Goal: Task Accomplishment & Management: Manage account settings

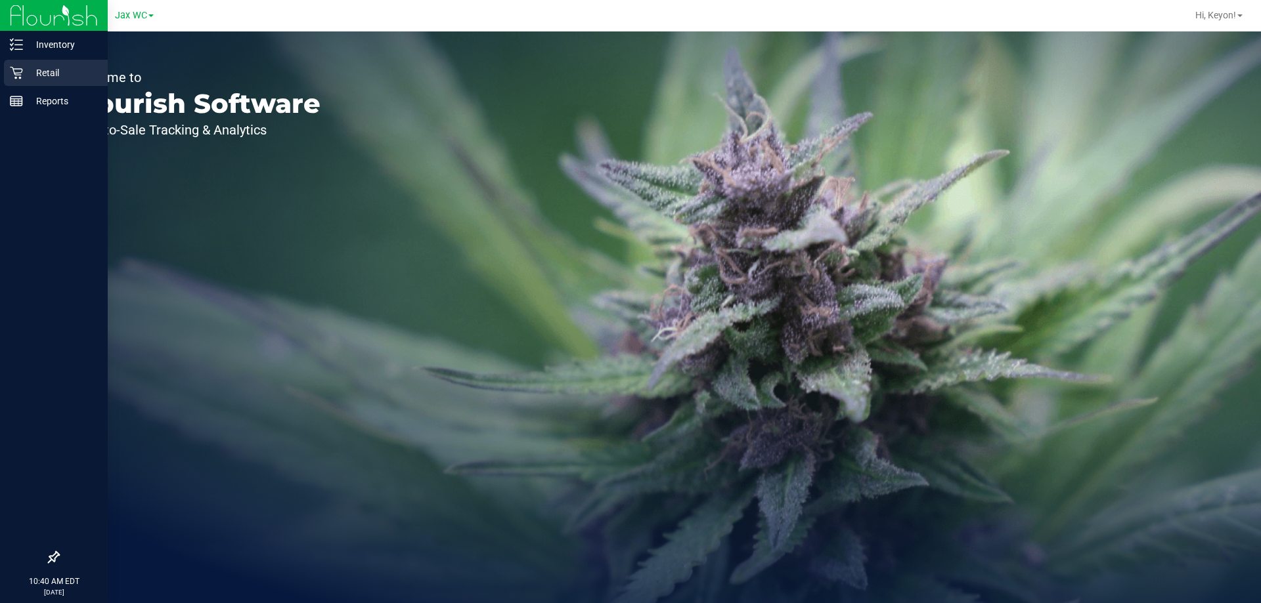
click at [8, 71] on div "Retail" at bounding box center [56, 73] width 104 height 26
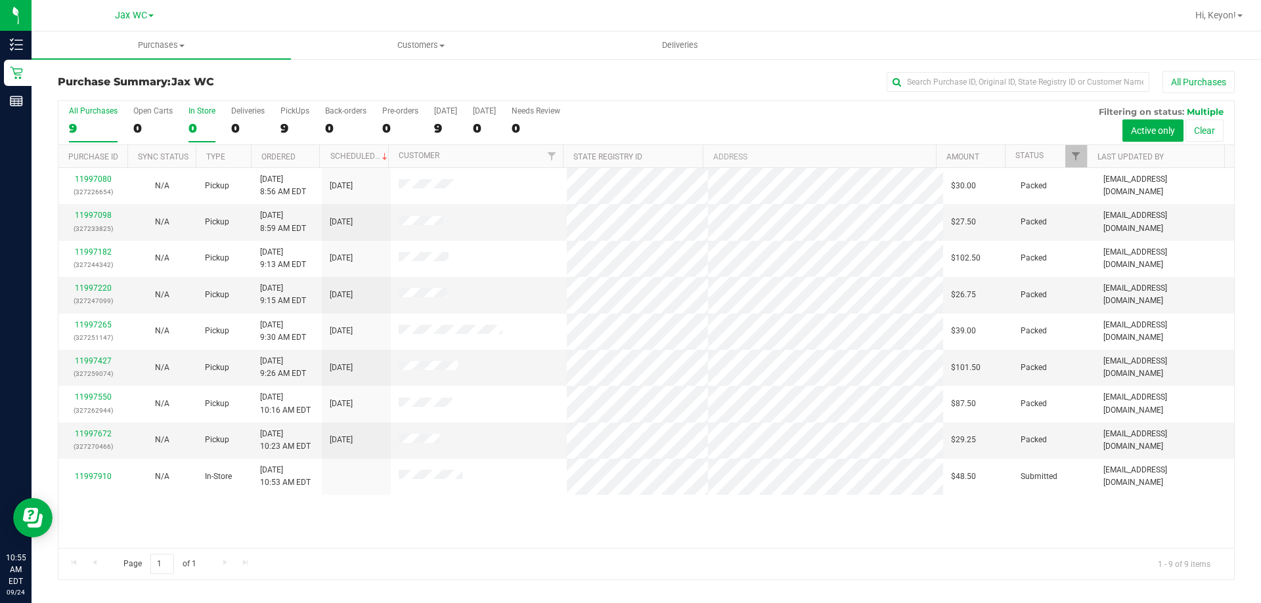
click at [200, 123] on div "0" at bounding box center [201, 128] width 27 height 15
click at [0, 0] on input "In Store 0" at bounding box center [0, 0] width 0 height 0
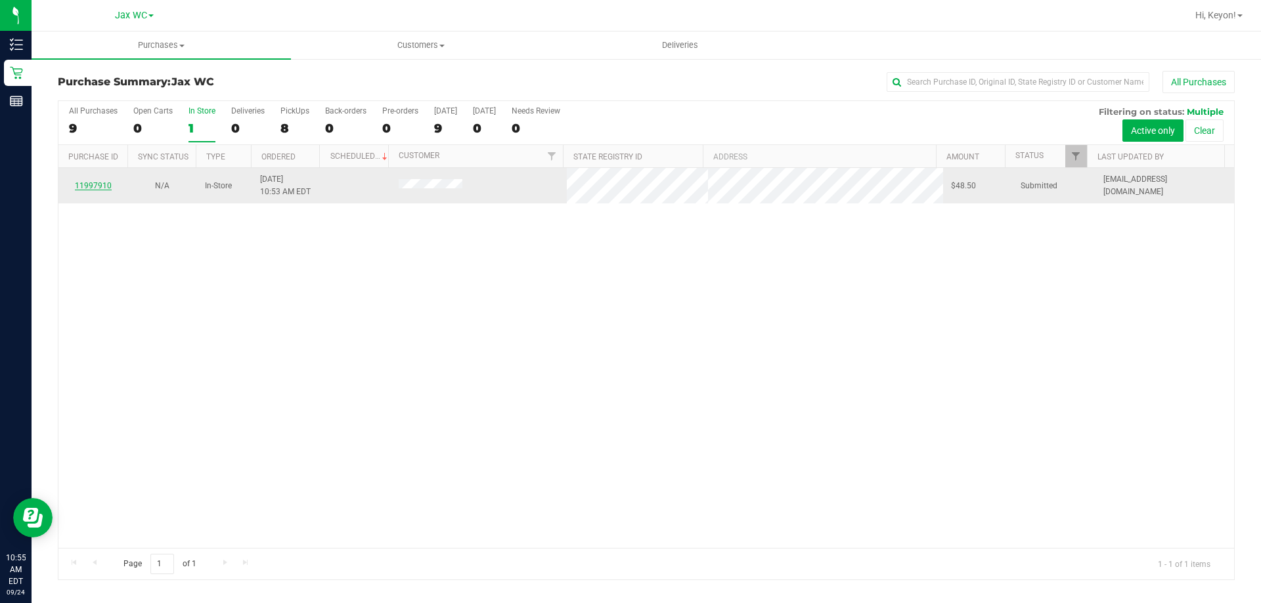
click at [97, 185] on link "11997910" at bounding box center [93, 185] width 37 height 9
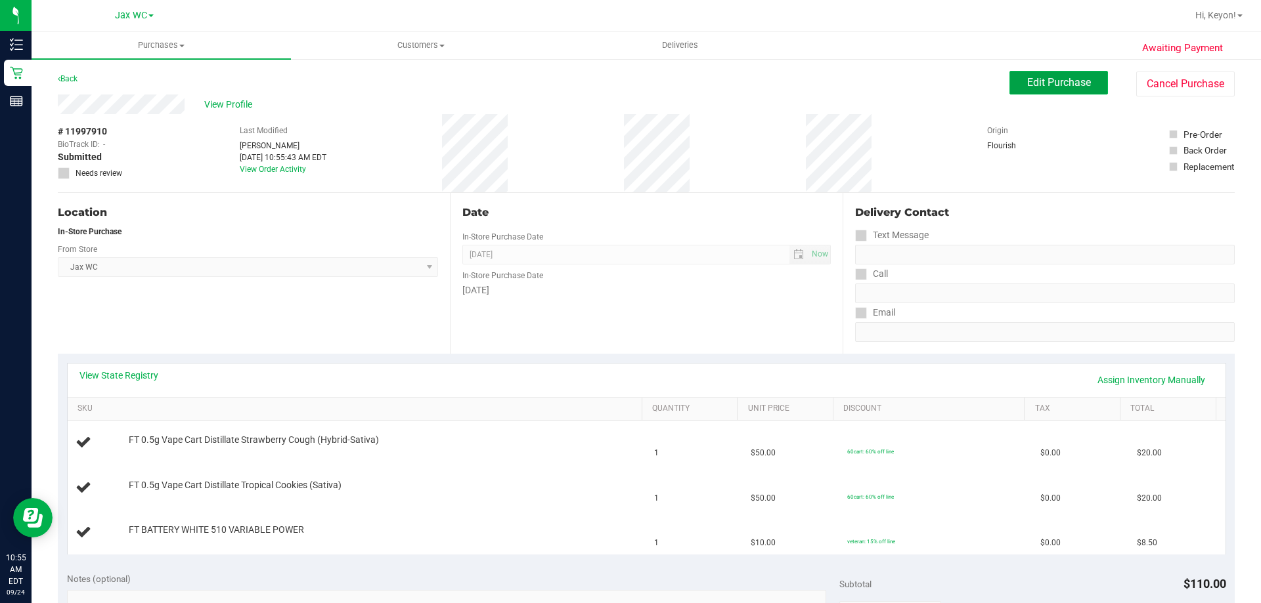
click at [1044, 91] on button "Edit Purchase" at bounding box center [1058, 83] width 98 height 24
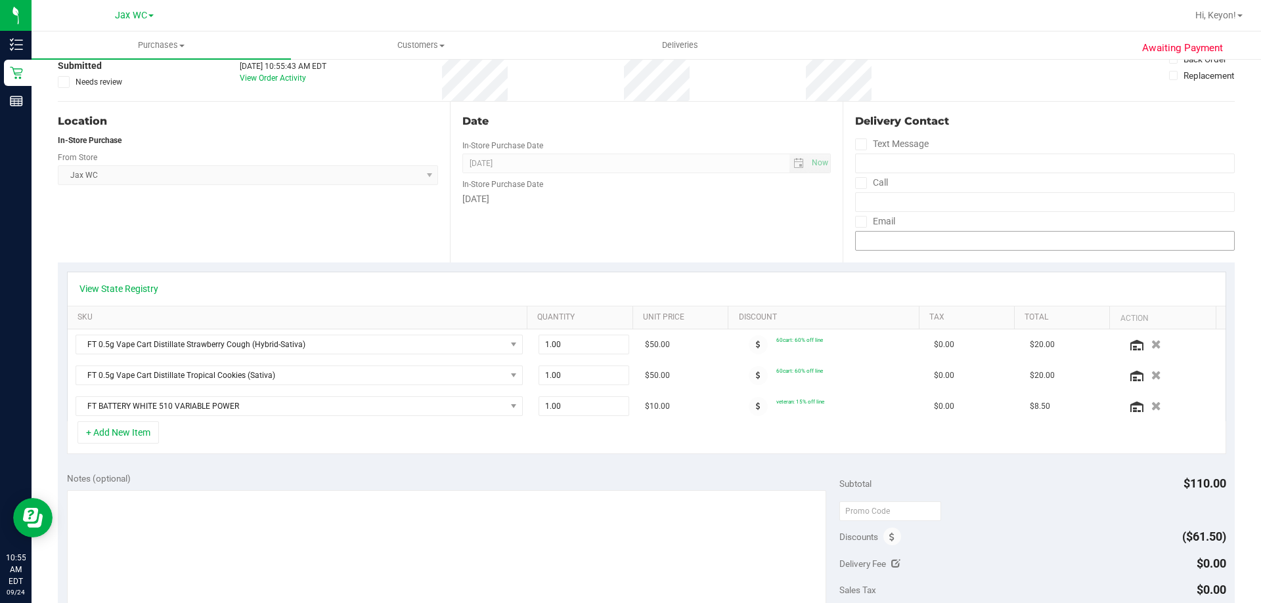
scroll to position [99, 0]
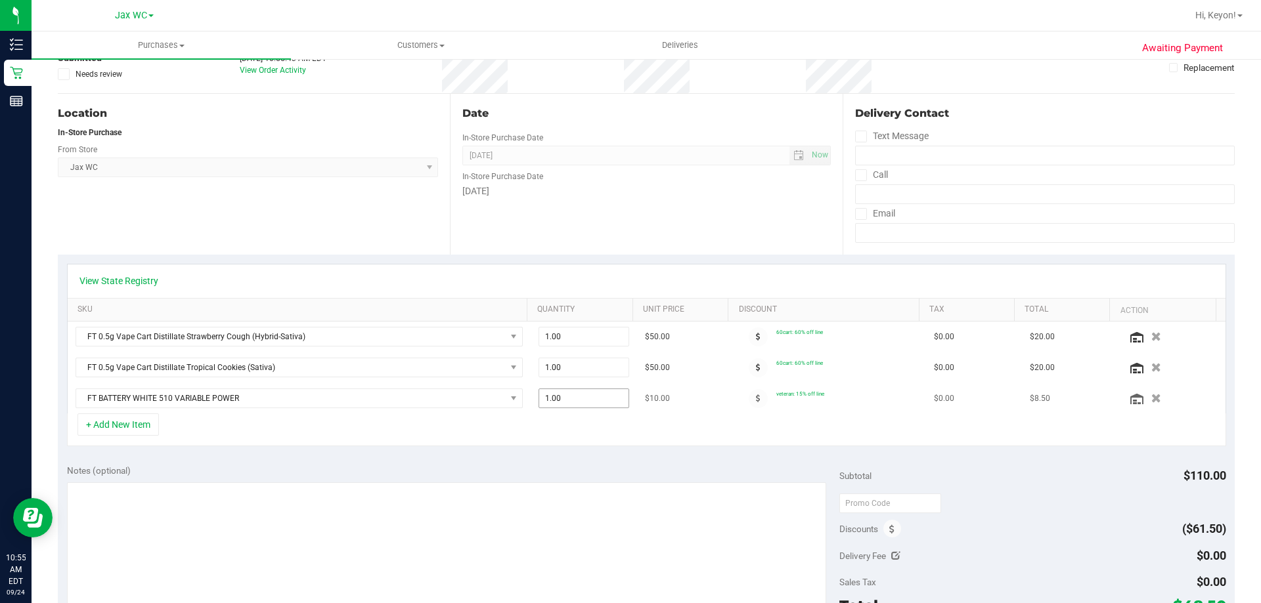
click at [588, 398] on span "1.00 1" at bounding box center [583, 399] width 91 height 20
type input "2"
type input "2.00"
click at [612, 425] on div "+ Add New Item" at bounding box center [646, 430] width 1159 height 33
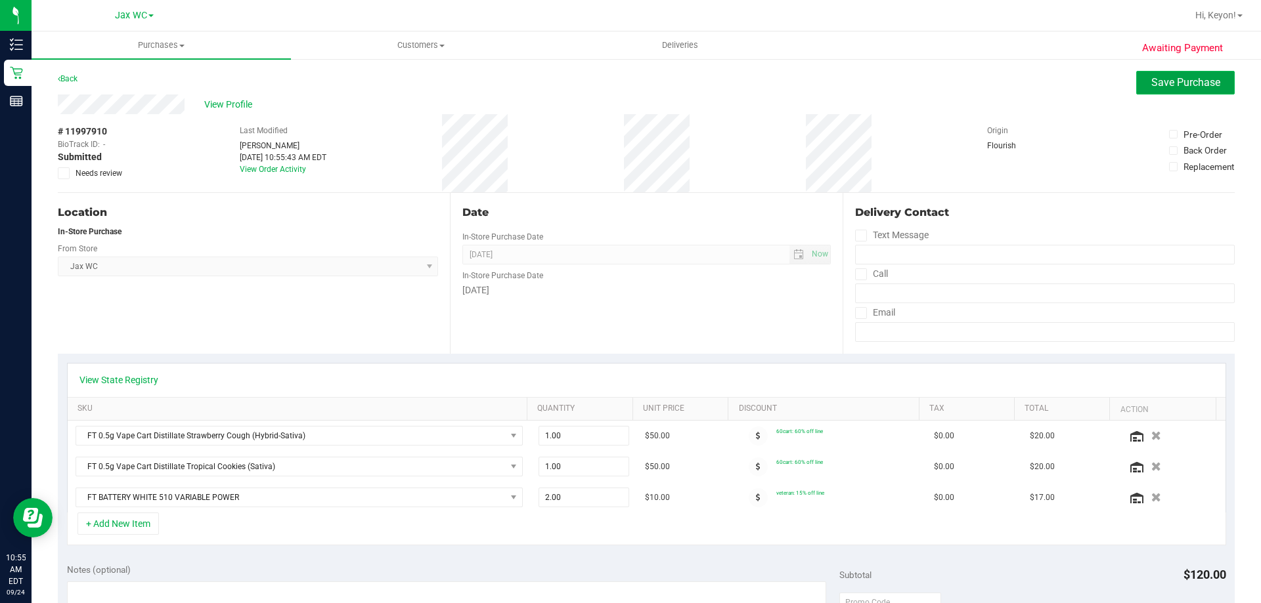
click at [1151, 78] on span "Save Purchase" at bounding box center [1185, 82] width 69 height 12
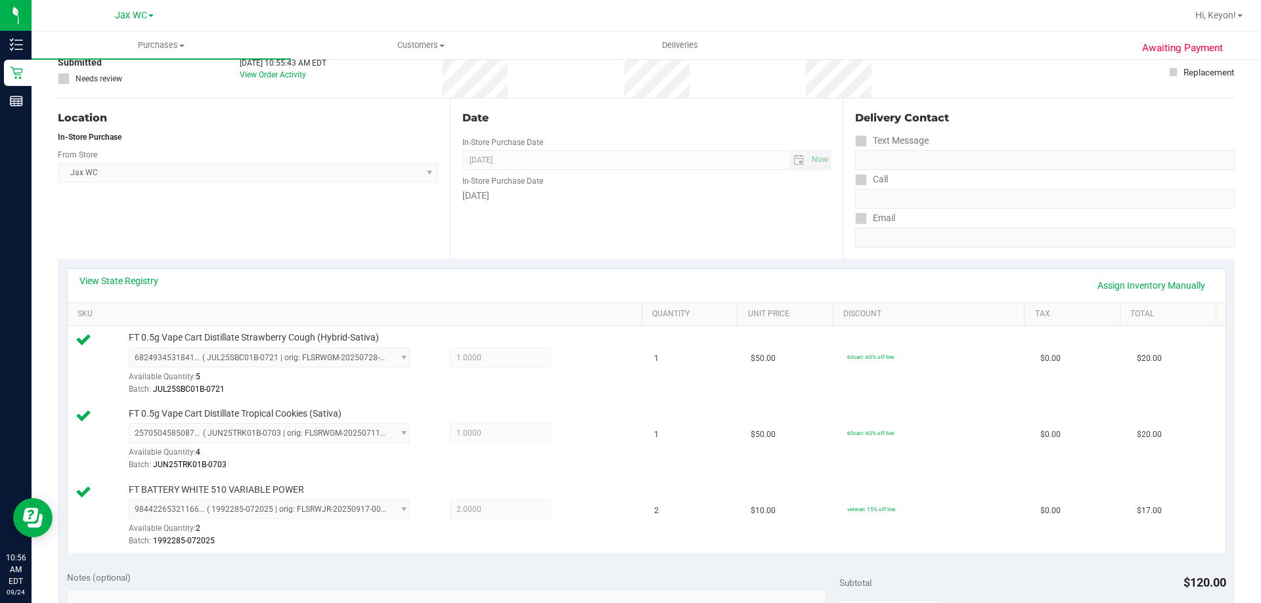
scroll to position [102, 0]
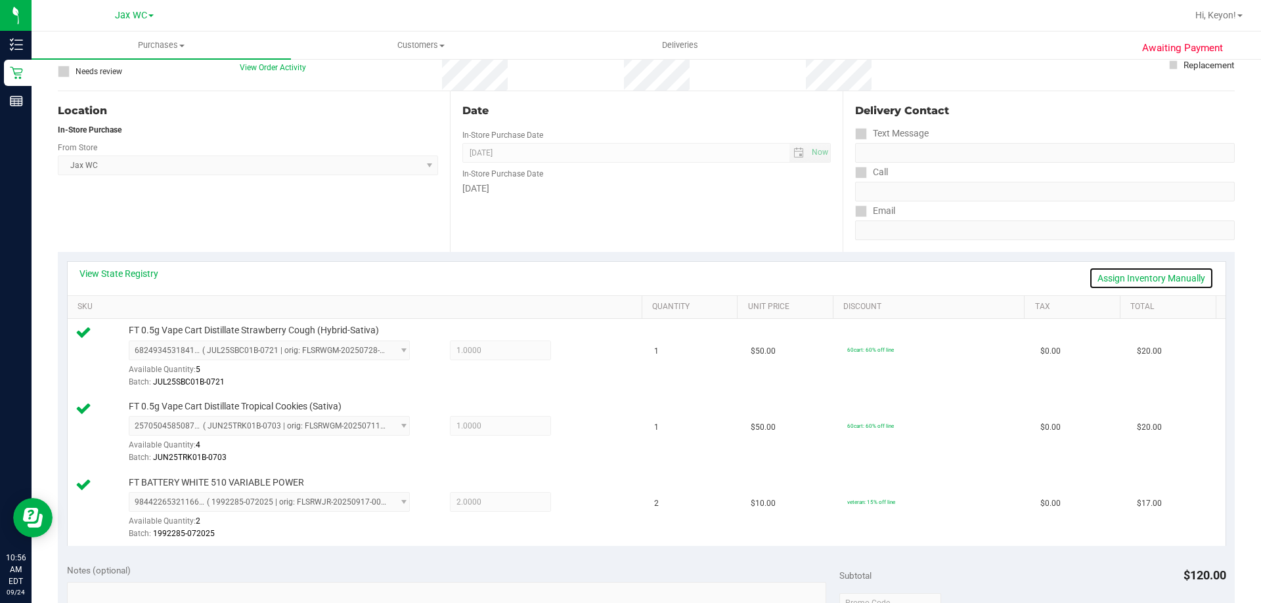
click at [1165, 277] on link "Assign Inventory Manually" at bounding box center [1151, 278] width 125 height 22
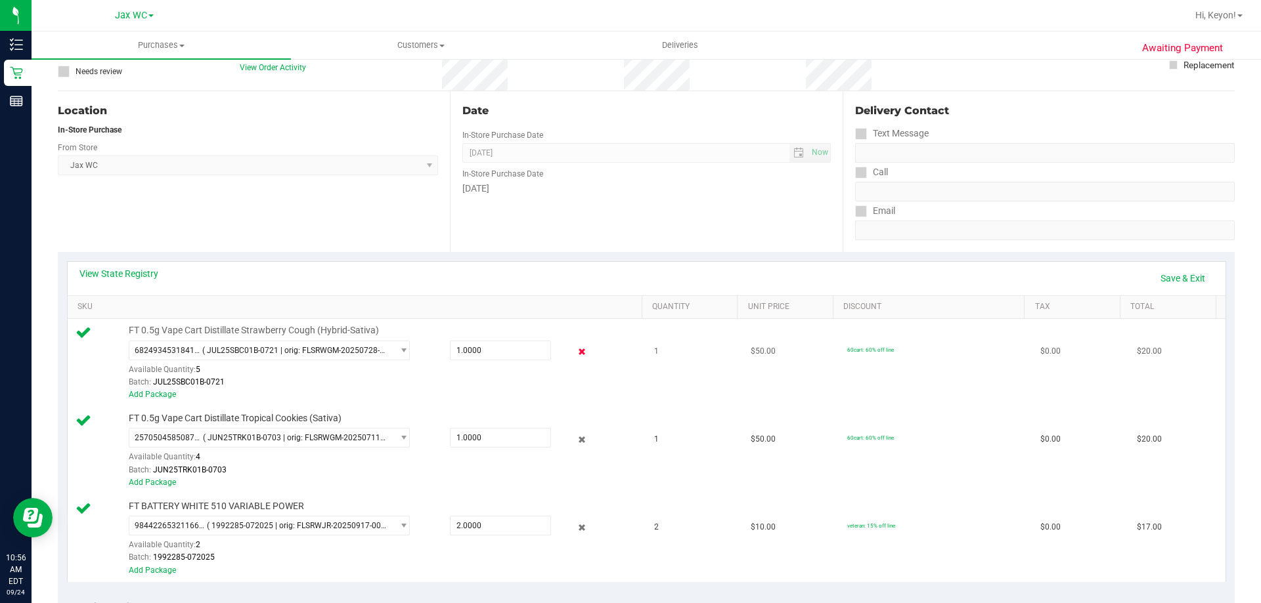
click at [575, 351] on icon at bounding box center [582, 352] width 14 height 15
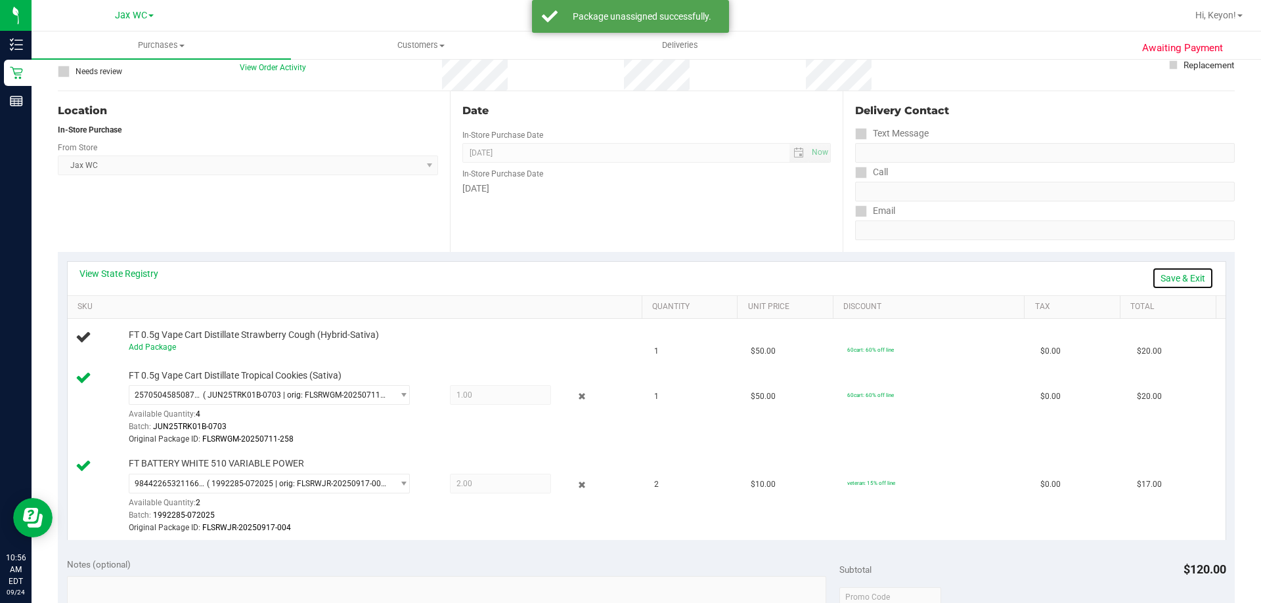
click at [1169, 278] on link "Save & Exit" at bounding box center [1183, 278] width 62 height 22
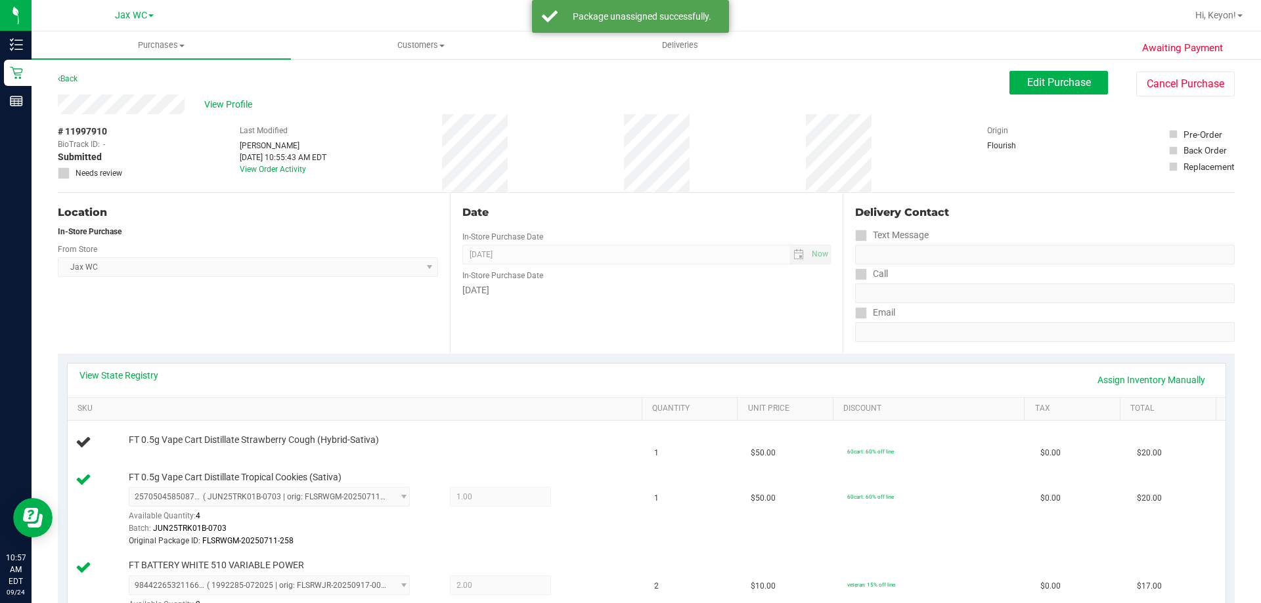
click at [1027, 82] on span "Edit Purchase" at bounding box center [1059, 82] width 64 height 12
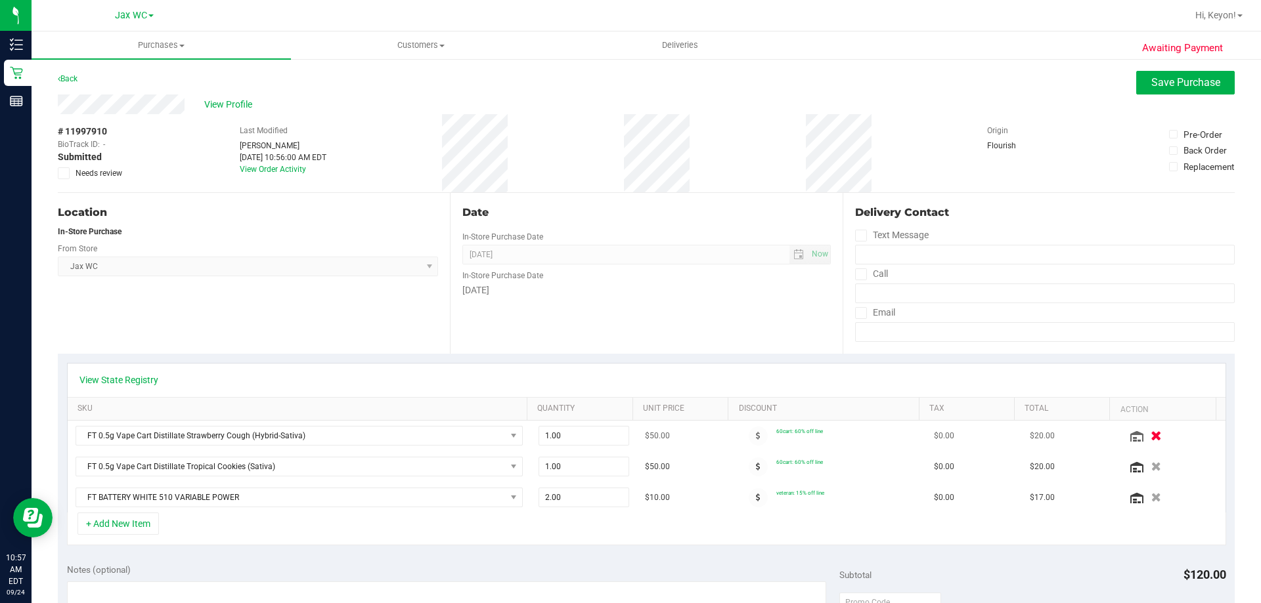
click at [1150, 431] on icon "button" at bounding box center [1155, 436] width 11 height 10
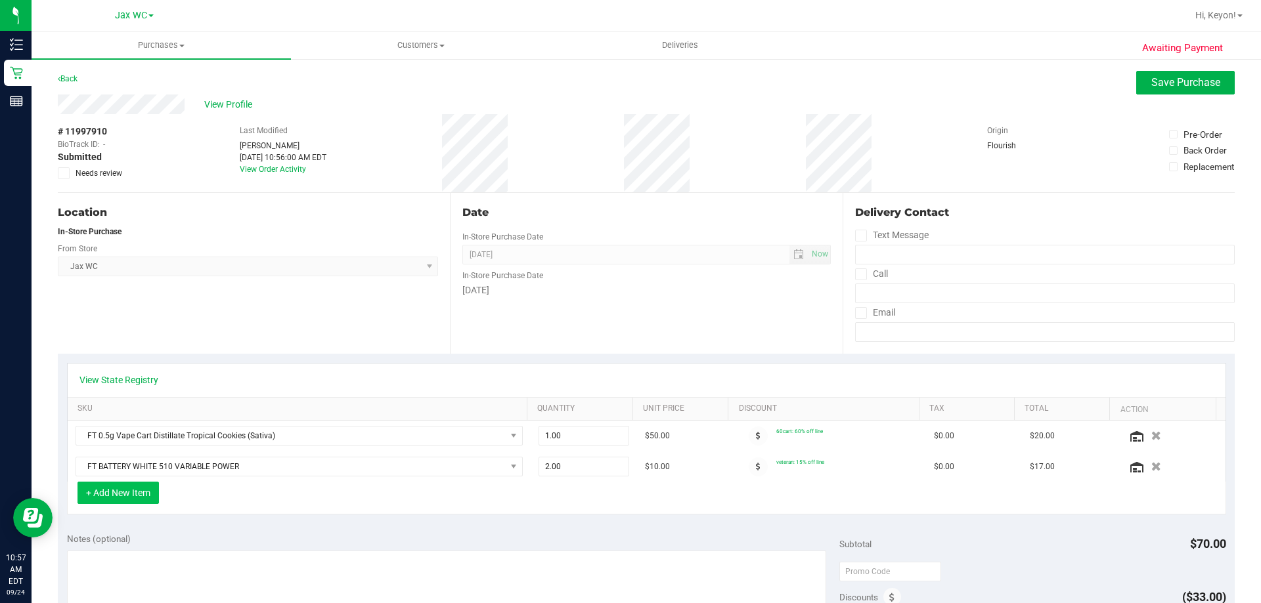
click at [135, 495] on button "+ Add New Item" at bounding box center [117, 493] width 81 height 22
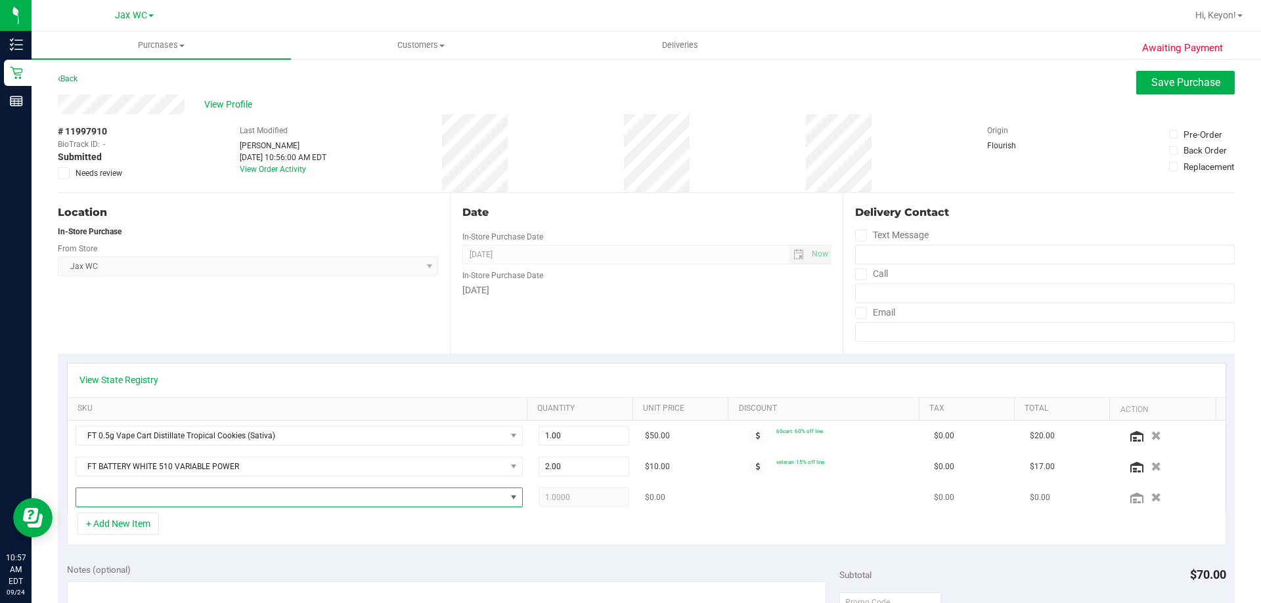
click at [257, 499] on span "NO DATA FOUND" at bounding box center [290, 497] width 429 height 18
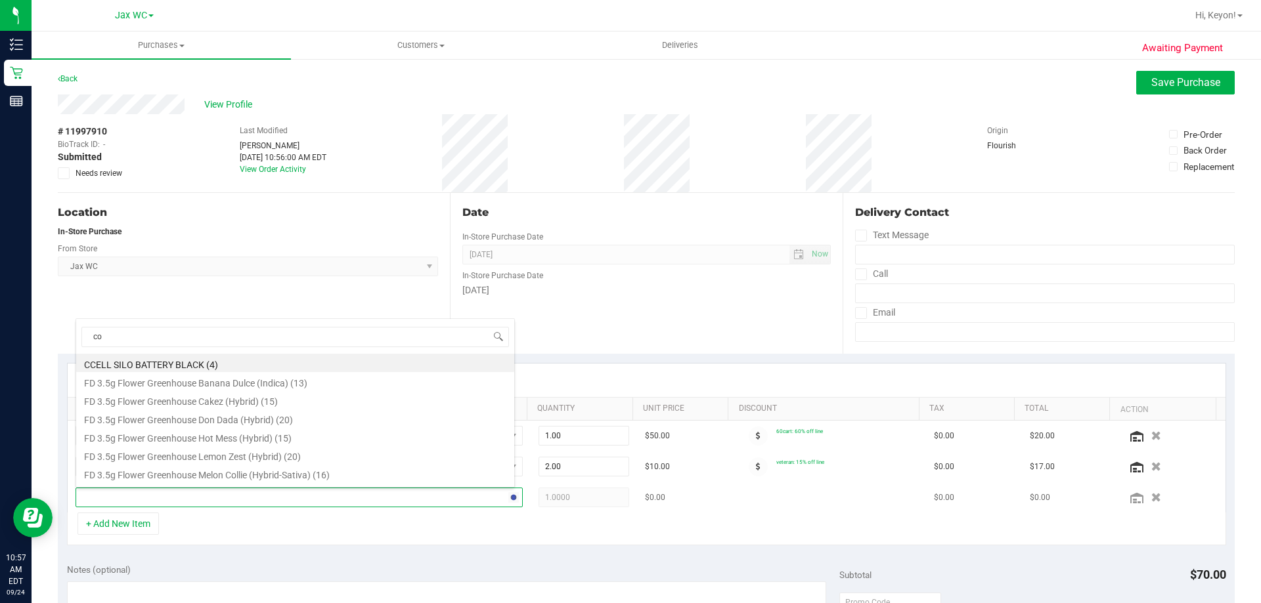
type input "cou"
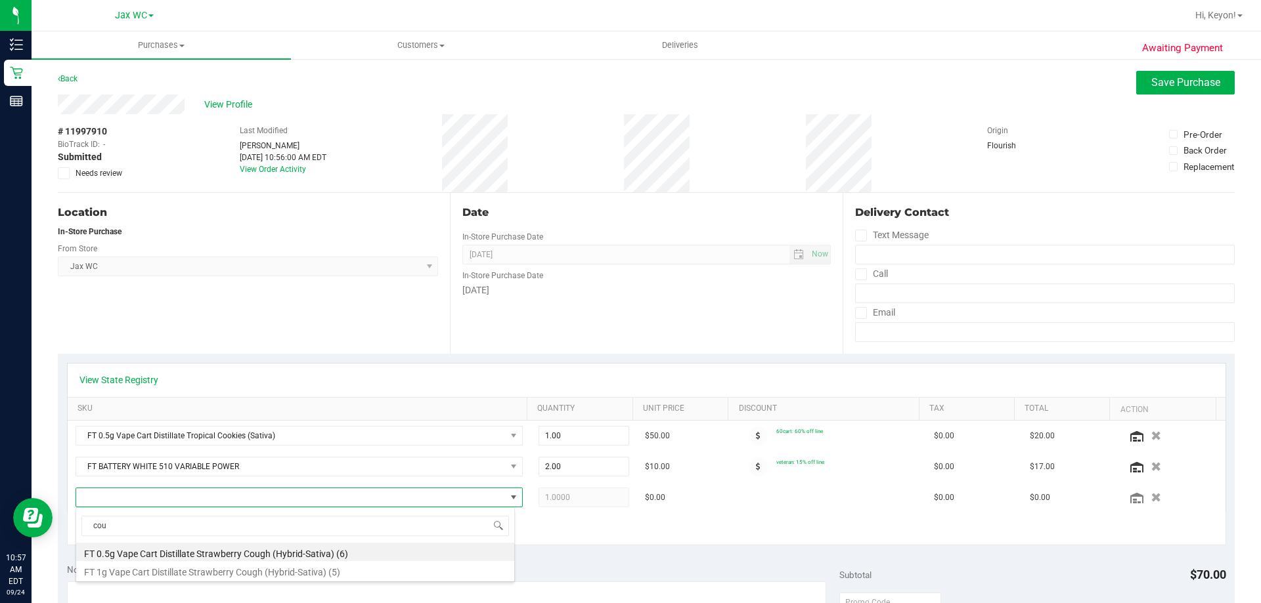
click at [313, 569] on li "FT 1g Vape Cart Distillate Strawberry Cough (Hybrid-Sativa) (5)" at bounding box center [295, 570] width 438 height 18
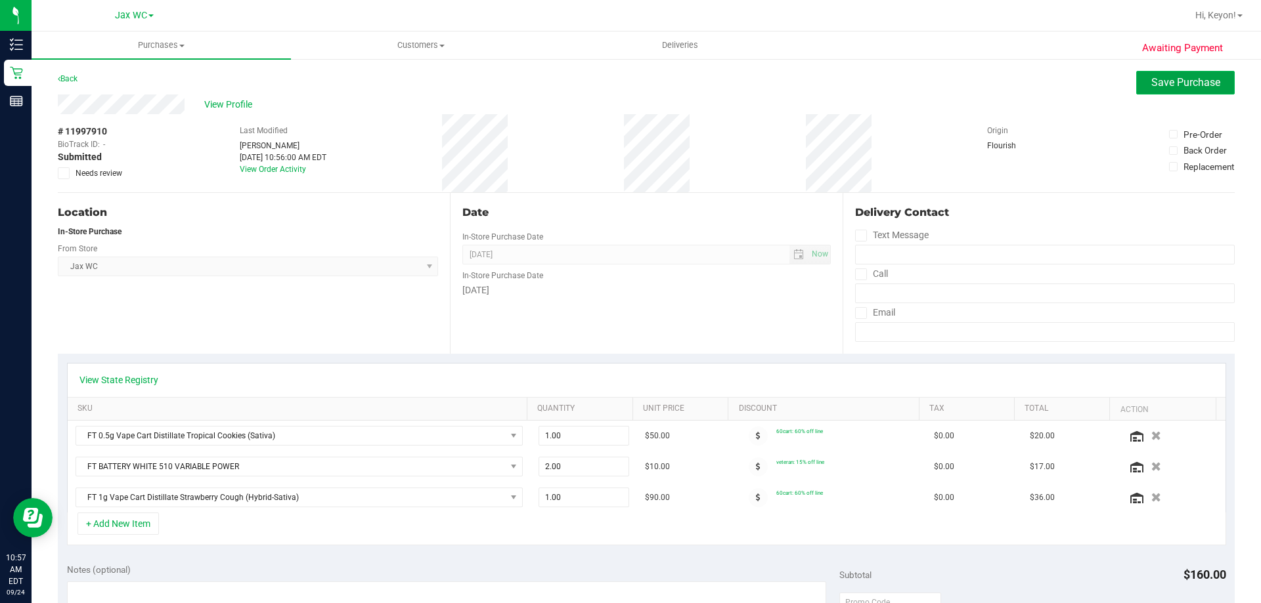
click at [1180, 81] on span "Save Purchase" at bounding box center [1185, 82] width 69 height 12
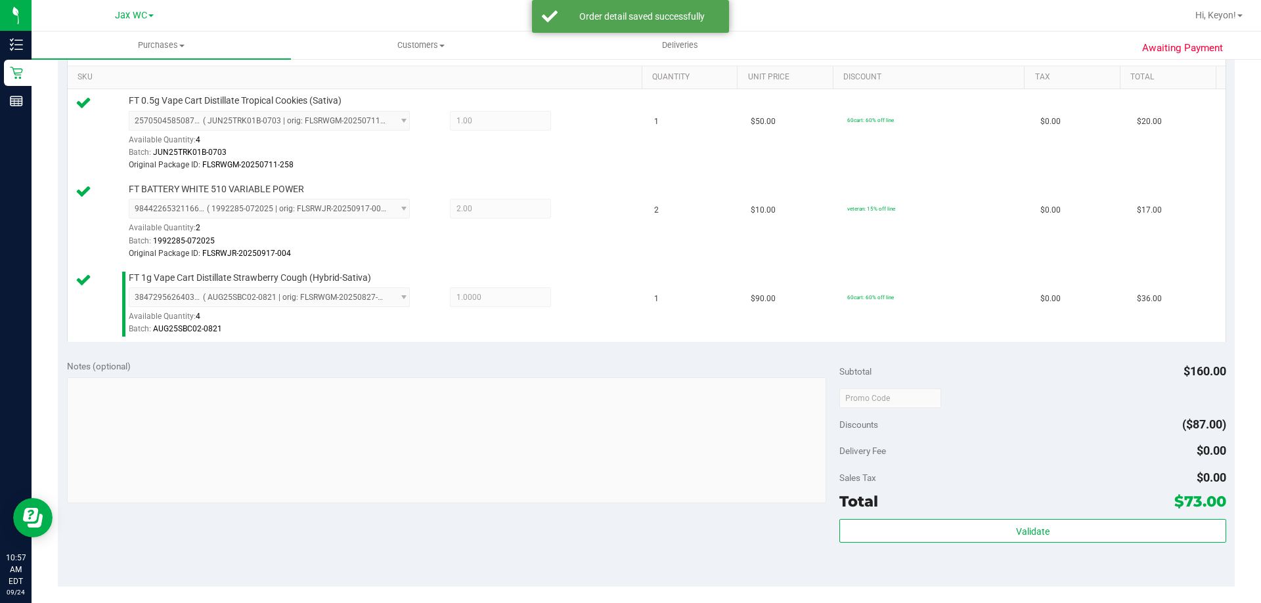
scroll to position [326, 0]
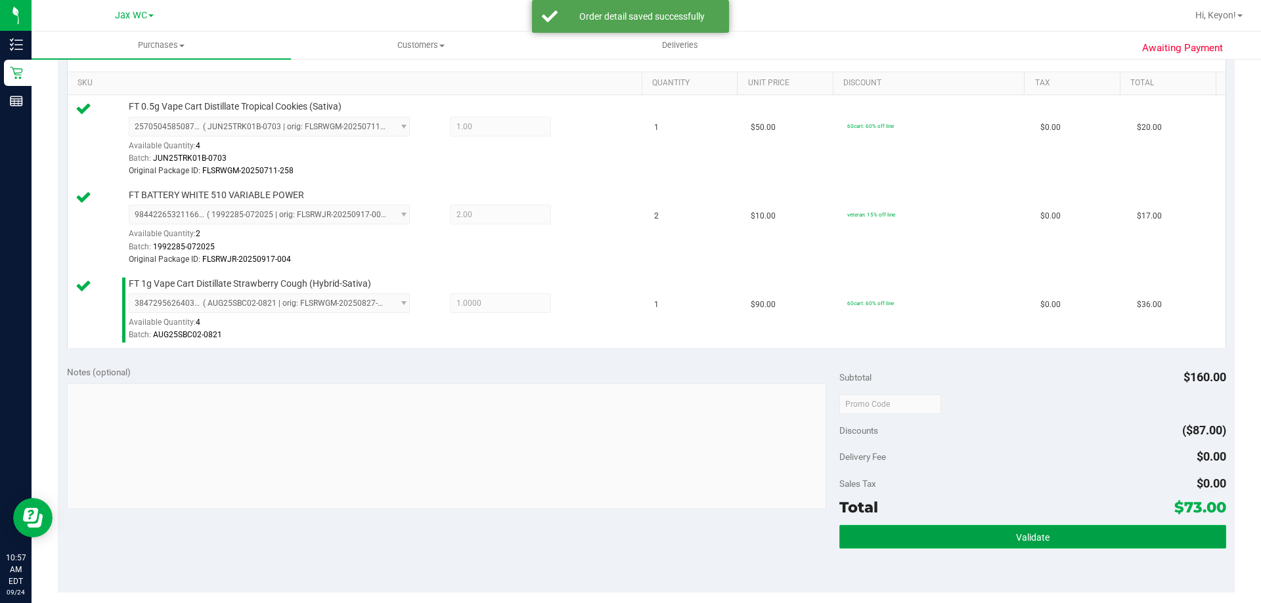
click at [1039, 536] on span "Validate" at bounding box center [1032, 537] width 33 height 11
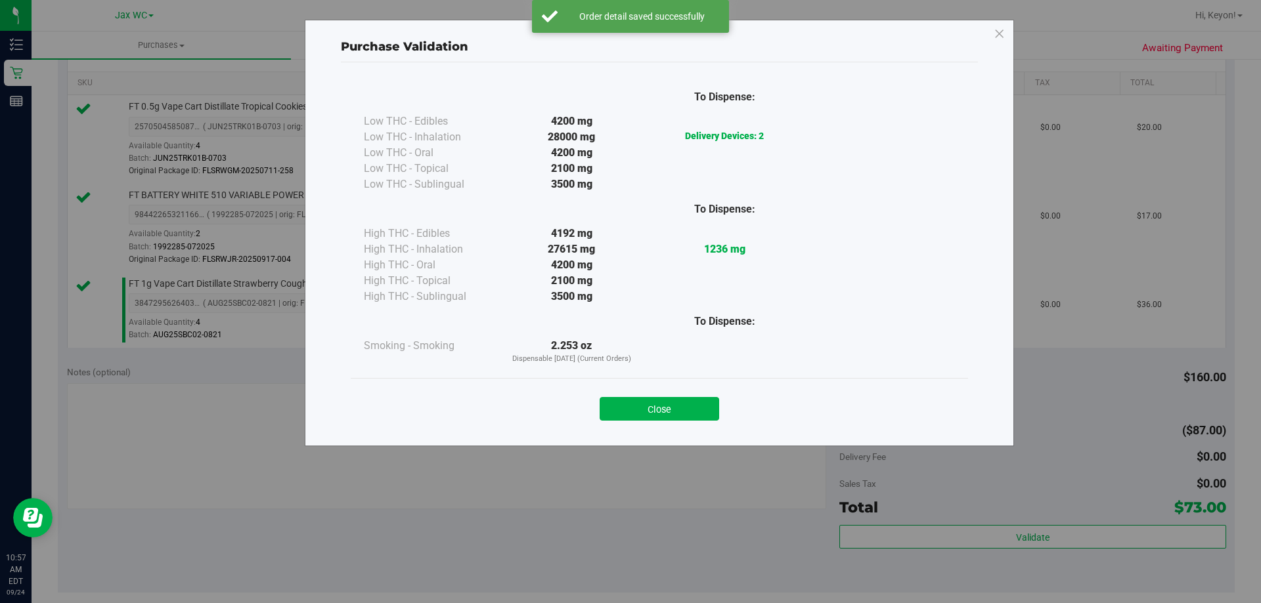
drag, startPoint x: 651, startPoint y: 401, endPoint x: 741, endPoint y: 412, distance: 91.2
click at [654, 401] on button "Close" at bounding box center [658, 409] width 119 height 24
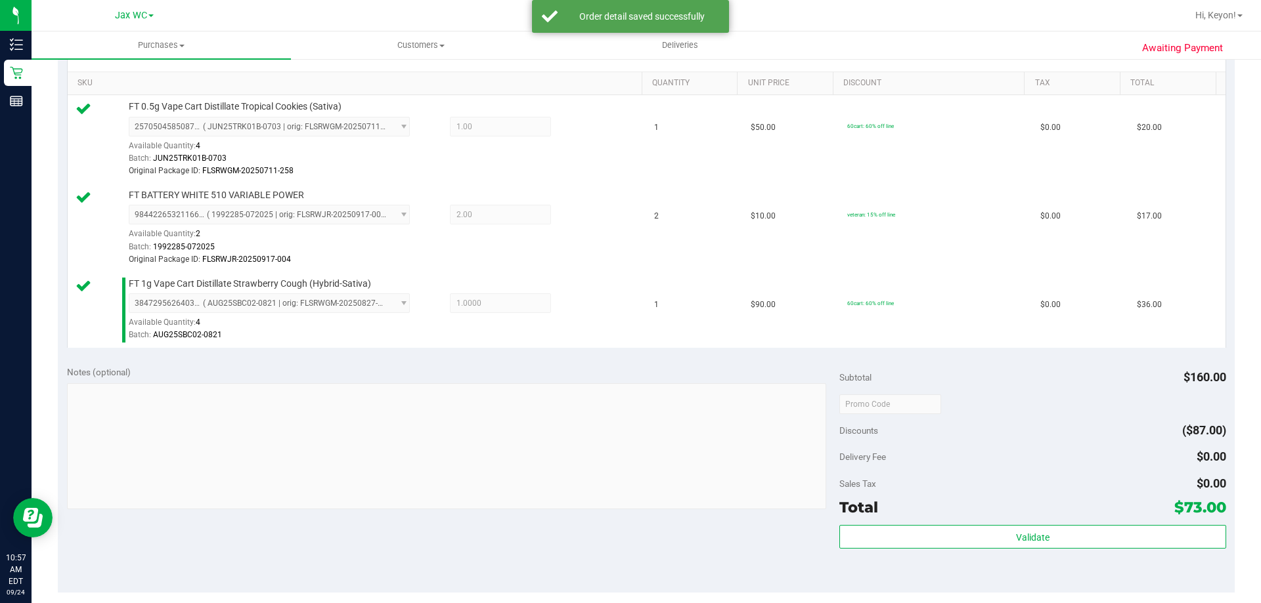
scroll to position [491, 0]
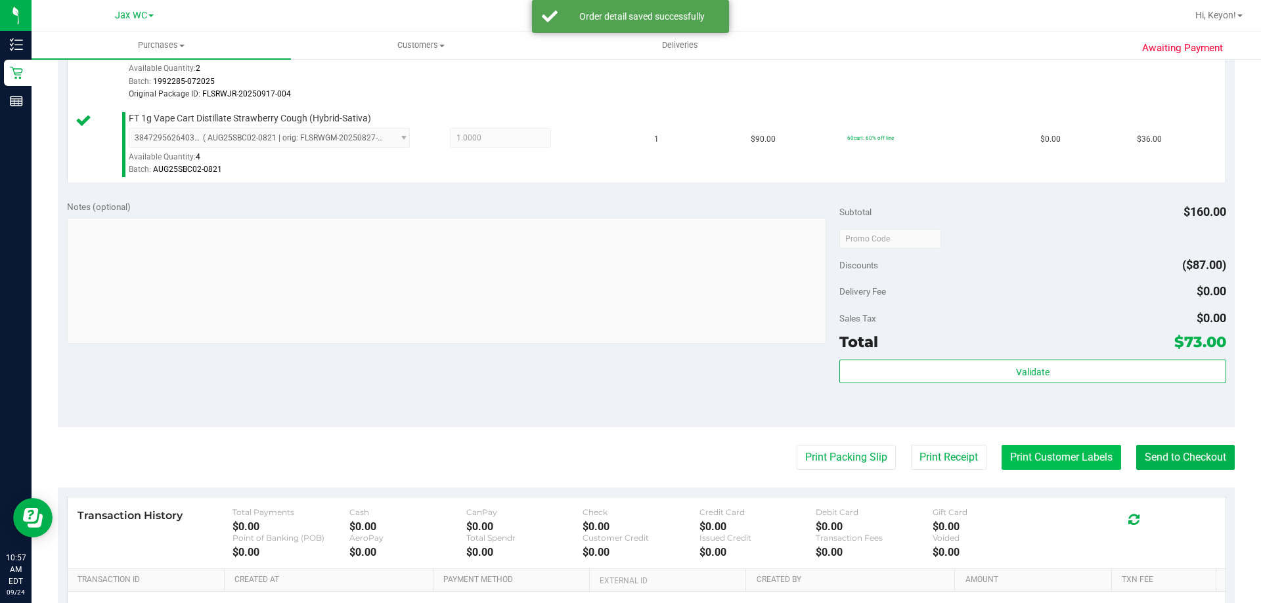
click at [1056, 452] on button "Print Customer Labels" at bounding box center [1060, 457] width 119 height 25
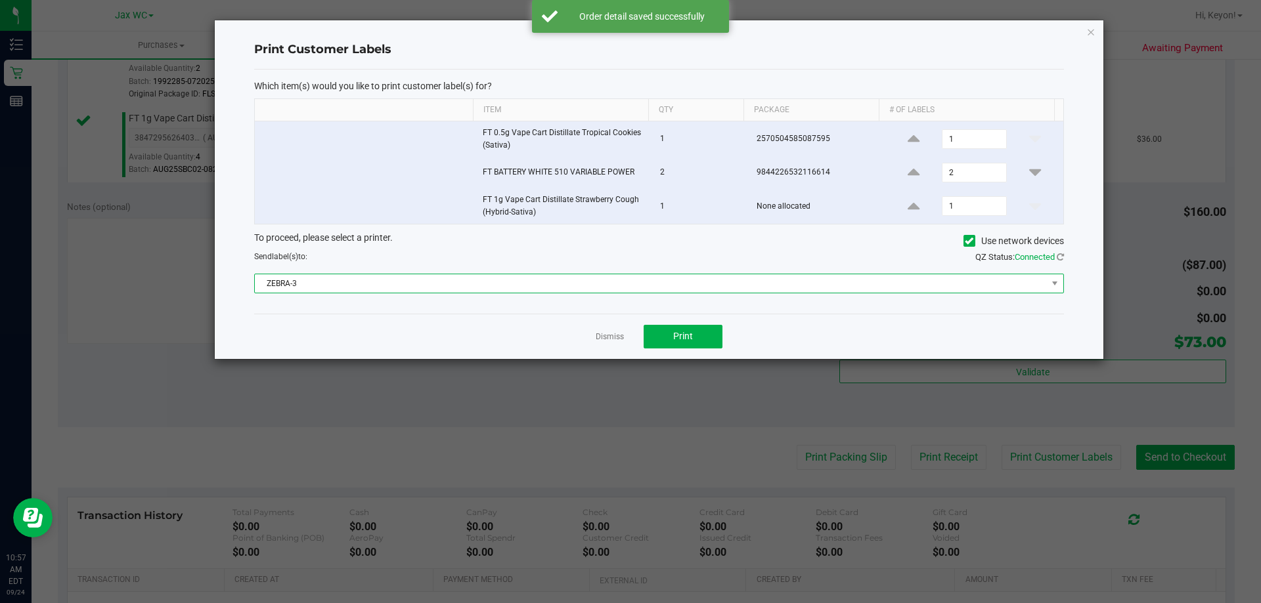
click at [644, 280] on span "ZEBRA-3" at bounding box center [651, 283] width 792 height 18
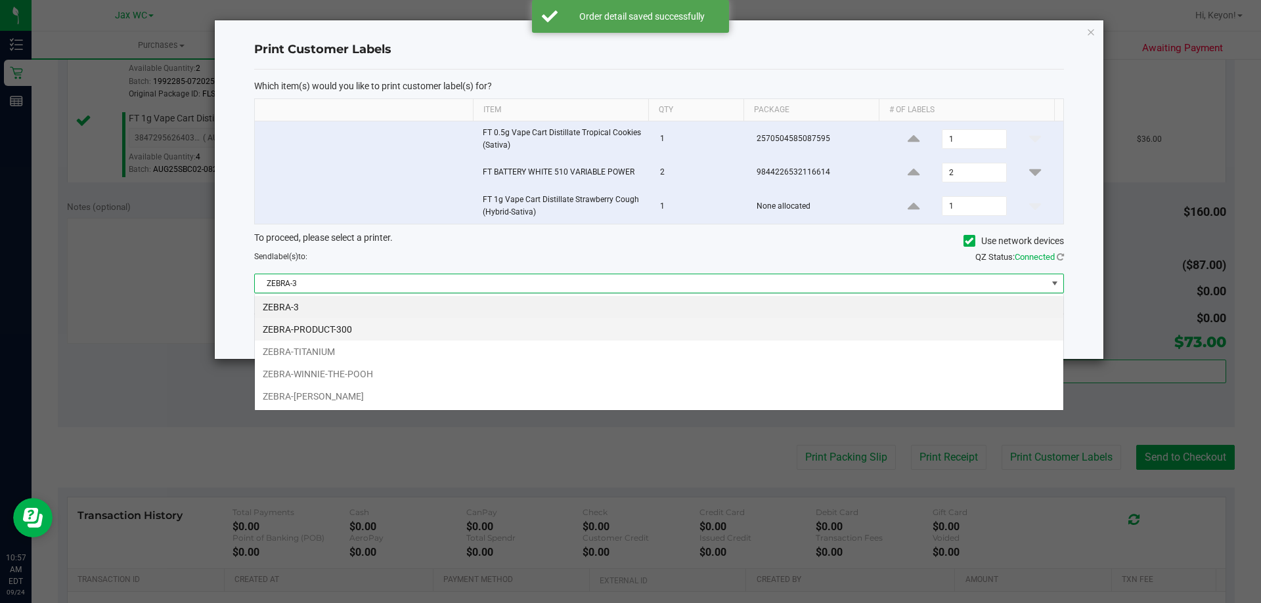
scroll to position [20, 809]
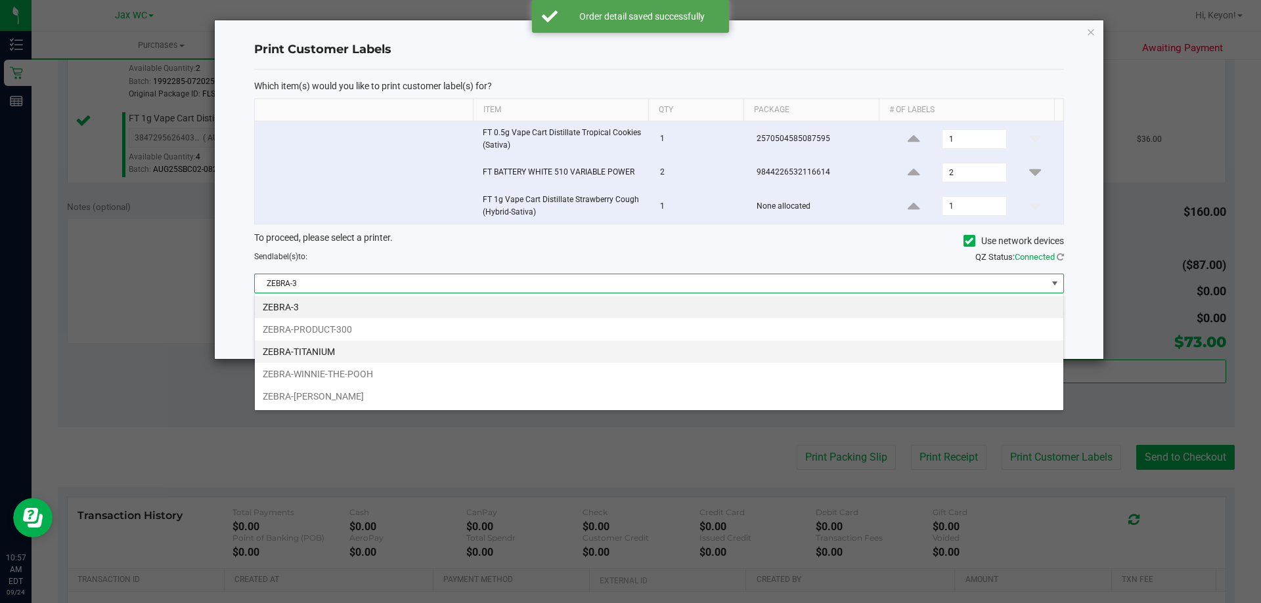
click at [525, 357] on li "ZEBRA-TITANIUM" at bounding box center [659, 352] width 808 height 22
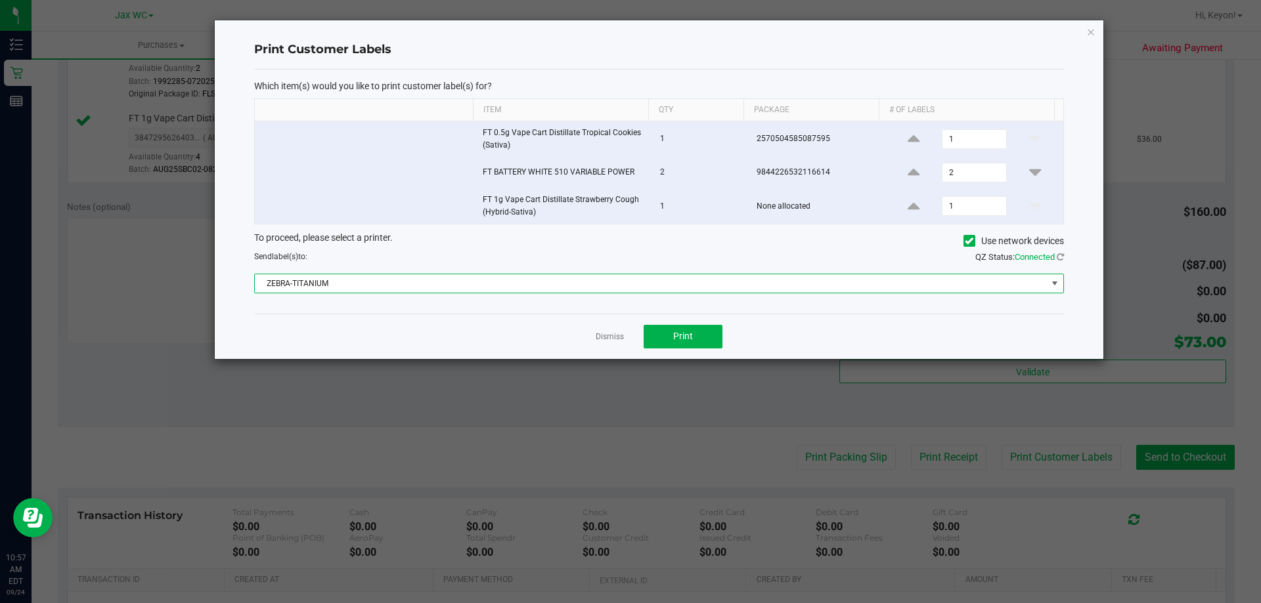
click at [603, 320] on div "Dismiss Print" at bounding box center [659, 336] width 810 height 45
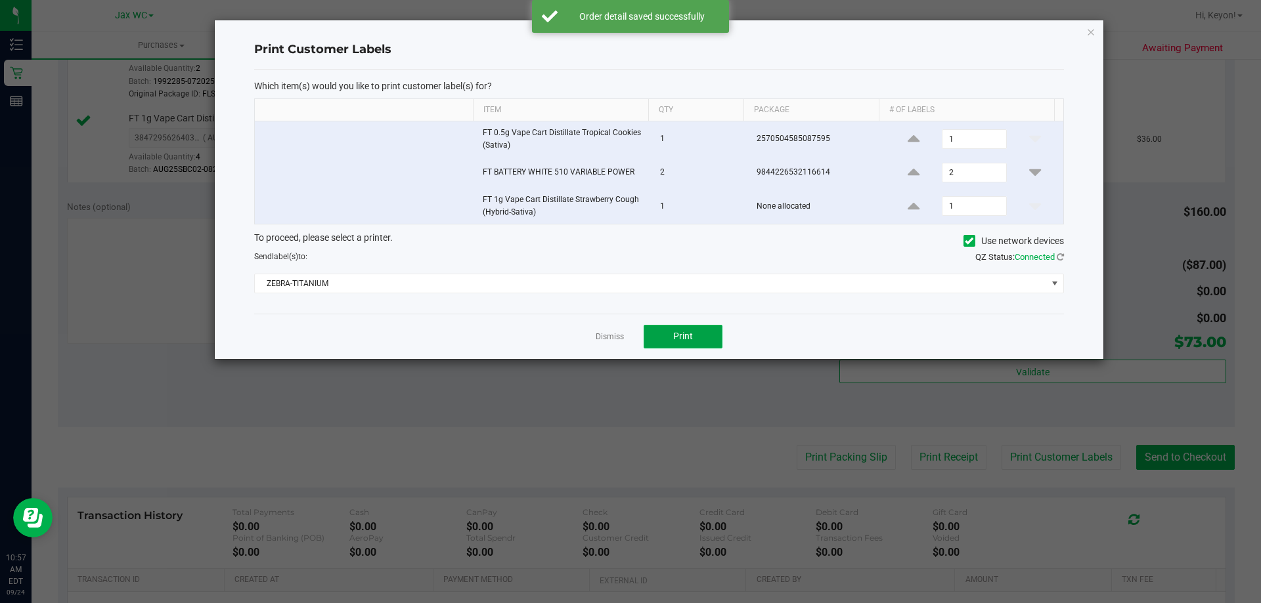
click at [705, 337] on button "Print" at bounding box center [682, 337] width 79 height 24
click at [603, 334] on link "Dismiss" at bounding box center [609, 337] width 28 height 11
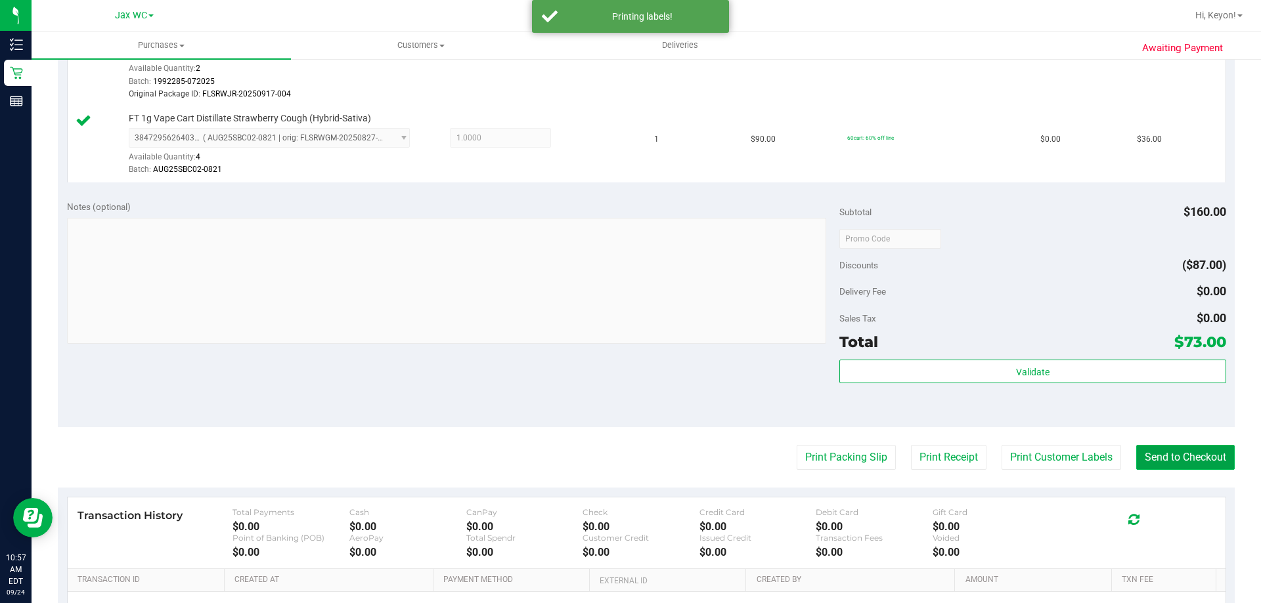
click at [1166, 456] on button "Send to Checkout" at bounding box center [1185, 457] width 98 height 25
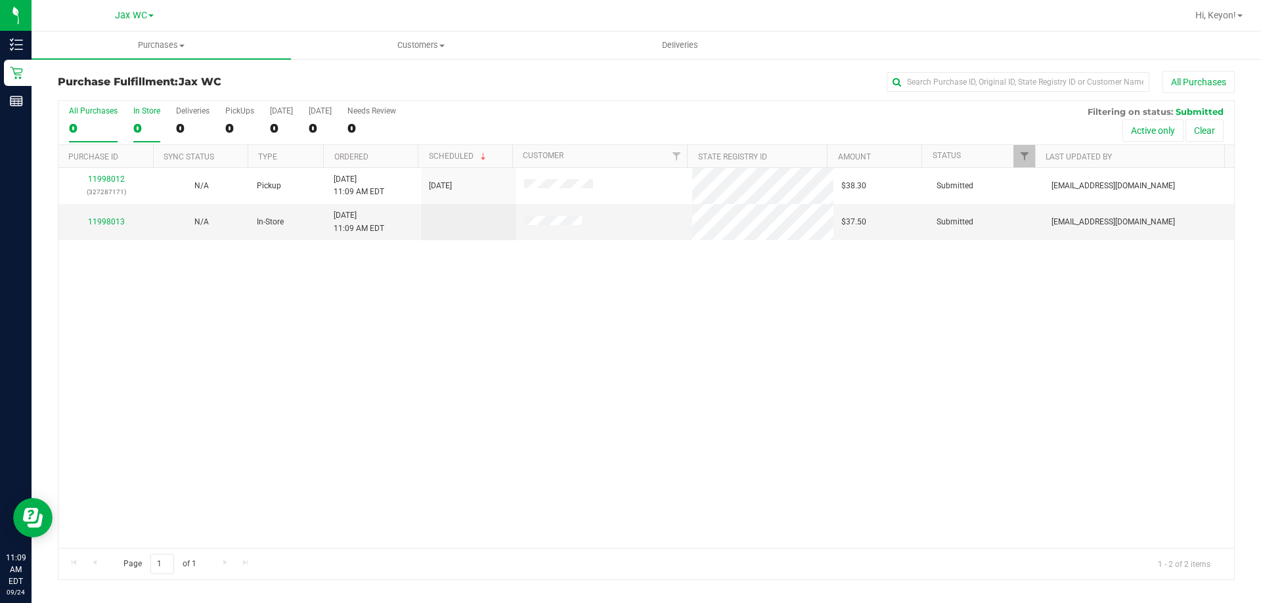
click at [148, 127] on div "0" at bounding box center [146, 128] width 27 height 15
click at [0, 0] on input "In Store 0" at bounding box center [0, 0] width 0 height 0
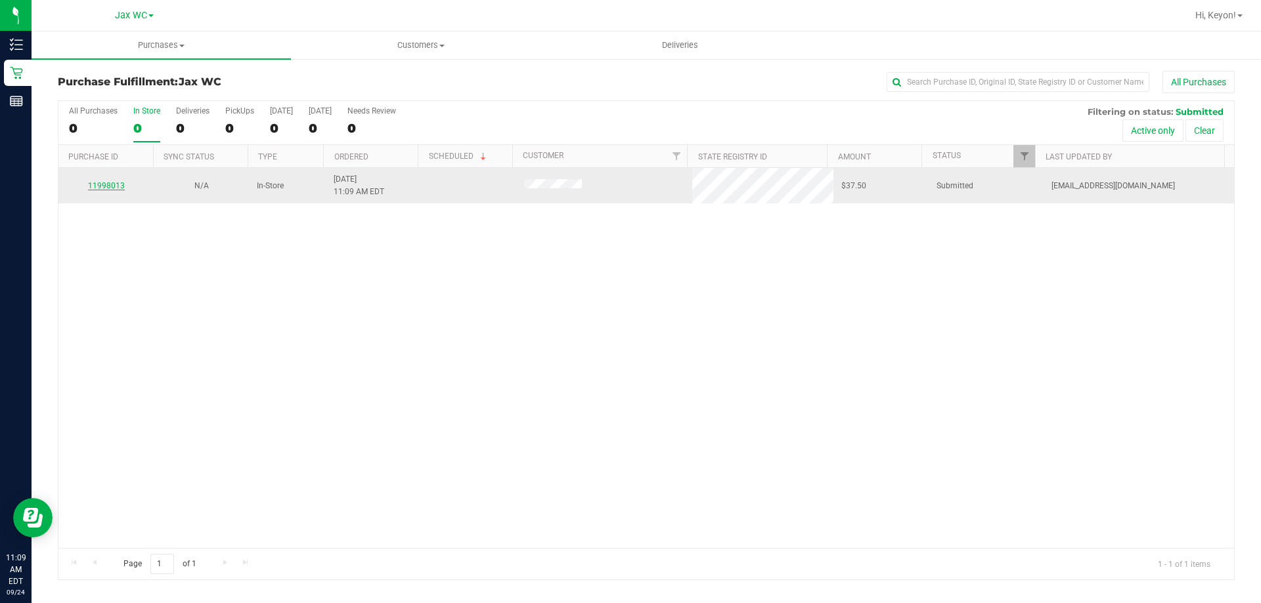
click at [112, 187] on link "11998013" at bounding box center [106, 185] width 37 height 9
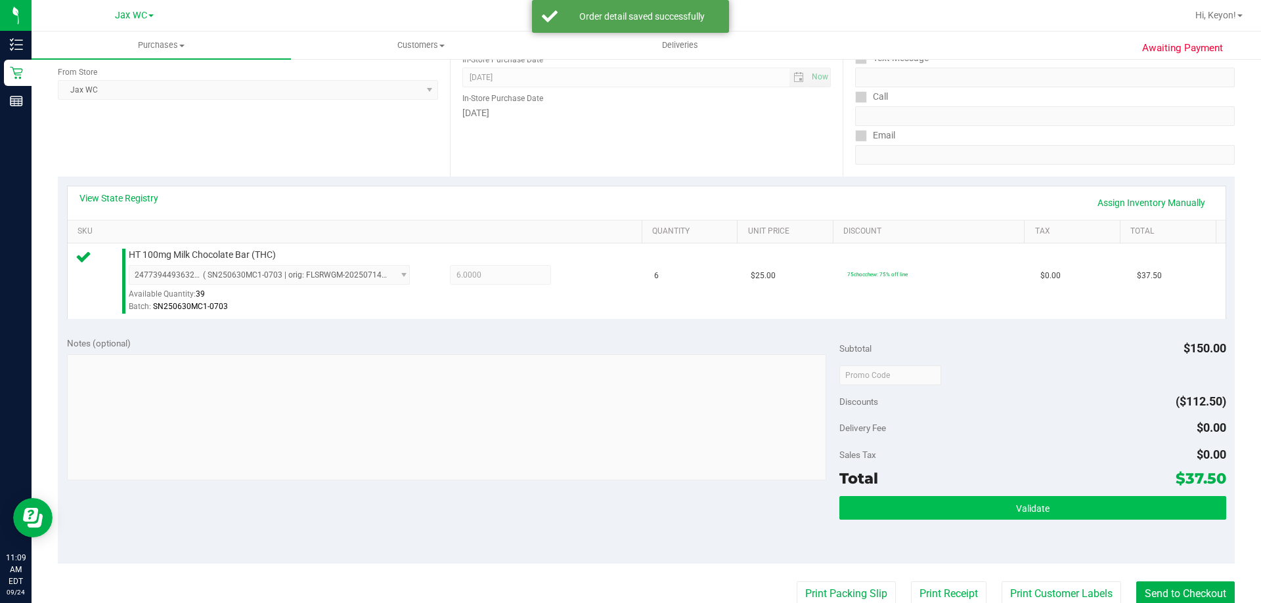
scroll to position [227, 0]
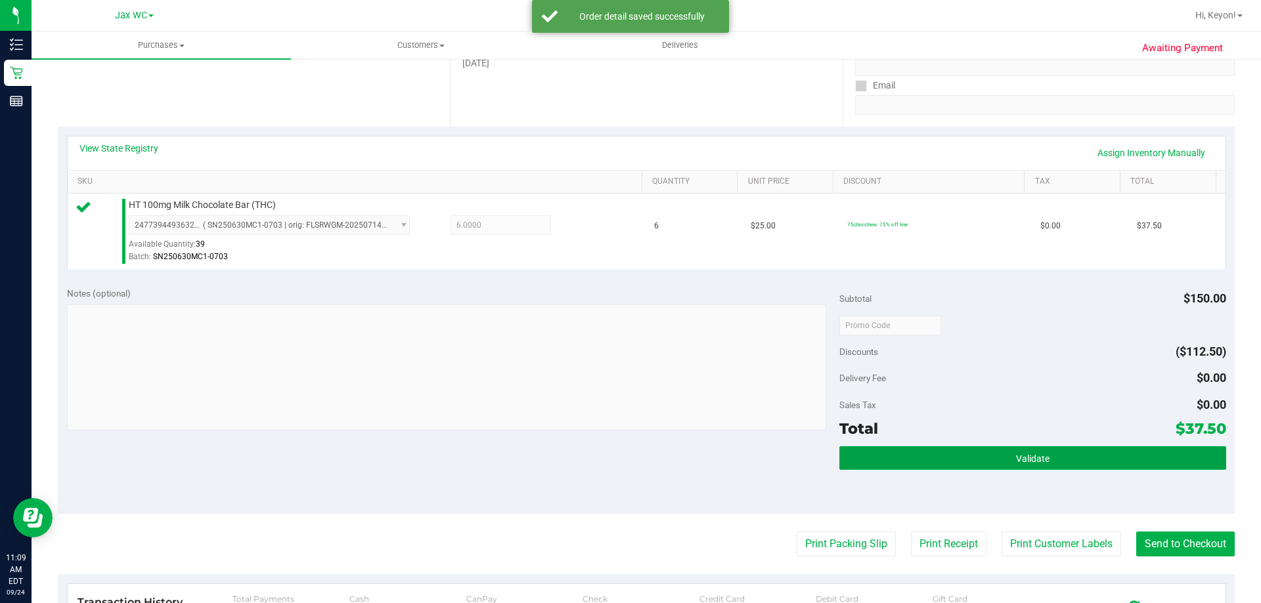
drag, startPoint x: 1068, startPoint y: 464, endPoint x: 1056, endPoint y: 445, distance: 22.2
click at [1069, 464] on button "Validate" at bounding box center [1032, 458] width 386 height 24
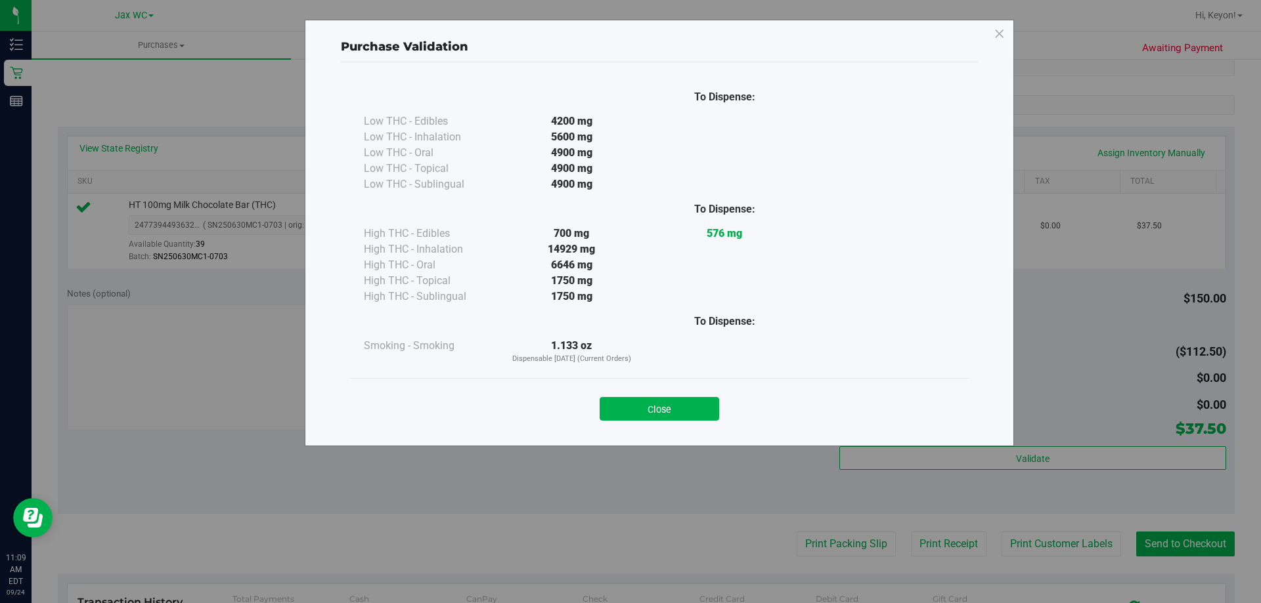
drag, startPoint x: 693, startPoint y: 415, endPoint x: 787, endPoint y: 421, distance: 94.8
click at [702, 415] on button "Close" at bounding box center [658, 409] width 119 height 24
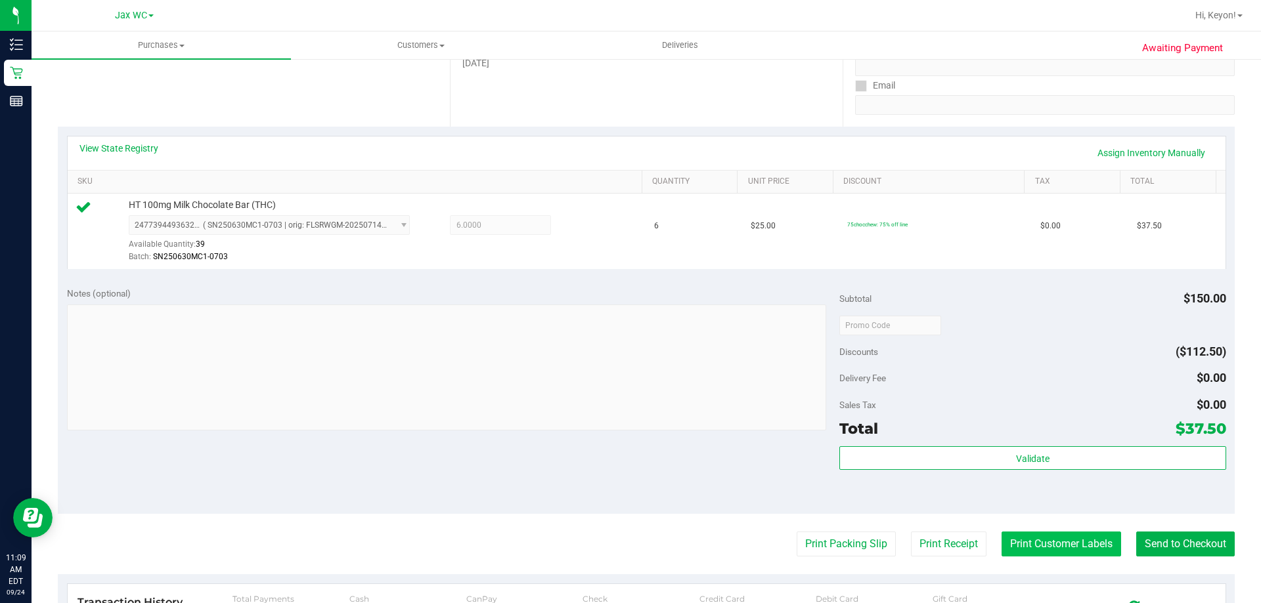
drag, startPoint x: 1100, startPoint y: 561, endPoint x: 1075, endPoint y: 540, distance: 33.5
click at [1099, 561] on purchase-details "Back Edit Purchase Cancel Purchase View Profile # 11998013 BioTrack ID: - Submi…" at bounding box center [646, 332] width 1177 height 976
click at [1072, 538] on button "Print Customer Labels" at bounding box center [1060, 544] width 119 height 25
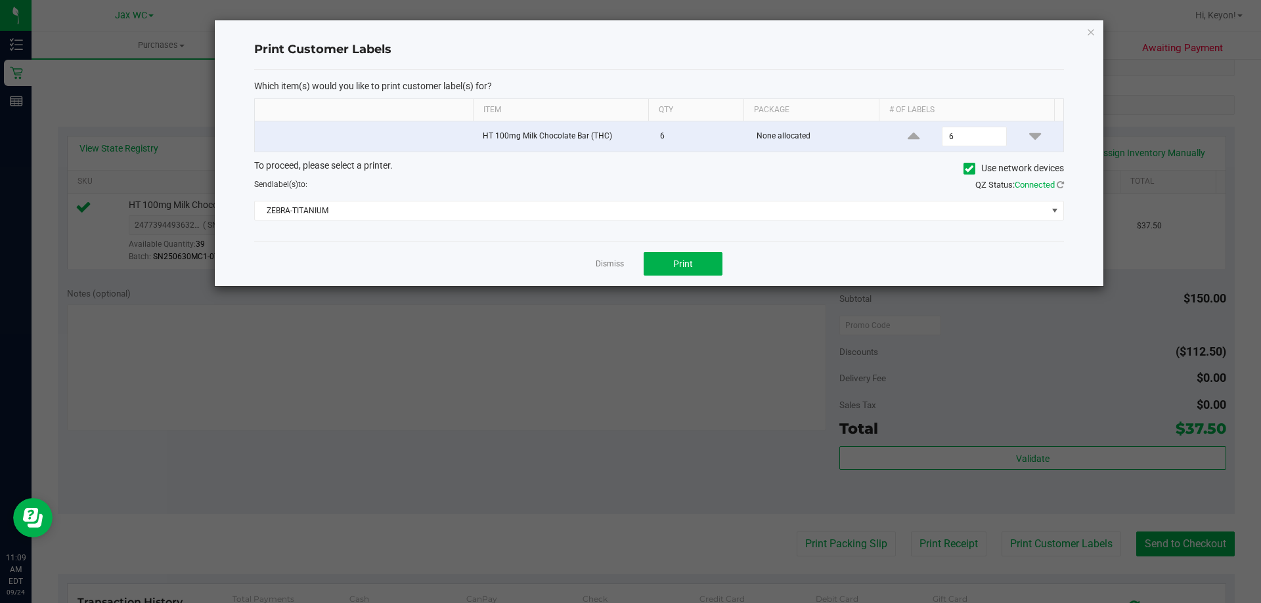
click at [669, 250] on div "Dismiss Print" at bounding box center [659, 263] width 810 height 45
click at [682, 270] on button "Print" at bounding box center [682, 264] width 79 height 24
click at [600, 259] on link "Dismiss" at bounding box center [609, 264] width 28 height 11
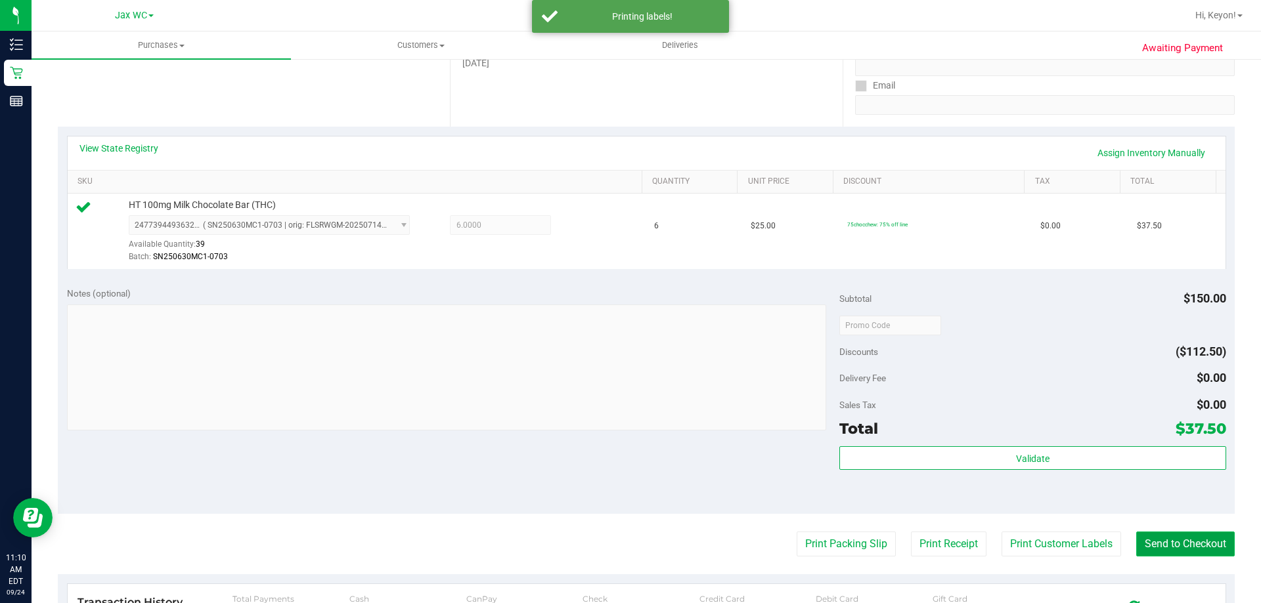
click at [1217, 539] on button "Send to Checkout" at bounding box center [1185, 544] width 98 height 25
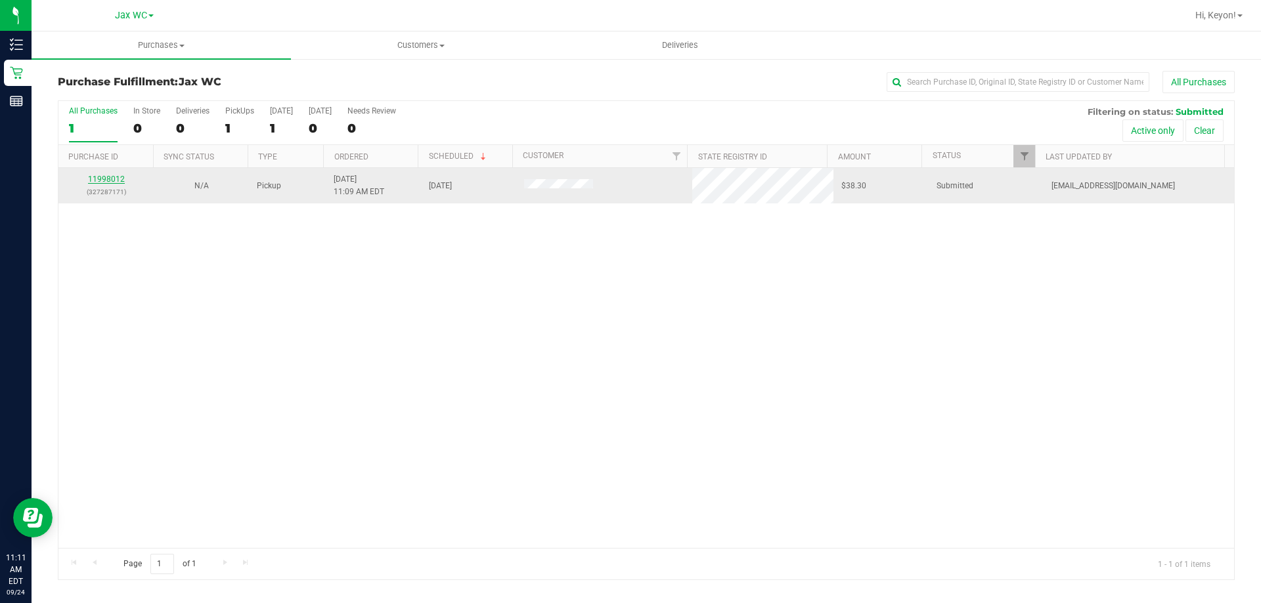
click at [113, 177] on link "11998012" at bounding box center [106, 179] width 37 height 9
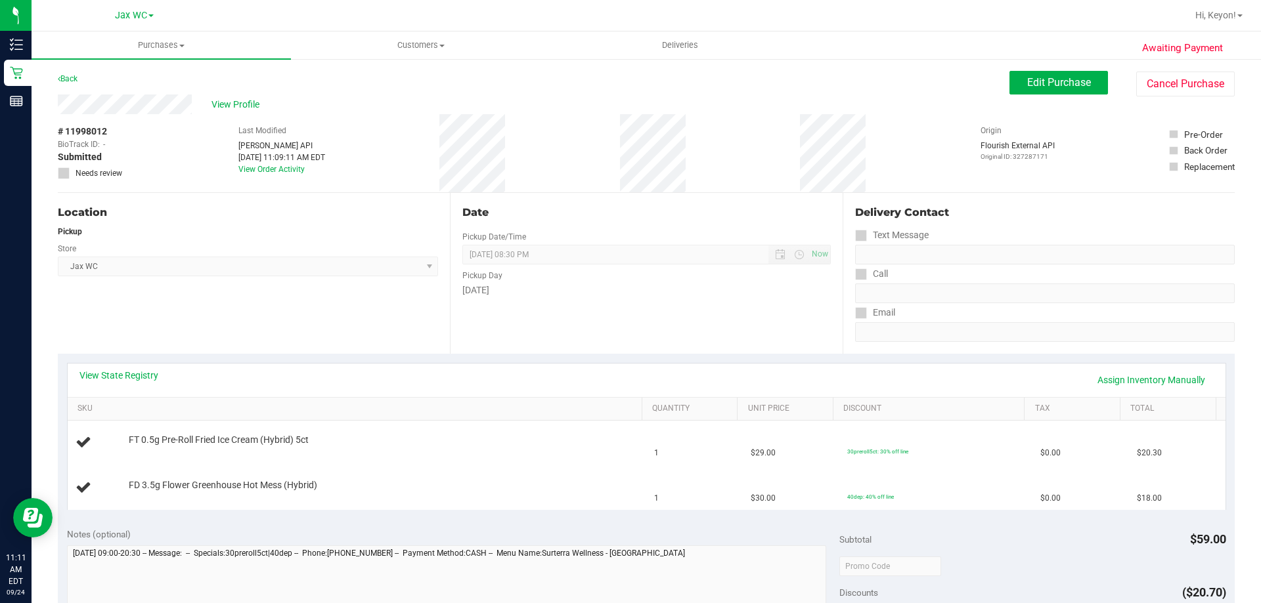
scroll to position [51, 0]
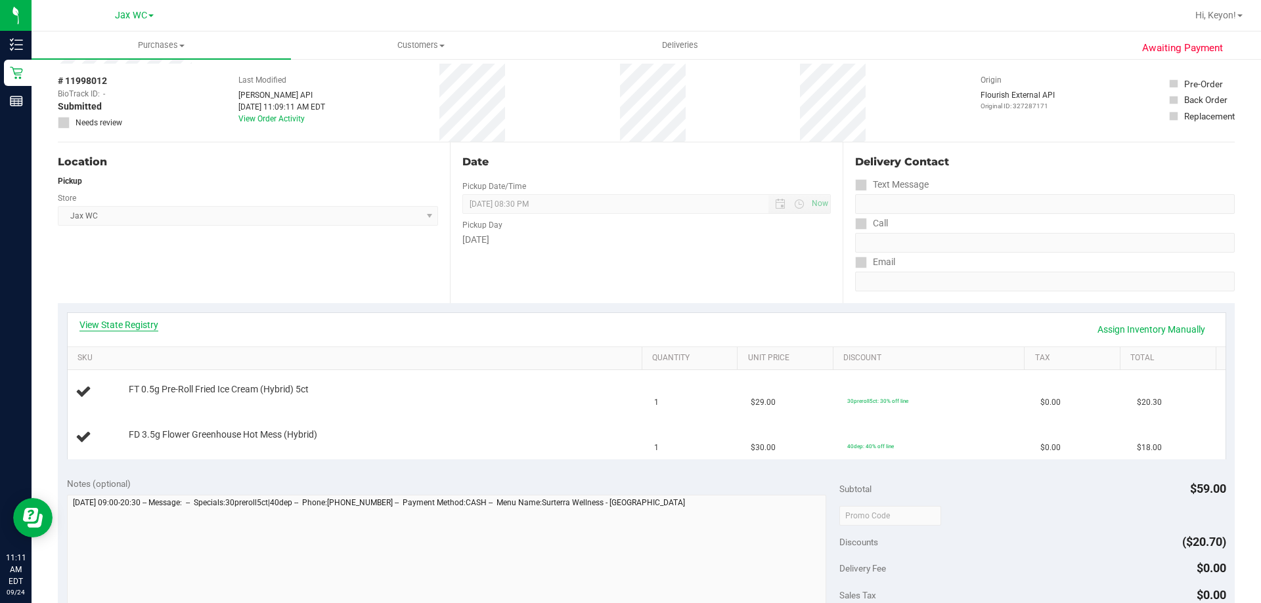
click at [150, 324] on link "View State Registry" at bounding box center [118, 324] width 79 height 13
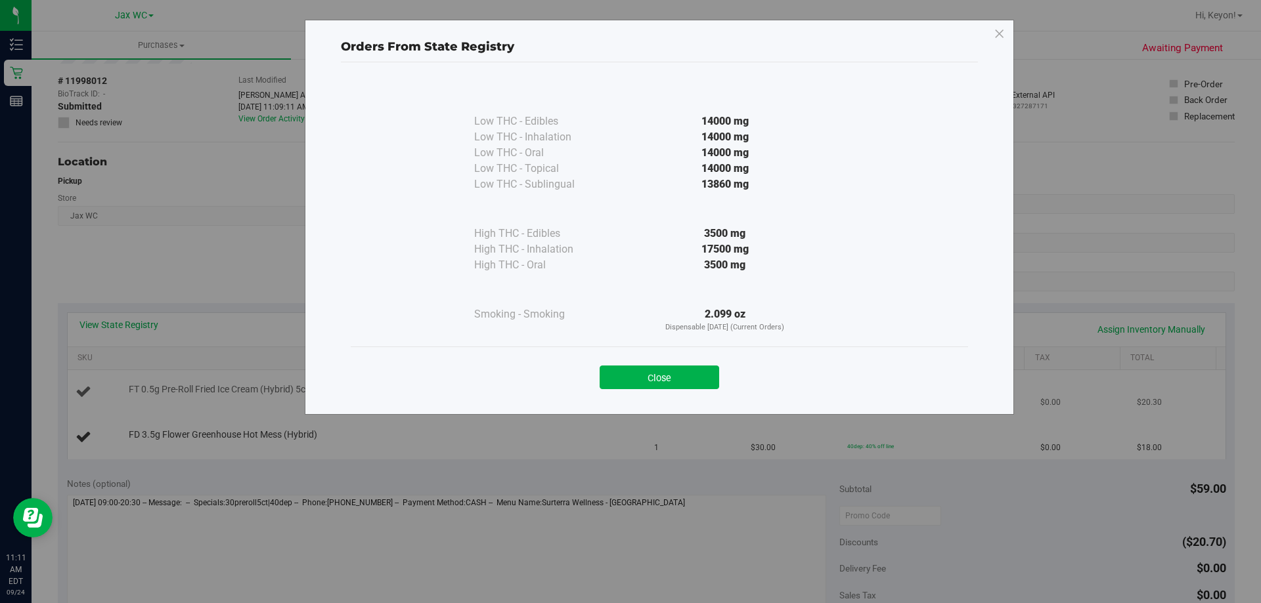
drag, startPoint x: 680, startPoint y: 376, endPoint x: 673, endPoint y: 373, distance: 7.7
click at [680, 377] on button "Close" at bounding box center [658, 378] width 119 height 24
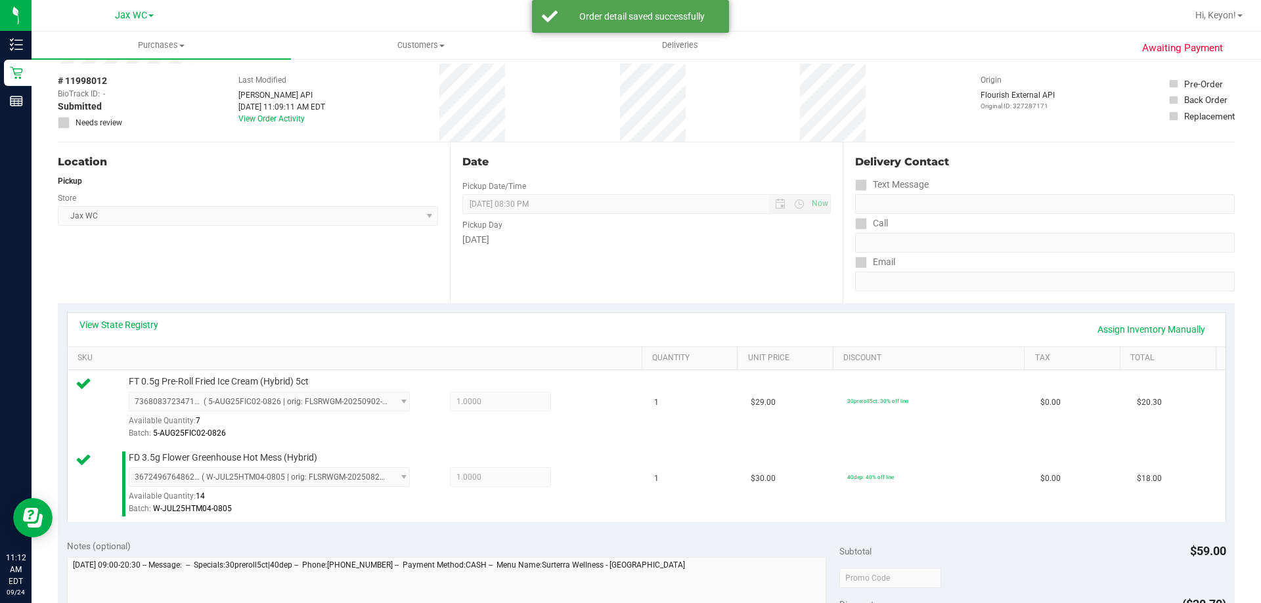
scroll to position [311, 0]
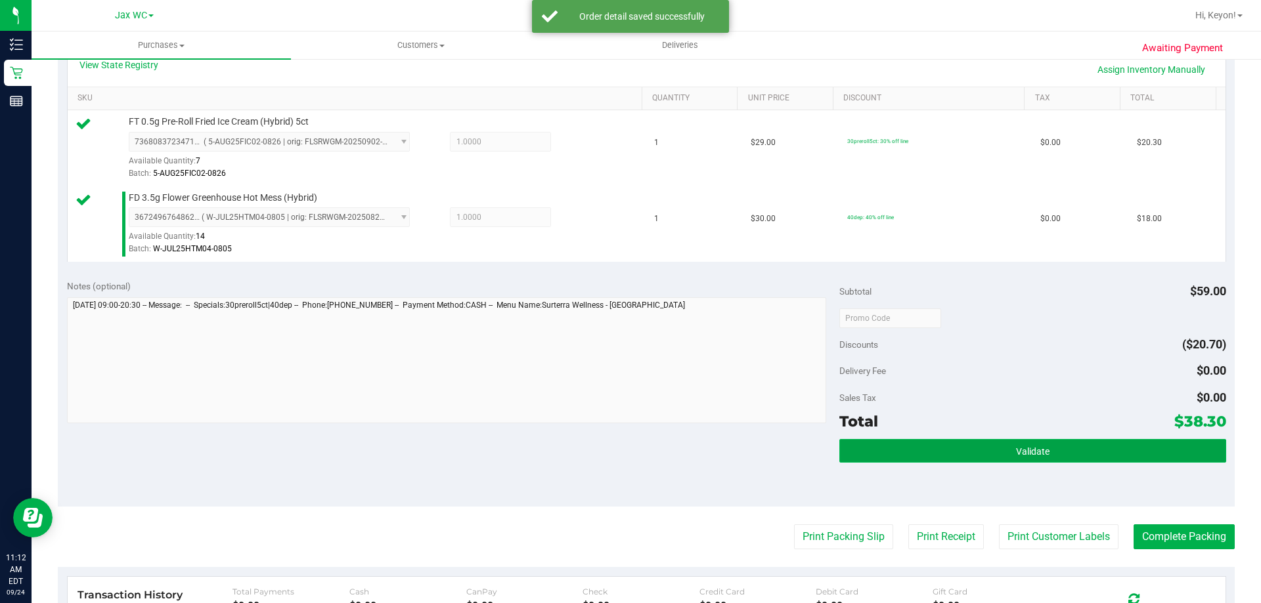
click at [993, 446] on button "Validate" at bounding box center [1032, 451] width 386 height 24
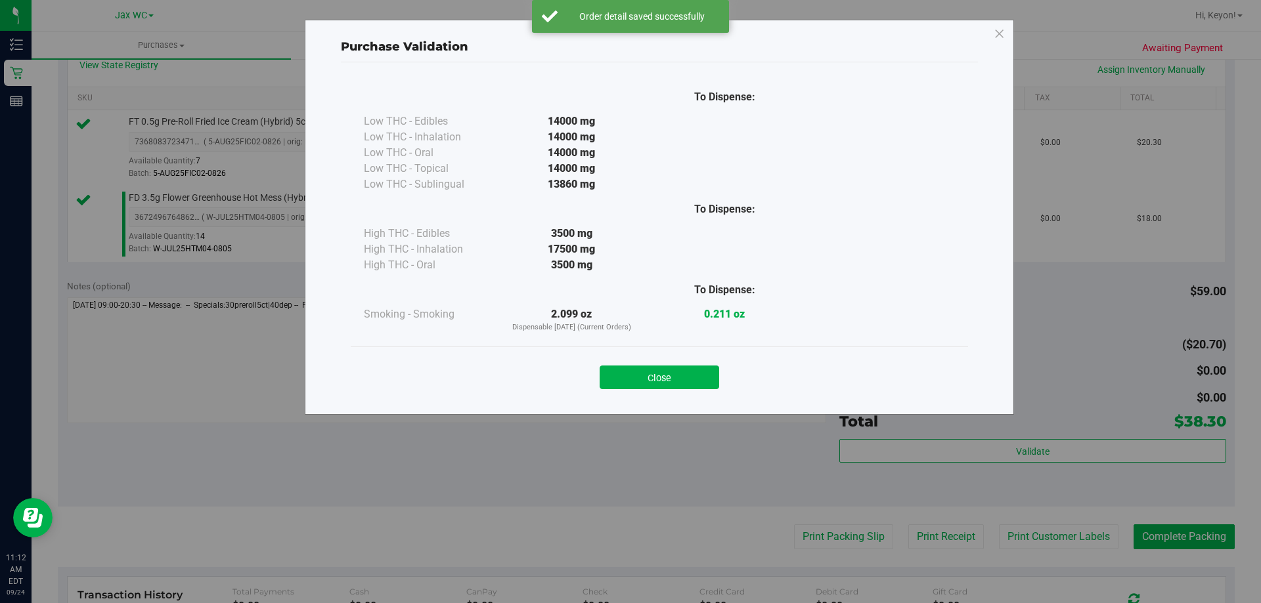
click at [699, 376] on button "Close" at bounding box center [658, 378] width 119 height 24
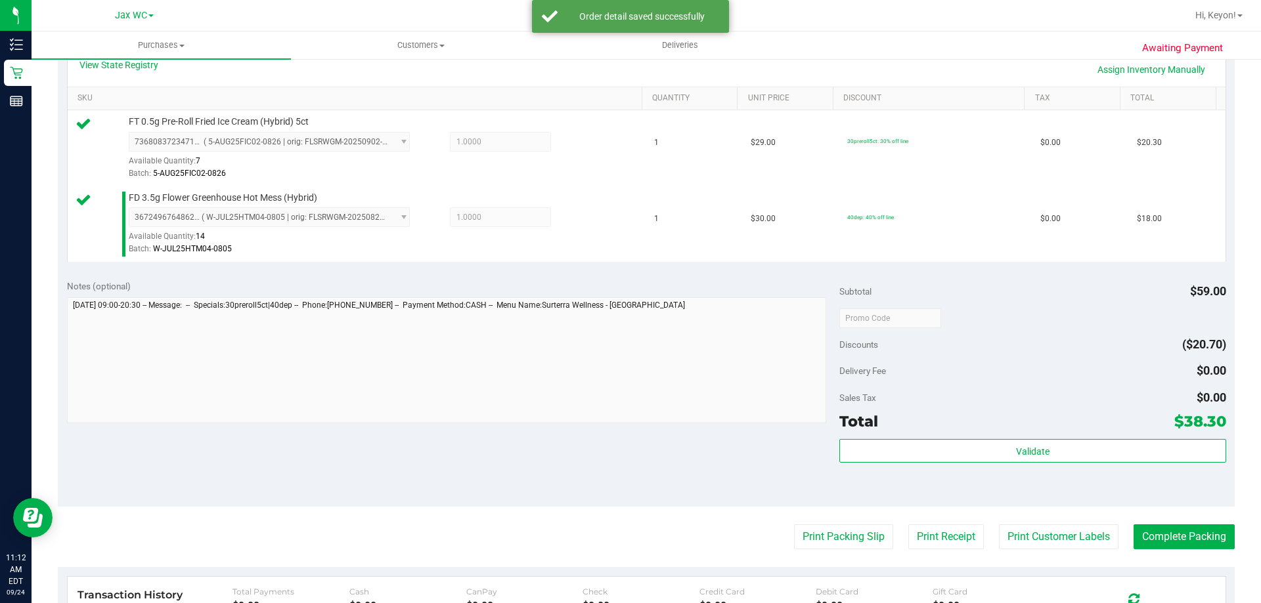
scroll to position [388, 0]
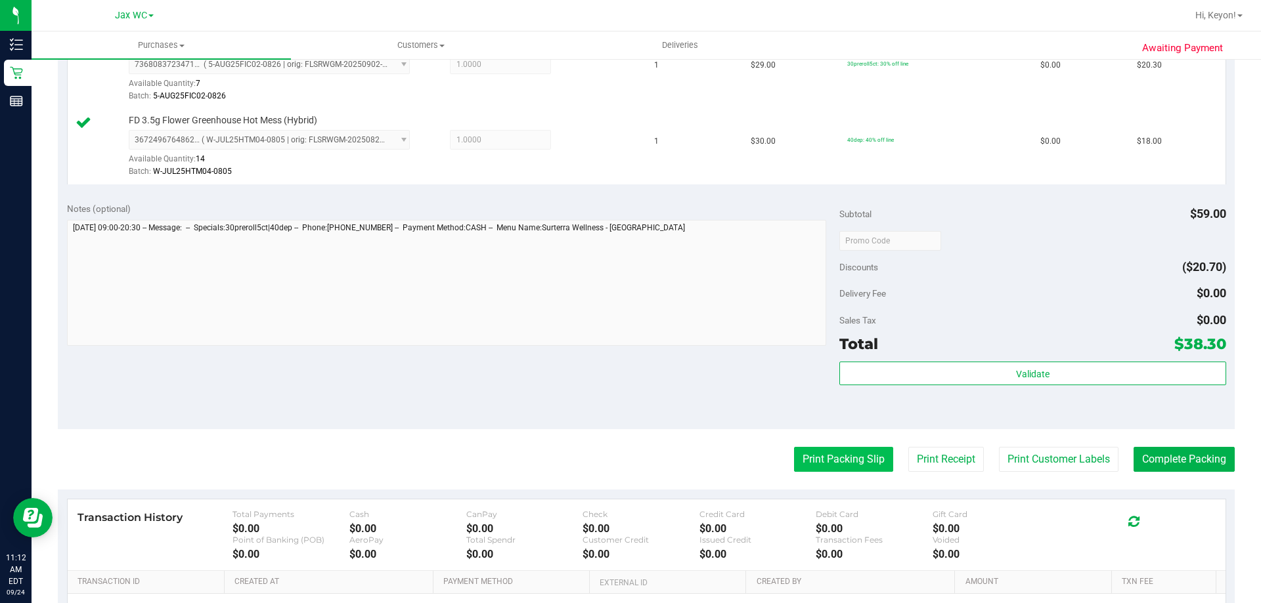
drag, startPoint x: 757, startPoint y: 461, endPoint x: 787, endPoint y: 454, distance: 30.3
click at [763, 460] on div "Print Packing Slip Print Receipt Print Customer Labels Complete Packing" at bounding box center [646, 459] width 1177 height 25
click at [833, 453] on button "Print Packing Slip" at bounding box center [843, 459] width 99 height 25
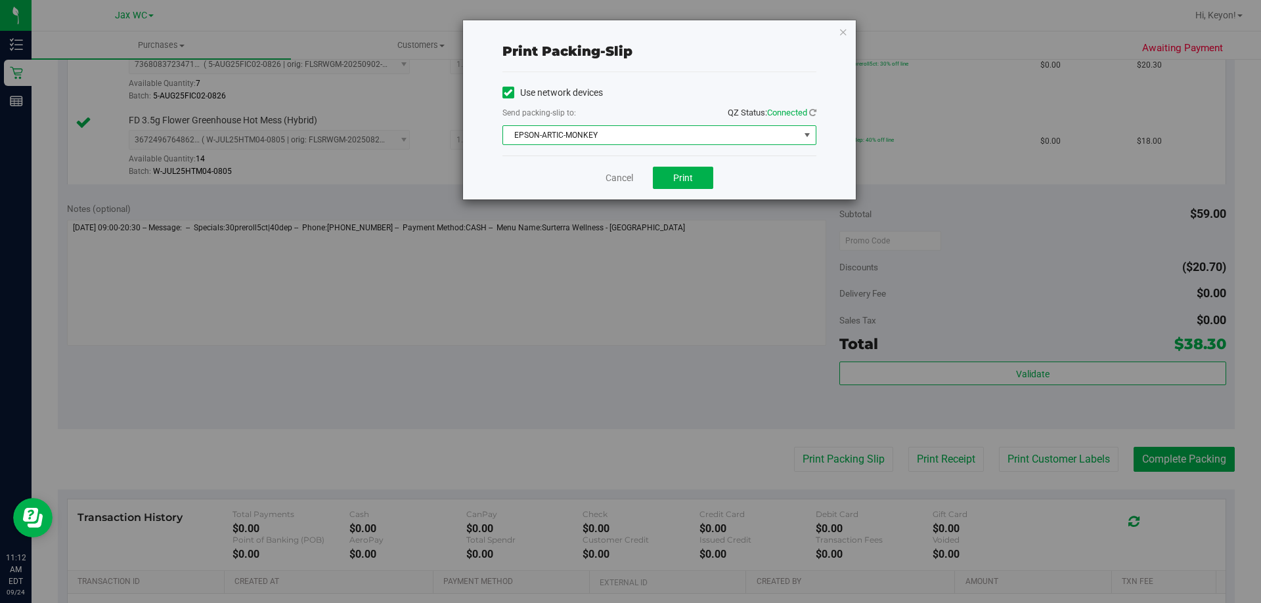
click at [678, 140] on span "EPSON-ARTIC-MONKEY" at bounding box center [651, 135] width 296 height 18
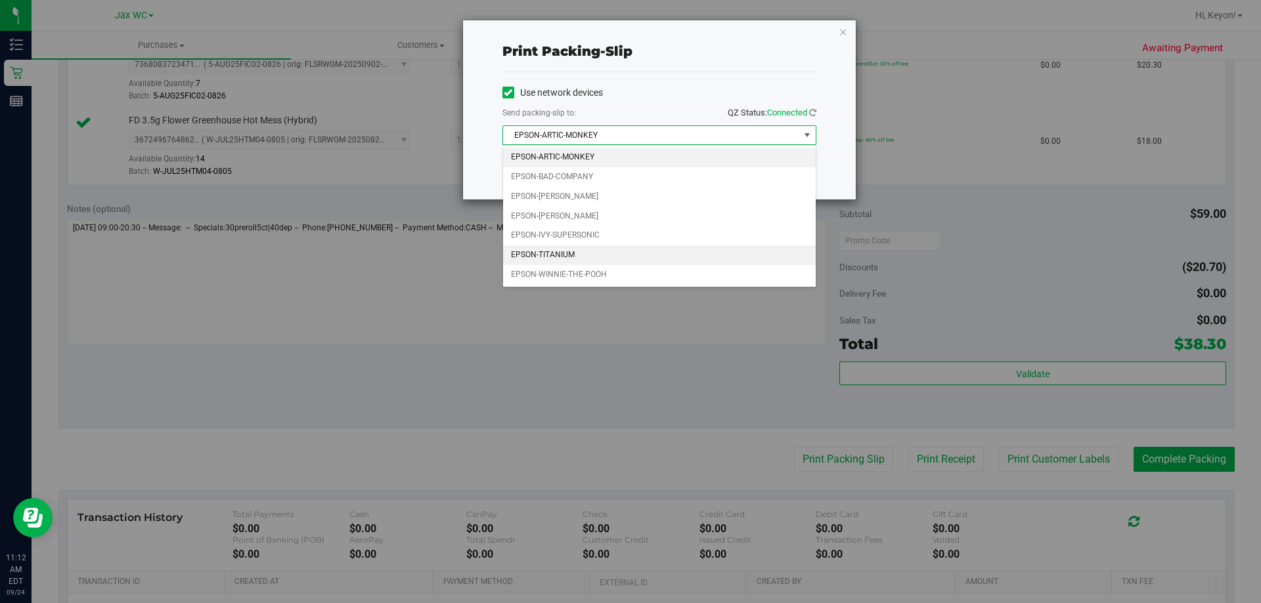
click at [588, 254] on li "EPSON-TITANIUM" at bounding box center [659, 256] width 313 height 20
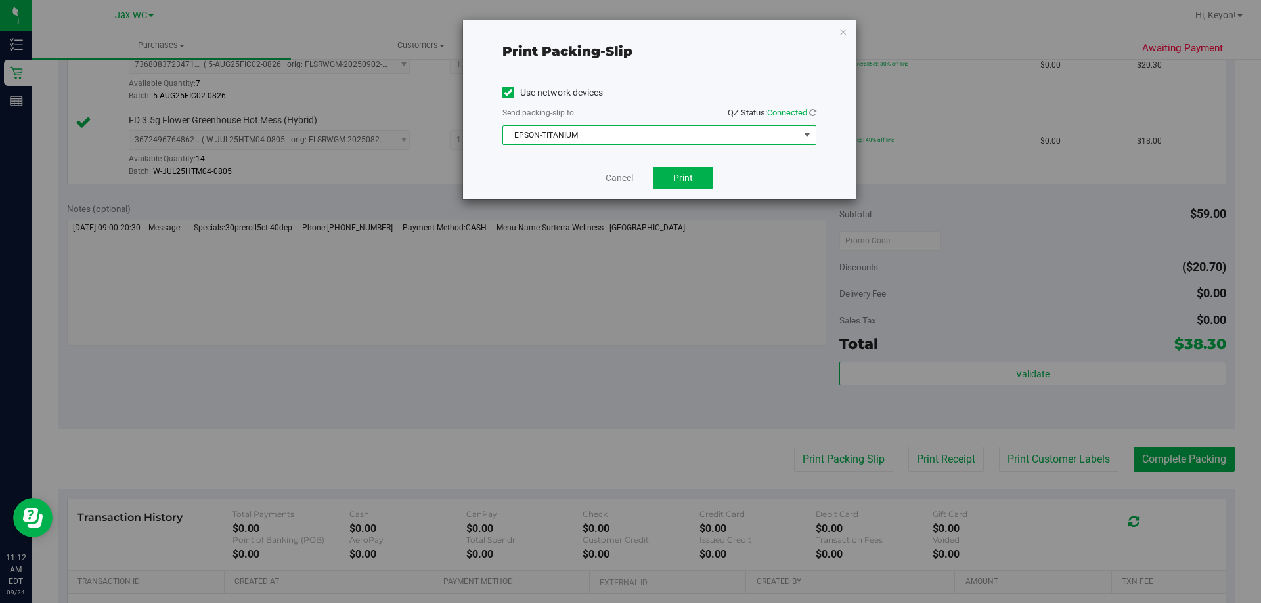
click at [558, 167] on div "Cancel Print" at bounding box center [659, 178] width 314 height 44
click at [706, 175] on button "Print" at bounding box center [683, 178] width 60 height 22
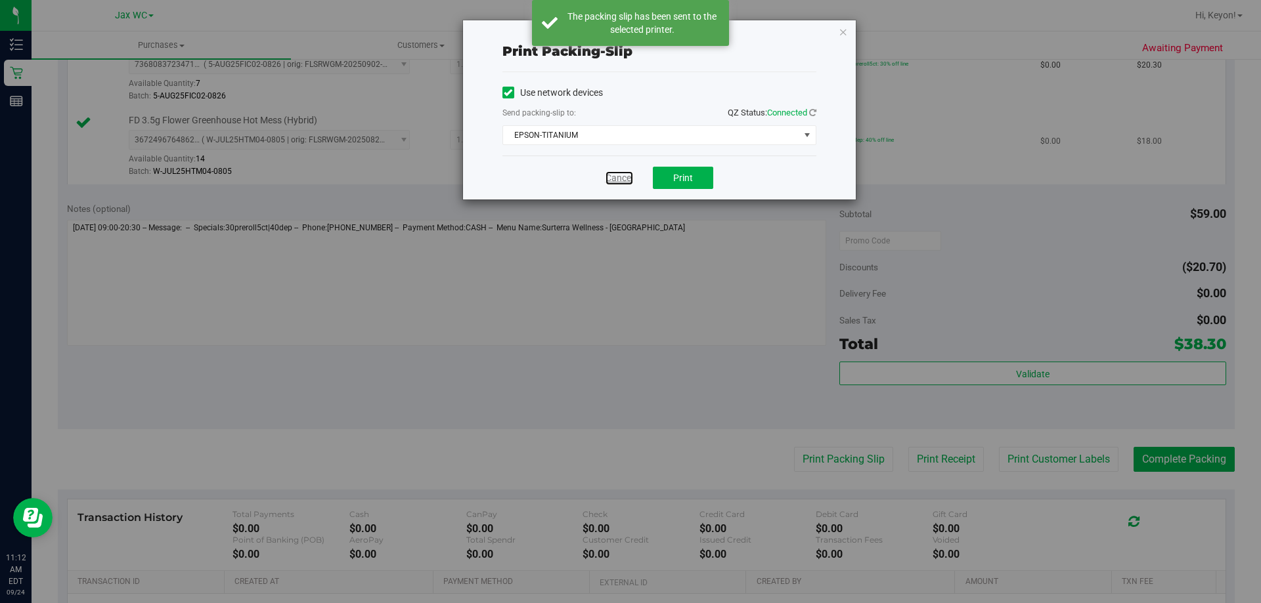
click at [620, 175] on link "Cancel" at bounding box center [619, 178] width 28 height 14
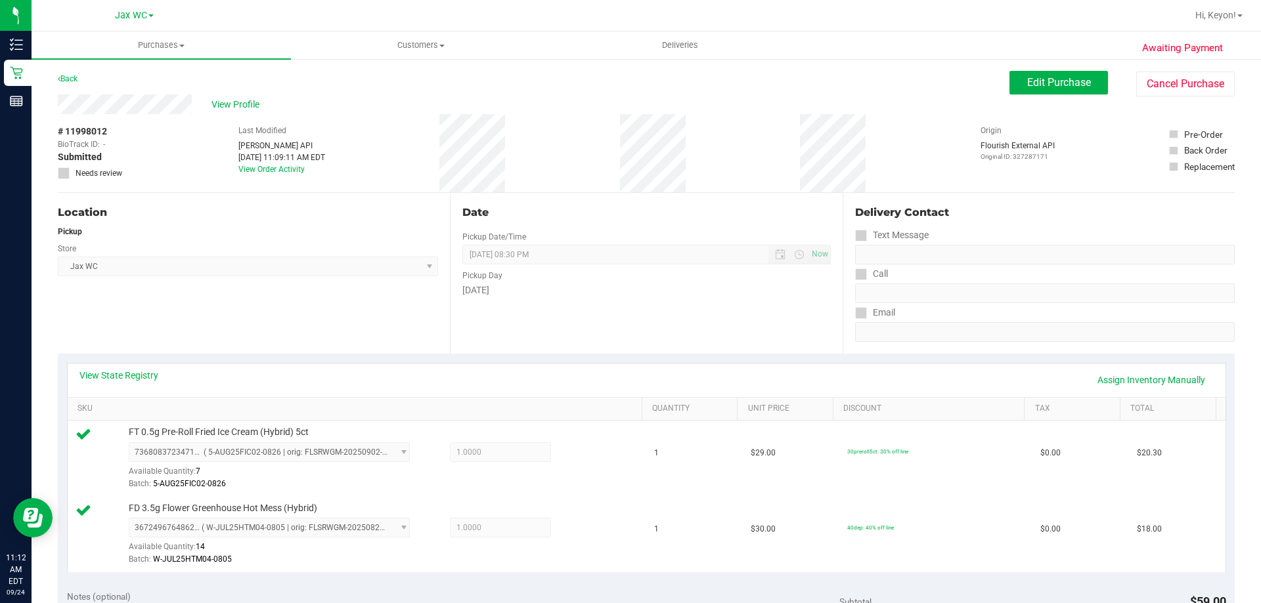
scroll to position [366, 0]
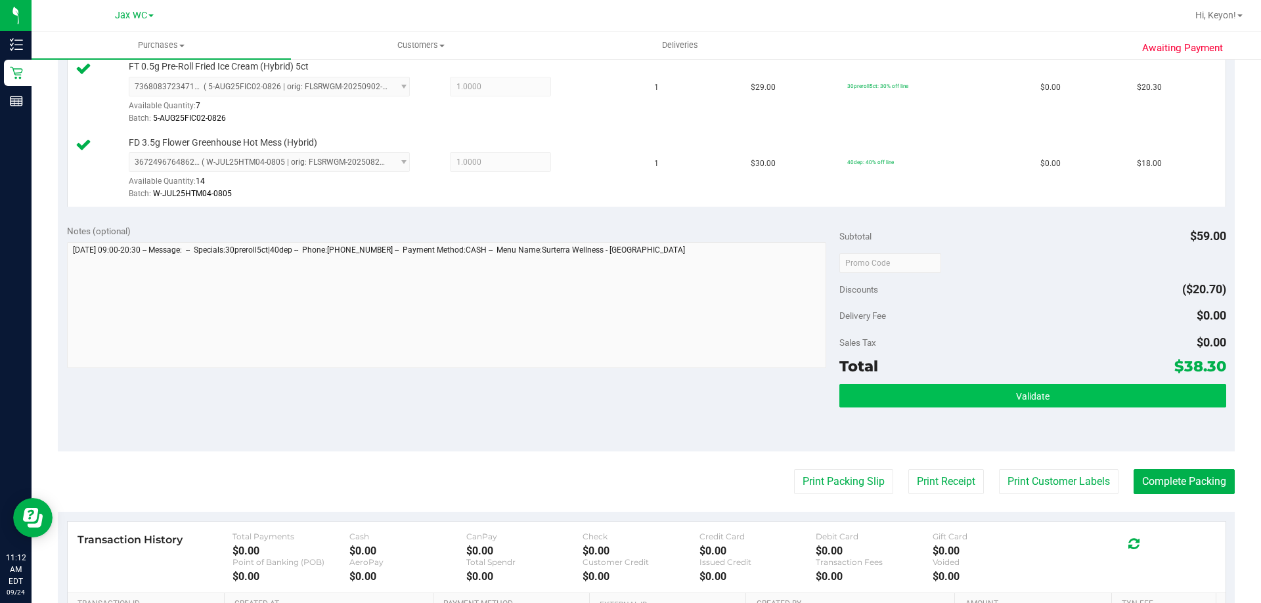
drag, startPoint x: 1060, startPoint y: 409, endPoint x: 1064, endPoint y: 400, distance: 9.8
click at [1061, 406] on div "Validate" at bounding box center [1032, 413] width 386 height 59
click at [1050, 395] on button "Validate" at bounding box center [1032, 396] width 386 height 24
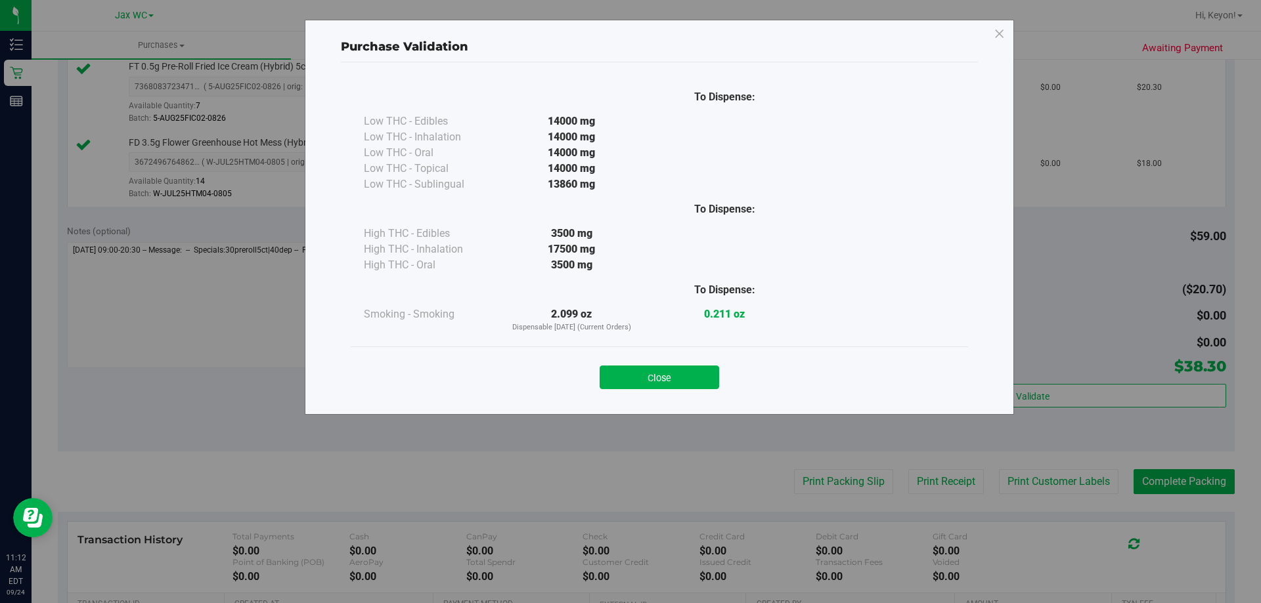
drag, startPoint x: 690, startPoint y: 375, endPoint x: 937, endPoint y: 370, distance: 246.9
click at [693, 375] on button "Close" at bounding box center [658, 378] width 119 height 24
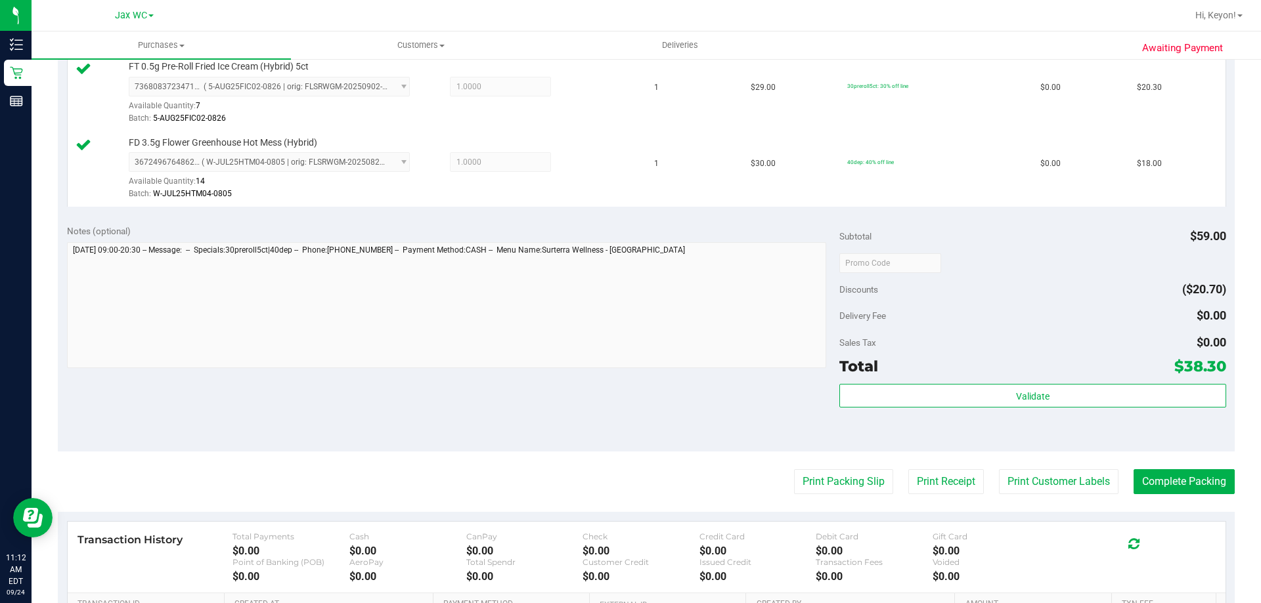
scroll to position [391, 0]
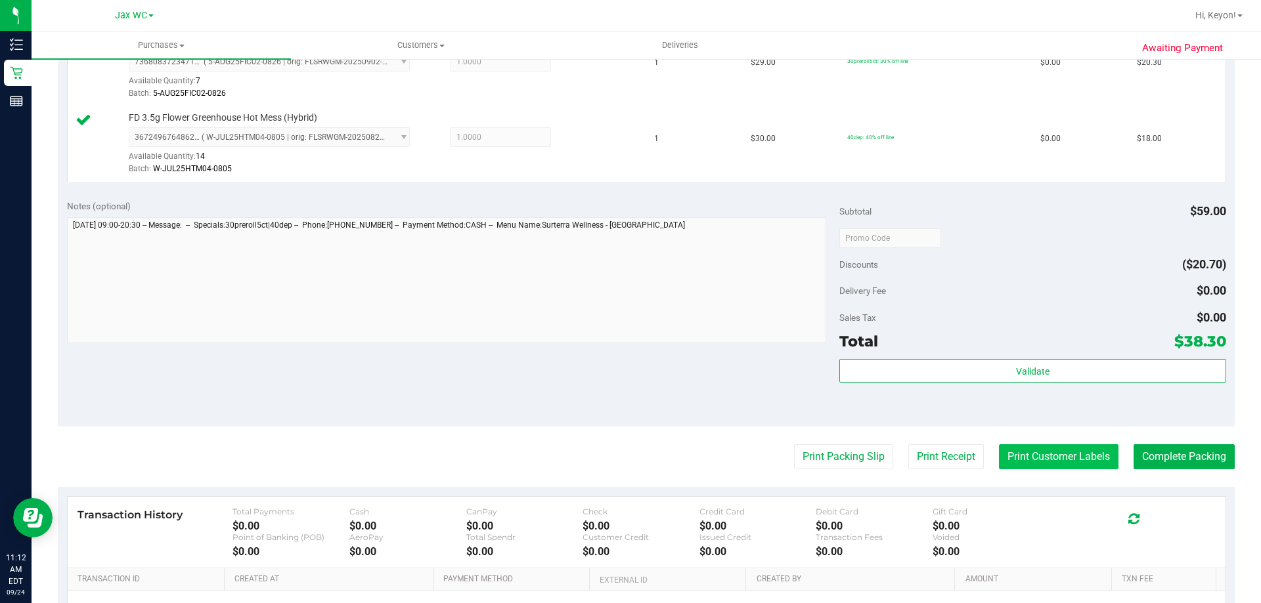
click at [1067, 462] on button "Print Customer Labels" at bounding box center [1058, 456] width 119 height 25
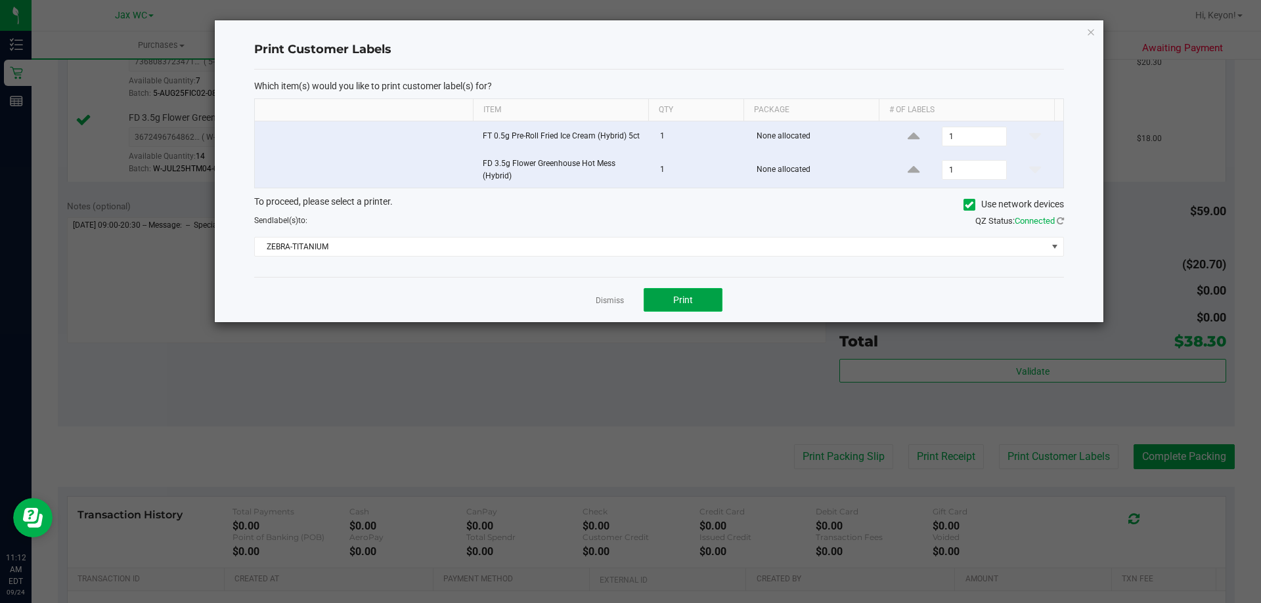
click at [674, 295] on span "Print" at bounding box center [683, 300] width 20 height 11
click at [605, 298] on link "Dismiss" at bounding box center [609, 300] width 28 height 11
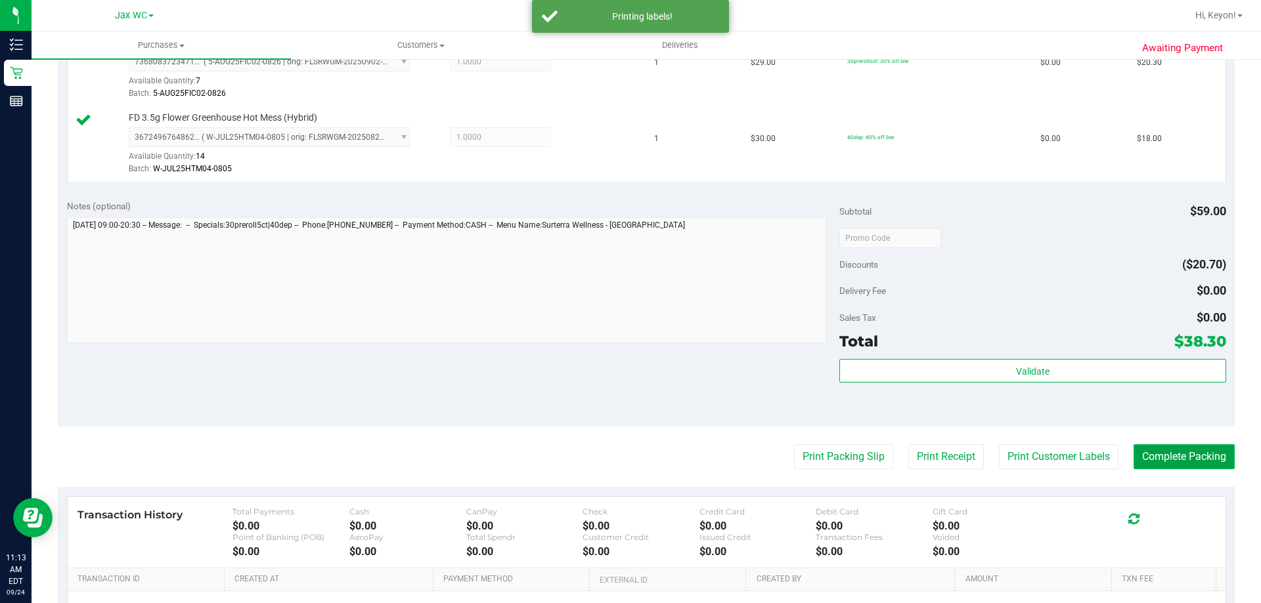
click at [1209, 462] on button "Complete Packing" at bounding box center [1183, 456] width 101 height 25
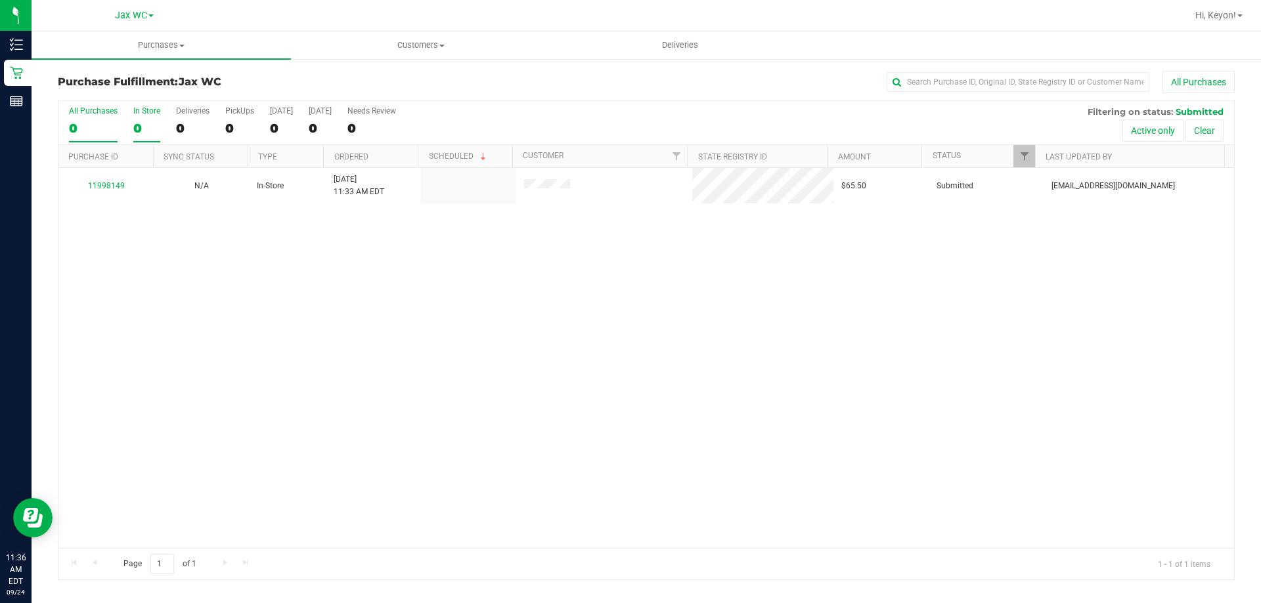
click at [152, 119] on label "In Store 0" at bounding box center [146, 124] width 27 height 36
click at [0, 0] on input "In Store 0" at bounding box center [0, 0] width 0 height 0
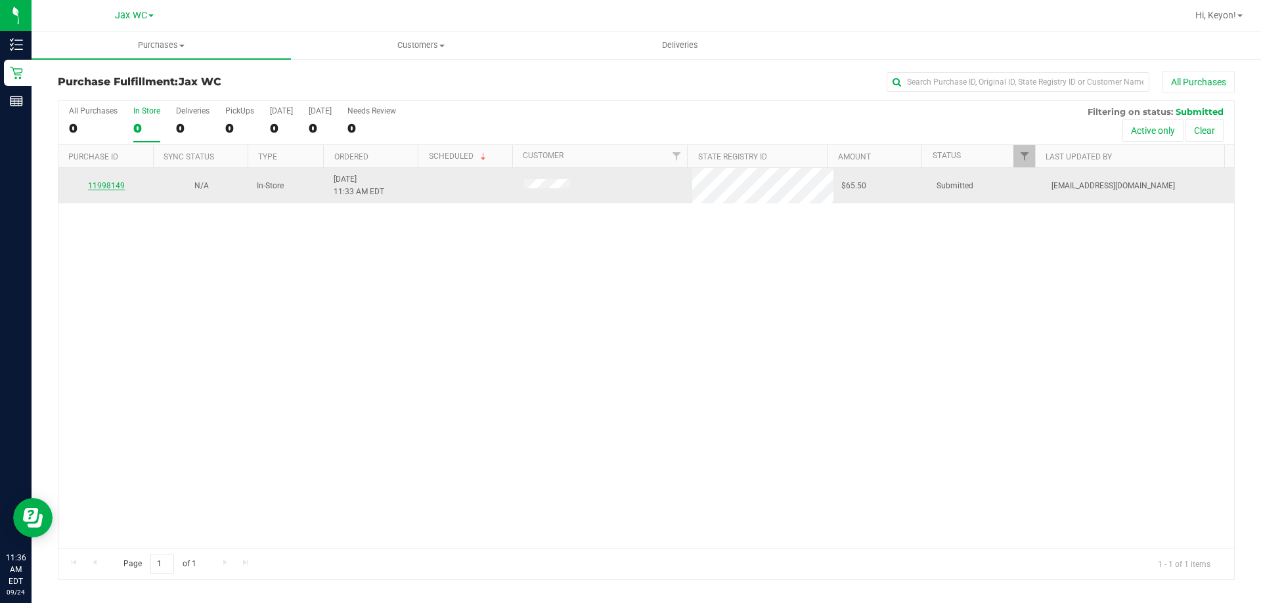
click at [108, 184] on link "11998149" at bounding box center [106, 185] width 37 height 9
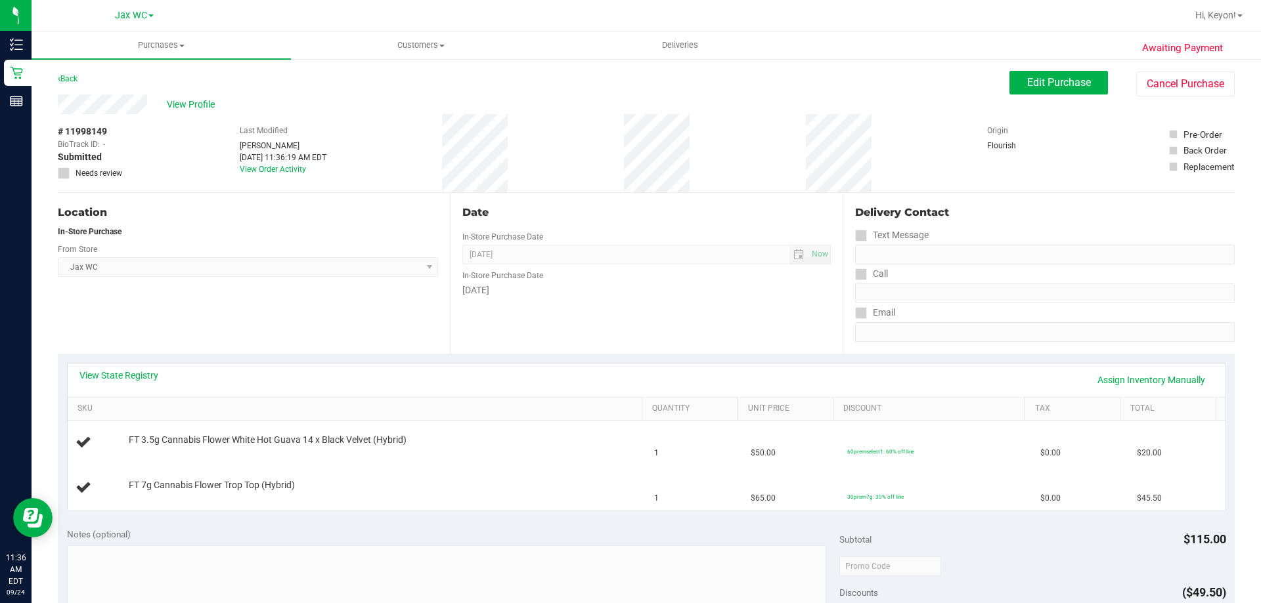
scroll to position [11, 0]
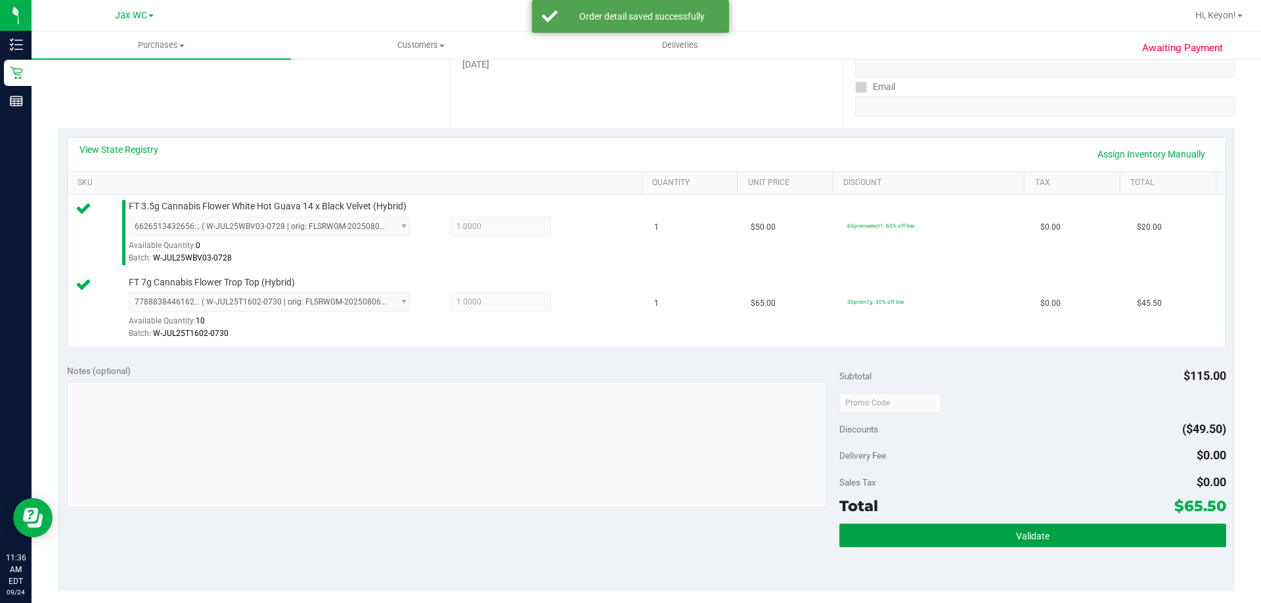
click at [1028, 535] on span "Validate" at bounding box center [1032, 536] width 33 height 11
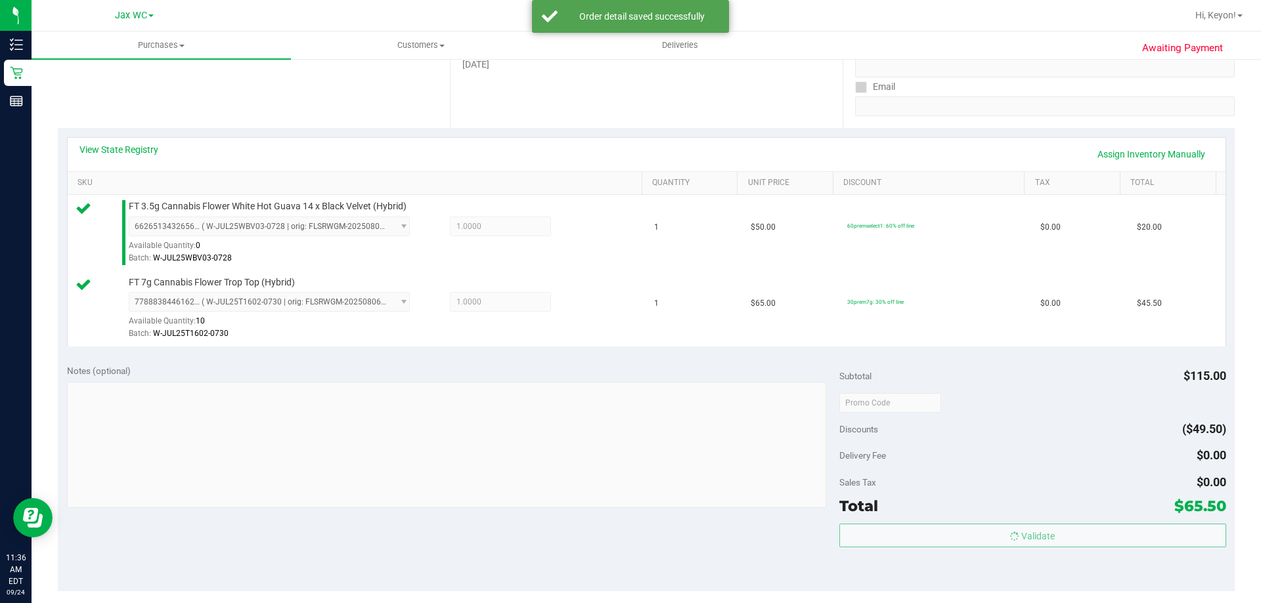
scroll to position [378, 0]
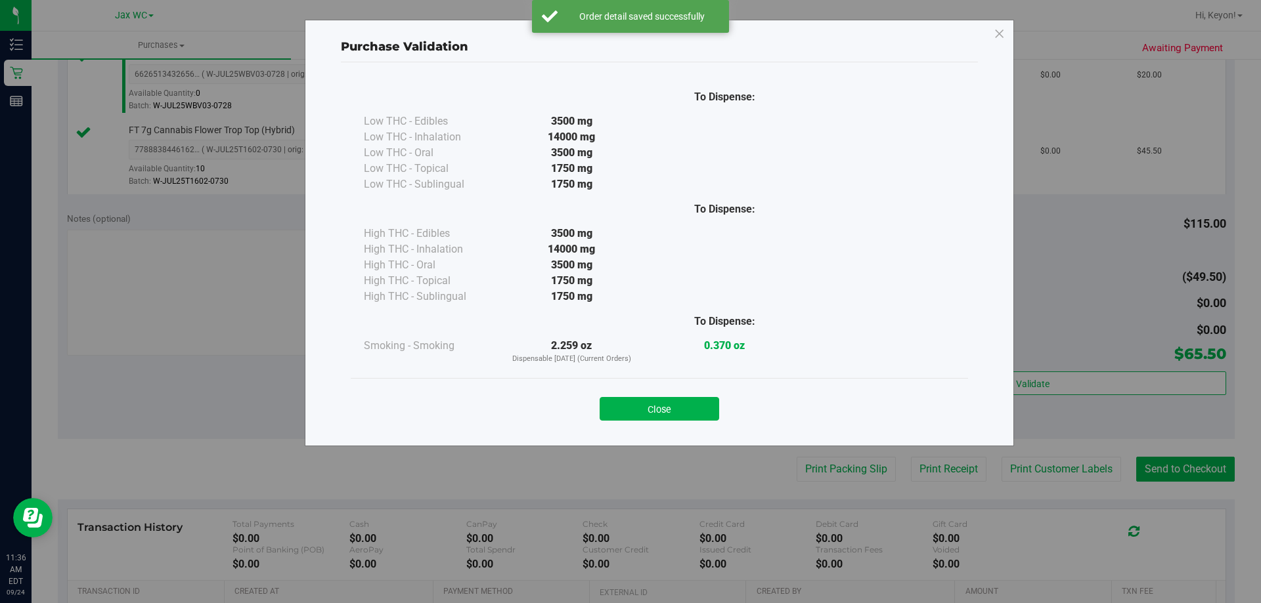
drag, startPoint x: 689, startPoint y: 416, endPoint x: 1034, endPoint y: 423, distance: 345.4
click at [691, 416] on button "Close" at bounding box center [658, 409] width 119 height 24
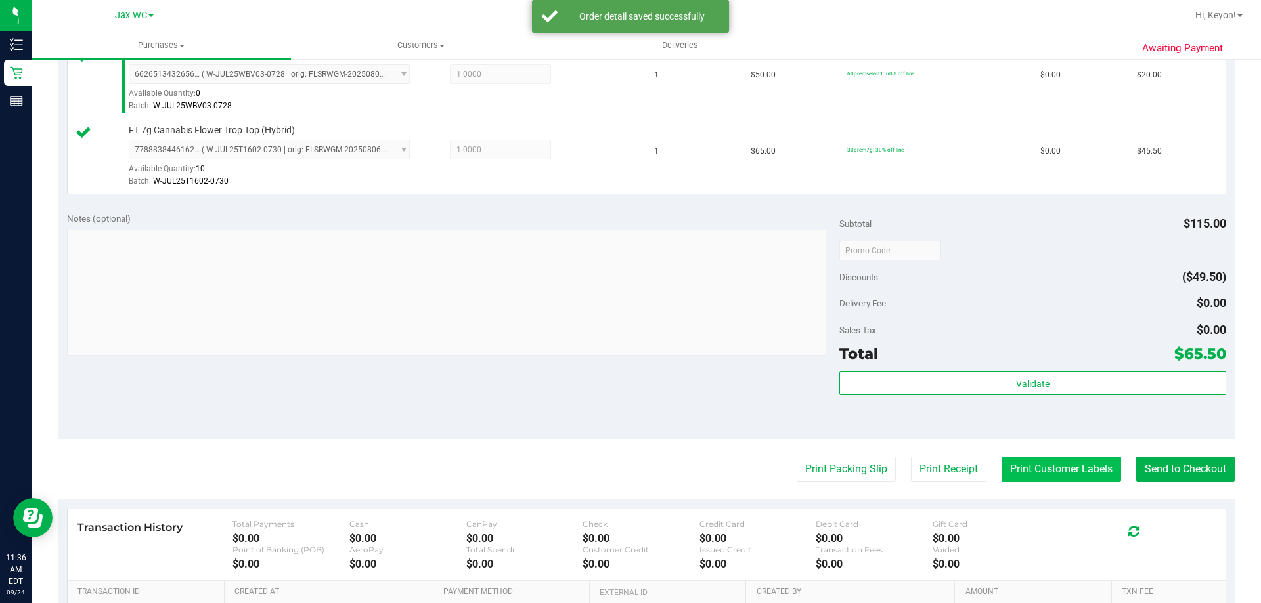
drag, startPoint x: 1064, startPoint y: 456, endPoint x: 1055, endPoint y: 463, distance: 10.8
click at [1064, 458] on purchase-details "Back Edit Purchase Cancel Purchase View Profile # 11998149 BioTrack ID: - Submi…" at bounding box center [646, 219] width 1177 height 1052
click at [1050, 467] on button "Print Customer Labels" at bounding box center [1060, 469] width 119 height 25
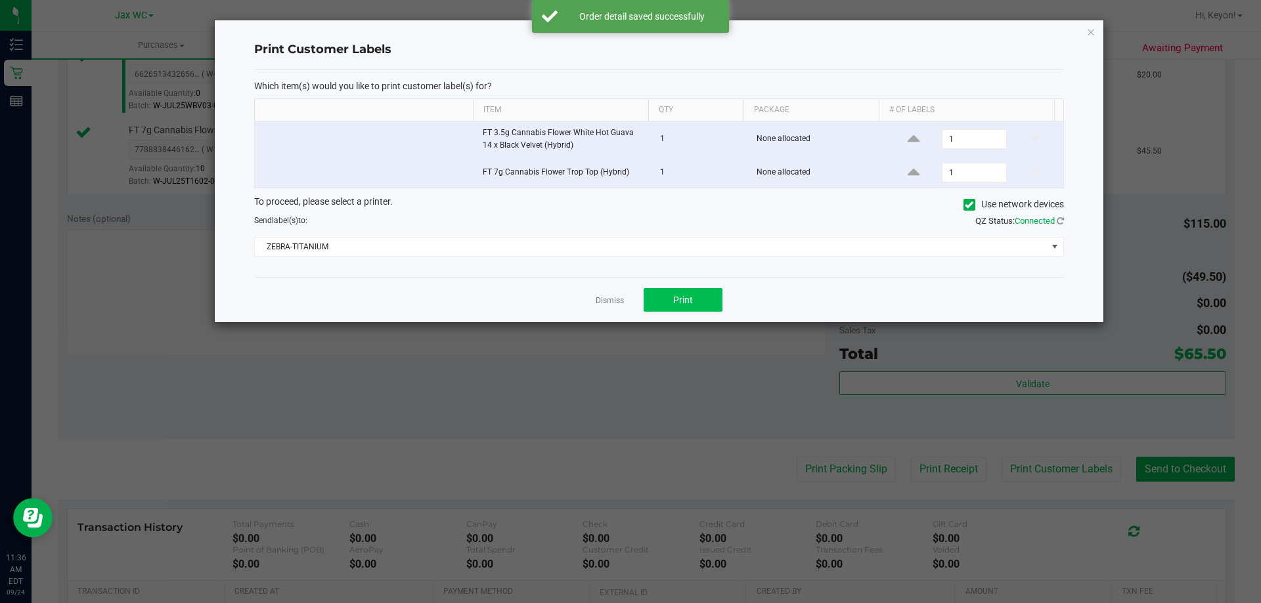
drag, startPoint x: 714, startPoint y: 276, endPoint x: 699, endPoint y: 291, distance: 21.4
click at [716, 278] on div "Print Customer Labels Which item(s) would you like to print customer label(s) f…" at bounding box center [659, 171] width 888 height 302
click at [697, 298] on button "Print" at bounding box center [682, 300] width 79 height 24
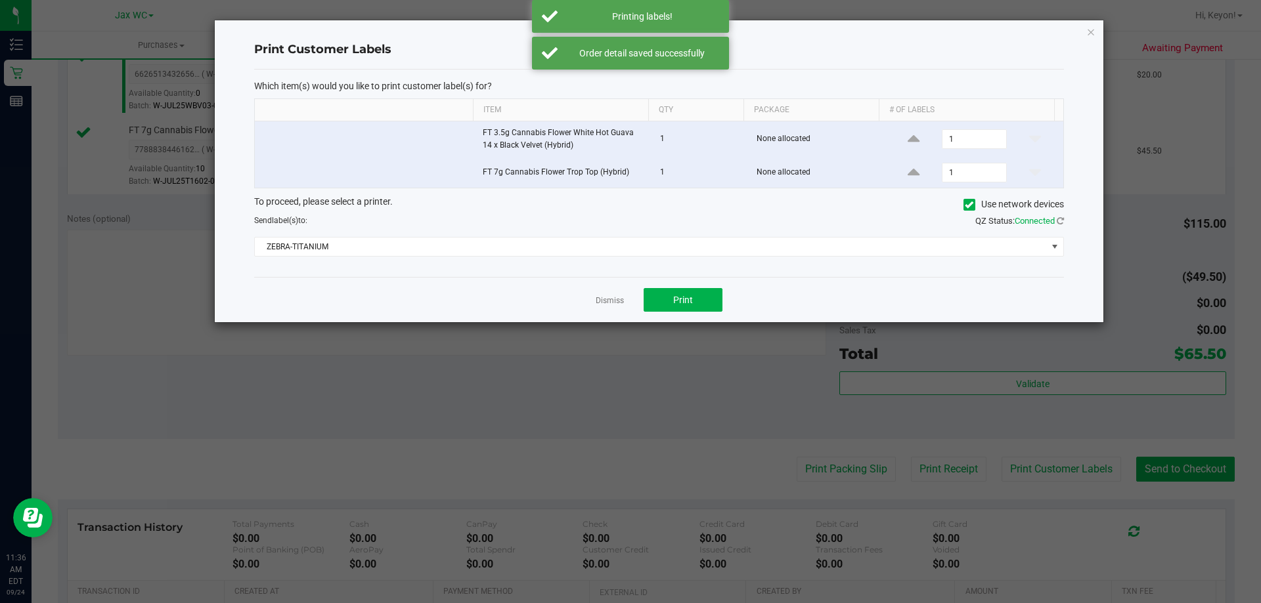
click at [624, 298] on div "Dismiss Print" at bounding box center [659, 299] width 810 height 45
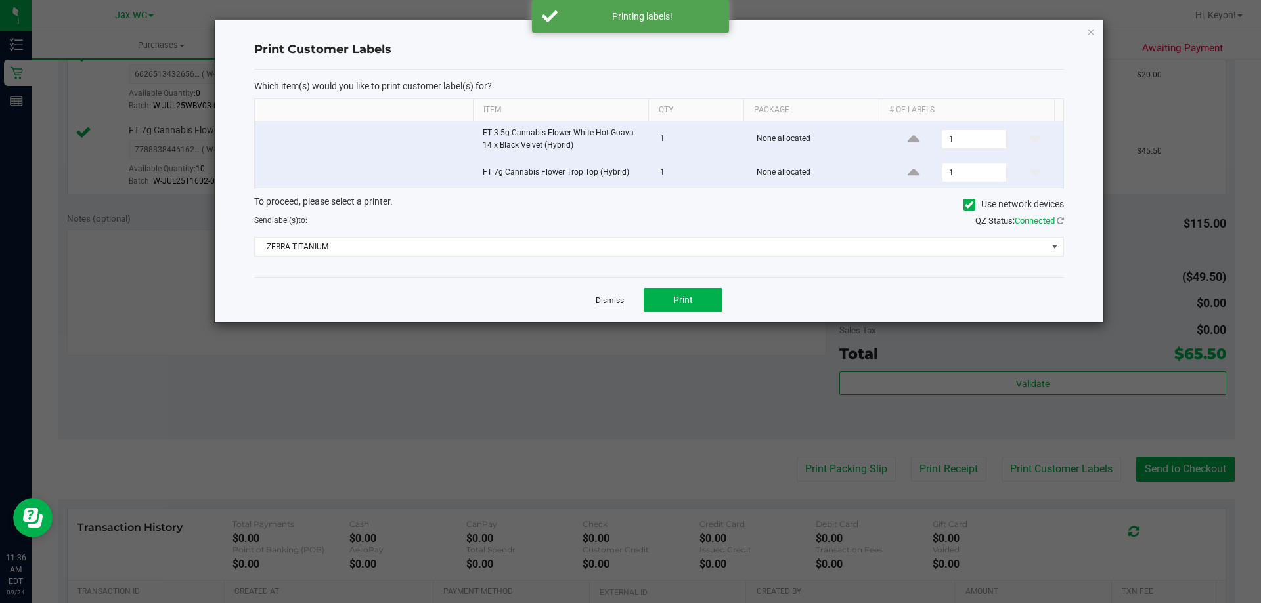
click at [607, 300] on link "Dismiss" at bounding box center [609, 300] width 28 height 11
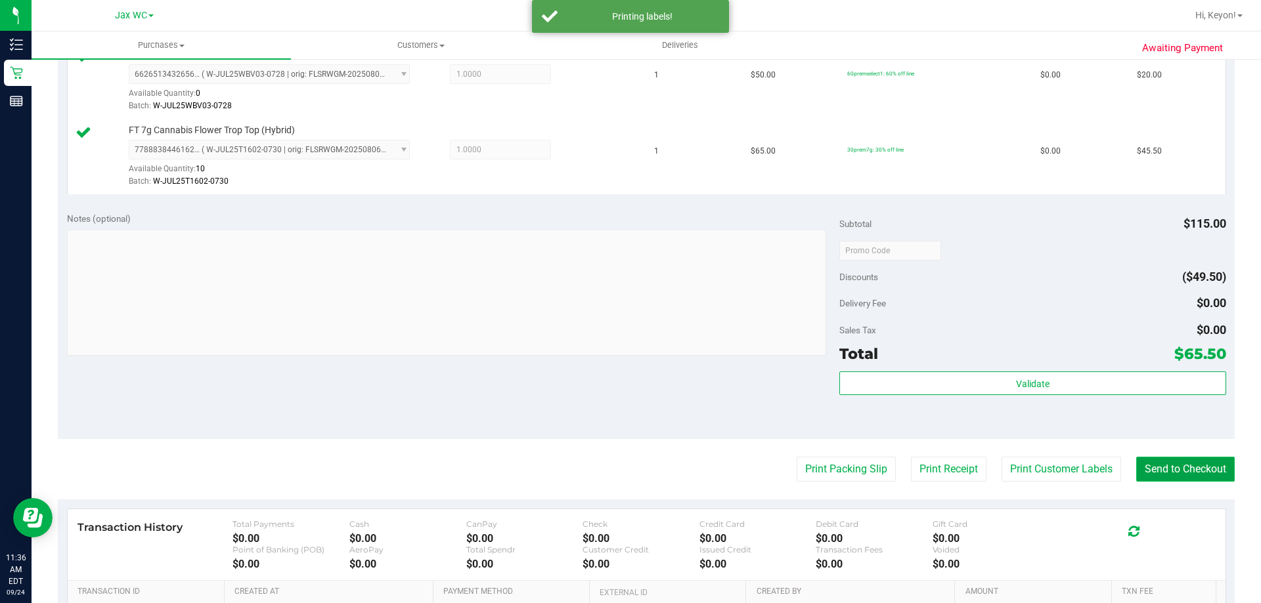
click at [1207, 476] on button "Send to Checkout" at bounding box center [1185, 469] width 98 height 25
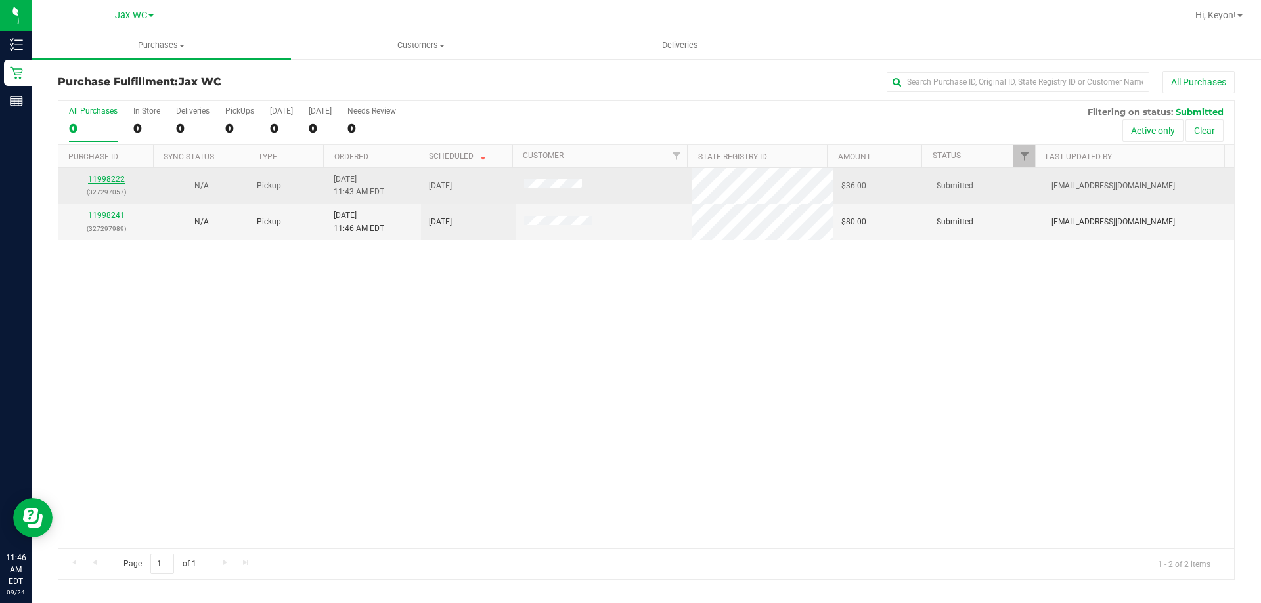
click at [112, 181] on link "11998222" at bounding box center [106, 179] width 37 height 9
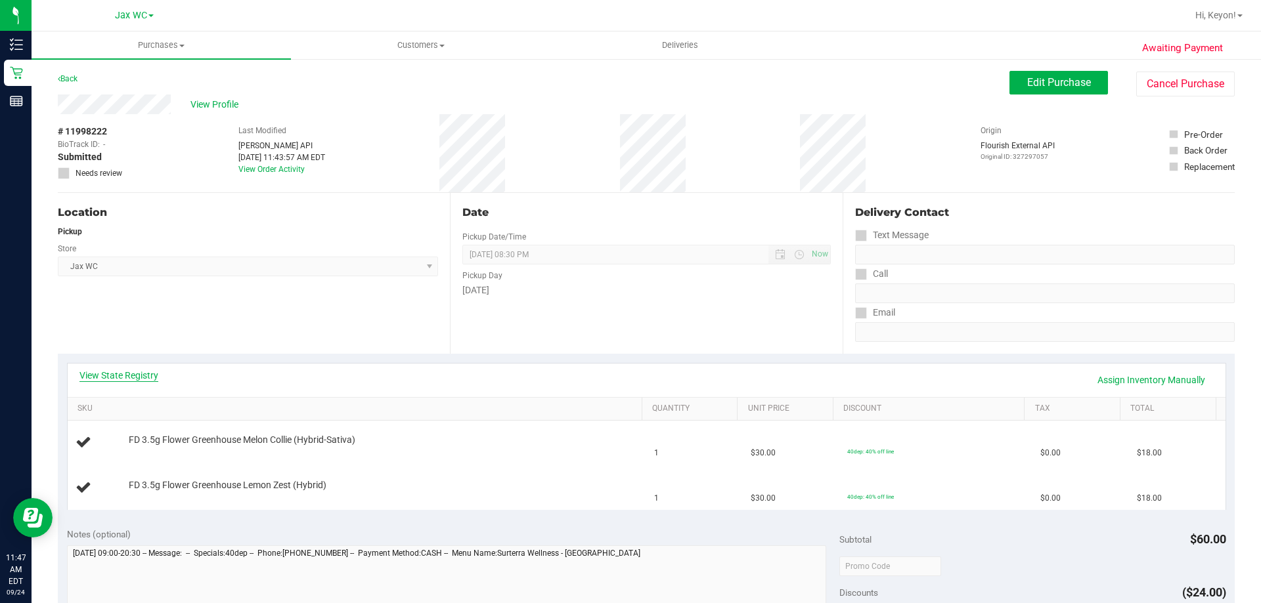
click at [146, 375] on link "View State Registry" at bounding box center [118, 375] width 79 height 13
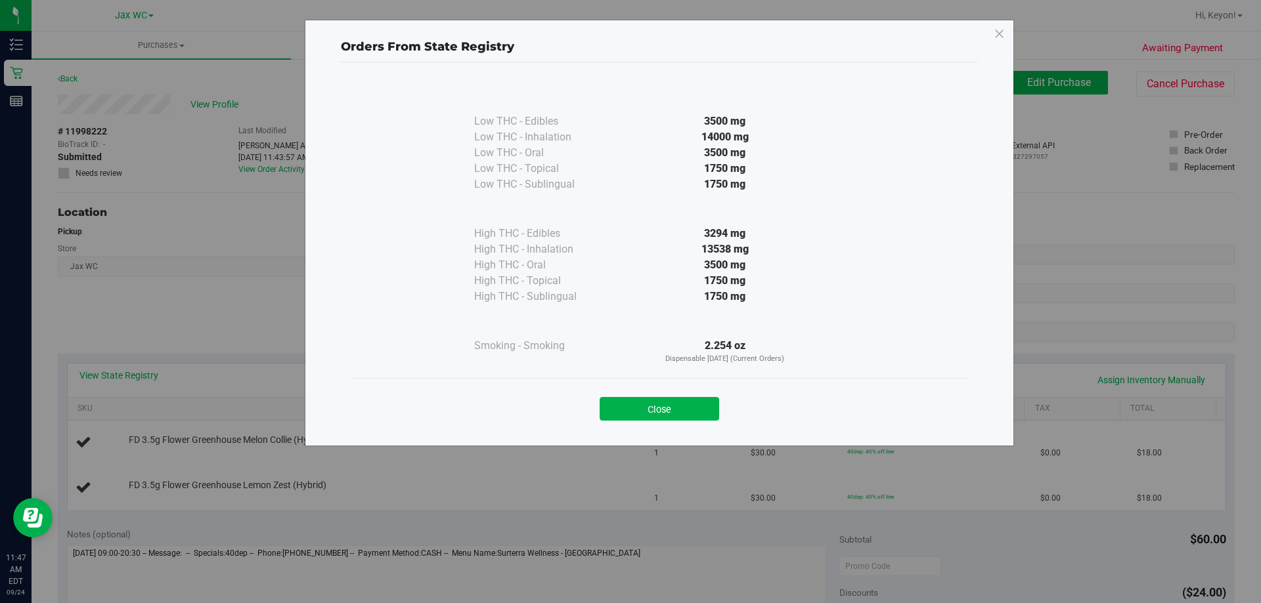
click at [659, 408] on button "Close" at bounding box center [658, 409] width 119 height 24
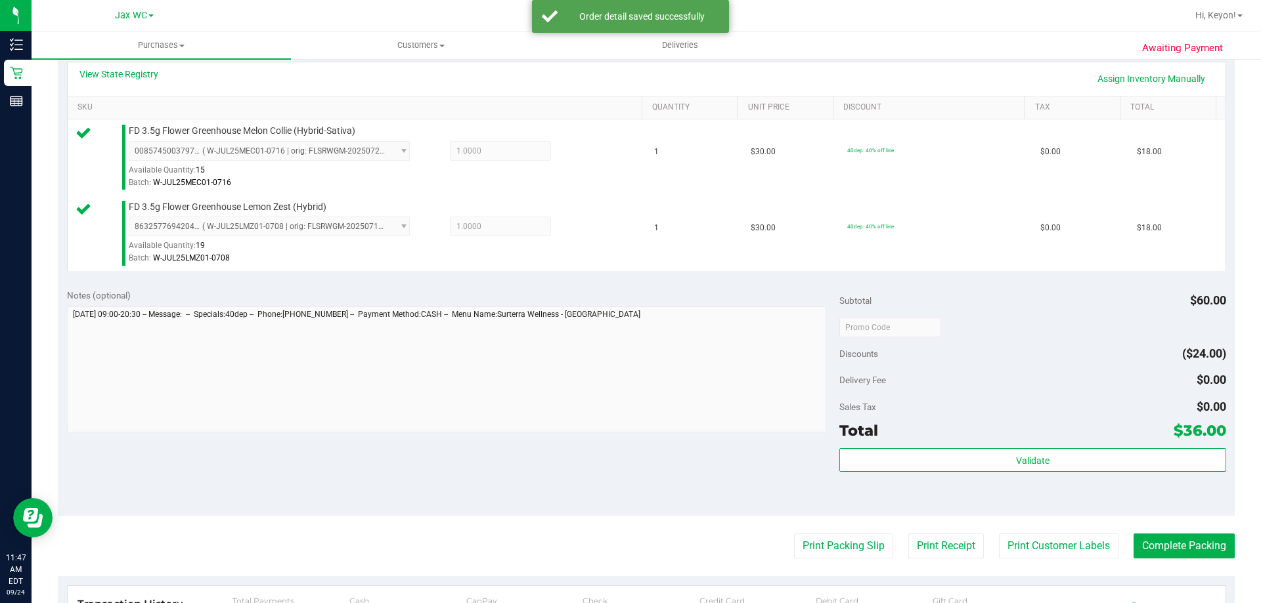
scroll to position [343, 0]
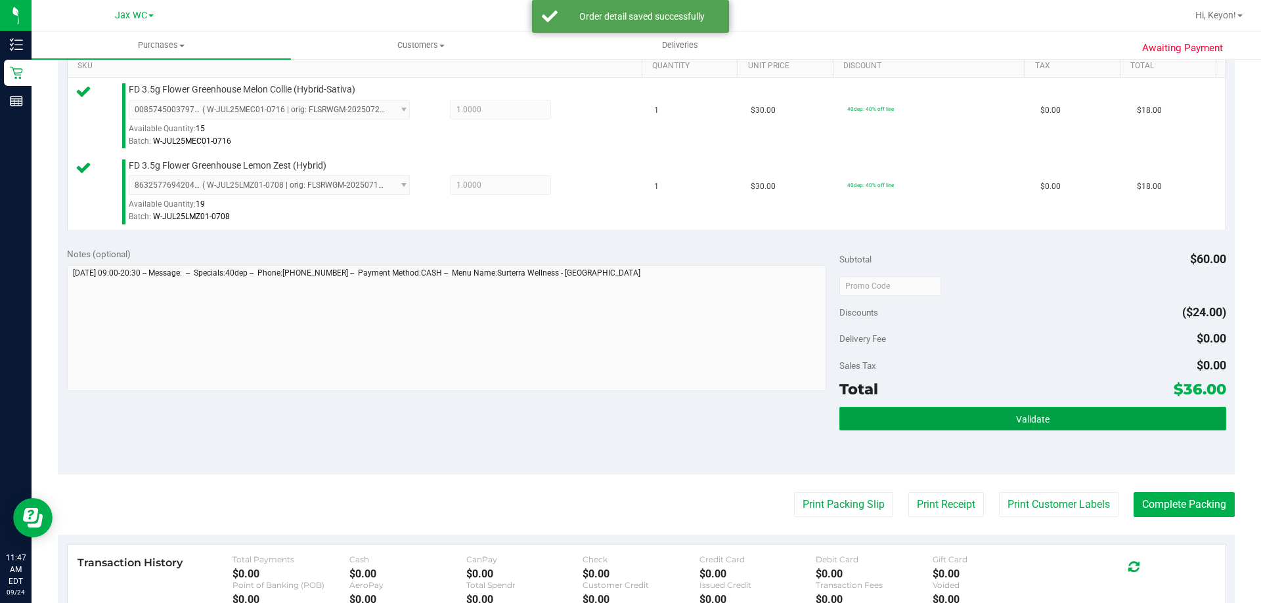
click at [1094, 420] on button "Validate" at bounding box center [1032, 419] width 386 height 24
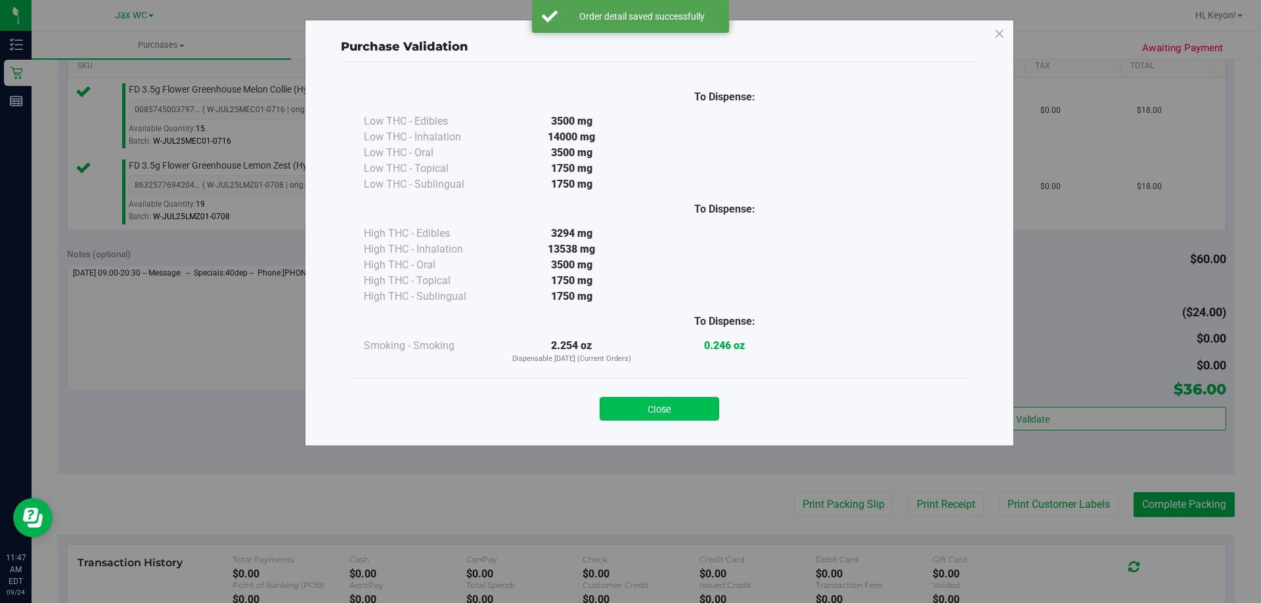
click at [674, 414] on button "Close" at bounding box center [658, 409] width 119 height 24
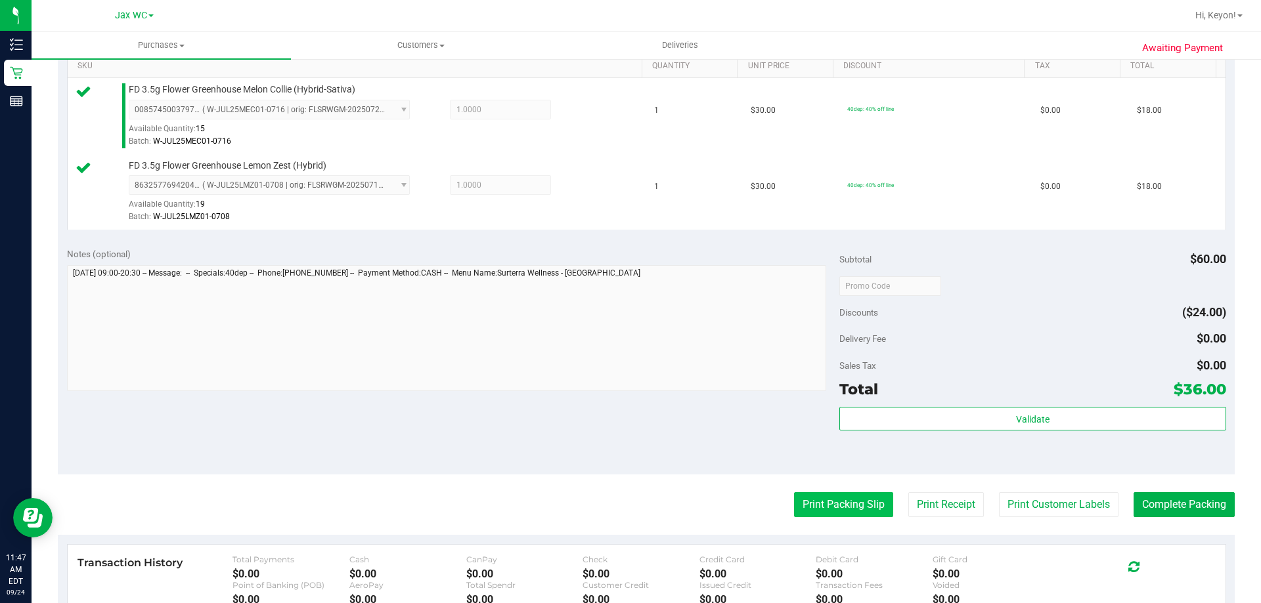
drag, startPoint x: 831, startPoint y: 502, endPoint x: 831, endPoint y: 492, distance: 9.2
click at [831, 492] on button "Print Packing Slip" at bounding box center [843, 504] width 99 height 25
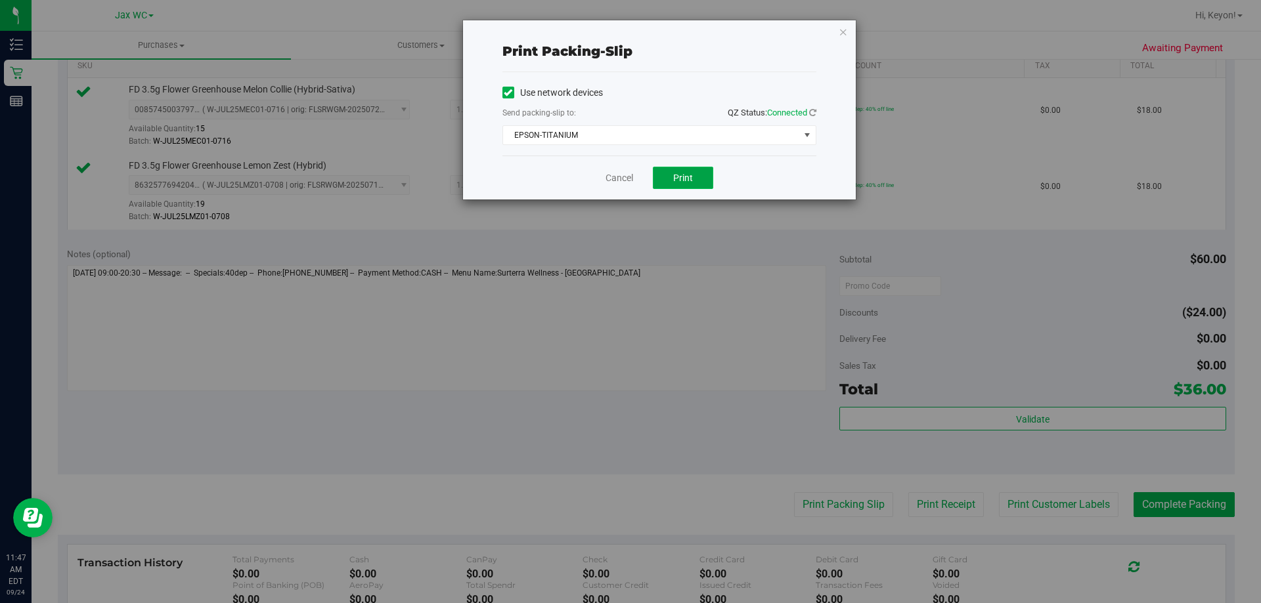
click at [689, 184] on button "Print" at bounding box center [683, 178] width 60 height 22
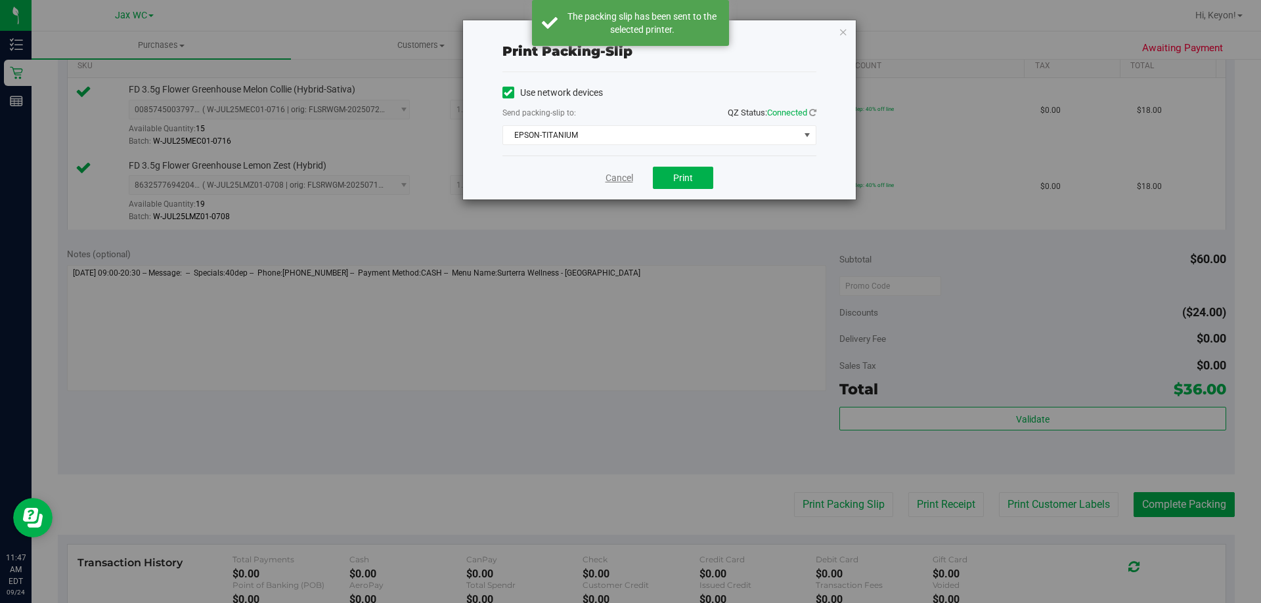
click at [622, 181] on link "Cancel" at bounding box center [619, 178] width 28 height 14
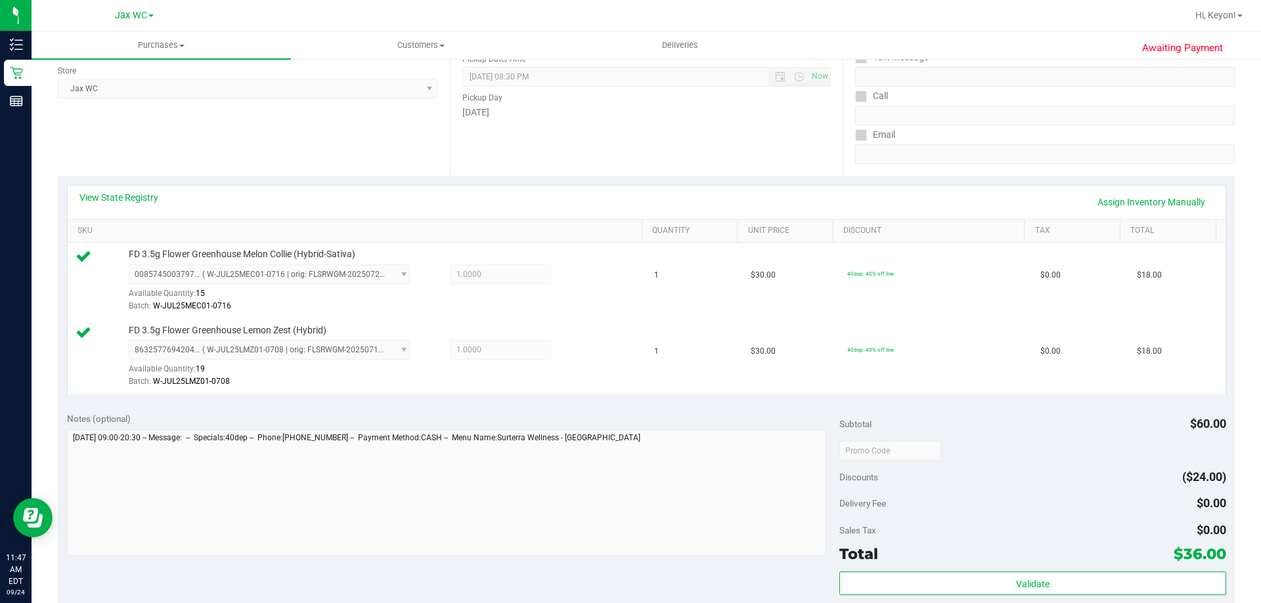
scroll to position [376, 0]
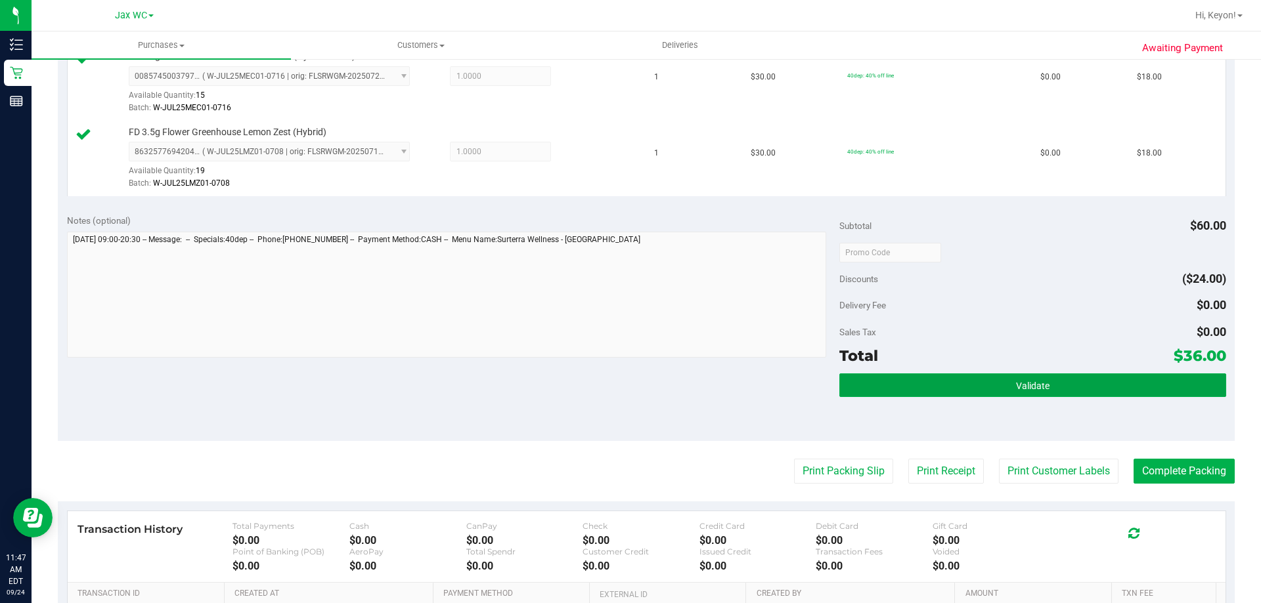
click at [1092, 379] on button "Validate" at bounding box center [1032, 386] width 386 height 24
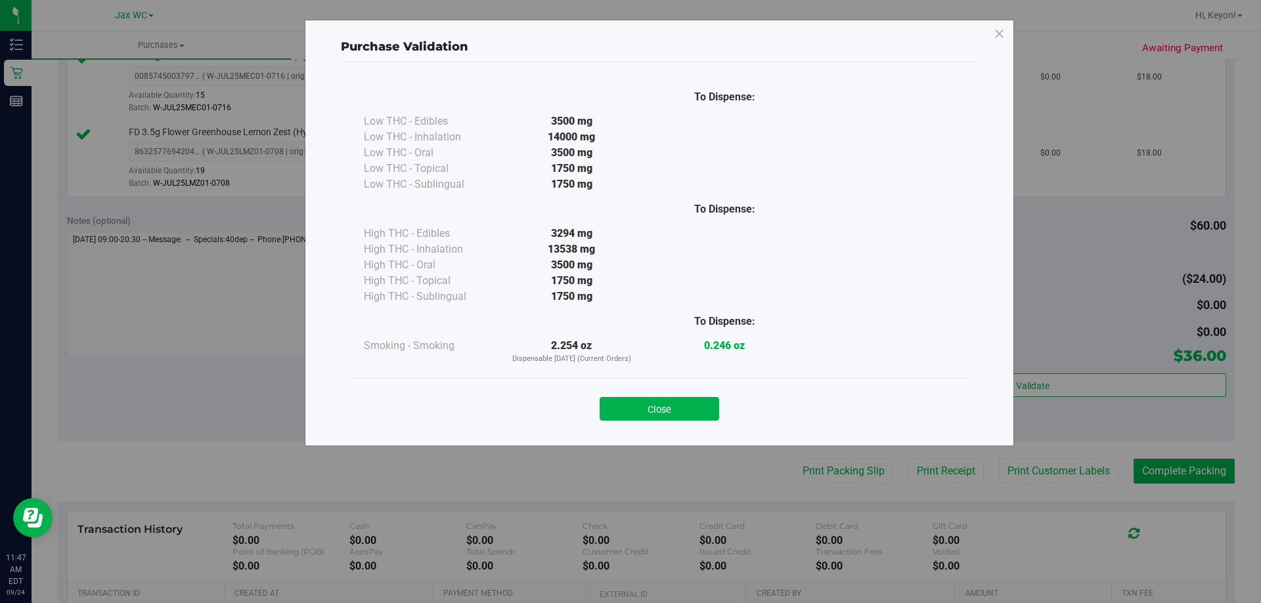
drag, startPoint x: 701, startPoint y: 406, endPoint x: 1225, endPoint y: 379, distance: 525.3
click at [707, 406] on button "Close" at bounding box center [658, 409] width 119 height 24
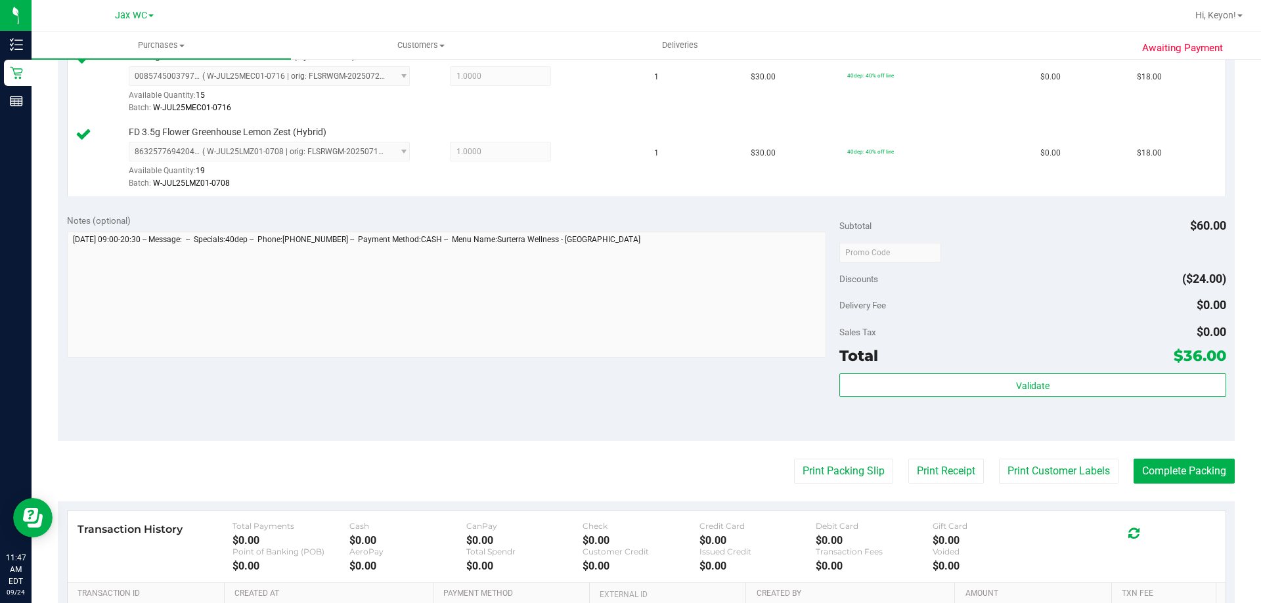
scroll to position [404, 0]
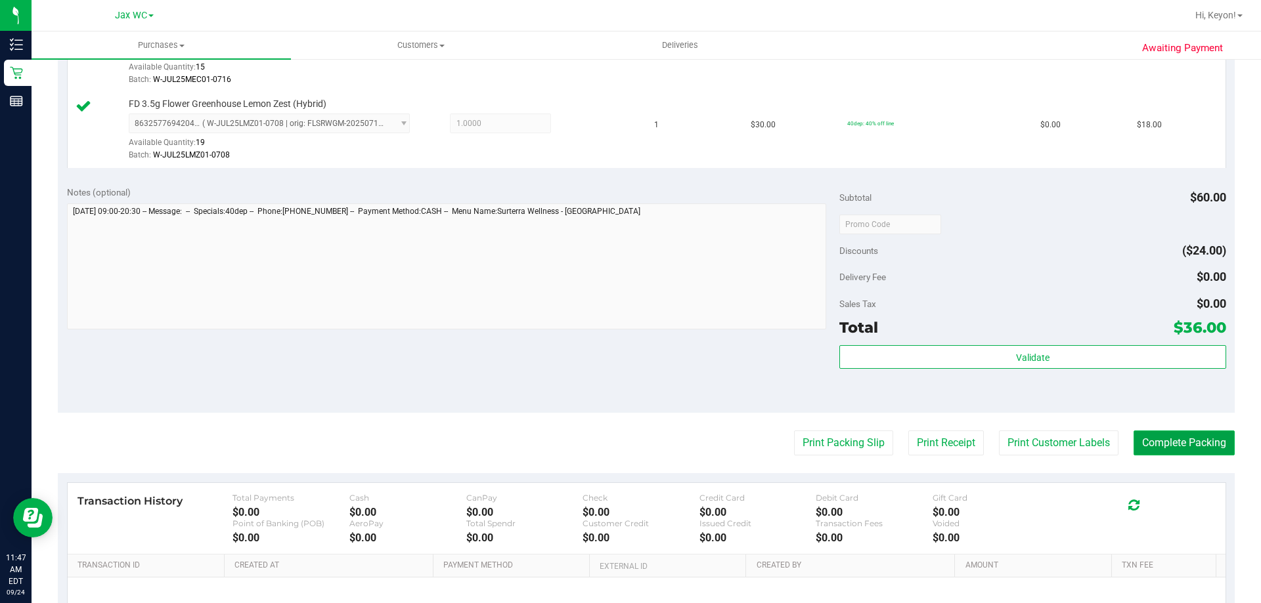
click at [1188, 443] on button "Complete Packing" at bounding box center [1183, 443] width 101 height 25
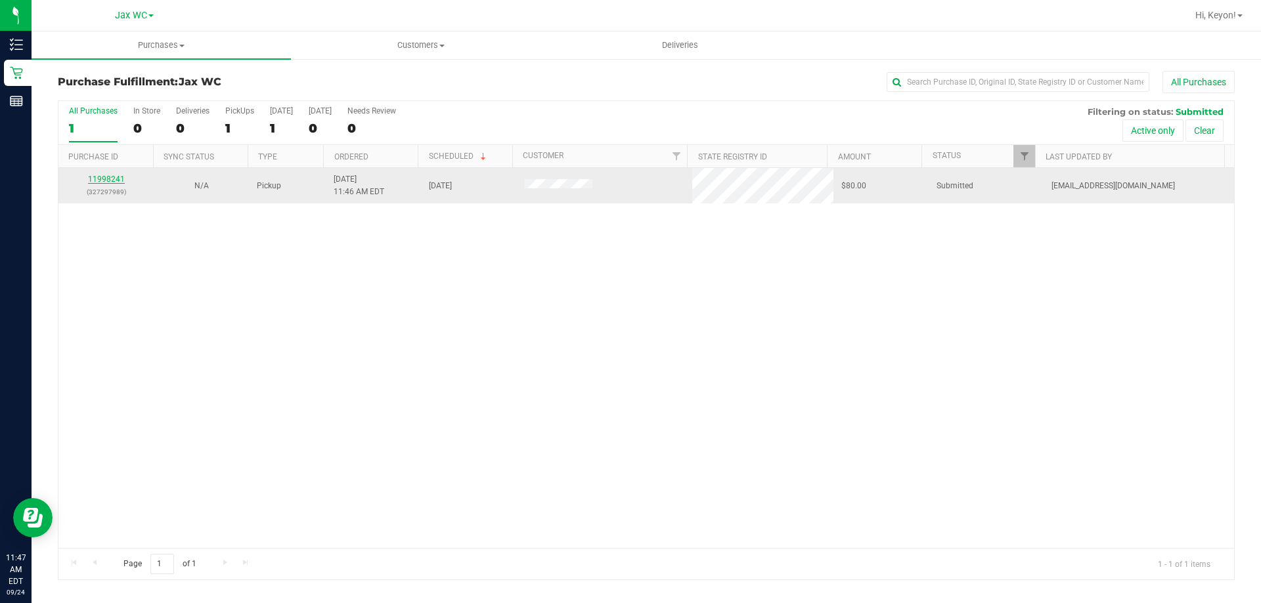
click at [114, 180] on link "11998241" at bounding box center [106, 179] width 37 height 9
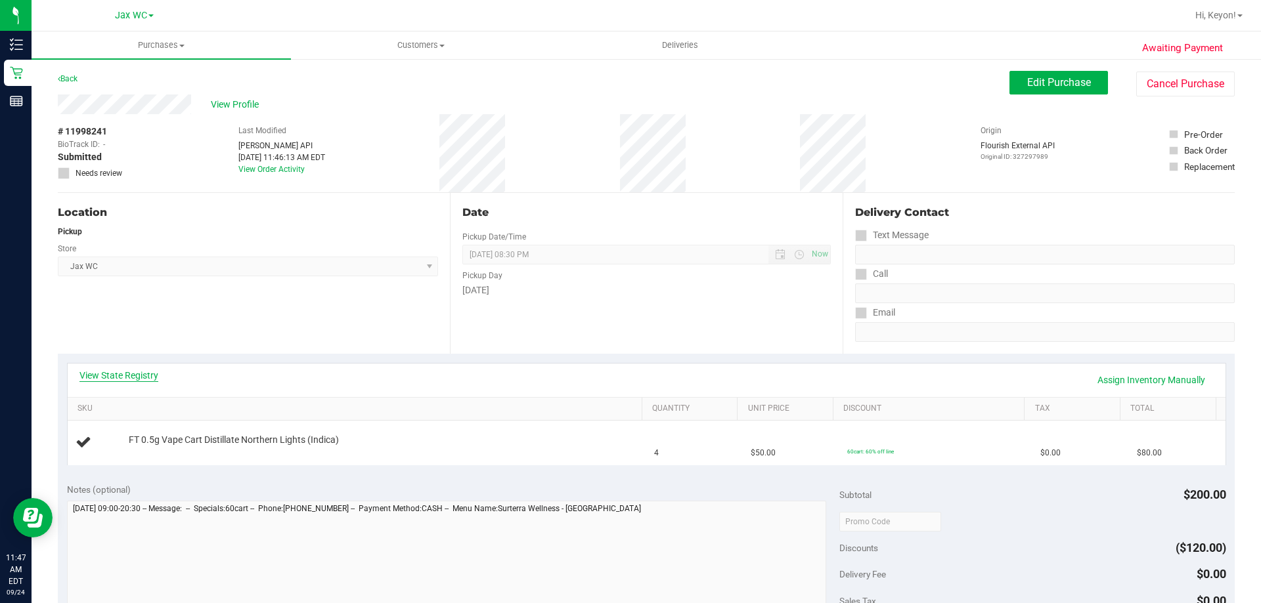
click at [112, 380] on link "View State Registry" at bounding box center [118, 375] width 79 height 13
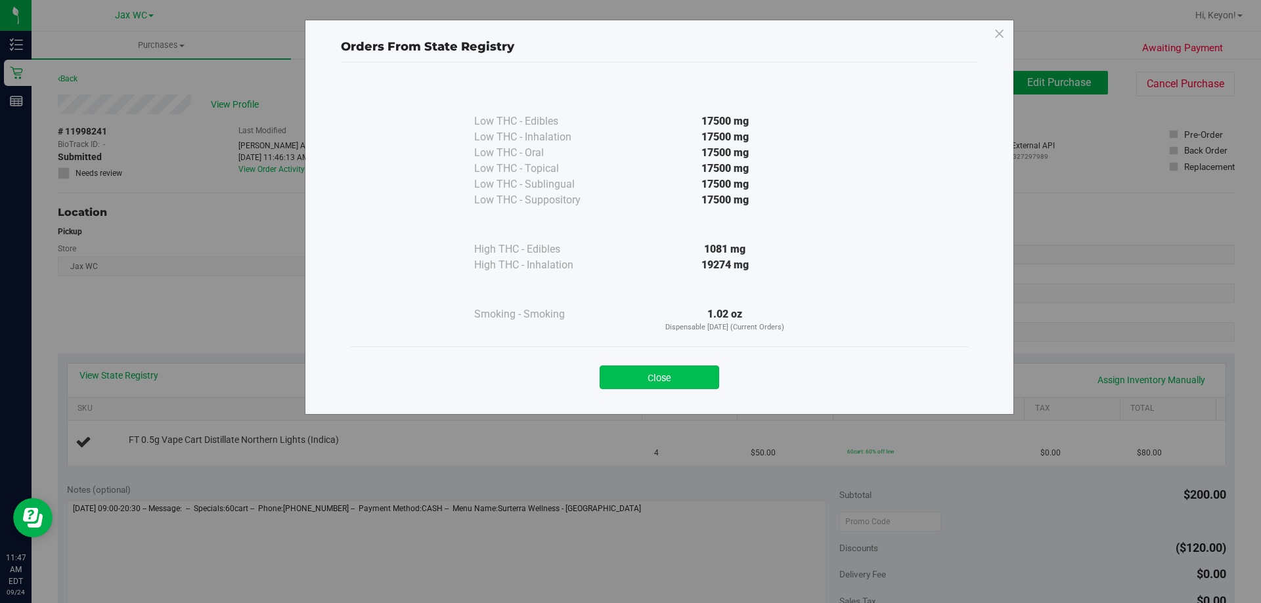
click at [671, 381] on button "Close" at bounding box center [658, 378] width 119 height 24
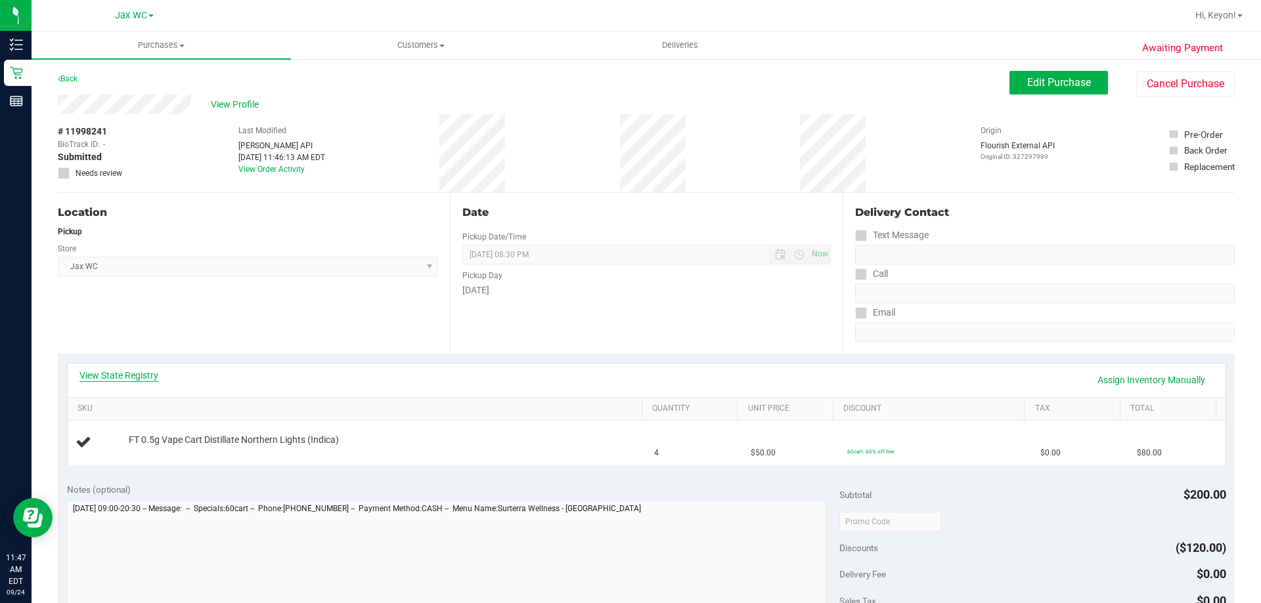
click at [121, 376] on link "View State Registry" at bounding box center [118, 375] width 79 height 13
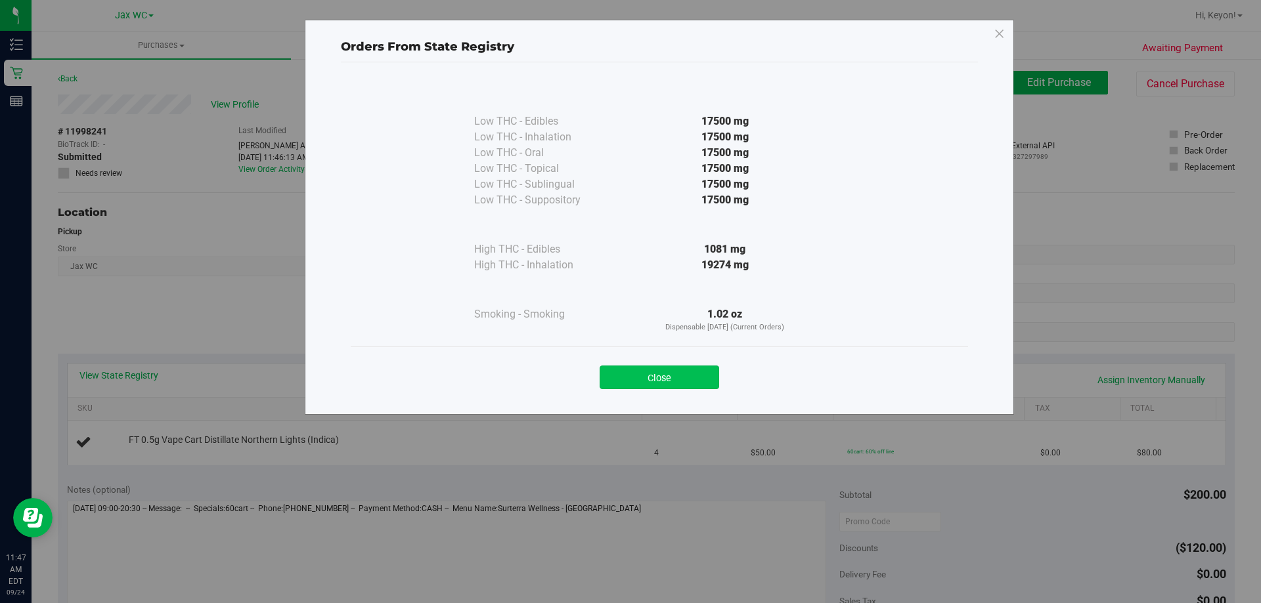
click at [674, 375] on button "Close" at bounding box center [658, 378] width 119 height 24
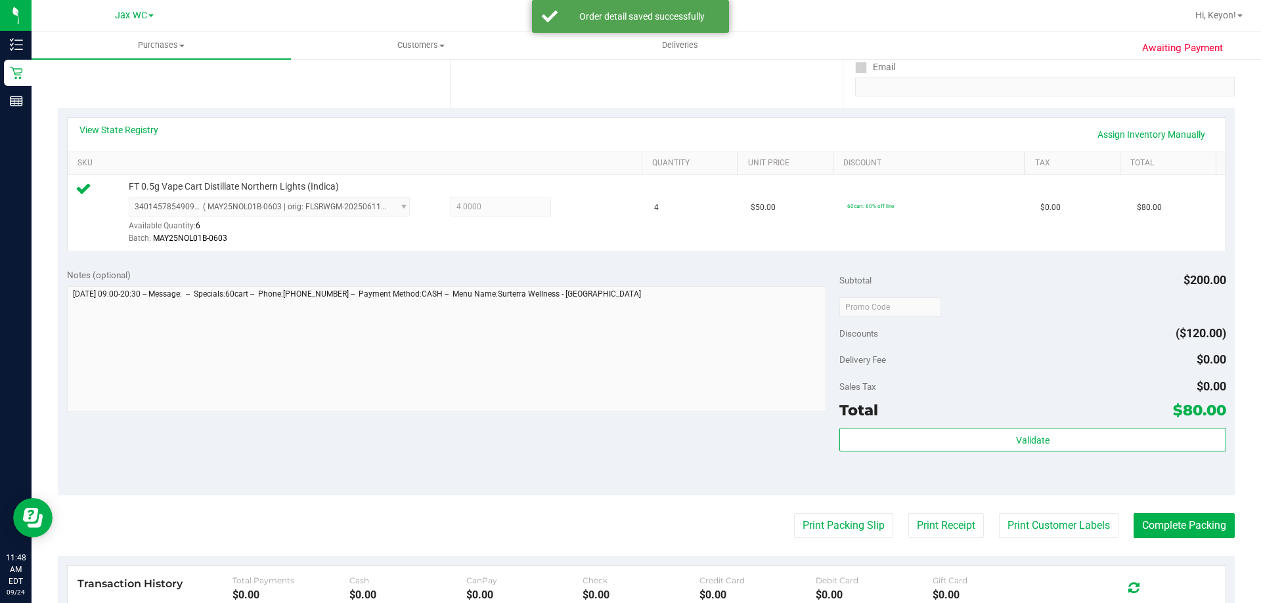
scroll to position [247, 0]
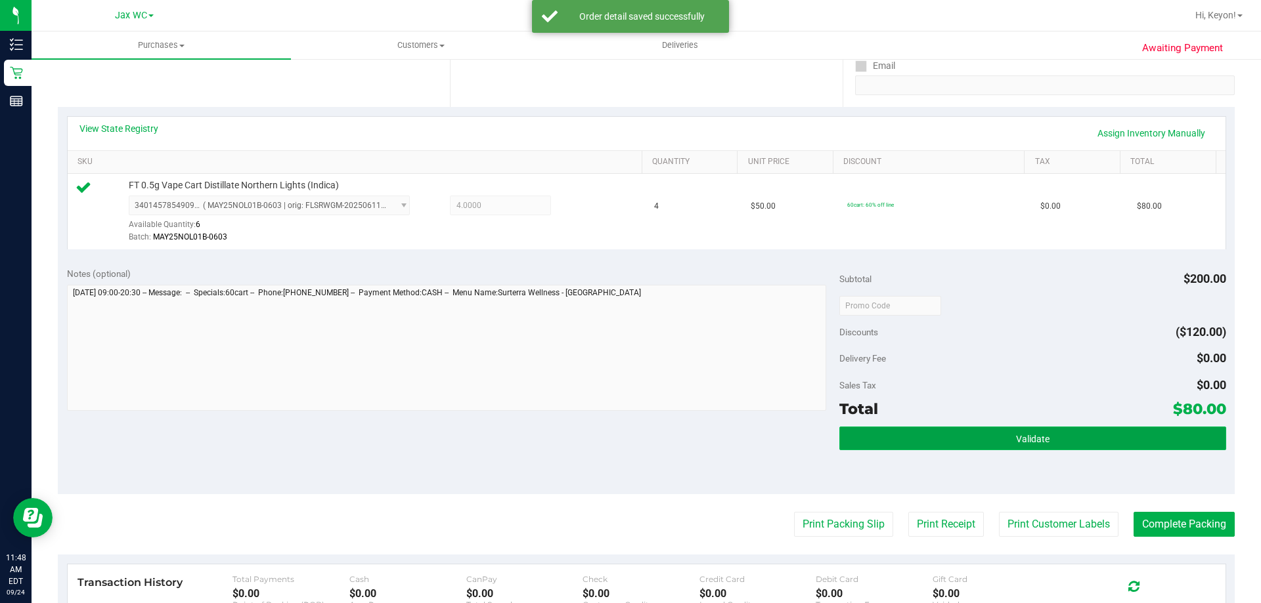
drag, startPoint x: 1009, startPoint y: 444, endPoint x: 1016, endPoint y: 434, distance: 12.2
click at [1011, 444] on button "Validate" at bounding box center [1032, 439] width 386 height 24
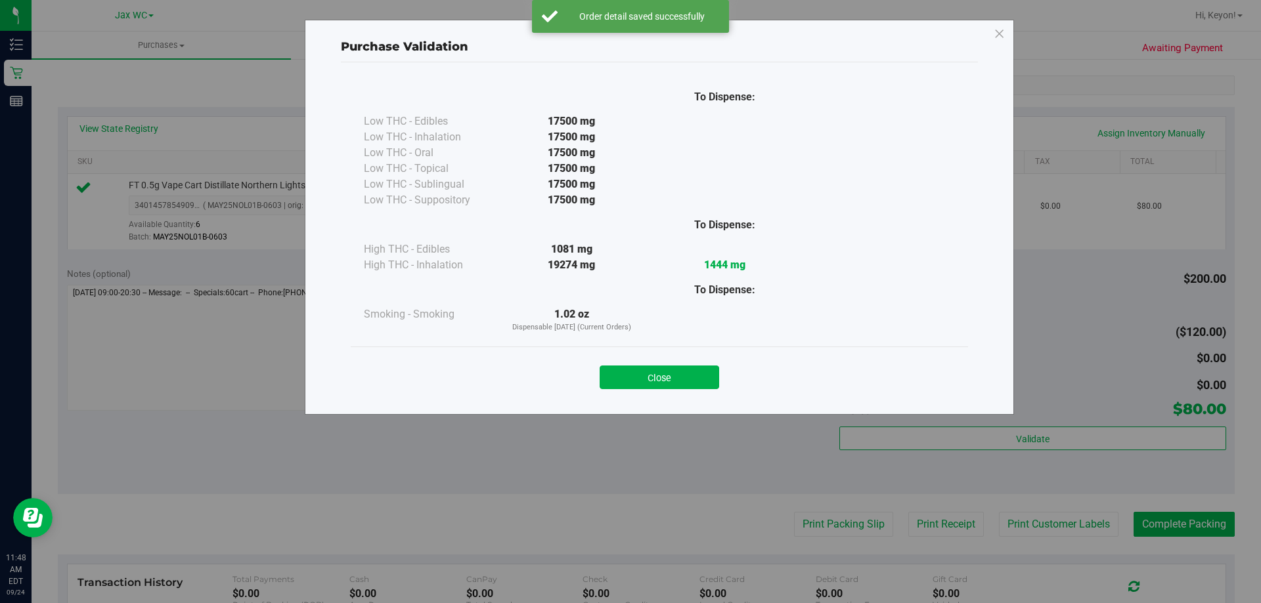
drag, startPoint x: 643, startPoint y: 375, endPoint x: 722, endPoint y: 379, distance: 78.9
click at [645, 376] on button "Close" at bounding box center [658, 378] width 119 height 24
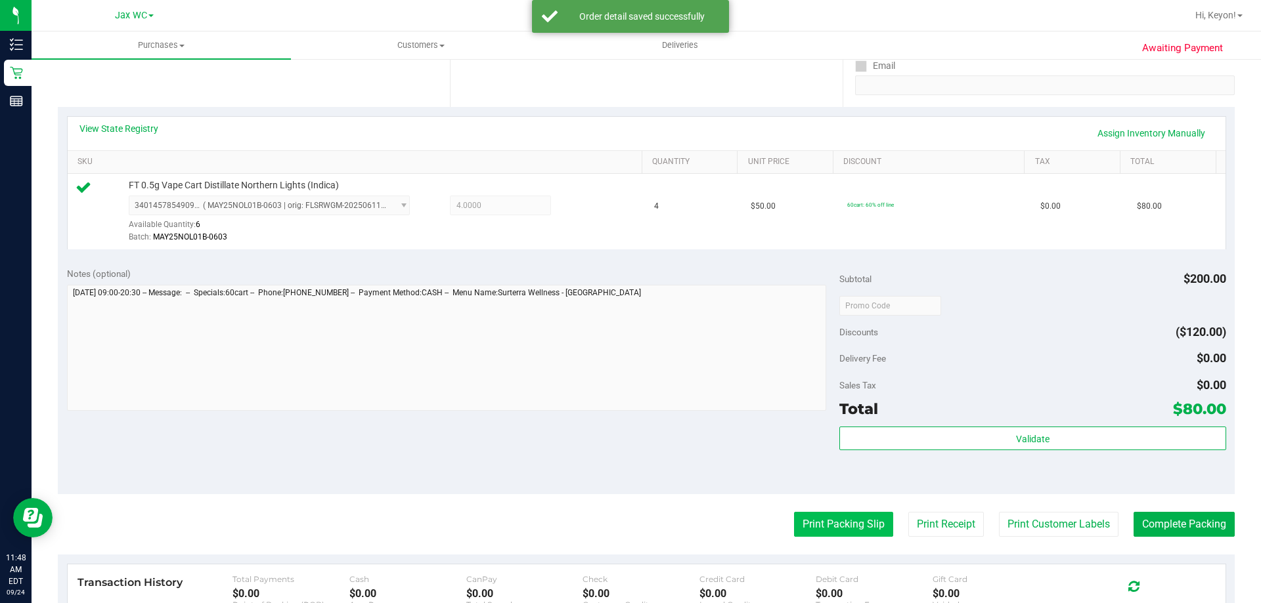
click at [842, 528] on button "Print Packing Slip" at bounding box center [843, 524] width 99 height 25
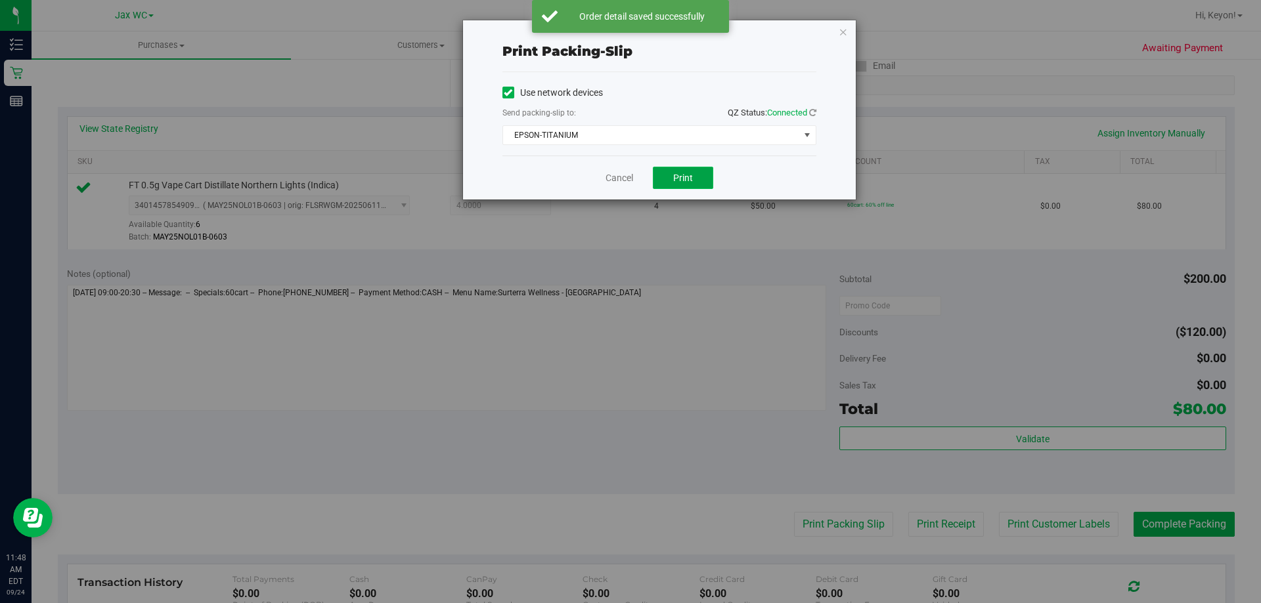
click at [700, 173] on button "Print" at bounding box center [683, 178] width 60 height 22
click at [625, 180] on link "Cancel" at bounding box center [619, 178] width 28 height 14
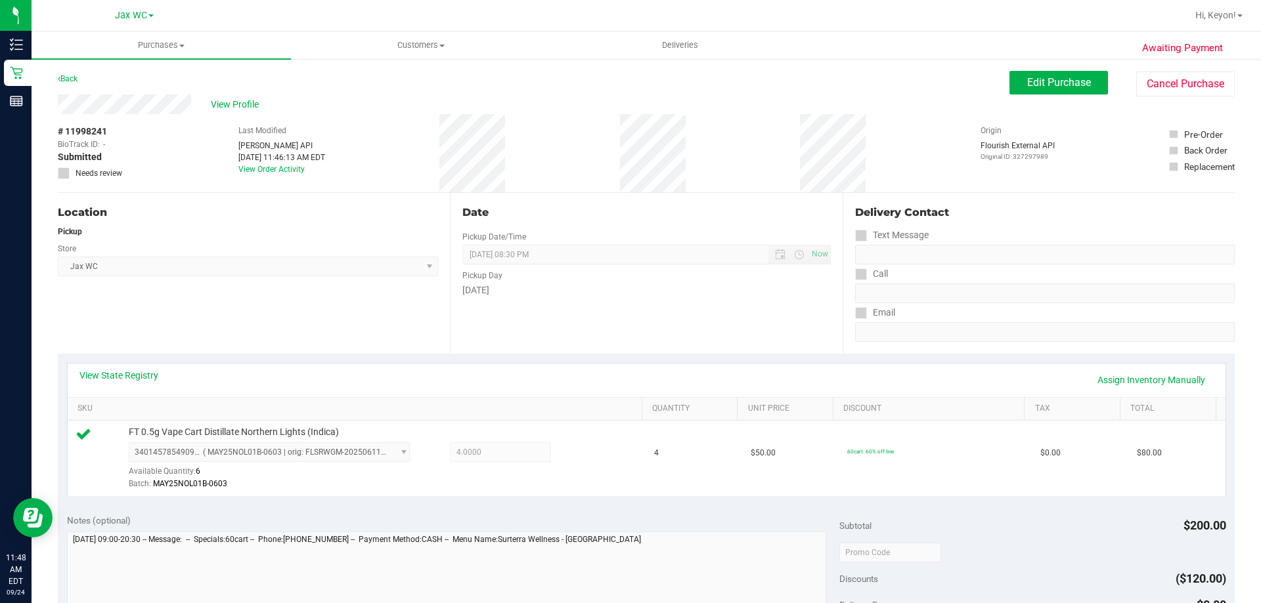
scroll to position [384, 0]
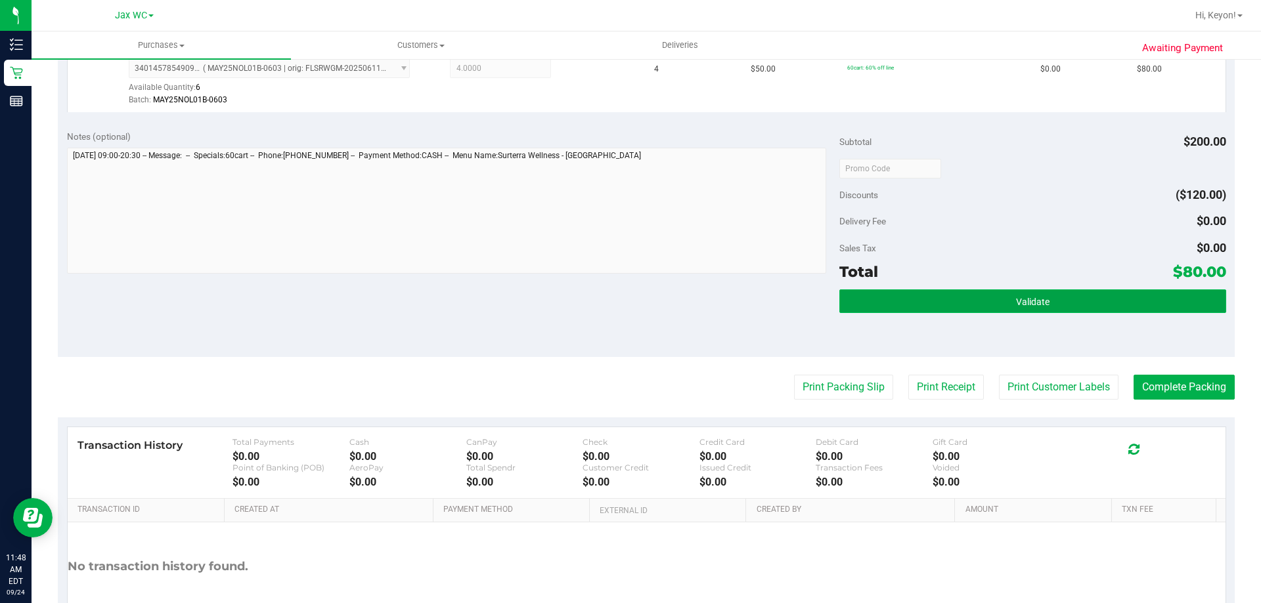
click at [1123, 295] on button "Validate" at bounding box center [1032, 302] width 386 height 24
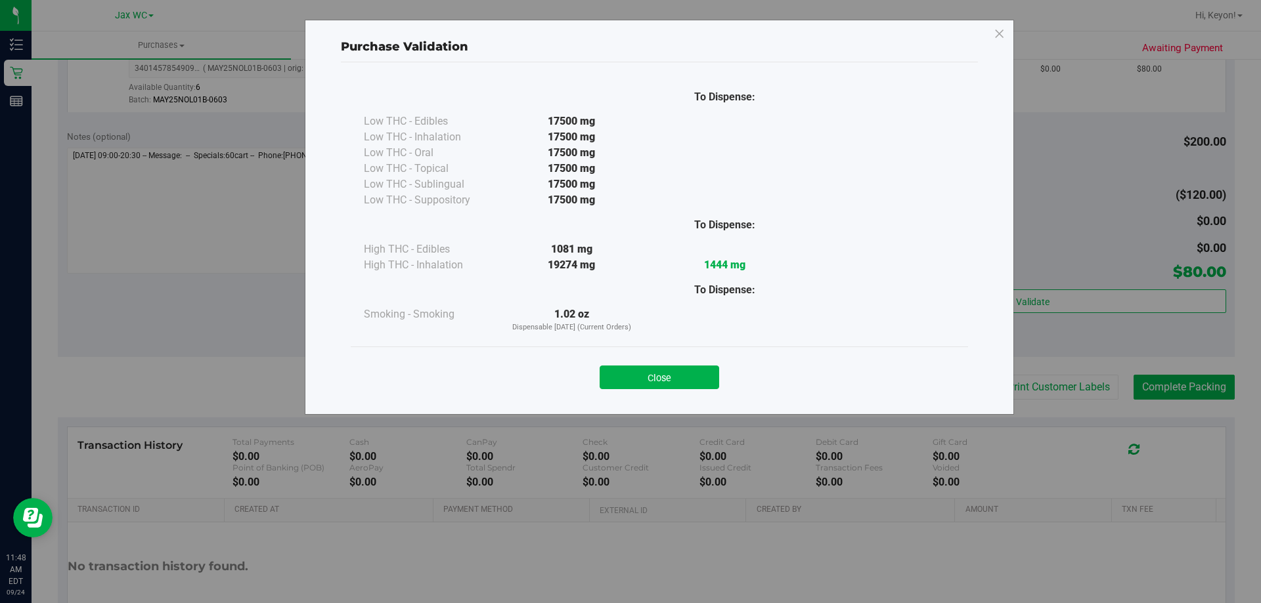
drag, startPoint x: 691, startPoint y: 379, endPoint x: 1260, endPoint y: 358, distance: 569.6
click at [702, 377] on button "Close" at bounding box center [658, 378] width 119 height 24
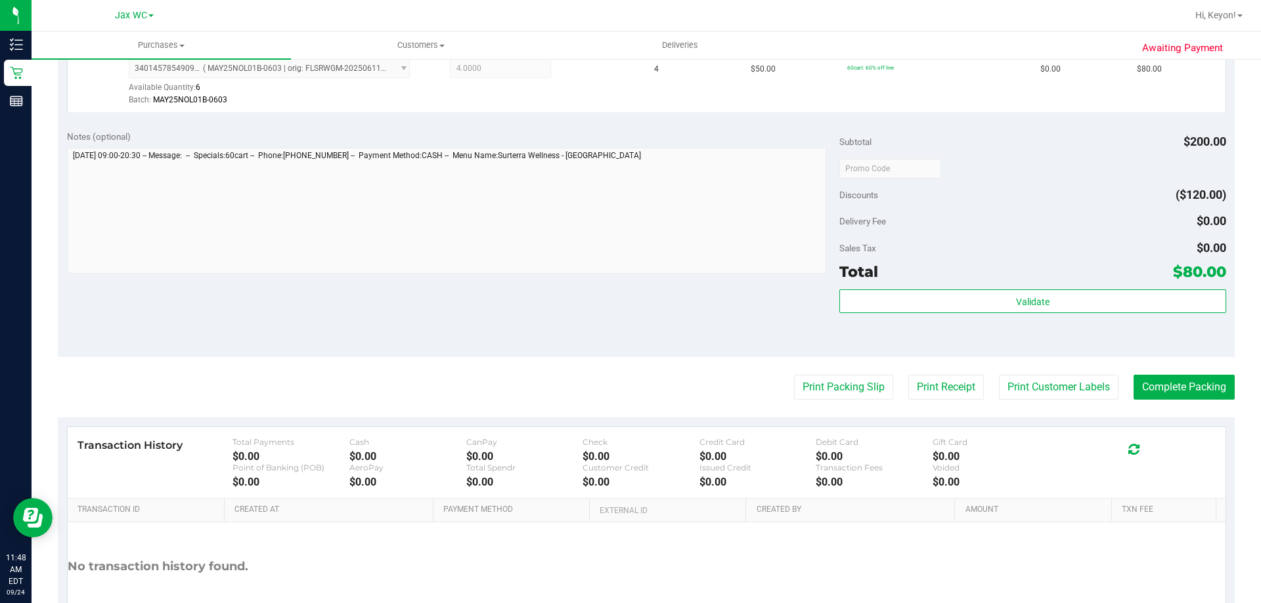
scroll to position [449, 0]
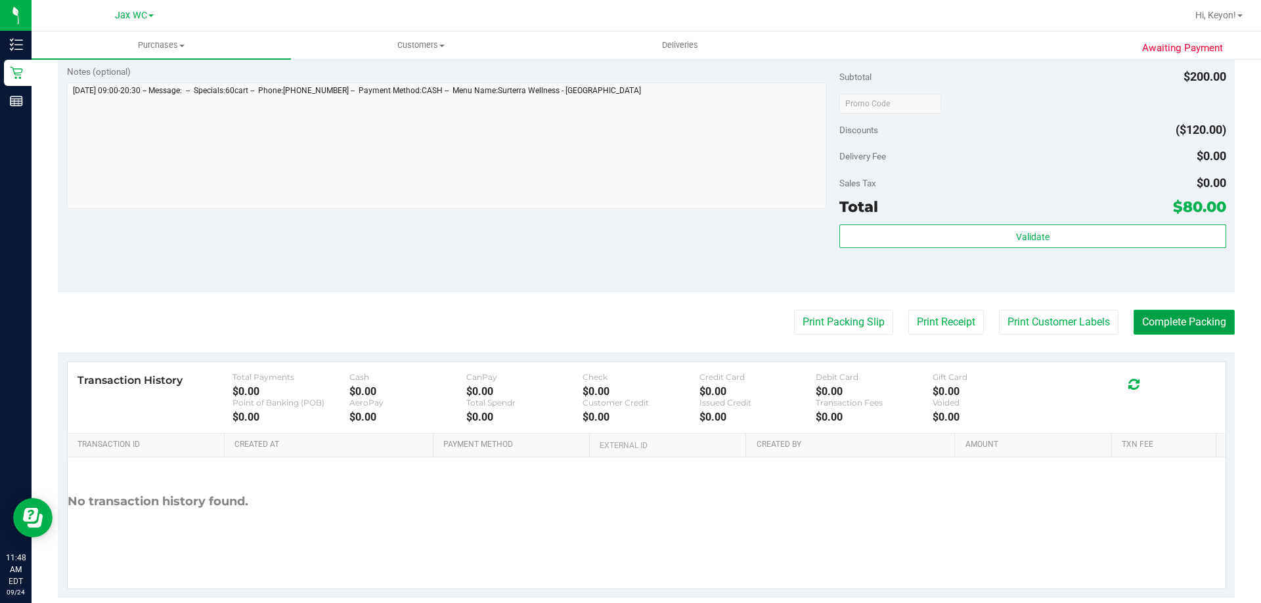
click at [1202, 321] on button "Complete Packing" at bounding box center [1183, 322] width 101 height 25
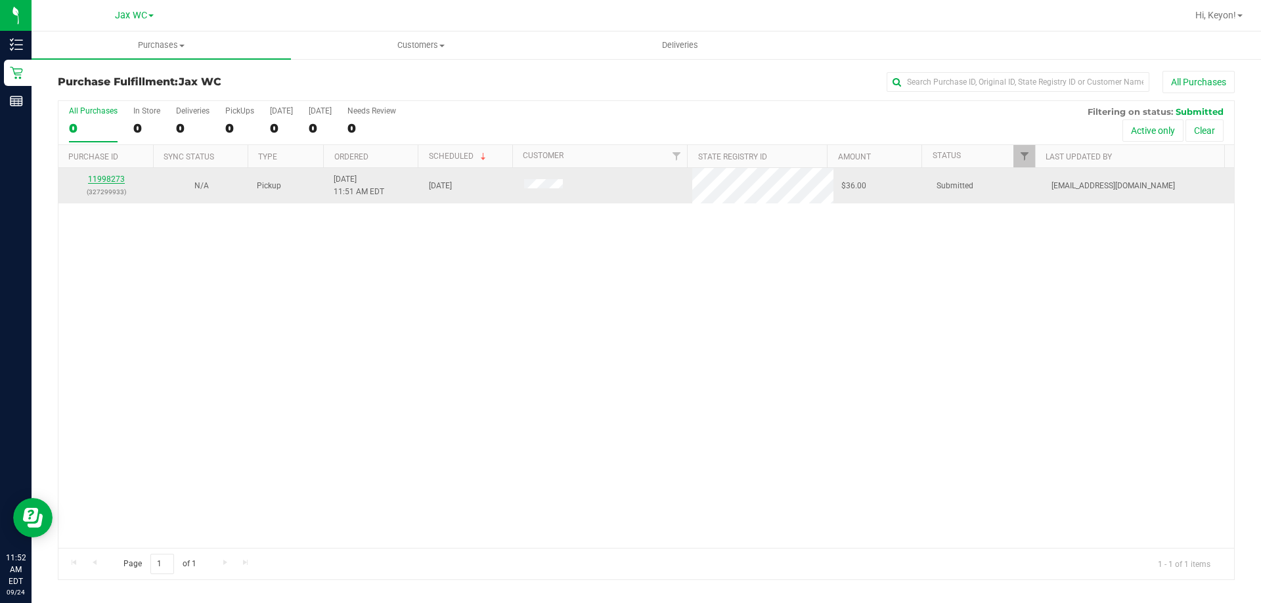
click at [103, 179] on link "11998273" at bounding box center [106, 179] width 37 height 9
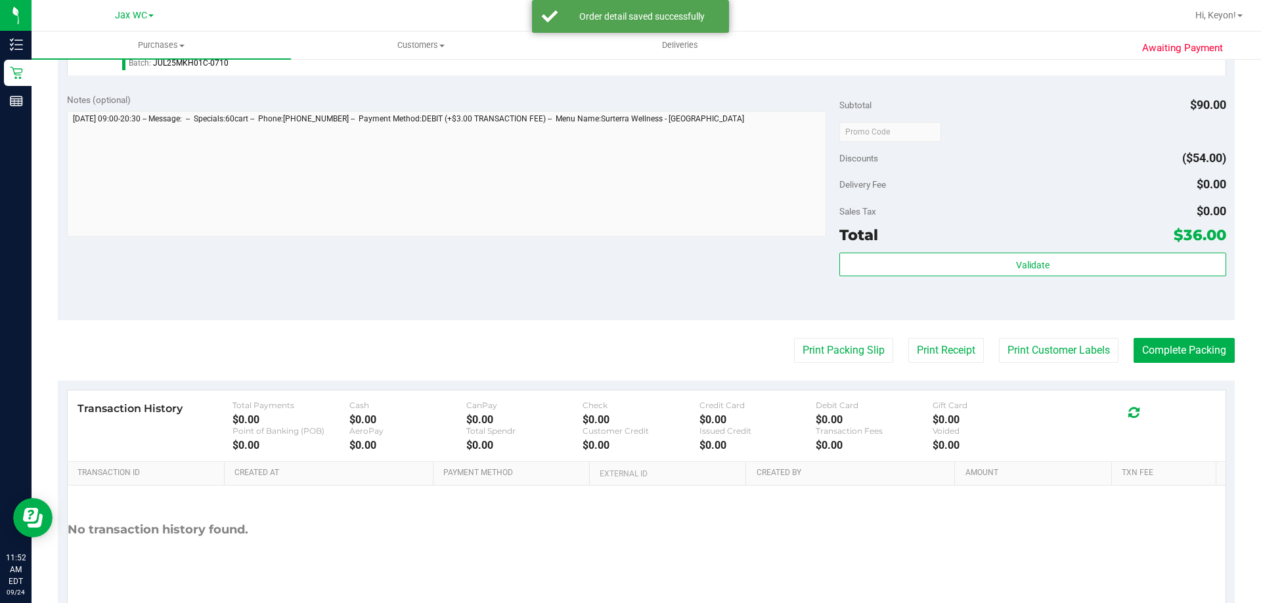
scroll to position [428, 0]
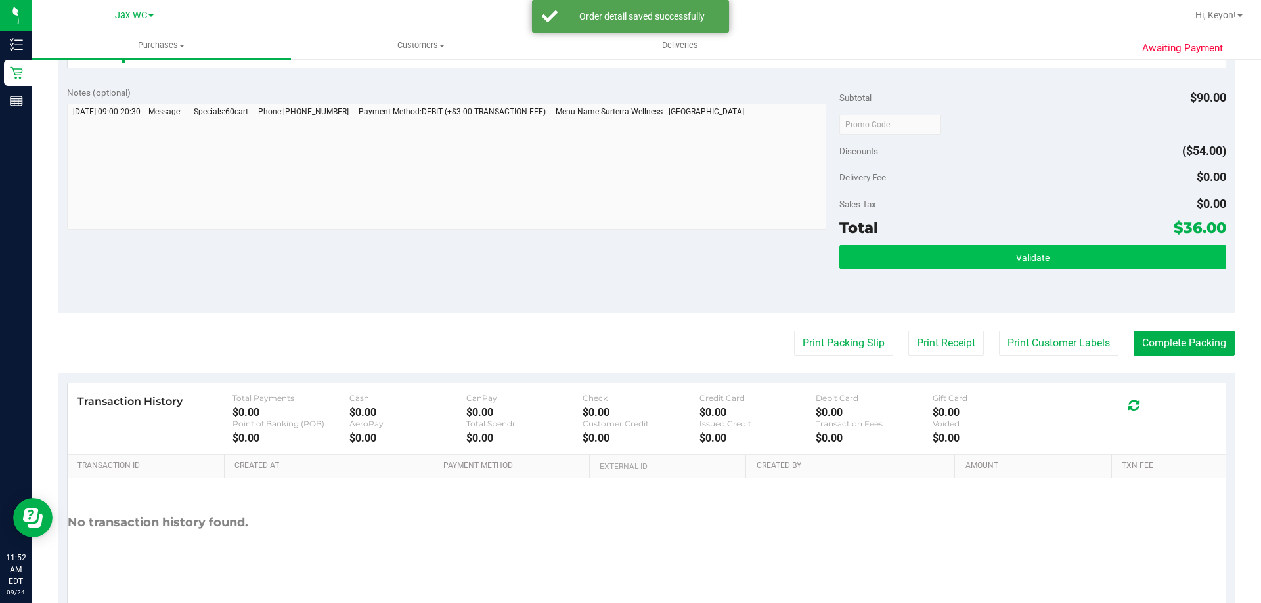
drag, startPoint x: 1060, startPoint y: 280, endPoint x: 1048, endPoint y: 258, distance: 24.7
click at [1059, 280] on div "Validate" at bounding box center [1032, 275] width 386 height 59
click at [1048, 259] on button "Validate" at bounding box center [1032, 258] width 386 height 24
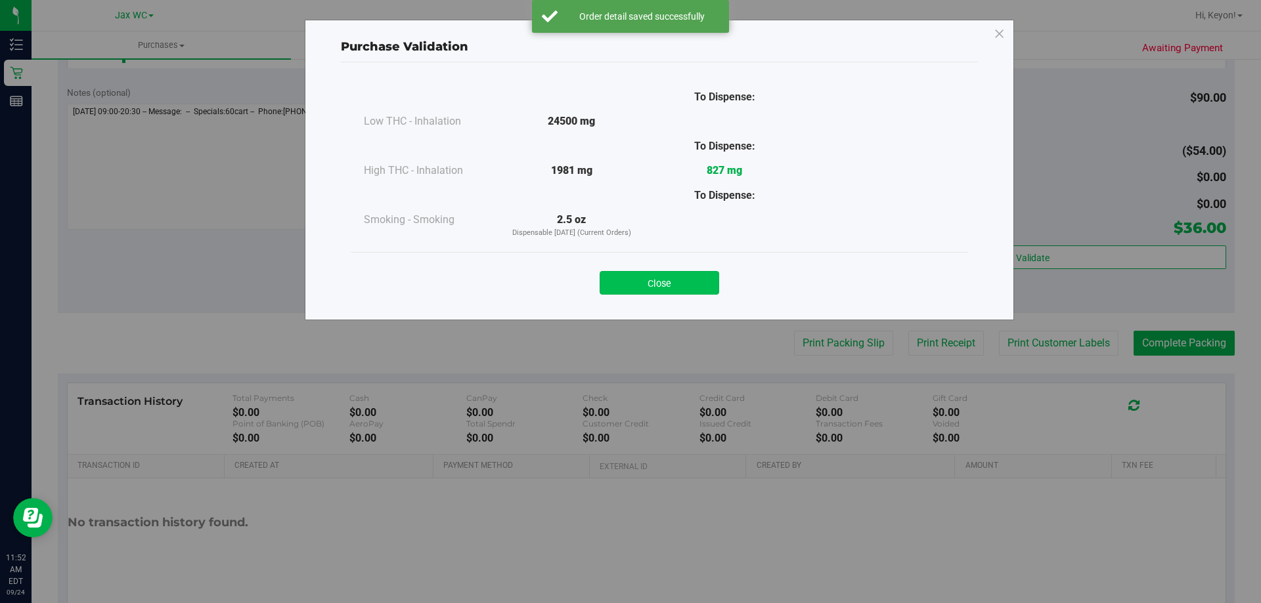
click at [681, 282] on button "Close" at bounding box center [658, 283] width 119 height 24
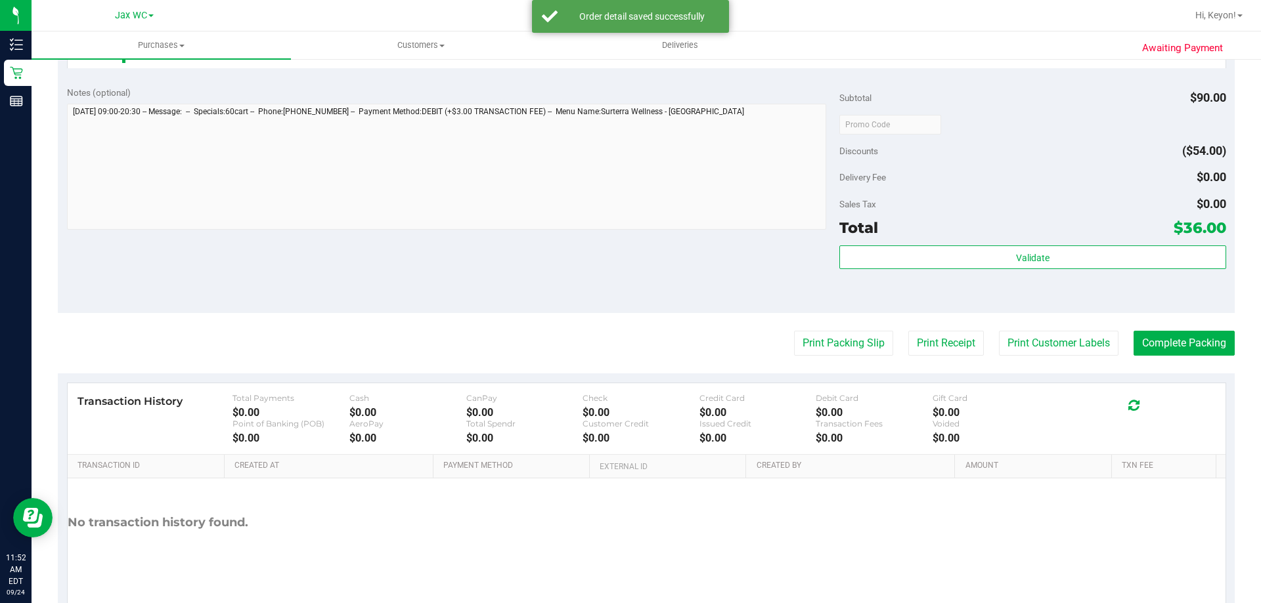
click at [857, 358] on purchase-details "Back Edit Purchase Cancel Purchase View Profile # 11998273 BioTrack ID: - Submi…" at bounding box center [646, 131] width 1177 height 976
click at [839, 345] on button "Print Packing Slip" at bounding box center [843, 343] width 99 height 25
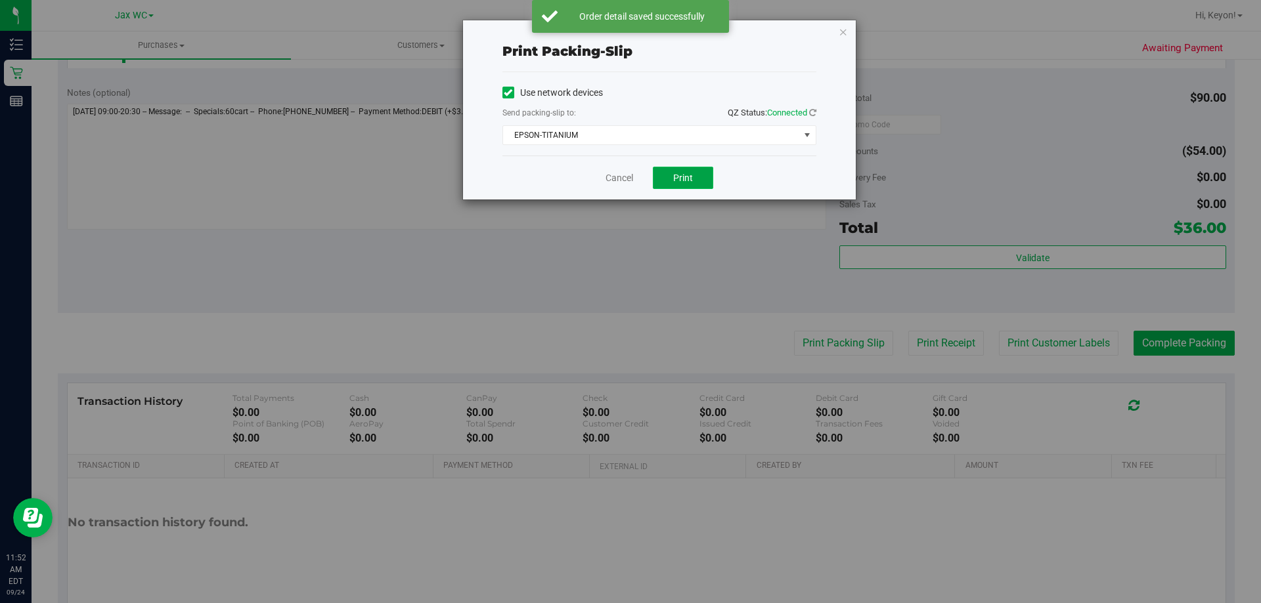
click at [691, 179] on span "Print" at bounding box center [683, 178] width 20 height 11
drag, startPoint x: 626, startPoint y: 177, endPoint x: 1260, endPoint y: 273, distance: 640.9
click at [627, 177] on link "Cancel" at bounding box center [619, 178] width 28 height 14
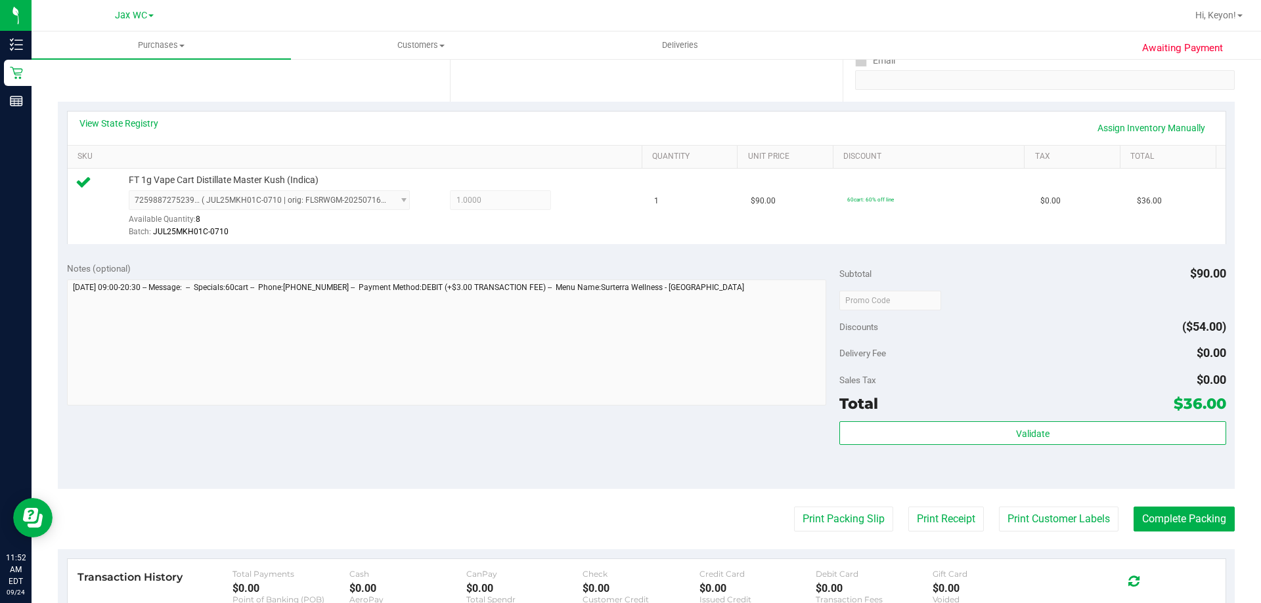
scroll to position [267, 0]
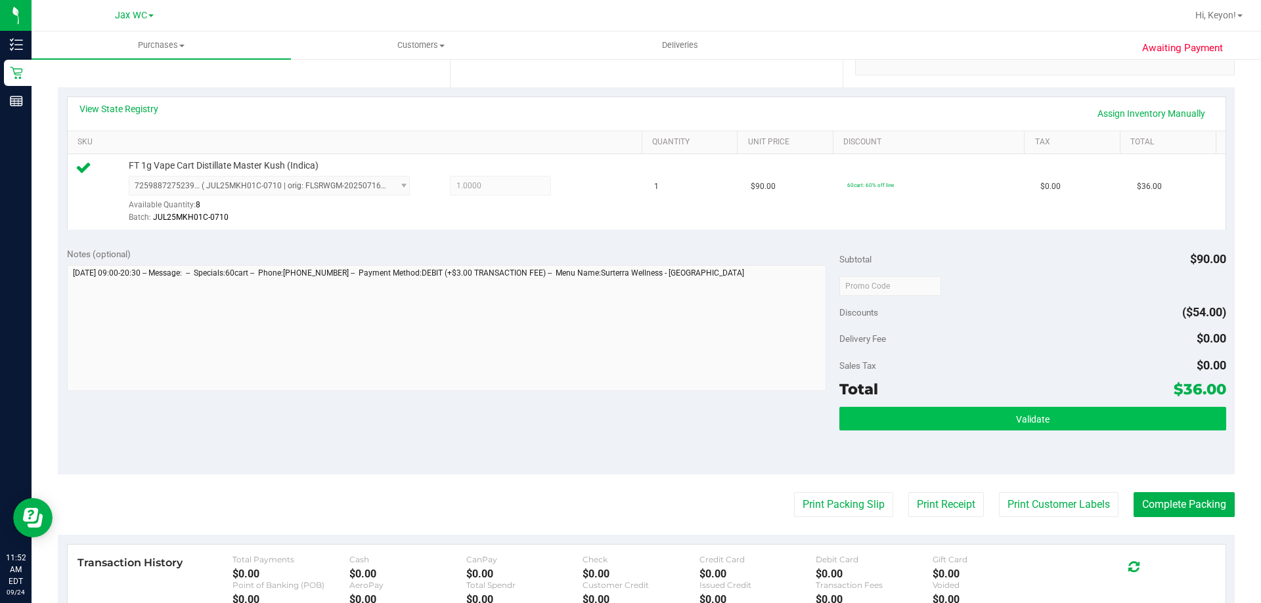
drag, startPoint x: 1000, startPoint y: 438, endPoint x: 1009, endPoint y: 431, distance: 11.7
click at [1003, 438] on div "Validate" at bounding box center [1032, 436] width 386 height 59
drag, startPoint x: 1010, startPoint y: 422, endPoint x: 990, endPoint y: 384, distance: 42.9
click at [1016, 416] on span "Validate" at bounding box center [1032, 419] width 33 height 11
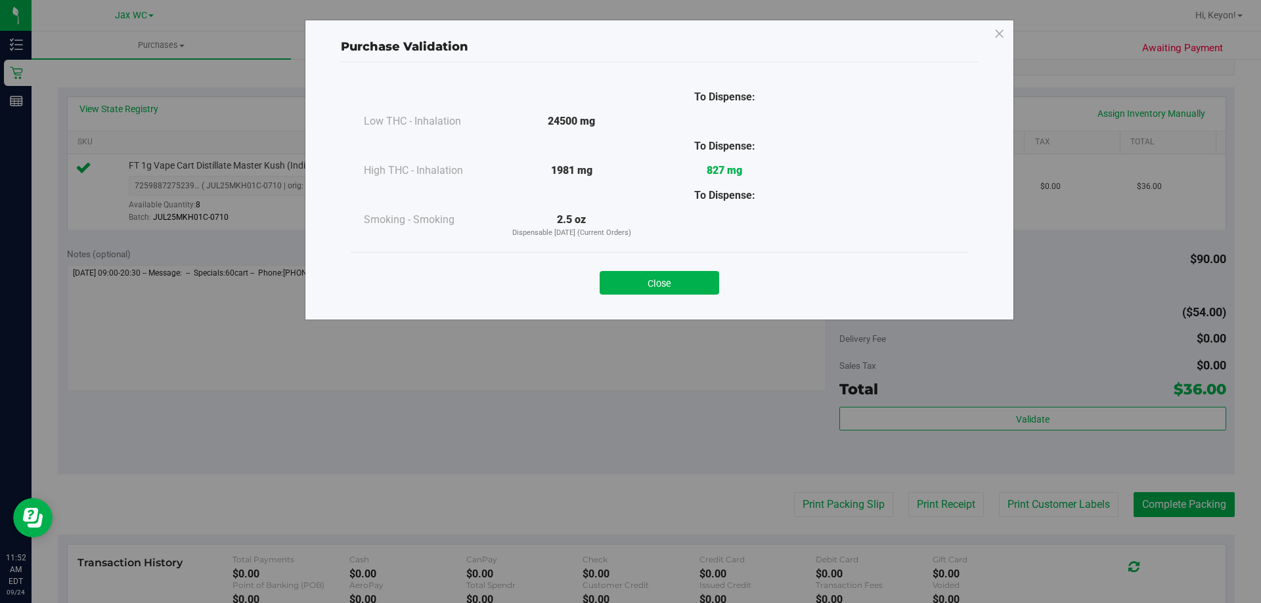
click at [675, 276] on button "Close" at bounding box center [658, 283] width 119 height 24
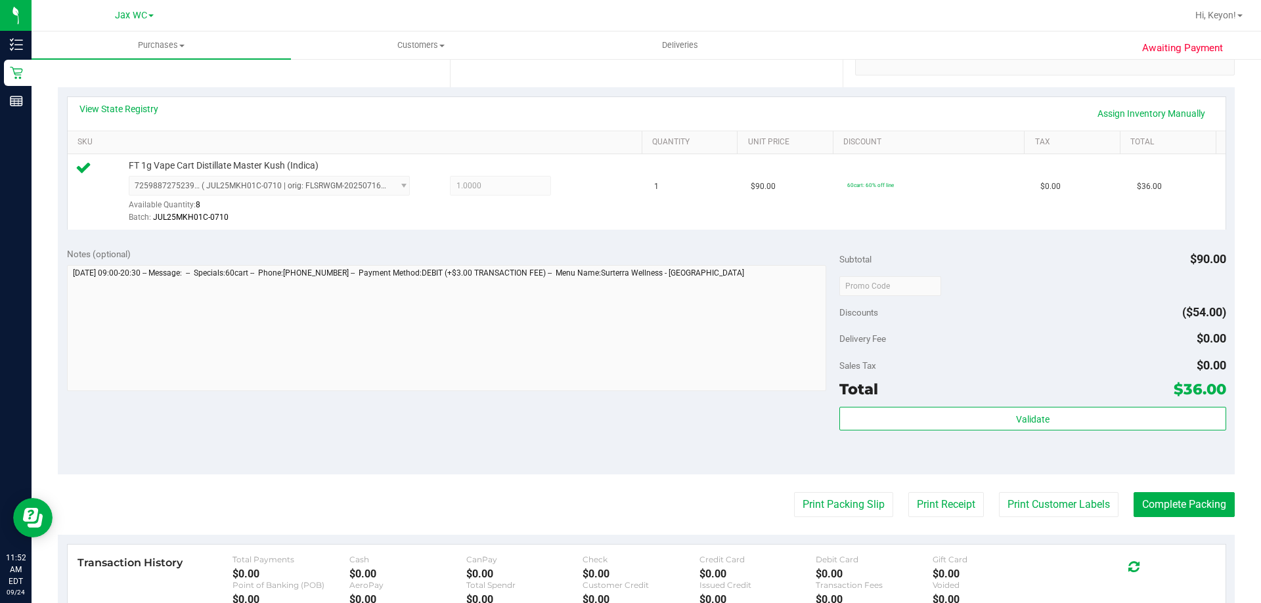
scroll to position [352, 0]
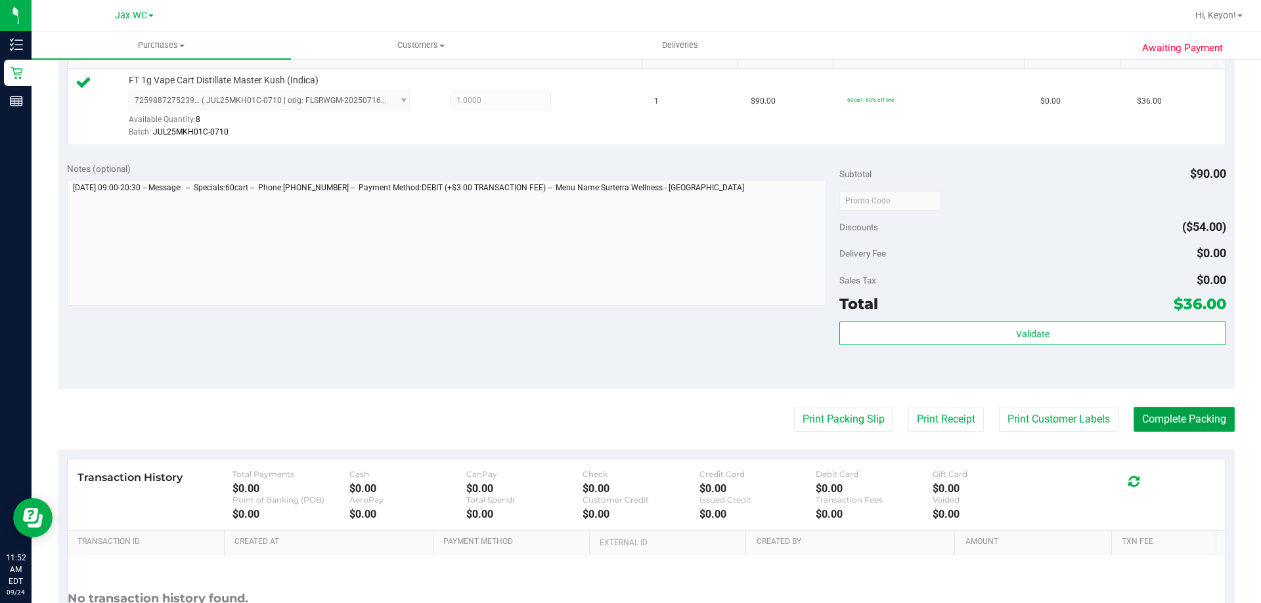
click at [1211, 425] on button "Complete Packing" at bounding box center [1183, 419] width 101 height 25
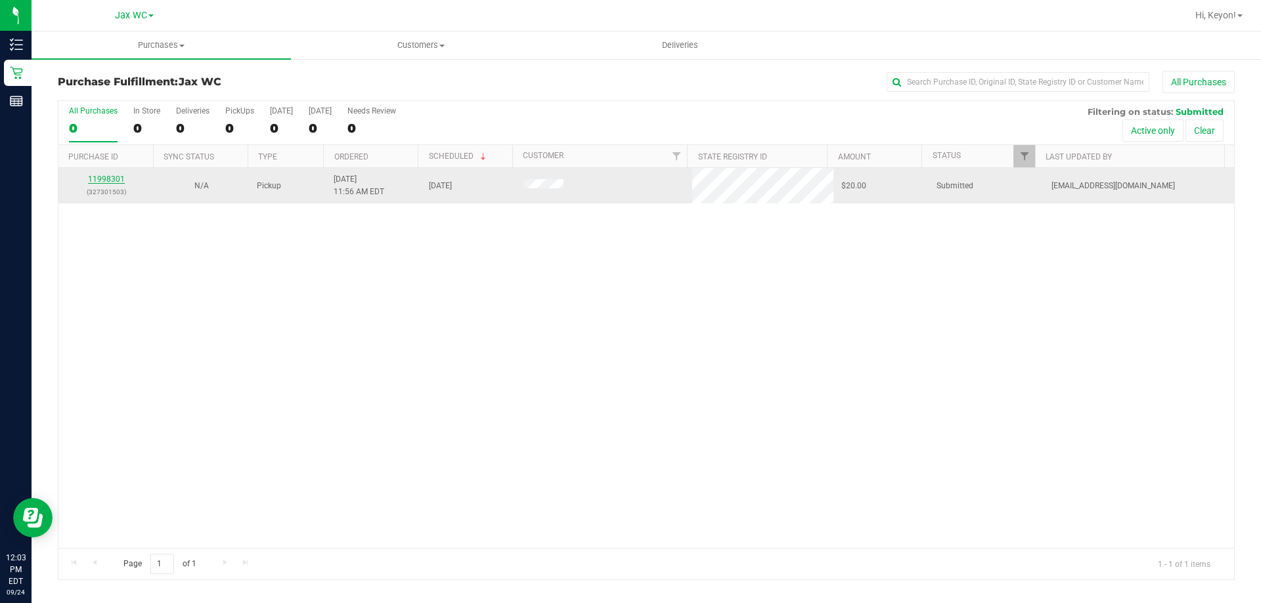
click at [116, 182] on link "11998301" at bounding box center [106, 179] width 37 height 9
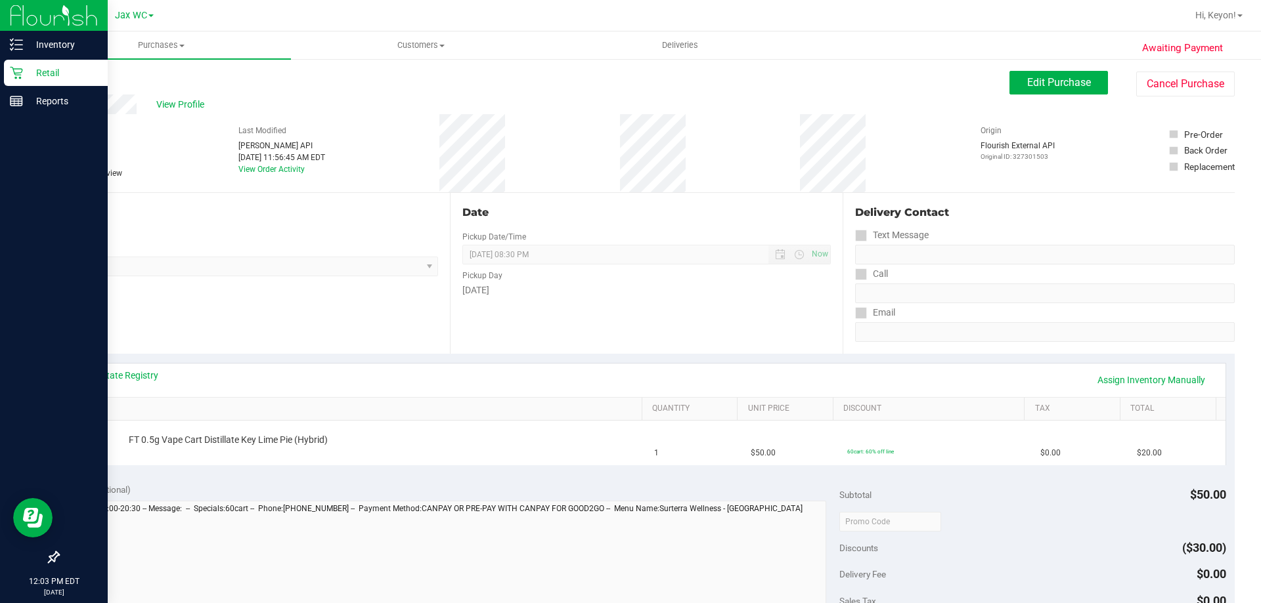
click at [14, 68] on icon at bounding box center [16, 72] width 13 height 13
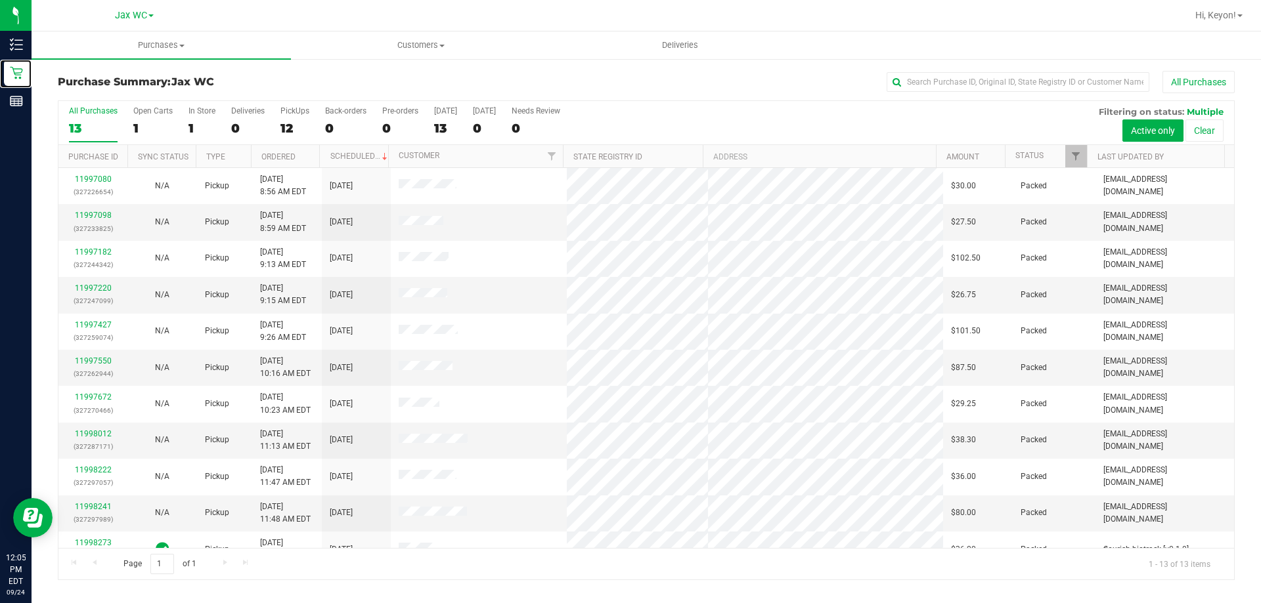
scroll to position [92, 0]
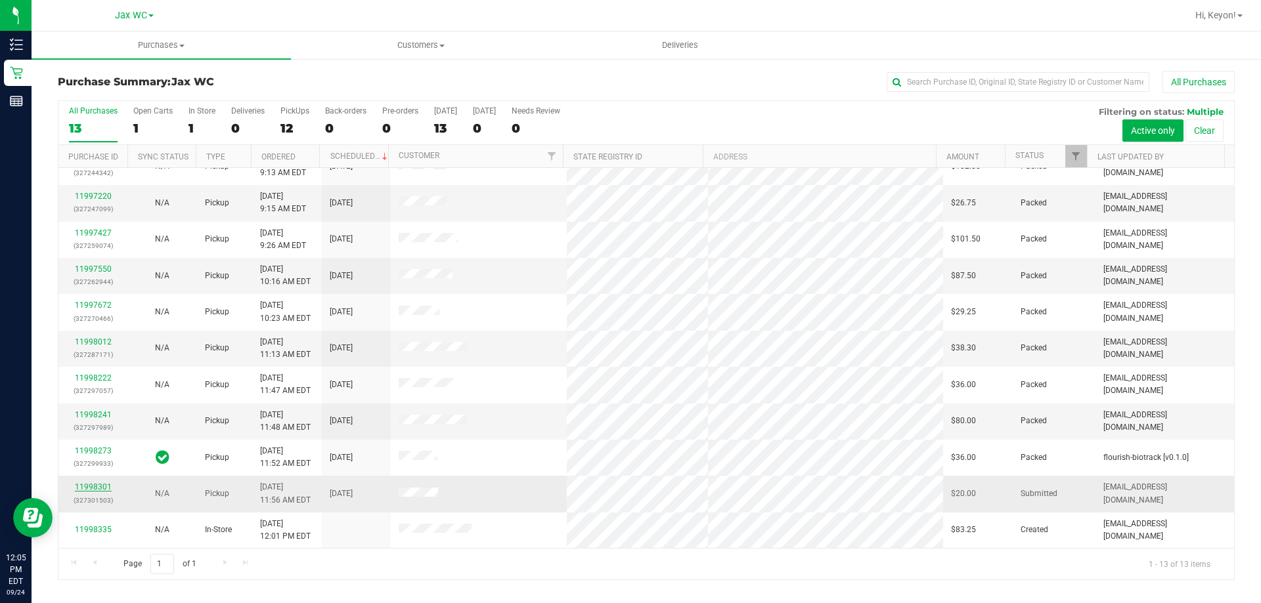
click at [87, 483] on link "11998301" at bounding box center [93, 487] width 37 height 9
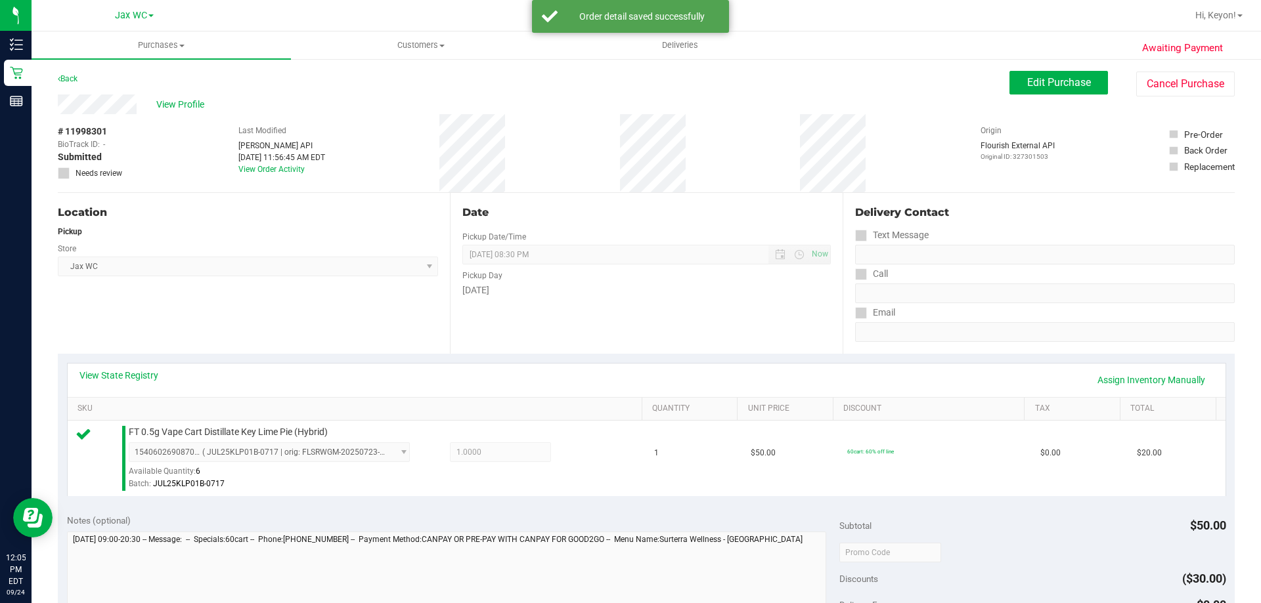
scroll to position [294, 0]
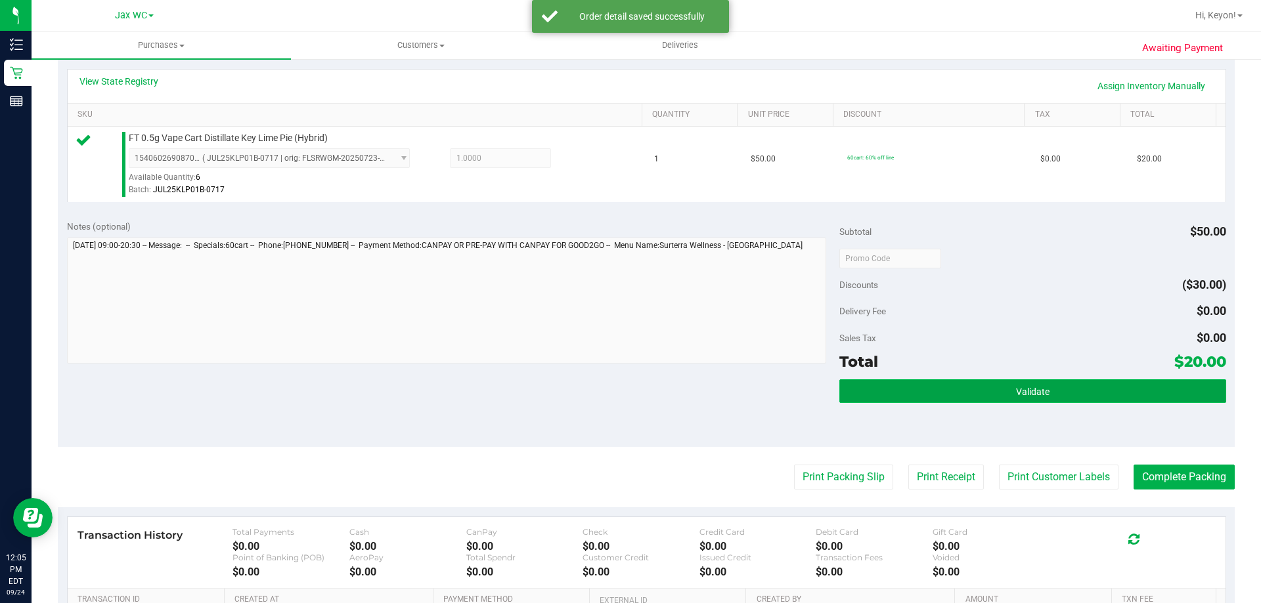
click at [1103, 391] on button "Validate" at bounding box center [1032, 391] width 386 height 24
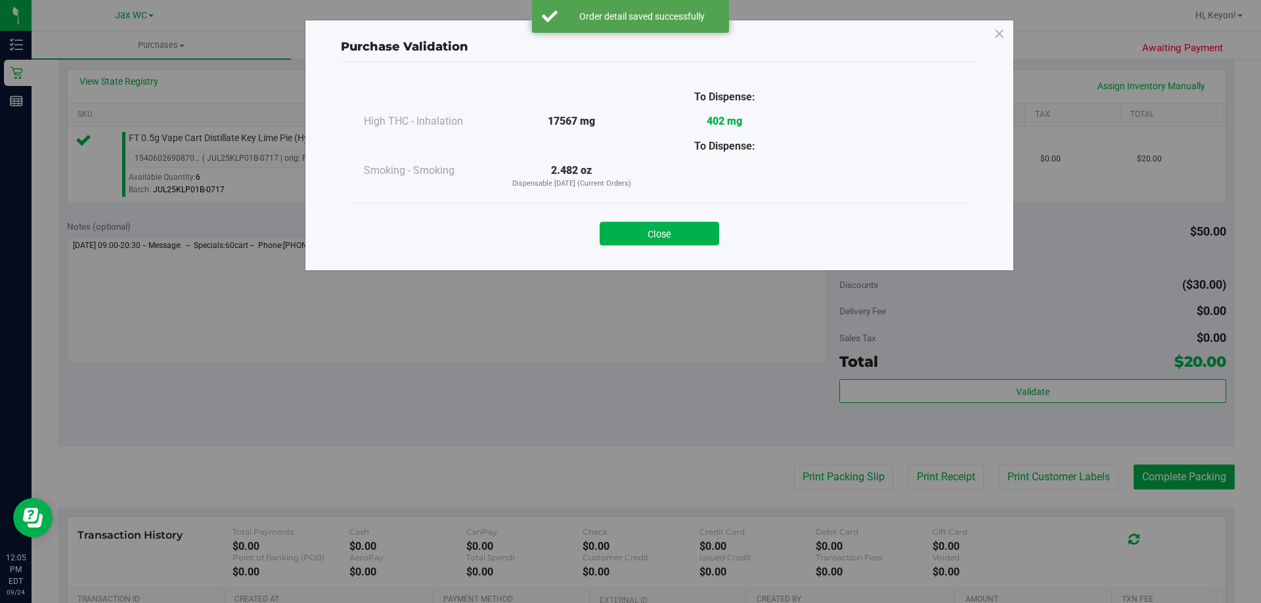
drag, startPoint x: 649, startPoint y: 236, endPoint x: 857, endPoint y: 313, distance: 221.2
click at [651, 236] on button "Close" at bounding box center [658, 234] width 119 height 24
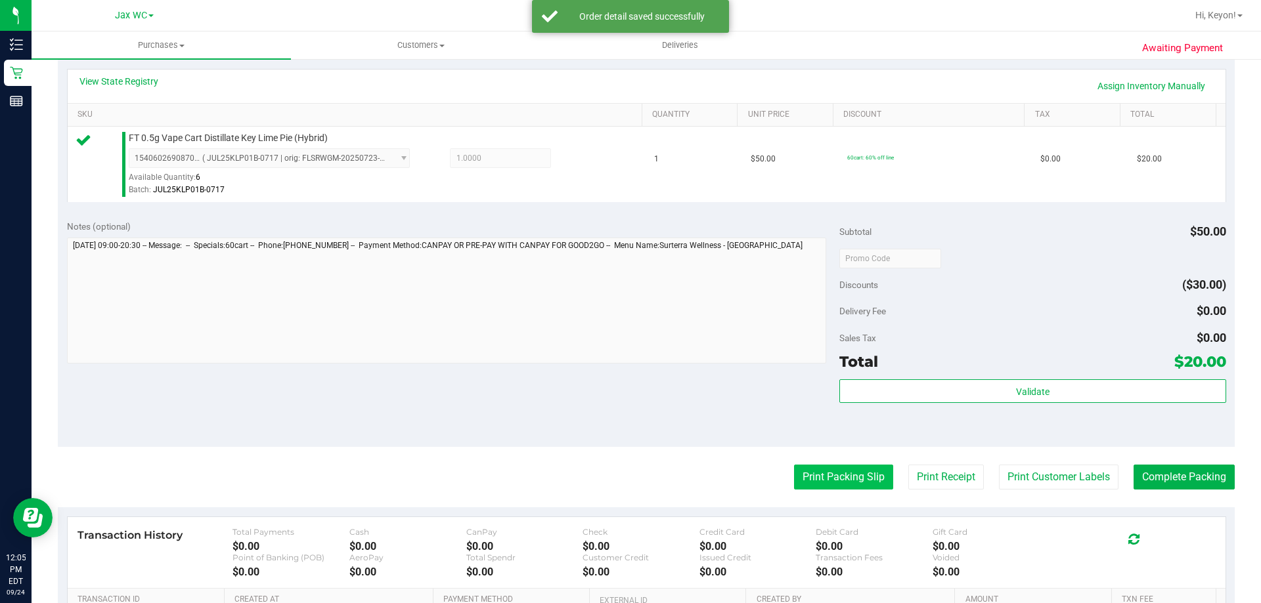
click at [845, 474] on button "Print Packing Slip" at bounding box center [843, 477] width 99 height 25
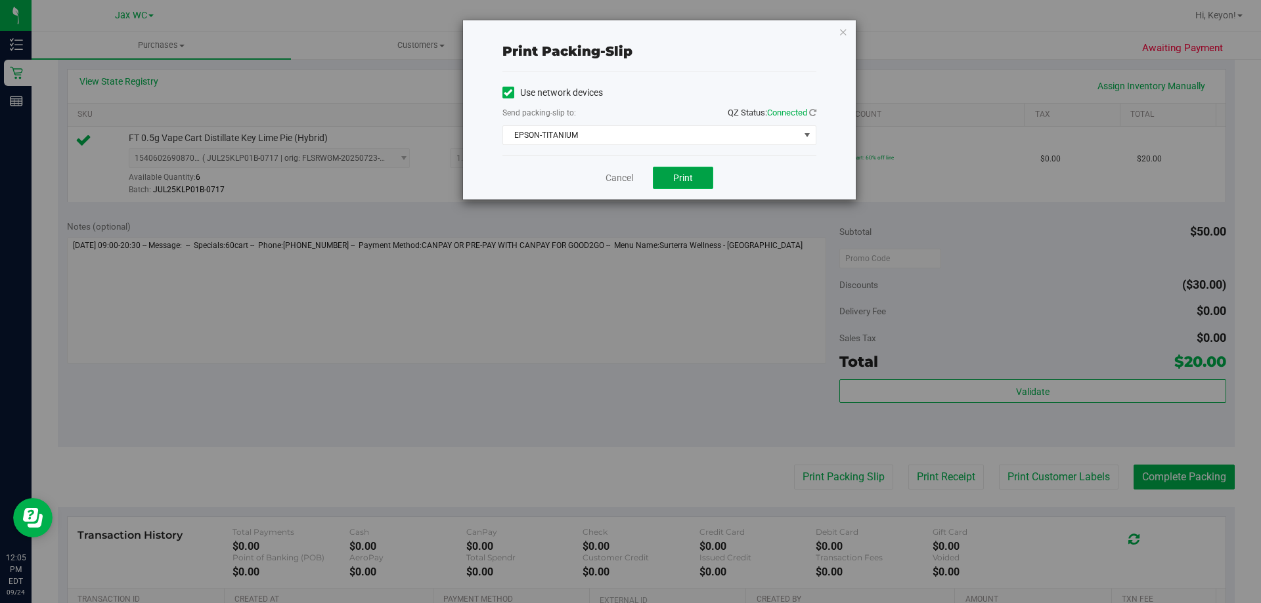
click at [682, 179] on span "Print" at bounding box center [683, 178] width 20 height 11
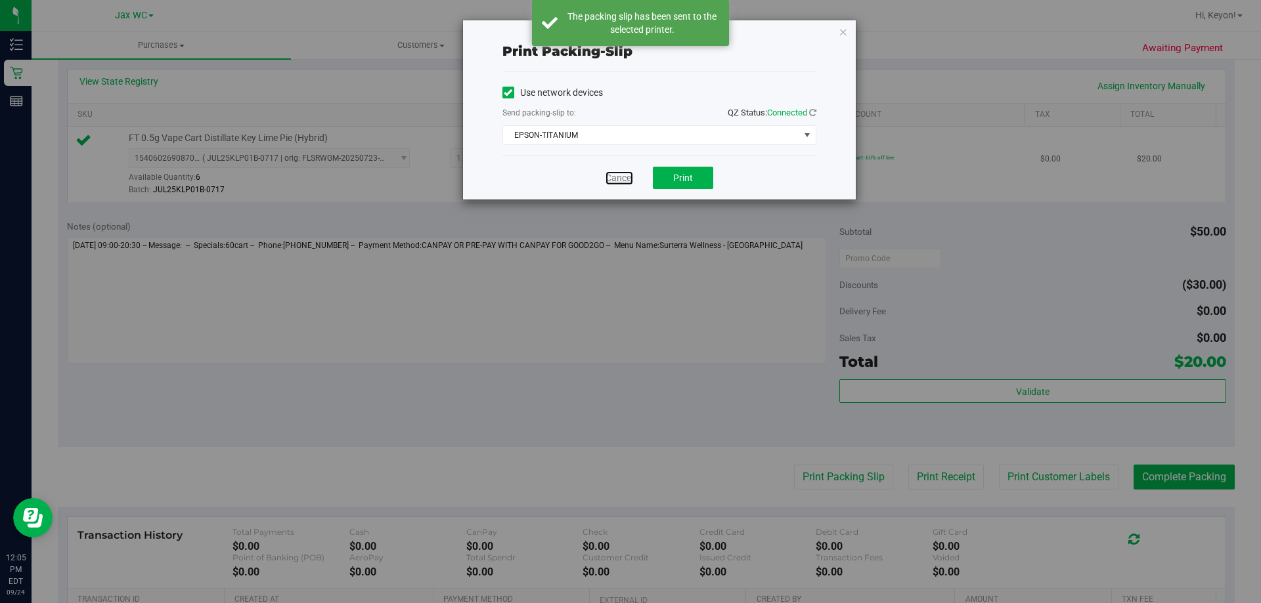
drag, startPoint x: 614, startPoint y: 179, endPoint x: 644, endPoint y: 173, distance: 30.8
click at [614, 179] on link "Cancel" at bounding box center [619, 178] width 28 height 14
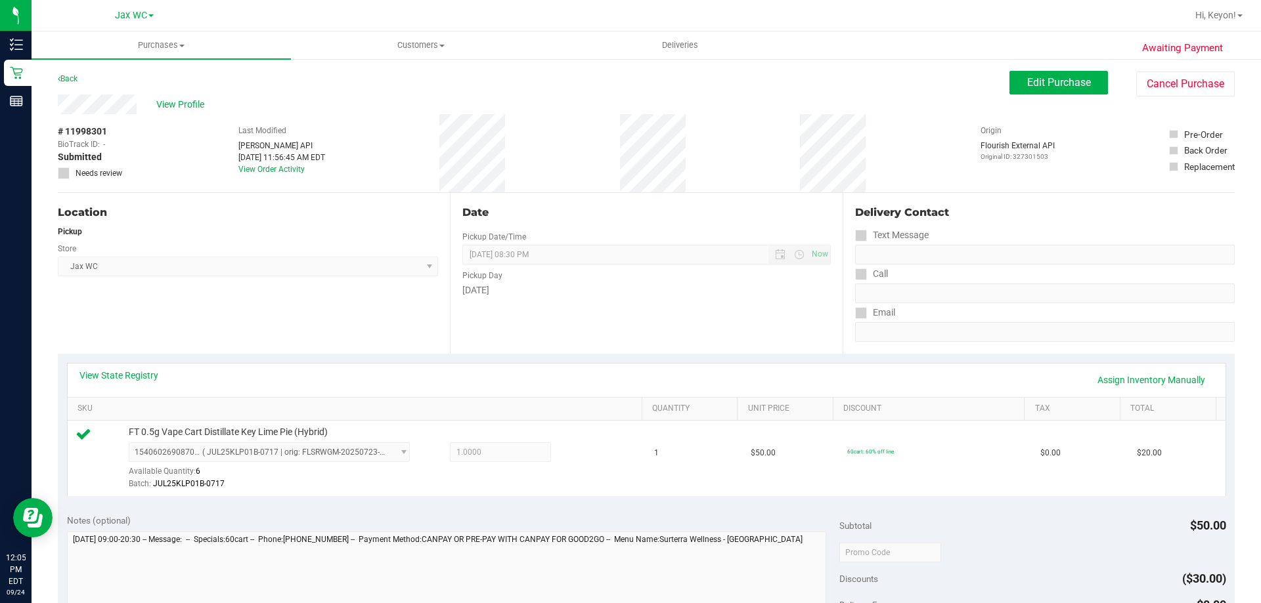
scroll to position [244, 0]
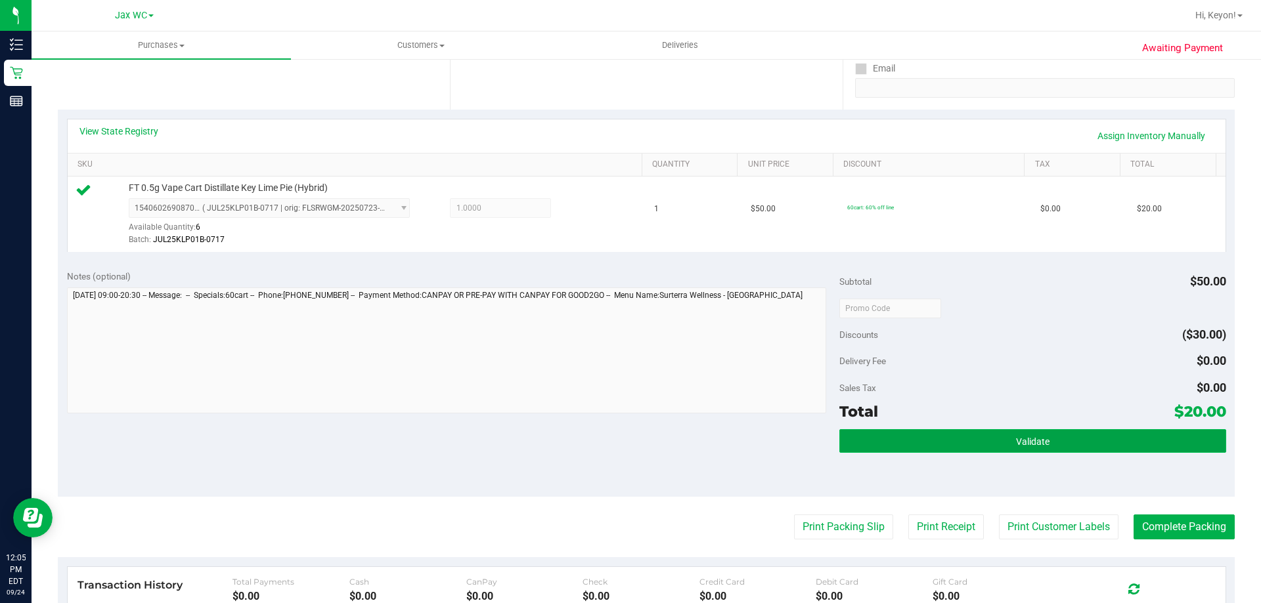
click at [1153, 433] on button "Validate" at bounding box center [1032, 441] width 386 height 24
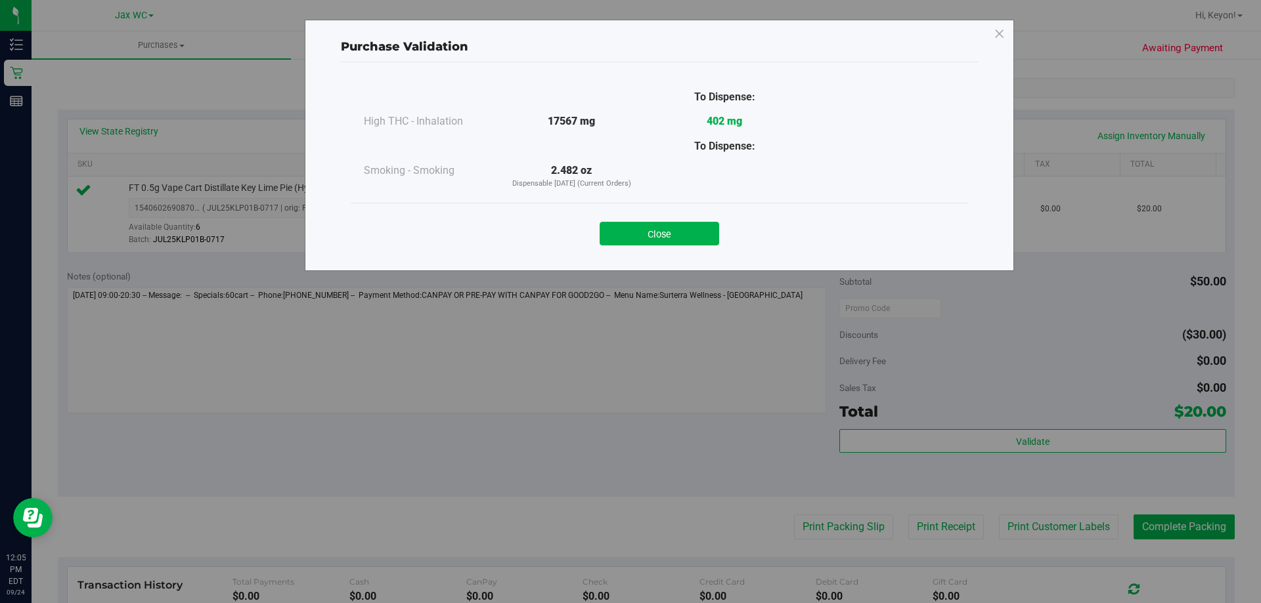
drag, startPoint x: 672, startPoint y: 226, endPoint x: 1260, endPoint y: 274, distance: 589.5
click at [674, 227] on button "Close" at bounding box center [658, 234] width 119 height 24
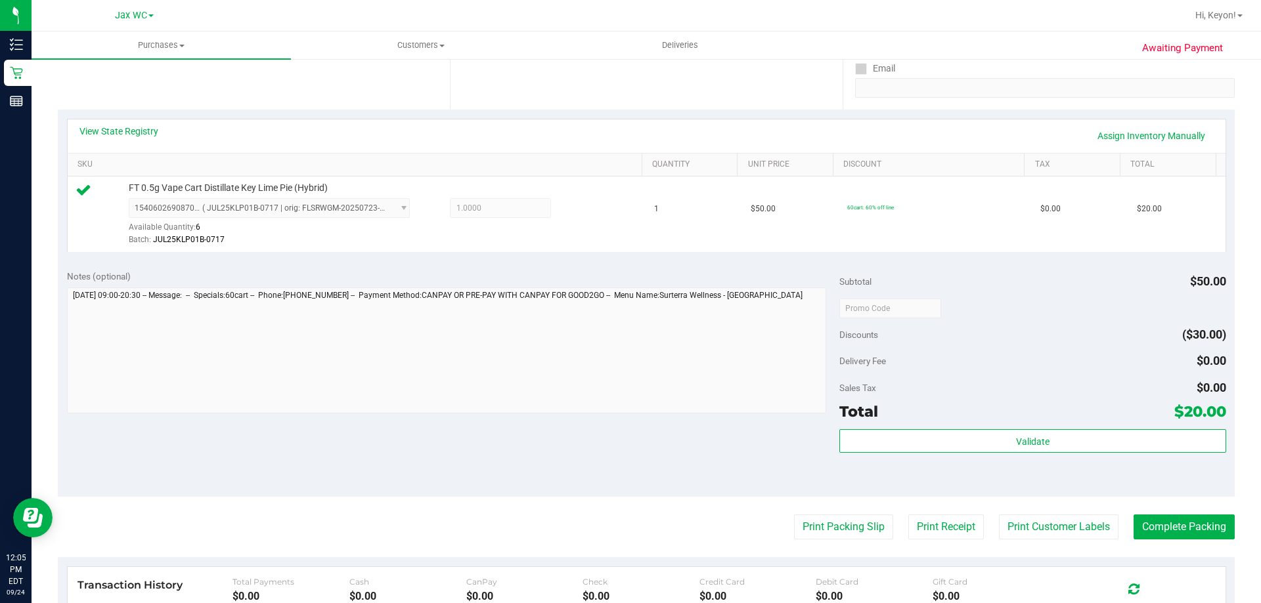
scroll to position [316, 0]
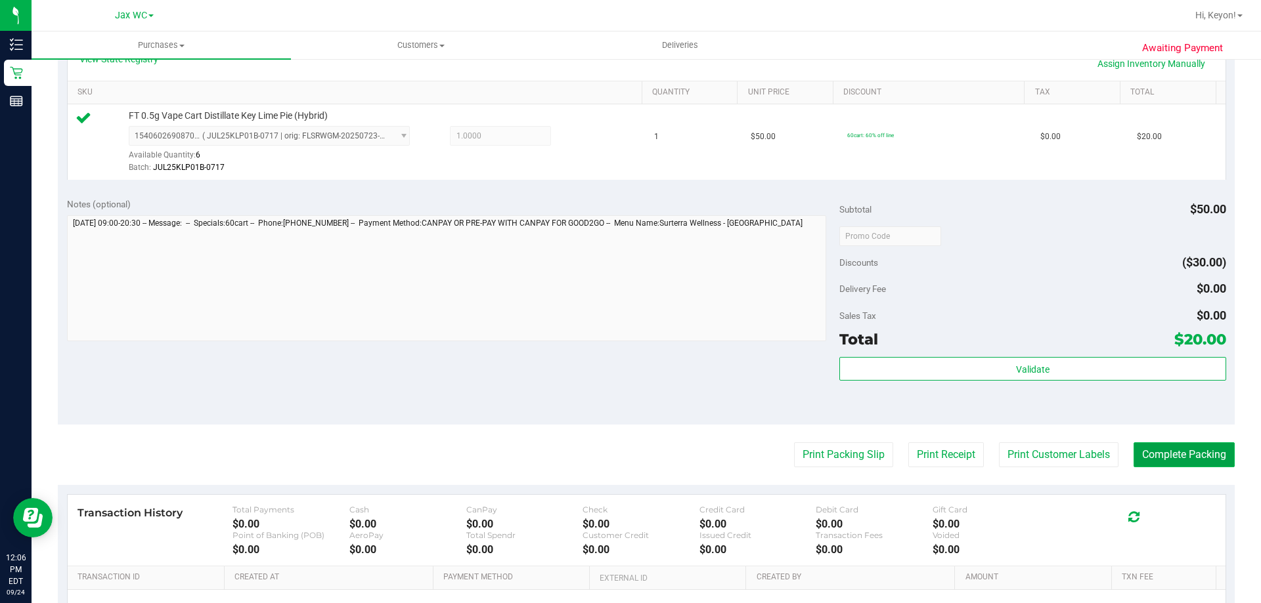
click at [1192, 451] on button "Complete Packing" at bounding box center [1183, 455] width 101 height 25
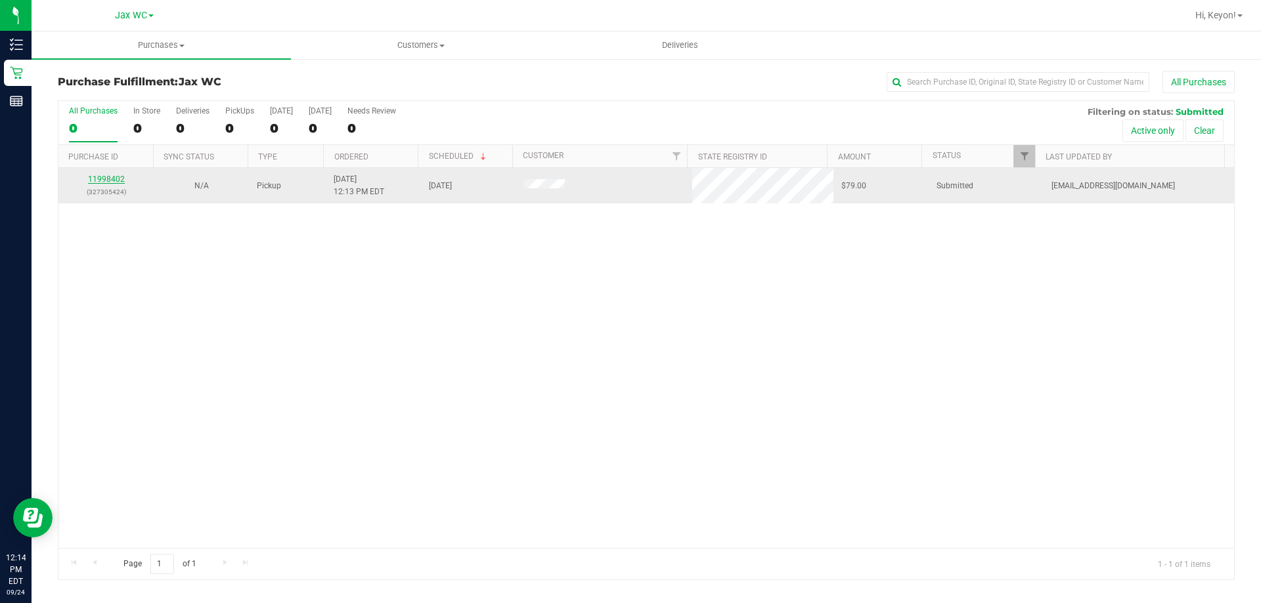
click at [111, 178] on link "11998402" at bounding box center [106, 179] width 37 height 9
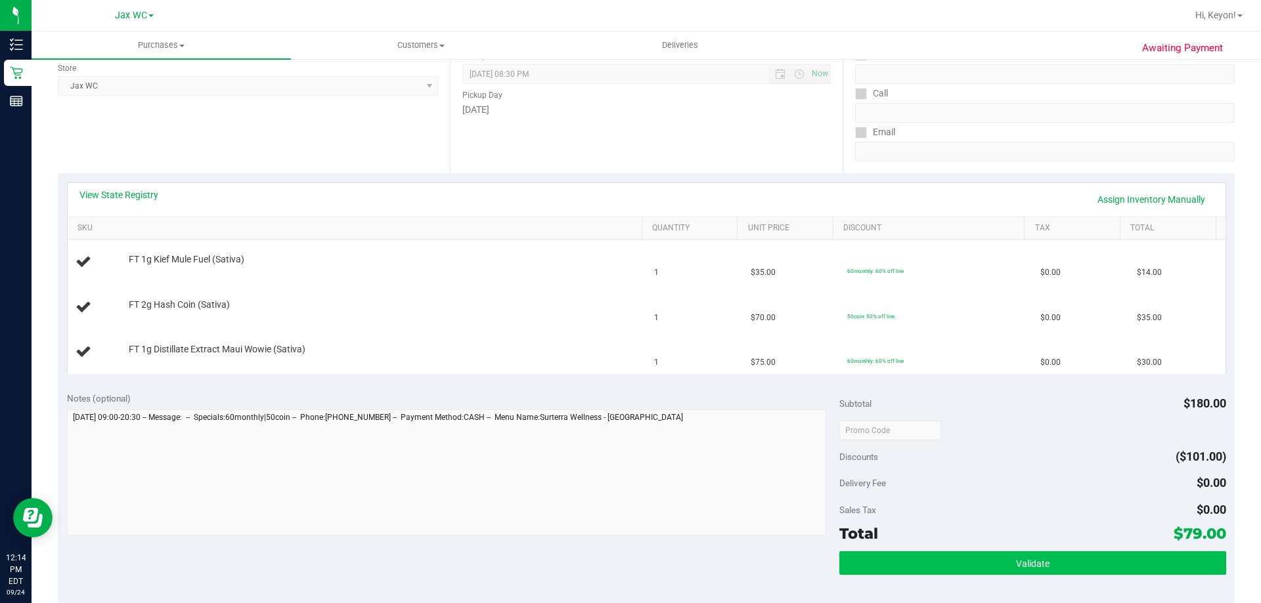
scroll to position [326, 0]
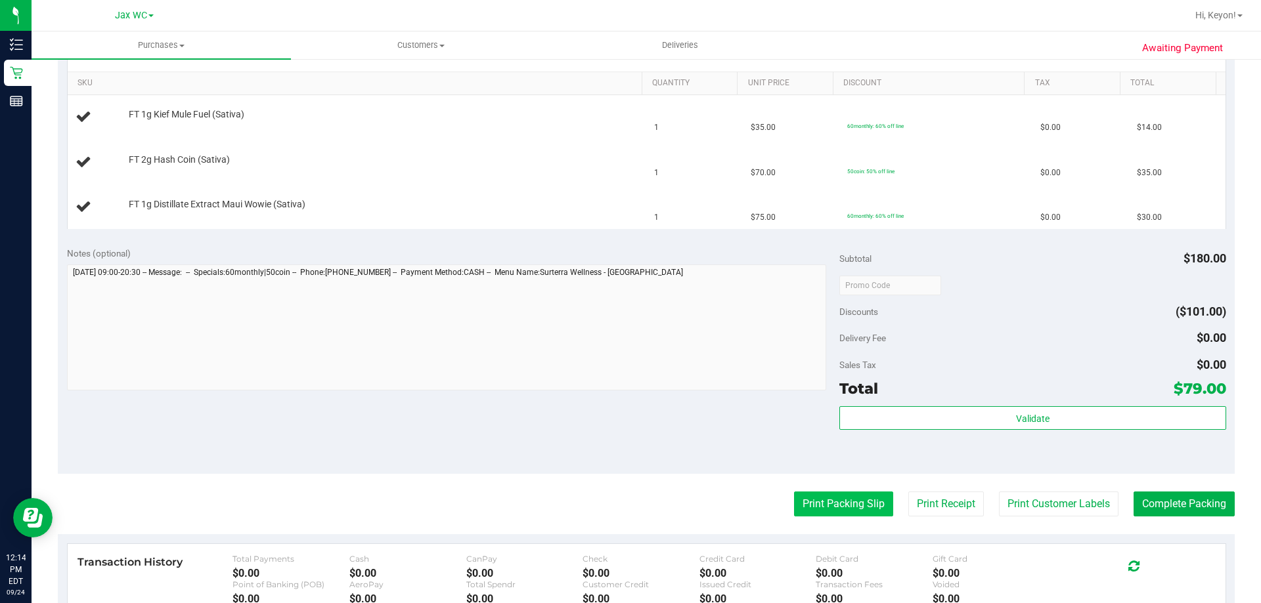
click at [827, 500] on button "Print Packing Slip" at bounding box center [843, 504] width 99 height 25
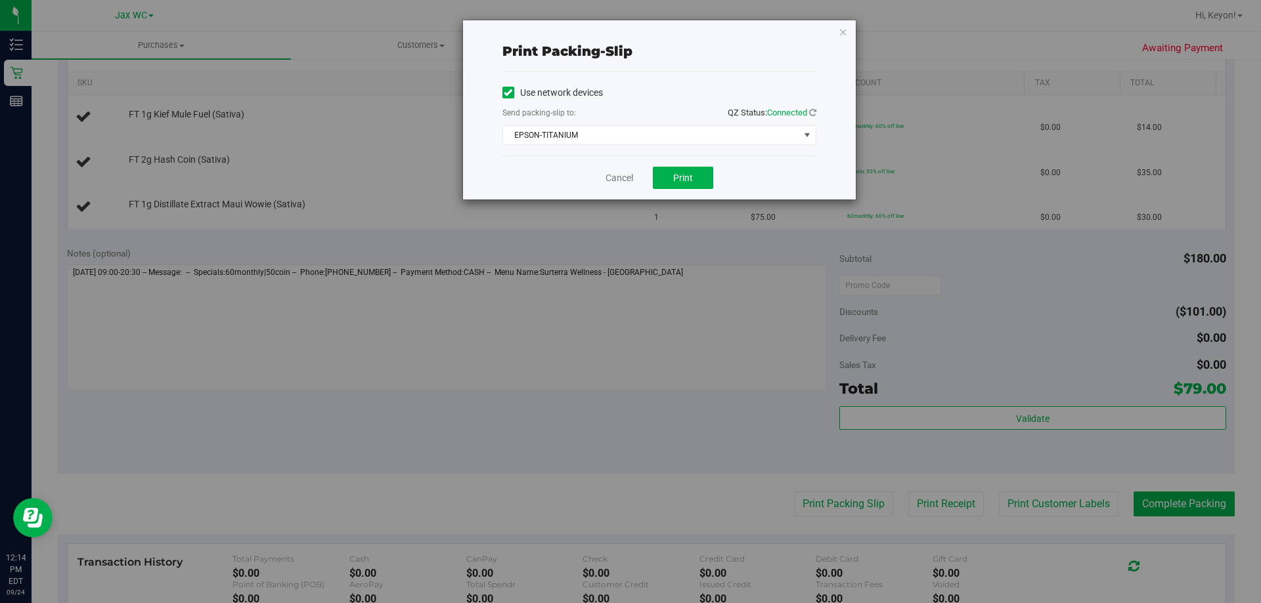
click at [712, 166] on div "Cancel Print" at bounding box center [659, 178] width 314 height 44
click at [705, 171] on button "Print" at bounding box center [683, 178] width 60 height 22
click at [630, 177] on link "Cancel" at bounding box center [619, 178] width 28 height 14
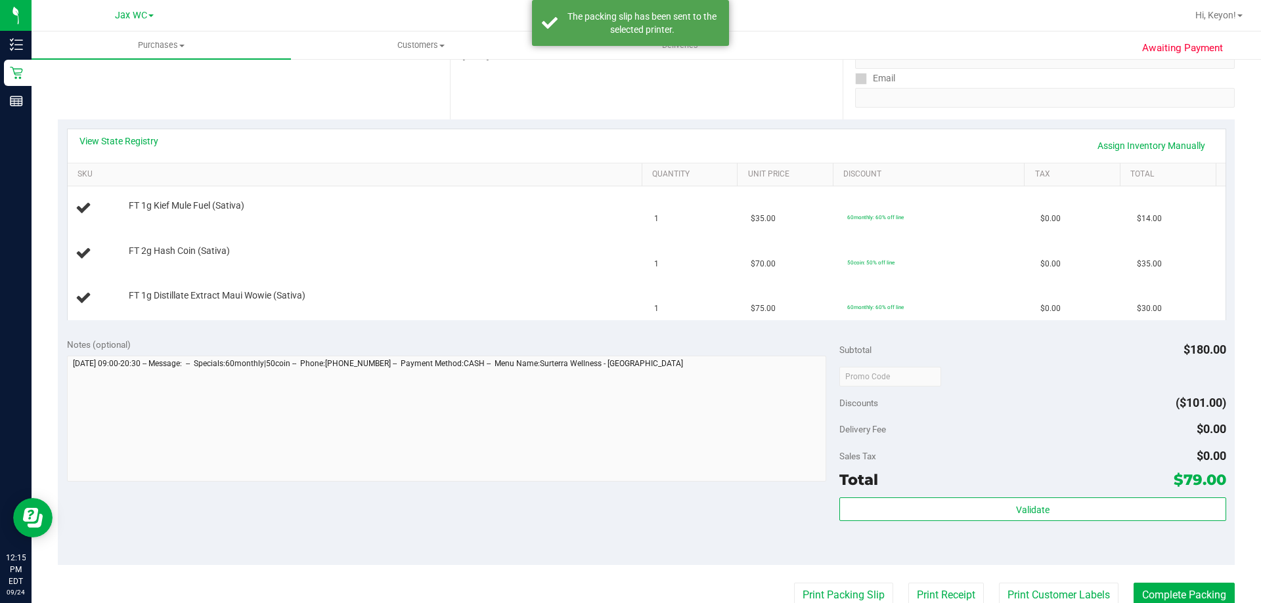
scroll to position [224, 0]
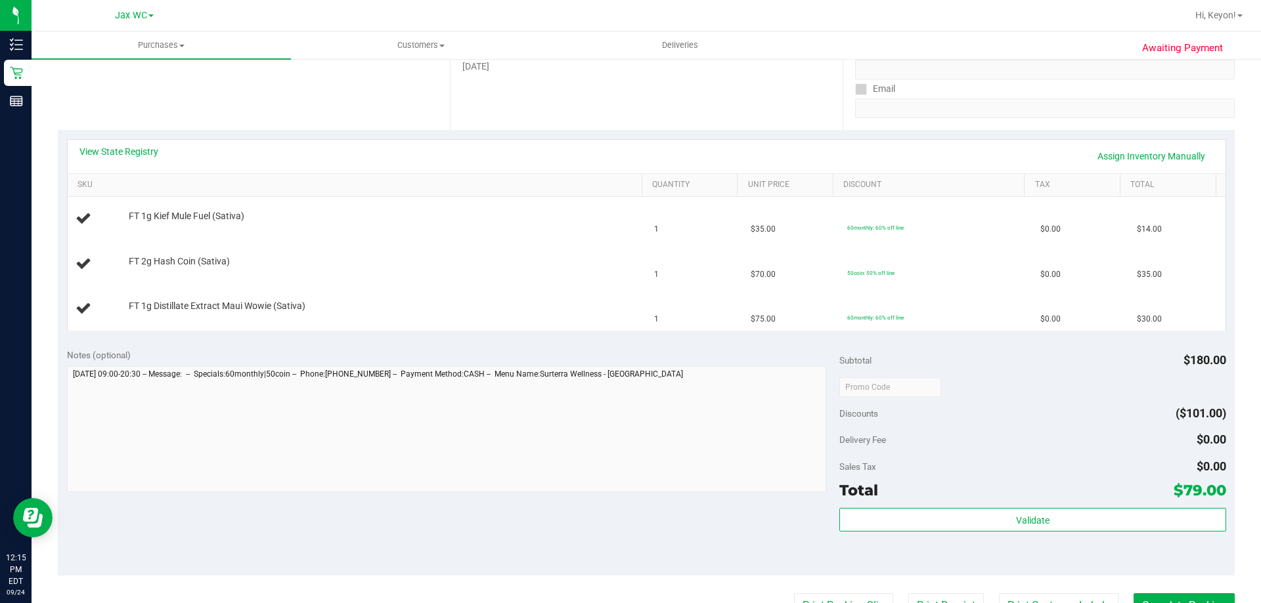
click at [794, 594] on button "Print Packing Slip" at bounding box center [843, 606] width 99 height 25
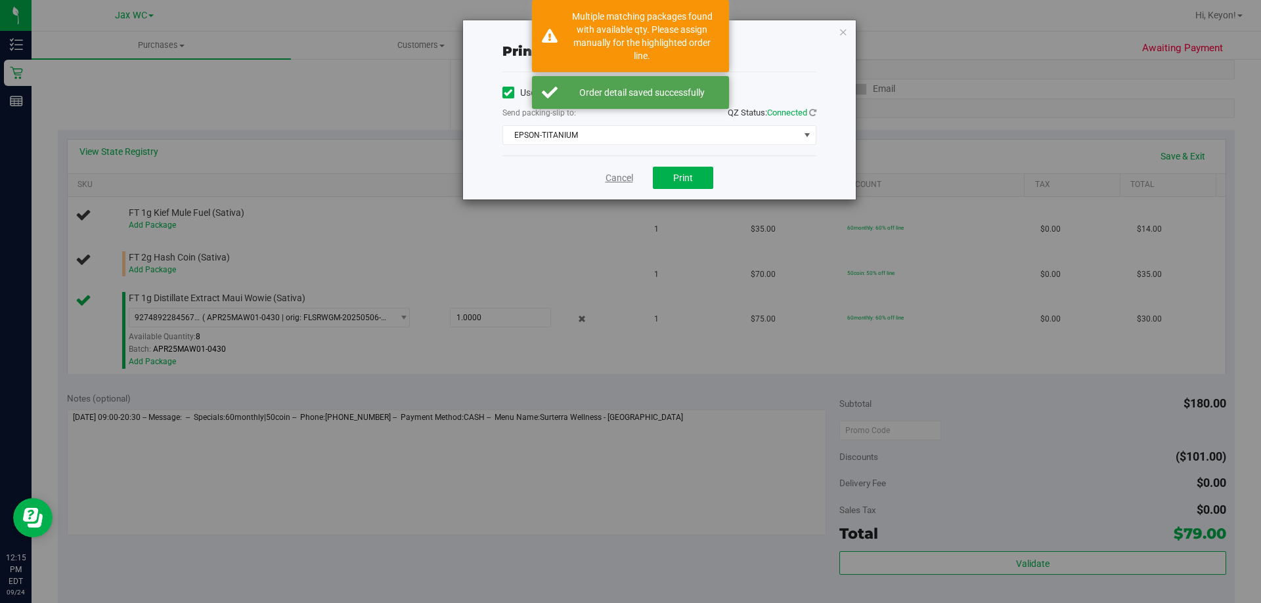
click at [630, 179] on link "Cancel" at bounding box center [619, 178] width 28 height 14
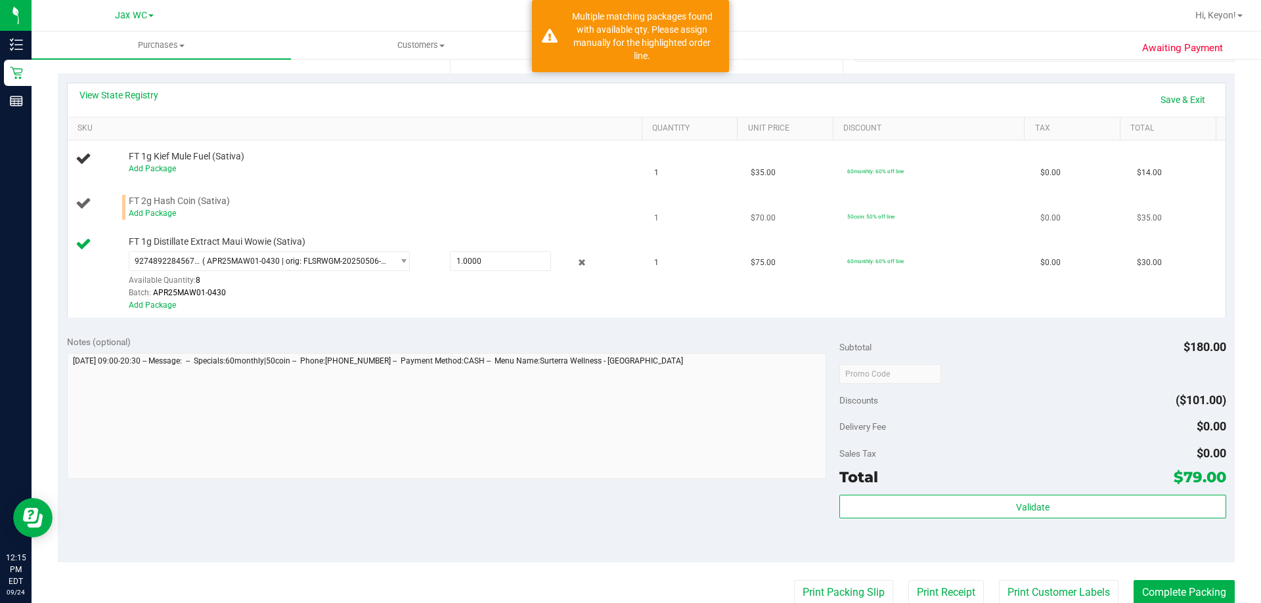
scroll to position [279, 0]
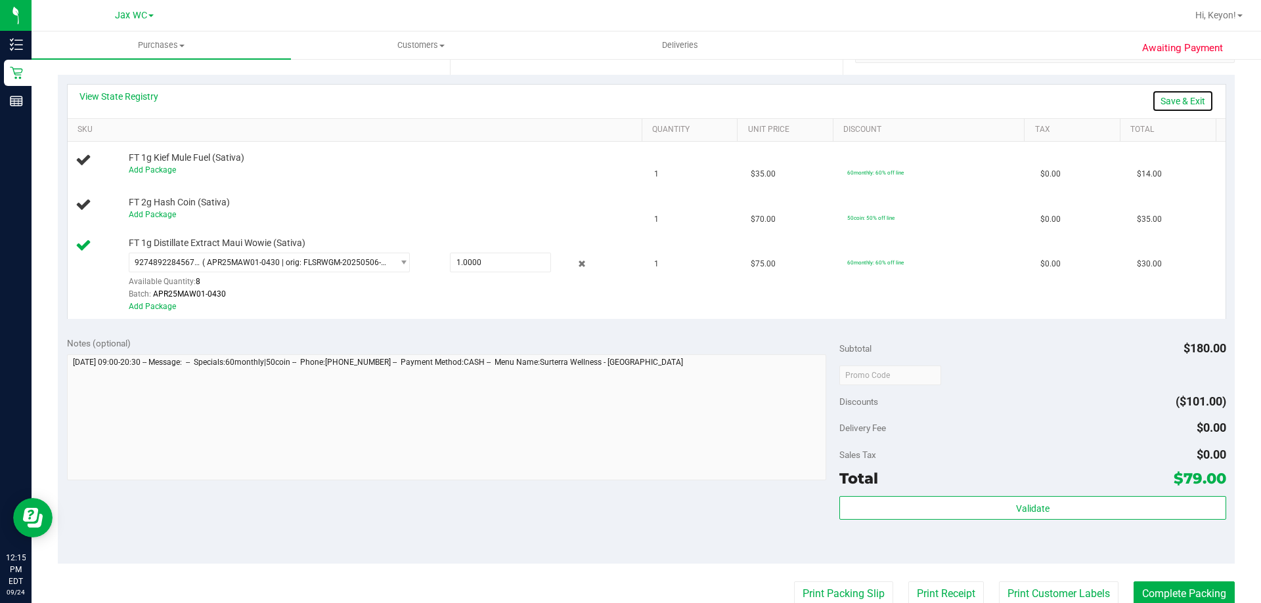
click at [1152, 97] on link "Save & Exit" at bounding box center [1183, 101] width 62 height 22
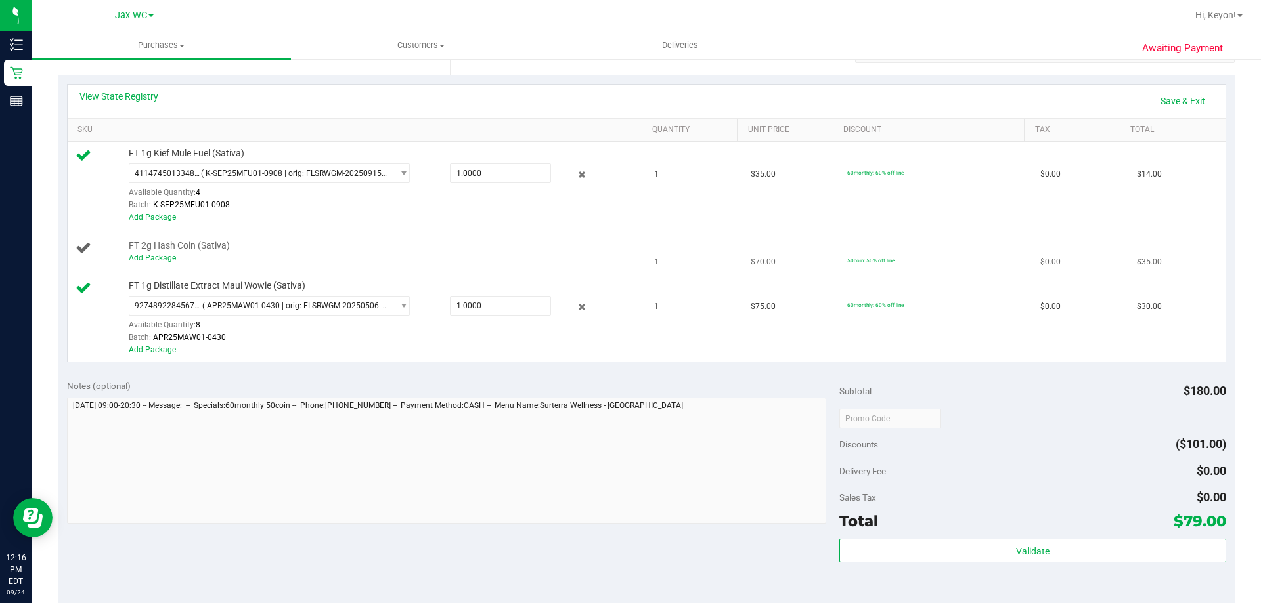
click at [162, 262] on link "Add Package" at bounding box center [152, 257] width 47 height 9
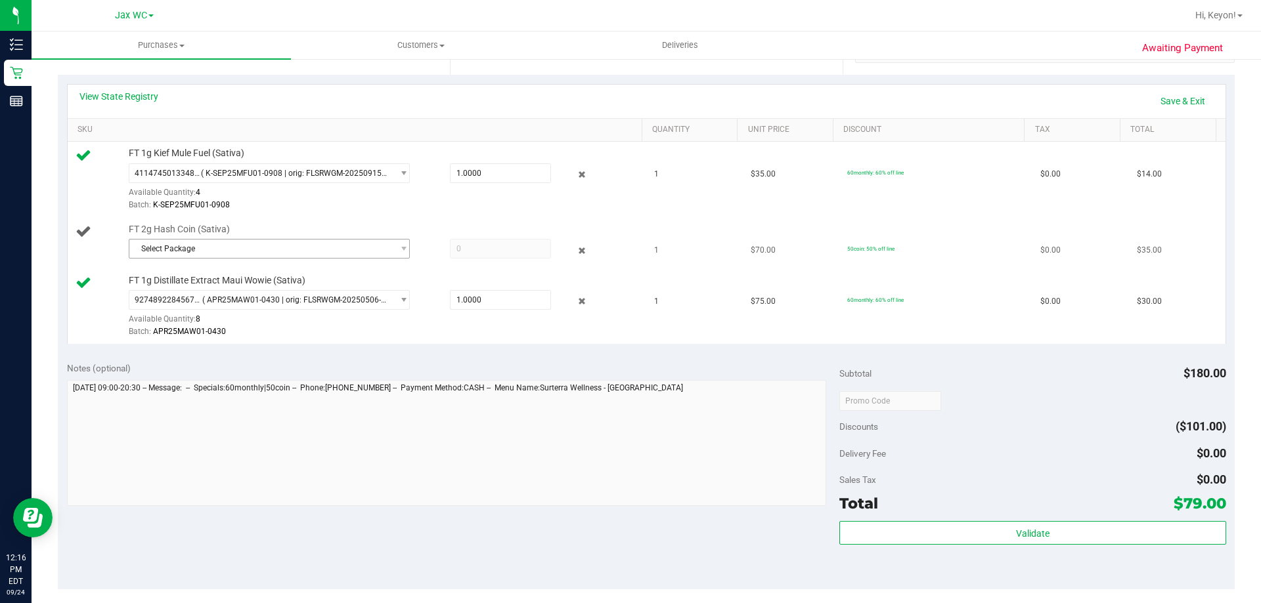
click at [297, 248] on span "Select Package" at bounding box center [260, 249] width 263 height 18
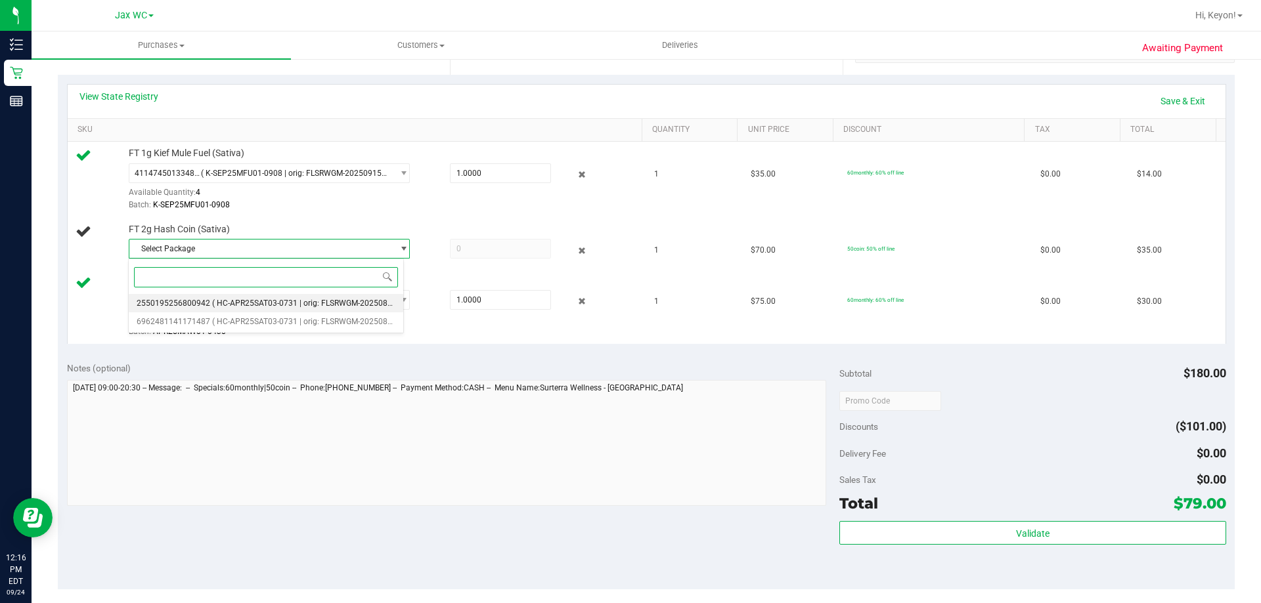
drag, startPoint x: 345, startPoint y: 303, endPoint x: 368, endPoint y: 299, distance: 23.9
click at [345, 303] on span "( HC-APR25SAT03-0731 | orig: FLSRWGM-20250806-2741 )" at bounding box center [316, 303] width 209 height 9
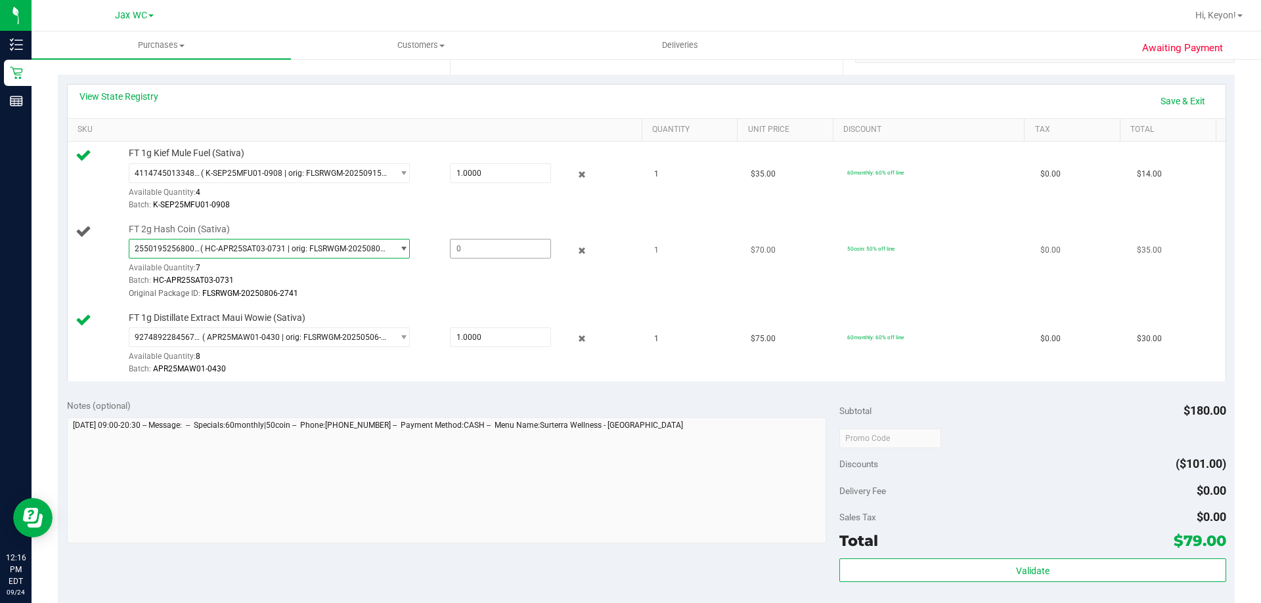
click at [470, 253] on span at bounding box center [500, 249] width 101 height 20
type input "1"
type input "1.0000"
drag, startPoint x: 459, startPoint y: 221, endPoint x: 490, endPoint y: 219, distance: 31.6
click at [460, 221] on td "FT 2g Hash Coin (Sativa) 2550195256800942 ( HC-APR25SAT03-0731 | orig: FLSRWGM-…" at bounding box center [357, 262] width 579 height 89
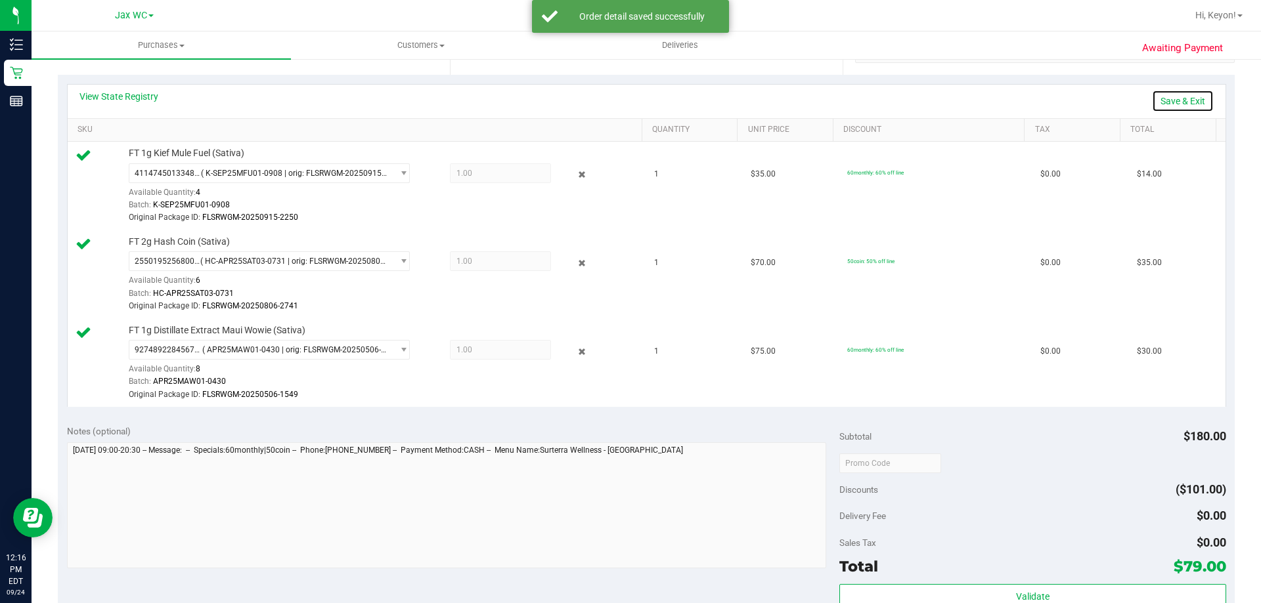
click at [1178, 98] on link "Save & Exit" at bounding box center [1183, 101] width 62 height 22
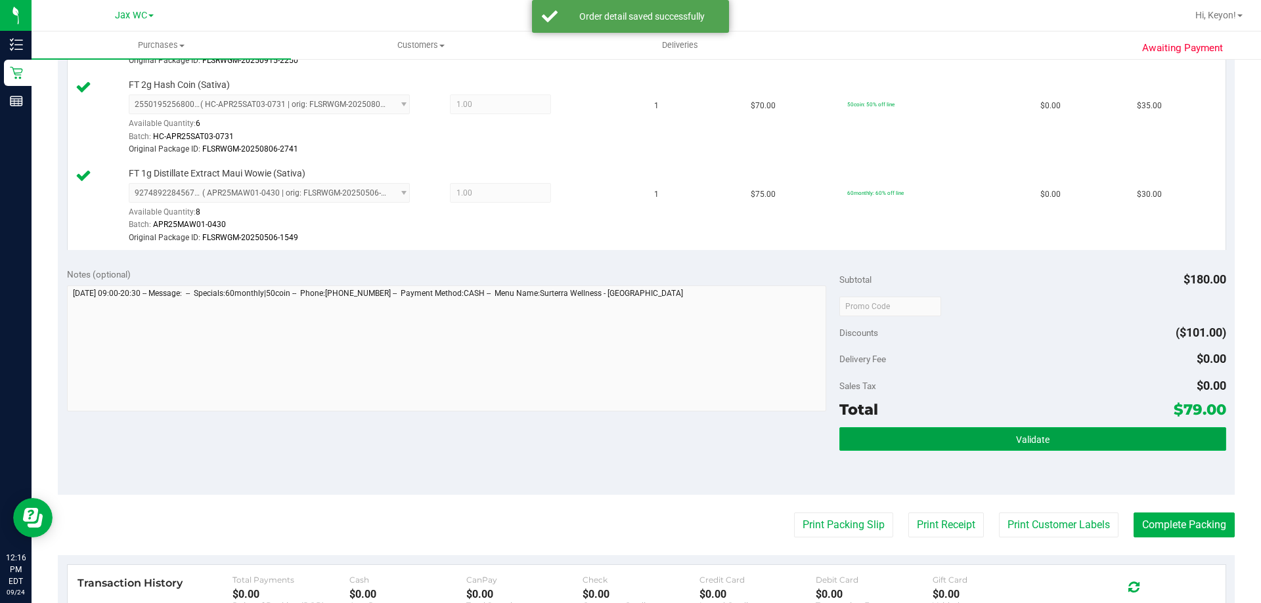
click at [1104, 436] on button "Validate" at bounding box center [1032, 439] width 386 height 24
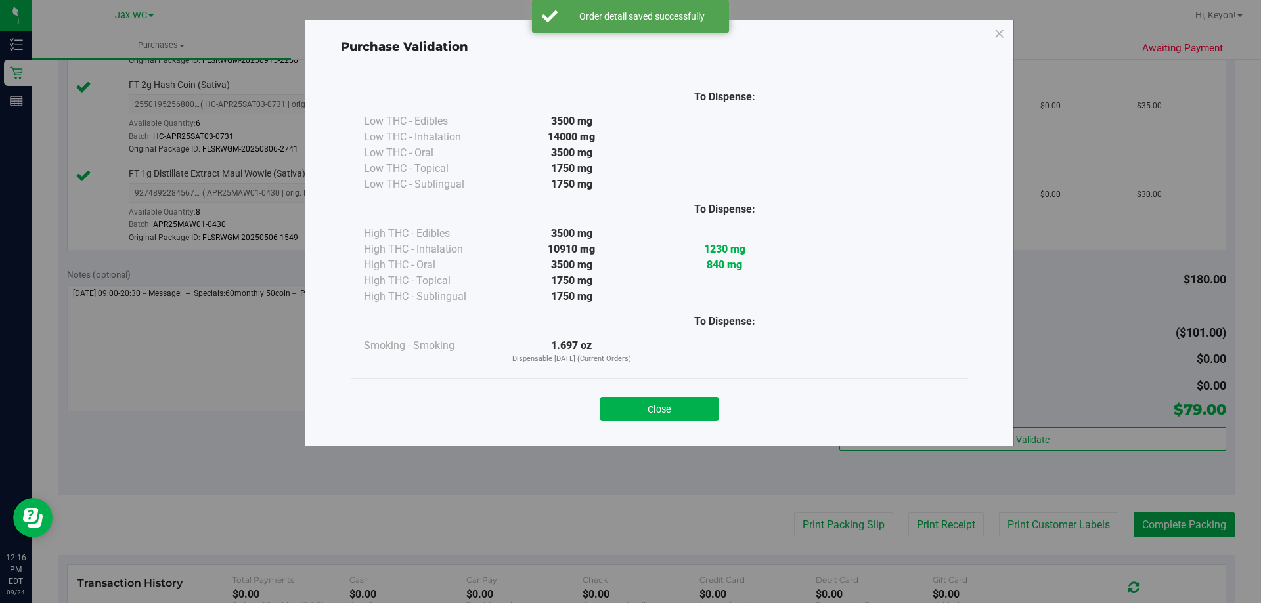
drag, startPoint x: 687, startPoint y: 407, endPoint x: 800, endPoint y: 484, distance: 136.0
click at [690, 408] on button "Close" at bounding box center [658, 409] width 119 height 24
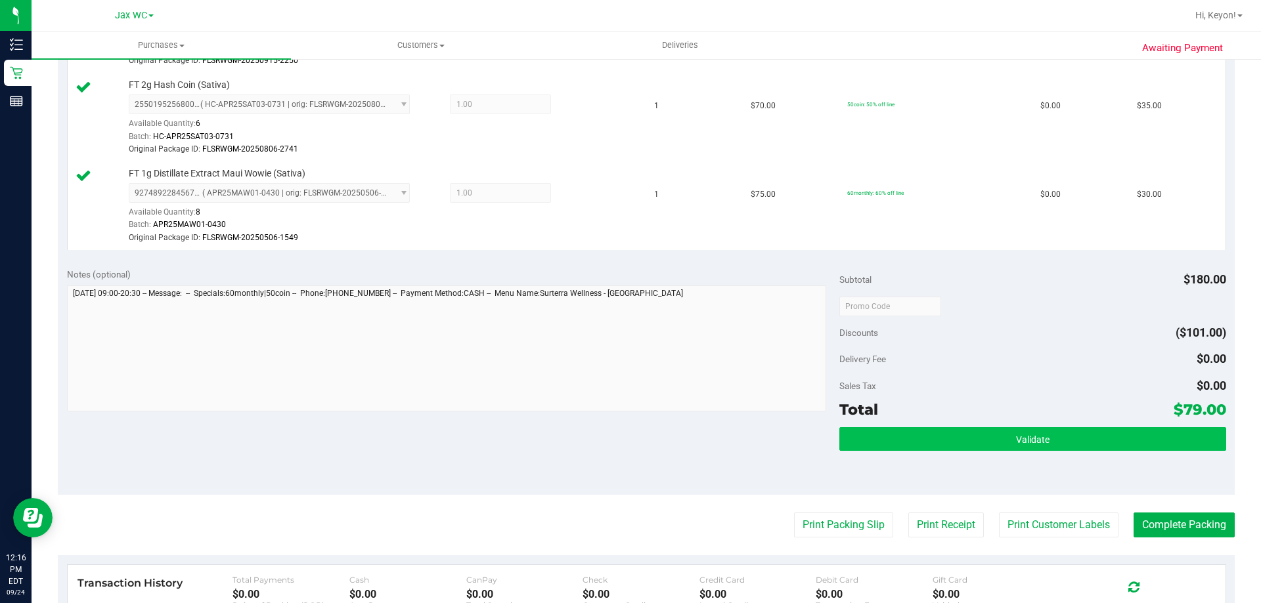
click at [1055, 452] on div "Validate" at bounding box center [1032, 456] width 386 height 59
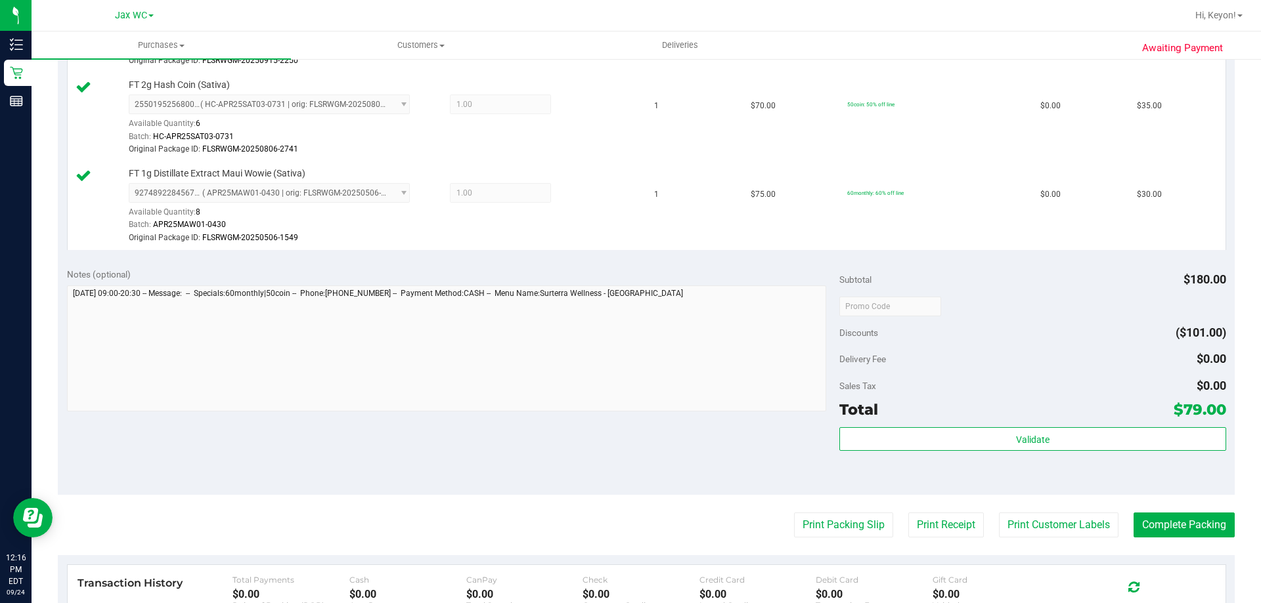
click at [1048, 425] on div "Subtotal $180.00 Discounts ($101.00) Delivery Fee $0.00 Sales Tax $0.00 Total $…" at bounding box center [1032, 377] width 386 height 219
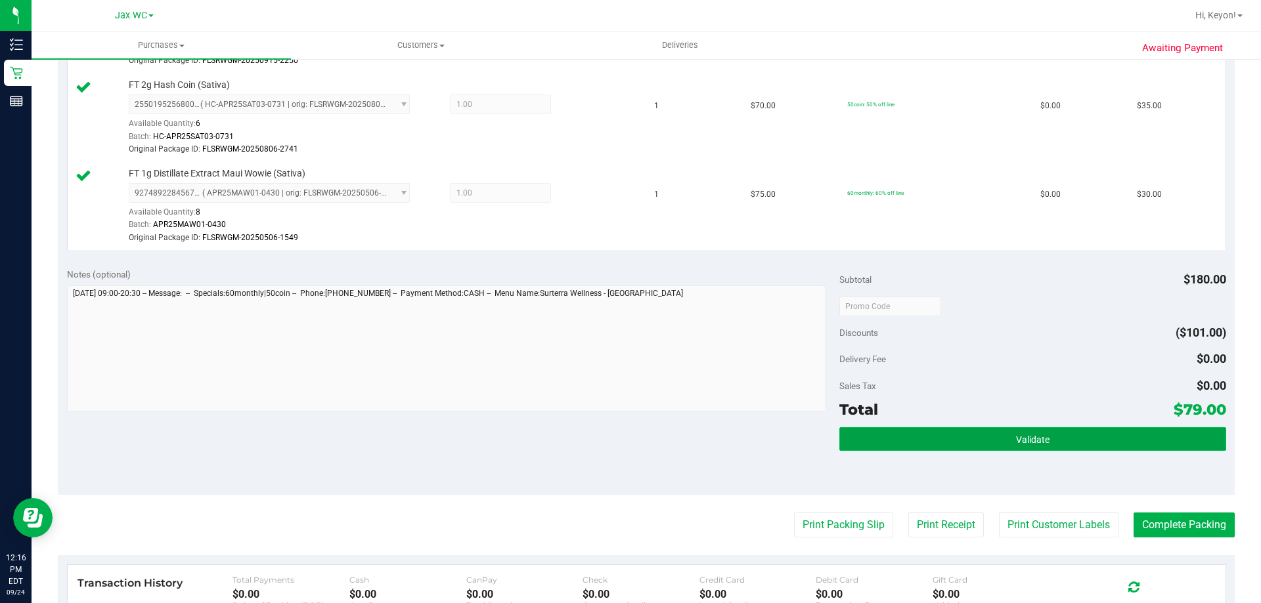
click at [1001, 432] on button "Validate" at bounding box center [1032, 439] width 386 height 24
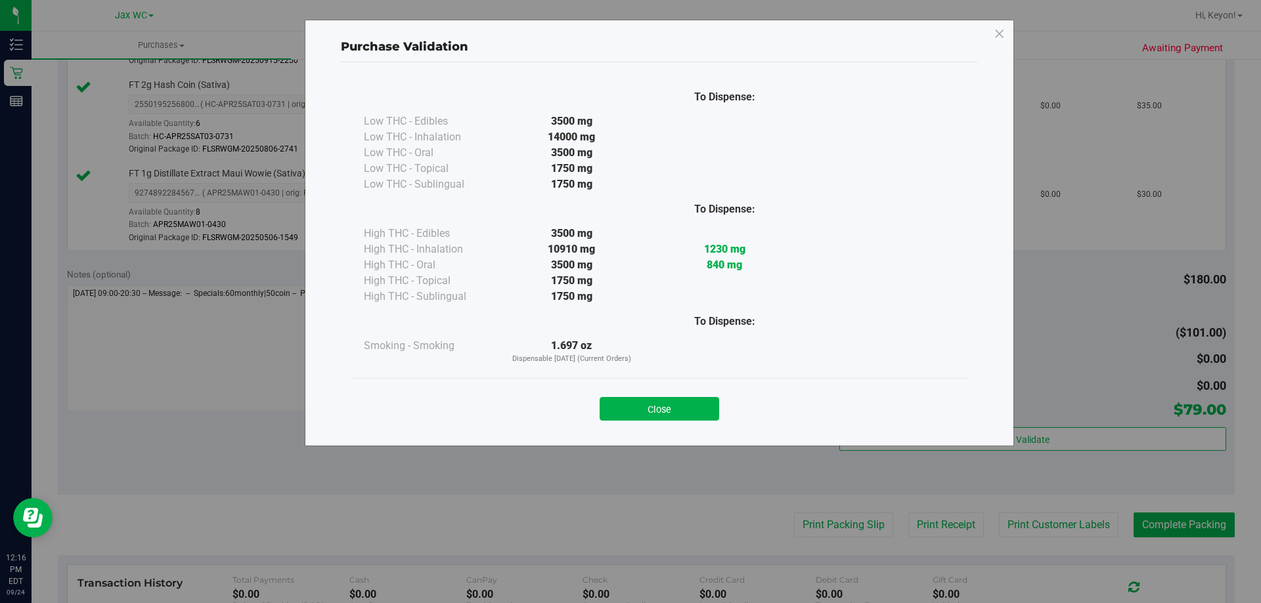
click at [685, 409] on button "Close" at bounding box center [658, 409] width 119 height 24
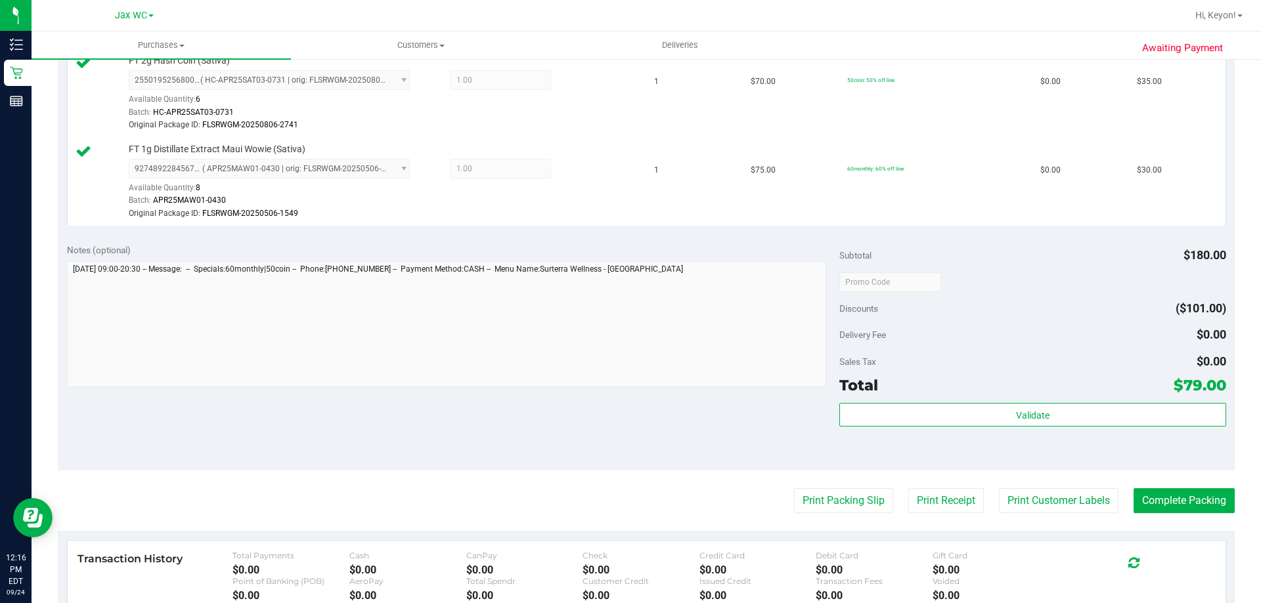
scroll to position [466, 0]
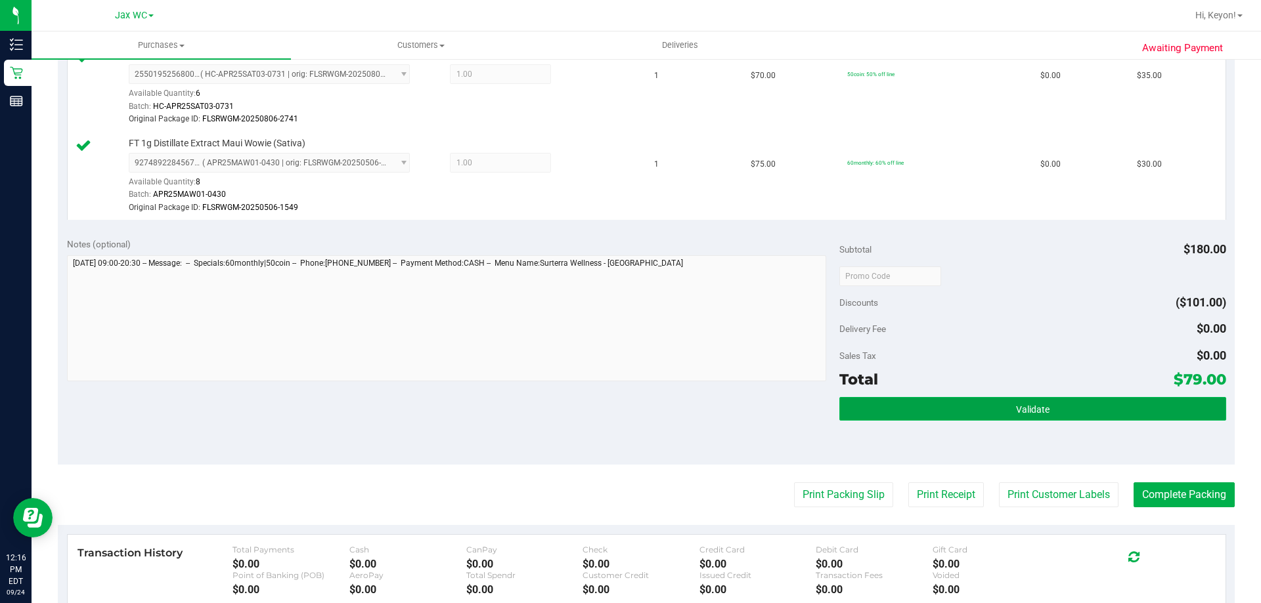
click at [1115, 406] on button "Validate" at bounding box center [1032, 409] width 386 height 24
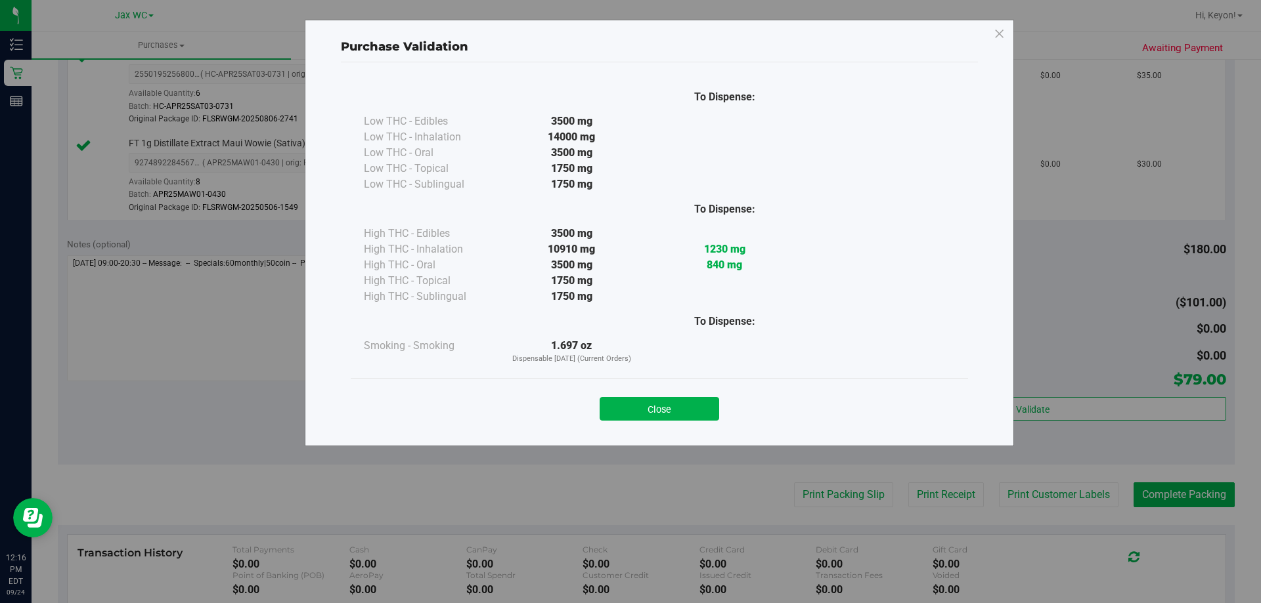
drag, startPoint x: 688, startPoint y: 408, endPoint x: 834, endPoint y: 421, distance: 146.3
click at [691, 407] on button "Close" at bounding box center [658, 409] width 119 height 24
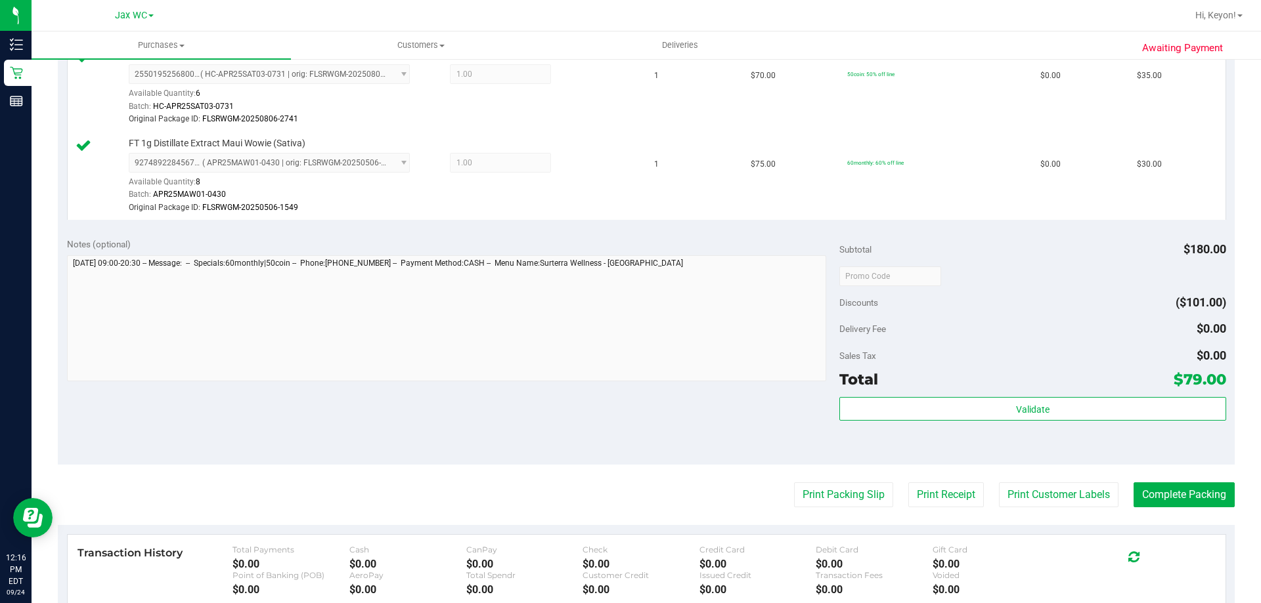
scroll to position [558, 0]
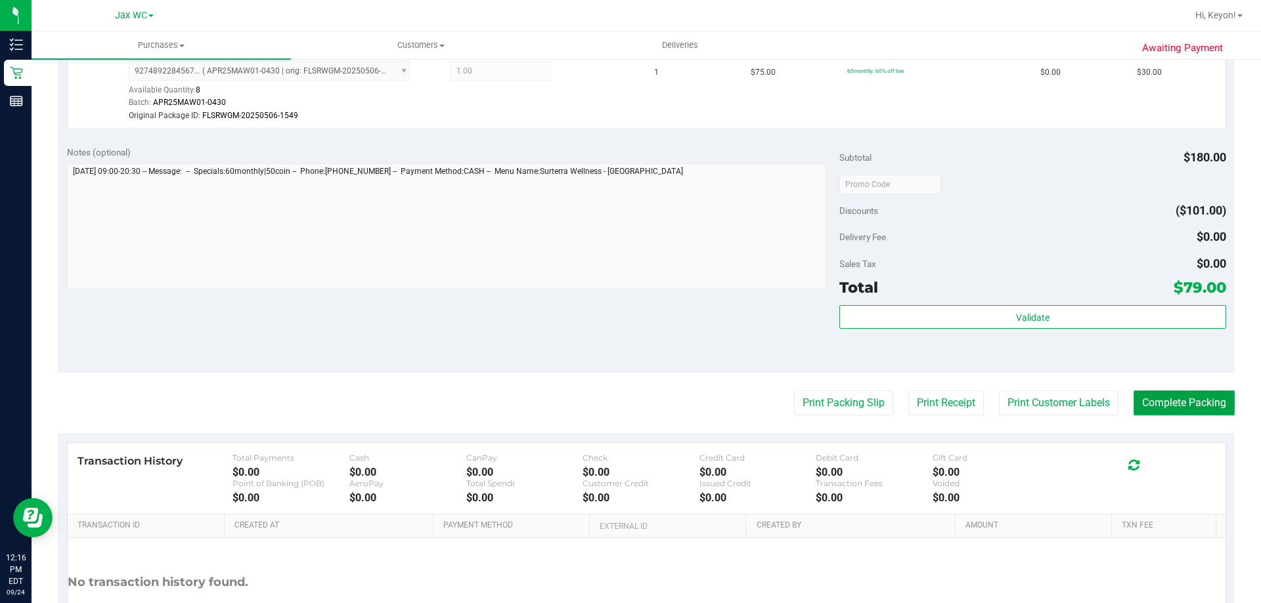
click at [1186, 406] on button "Complete Packing" at bounding box center [1183, 403] width 101 height 25
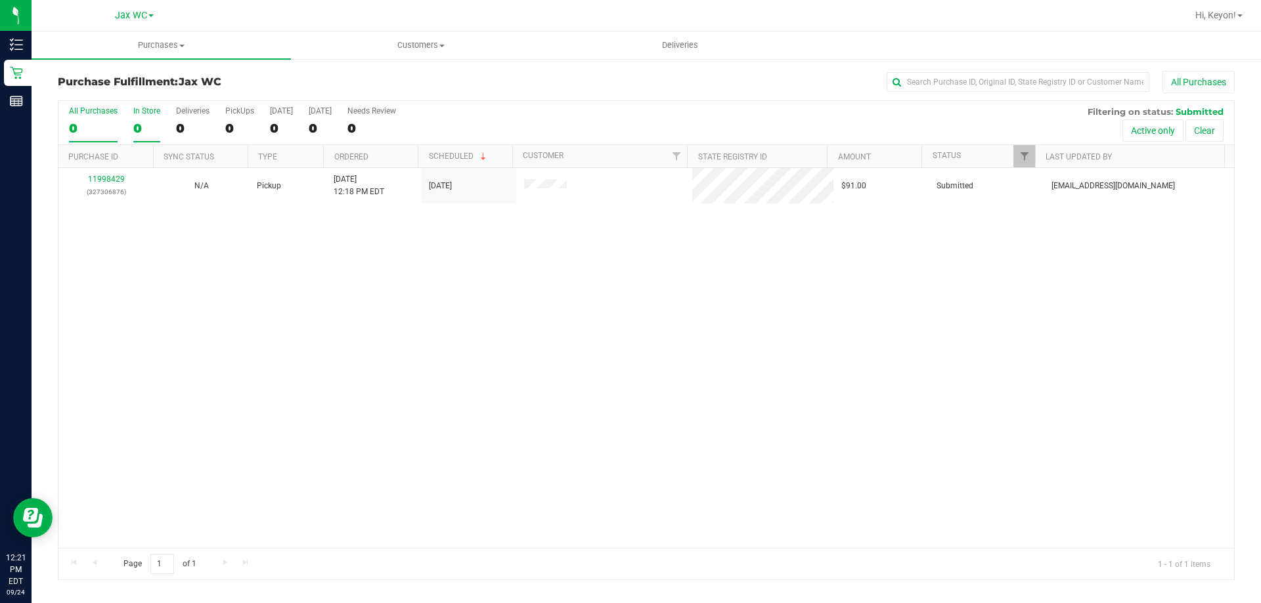
click at [142, 116] on label "In Store 0" at bounding box center [146, 124] width 27 height 36
click at [0, 0] on input "In Store 0" at bounding box center [0, 0] width 0 height 0
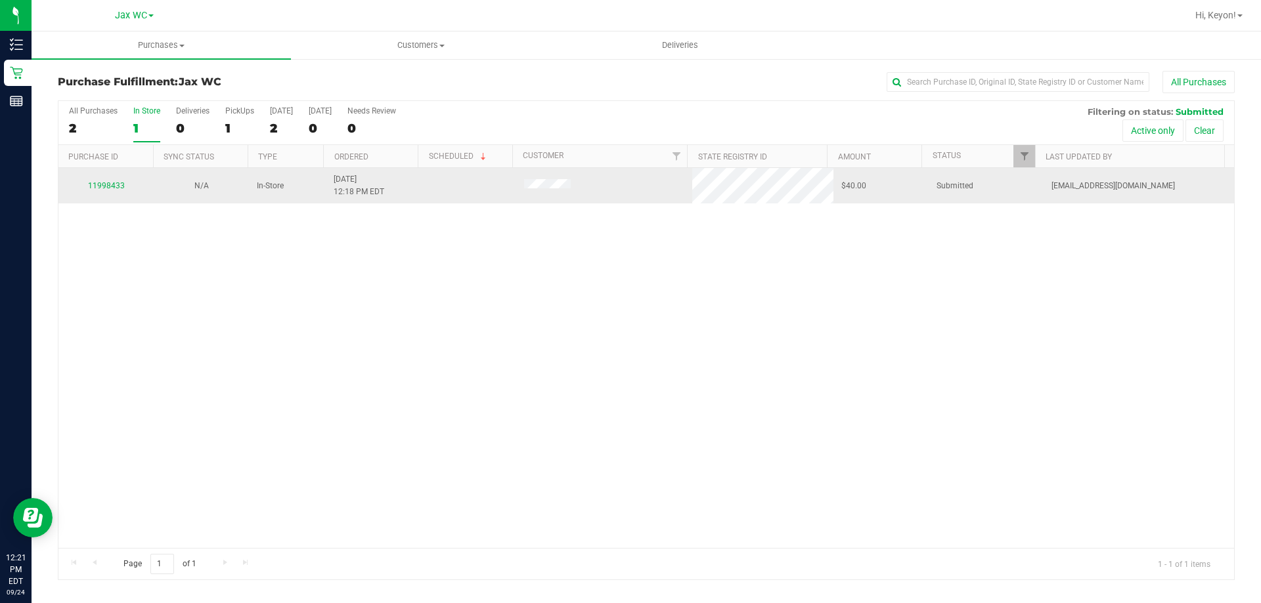
click at [100, 180] on td "11998433" at bounding box center [105, 185] width 95 height 35
click at [102, 182] on link "11998433" at bounding box center [106, 185] width 37 height 9
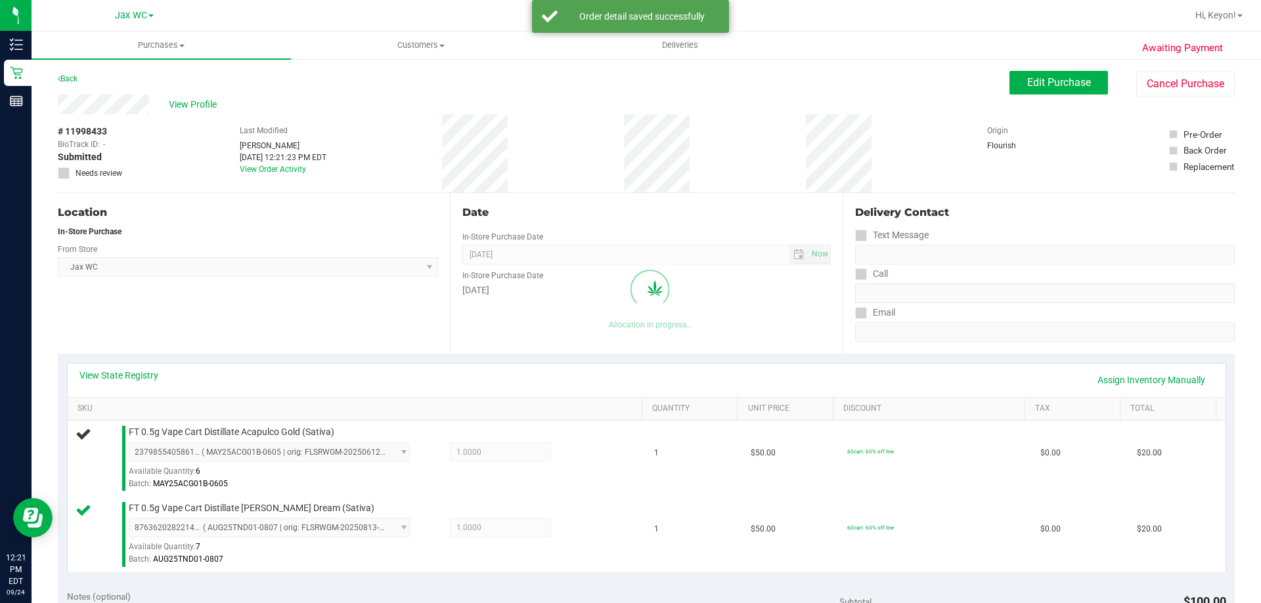
scroll to position [230, 0]
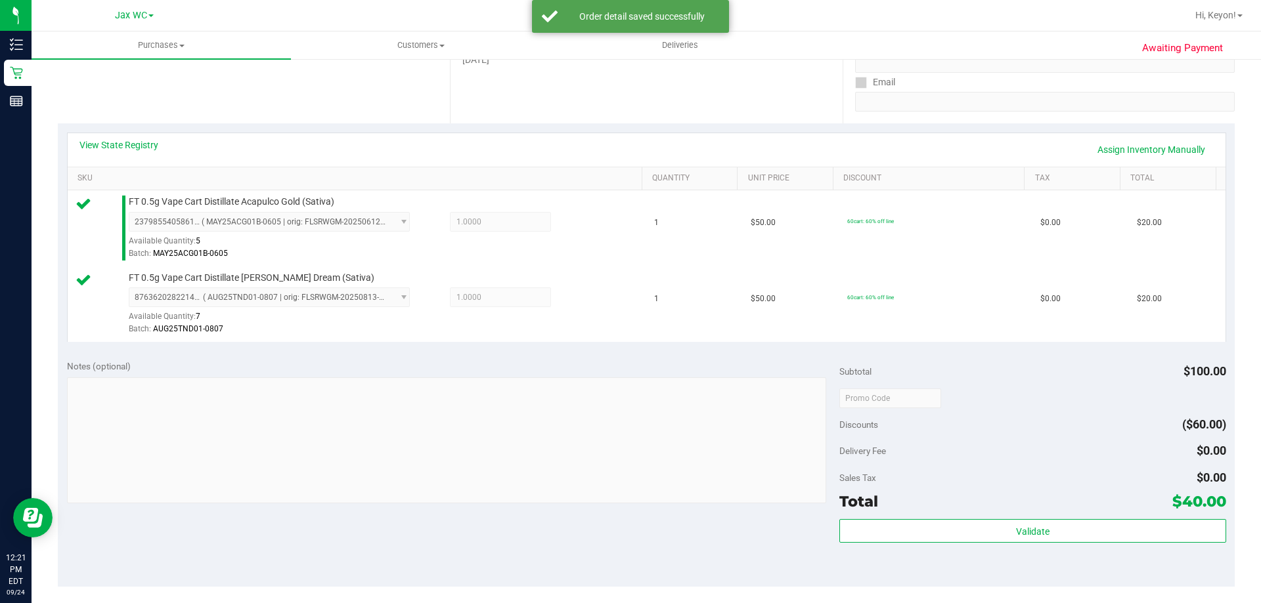
drag, startPoint x: 1010, startPoint y: 549, endPoint x: 1054, endPoint y: 517, distance: 54.1
click at [1022, 546] on div "Validate" at bounding box center [1032, 548] width 386 height 59
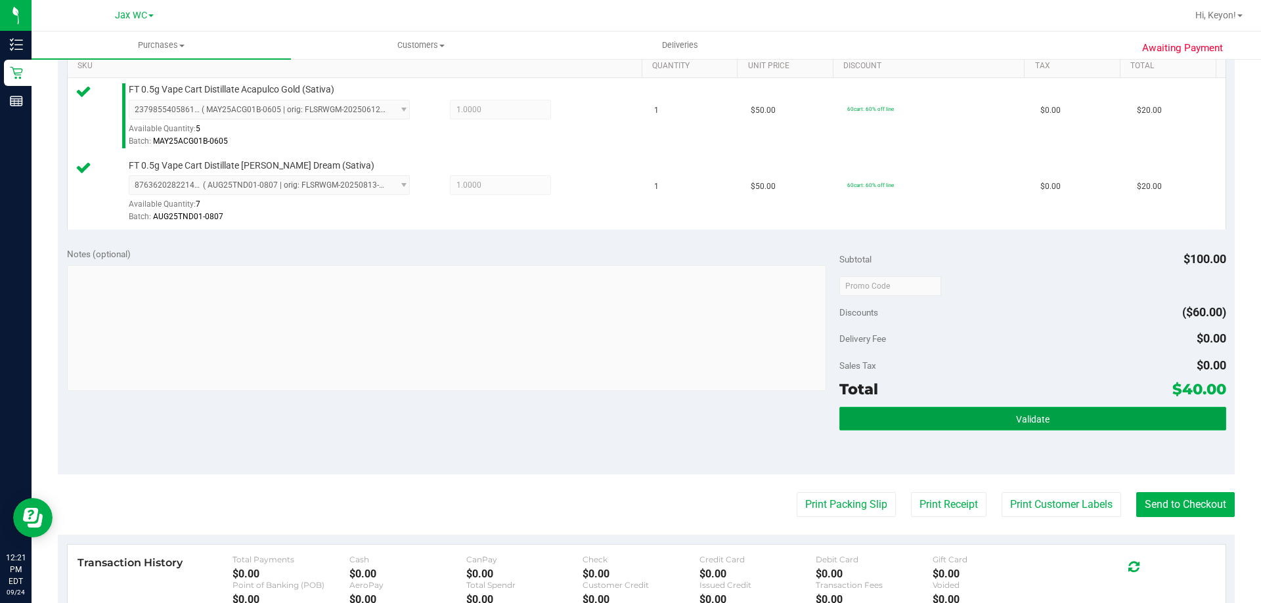
click at [1100, 428] on button "Validate" at bounding box center [1032, 419] width 386 height 24
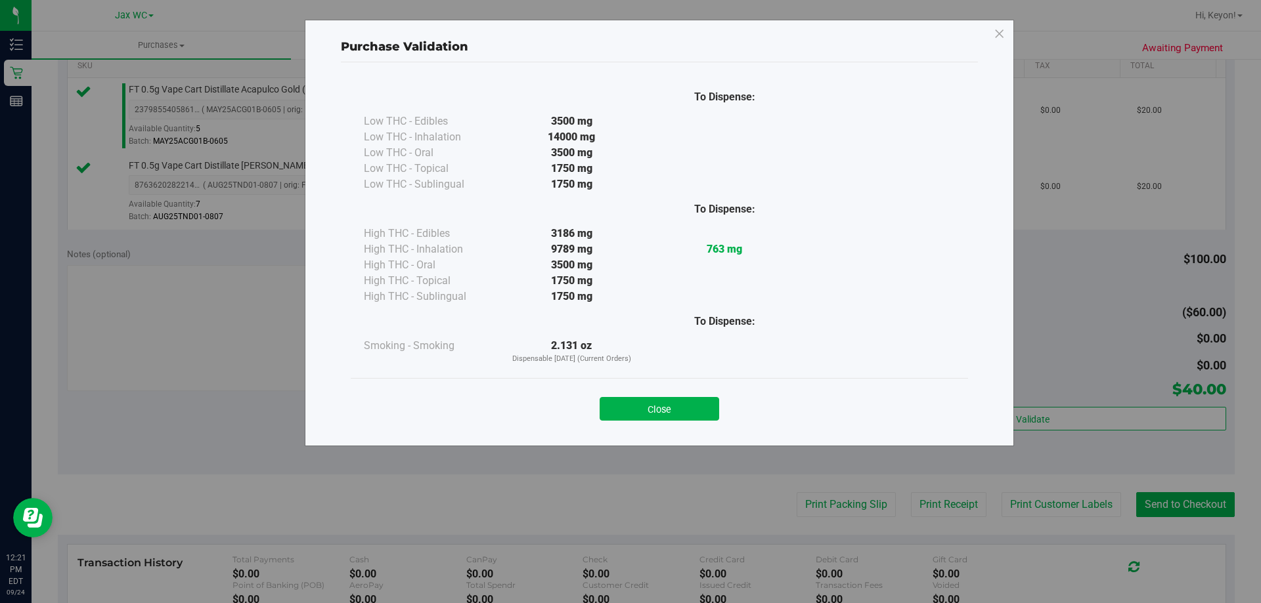
click at [693, 414] on button "Close" at bounding box center [658, 409] width 119 height 24
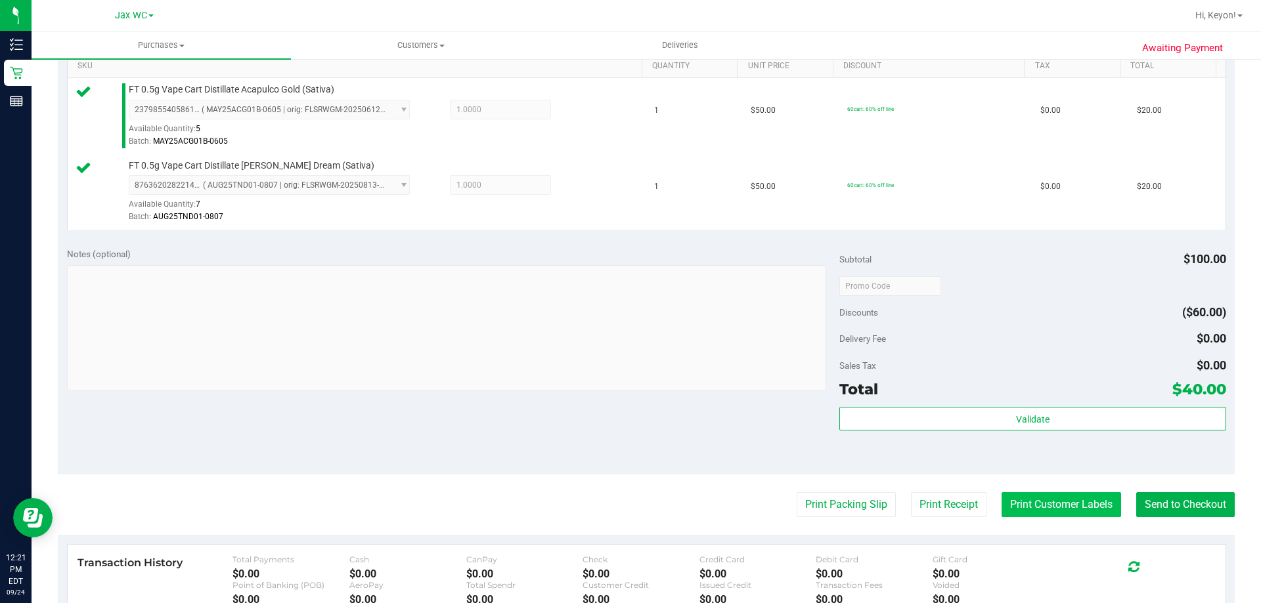
click at [1047, 513] on button "Print Customer Labels" at bounding box center [1060, 504] width 119 height 25
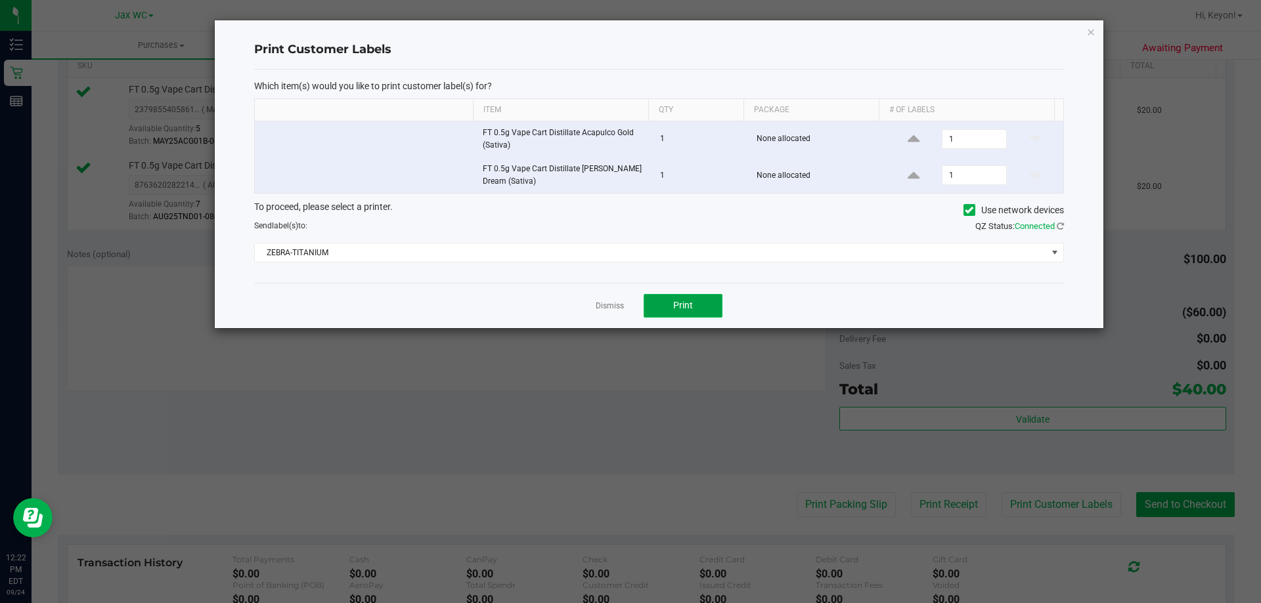
click at [691, 307] on span "Print" at bounding box center [683, 305] width 20 height 11
click at [616, 307] on link "Dismiss" at bounding box center [609, 306] width 28 height 11
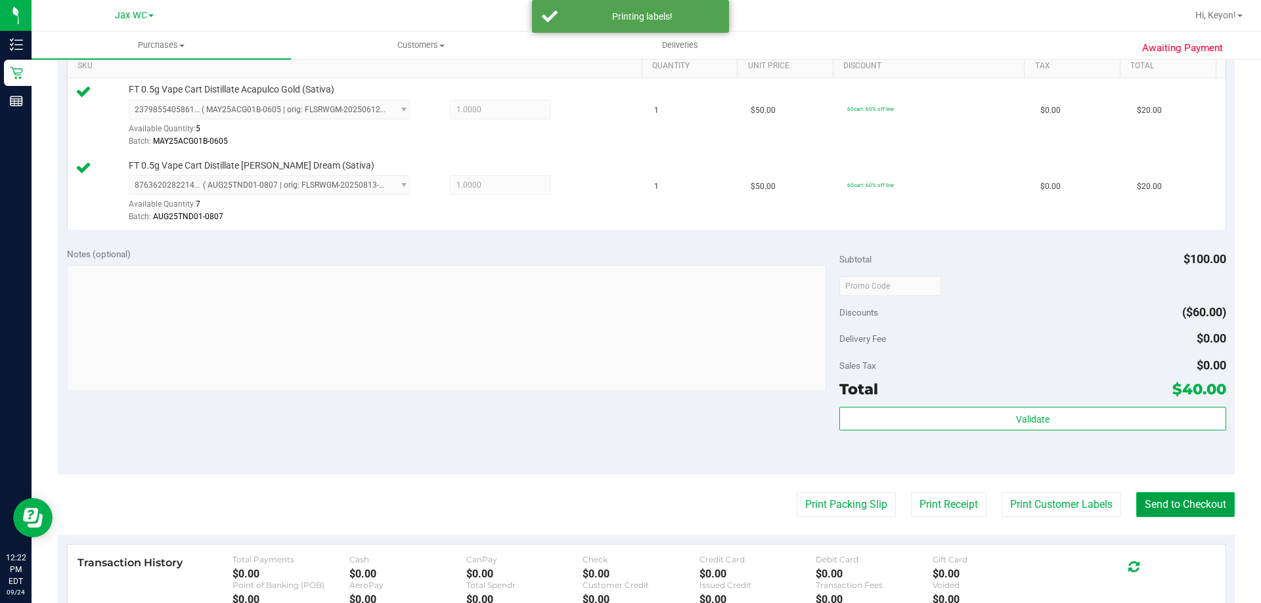
drag, startPoint x: 1163, startPoint y: 515, endPoint x: 1163, endPoint y: 492, distance: 22.3
click at [1169, 510] on button "Send to Checkout" at bounding box center [1185, 504] width 98 height 25
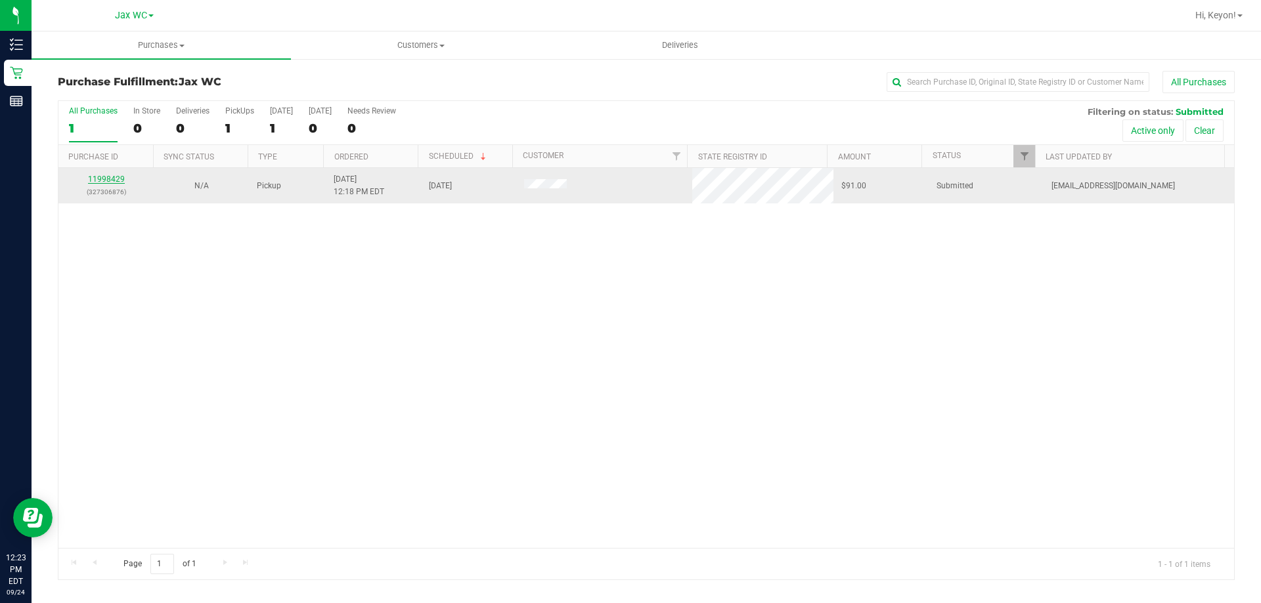
click at [112, 181] on link "11998429" at bounding box center [106, 179] width 37 height 9
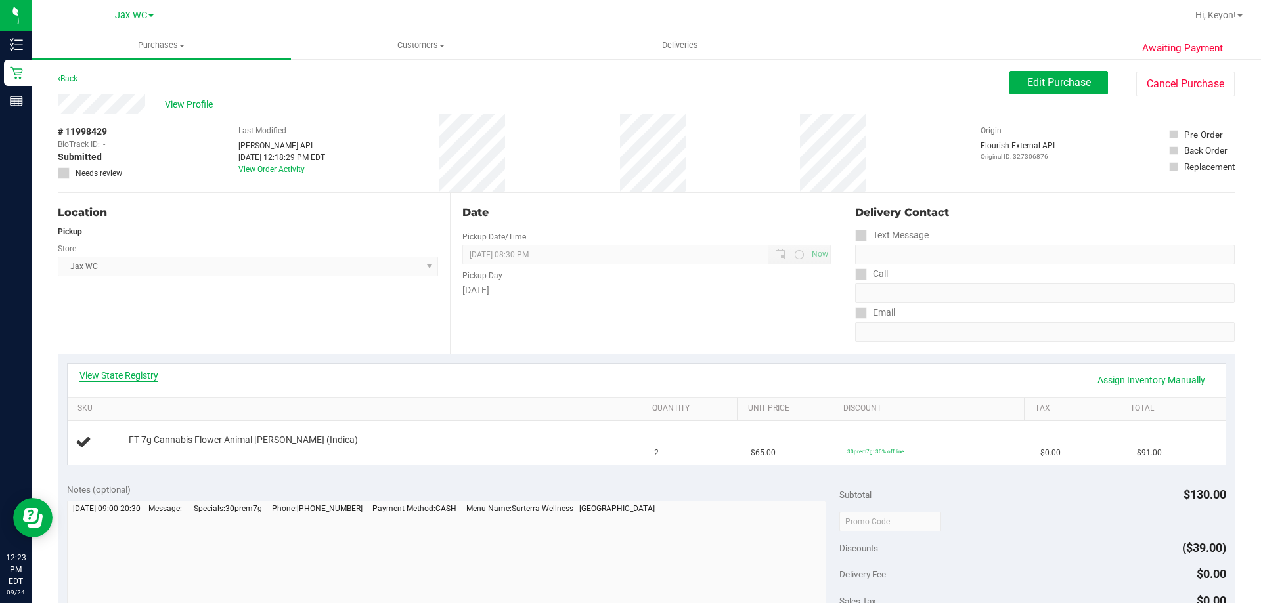
drag, startPoint x: 132, startPoint y: 362, endPoint x: 128, endPoint y: 371, distance: 10.0
click at [133, 366] on div "View State Registry Assign Inventory Manually SKU Quantity Unit Price Discount …" at bounding box center [646, 414] width 1177 height 120
click at [128, 371] on link "View State Registry" at bounding box center [118, 375] width 79 height 13
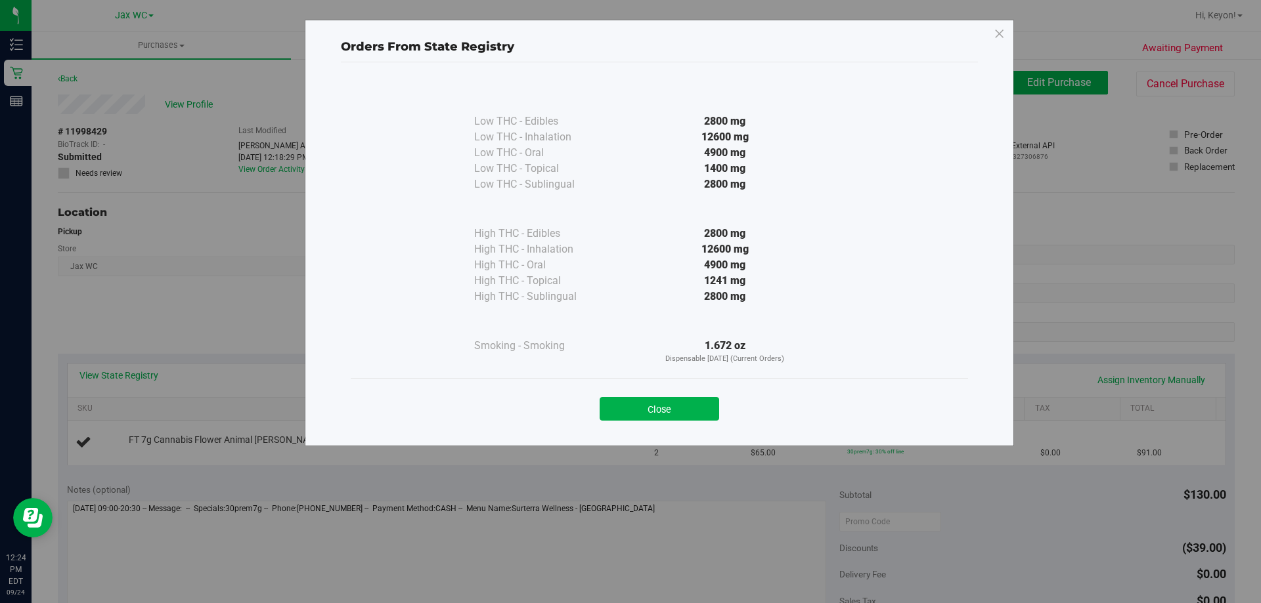
drag, startPoint x: 662, startPoint y: 406, endPoint x: 794, endPoint y: 372, distance: 136.5
click at [668, 403] on button "Close" at bounding box center [658, 409] width 119 height 24
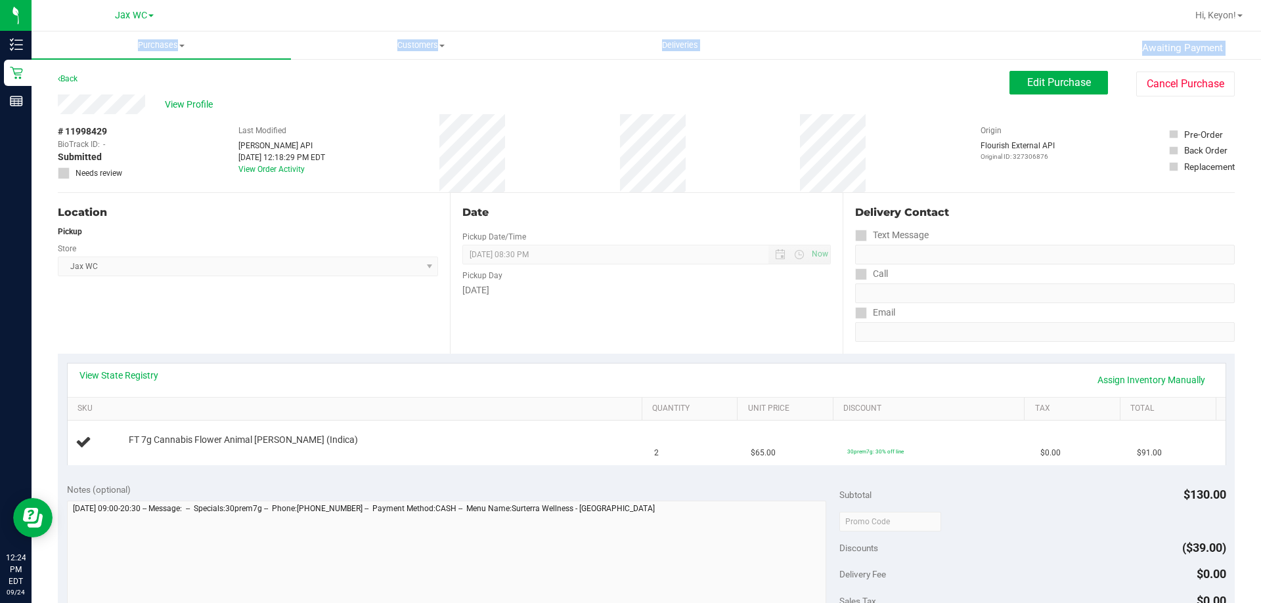
drag, startPoint x: 1260, startPoint y: 62, endPoint x: 1259, endPoint y: 86, distance: 24.3
click at [1260, 83] on div "Jax WC Hi, [PERSON_NAME]! Purchases Summary of purchases Fulfillment All purcha…" at bounding box center [646, 301] width 1229 height 603
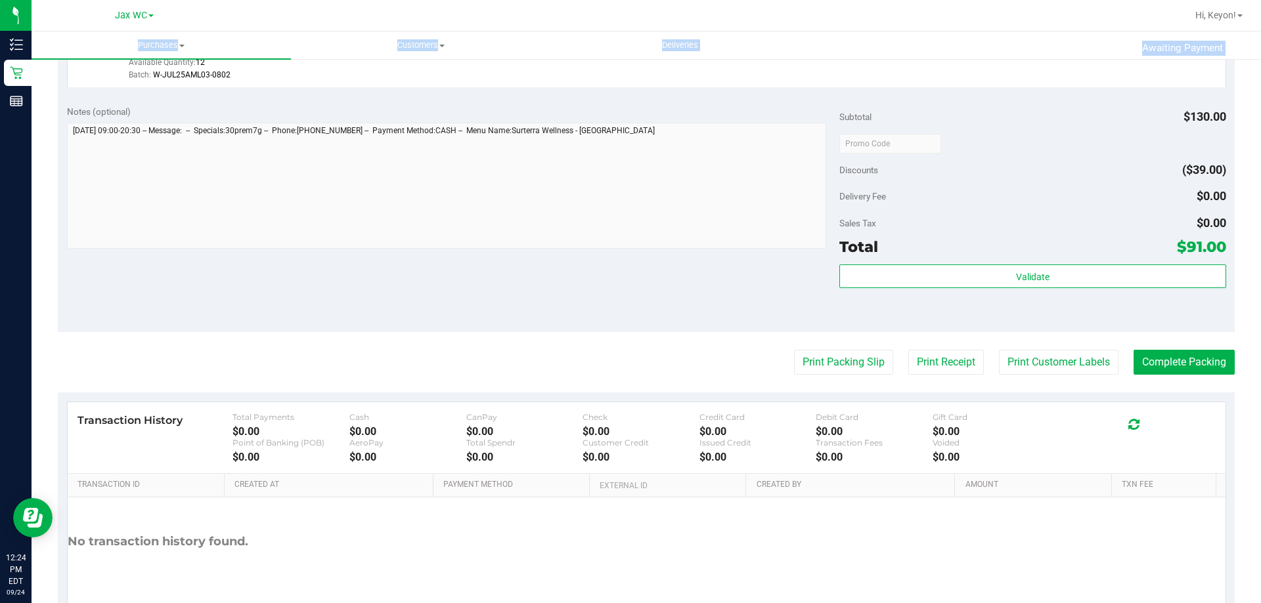
scroll to position [470, 0]
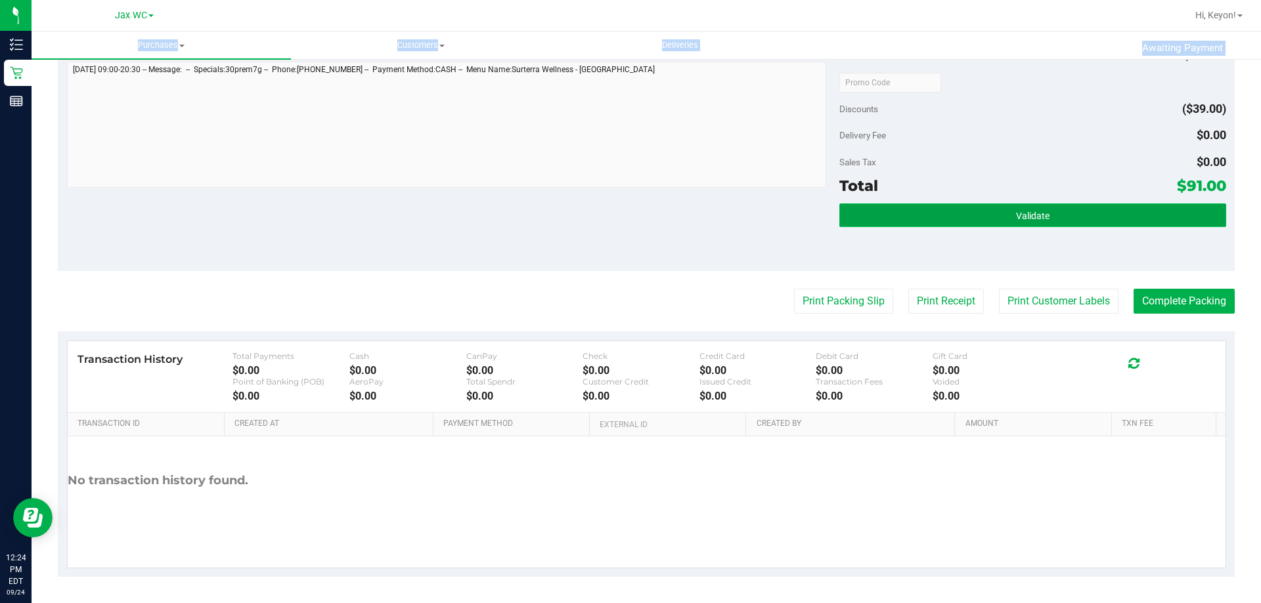
click at [1070, 219] on button "Validate" at bounding box center [1032, 216] width 386 height 24
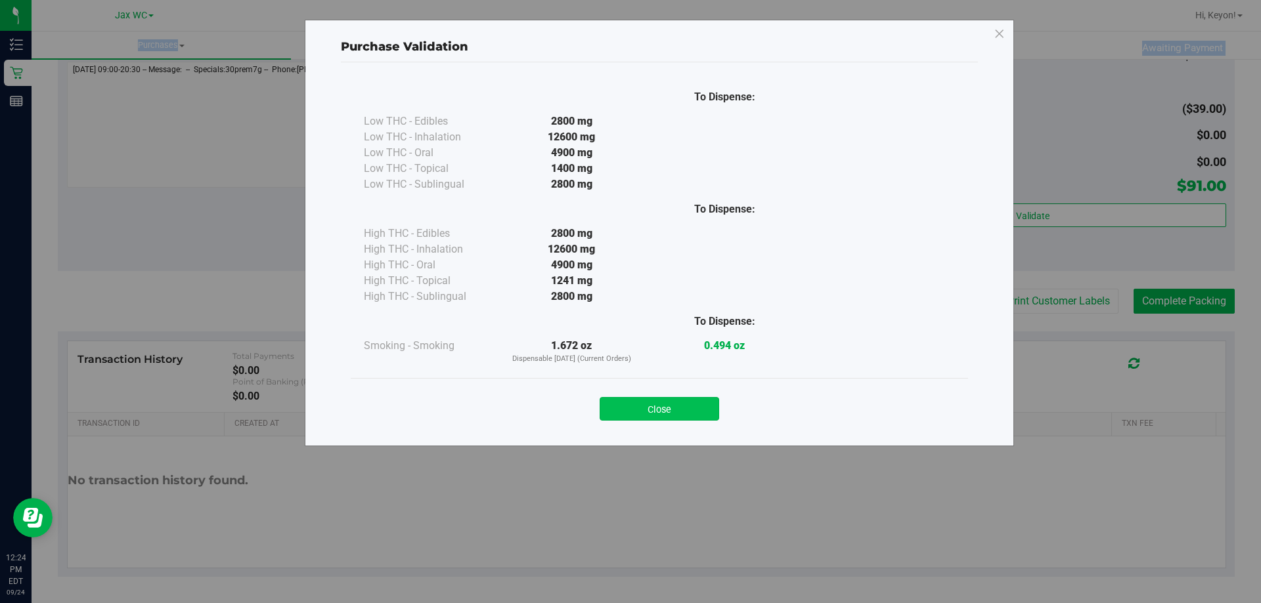
drag, startPoint x: 694, startPoint y: 408, endPoint x: 714, endPoint y: 401, distance: 21.0
click at [695, 408] on button "Close" at bounding box center [658, 409] width 119 height 24
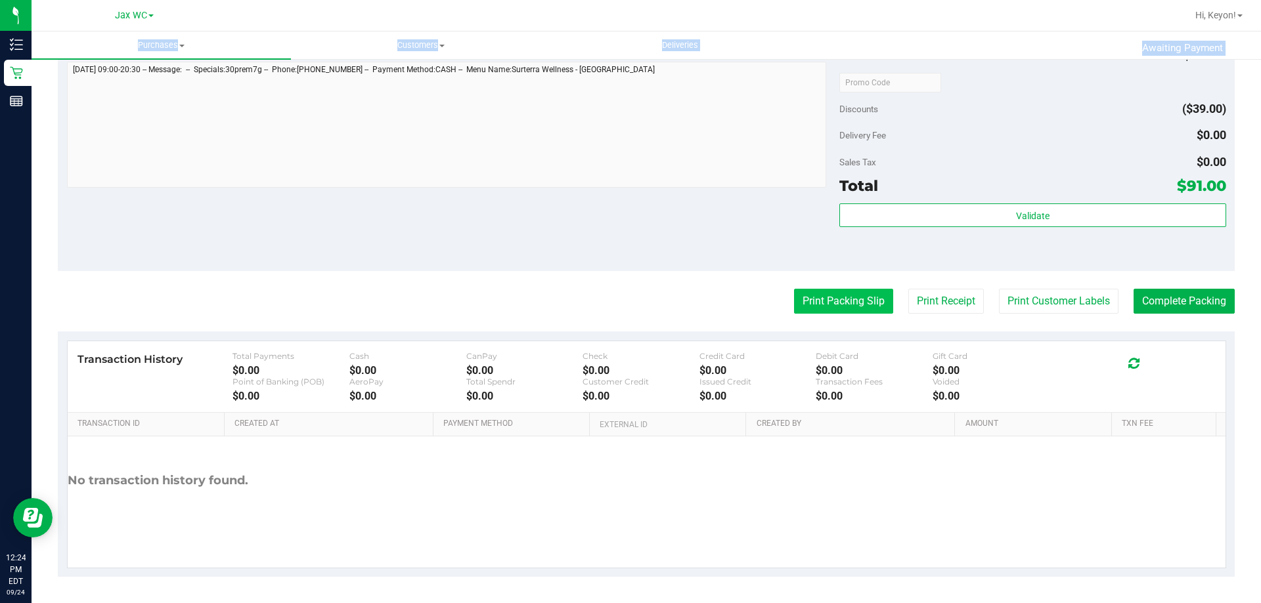
click at [821, 308] on button "Print Packing Slip" at bounding box center [843, 301] width 99 height 25
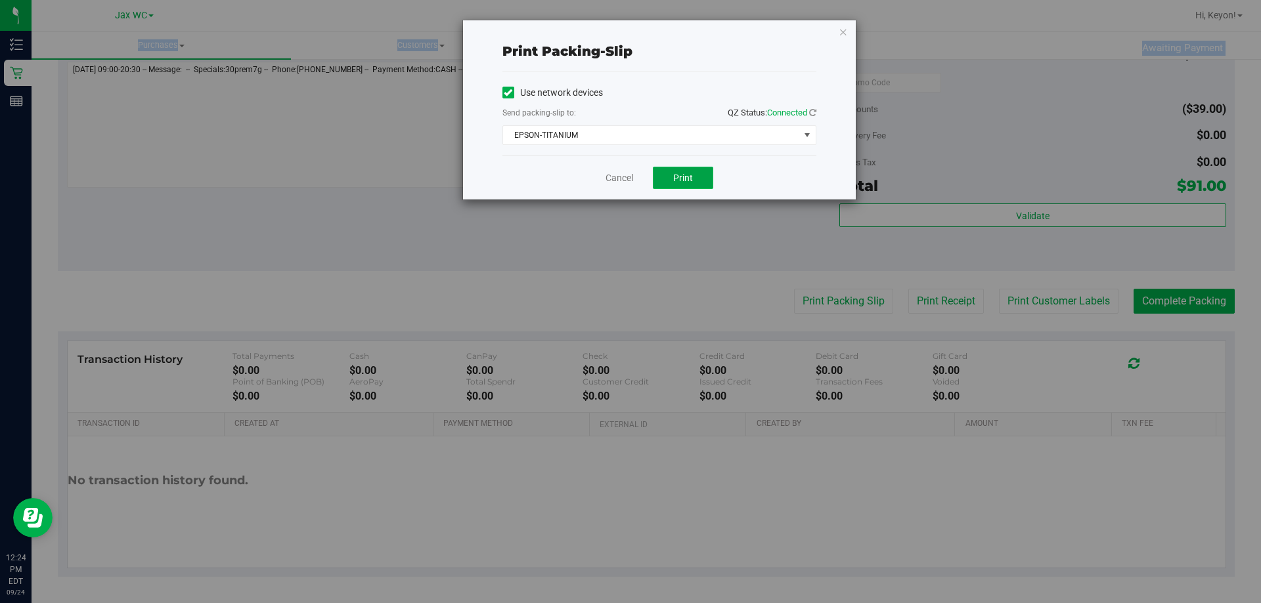
click at [696, 186] on button "Print" at bounding box center [683, 178] width 60 height 22
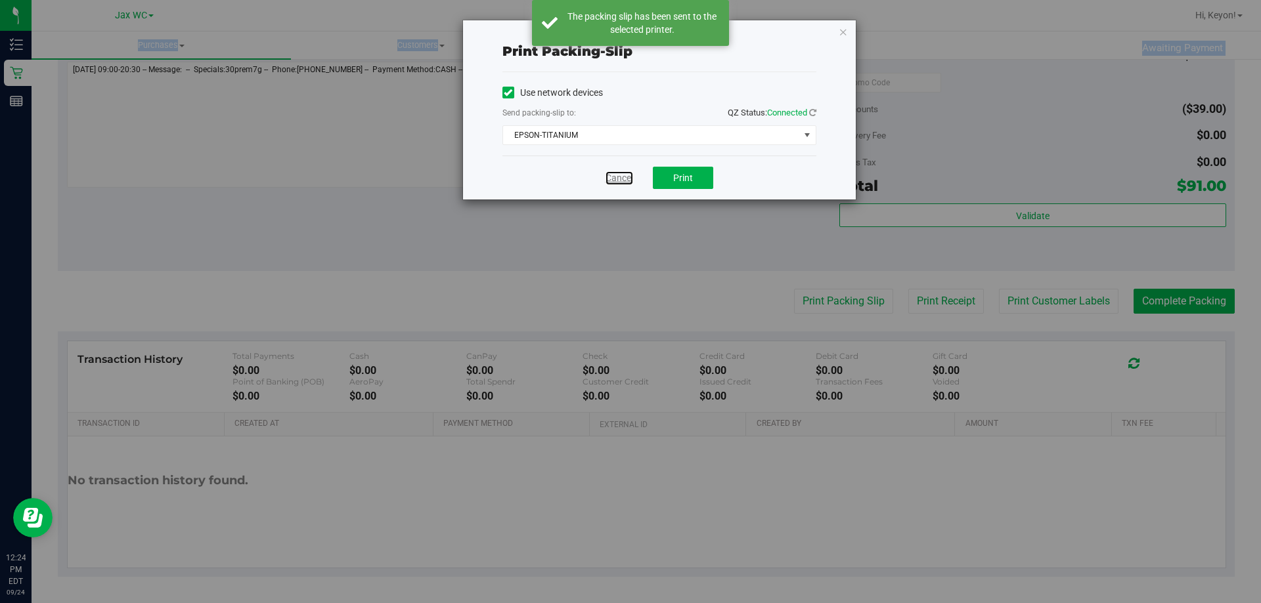
click at [627, 173] on link "Cancel" at bounding box center [619, 178] width 28 height 14
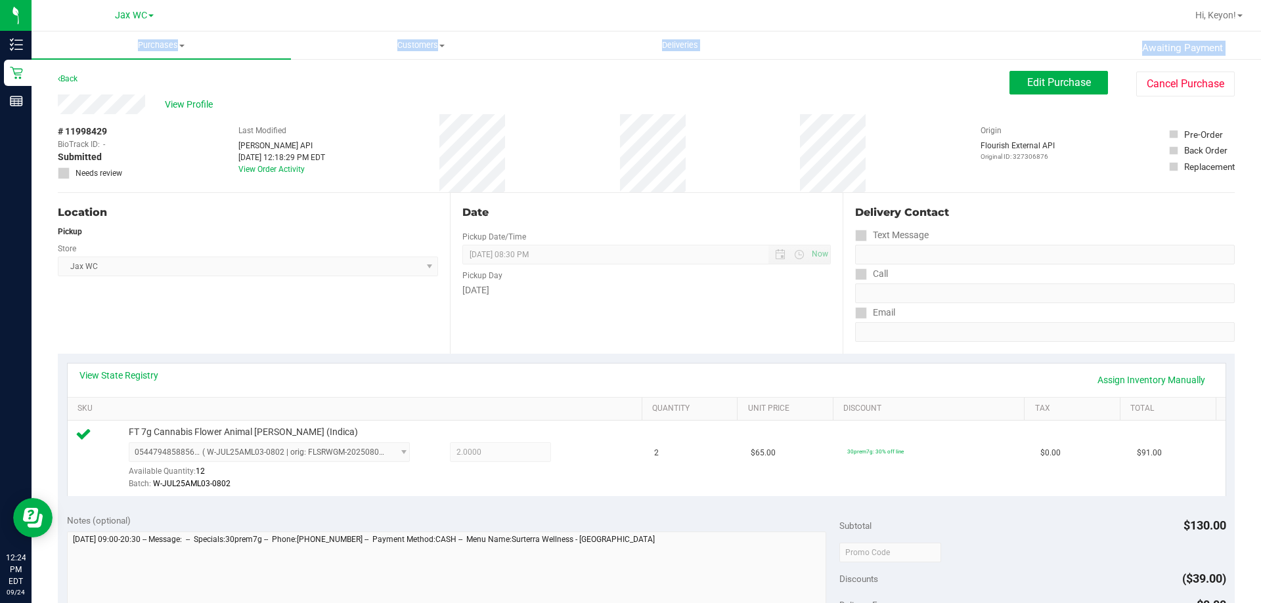
scroll to position [316, 0]
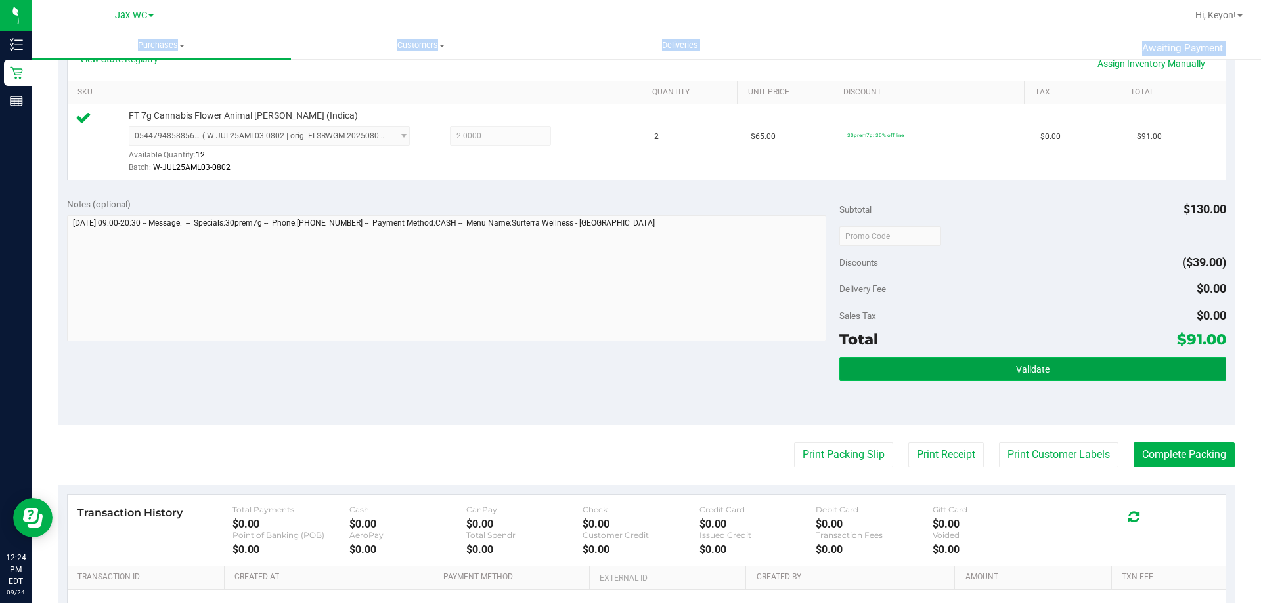
click at [1104, 366] on button "Validate" at bounding box center [1032, 369] width 386 height 24
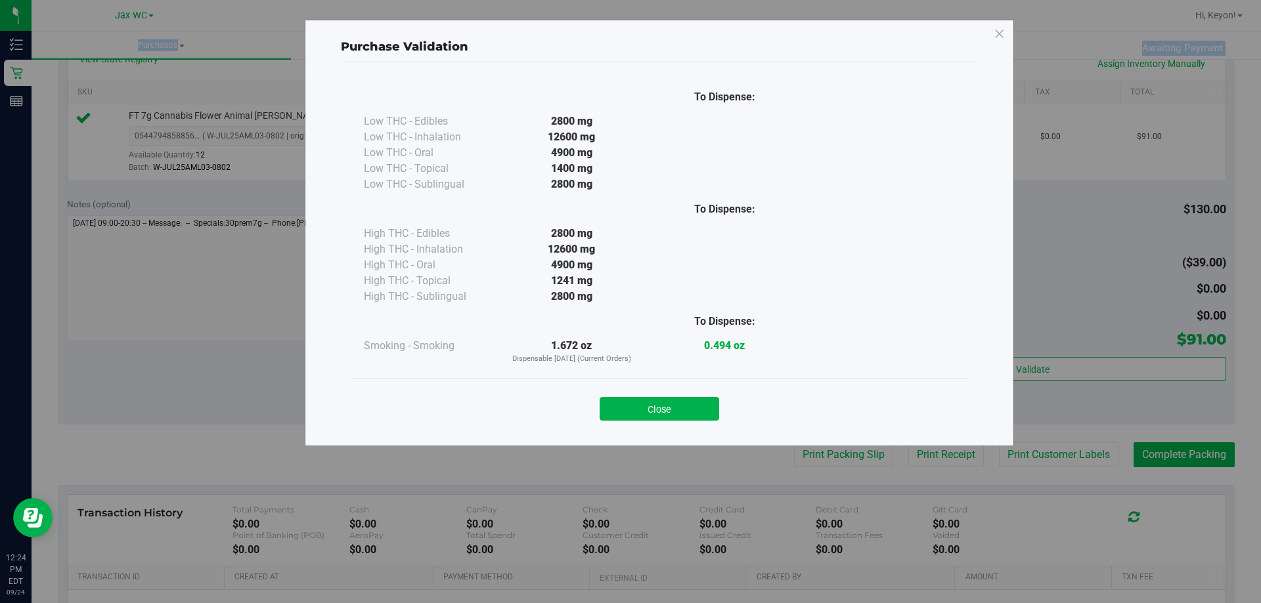
drag, startPoint x: 653, startPoint y: 408, endPoint x: 911, endPoint y: 425, distance: 259.2
click at [668, 409] on button "Close" at bounding box center [658, 409] width 119 height 24
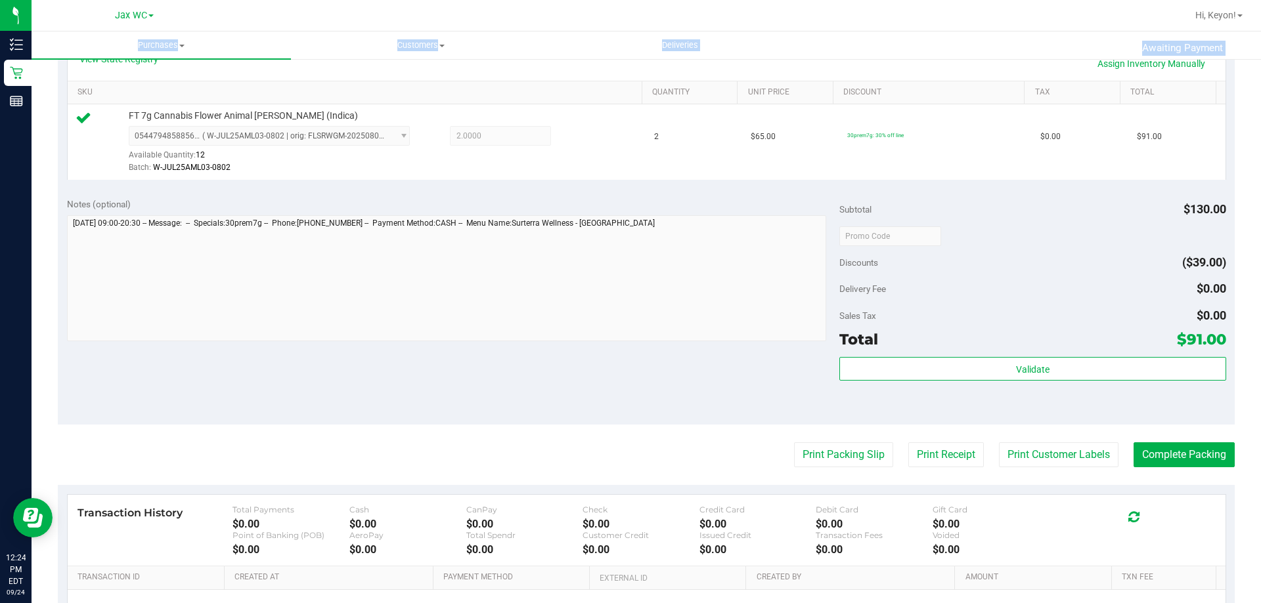
scroll to position [347, 0]
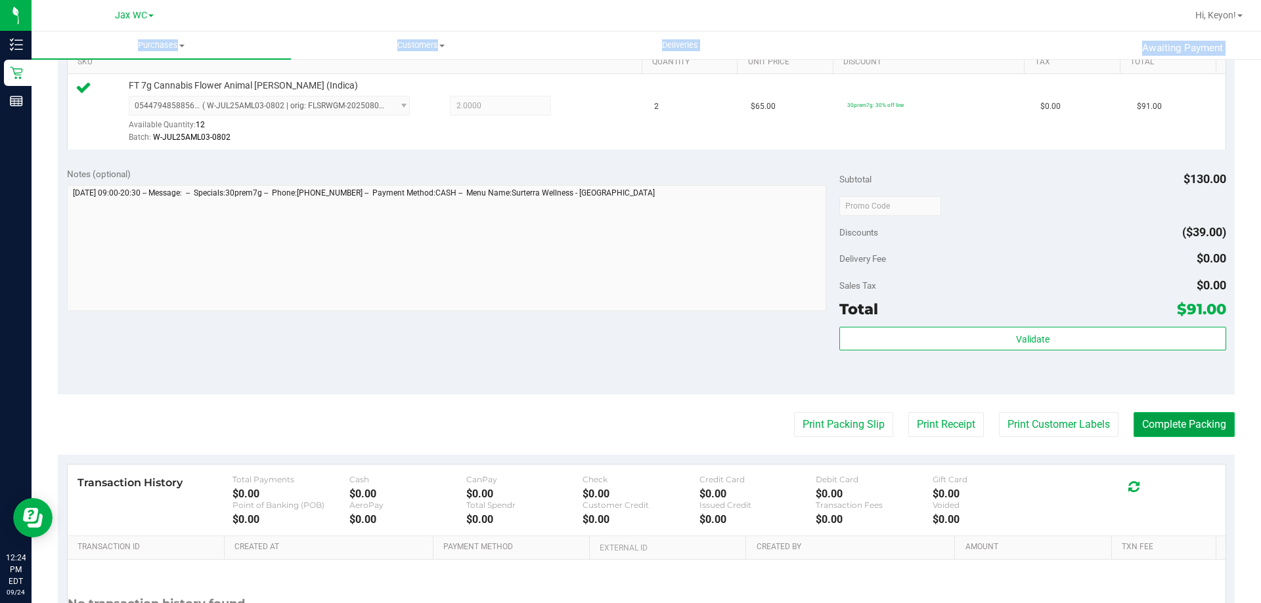
click at [1158, 427] on button "Complete Packing" at bounding box center [1183, 424] width 101 height 25
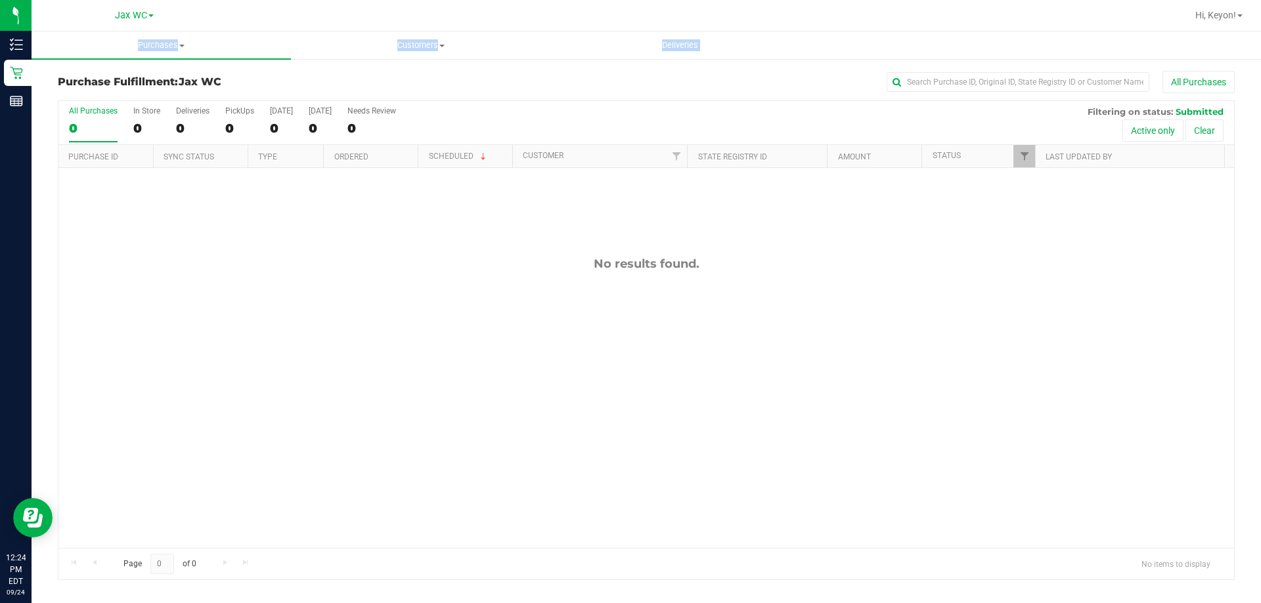
click at [1057, 344] on div "No results found." at bounding box center [645, 402] width 1175 height 469
click at [96, 121] on div "0" at bounding box center [93, 128] width 49 height 15
click at [0, 0] on input "All Purchases 0" at bounding box center [0, 0] width 0 height 0
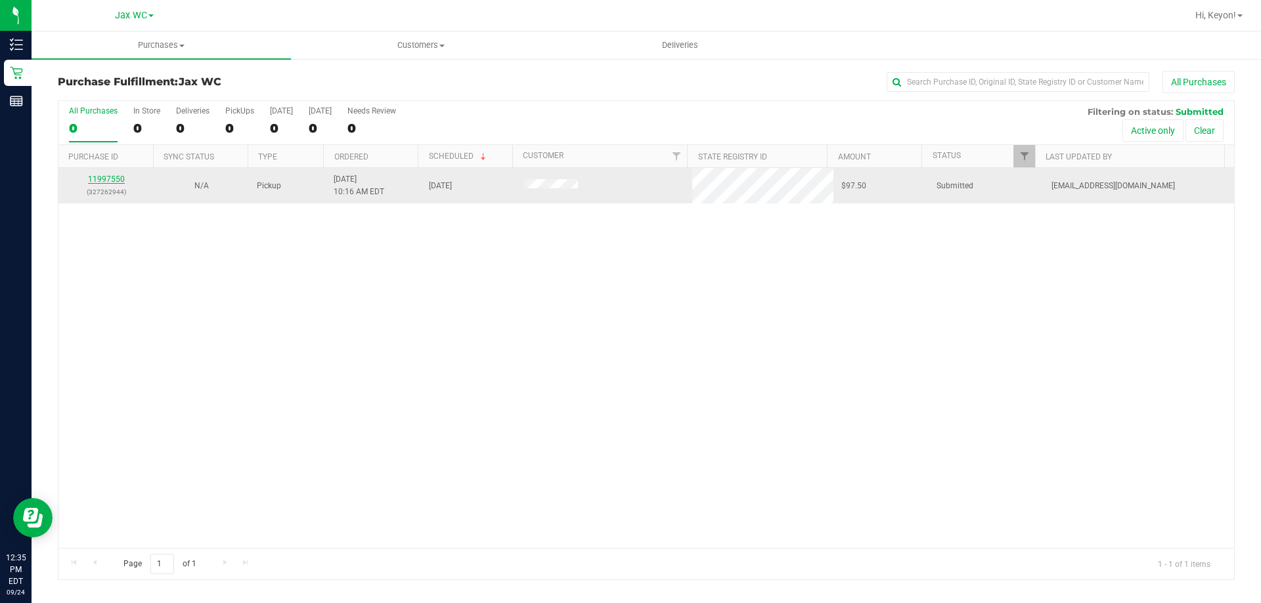
click at [116, 179] on link "11997550" at bounding box center [106, 179] width 37 height 9
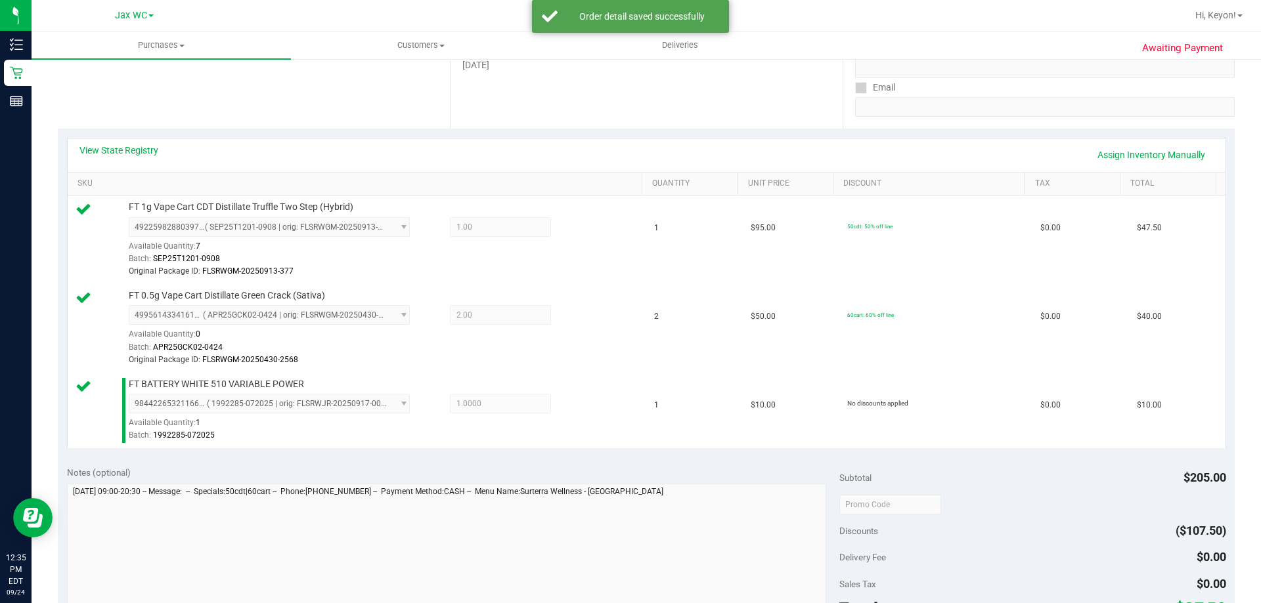
scroll to position [348, 0]
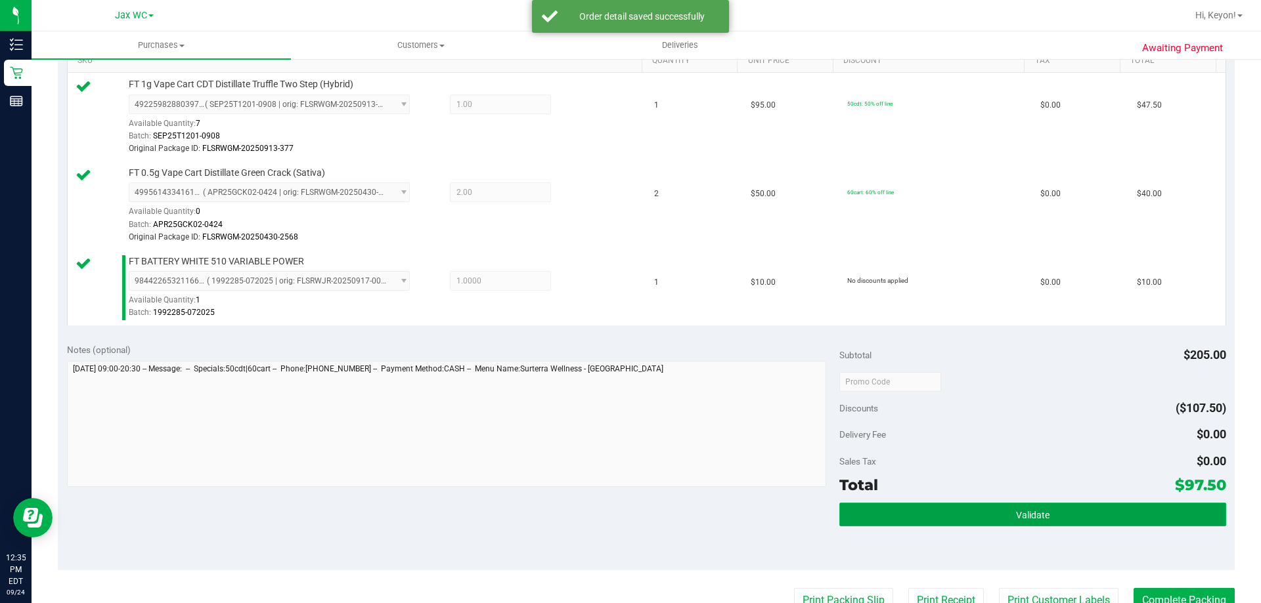
click at [1089, 511] on button "Validate" at bounding box center [1032, 515] width 386 height 24
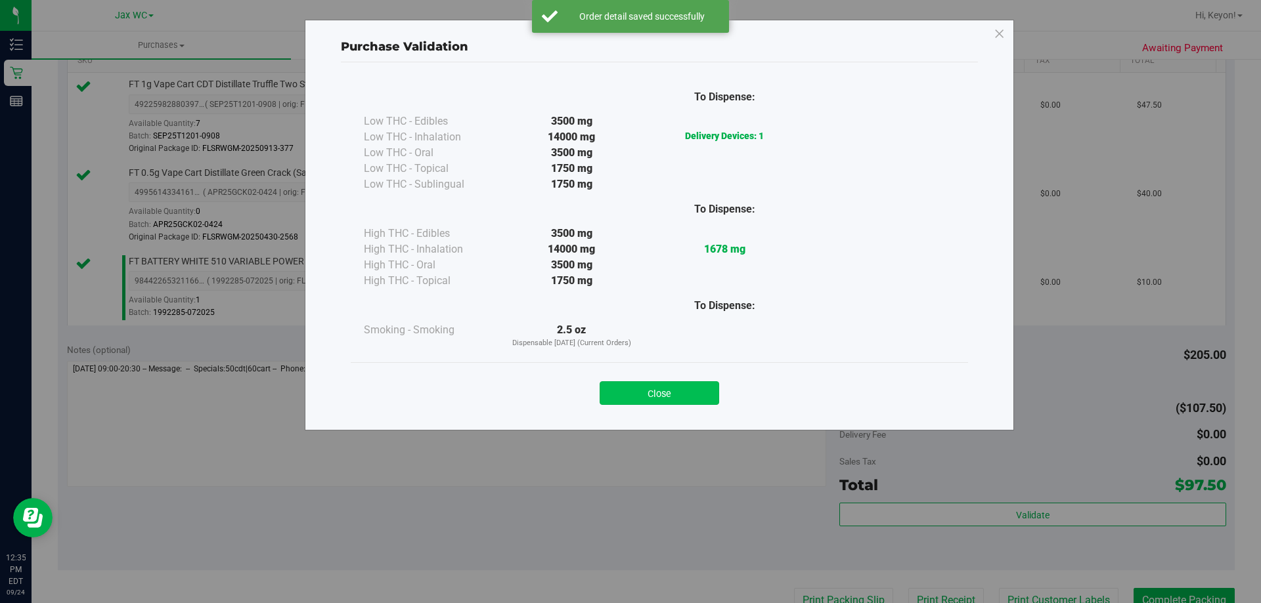
drag, startPoint x: 663, startPoint y: 395, endPoint x: 883, endPoint y: 406, distance: 220.2
click at [696, 399] on button "Close" at bounding box center [658, 393] width 119 height 24
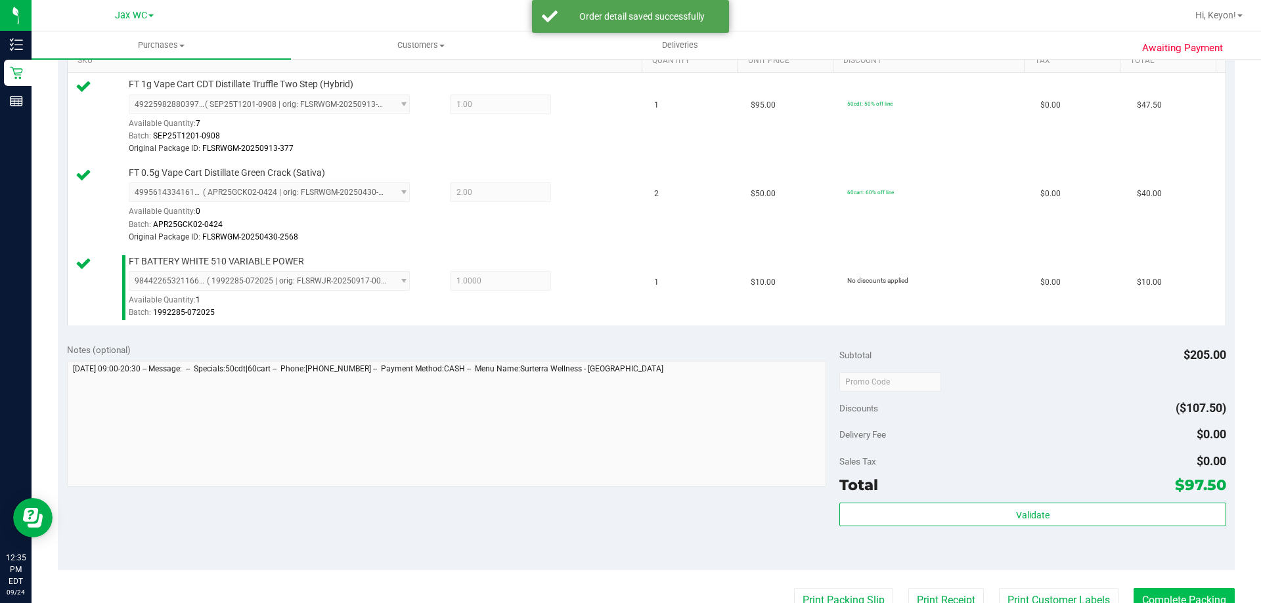
scroll to position [490, 0]
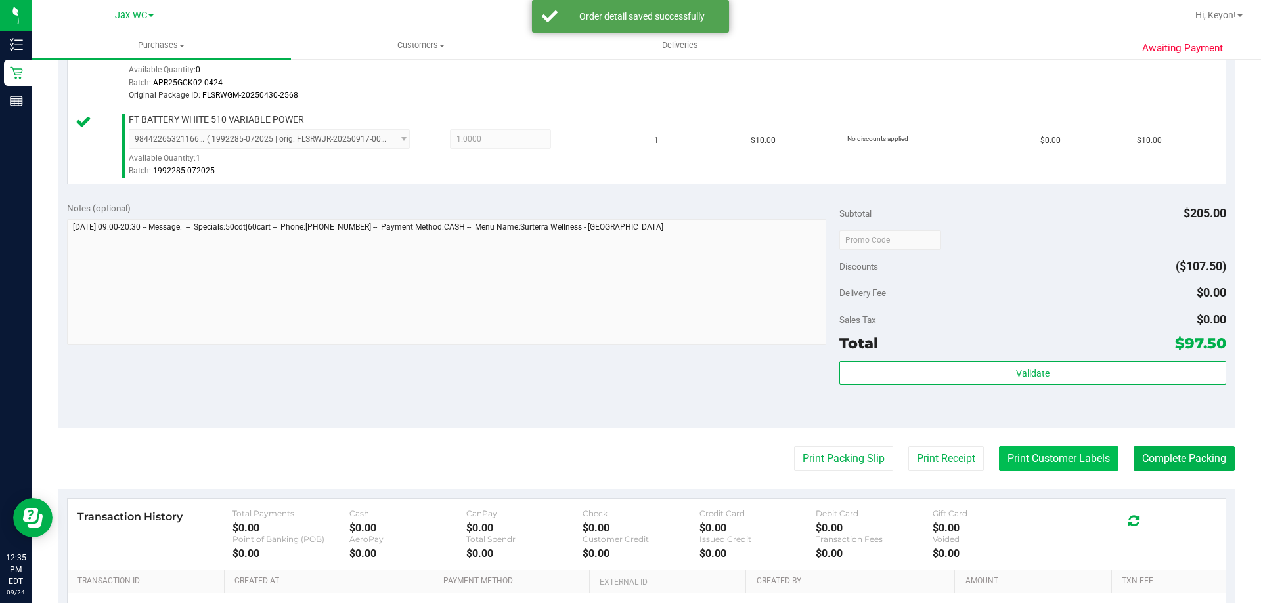
click at [1086, 464] on button "Print Customer Labels" at bounding box center [1058, 458] width 119 height 25
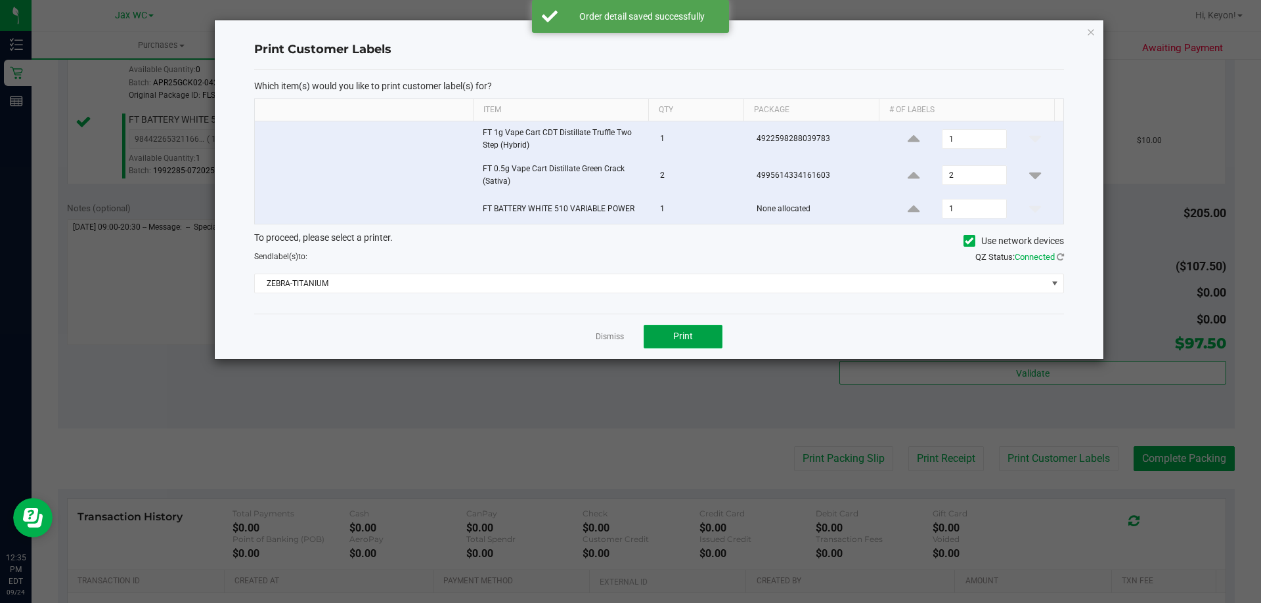
click at [694, 332] on button "Print" at bounding box center [682, 337] width 79 height 24
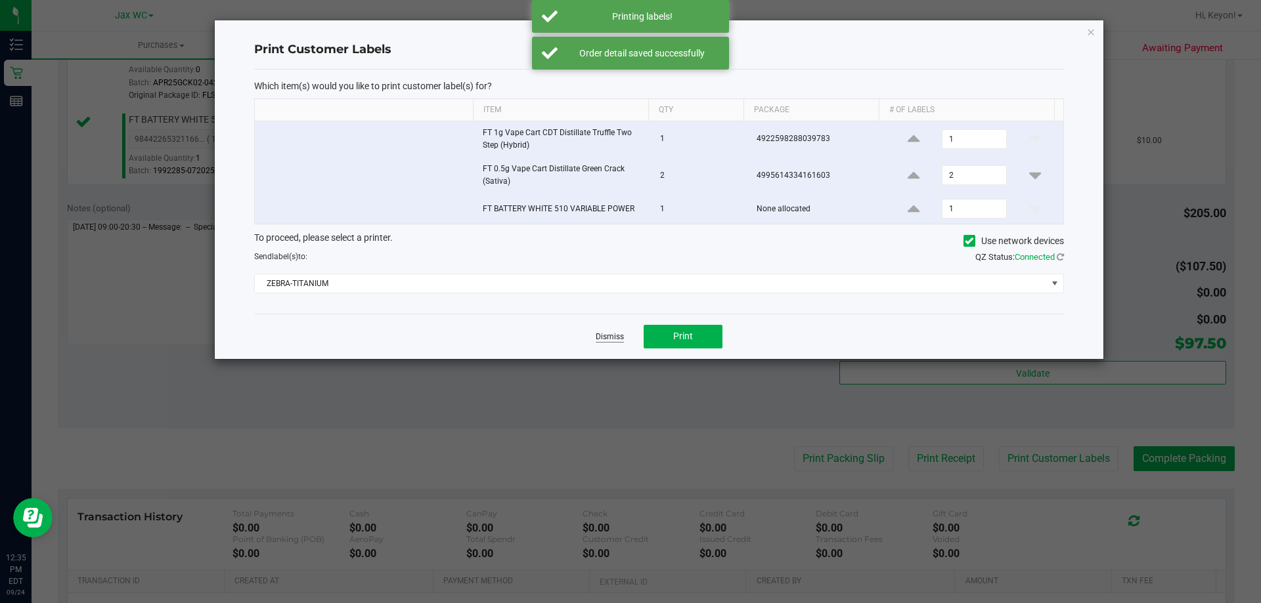
click at [615, 338] on link "Dismiss" at bounding box center [609, 337] width 28 height 11
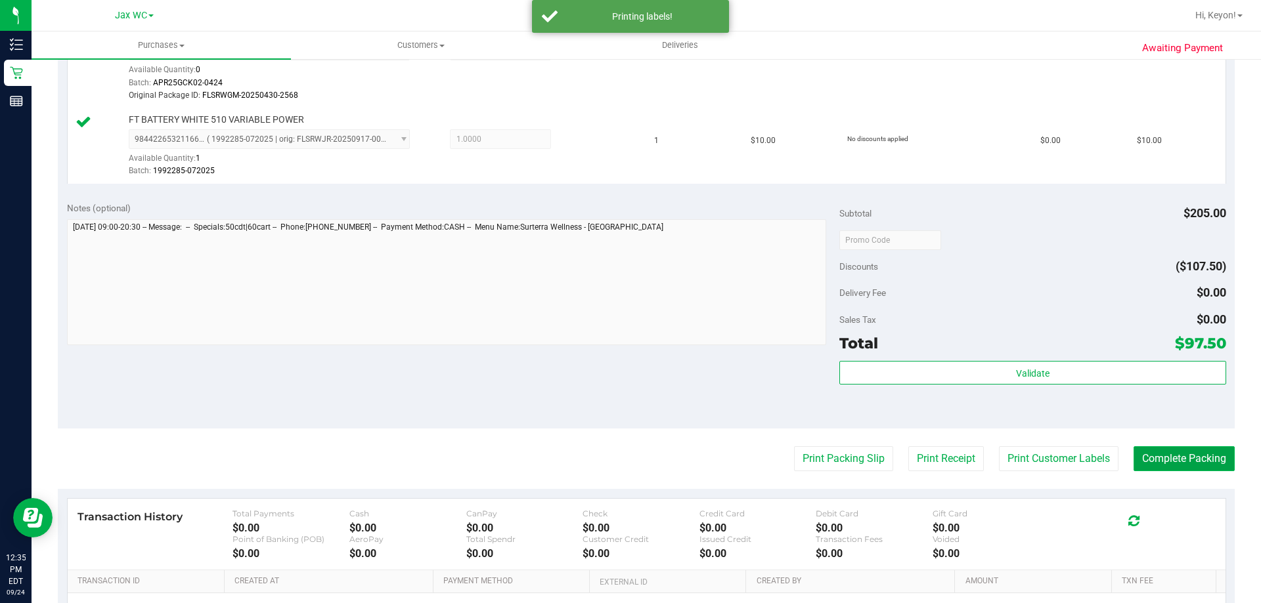
click at [1161, 458] on button "Complete Packing" at bounding box center [1183, 458] width 101 height 25
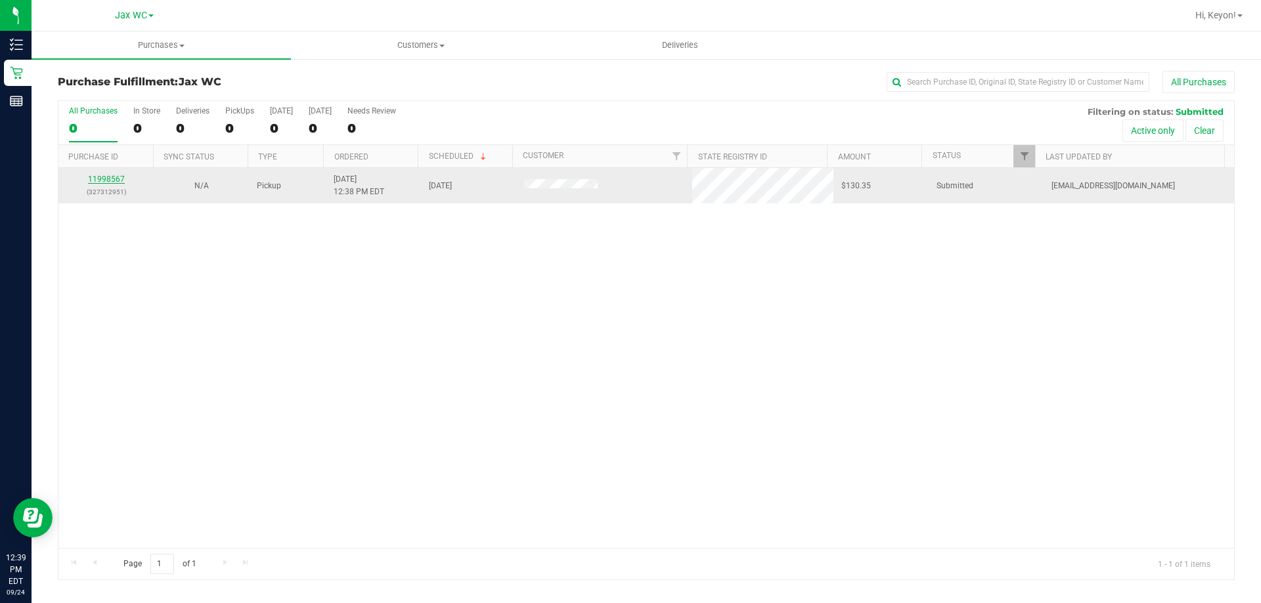
click at [116, 175] on link "11998567" at bounding box center [106, 179] width 37 height 9
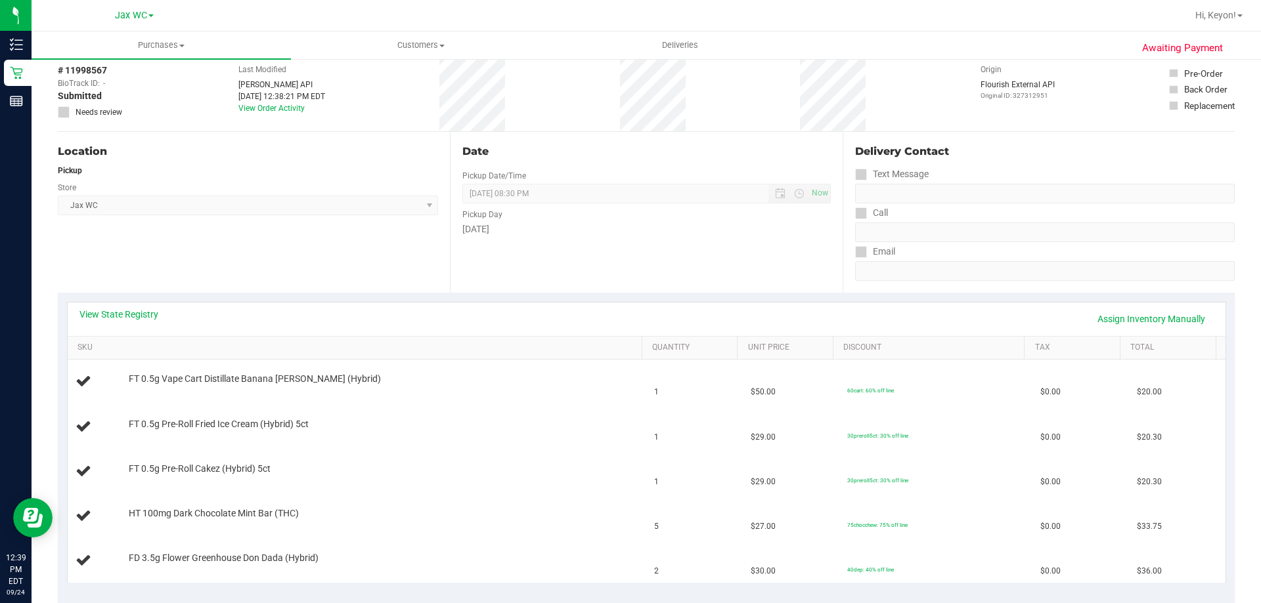
scroll to position [121, 0]
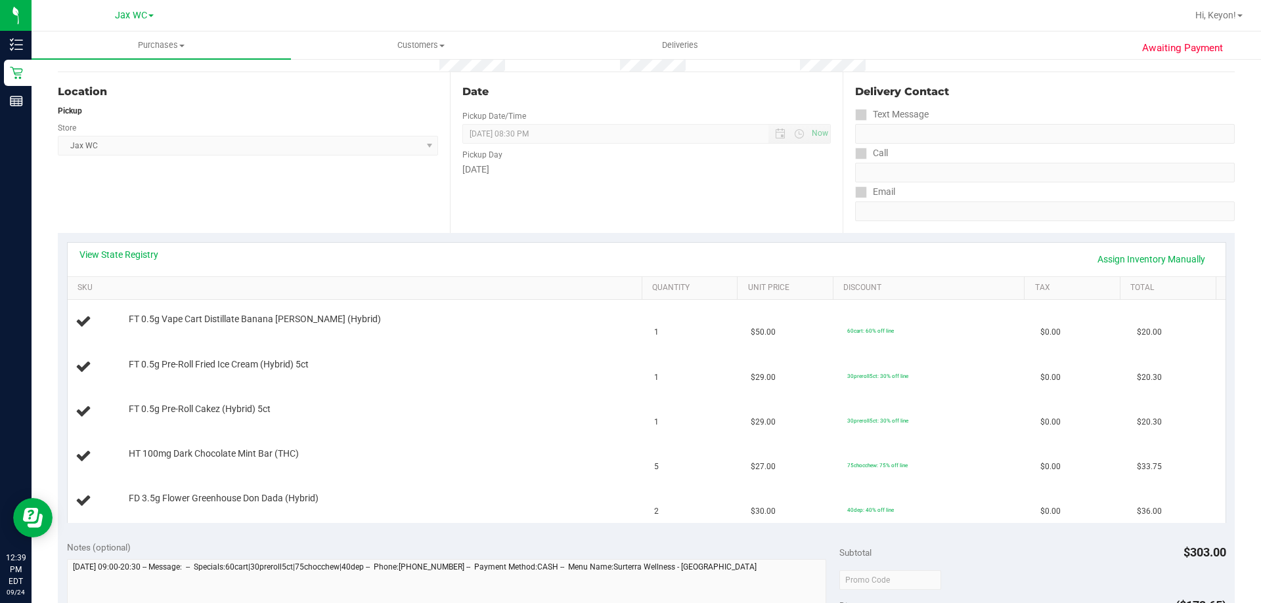
click at [126, 245] on div "View State Registry Assign Inventory Manually" at bounding box center [646, 259] width 1157 height 33
click at [128, 259] on link "View State Registry" at bounding box center [118, 254] width 79 height 13
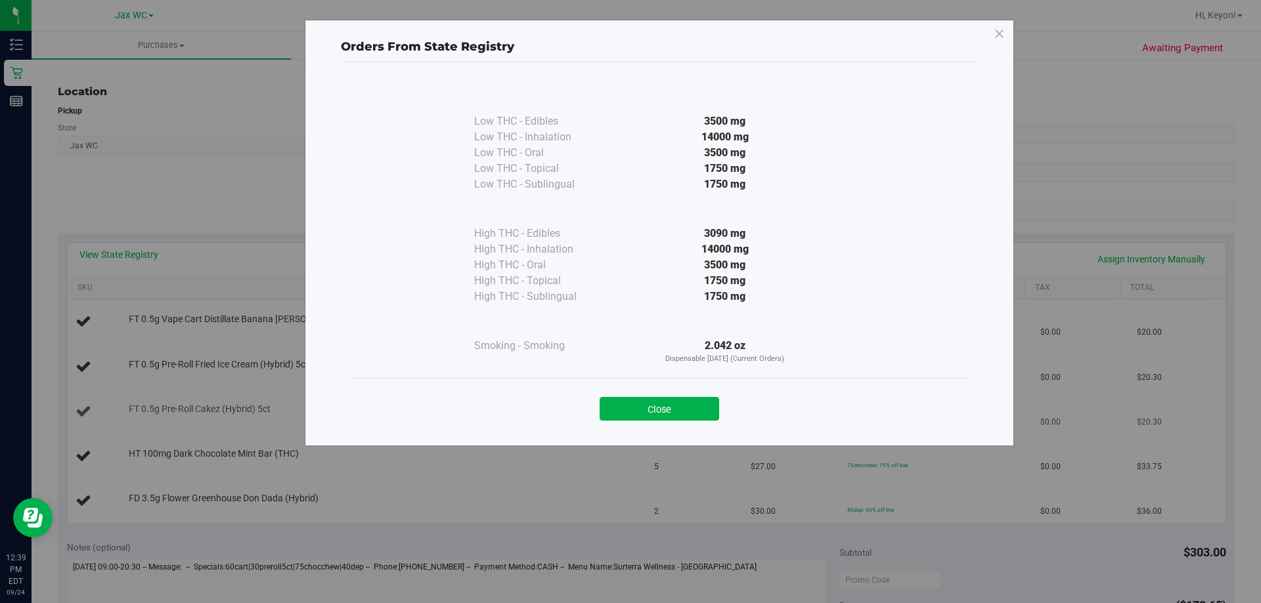
click at [697, 412] on button "Close" at bounding box center [658, 409] width 119 height 24
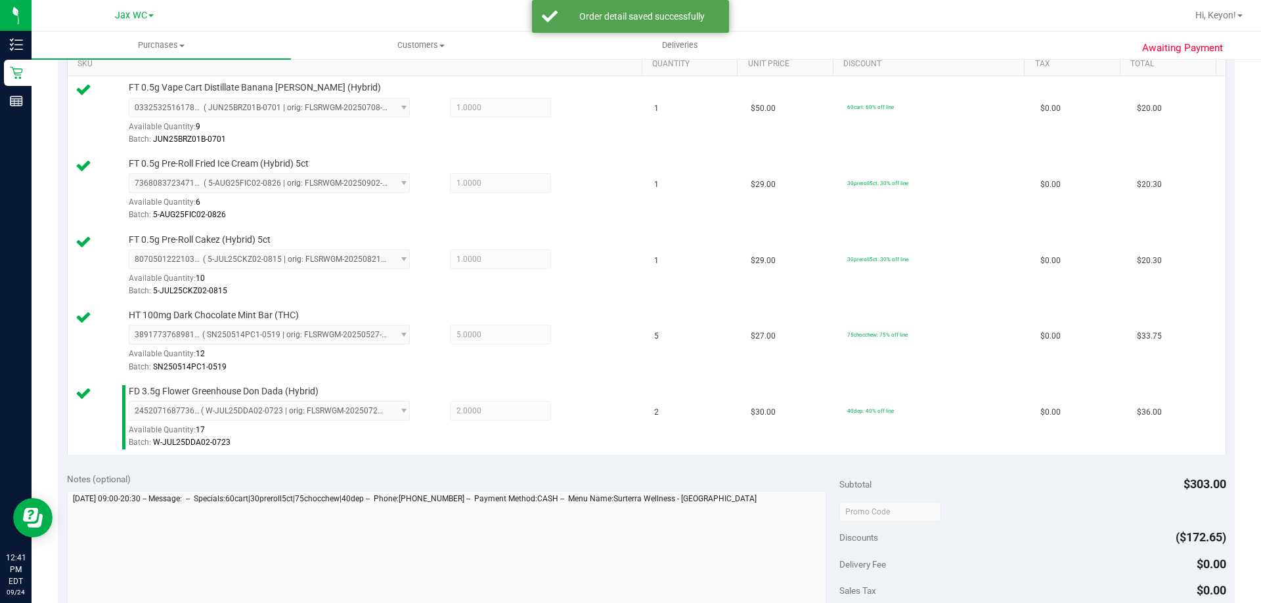
scroll to position [614, 0]
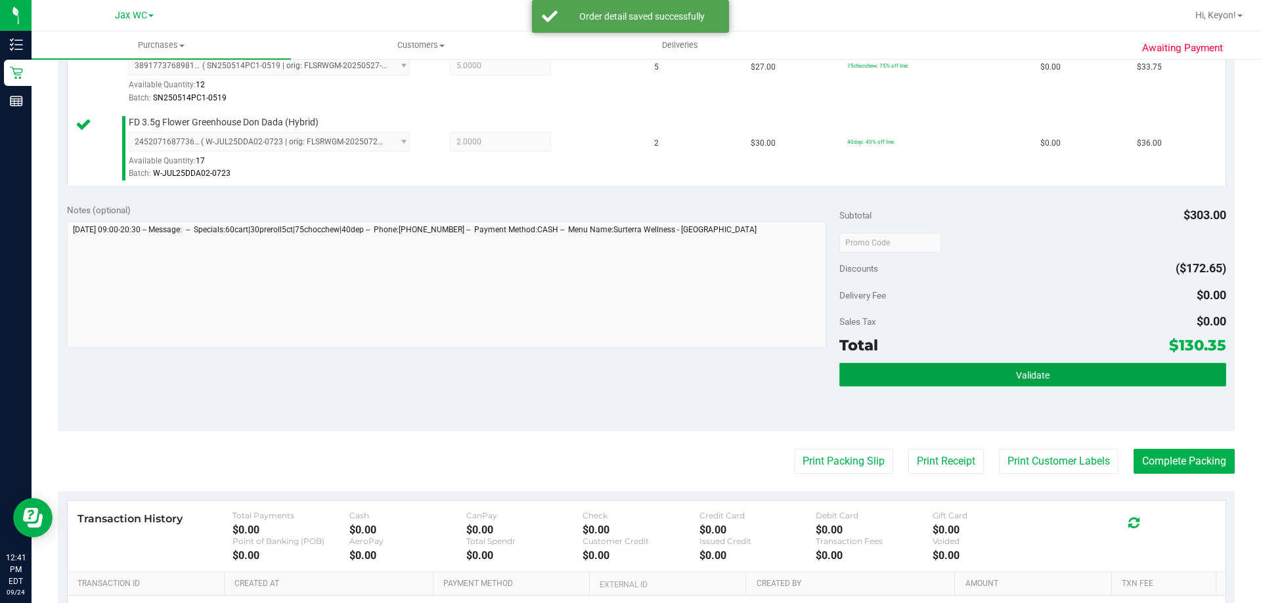
click at [1016, 370] on span "Validate" at bounding box center [1032, 375] width 33 height 11
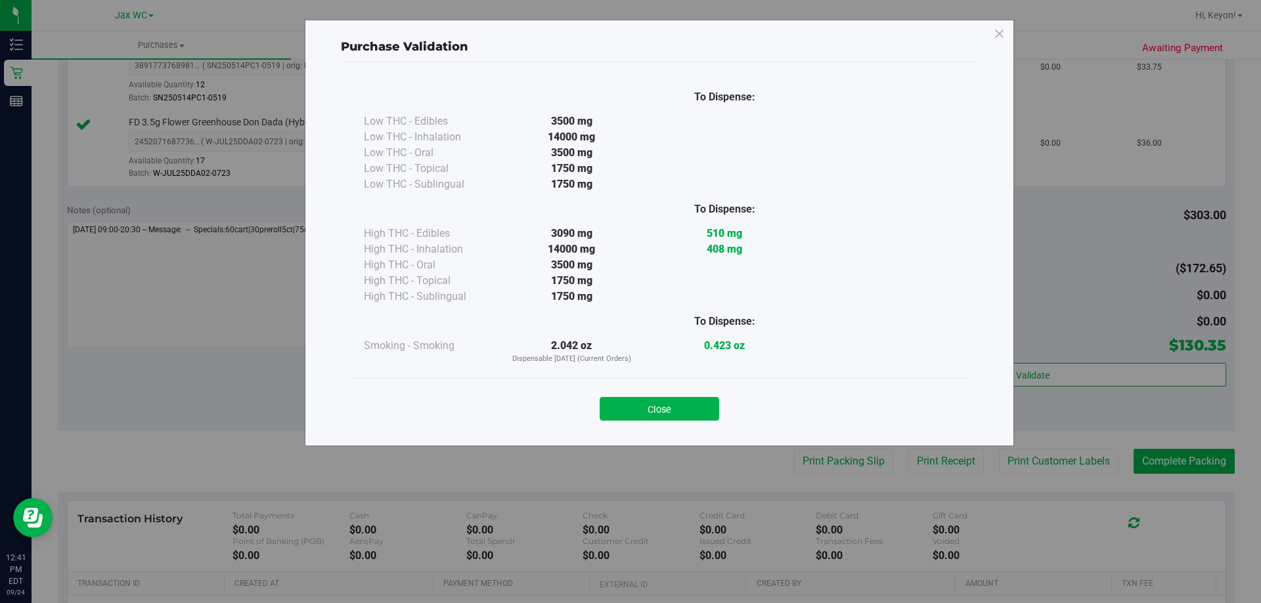
drag, startPoint x: 703, startPoint y: 413, endPoint x: 1260, endPoint y: 412, distance: 556.7
click at [708, 412] on button "Close" at bounding box center [658, 409] width 119 height 24
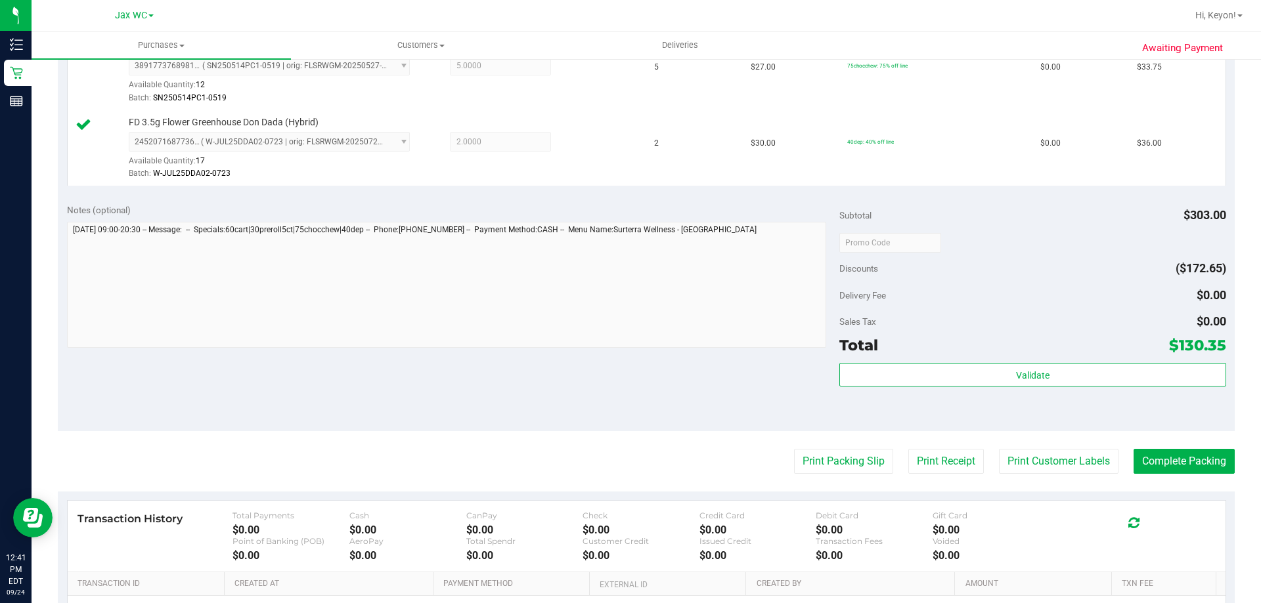
scroll to position [672, 0]
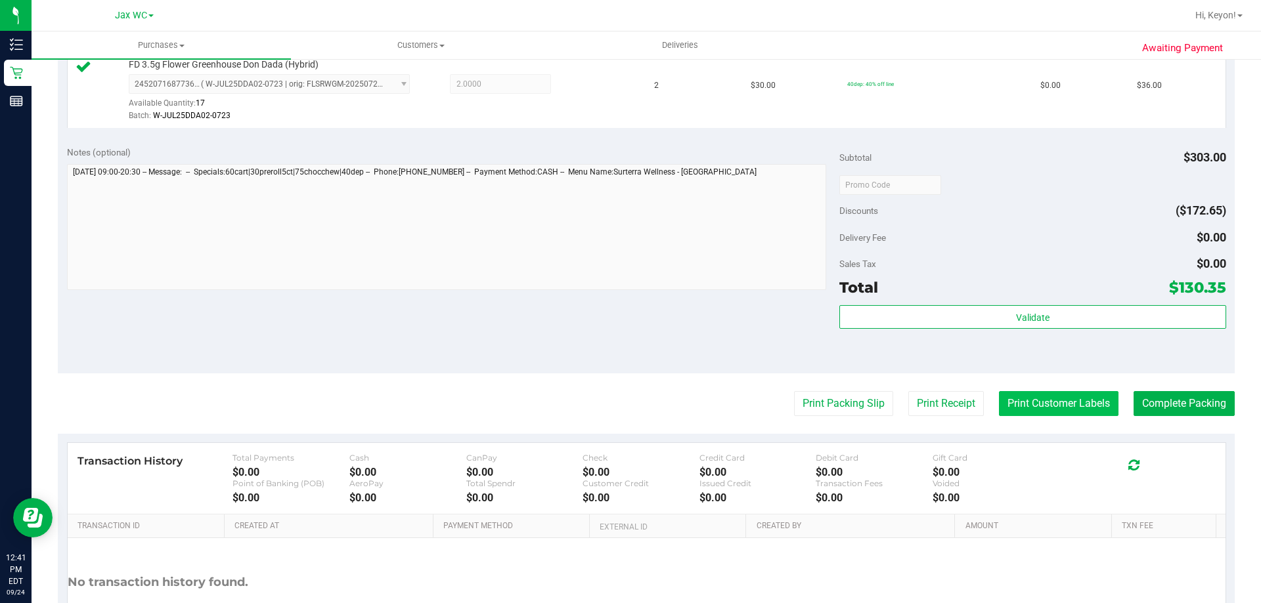
click at [1066, 401] on button "Print Customer Labels" at bounding box center [1058, 403] width 119 height 25
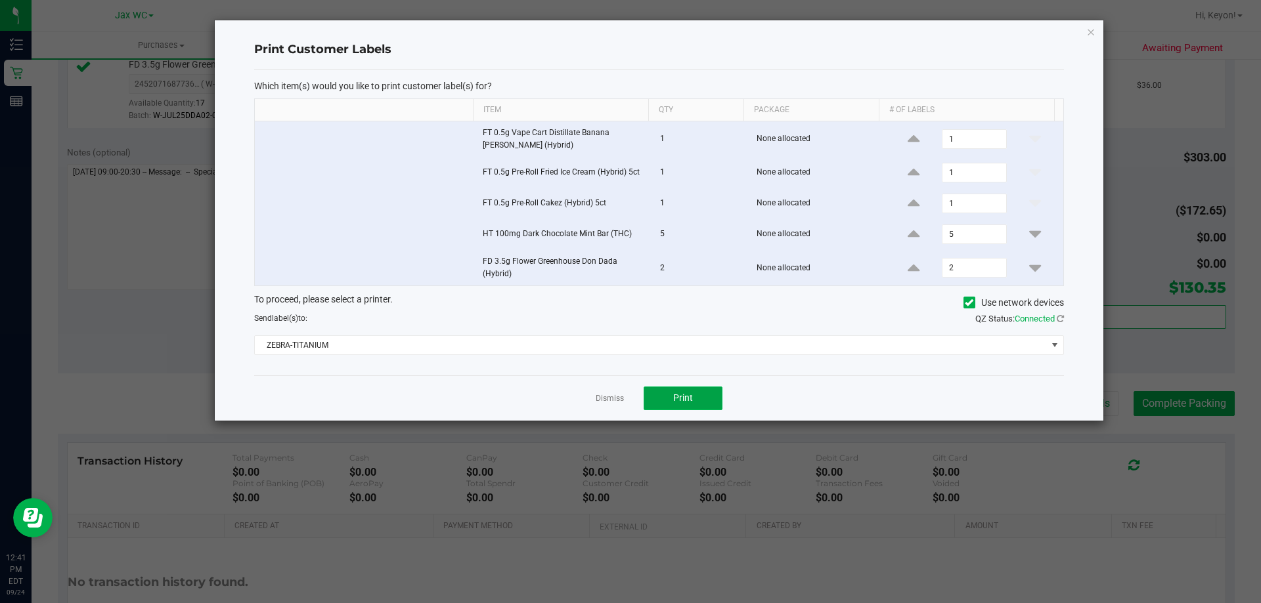
click at [702, 393] on button "Print" at bounding box center [682, 399] width 79 height 24
click at [616, 397] on app-cancel-button "Dismiss" at bounding box center [609, 398] width 28 height 14
click at [616, 397] on link "Dismiss" at bounding box center [609, 398] width 28 height 11
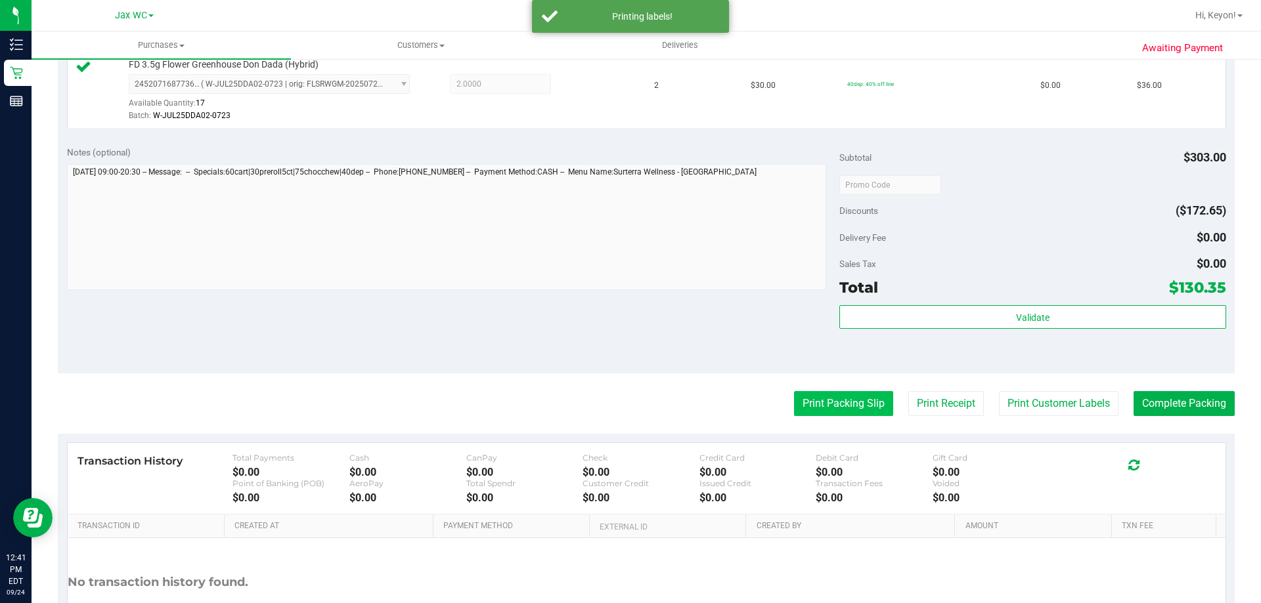
click at [835, 404] on button "Print Packing Slip" at bounding box center [843, 403] width 99 height 25
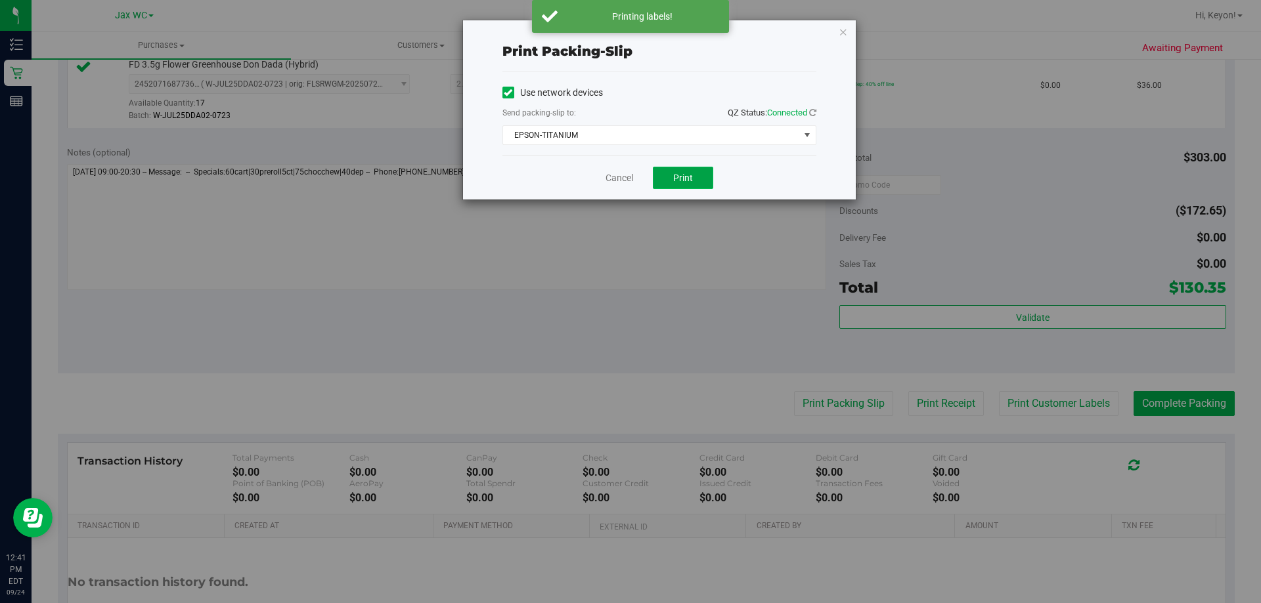
click at [688, 178] on span "Print" at bounding box center [683, 178] width 20 height 11
click at [616, 175] on link "Cancel" at bounding box center [619, 178] width 28 height 14
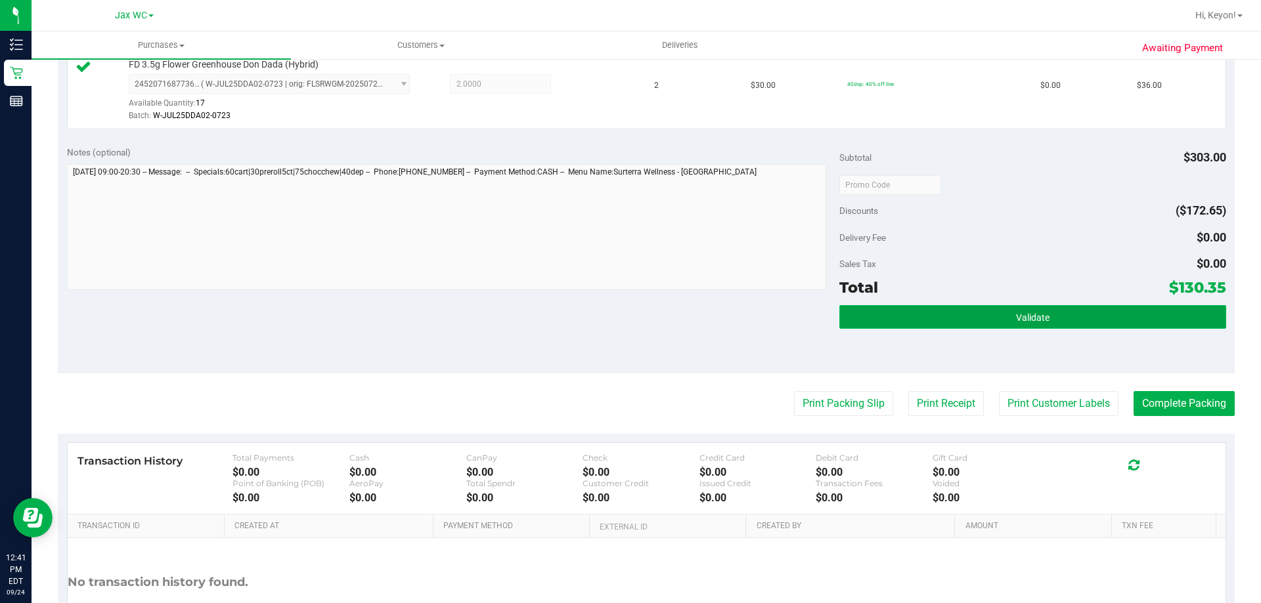
click at [899, 317] on button "Validate" at bounding box center [1032, 317] width 386 height 24
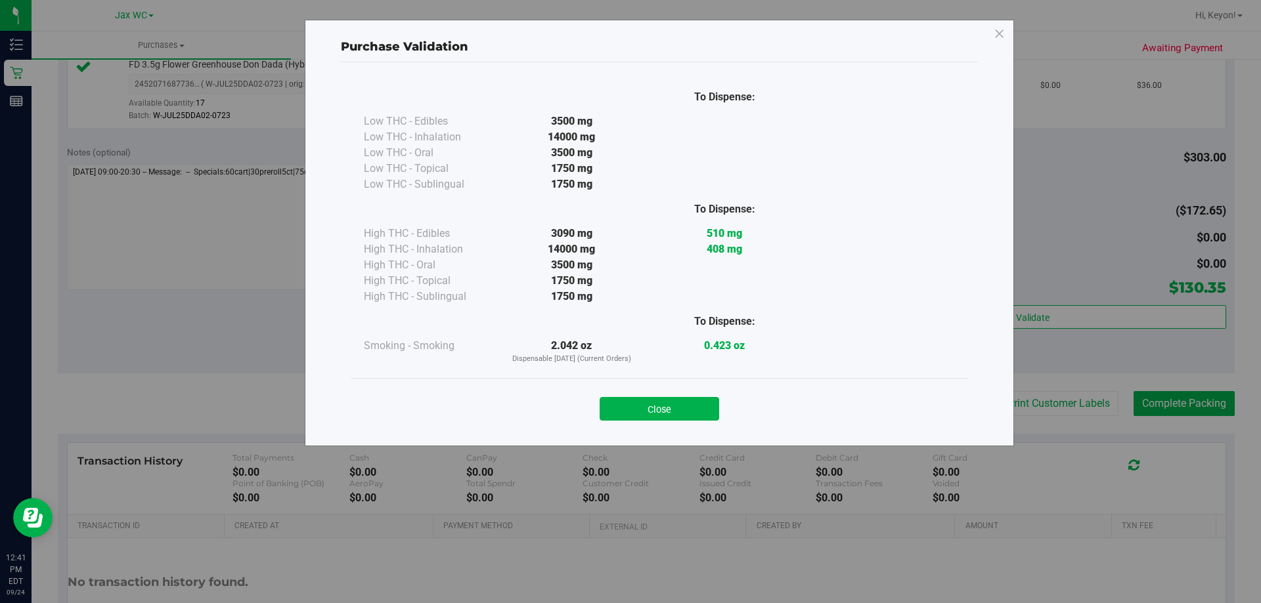
click at [666, 402] on button "Close" at bounding box center [658, 409] width 119 height 24
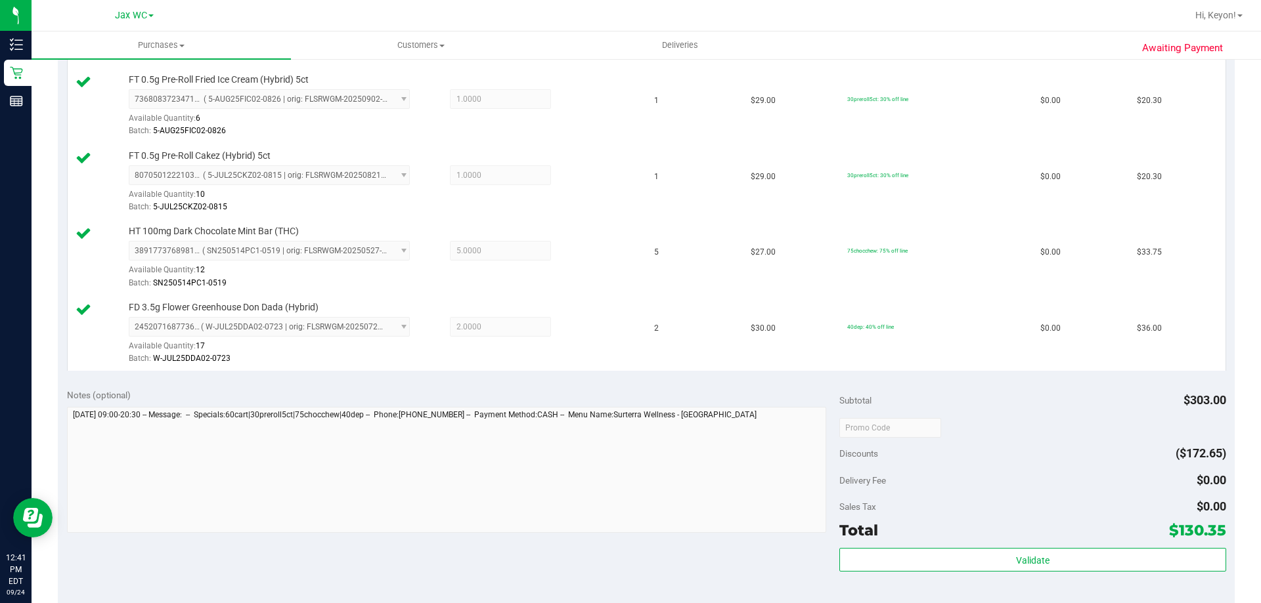
scroll to position [553, 0]
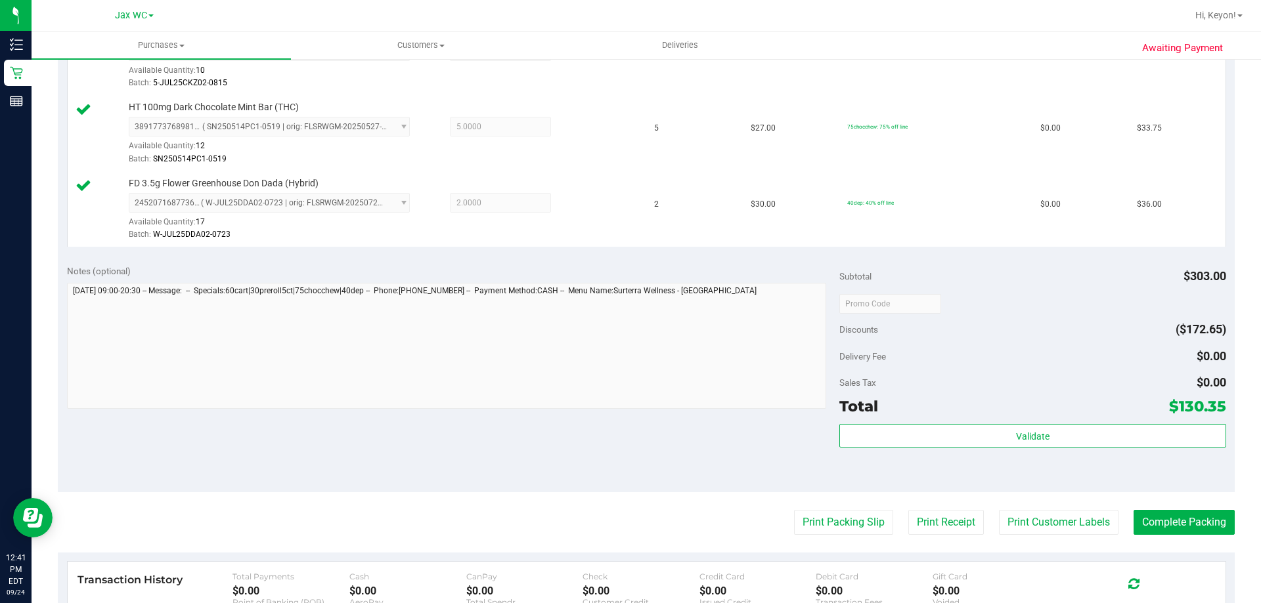
click at [1061, 424] on div "Subtotal $303.00 Discounts ($172.65) Delivery Fee $0.00 Sales Tax $0.00 Total $…" at bounding box center [1032, 374] width 386 height 219
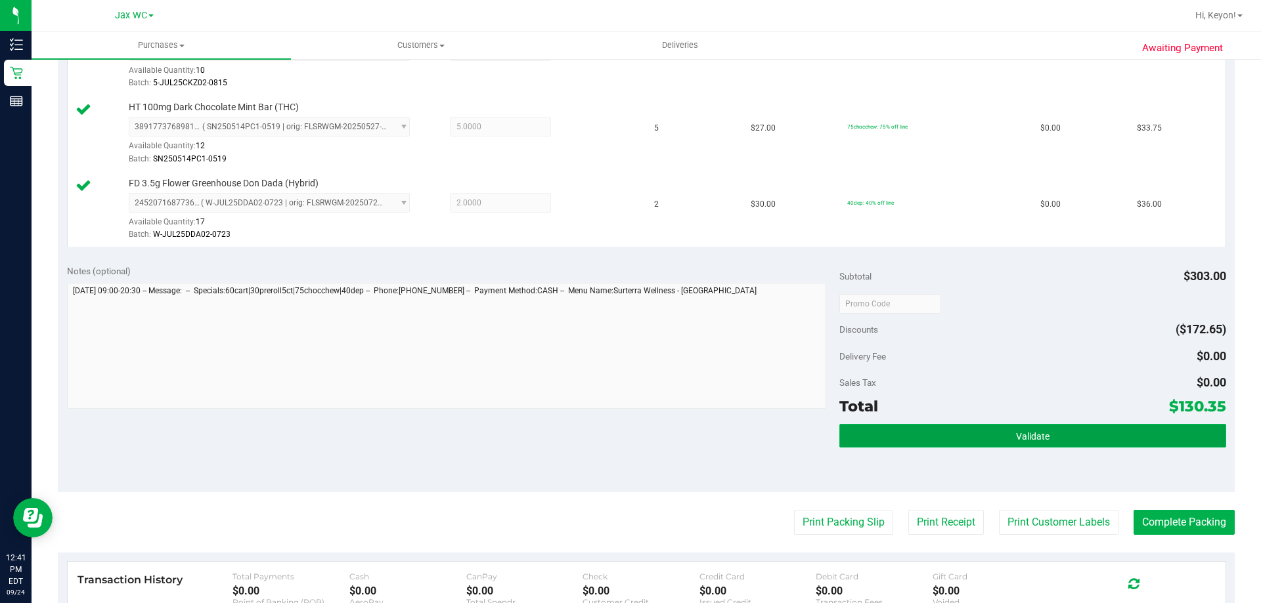
click at [1063, 432] on button "Validate" at bounding box center [1032, 436] width 386 height 24
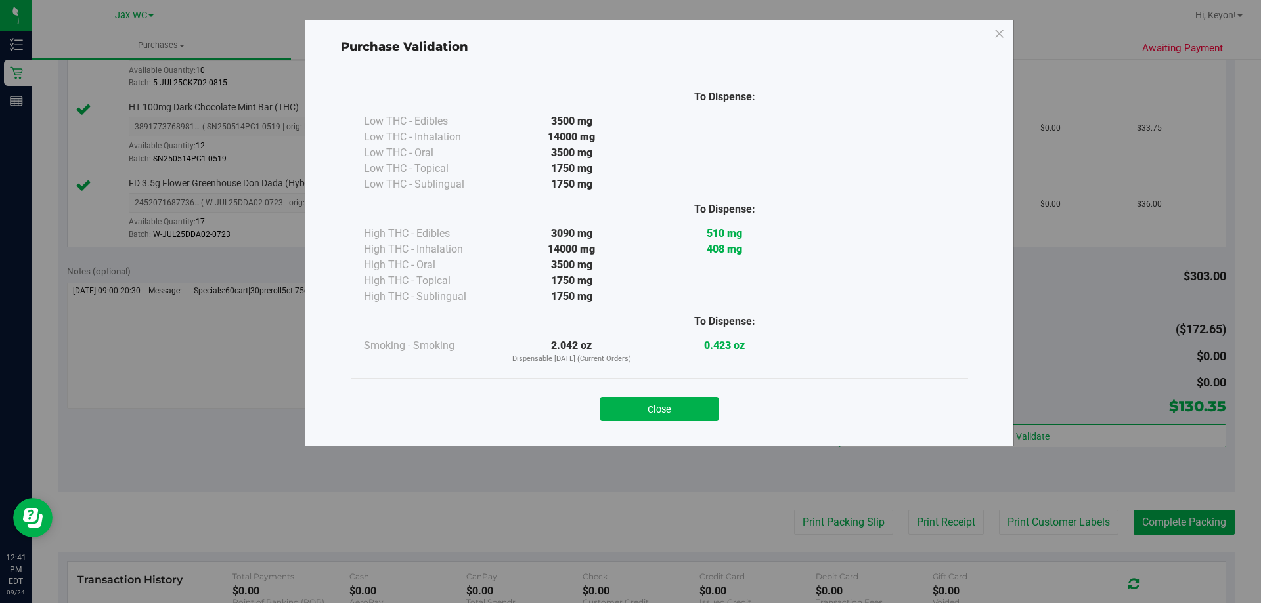
drag, startPoint x: 671, startPoint y: 409, endPoint x: 1260, endPoint y: 370, distance: 590.2
click at [672, 408] on button "Close" at bounding box center [658, 409] width 119 height 24
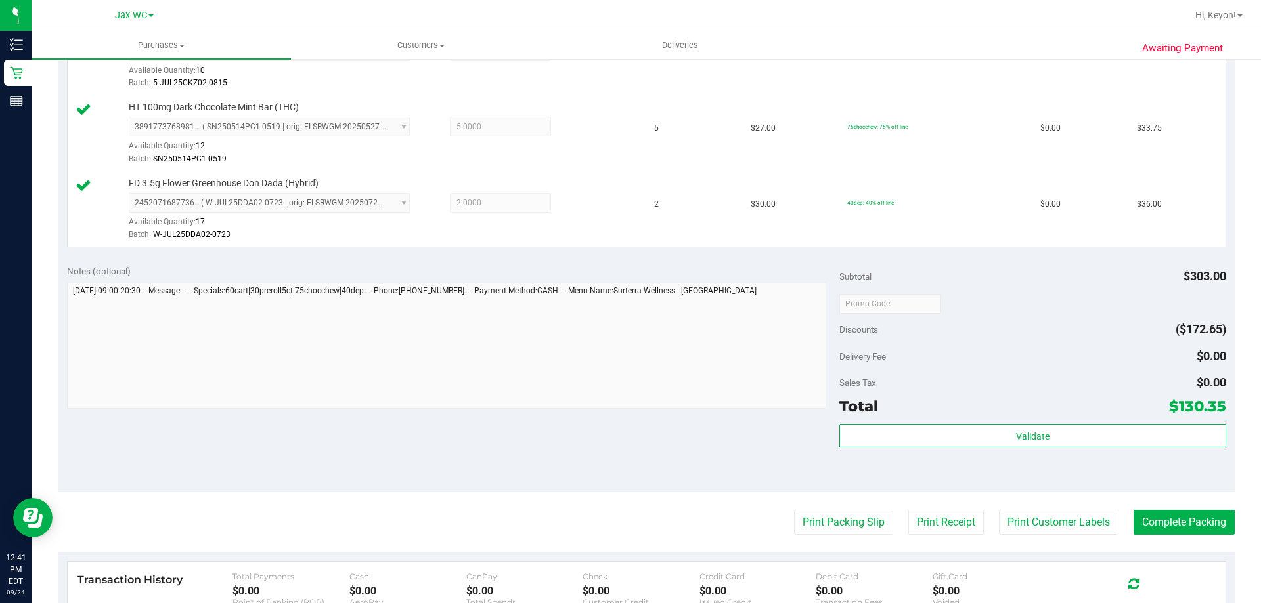
scroll to position [650, 0]
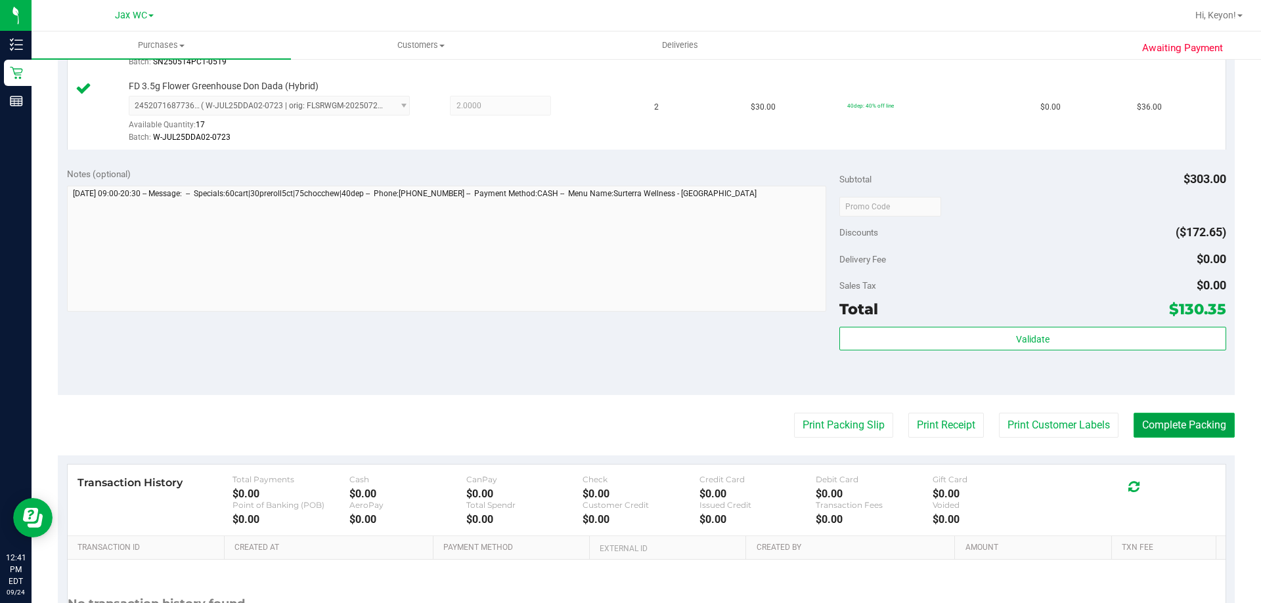
click at [1186, 431] on button "Complete Packing" at bounding box center [1183, 425] width 101 height 25
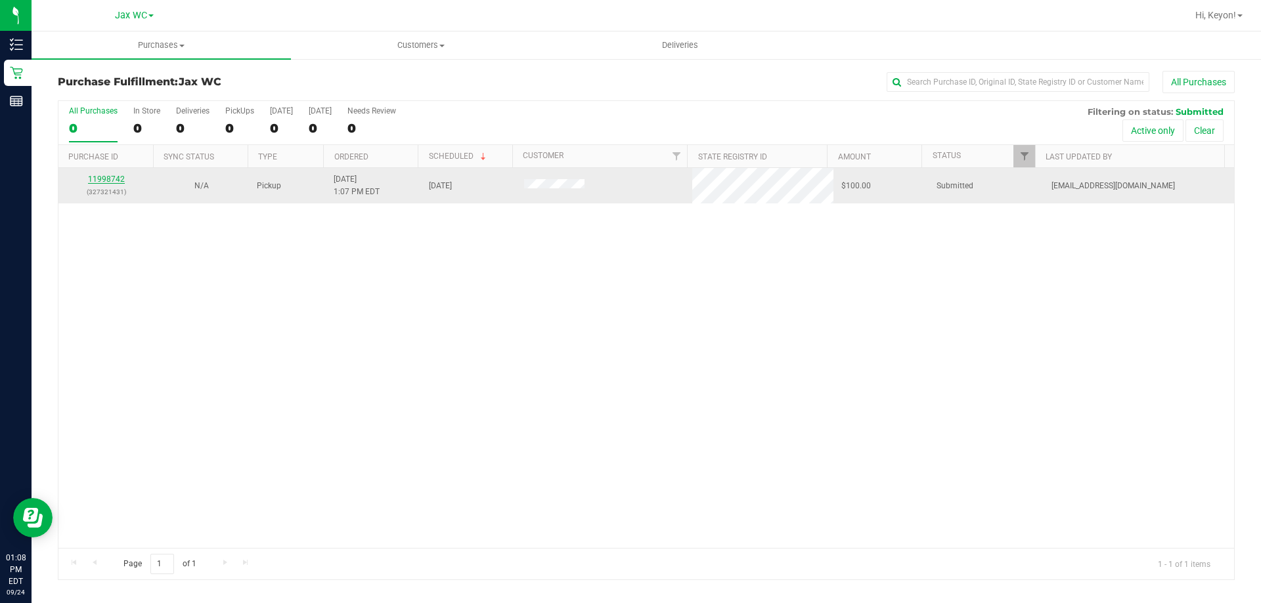
click at [118, 179] on link "11998742" at bounding box center [106, 179] width 37 height 9
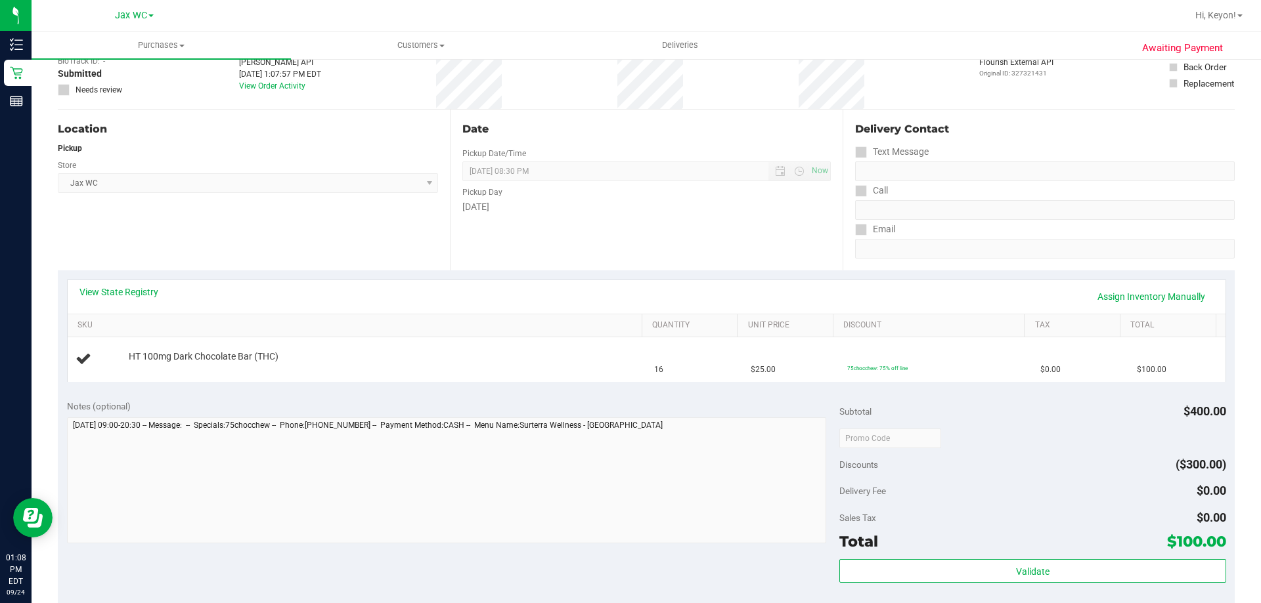
scroll to position [85, 0]
click at [122, 286] on link "View State Registry" at bounding box center [118, 290] width 79 height 13
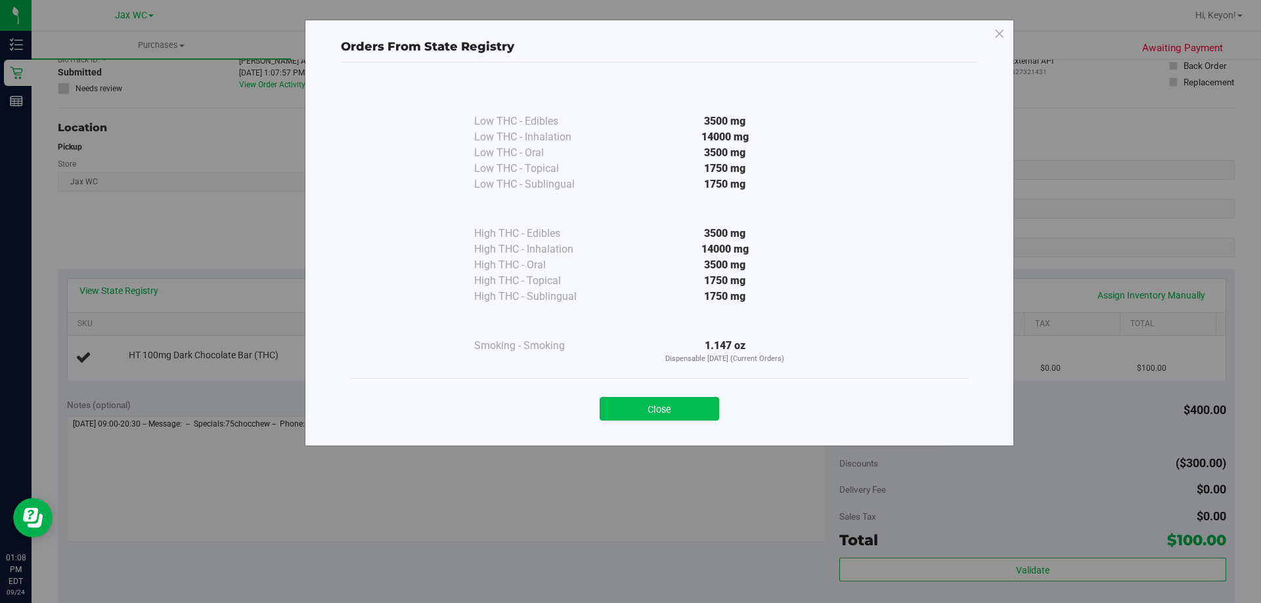
click at [686, 414] on button "Close" at bounding box center [658, 409] width 119 height 24
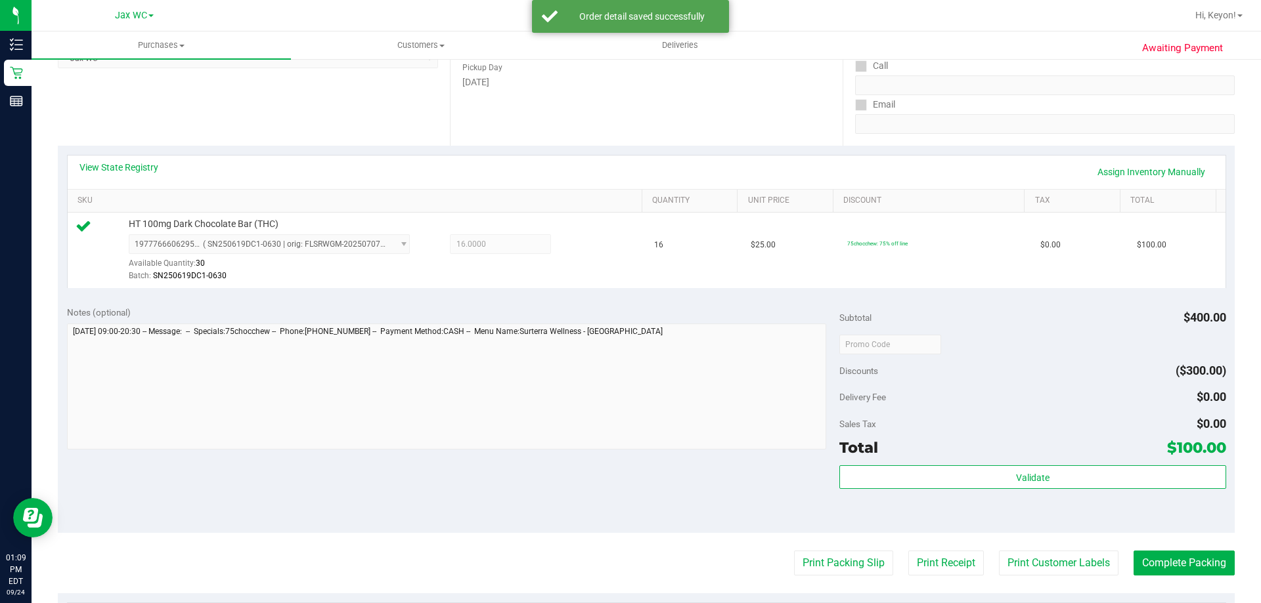
scroll to position [212, 0]
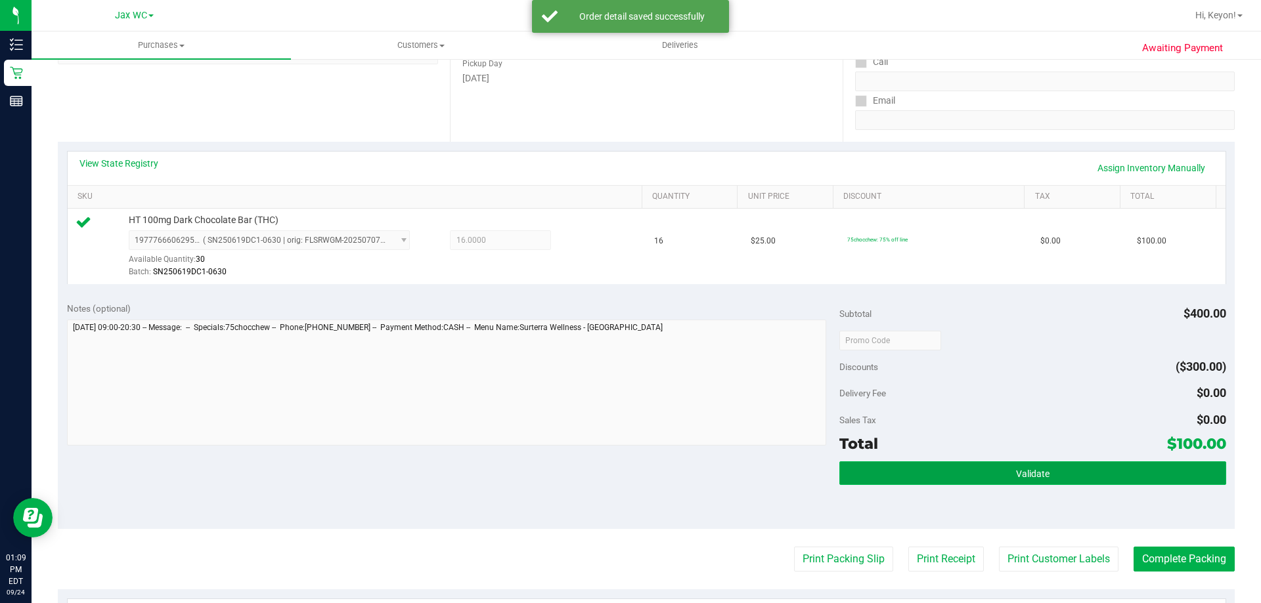
click at [1074, 470] on button "Validate" at bounding box center [1032, 474] width 386 height 24
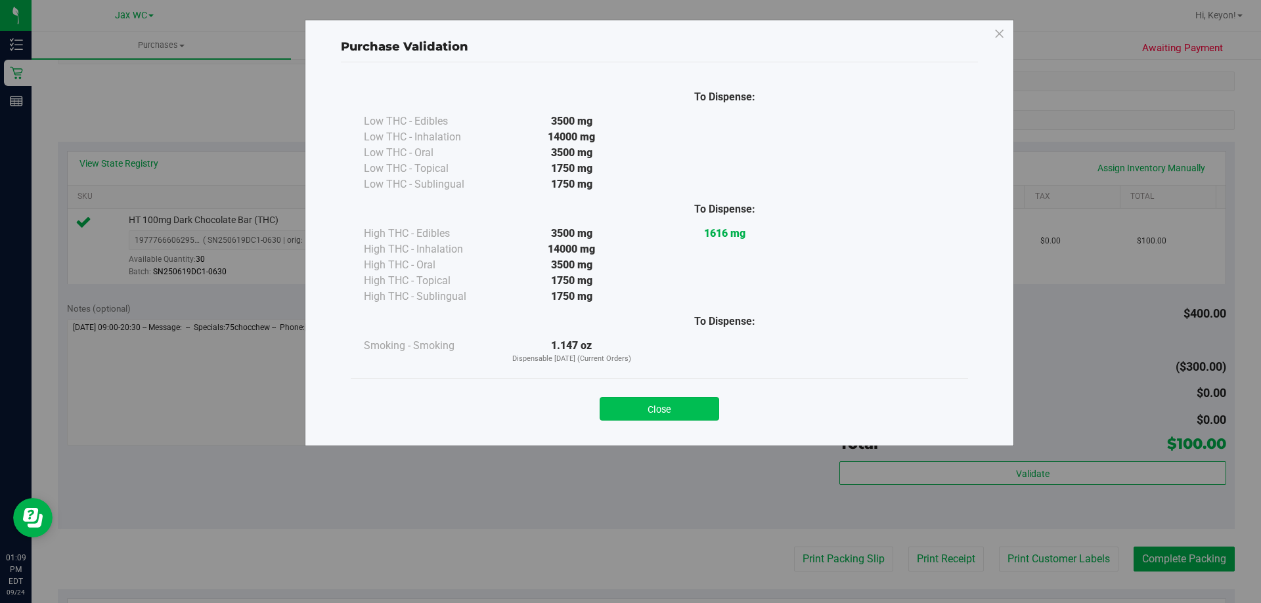
click at [668, 411] on button "Close" at bounding box center [658, 409] width 119 height 24
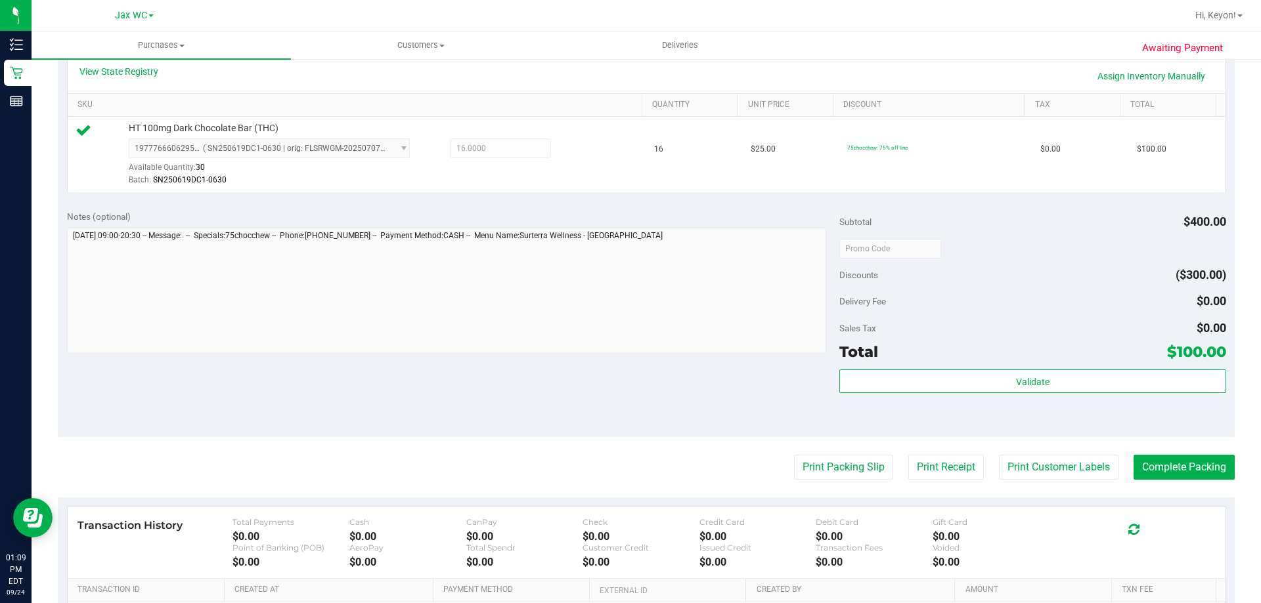
scroll to position [338, 0]
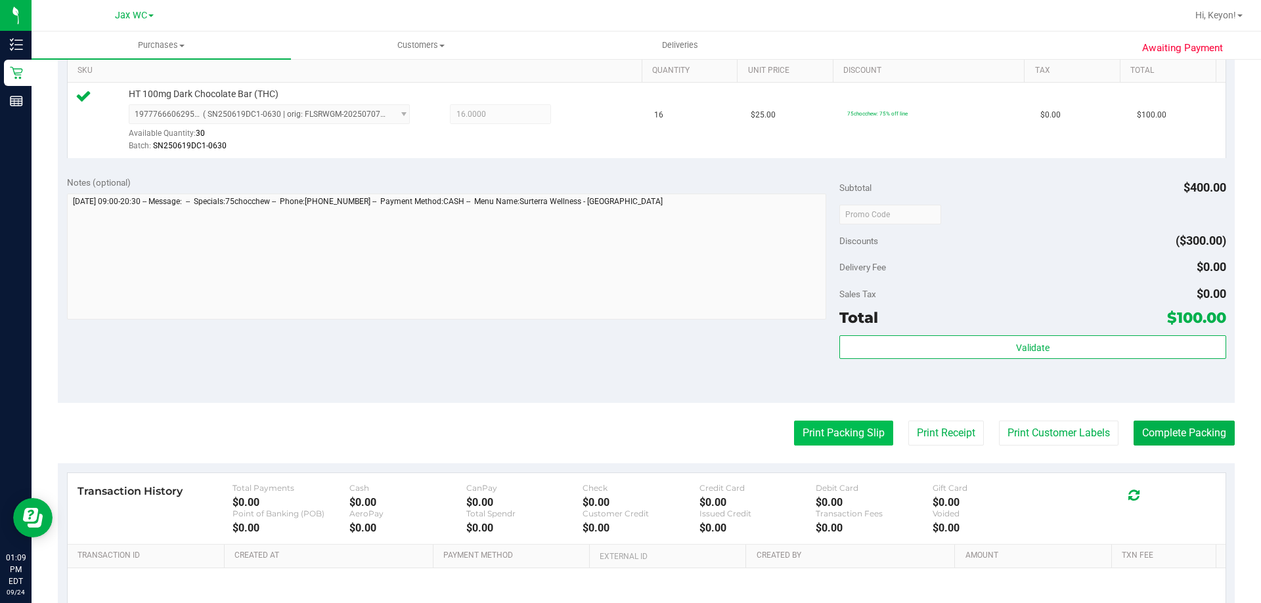
click at [824, 433] on button "Print Packing Slip" at bounding box center [843, 433] width 99 height 25
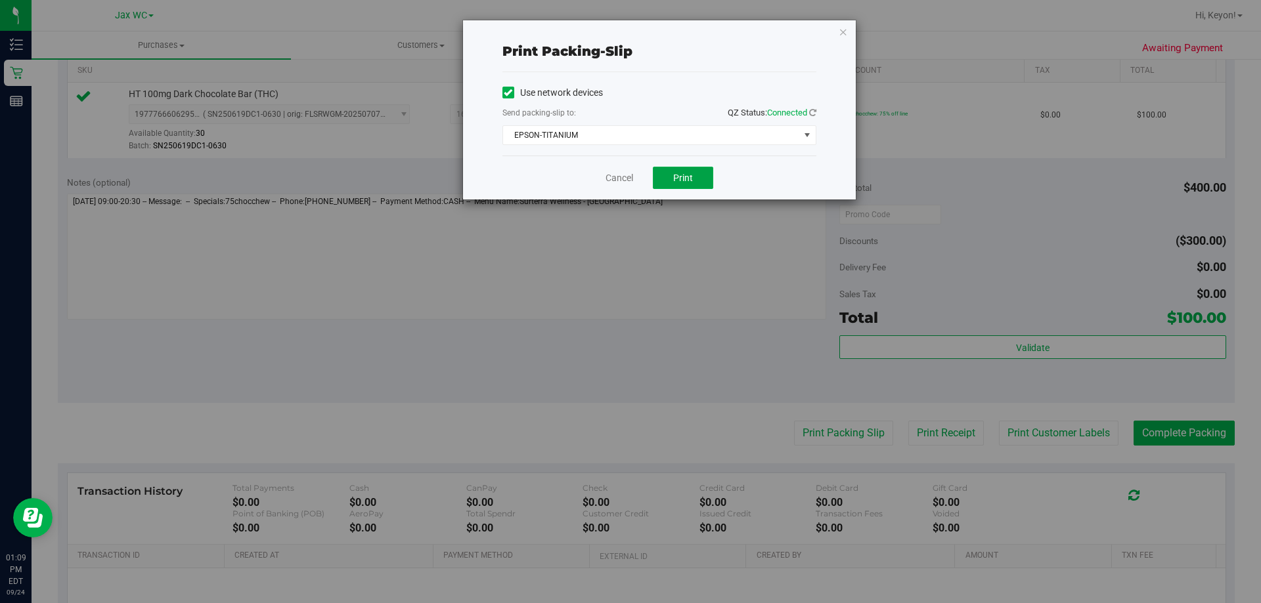
click at [687, 179] on span "Print" at bounding box center [683, 178] width 20 height 11
drag, startPoint x: 1260, startPoint y: 324, endPoint x: 1066, endPoint y: 238, distance: 211.6
click at [1245, 226] on div "Print packing-slip Use network devices Send packing-slip to: QZ Status: Connect…" at bounding box center [635, 301] width 1270 height 603
click at [620, 179] on link "Cancel" at bounding box center [619, 178] width 28 height 14
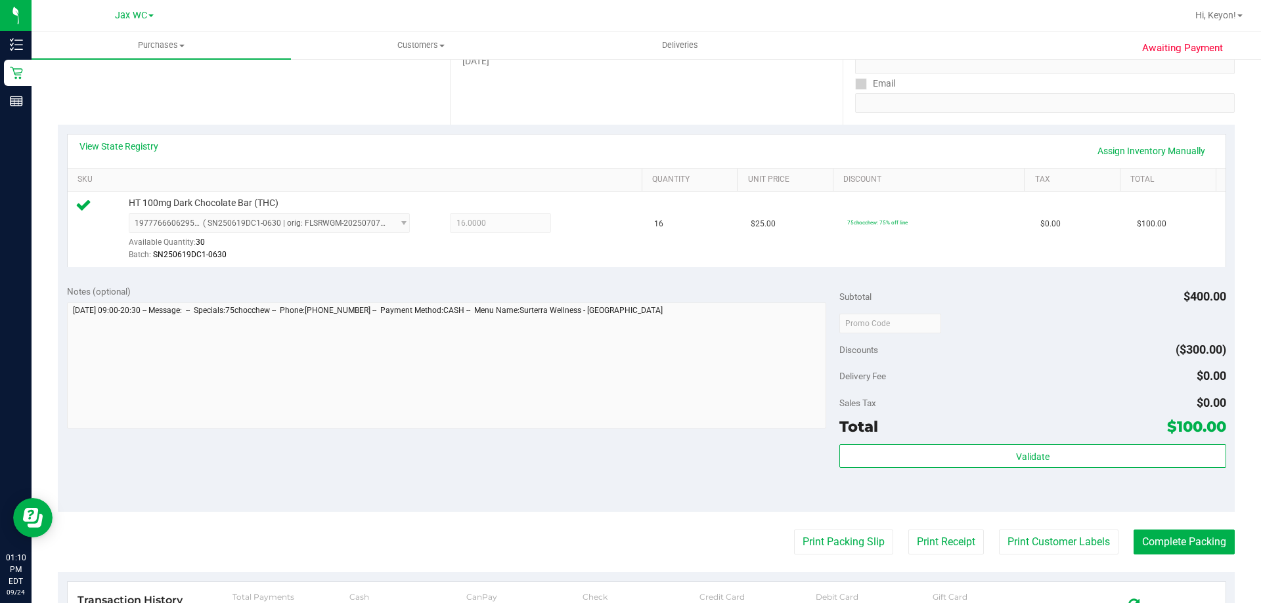
scroll to position [263, 0]
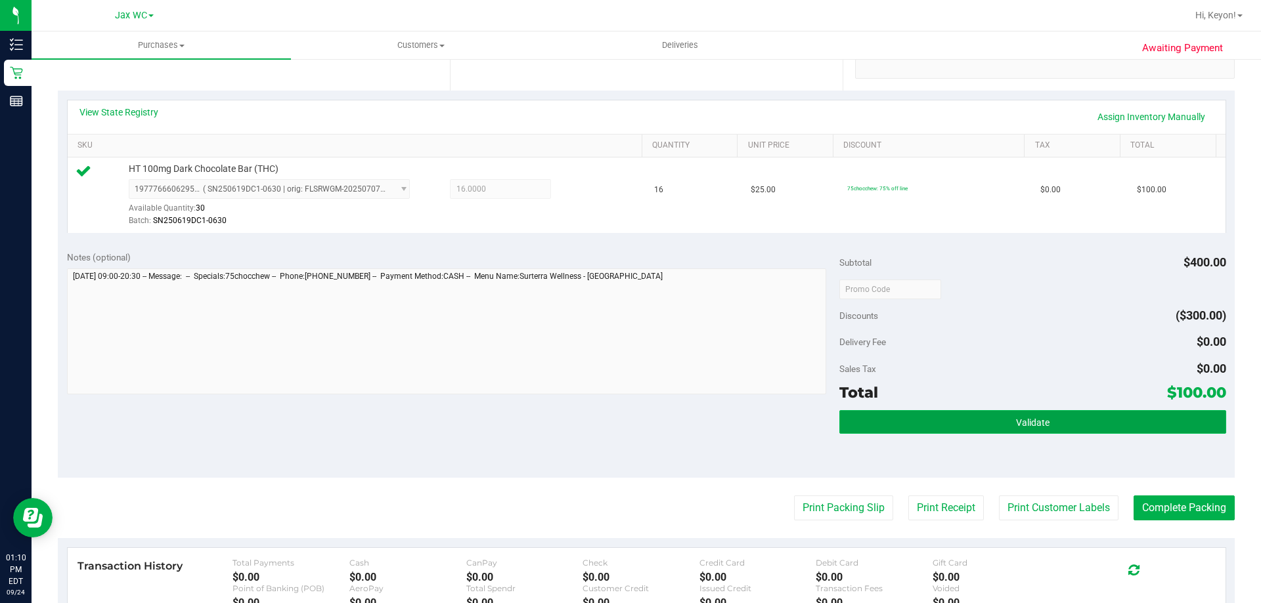
click at [1089, 420] on button "Validate" at bounding box center [1032, 422] width 386 height 24
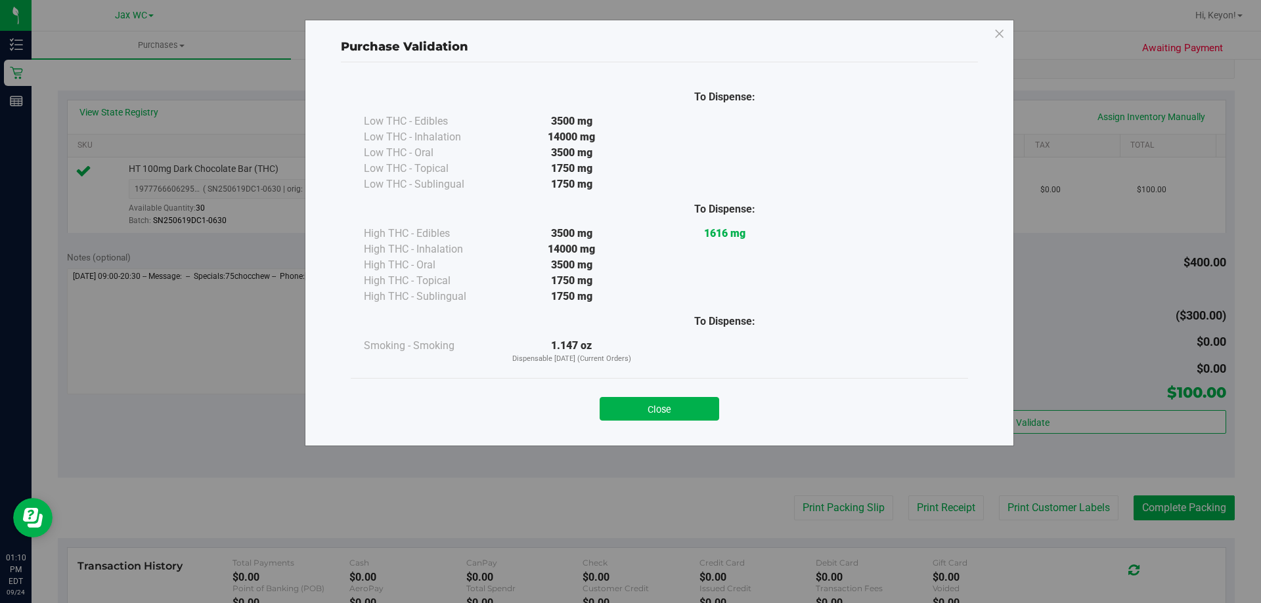
drag, startPoint x: 697, startPoint y: 408, endPoint x: 727, endPoint y: 408, distance: 29.6
click at [702, 408] on button "Close" at bounding box center [658, 409] width 119 height 24
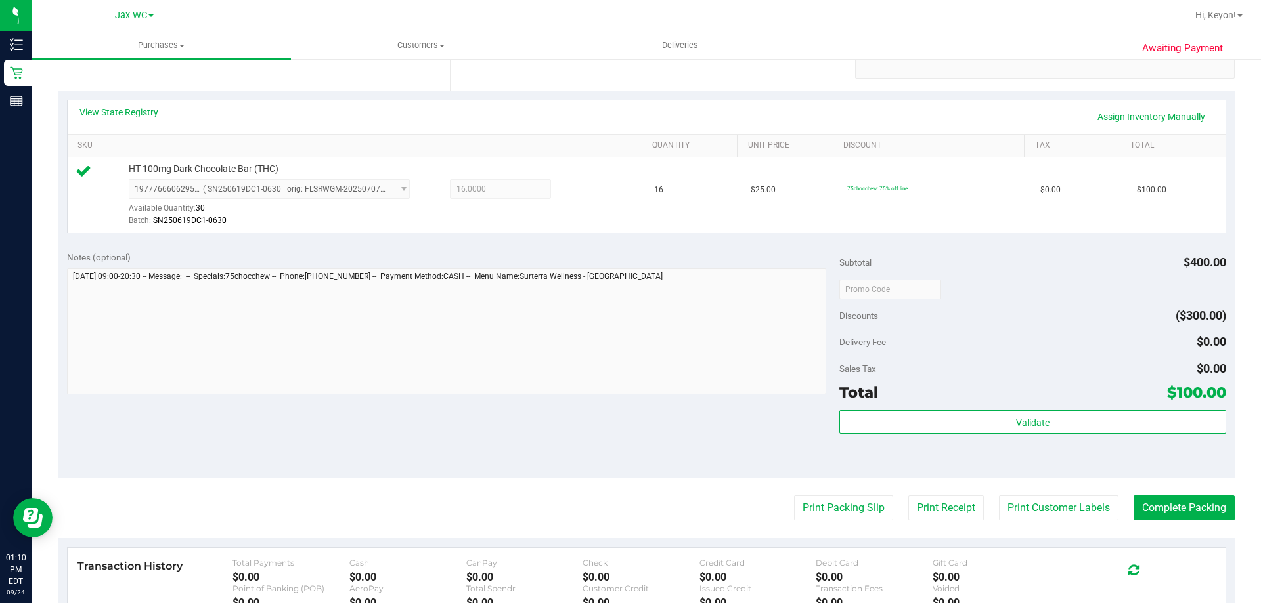
scroll to position [319, 0]
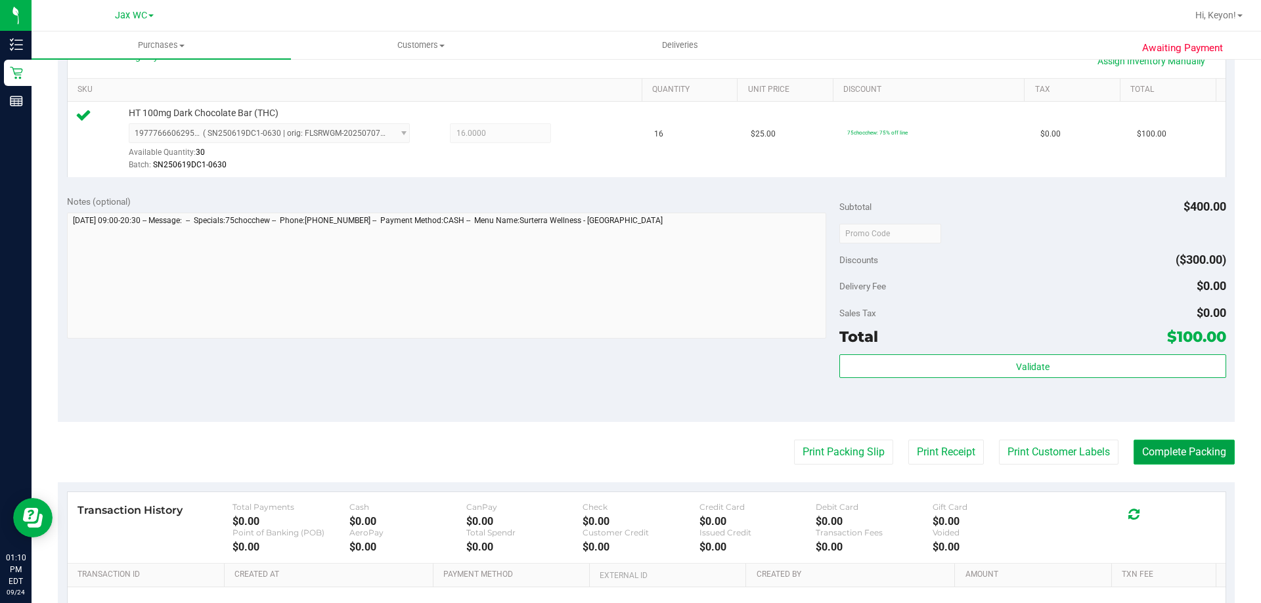
click at [1171, 459] on button "Complete Packing" at bounding box center [1183, 452] width 101 height 25
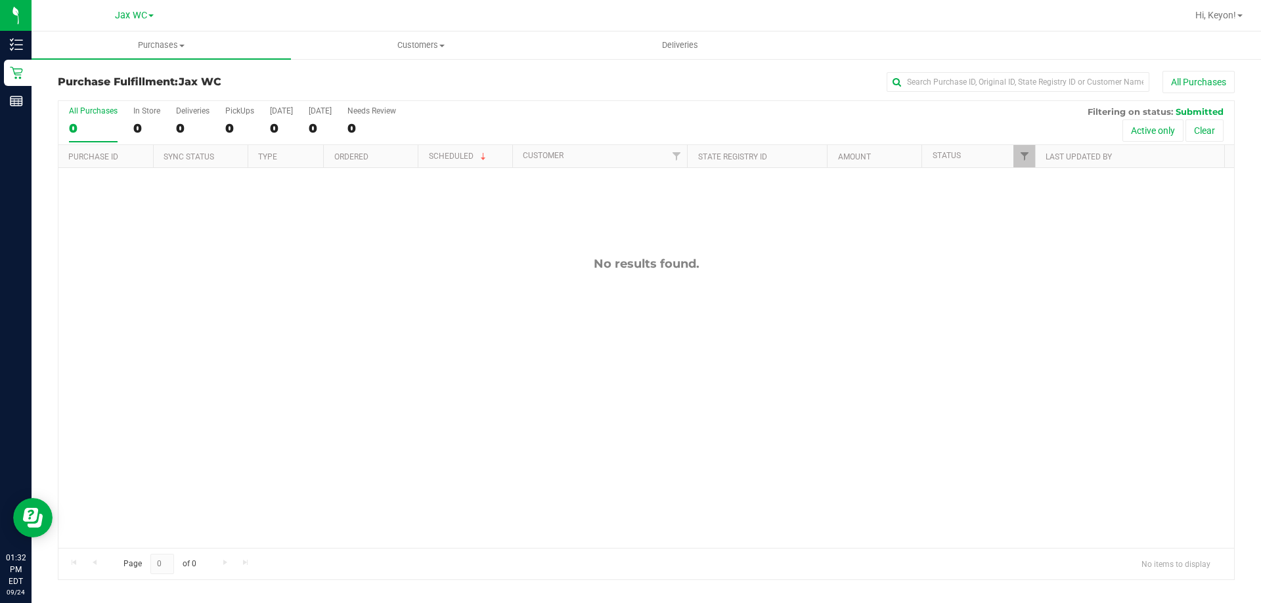
click at [161, 121] on div "All Purchases 0 In Store 0 Deliveries 0 PickUps 0 [DATE] 0 [DATE] 0 Needs Revie…" at bounding box center [645, 123] width 1175 height 44
click at [146, 127] on div "0" at bounding box center [146, 128] width 27 height 15
click at [0, 0] on input "In Store 0" at bounding box center [0, 0] width 0 height 0
click at [142, 133] on div "All Purchases 0 In Store 0 Deliveries 0 PickUps 0 [DATE] 0 [DATE] 0 Needs Revie…" at bounding box center [646, 340] width 1177 height 480
click at [141, 139] on label "In Store 0" at bounding box center [146, 124] width 27 height 36
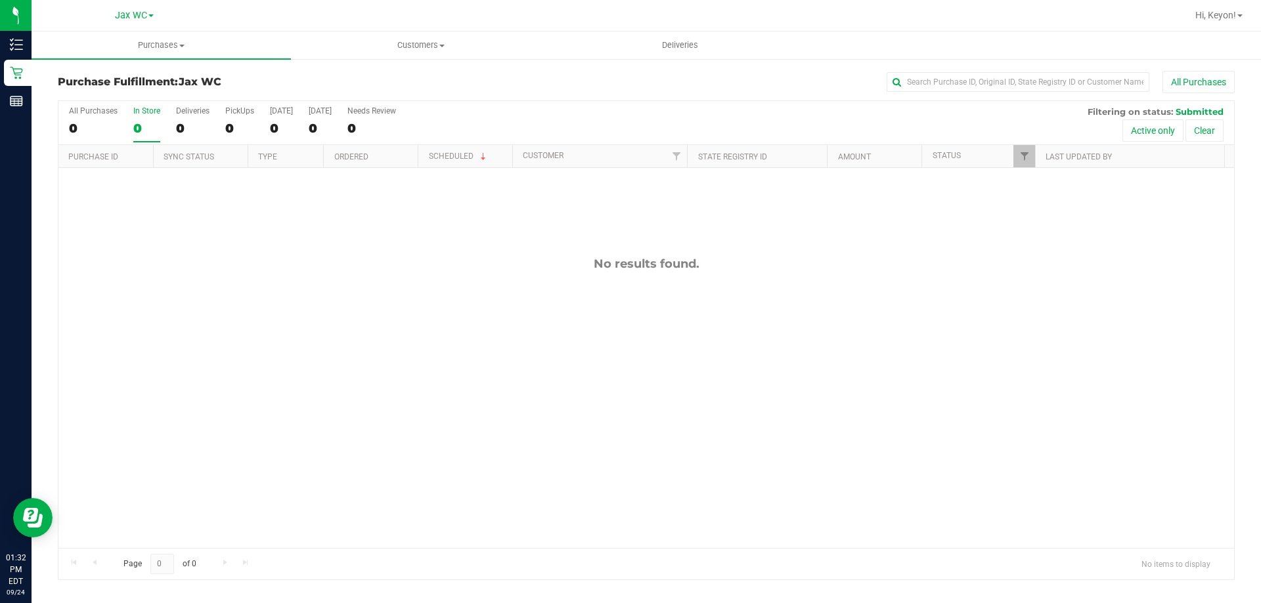
click at [0, 0] on input "In Store 0" at bounding box center [0, 0] width 0 height 0
click at [139, 114] on div "In Store" at bounding box center [146, 110] width 27 height 9
click at [0, 0] on input "In Store 0" at bounding box center [0, 0] width 0 height 0
click at [139, 118] on label "In Store 0" at bounding box center [146, 124] width 27 height 36
click at [0, 0] on input "In Store 0" at bounding box center [0, 0] width 0 height 0
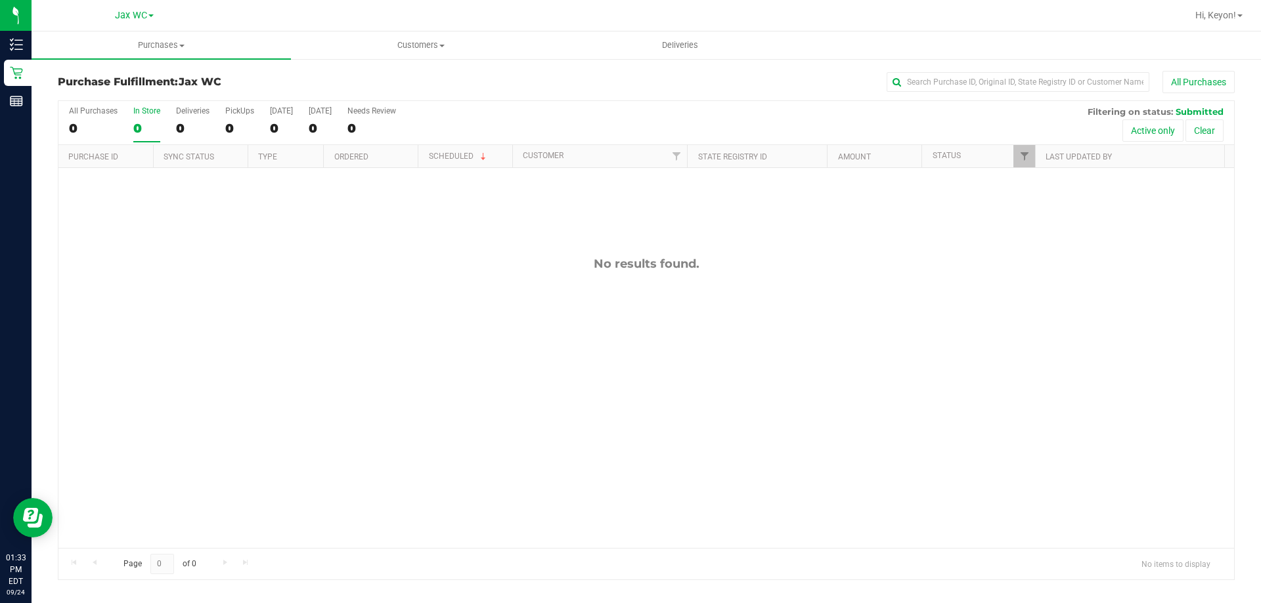
drag, startPoint x: 158, startPoint y: 102, endPoint x: 148, endPoint y: 106, distance: 10.6
click at [158, 102] on div "All Purchases 0 In Store 0 Deliveries 0 PickUps 0 [DATE] 0 [DATE] 0 Needs Revie…" at bounding box center [645, 106] width 1175 height 11
click at [142, 123] on div "0" at bounding box center [146, 128] width 27 height 15
click at [0, 0] on input "In Store 0" at bounding box center [0, 0] width 0 height 0
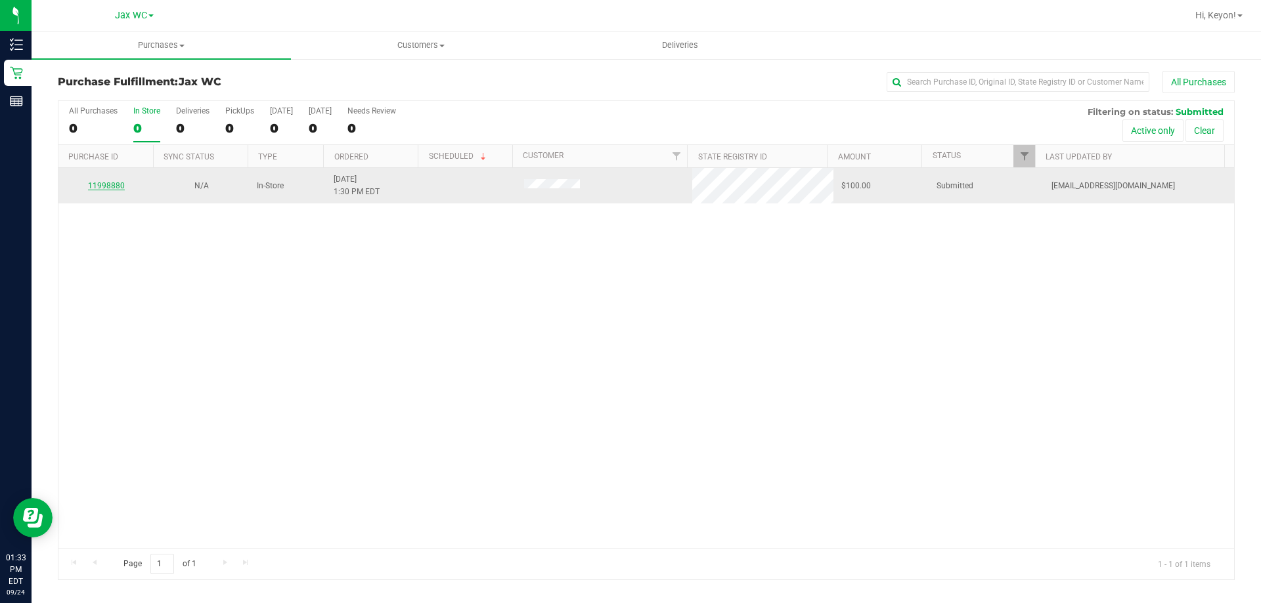
click at [110, 185] on link "11998880" at bounding box center [106, 185] width 37 height 9
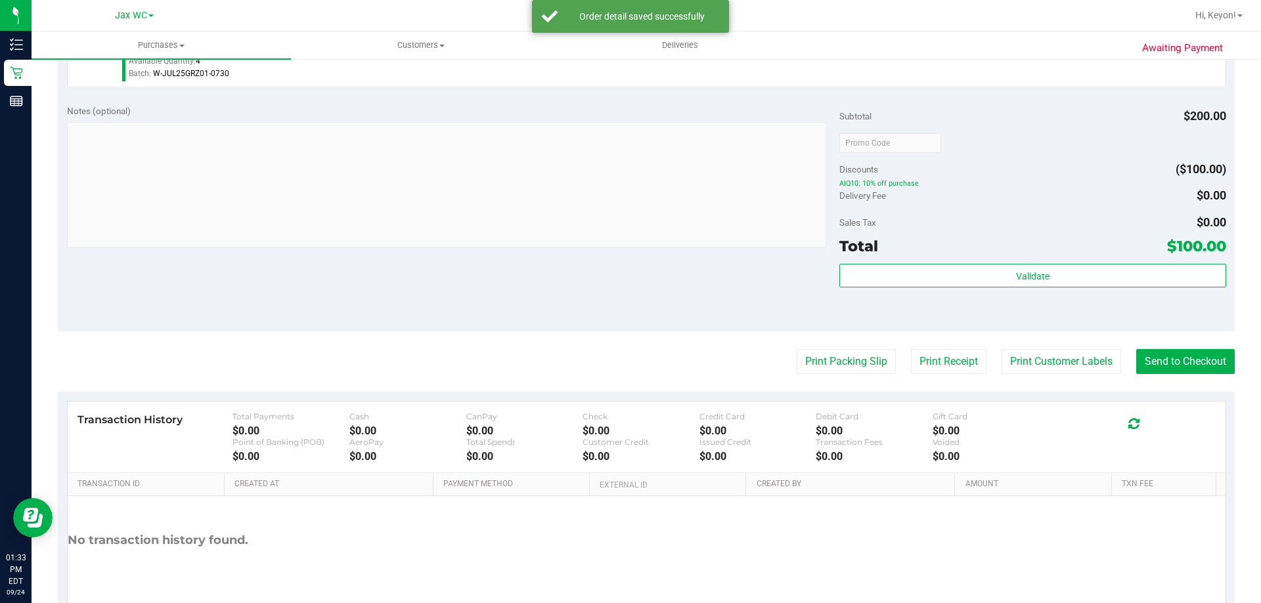
scroll to position [499, 0]
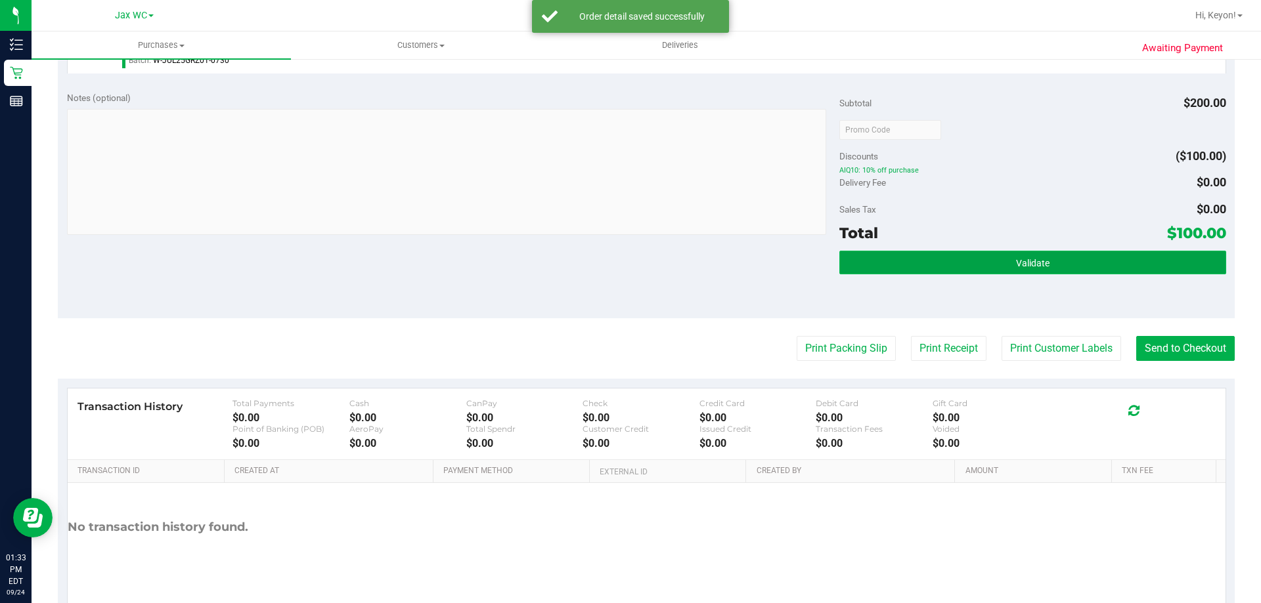
click at [1074, 261] on button "Validate" at bounding box center [1032, 263] width 386 height 24
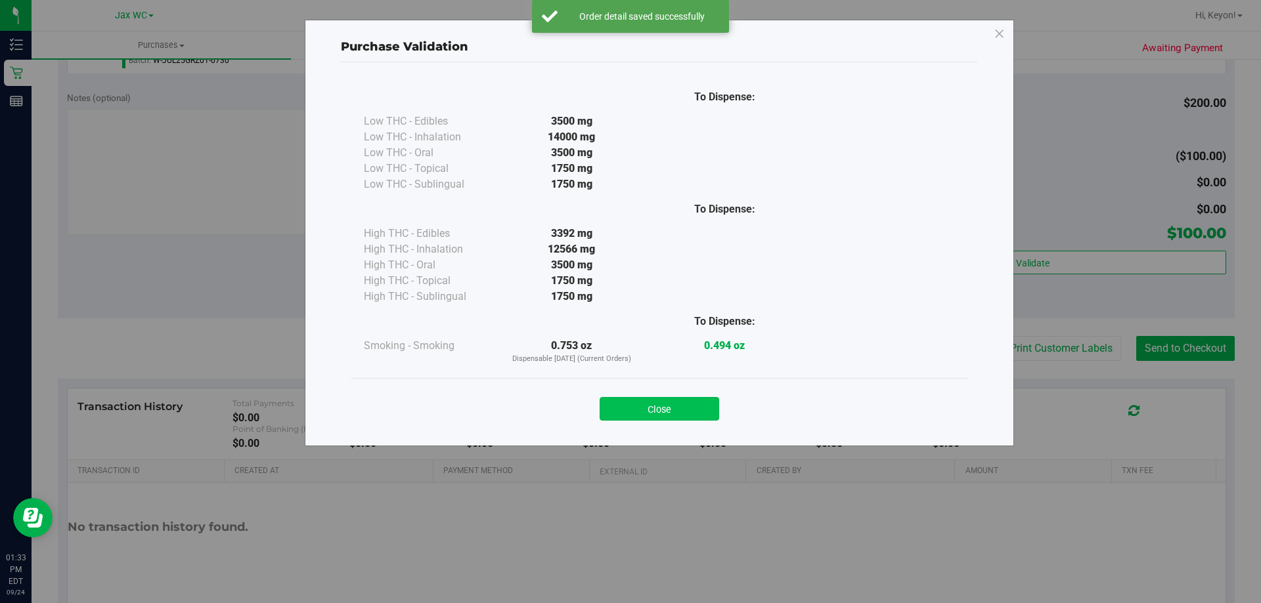
drag, startPoint x: 669, startPoint y: 418, endPoint x: 863, endPoint y: 394, distance: 195.8
click at [678, 415] on button "Close" at bounding box center [658, 409] width 119 height 24
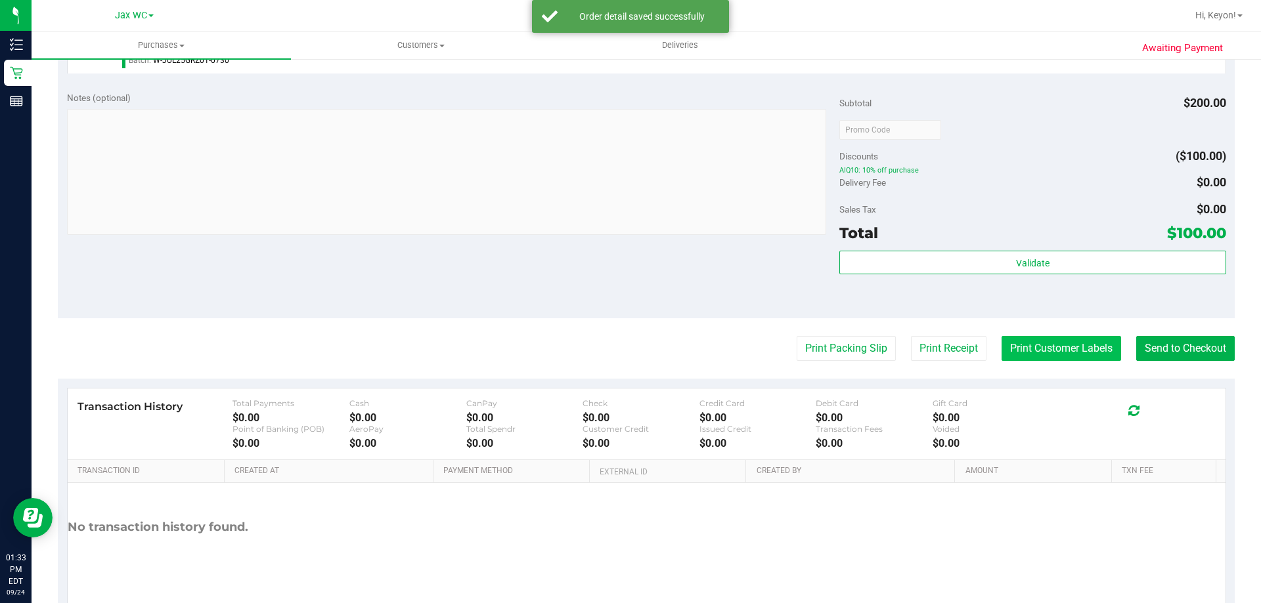
click at [1098, 349] on button "Print Customer Labels" at bounding box center [1060, 348] width 119 height 25
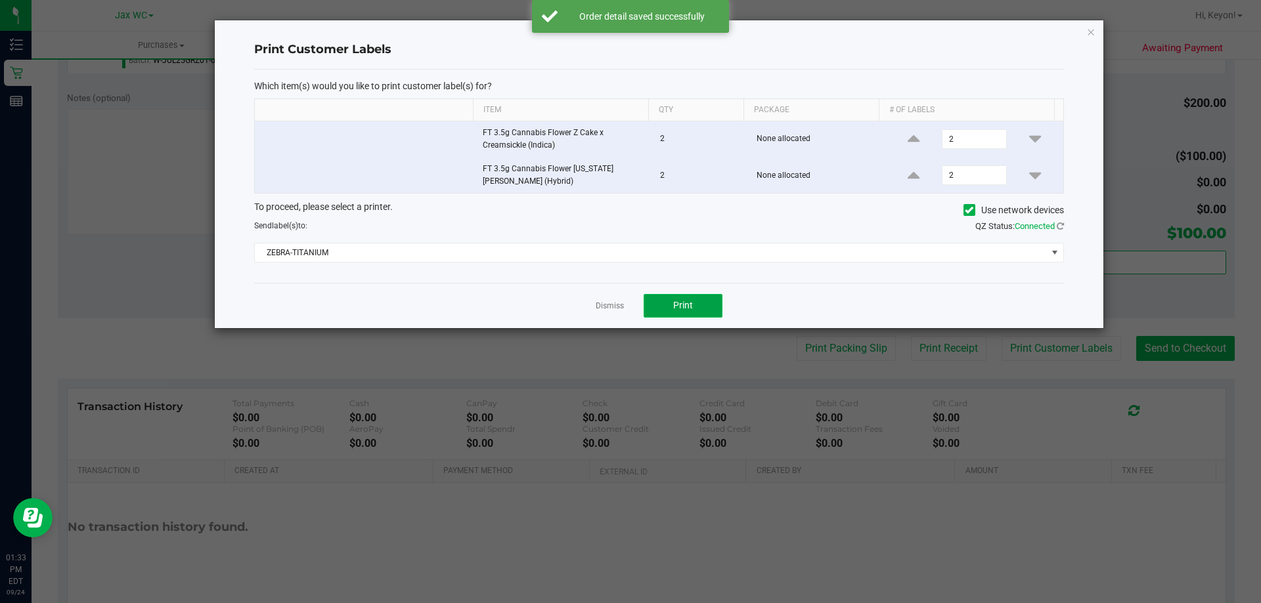
click at [683, 299] on button "Print" at bounding box center [682, 306] width 79 height 24
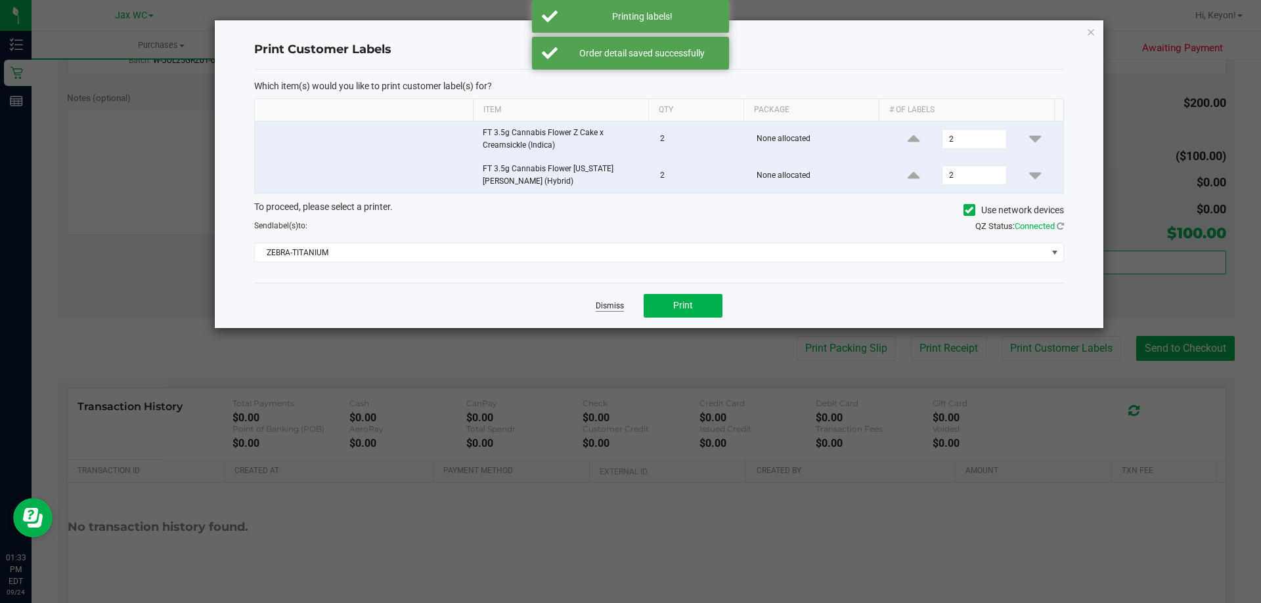
click at [618, 307] on link "Dismiss" at bounding box center [609, 306] width 28 height 11
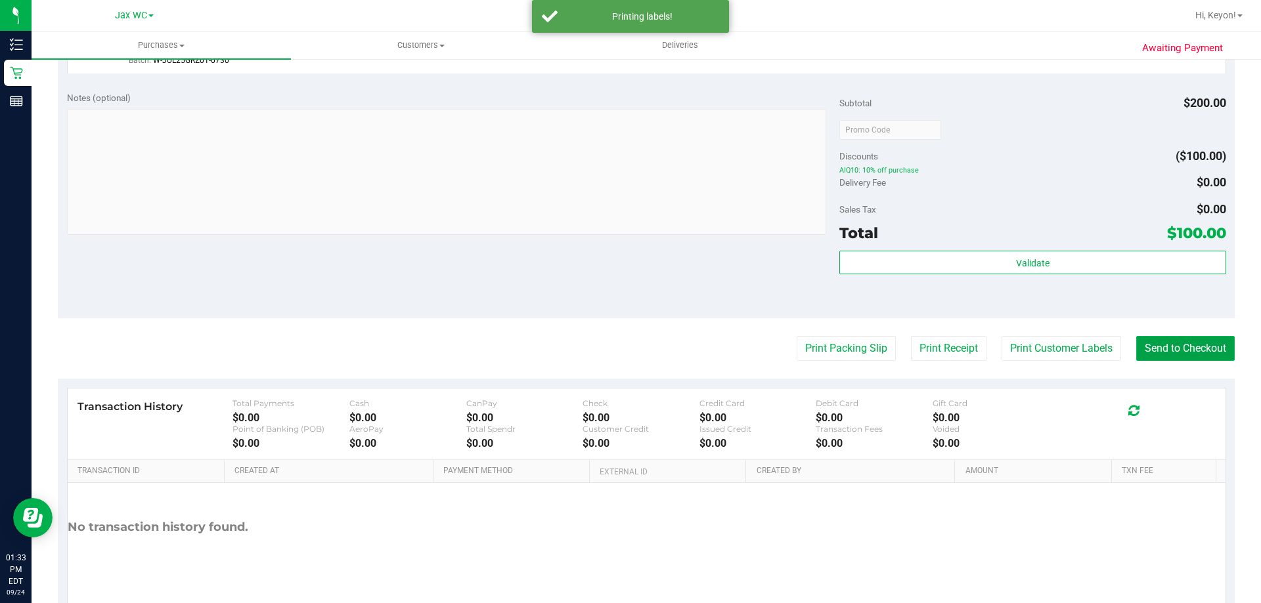
click at [1209, 356] on button "Send to Checkout" at bounding box center [1185, 348] width 98 height 25
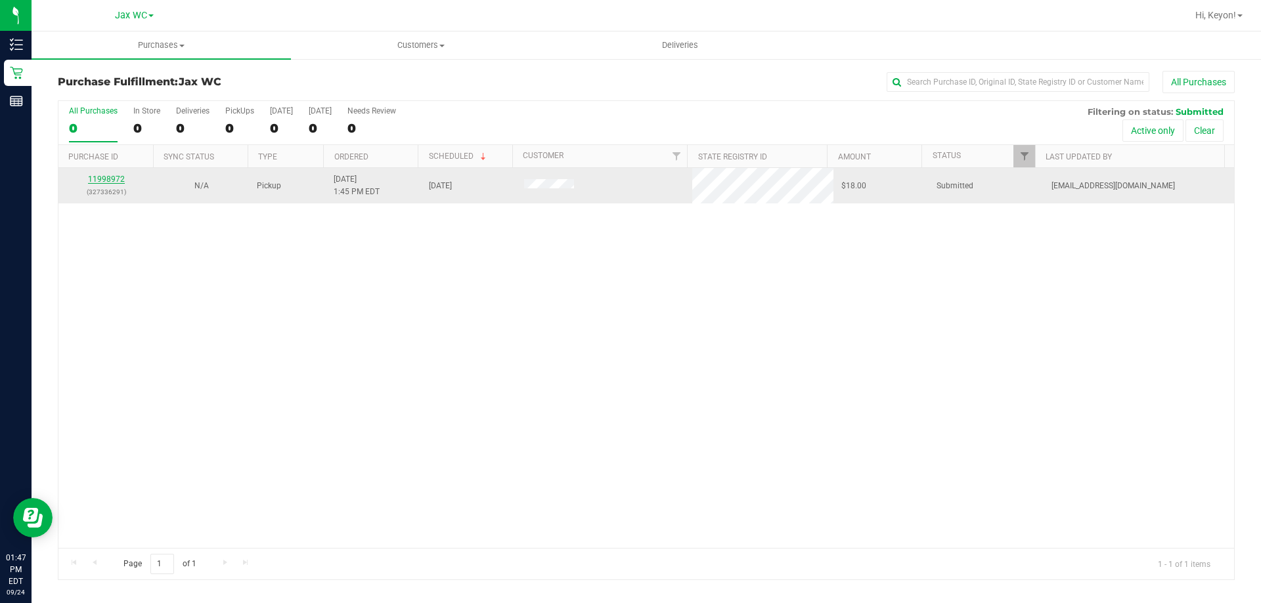
click at [110, 181] on link "11998972" at bounding box center [106, 179] width 37 height 9
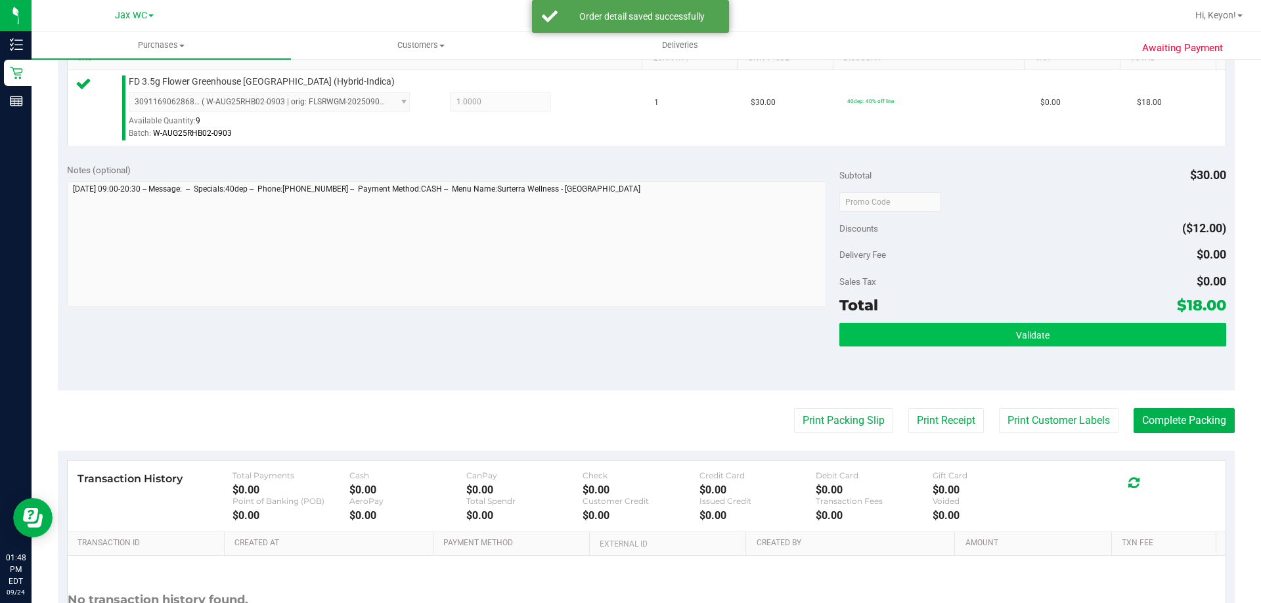
scroll to position [384, 0]
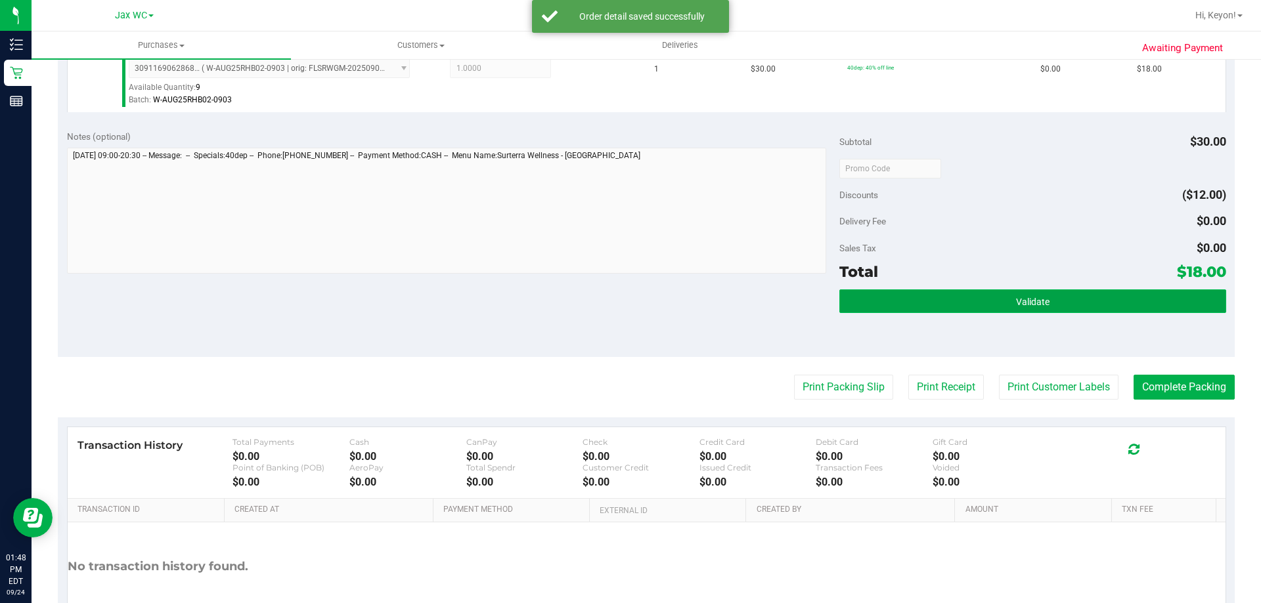
click at [1040, 301] on span "Validate" at bounding box center [1032, 302] width 33 height 11
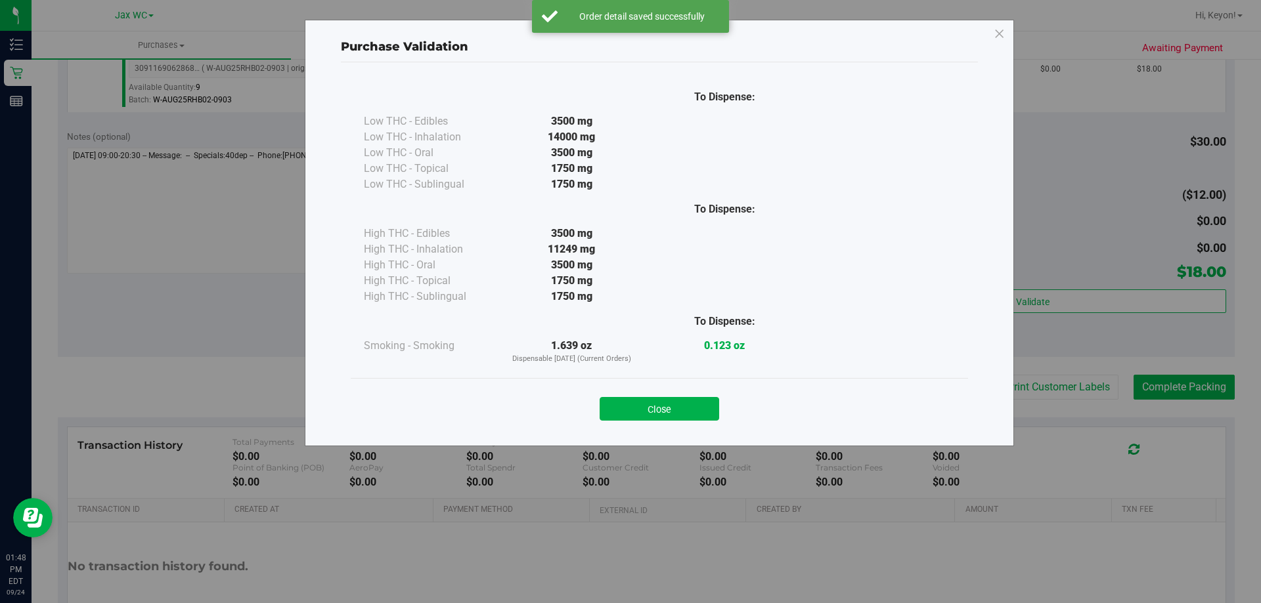
drag, startPoint x: 671, startPoint y: 404, endPoint x: 693, endPoint y: 404, distance: 22.3
click at [672, 404] on button "Close" at bounding box center [658, 409] width 119 height 24
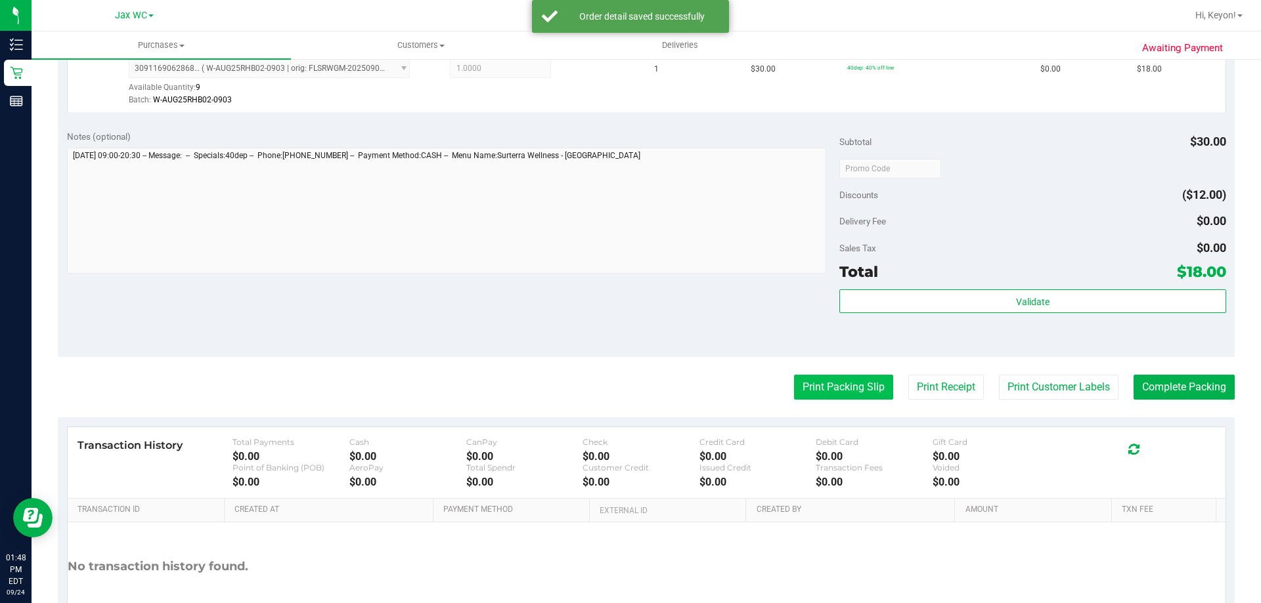
click at [815, 387] on button "Print Packing Slip" at bounding box center [843, 387] width 99 height 25
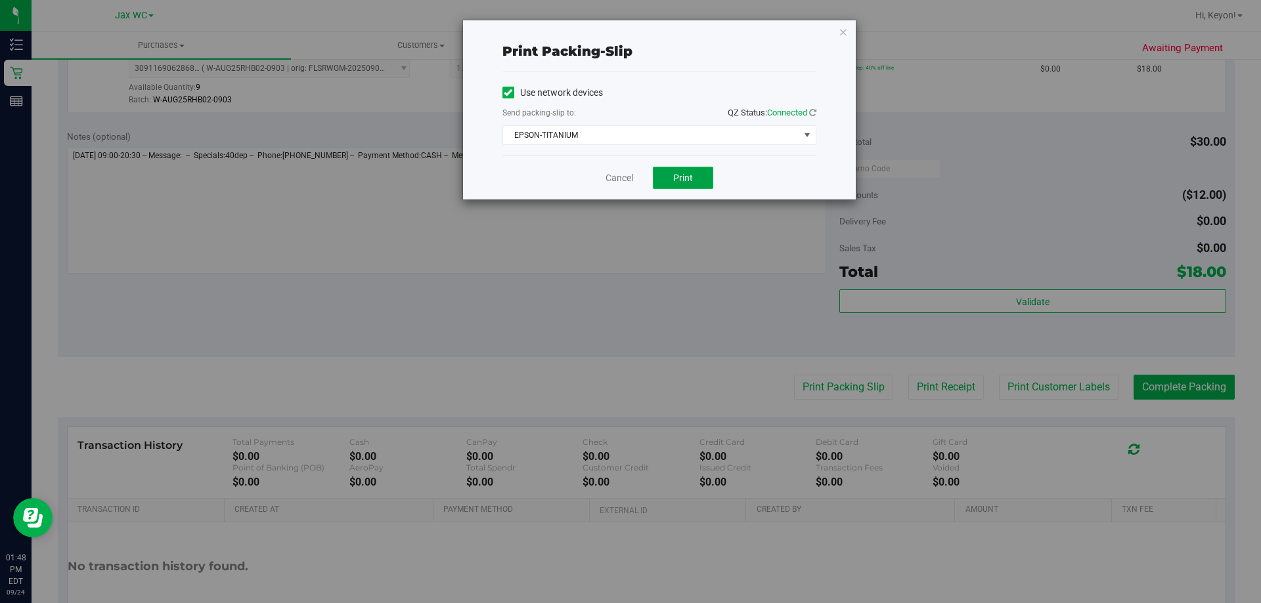
click at [677, 174] on span "Print" at bounding box center [683, 178] width 20 height 11
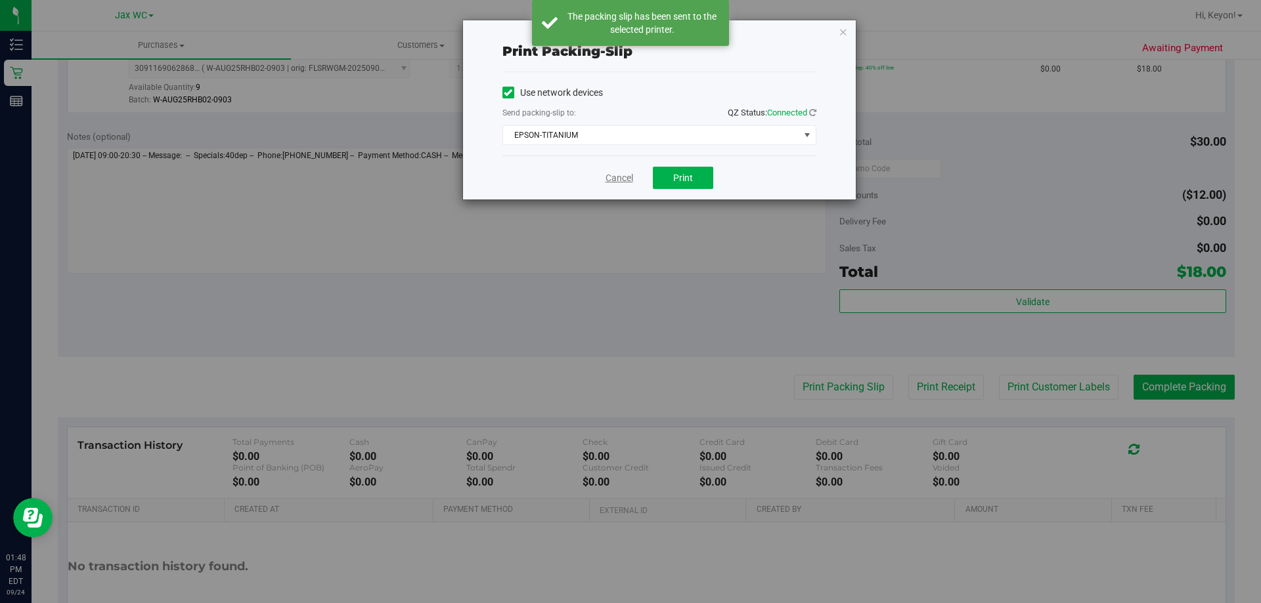
click at [614, 179] on link "Cancel" at bounding box center [619, 178] width 28 height 14
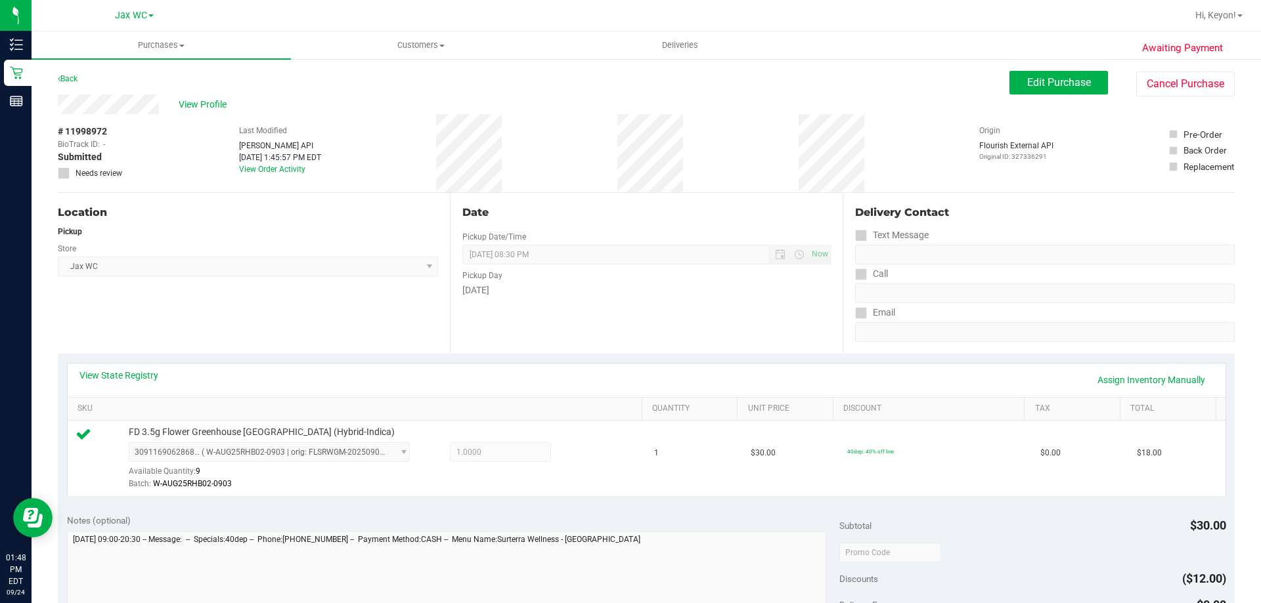
scroll to position [369, 0]
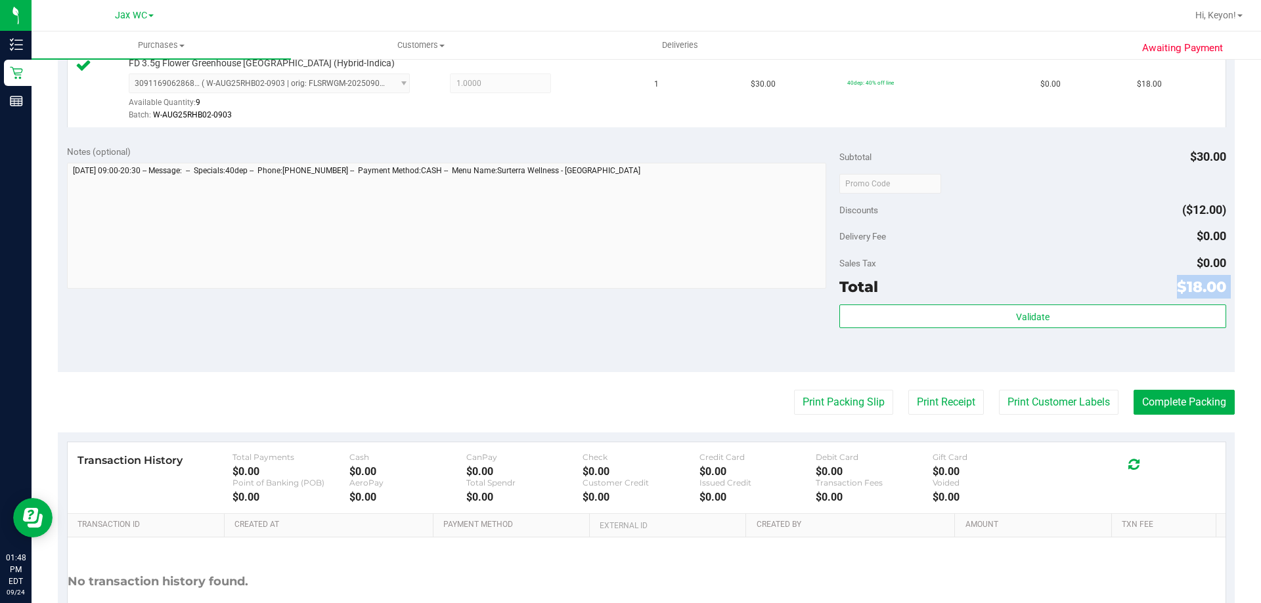
click at [1108, 300] on div "Subtotal $30.00 Discounts ($12.00) Delivery Fee $0.00 Sales Tax $0.00 Total $18…" at bounding box center [1032, 254] width 386 height 219
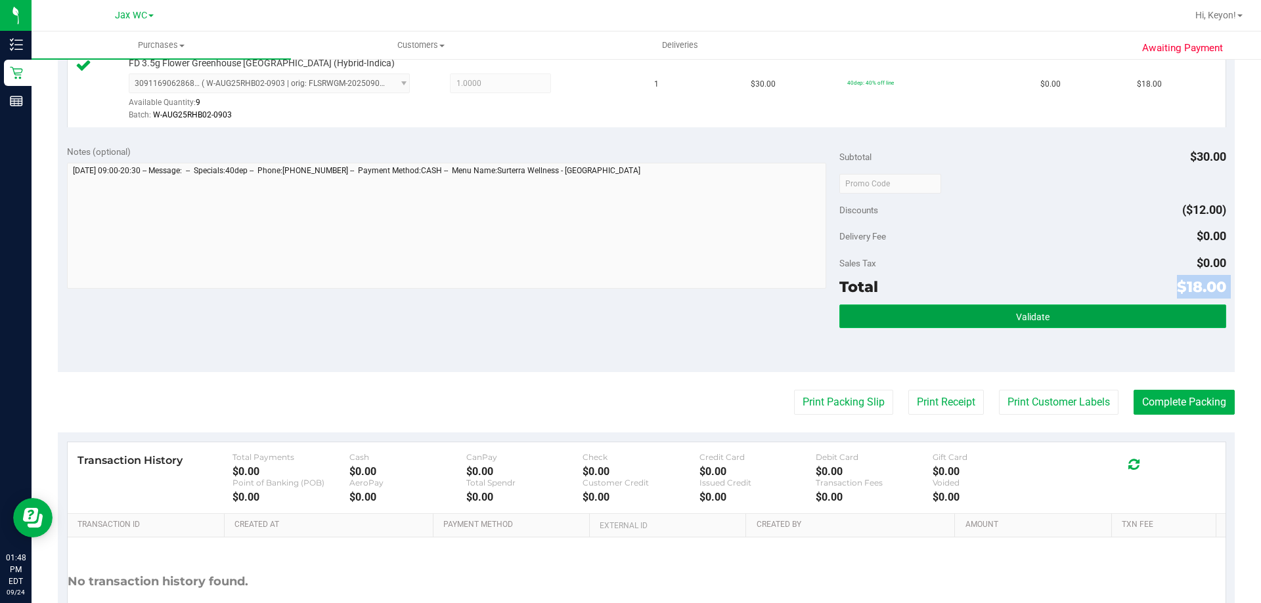
click at [1108, 313] on button "Validate" at bounding box center [1032, 317] width 386 height 24
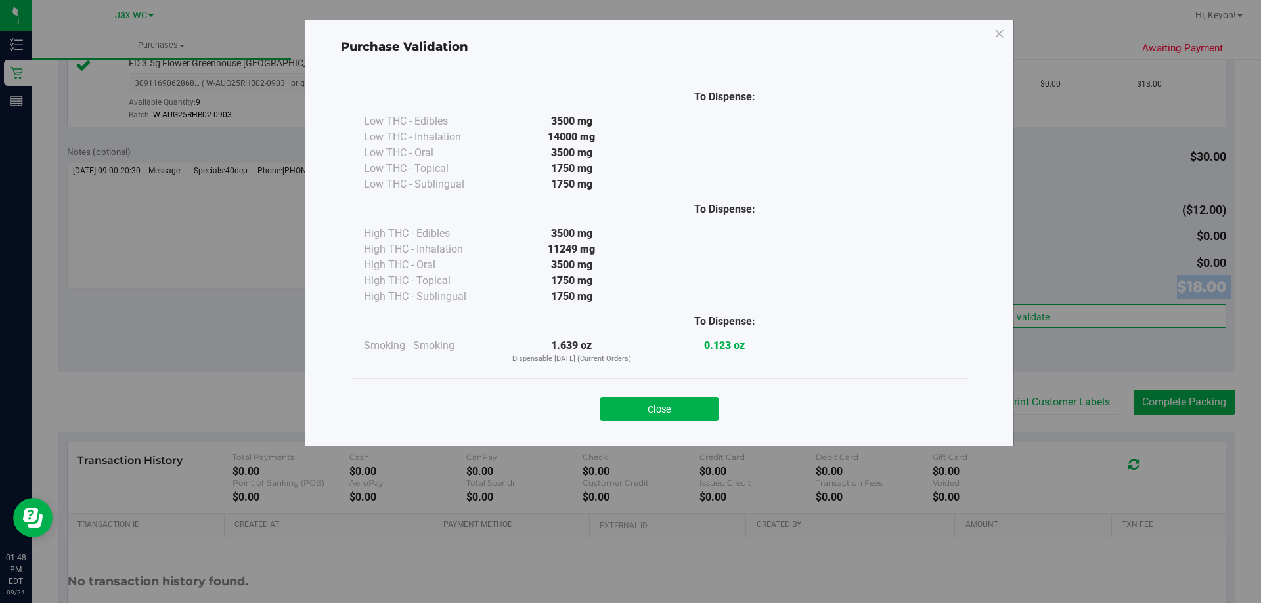
drag, startPoint x: 700, startPoint y: 414, endPoint x: 727, endPoint y: 400, distance: 29.9
click at [701, 412] on button "Close" at bounding box center [658, 409] width 119 height 24
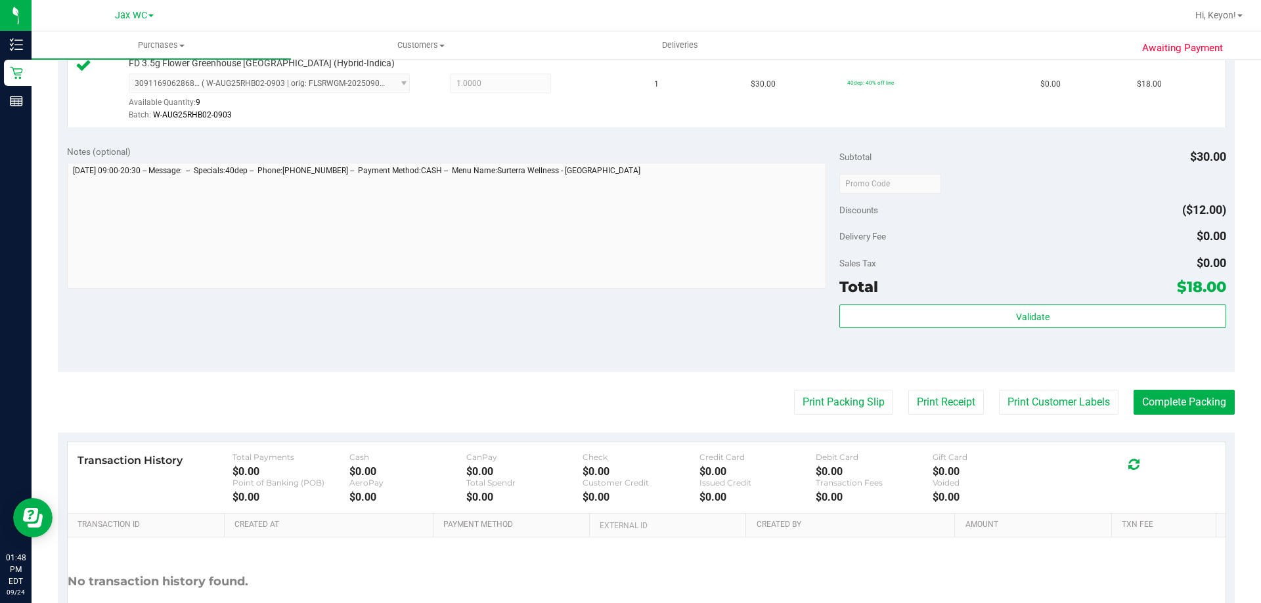
click at [1060, 351] on div "Validate" at bounding box center [1032, 334] width 386 height 59
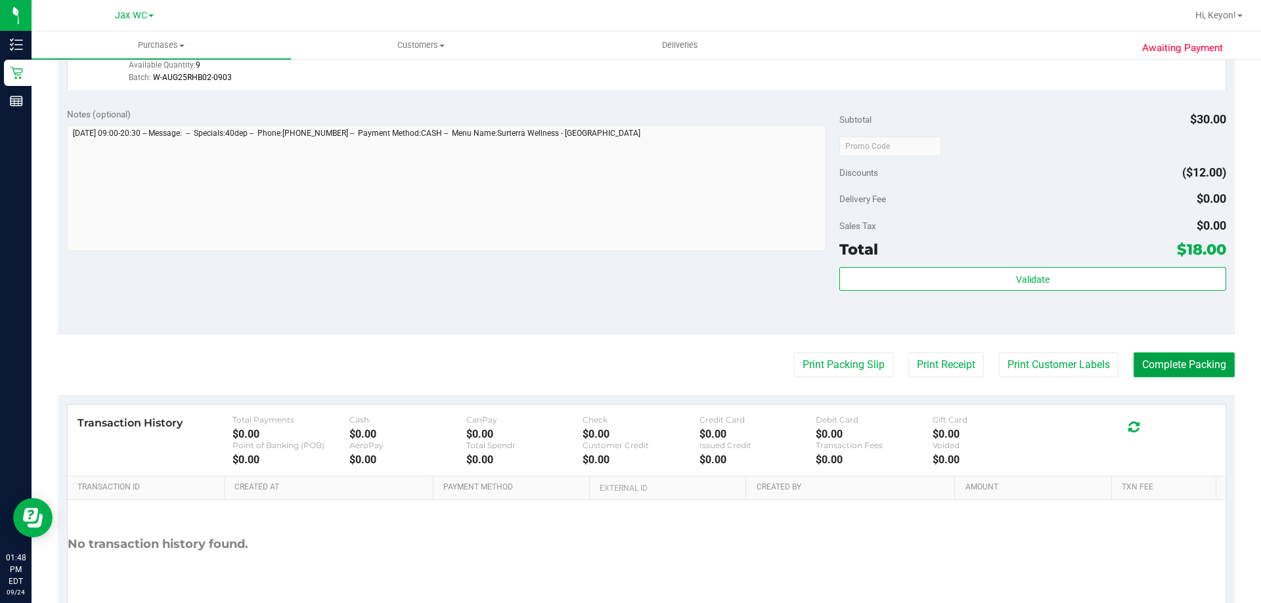
click at [1206, 366] on button "Complete Packing" at bounding box center [1183, 365] width 101 height 25
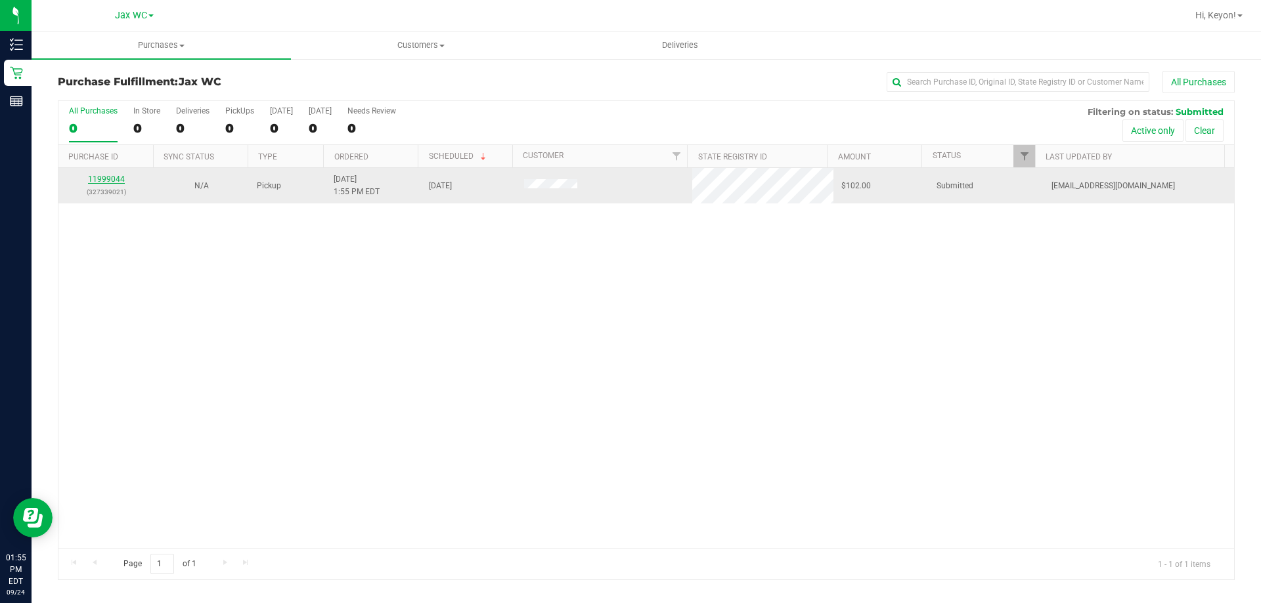
click at [108, 179] on link "11999044" at bounding box center [106, 179] width 37 height 9
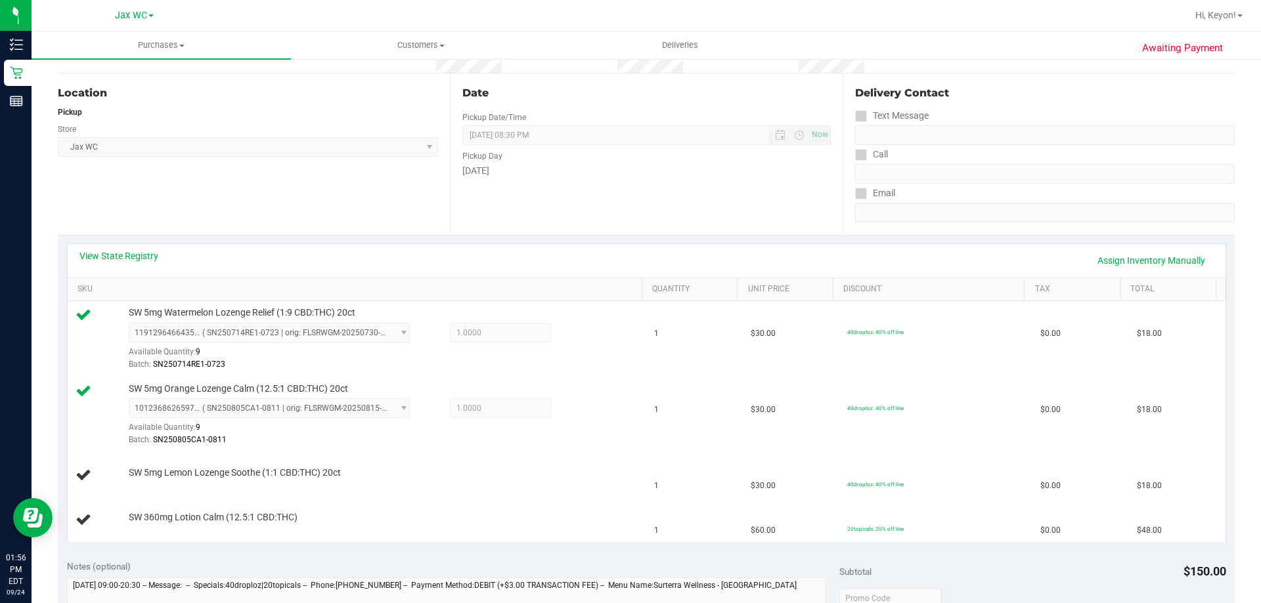
scroll to position [374, 0]
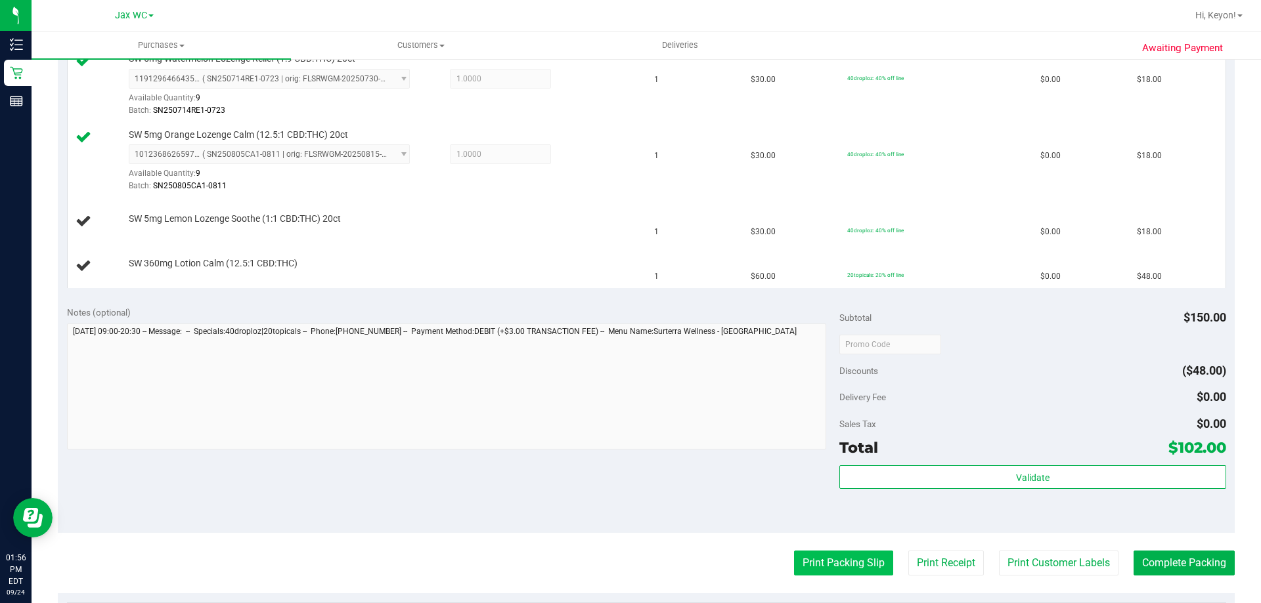
click at [823, 572] on button "Print Packing Slip" at bounding box center [843, 563] width 99 height 25
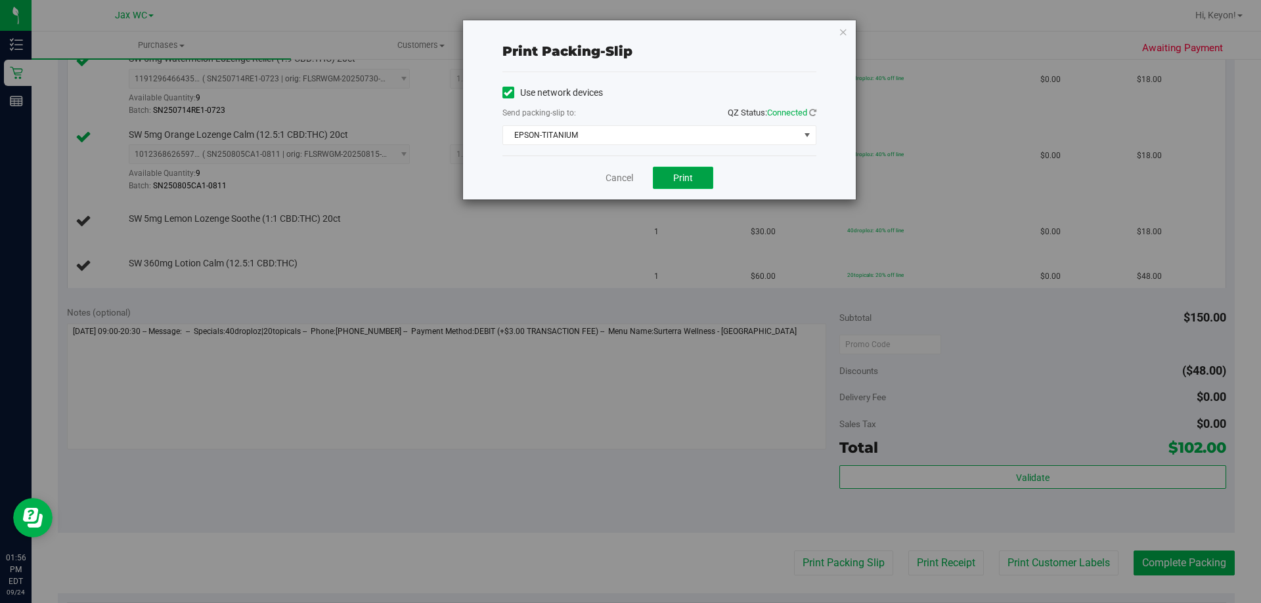
drag, startPoint x: 687, startPoint y: 173, endPoint x: 677, endPoint y: 171, distance: 10.7
click at [686, 173] on span "Print" at bounding box center [683, 178] width 20 height 11
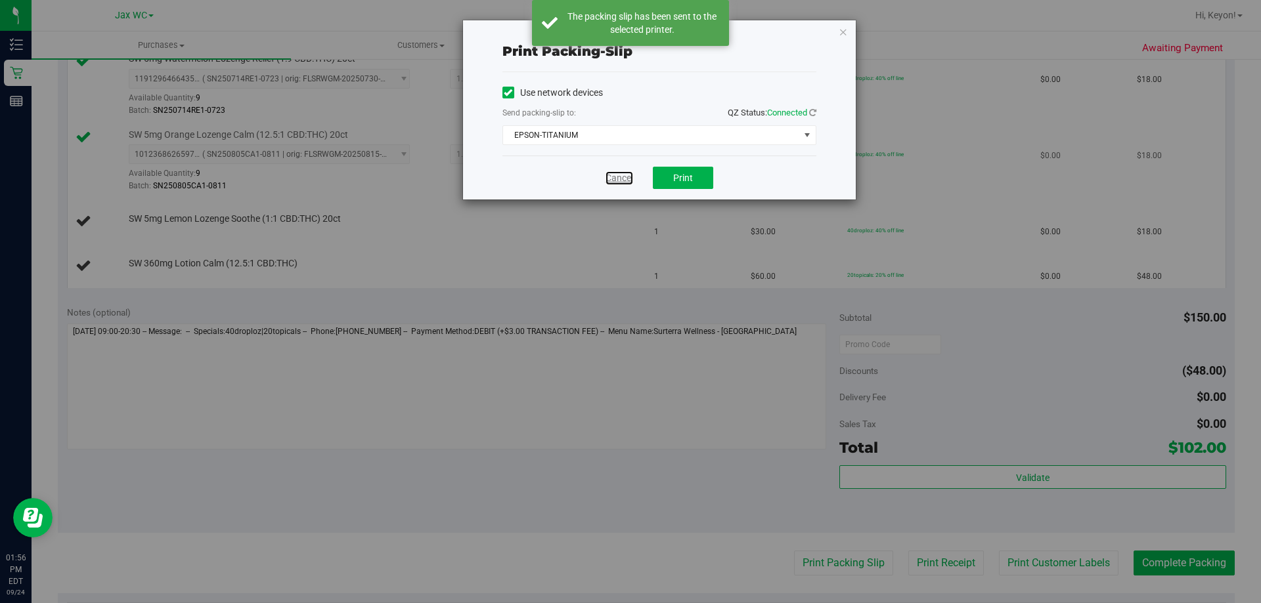
drag, startPoint x: 611, startPoint y: 183, endPoint x: 963, endPoint y: 195, distance: 352.1
click at [612, 183] on link "Cancel" at bounding box center [619, 178] width 28 height 14
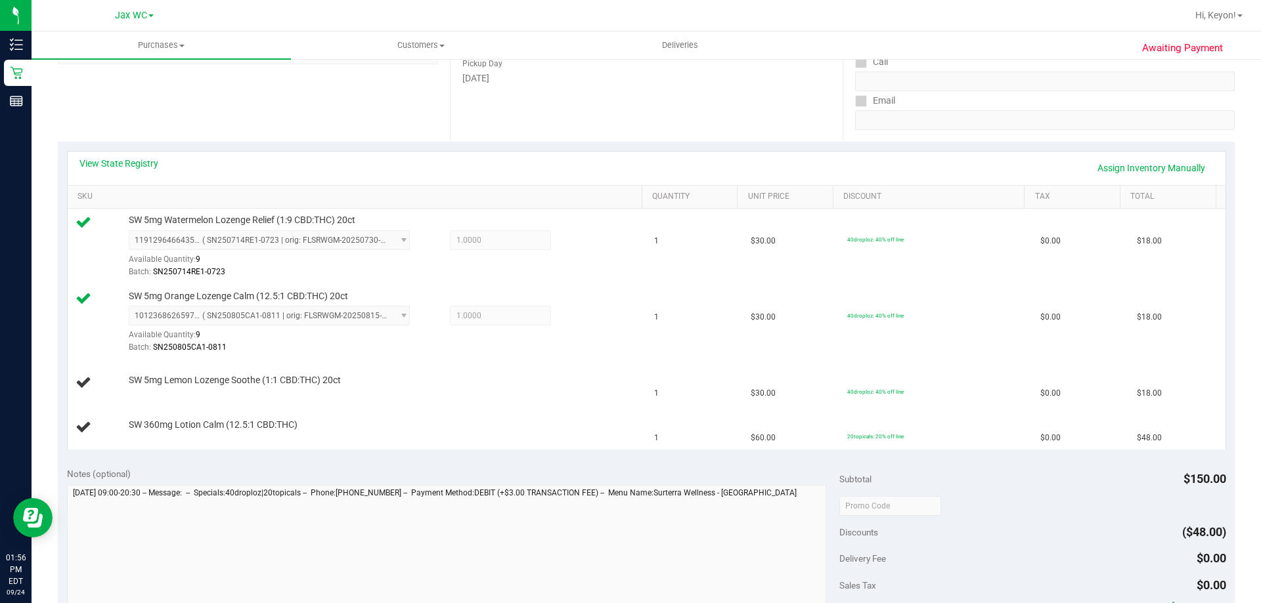
scroll to position [0, 0]
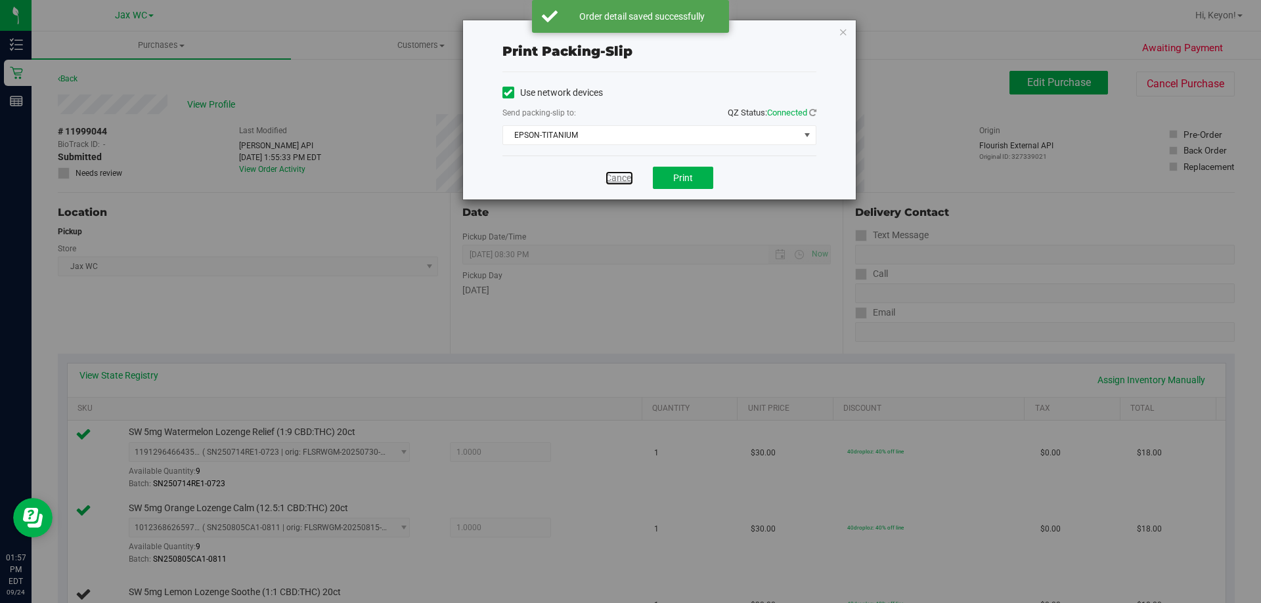
click at [620, 178] on link "Cancel" at bounding box center [619, 178] width 28 height 14
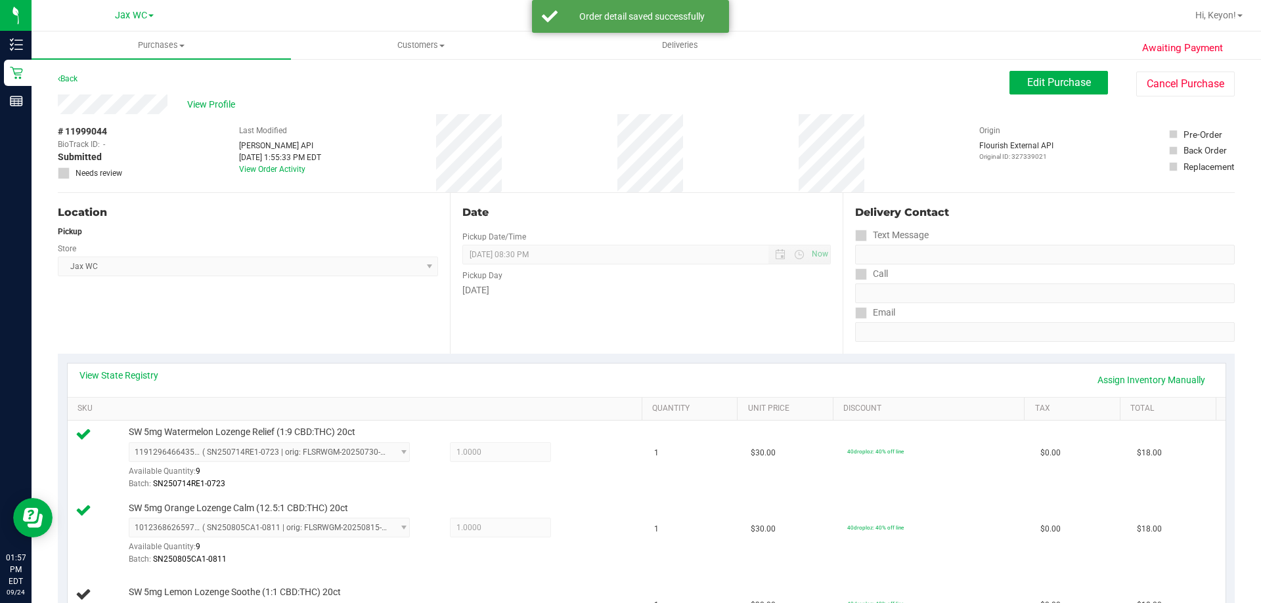
scroll to position [651, 0]
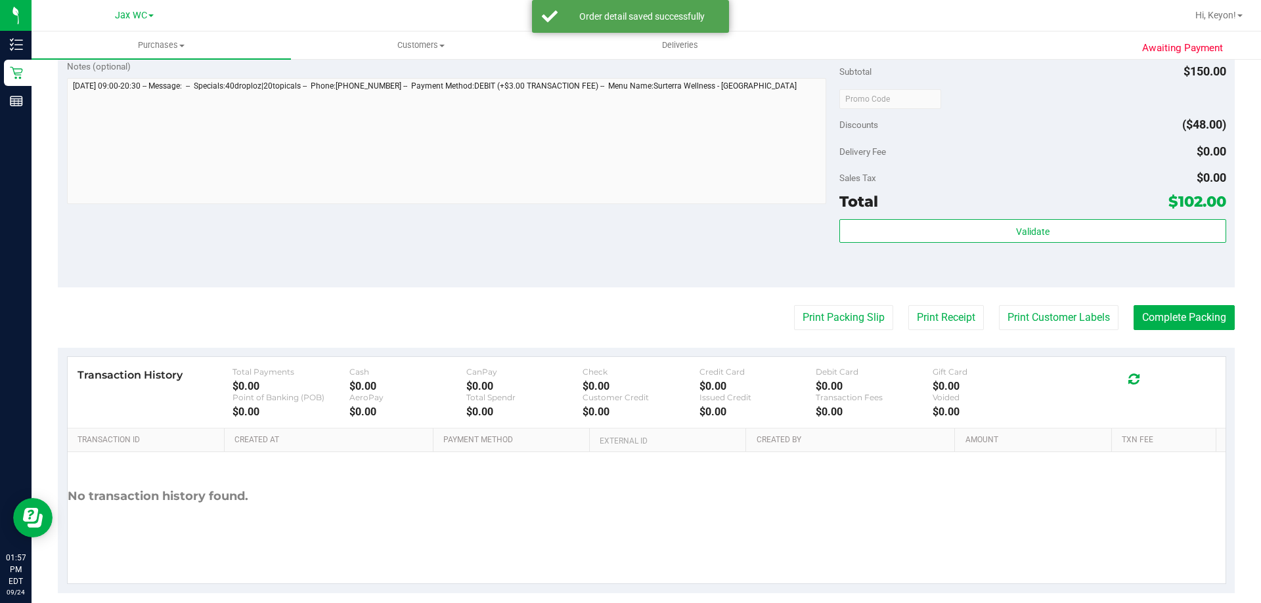
click at [794, 305] on button "Print Packing Slip" at bounding box center [843, 317] width 99 height 25
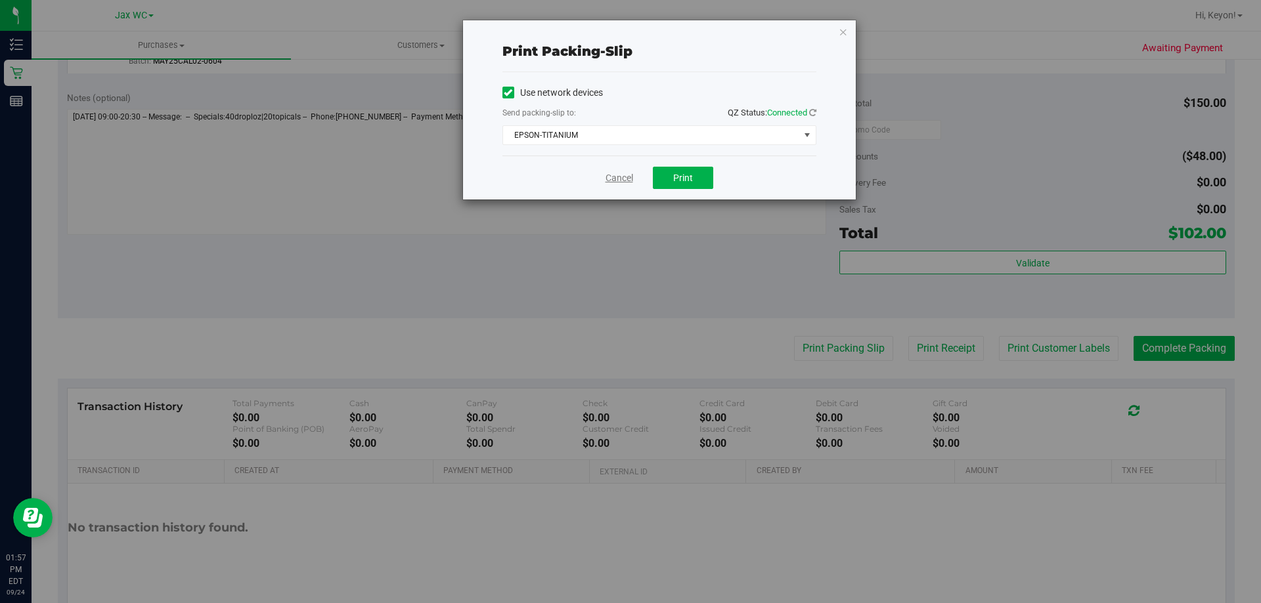
click at [616, 176] on link "Cancel" at bounding box center [619, 178] width 28 height 14
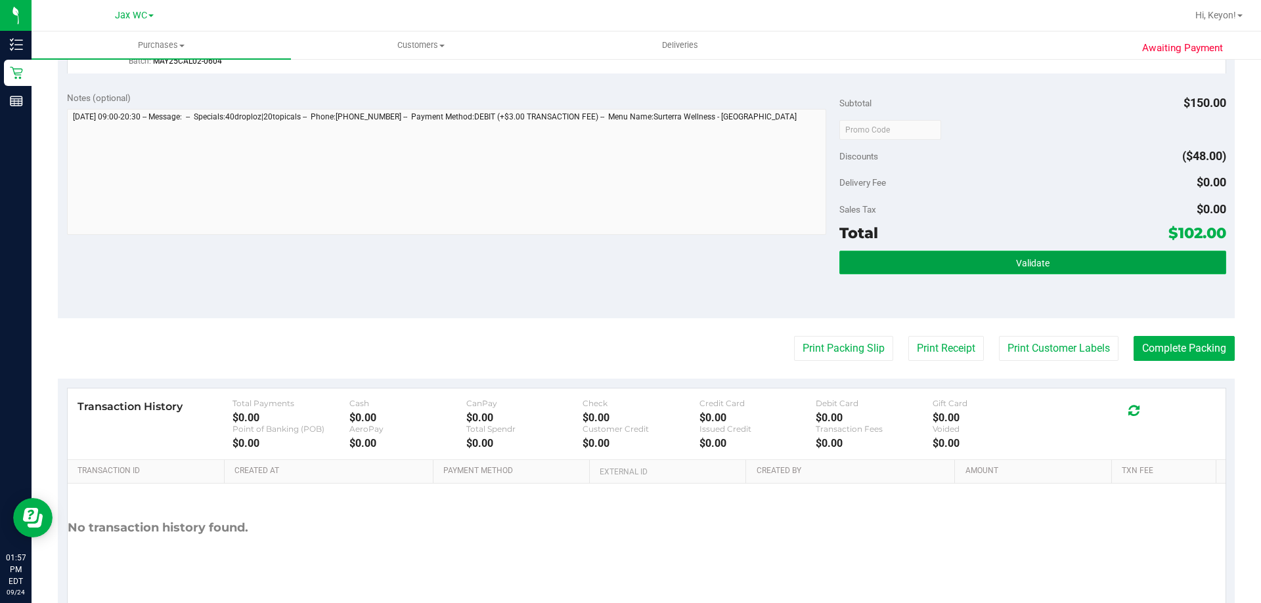
click at [1041, 268] on button "Validate" at bounding box center [1032, 263] width 386 height 24
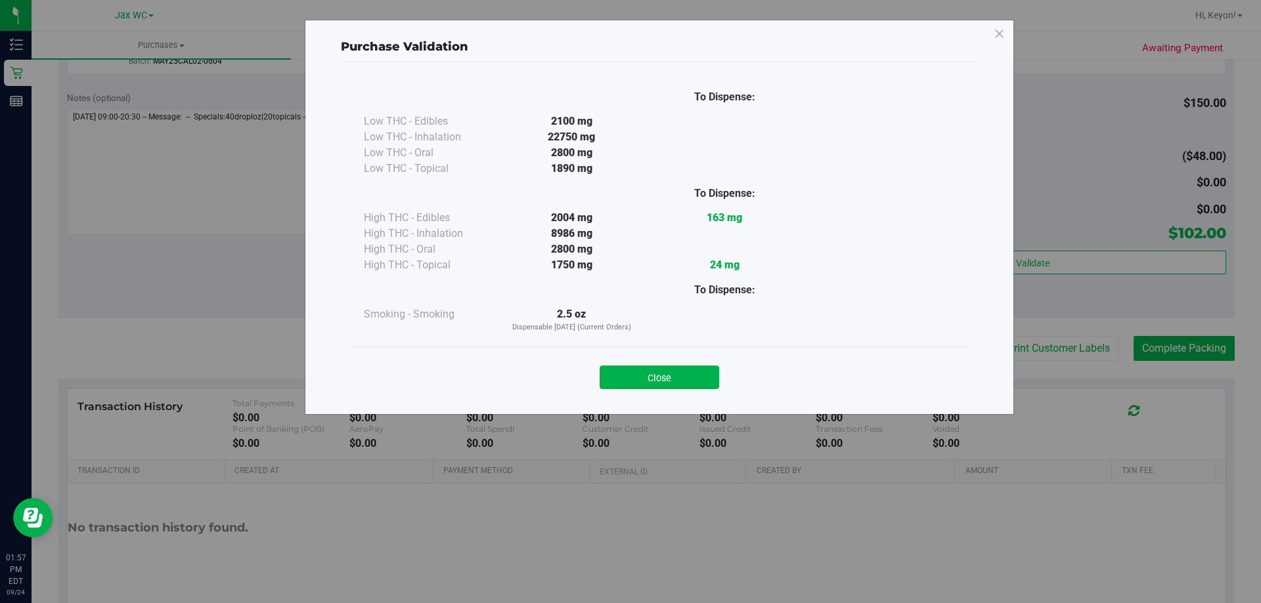
drag, startPoint x: 697, startPoint y: 374, endPoint x: 751, endPoint y: 374, distance: 53.8
click at [727, 375] on div "Close" at bounding box center [658, 373] width 597 height 33
drag, startPoint x: 1260, startPoint y: 316, endPoint x: 1249, endPoint y: 320, distance: 11.8
click at [1260, 320] on div "Purchase Validation To Dispense: Low THC - Edibles 2100 mg" at bounding box center [635, 301] width 1270 height 603
drag, startPoint x: 666, startPoint y: 372, endPoint x: 695, endPoint y: 371, distance: 29.6
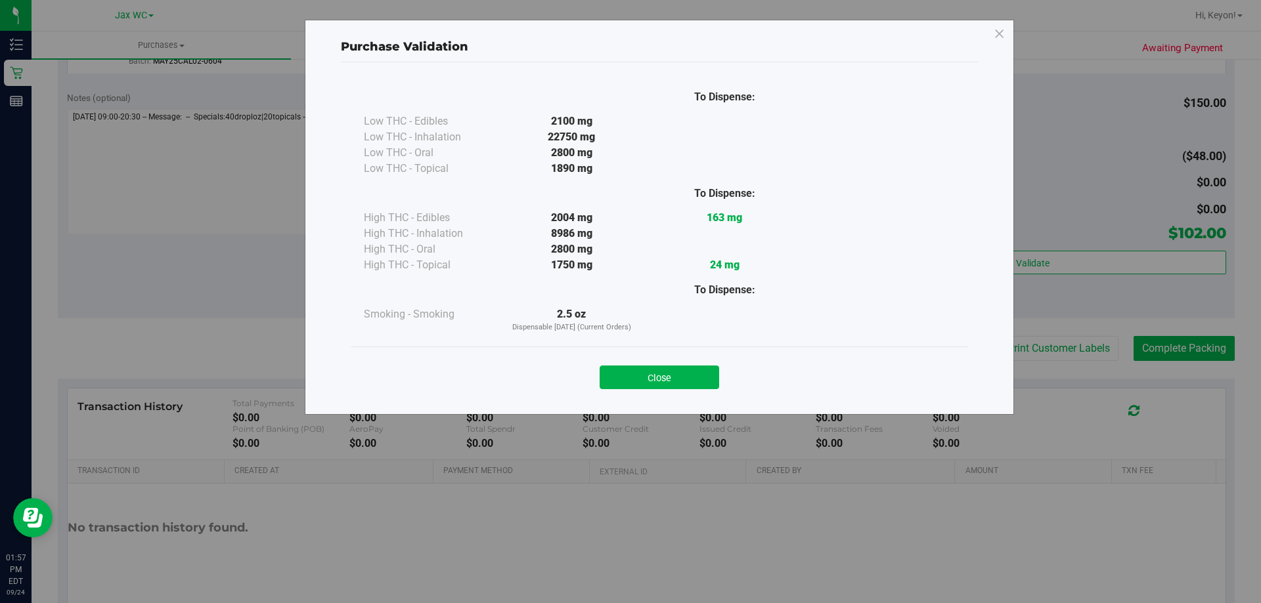
click at [672, 372] on button "Close" at bounding box center [658, 378] width 119 height 24
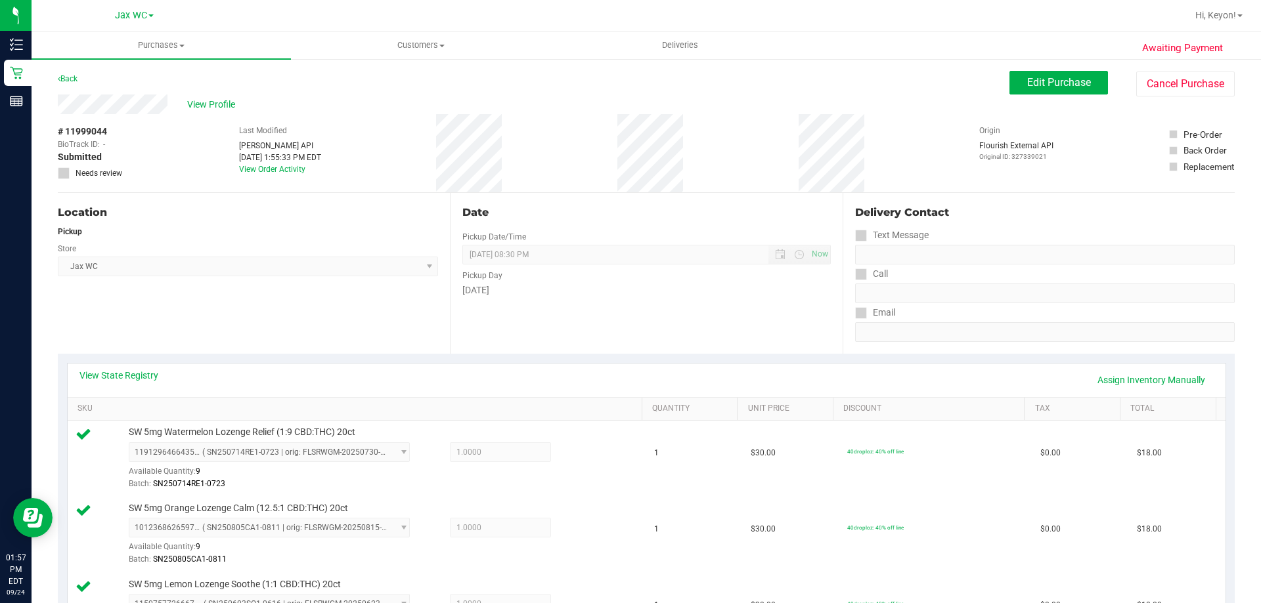
scroll to position [404, 0]
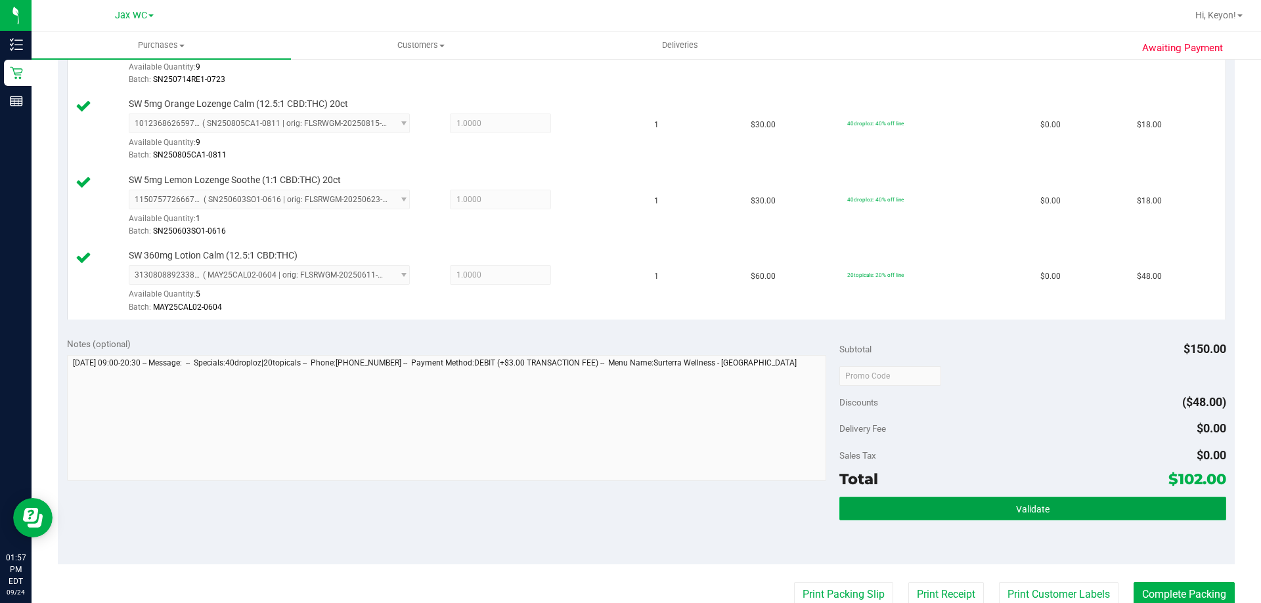
click at [1024, 504] on button "Validate" at bounding box center [1032, 509] width 386 height 24
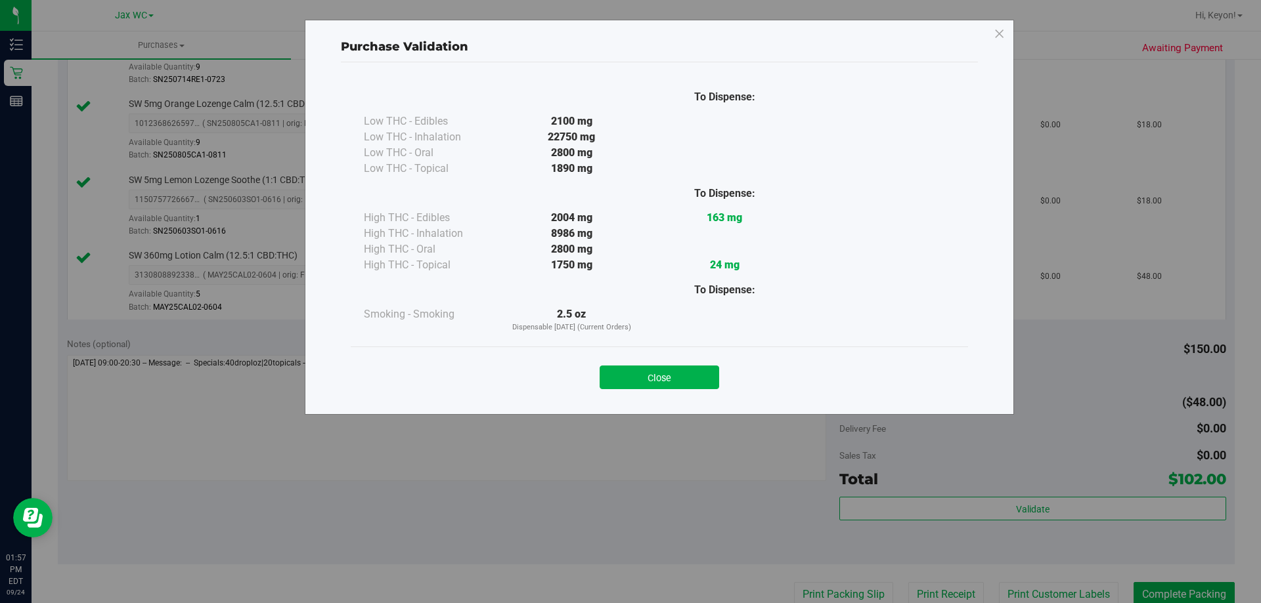
click at [716, 379] on button "Close" at bounding box center [658, 378] width 119 height 24
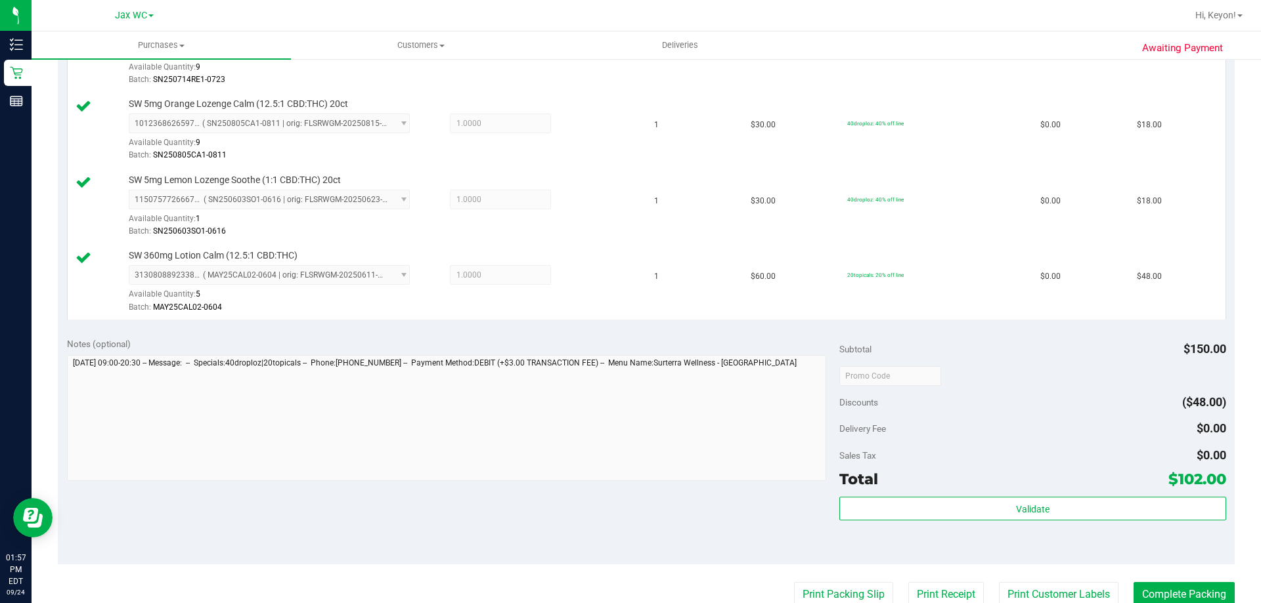
scroll to position [653, 0]
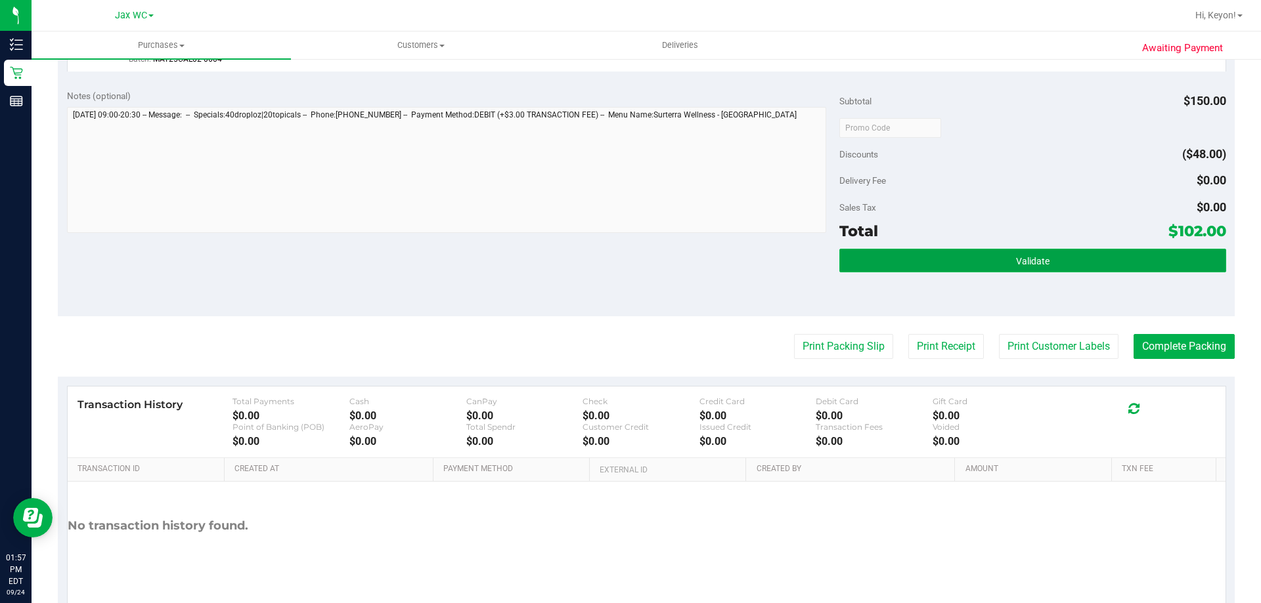
drag, startPoint x: 1035, startPoint y: 248, endPoint x: 1037, endPoint y: 255, distance: 7.7
click at [1037, 254] on button "Validate" at bounding box center [1032, 261] width 386 height 24
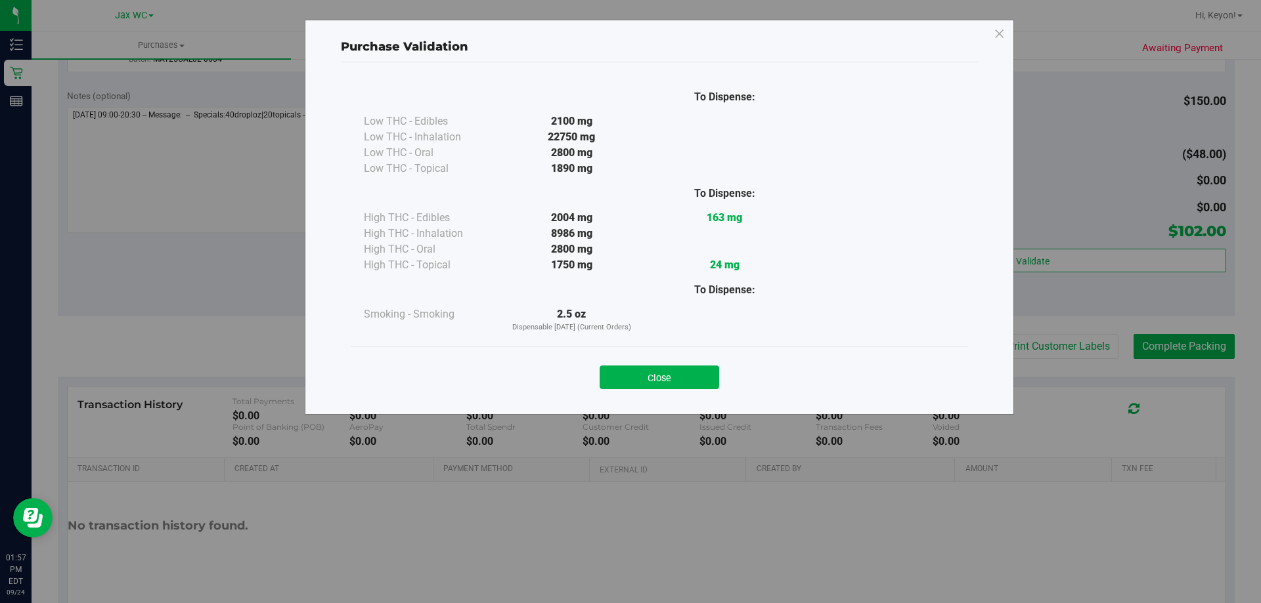
drag, startPoint x: 681, startPoint y: 378, endPoint x: 1260, endPoint y: 350, distance: 579.1
click at [695, 381] on button "Close" at bounding box center [658, 378] width 119 height 24
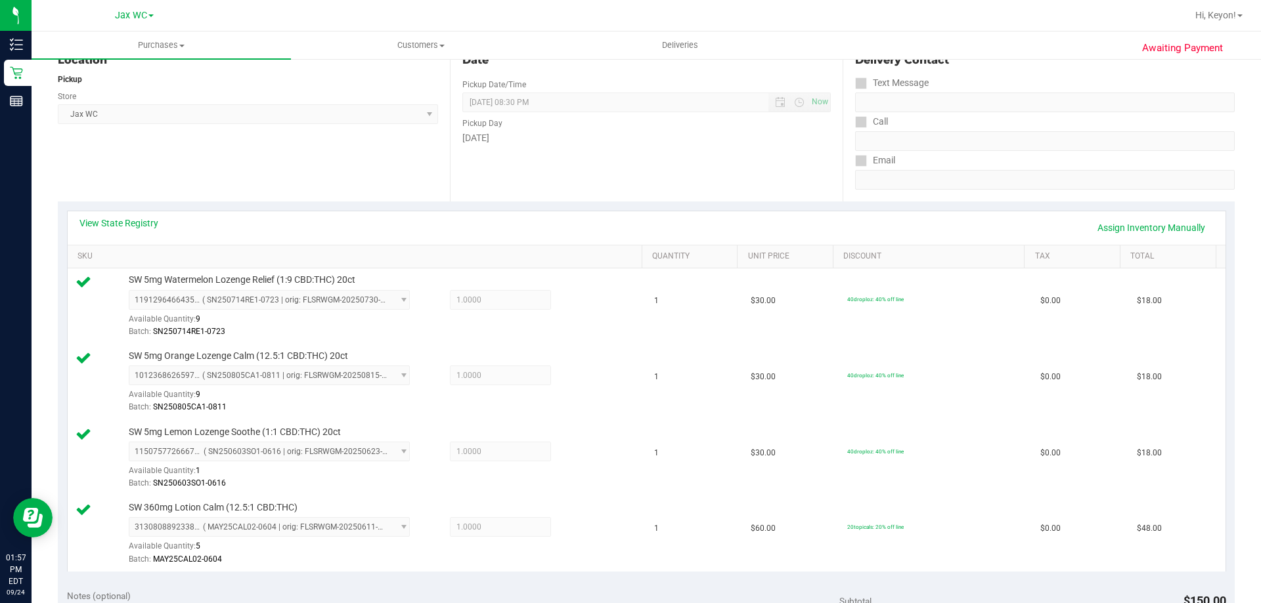
scroll to position [557, 0]
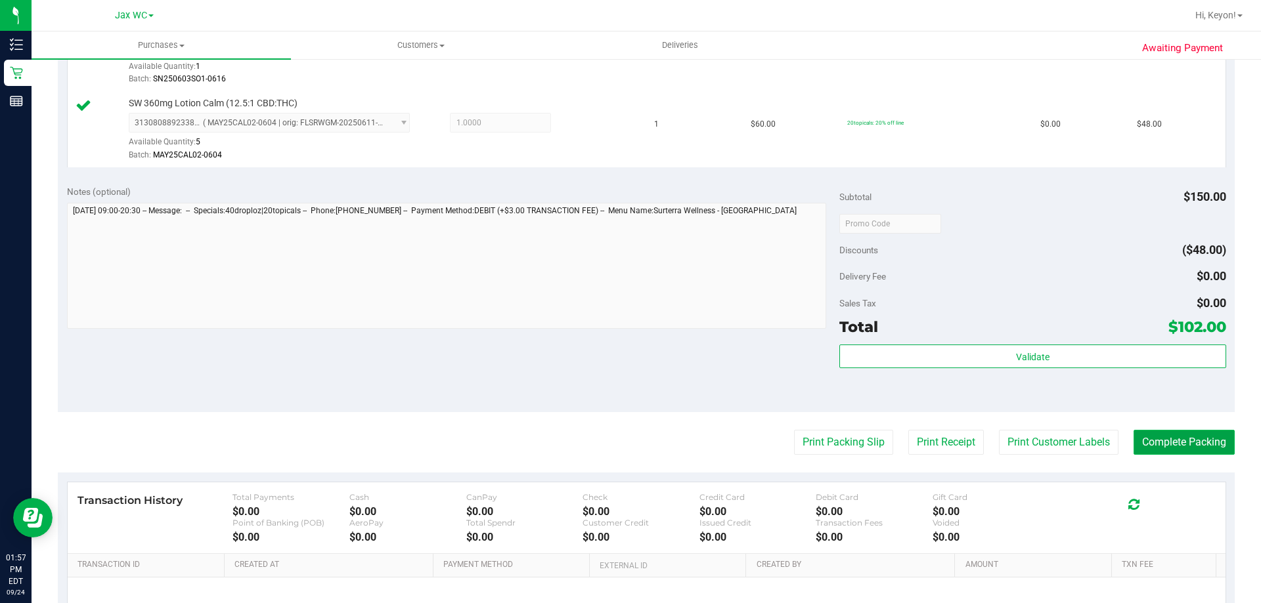
click at [1190, 452] on button "Complete Packing" at bounding box center [1183, 442] width 101 height 25
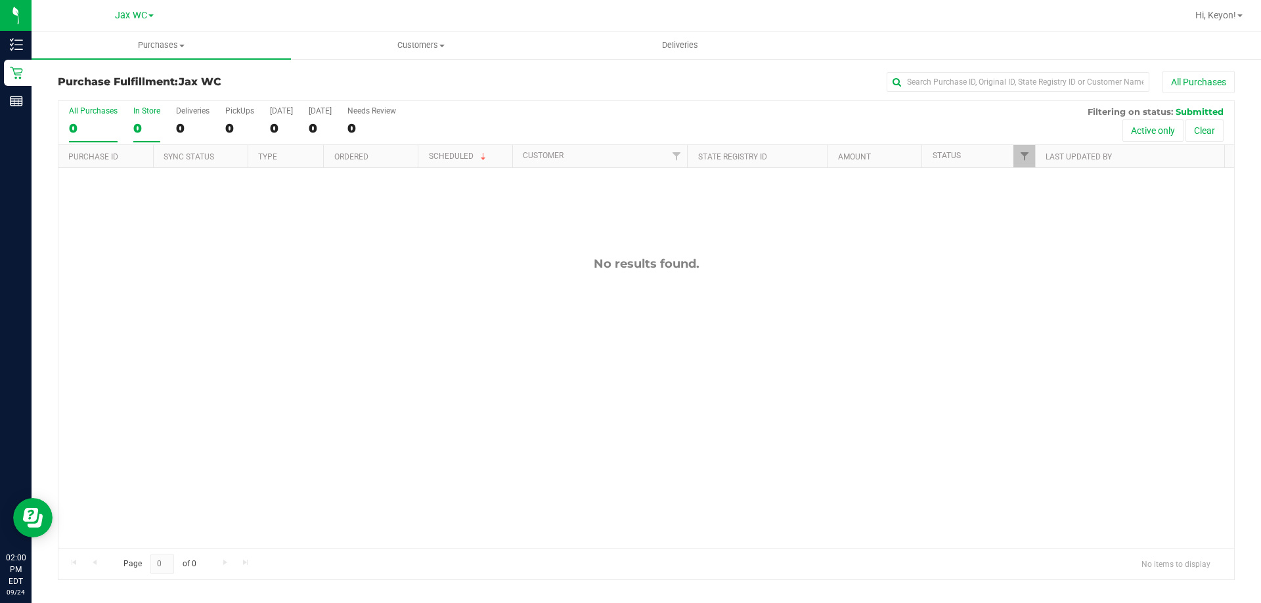
click at [154, 123] on div "0" at bounding box center [146, 128] width 27 height 15
click at [0, 0] on input "In Store 0" at bounding box center [0, 0] width 0 height 0
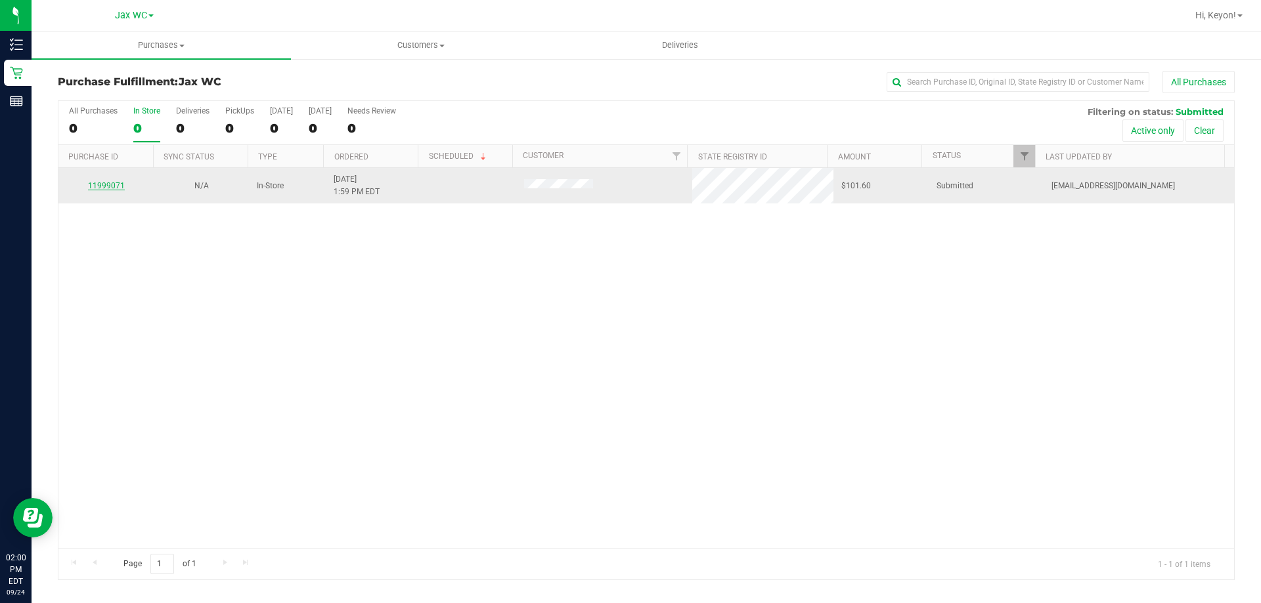
click at [119, 188] on link "11999071" at bounding box center [106, 185] width 37 height 9
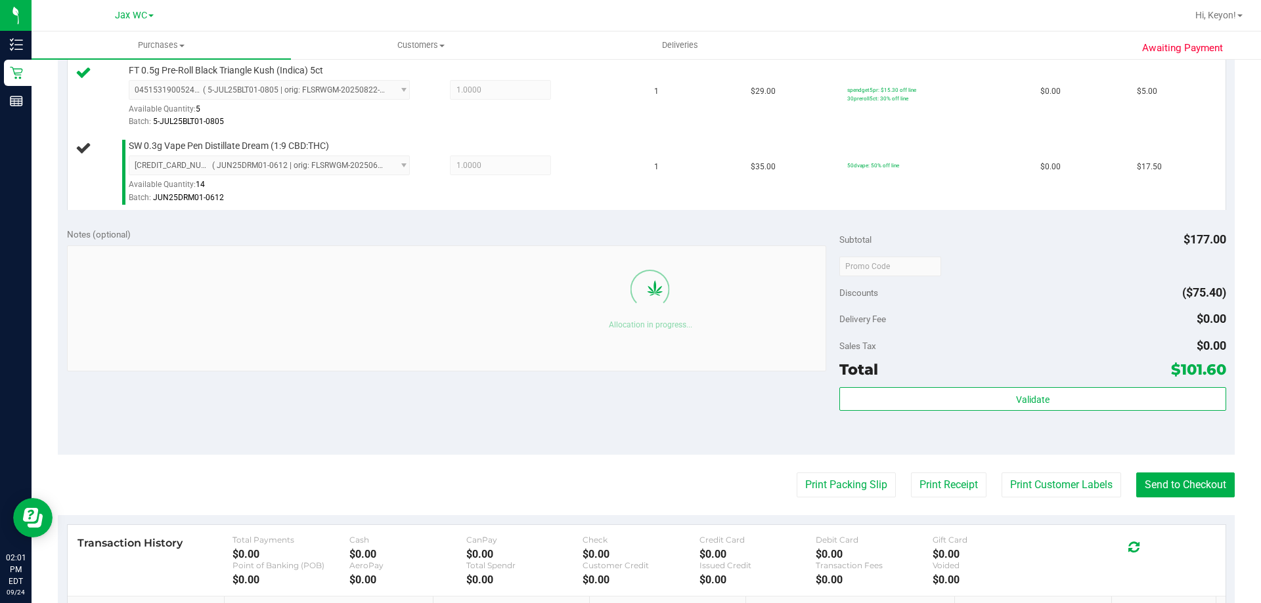
scroll to position [538, 0]
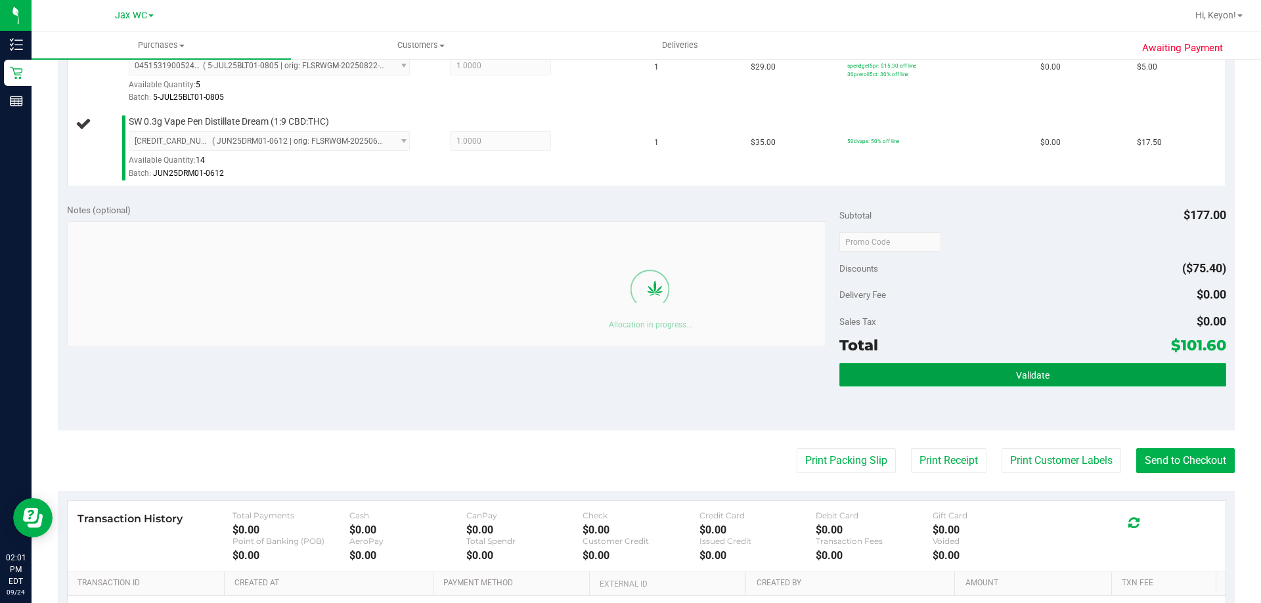
click at [1078, 386] on button "Validate" at bounding box center [1032, 375] width 386 height 24
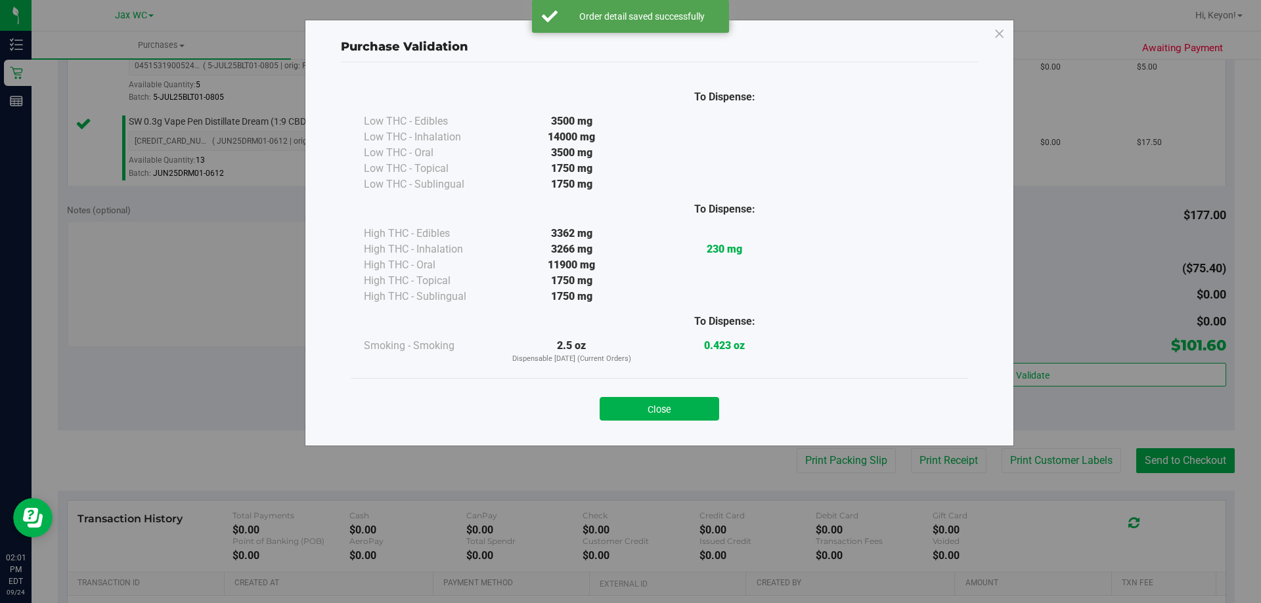
drag, startPoint x: 664, startPoint y: 408, endPoint x: 1016, endPoint y: 425, distance: 352.3
click at [679, 409] on button "Close" at bounding box center [658, 409] width 119 height 24
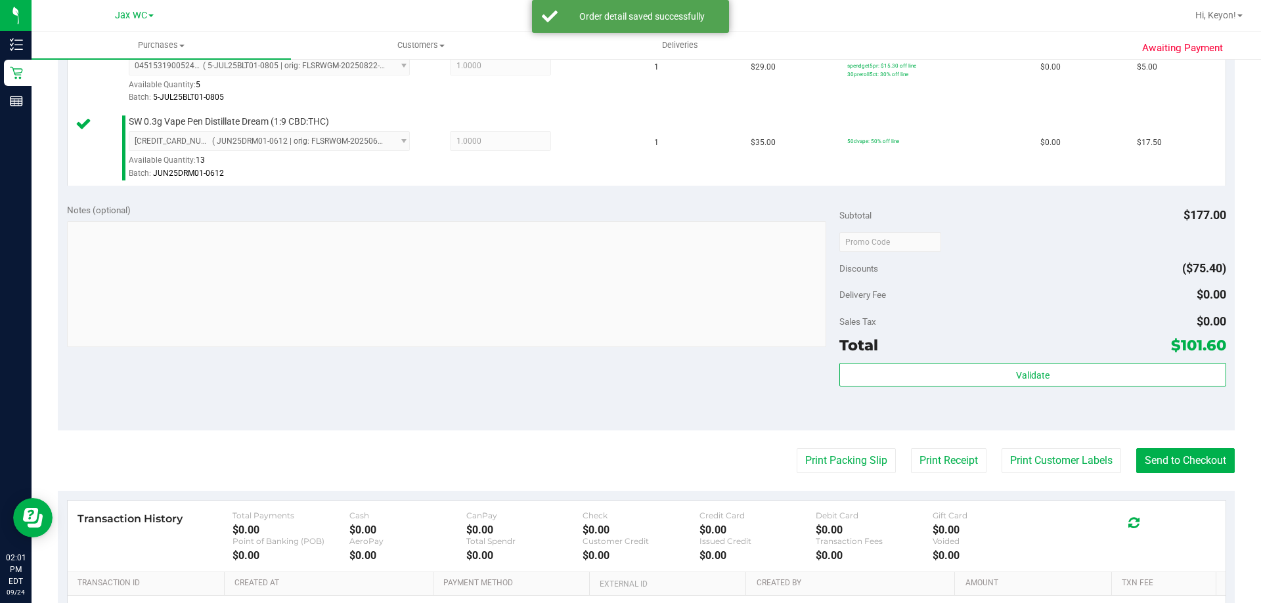
click at [1010, 441] on purchase-details "Back Edit Purchase Cancel Purchase View Profile # 11999071 BioTrack ID: - Submi…" at bounding box center [646, 135] width 1177 height 1204
drag, startPoint x: 1044, startPoint y: 460, endPoint x: 1030, endPoint y: 456, distance: 14.3
click at [1030, 456] on button "Print Customer Labels" at bounding box center [1060, 460] width 119 height 25
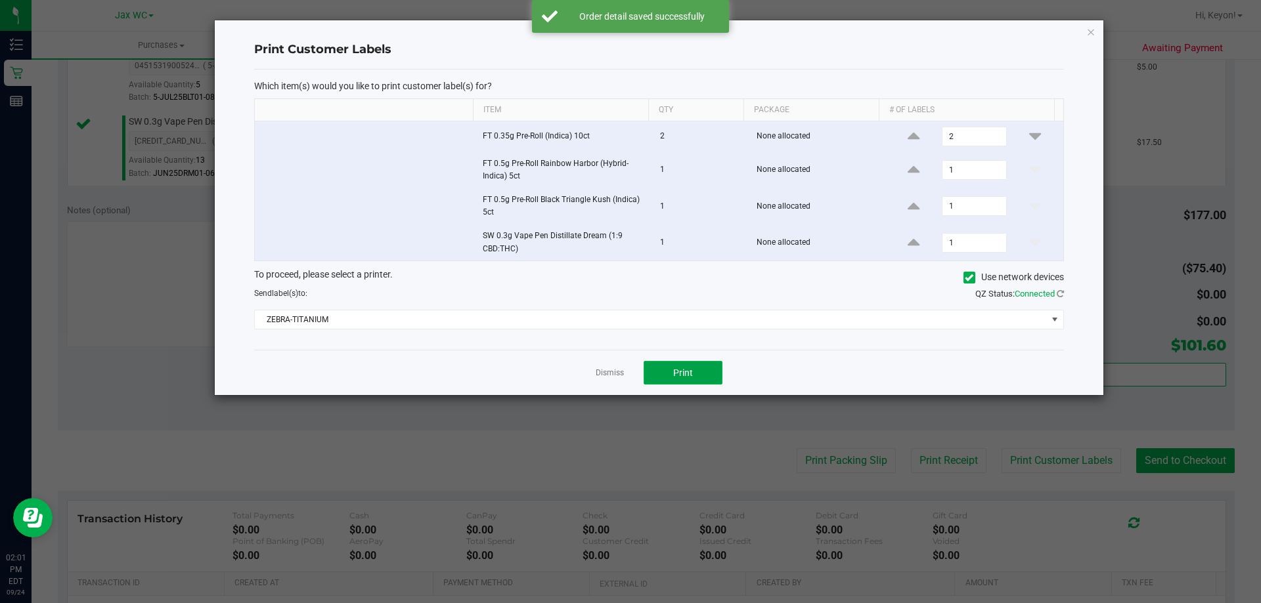
click at [697, 377] on button "Print" at bounding box center [682, 373] width 79 height 24
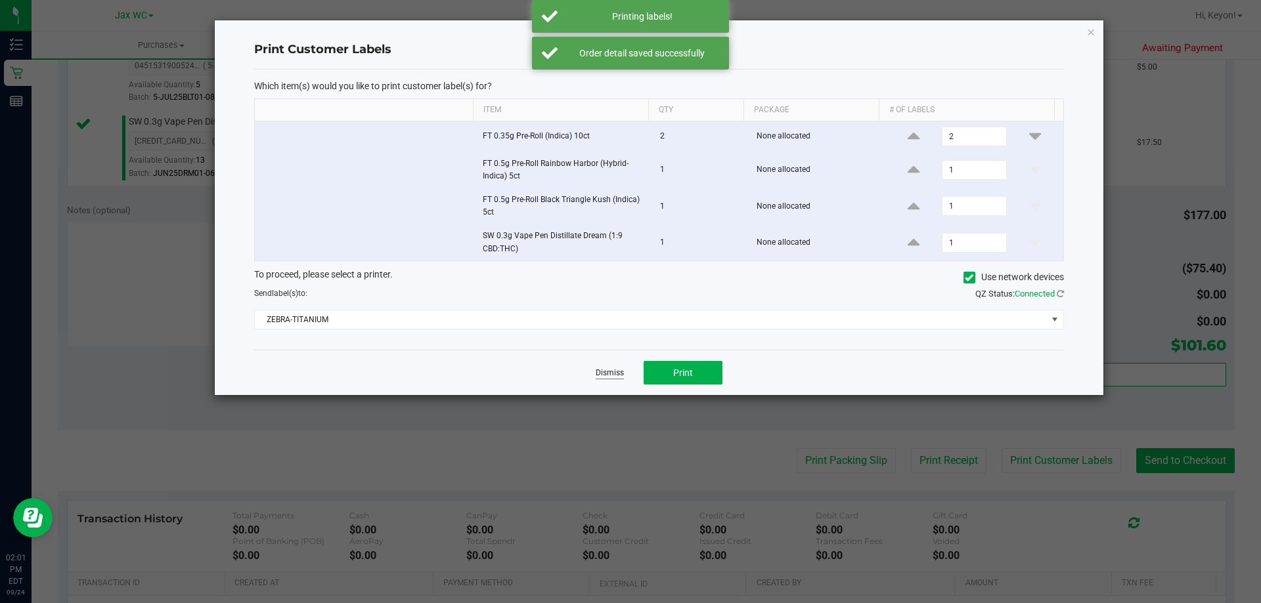
click at [605, 372] on link "Dismiss" at bounding box center [609, 373] width 28 height 11
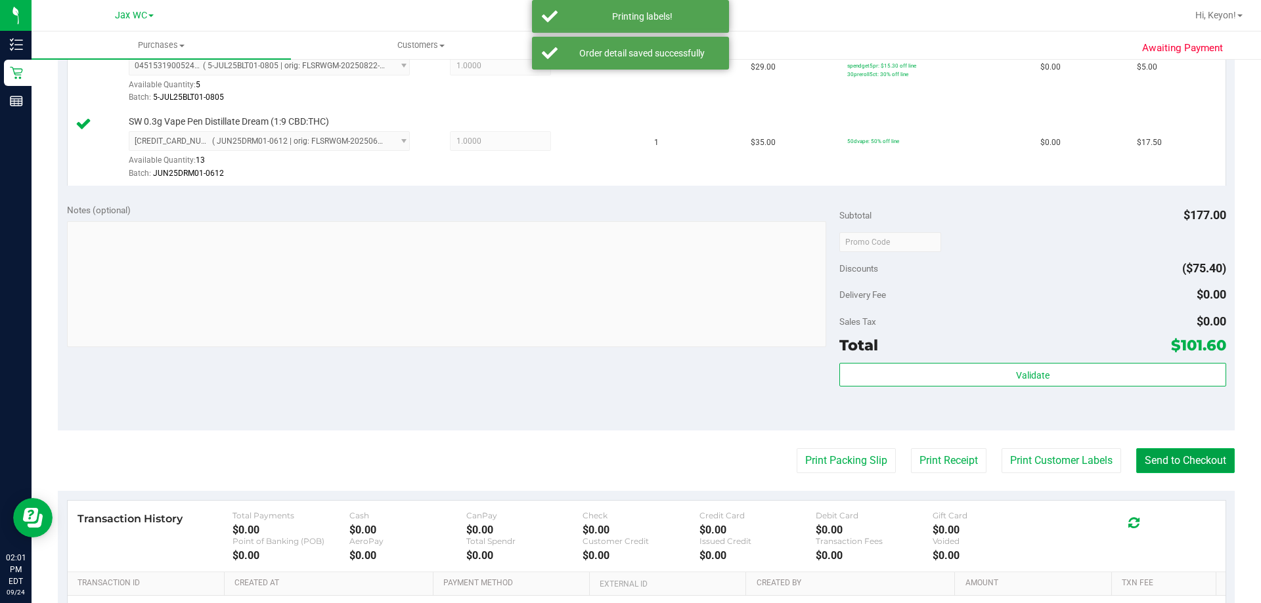
click at [1197, 462] on button "Send to Checkout" at bounding box center [1185, 460] width 98 height 25
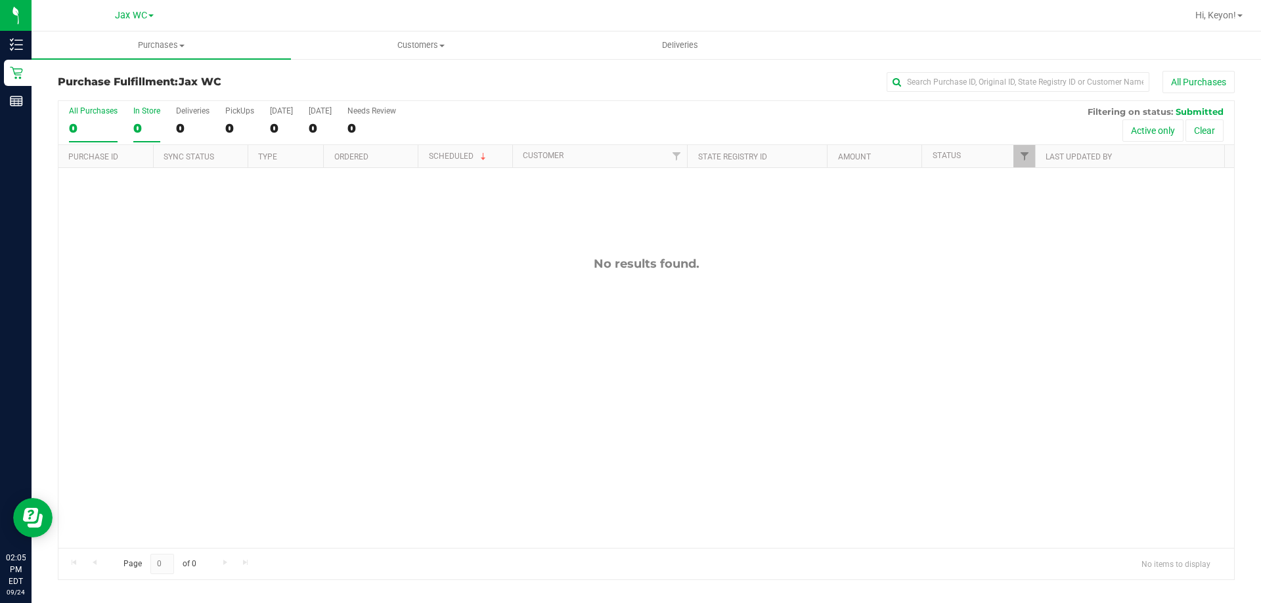
click at [160, 122] on div "All Purchases 0 In Store 0 Deliveries 0 PickUps 0 [DATE] 0 [DATE] 0 Needs Revie…" at bounding box center [645, 123] width 1175 height 44
click at [146, 123] on div "0" at bounding box center [146, 128] width 27 height 15
click at [0, 0] on input "In Store 0" at bounding box center [0, 0] width 0 height 0
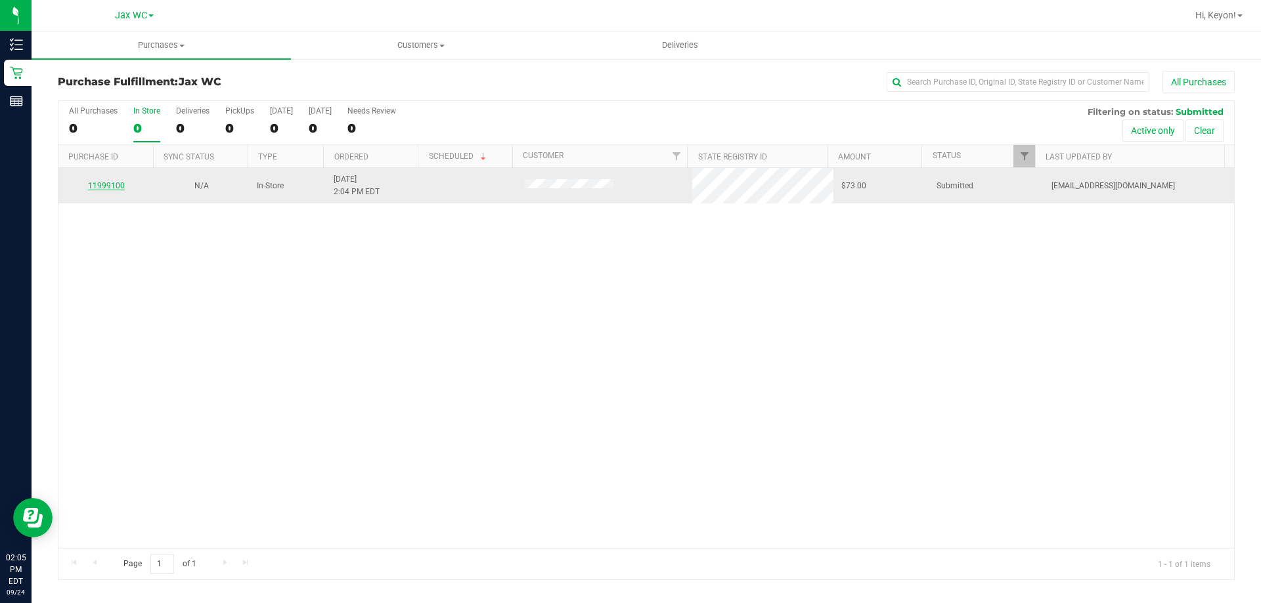
click at [114, 189] on link "11999100" at bounding box center [106, 185] width 37 height 9
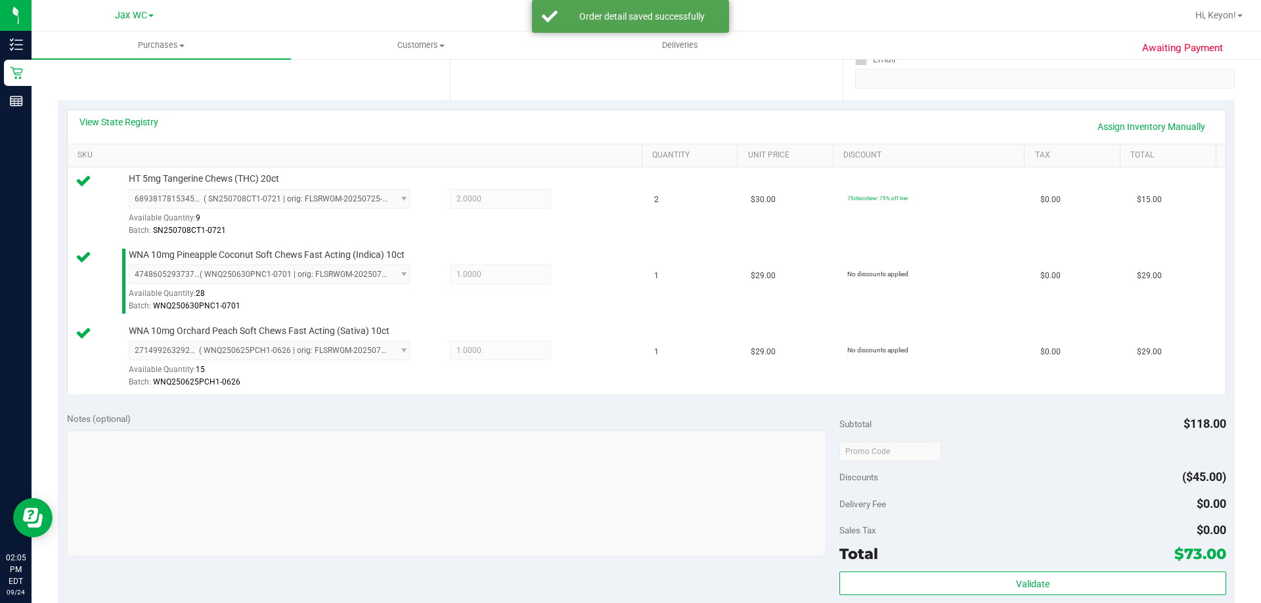
scroll to position [496, 0]
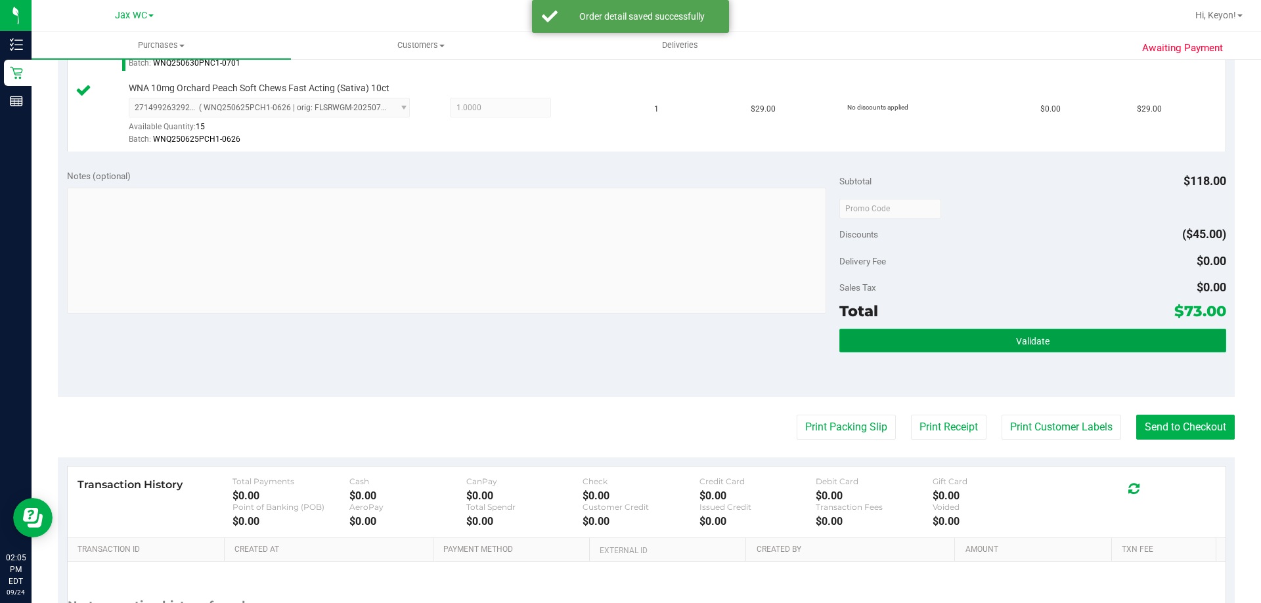
click at [1083, 344] on button "Validate" at bounding box center [1032, 341] width 386 height 24
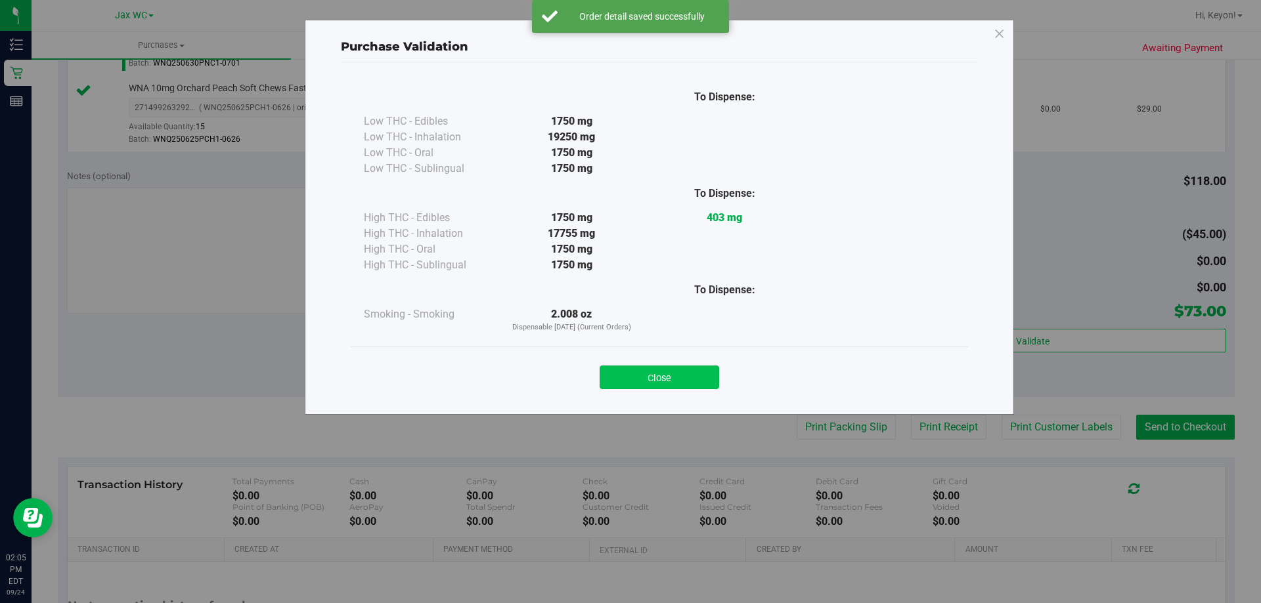
drag, startPoint x: 697, startPoint y: 374, endPoint x: 1089, endPoint y: 443, distance: 398.0
click at [701, 374] on button "Close" at bounding box center [658, 378] width 119 height 24
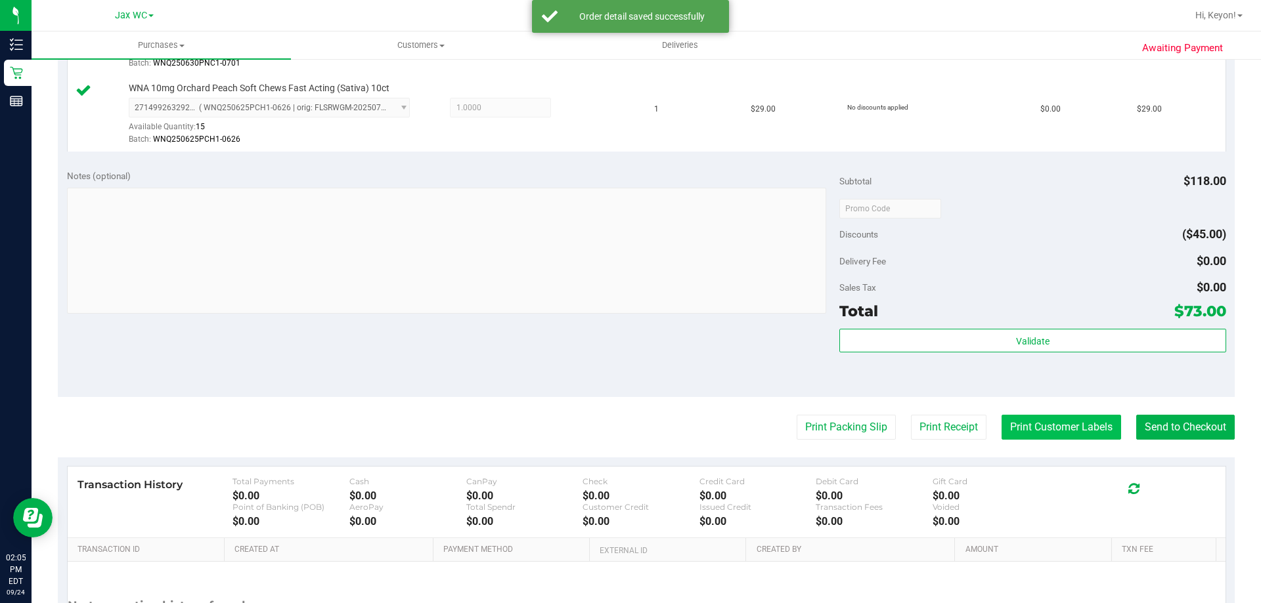
click at [1072, 426] on button "Print Customer Labels" at bounding box center [1060, 427] width 119 height 25
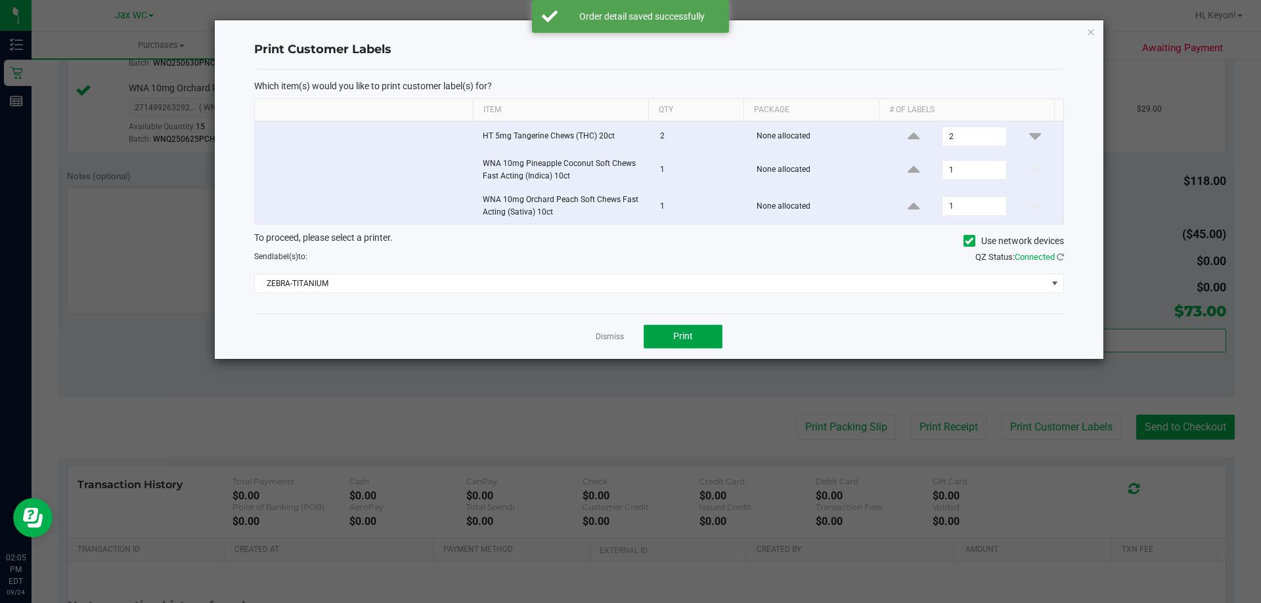
click at [708, 342] on button "Print" at bounding box center [682, 337] width 79 height 24
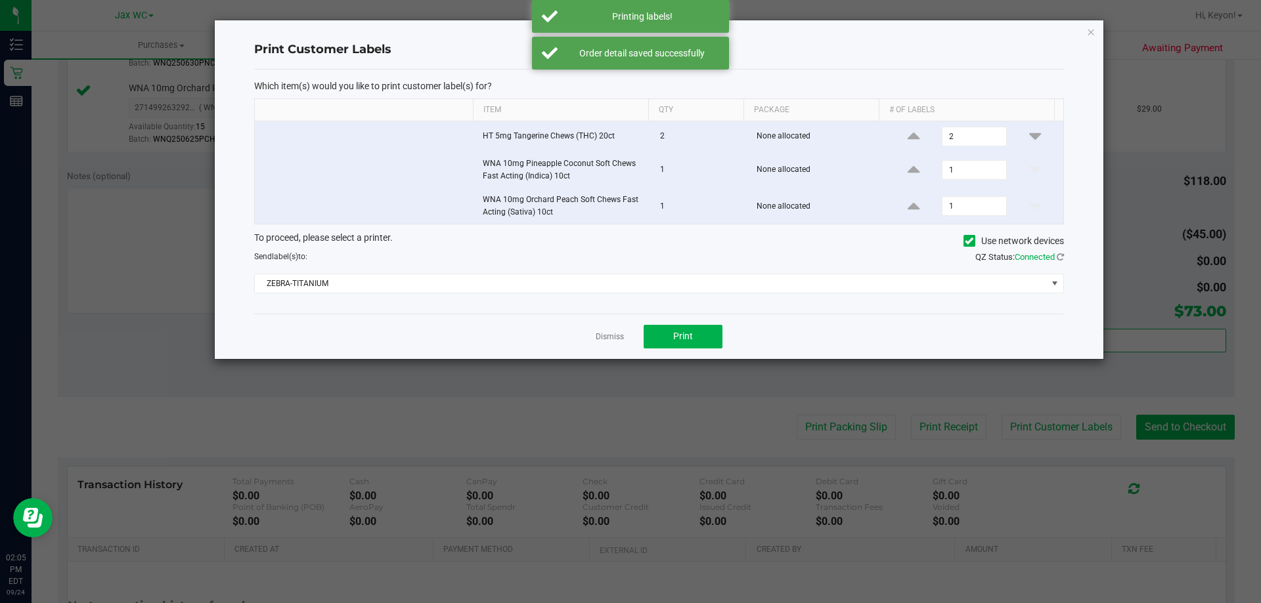
drag, startPoint x: 603, startPoint y: 337, endPoint x: 1094, endPoint y: 370, distance: 492.2
click at [605, 337] on link "Dismiss" at bounding box center [609, 337] width 28 height 11
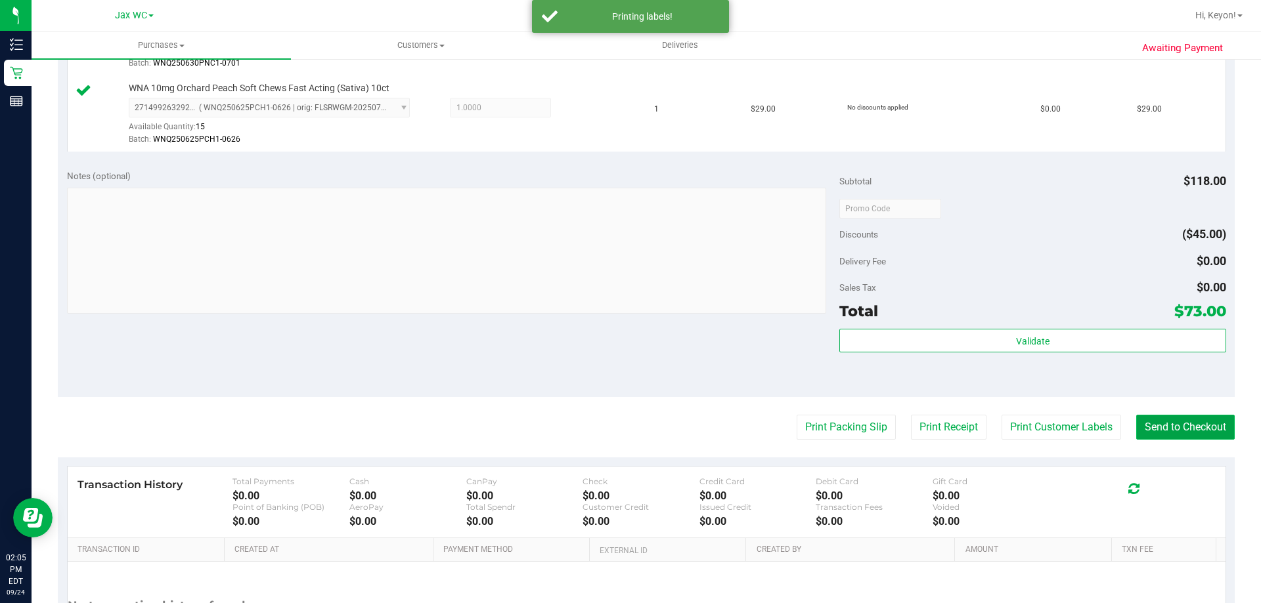
click at [1196, 418] on button "Send to Checkout" at bounding box center [1185, 427] width 98 height 25
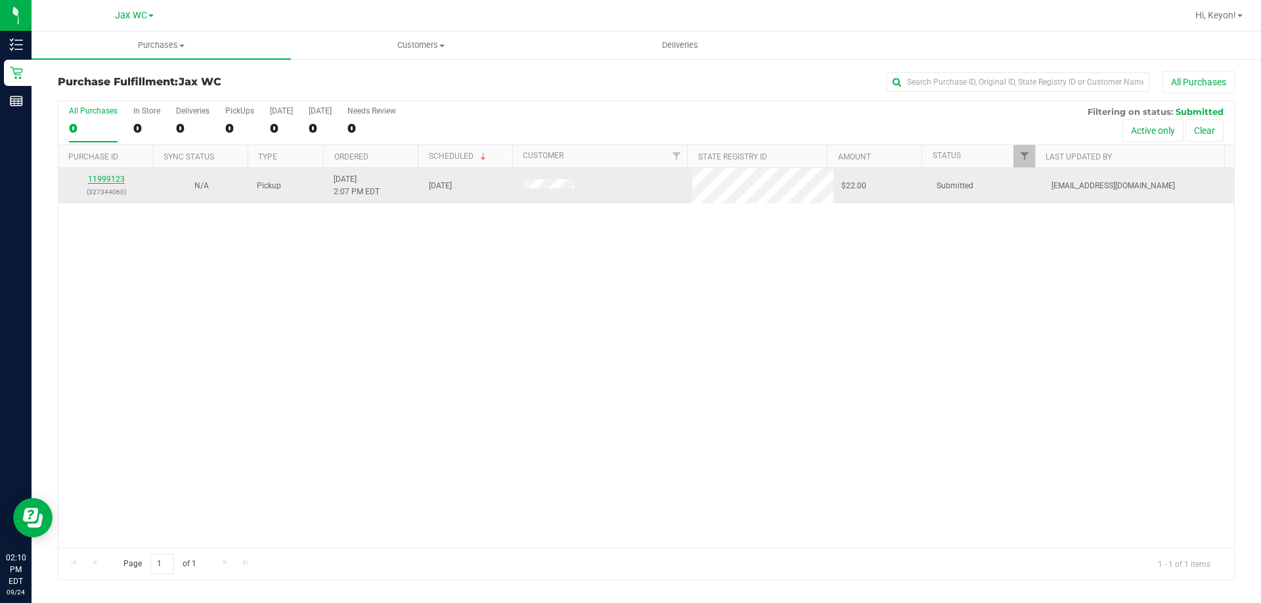
click at [119, 183] on link "11999123" at bounding box center [106, 179] width 37 height 9
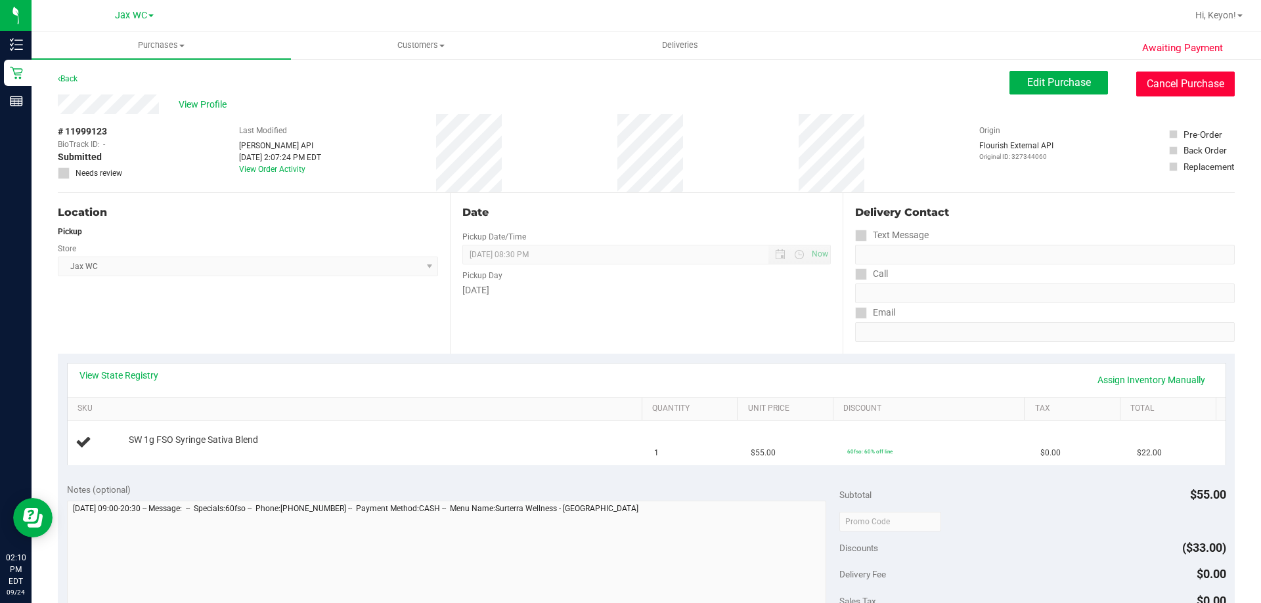
click at [1196, 78] on button "Cancel Purchase" at bounding box center [1185, 84] width 98 height 25
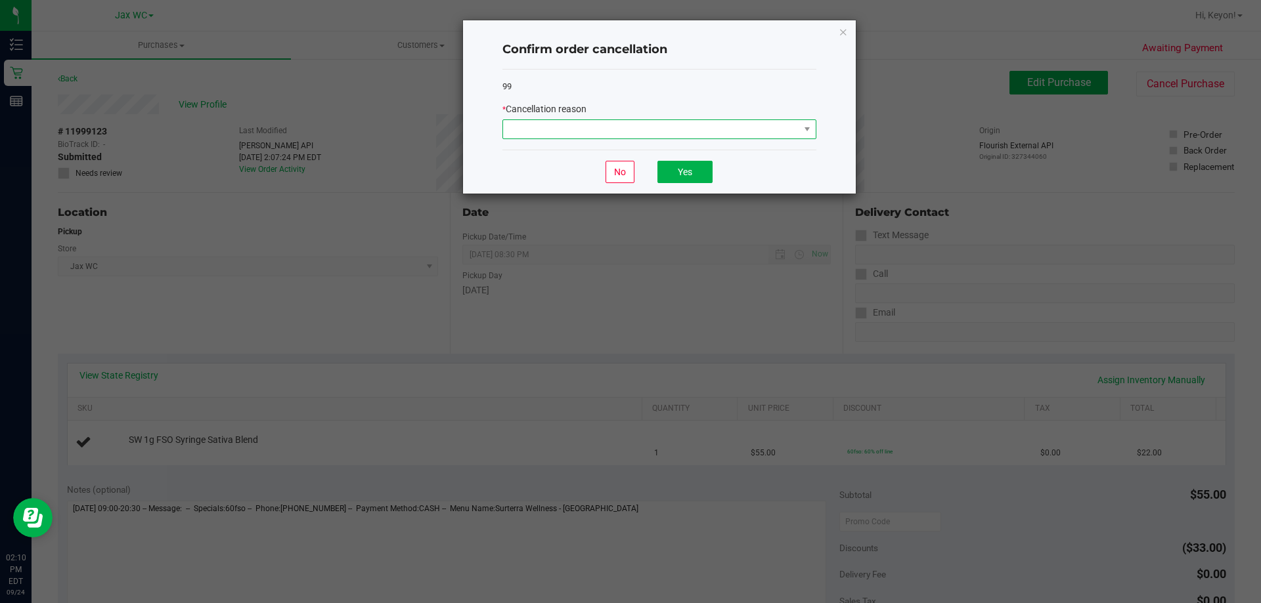
click at [770, 138] on span at bounding box center [651, 129] width 296 height 18
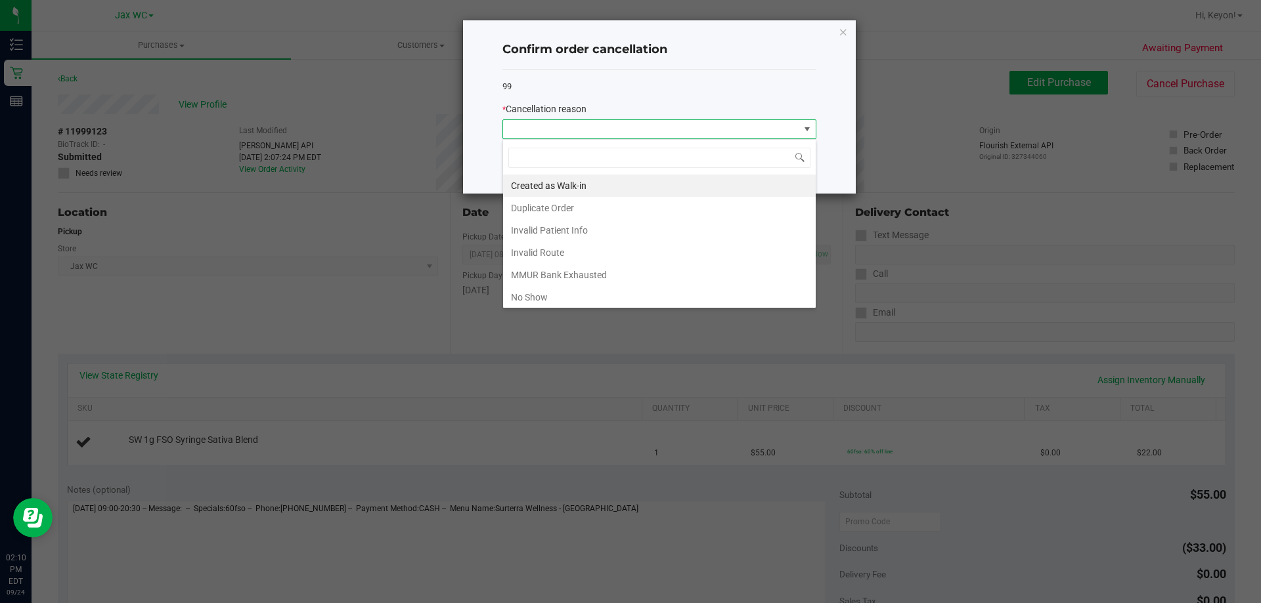
scroll to position [20, 314]
click at [586, 301] on li "No Show" at bounding box center [659, 297] width 313 height 22
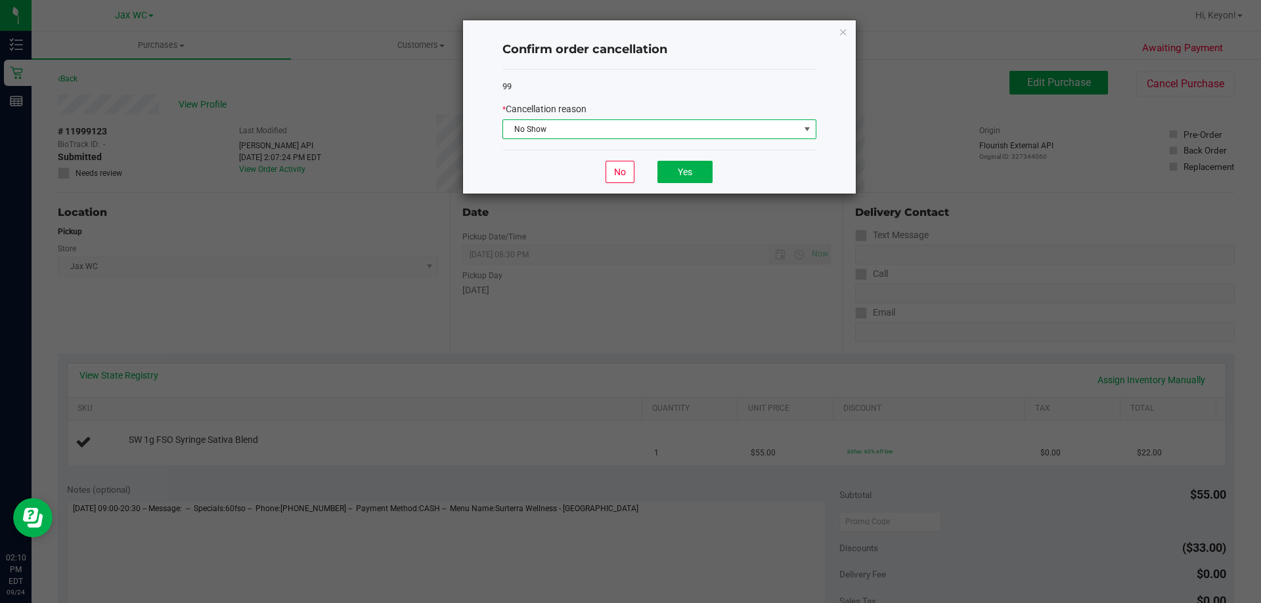
click at [685, 160] on div "No Yes" at bounding box center [659, 172] width 314 height 44
click at [680, 171] on button "Yes" at bounding box center [684, 172] width 55 height 22
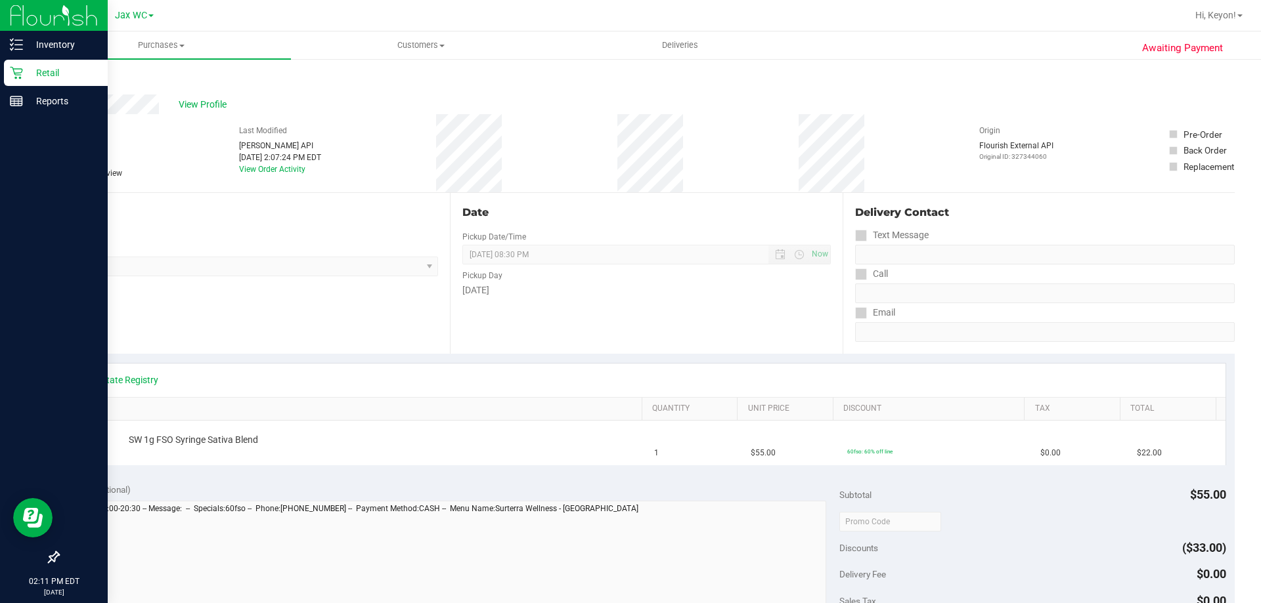
click at [24, 72] on p "Retail" at bounding box center [62, 73] width 79 height 16
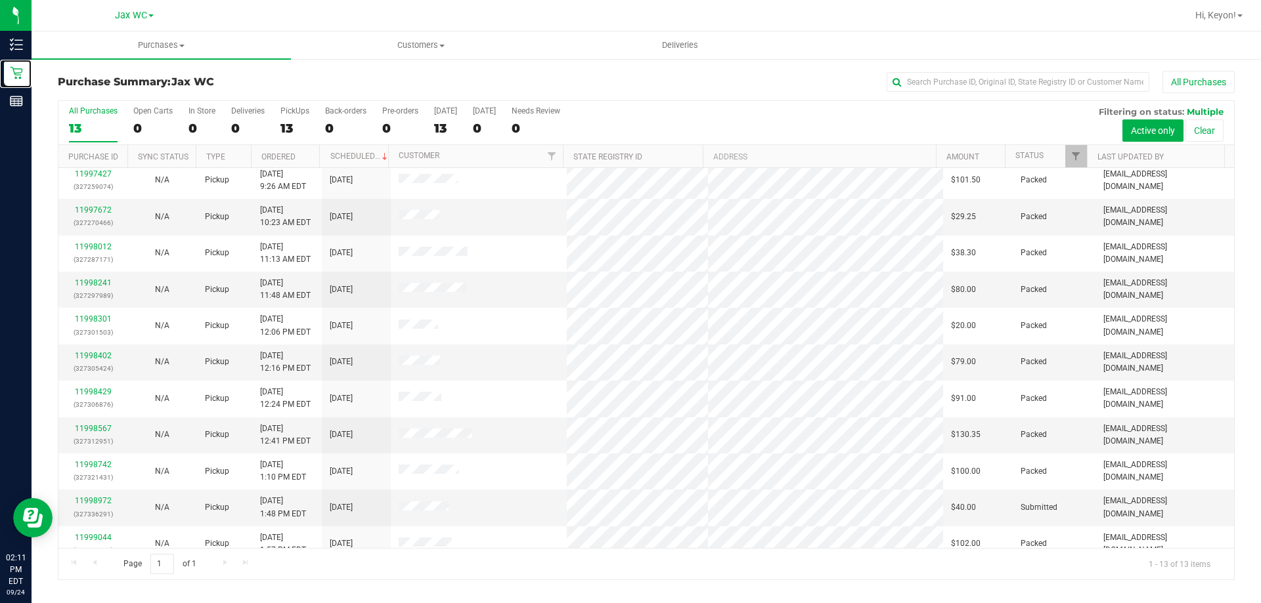
scroll to position [92, 0]
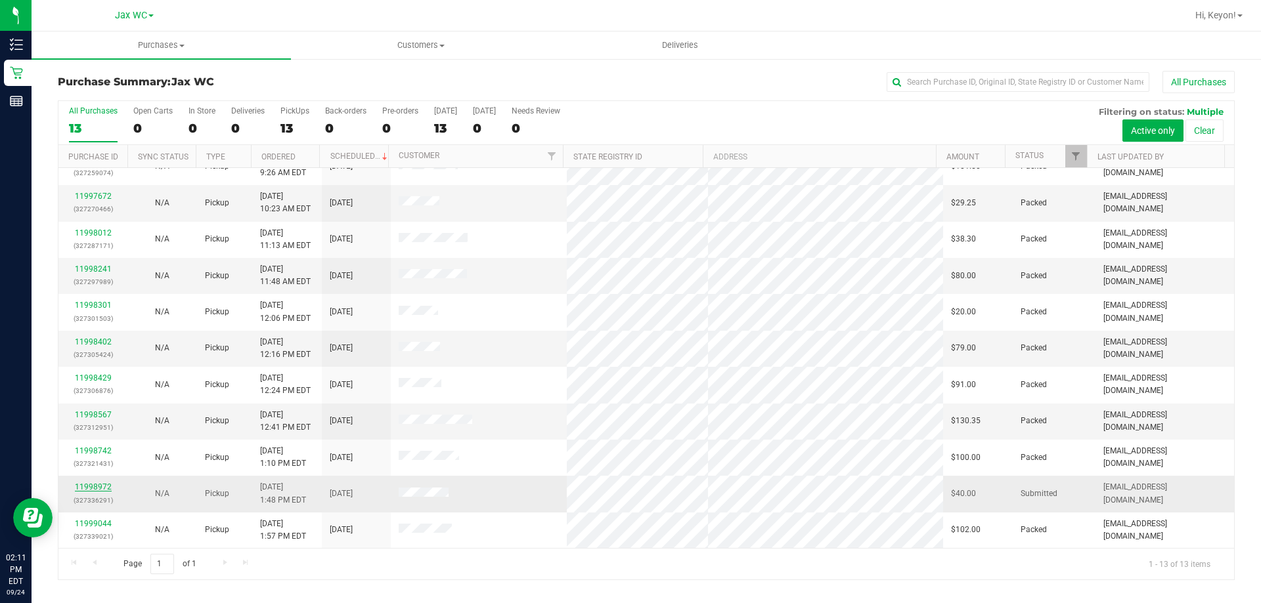
click at [97, 490] on link "11998972" at bounding box center [93, 487] width 37 height 9
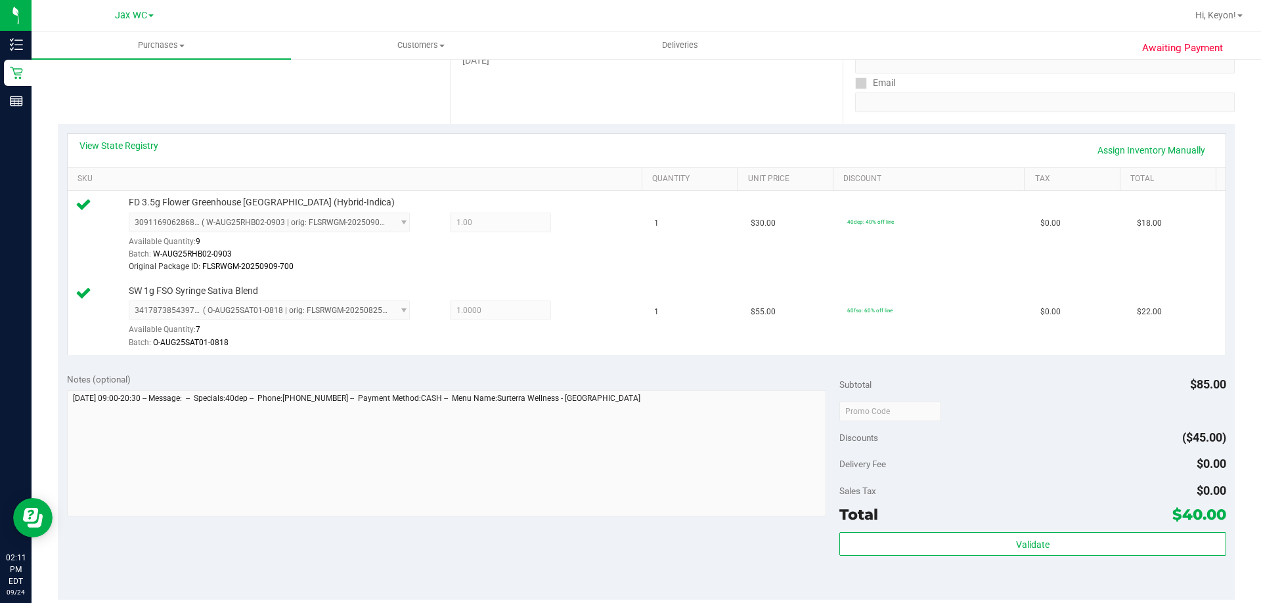
scroll to position [329, 0]
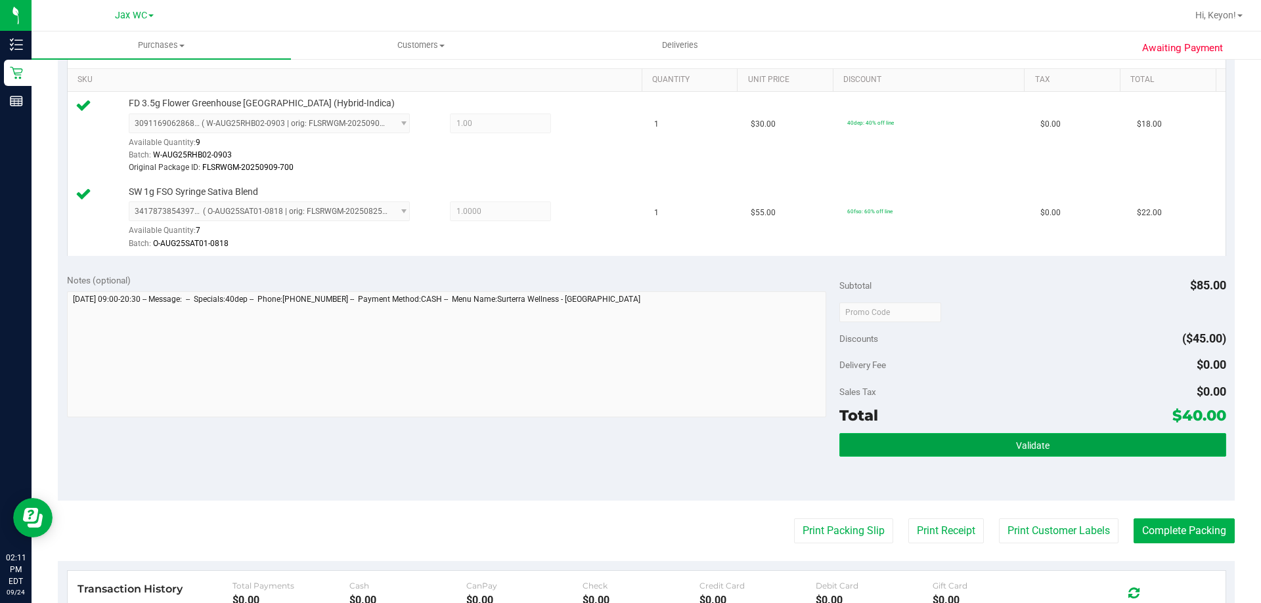
click at [969, 449] on button "Validate" at bounding box center [1032, 445] width 386 height 24
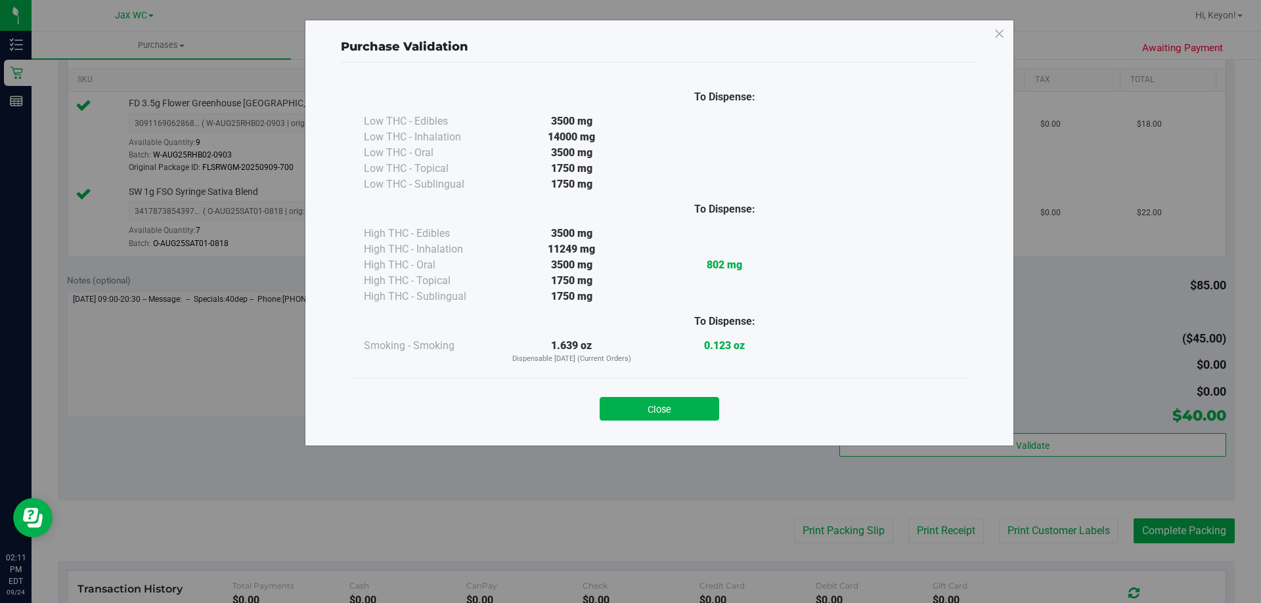
drag, startPoint x: 653, startPoint y: 407, endPoint x: 1159, endPoint y: 420, distance: 506.3
click at [657, 407] on button "Close" at bounding box center [658, 409] width 119 height 24
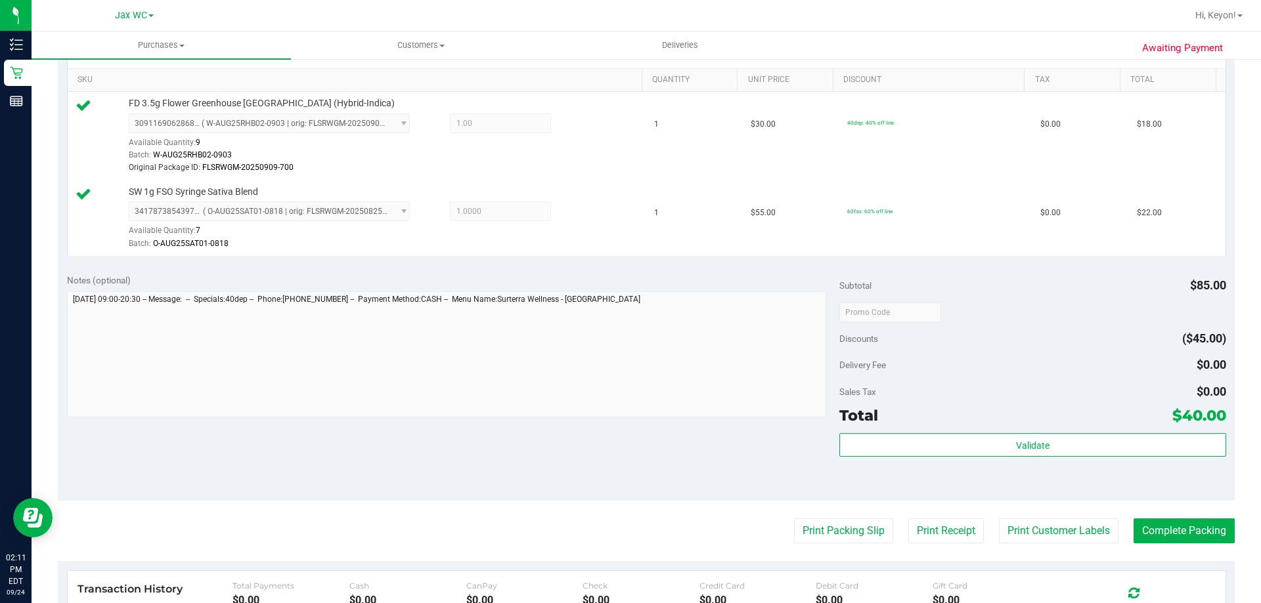
scroll to position [343, 0]
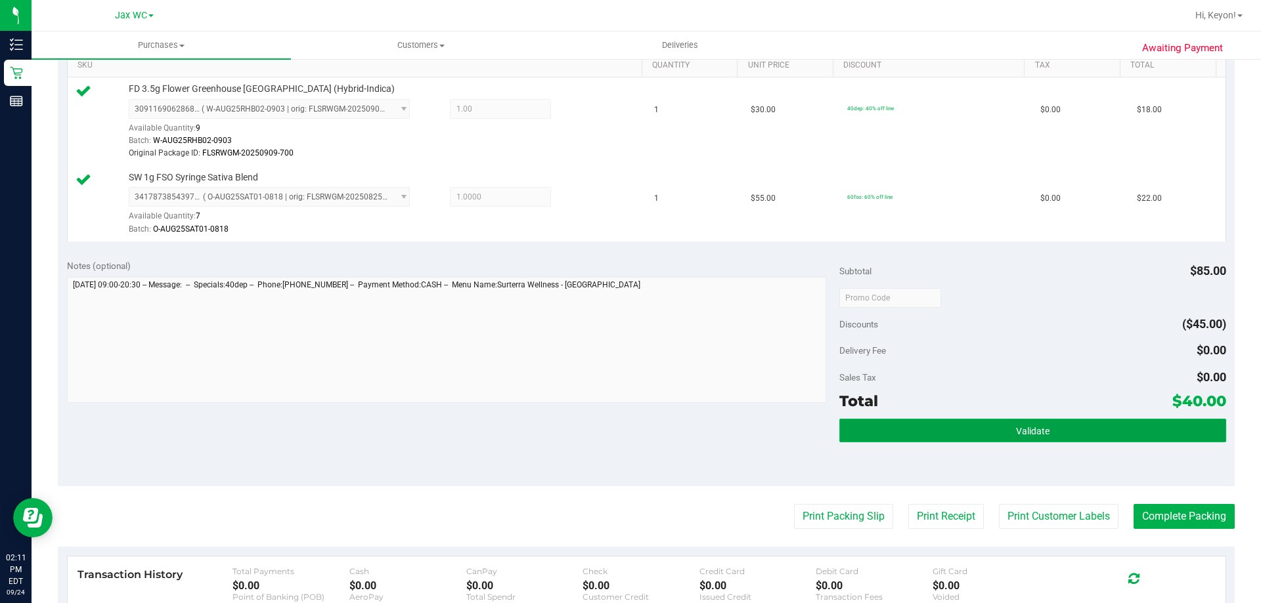
click at [1018, 432] on span "Validate" at bounding box center [1032, 431] width 33 height 11
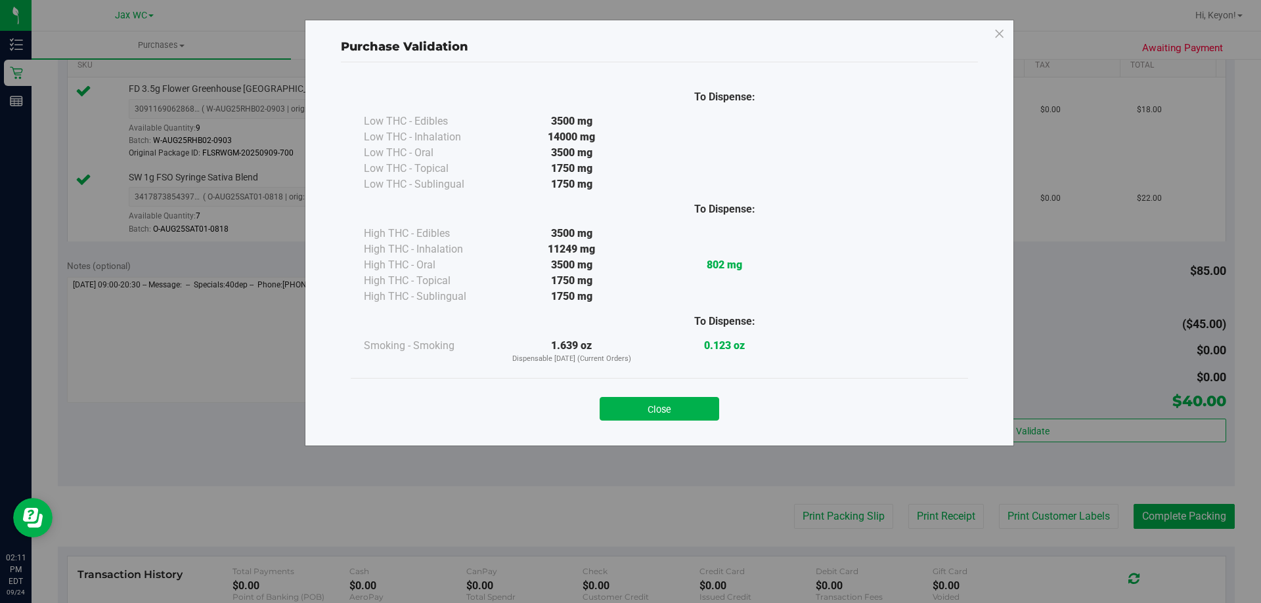
drag, startPoint x: 673, startPoint y: 406, endPoint x: 1242, endPoint y: 374, distance: 570.1
click at [681, 407] on button "Close" at bounding box center [658, 409] width 119 height 24
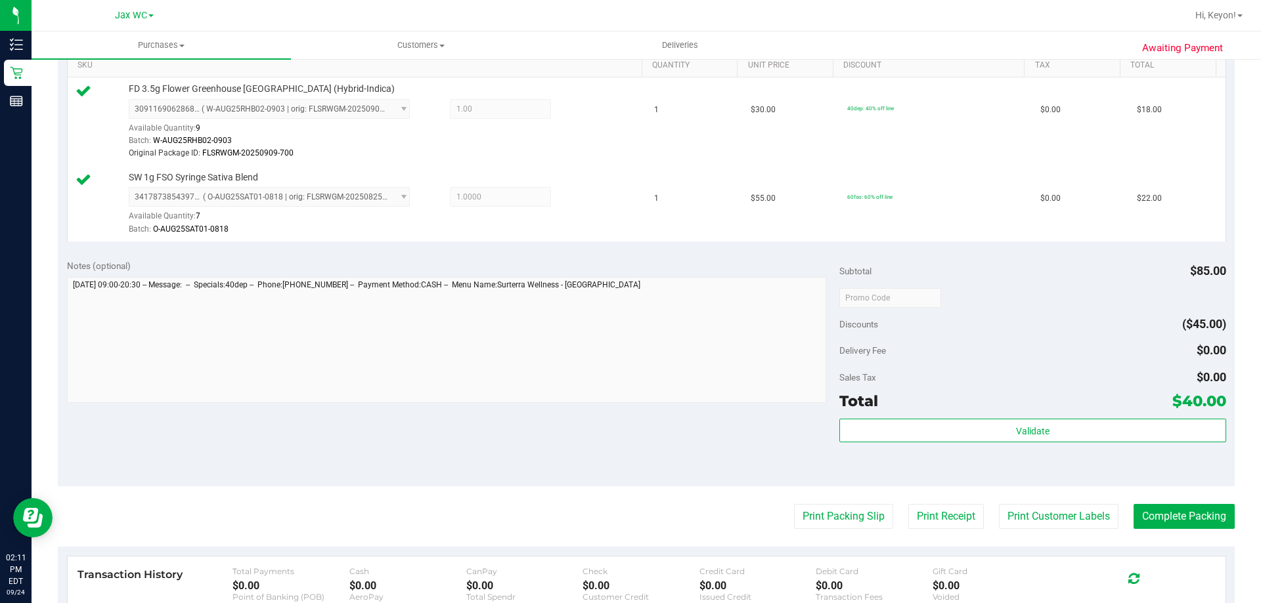
scroll to position [385, 0]
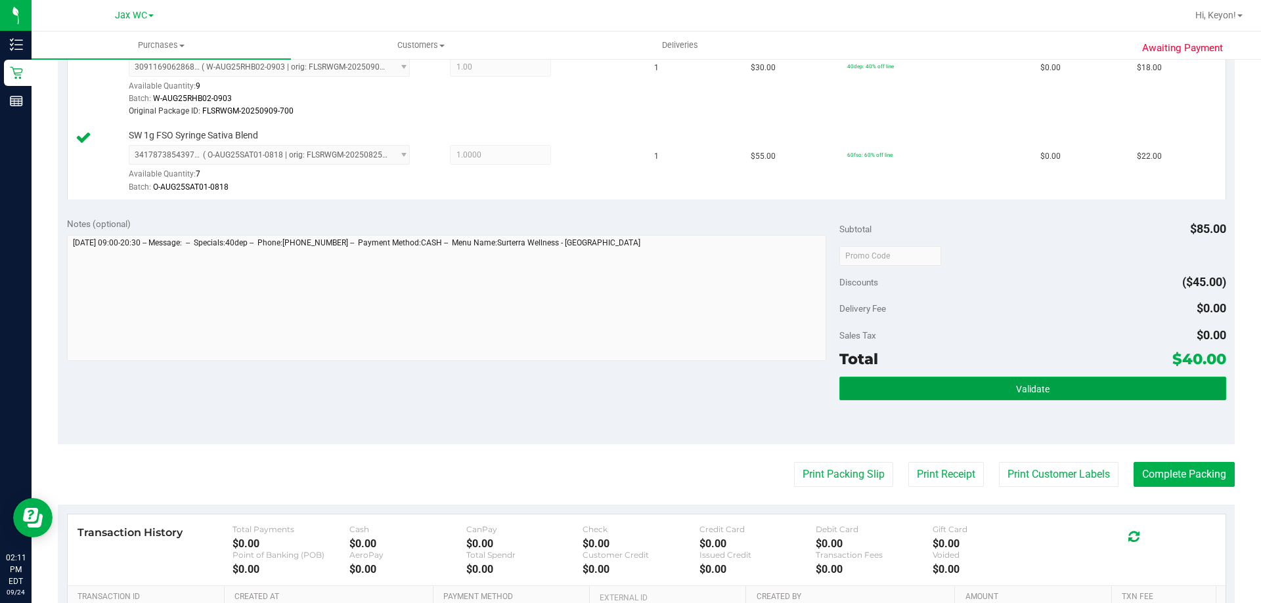
click at [1031, 381] on button "Validate" at bounding box center [1032, 389] width 386 height 24
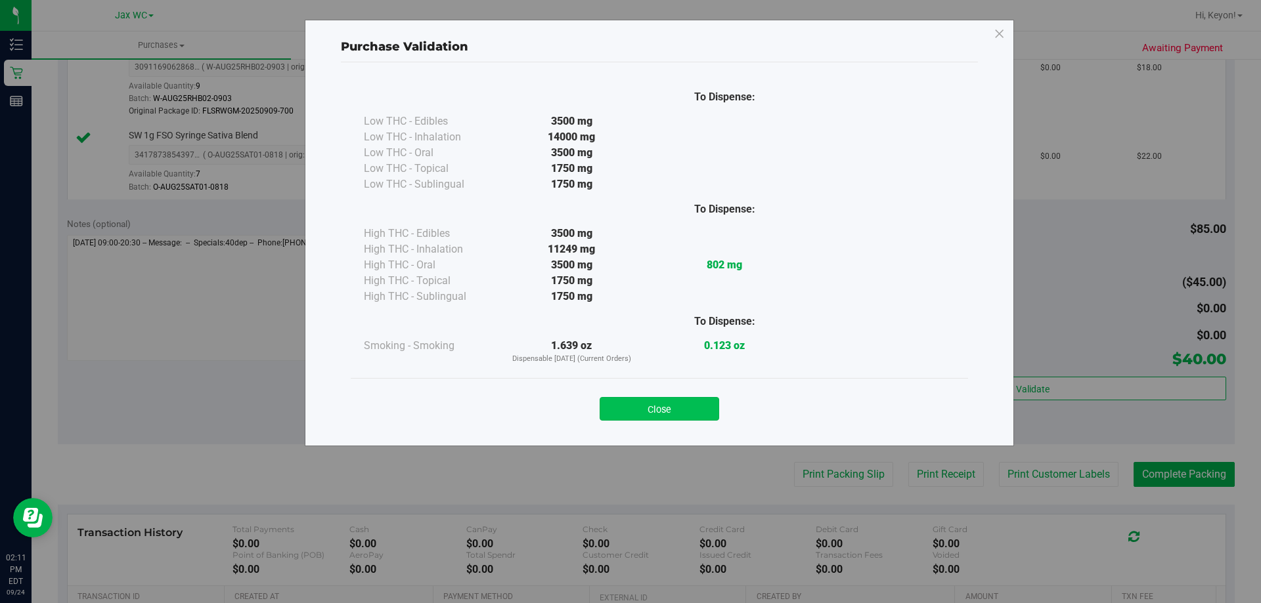
click at [663, 406] on button "Close" at bounding box center [658, 409] width 119 height 24
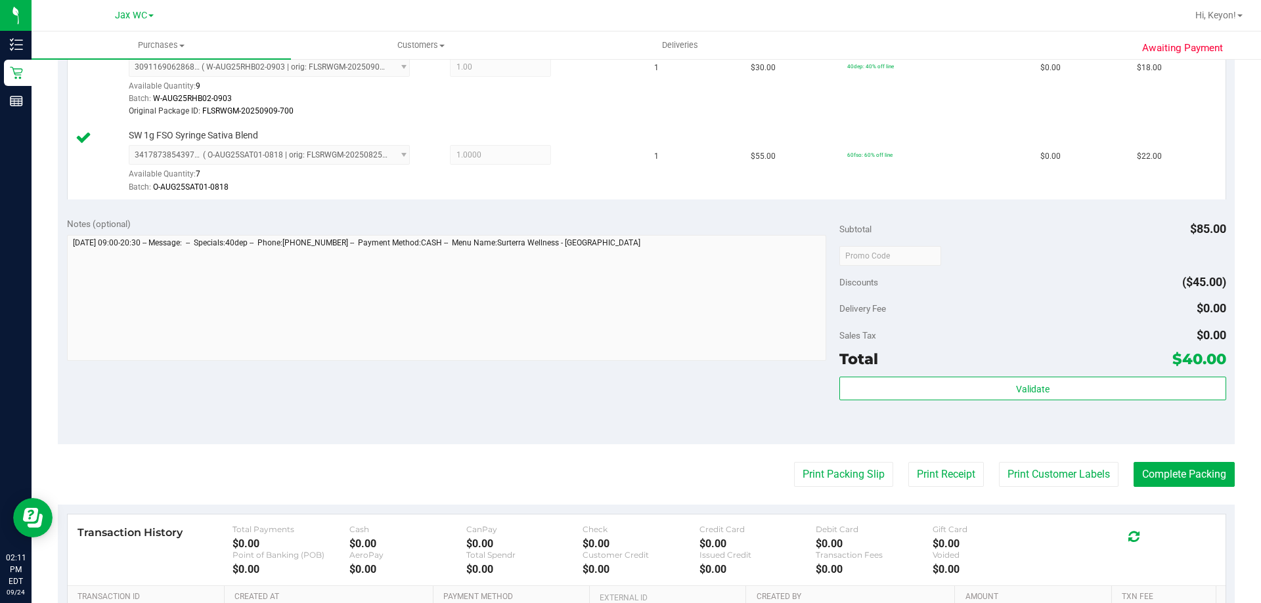
scroll to position [402, 0]
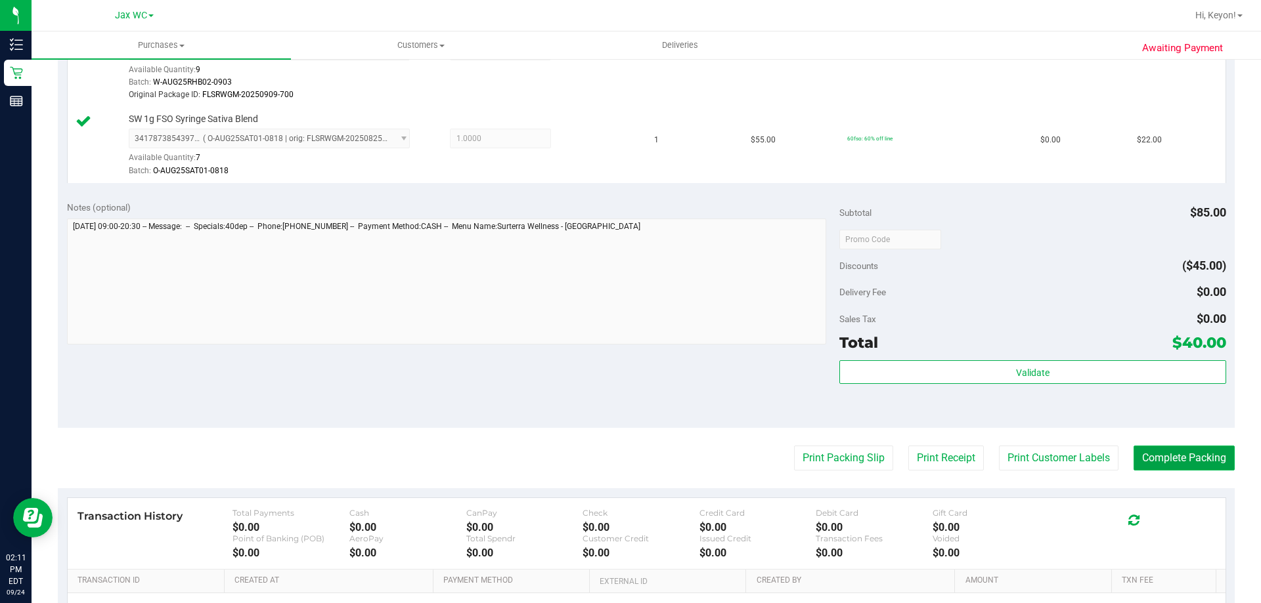
click at [1178, 453] on button "Complete Packing" at bounding box center [1183, 458] width 101 height 25
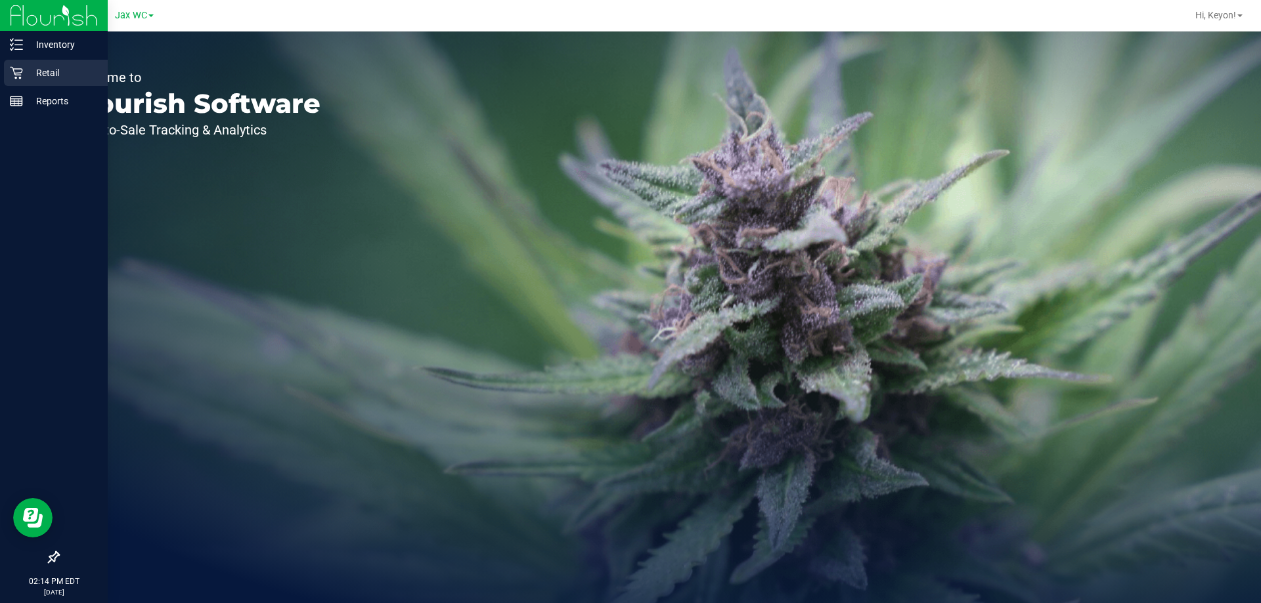
click at [16, 72] on icon at bounding box center [16, 72] width 13 height 13
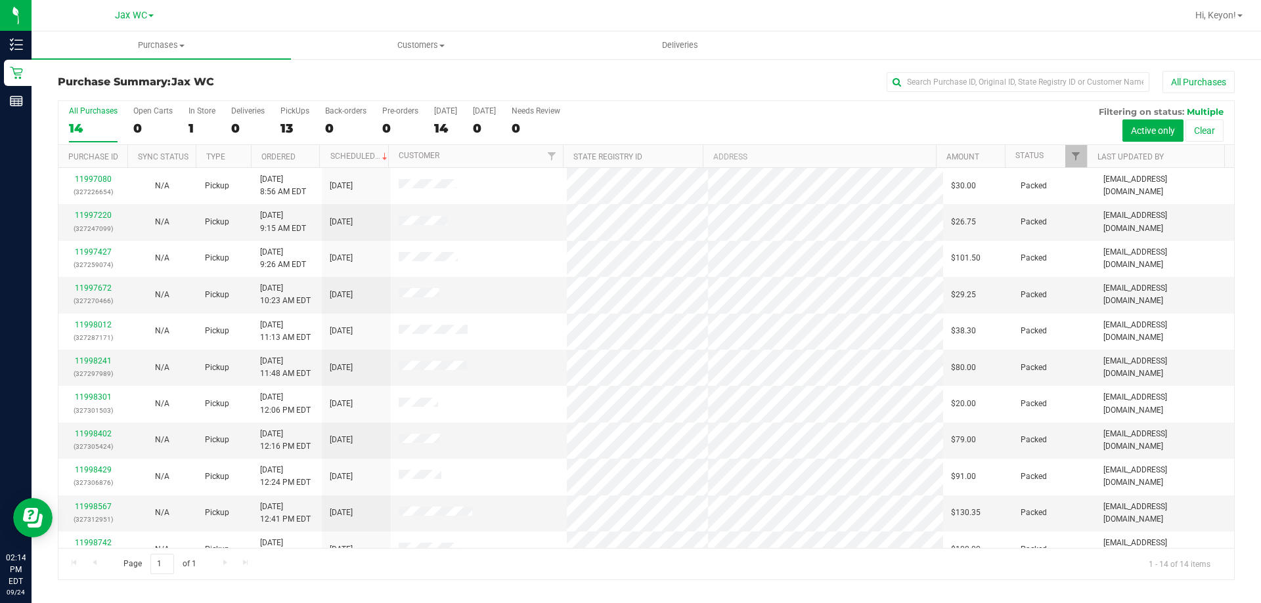
click at [197, 121] on div "1" at bounding box center [201, 128] width 27 height 15
click at [0, 0] on input "In Store 1" at bounding box center [0, 0] width 0 height 0
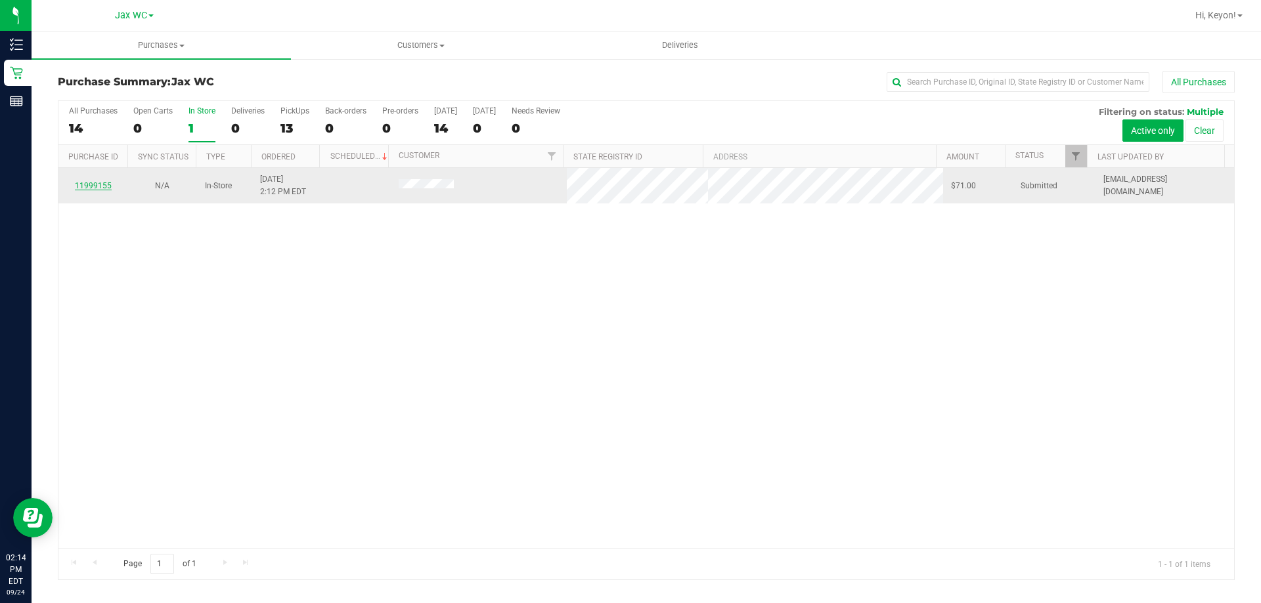
click at [97, 185] on link "11999155" at bounding box center [93, 185] width 37 height 9
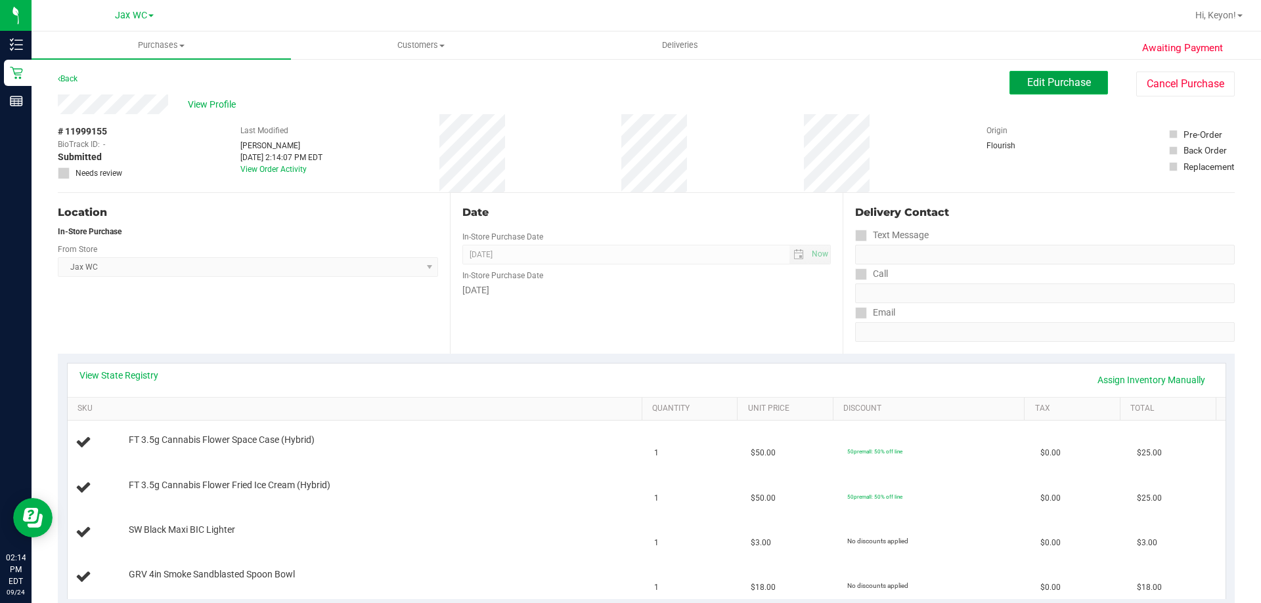
click at [1059, 79] on span "Edit Purchase" at bounding box center [1059, 82] width 64 height 12
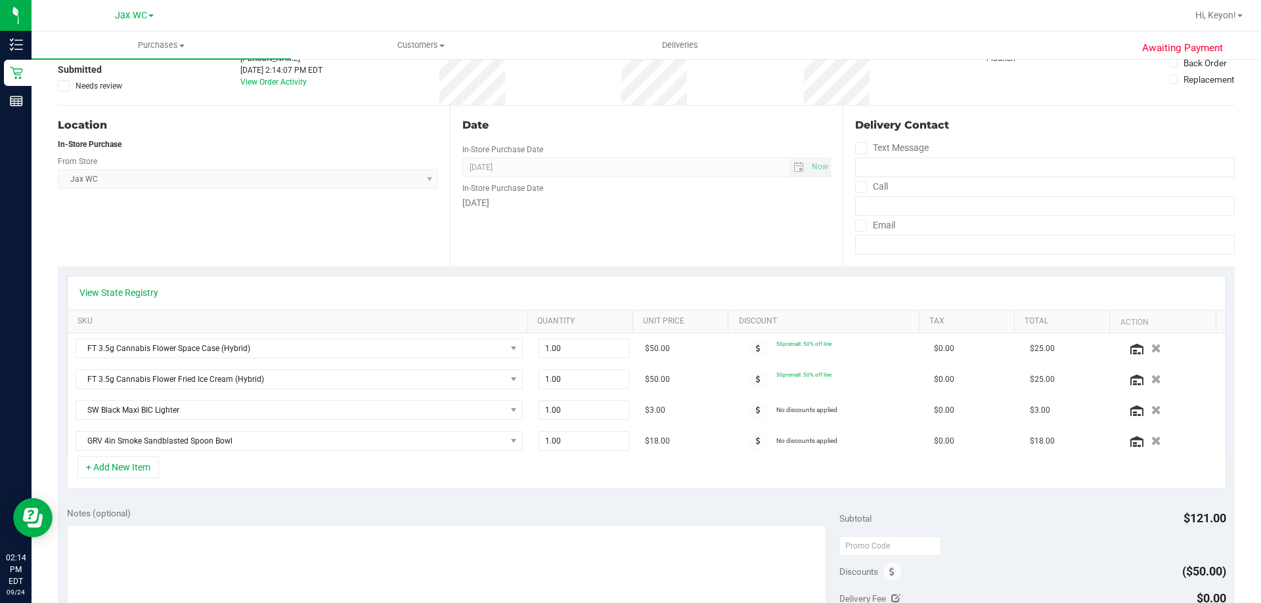
scroll to position [119, 0]
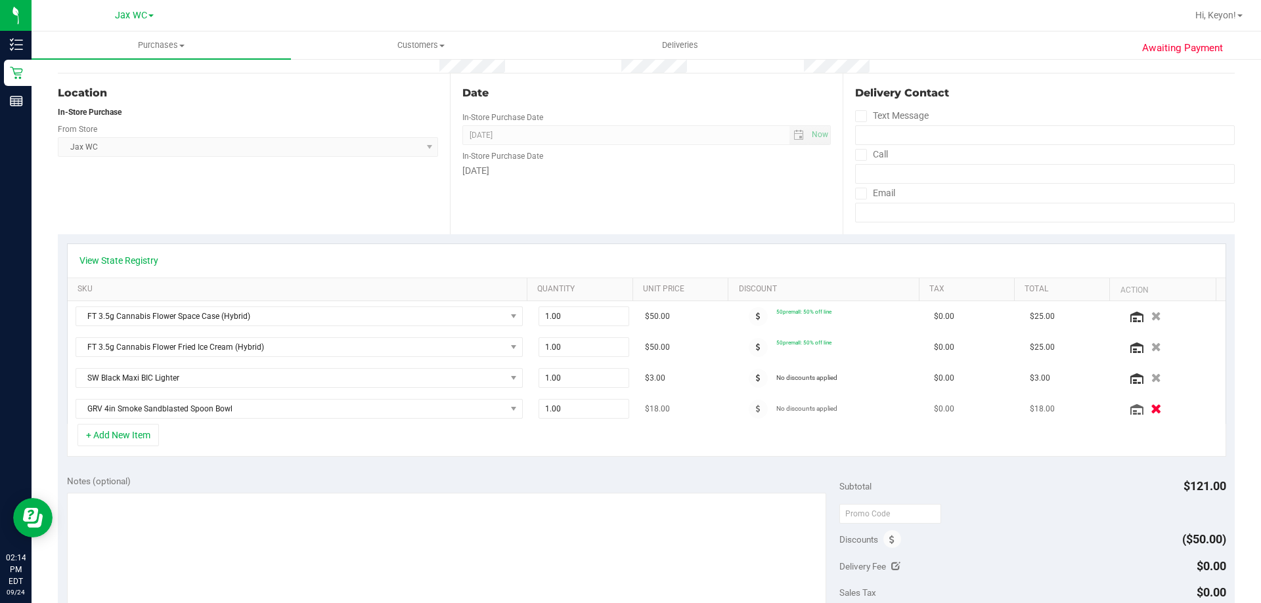
click at [1150, 408] on icon "button" at bounding box center [1155, 409] width 11 height 10
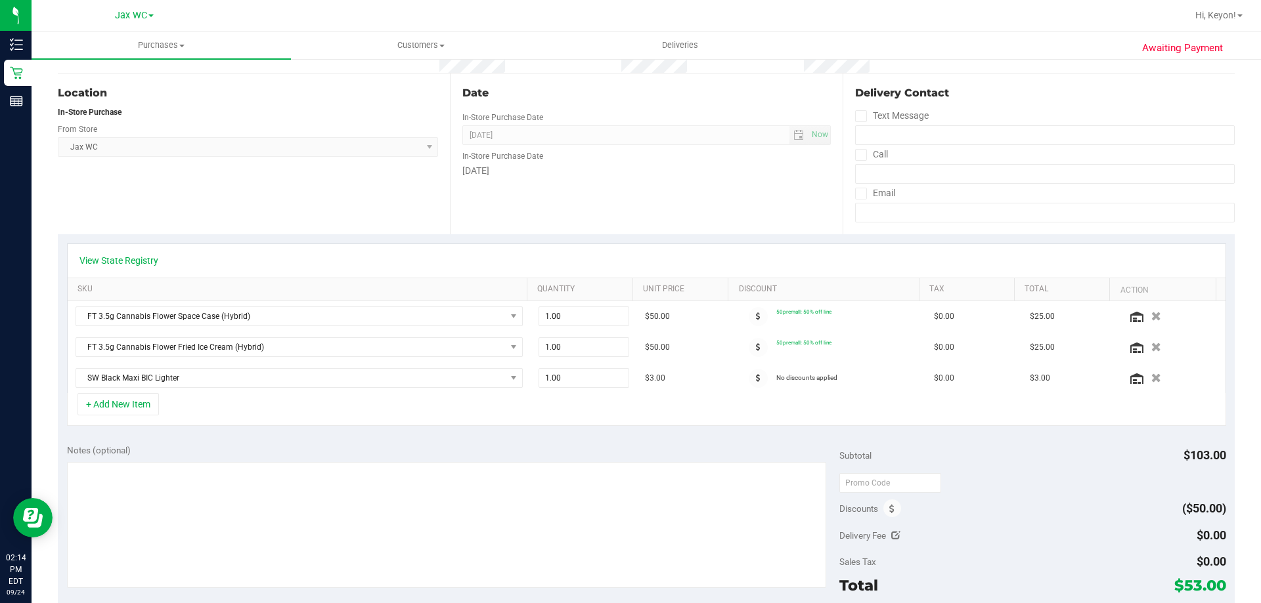
scroll to position [0, 0]
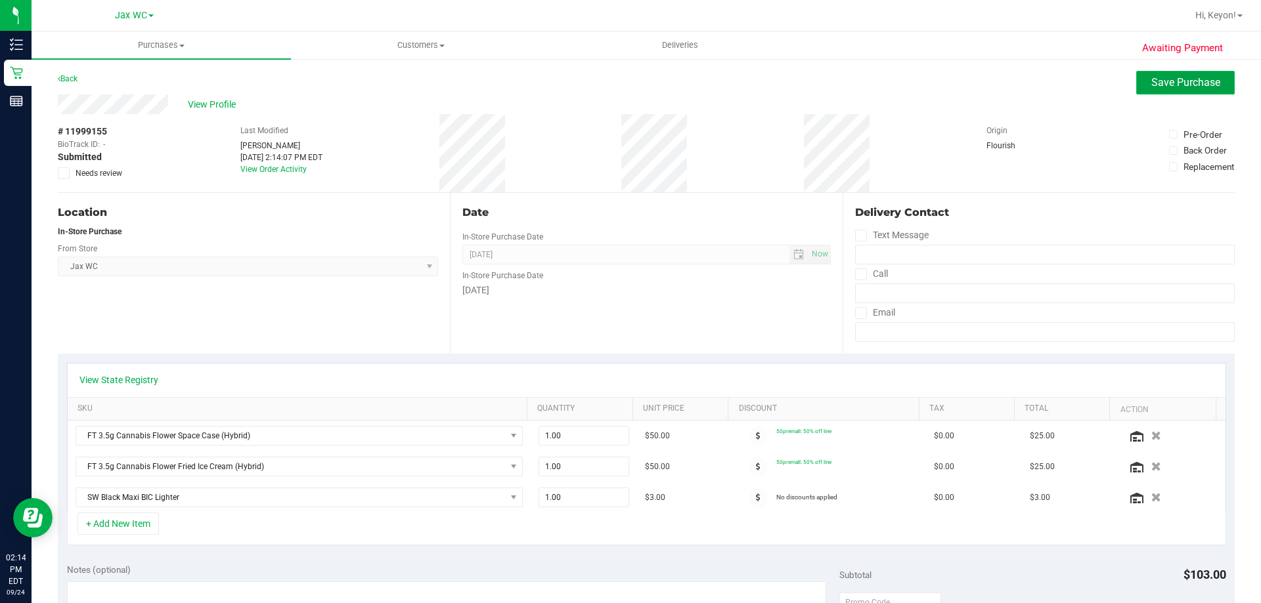
click at [1165, 85] on span "Save Purchase" at bounding box center [1185, 82] width 69 height 12
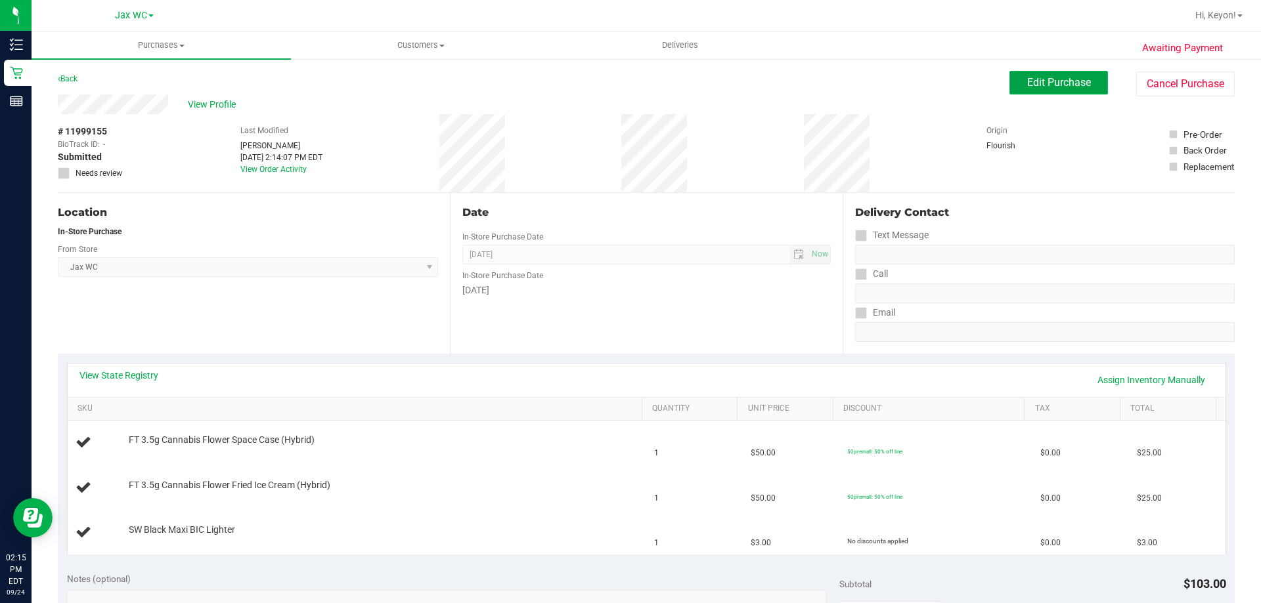
click at [1043, 81] on span "Edit Purchase" at bounding box center [1059, 82] width 64 height 12
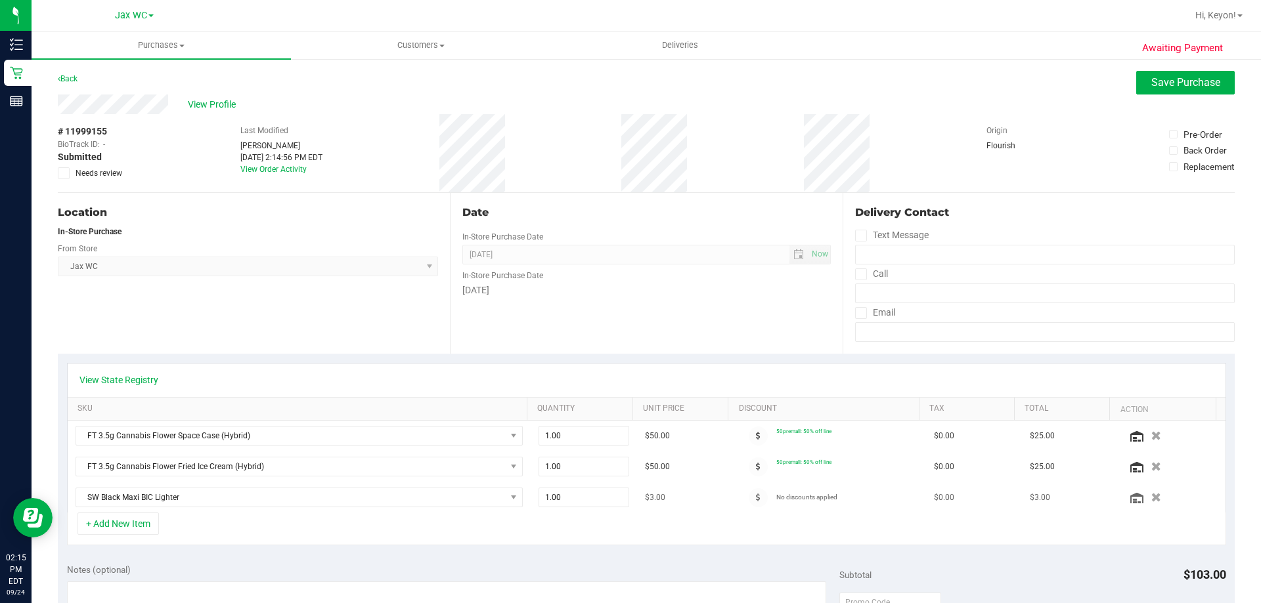
click at [1151, 496] on icon "button" at bounding box center [1156, 497] width 10 height 9
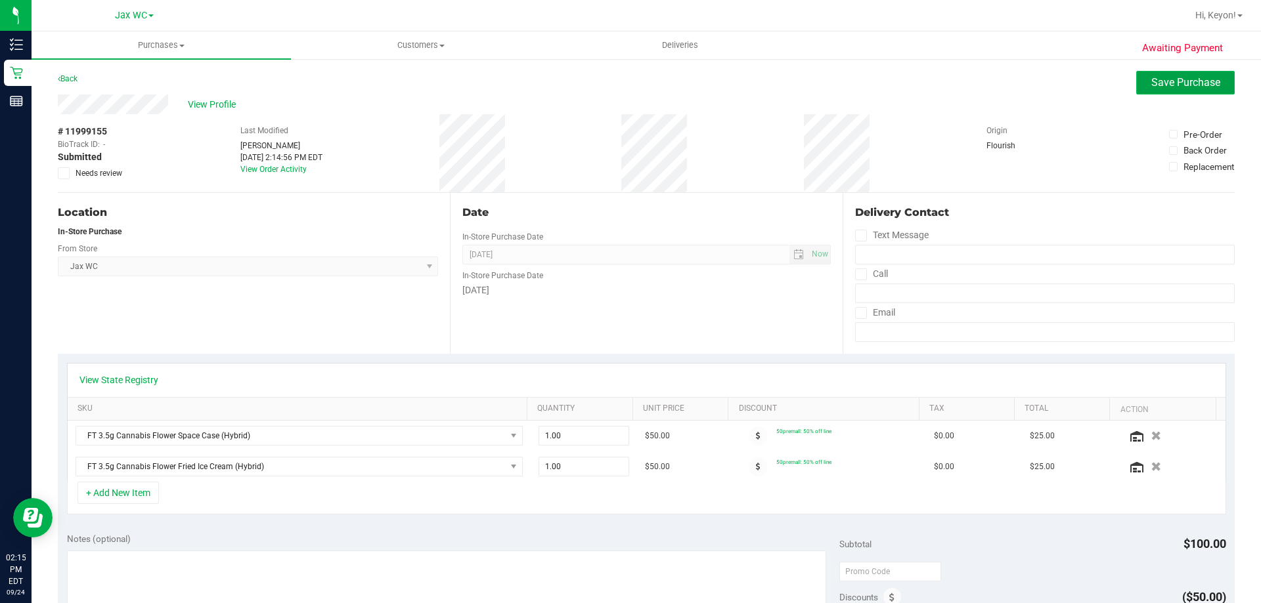
click at [1178, 83] on span "Save Purchase" at bounding box center [1185, 82] width 69 height 12
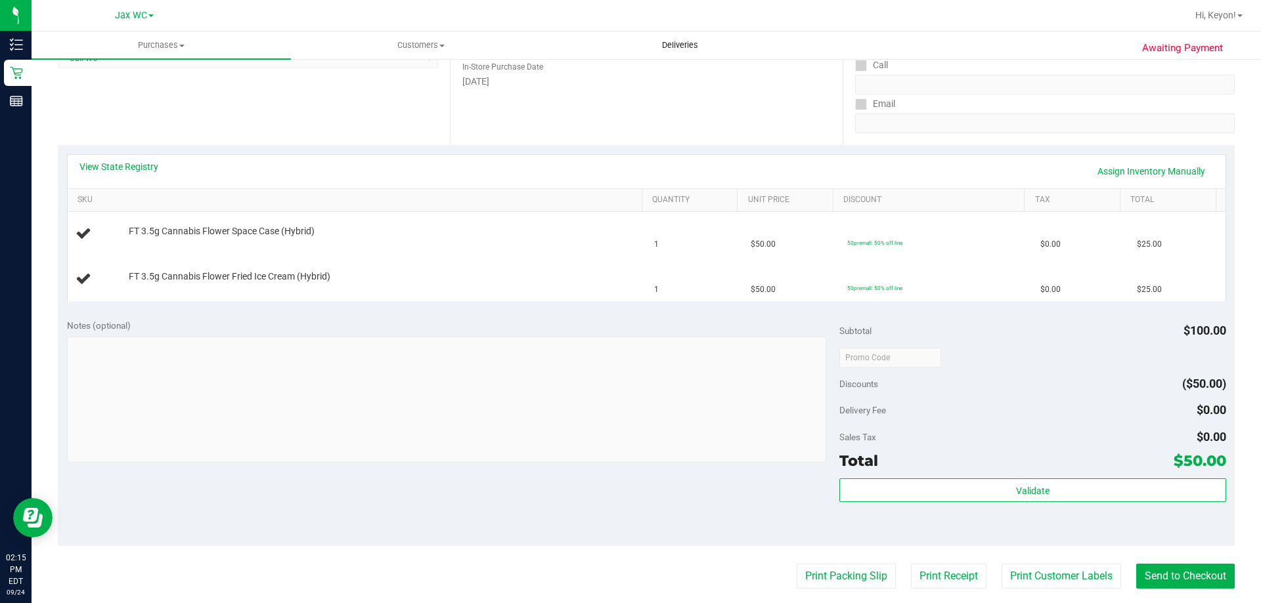
scroll to position [160, 0]
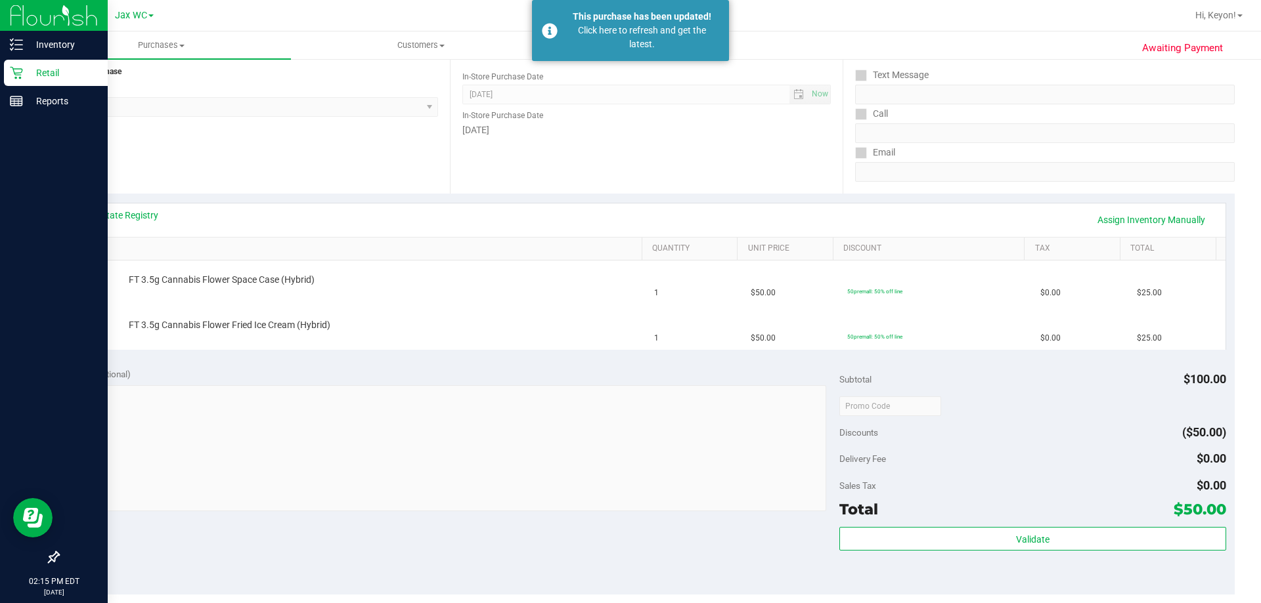
click at [18, 61] on div "Retail" at bounding box center [56, 73] width 104 height 26
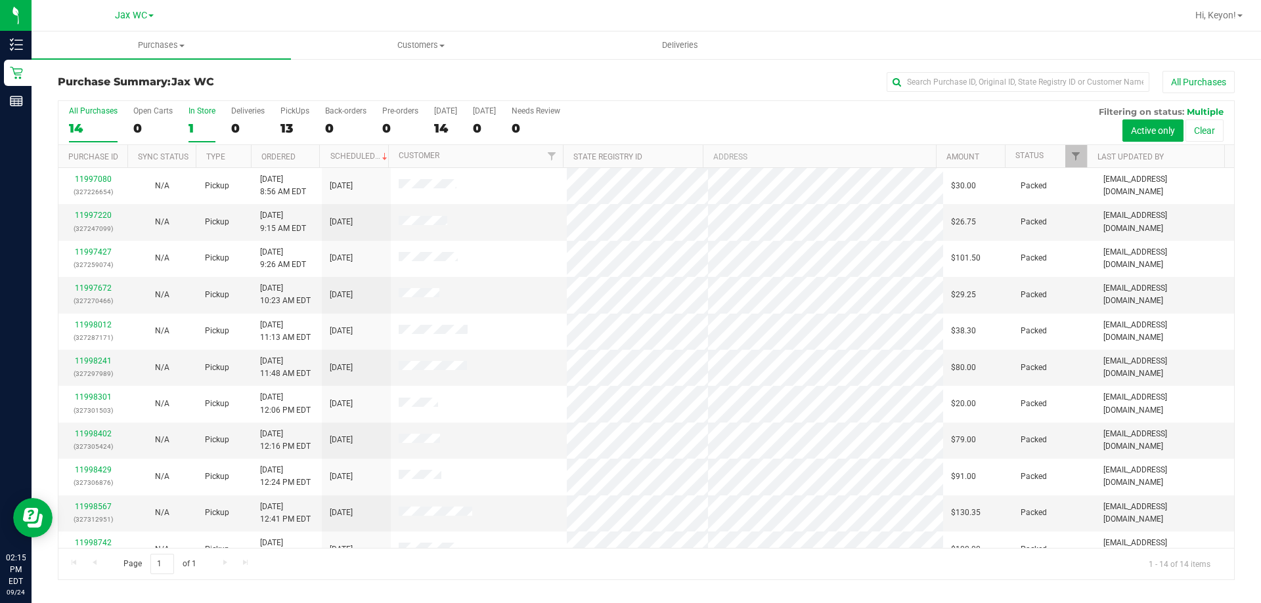
click at [194, 121] on div "1" at bounding box center [201, 128] width 27 height 15
click at [0, 0] on input "In Store 1" at bounding box center [0, 0] width 0 height 0
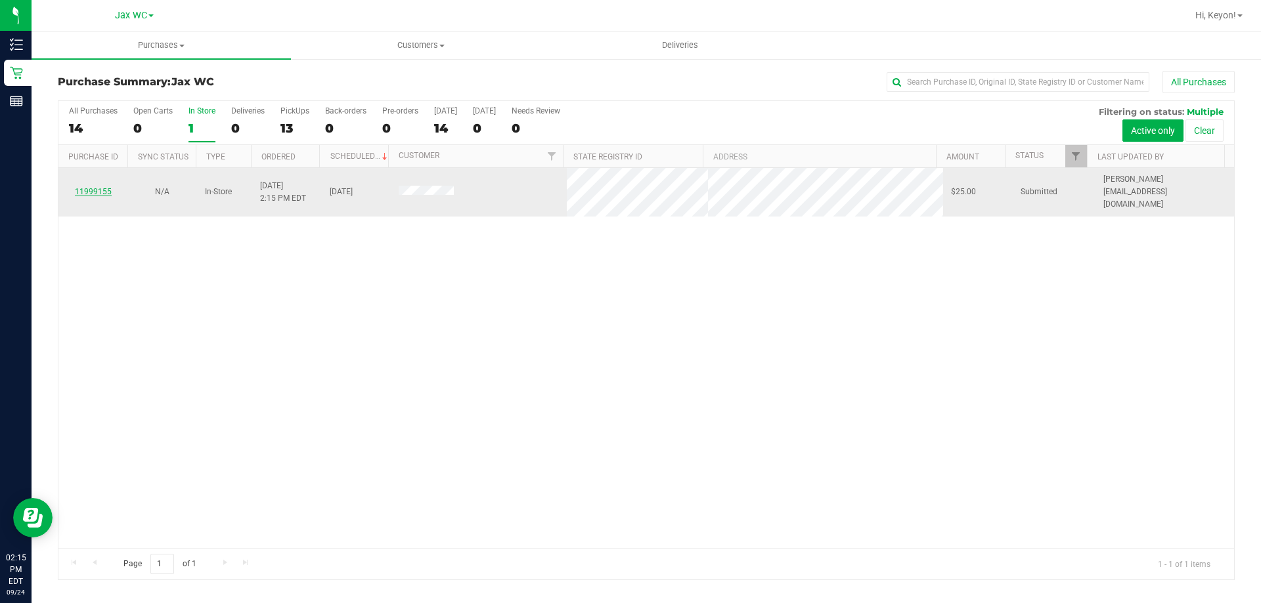
click at [89, 187] on link "11999155" at bounding box center [93, 191] width 37 height 9
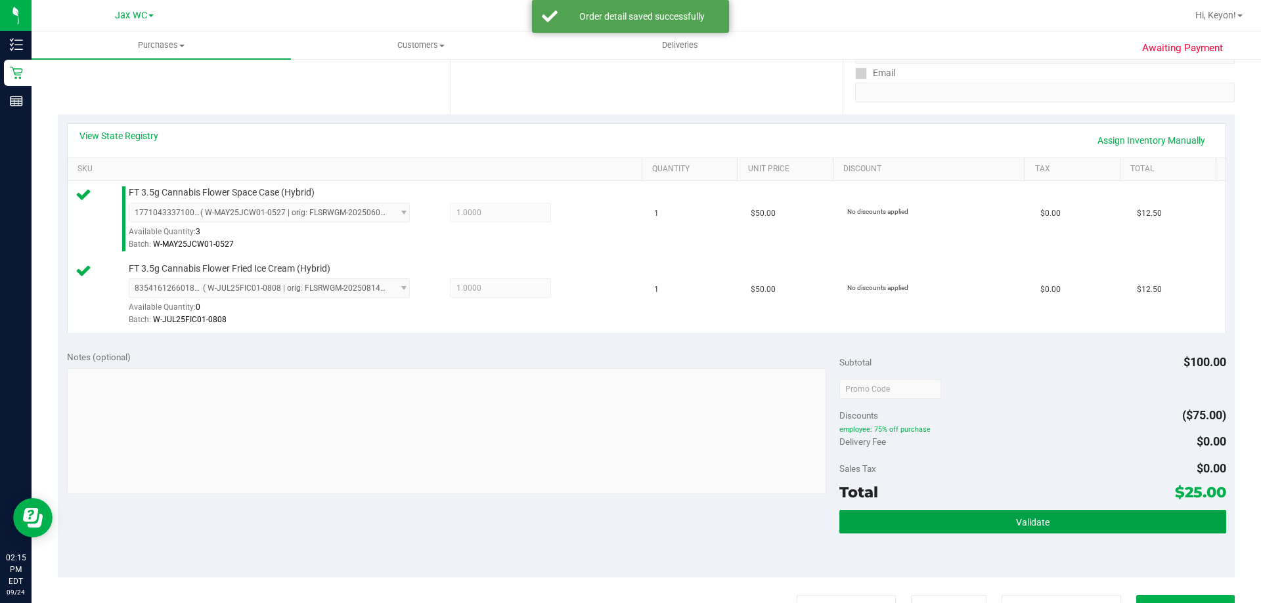
drag, startPoint x: 1014, startPoint y: 523, endPoint x: 1173, endPoint y: 448, distance: 175.9
click at [1019, 523] on span "Validate" at bounding box center [1032, 522] width 33 height 11
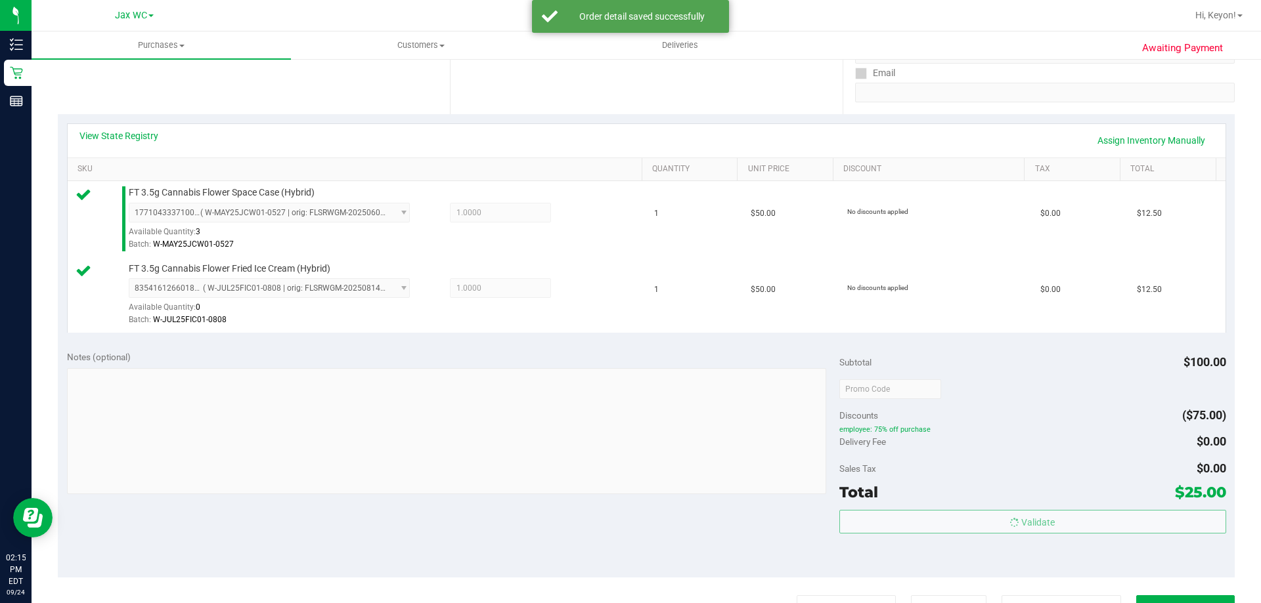
scroll to position [408, 0]
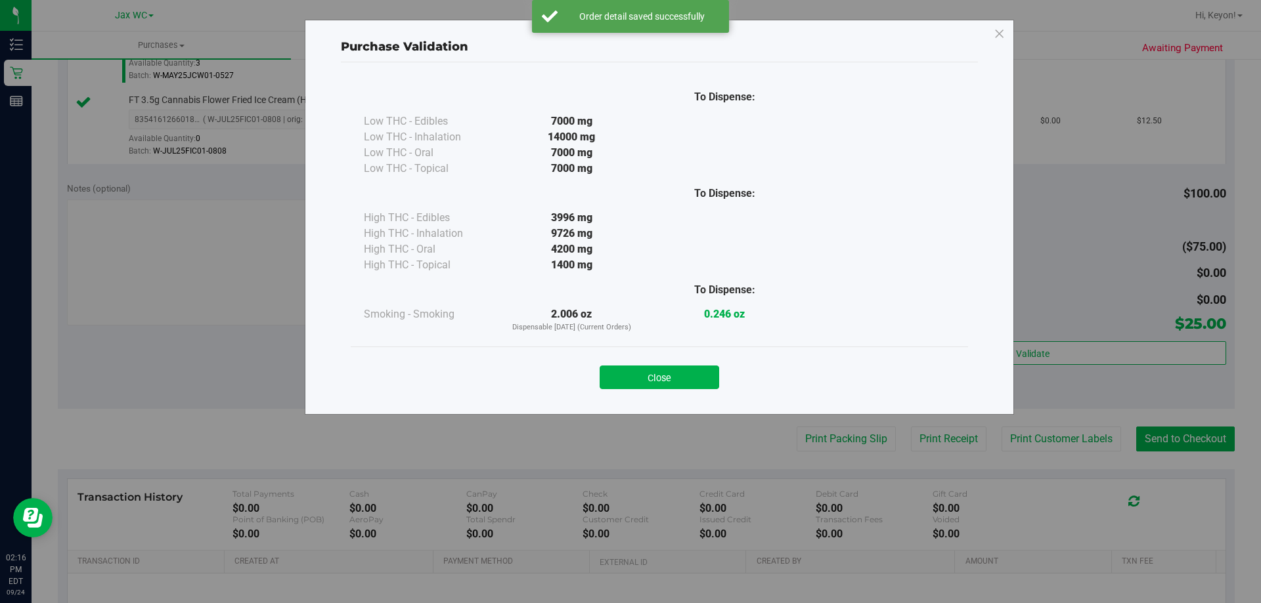
drag, startPoint x: 684, startPoint y: 371, endPoint x: 865, endPoint y: 380, distance: 180.8
click at [699, 374] on button "Close" at bounding box center [658, 378] width 119 height 24
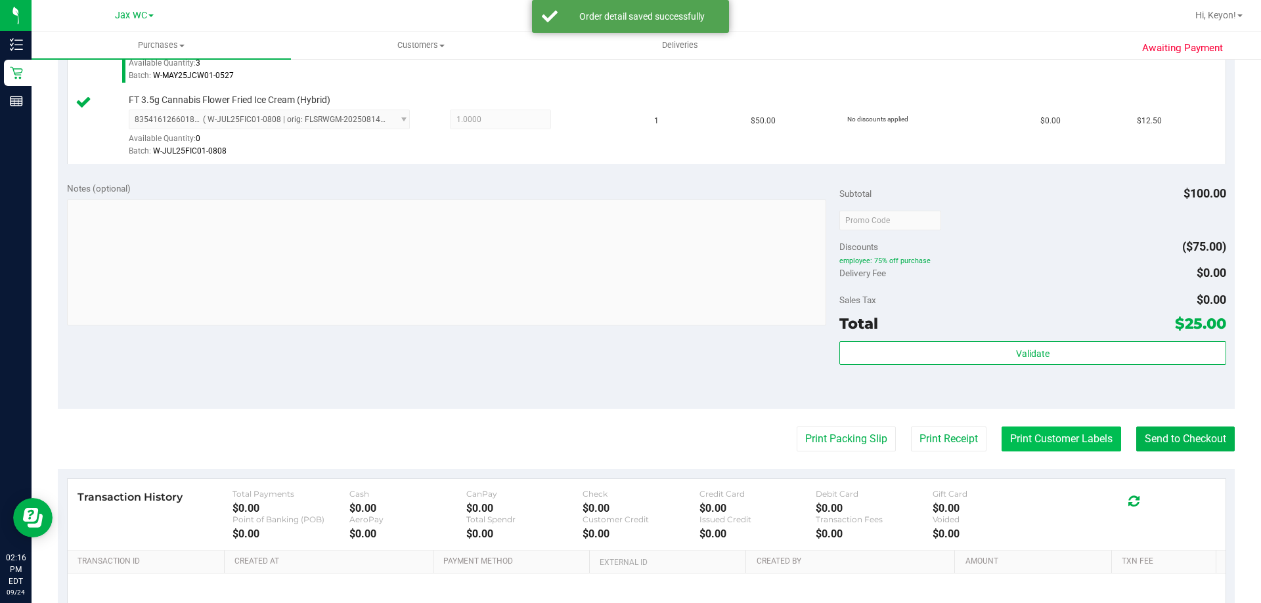
click at [1048, 434] on button "Print Customer Labels" at bounding box center [1060, 439] width 119 height 25
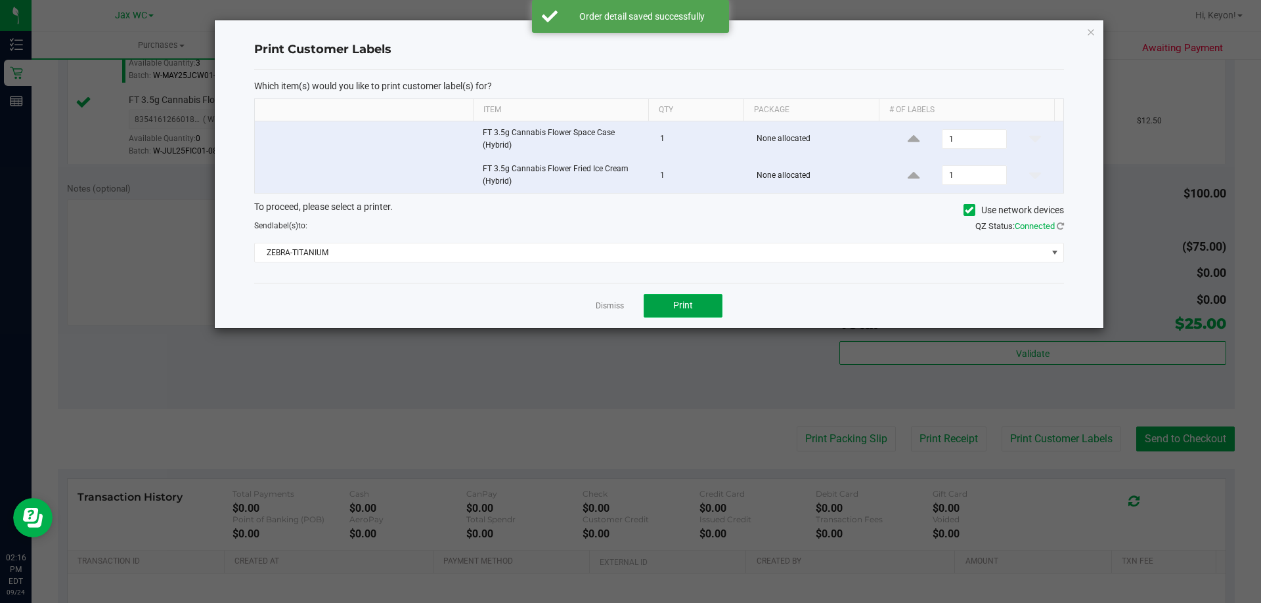
click at [682, 308] on span "Print" at bounding box center [683, 305] width 20 height 11
click at [618, 308] on div at bounding box center [659, 174] width 888 height 308
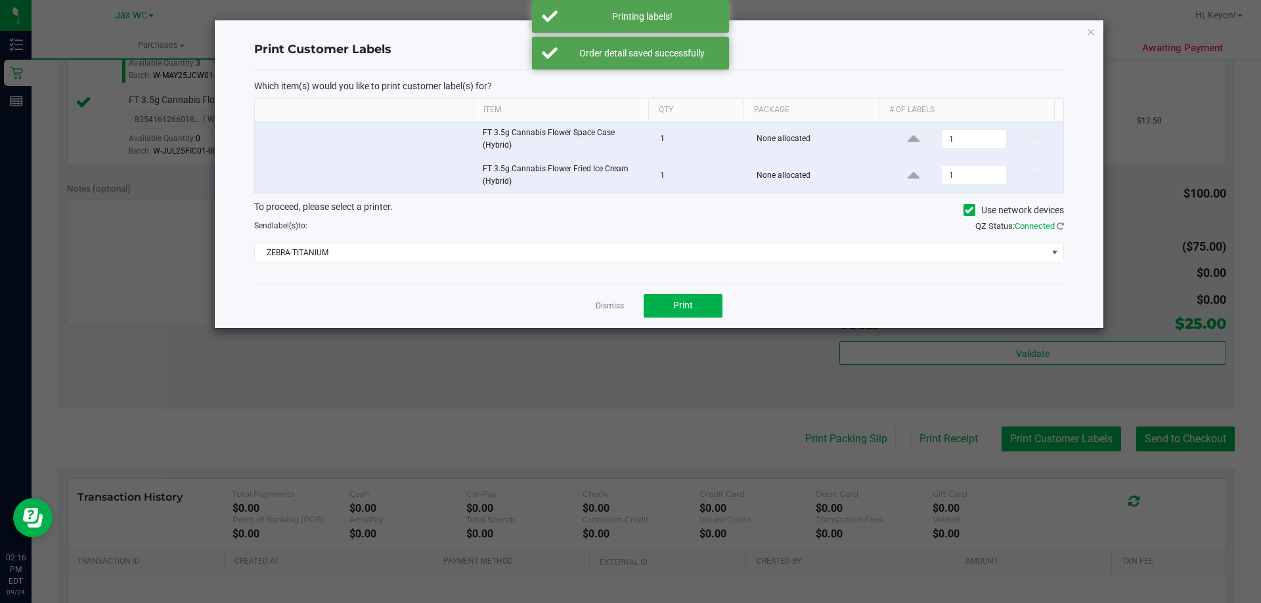
drag, startPoint x: 615, startPoint y: 309, endPoint x: 1080, endPoint y: 436, distance: 481.8
click at [616, 309] on link "Dismiss" at bounding box center [609, 306] width 28 height 11
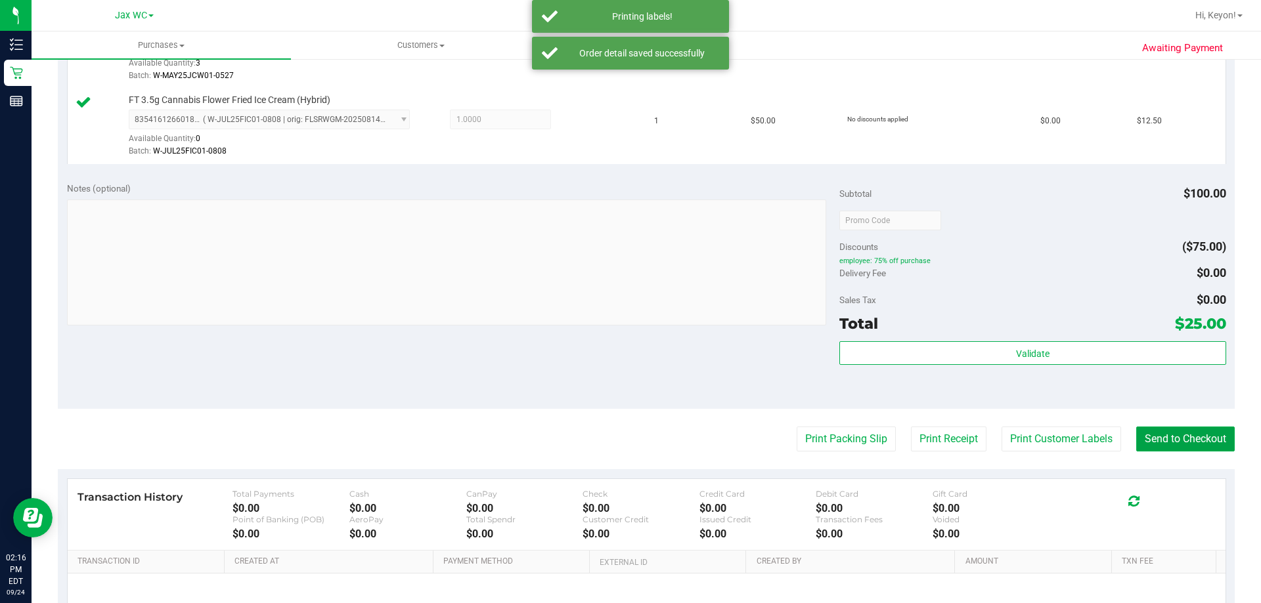
click at [1203, 441] on button "Send to Checkout" at bounding box center [1185, 439] width 98 height 25
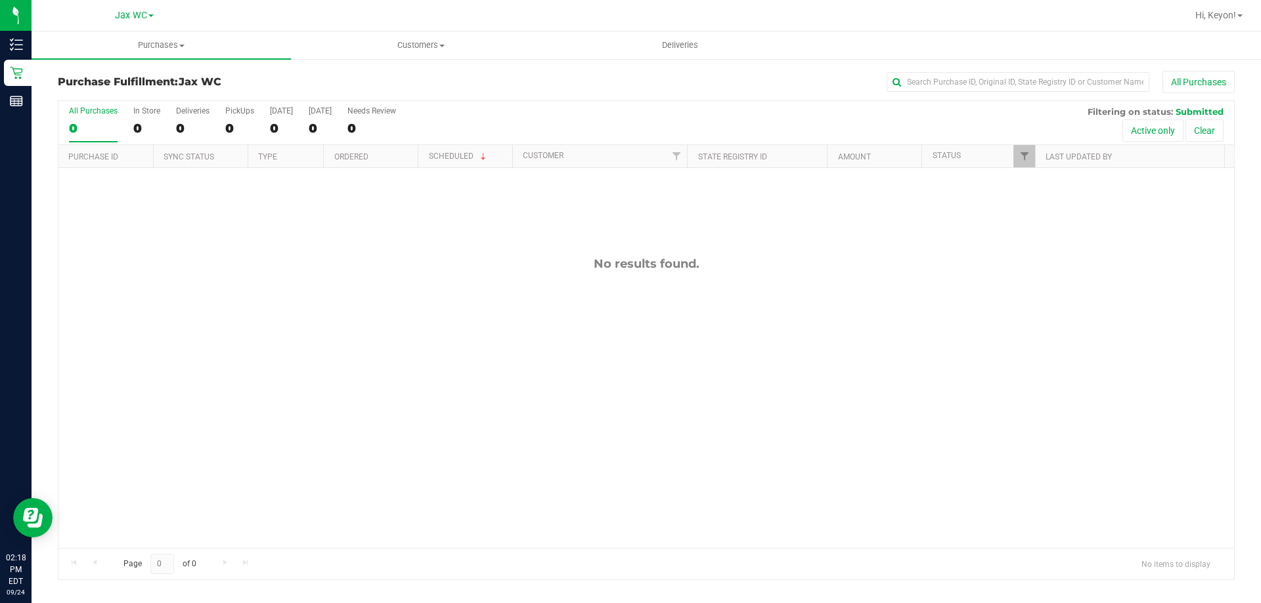
drag, startPoint x: 113, startPoint y: 115, endPoint x: 166, endPoint y: 117, distance: 53.2
click at [119, 115] on div "All Purchases 0 In Store 0 Deliveries 0 PickUps 0 [DATE] 0 [DATE] 0 Needs Revie…" at bounding box center [645, 123] width 1175 height 44
click at [165, 117] on div "All Purchases 0 In Store 0 Deliveries 0 PickUps 0 [DATE] 0 [DATE] 0 Needs Revie…" at bounding box center [645, 123] width 1175 height 44
click at [151, 118] on label "In Store 0" at bounding box center [146, 124] width 27 height 36
click at [0, 0] on input "In Store 0" at bounding box center [0, 0] width 0 height 0
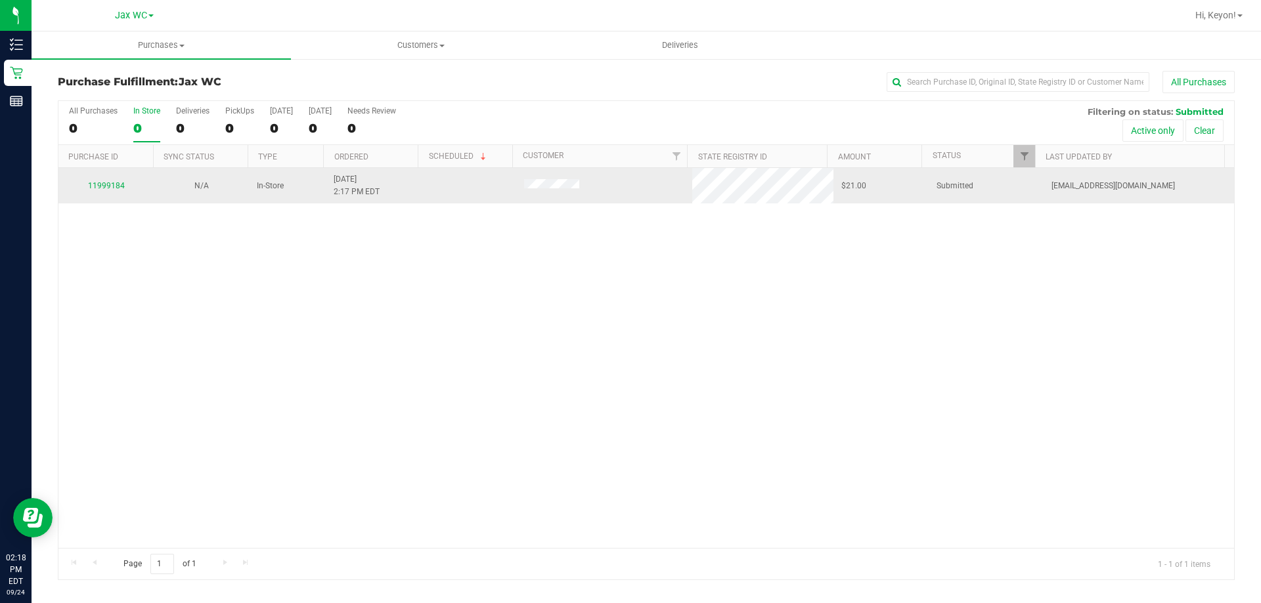
click at [116, 192] on div "11999184" at bounding box center [105, 186] width 79 height 12
click at [116, 190] on link "11999184" at bounding box center [106, 185] width 37 height 9
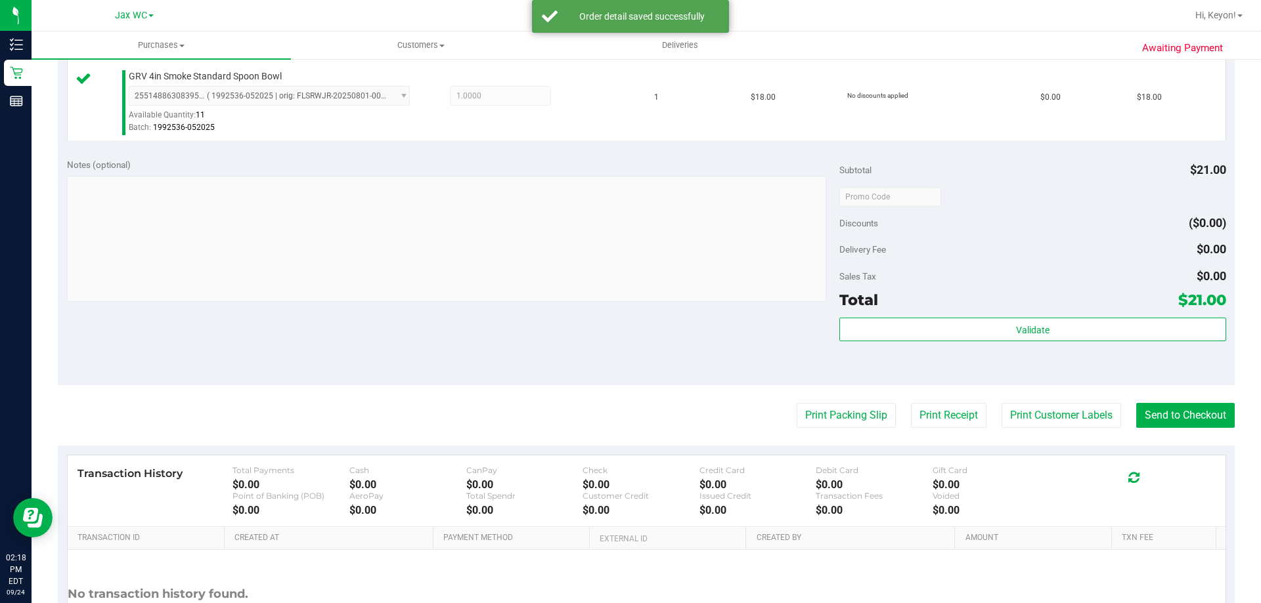
scroll to position [495, 0]
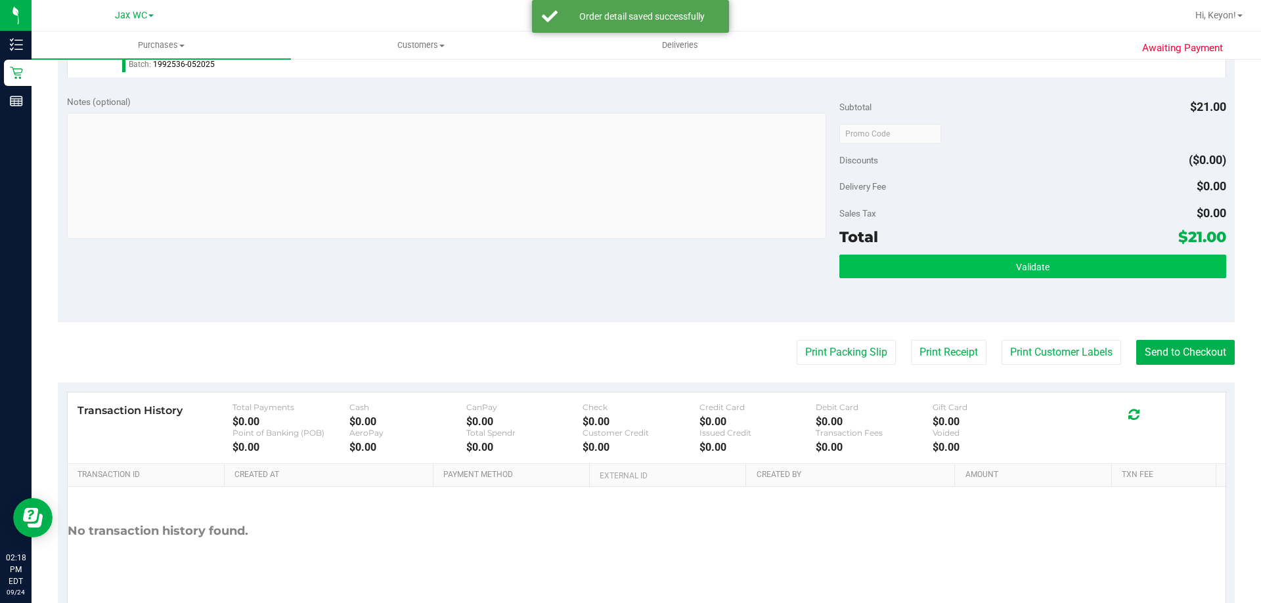
click at [1066, 277] on div "Validate" at bounding box center [1032, 284] width 386 height 59
click at [1057, 274] on button "Validate" at bounding box center [1032, 267] width 386 height 24
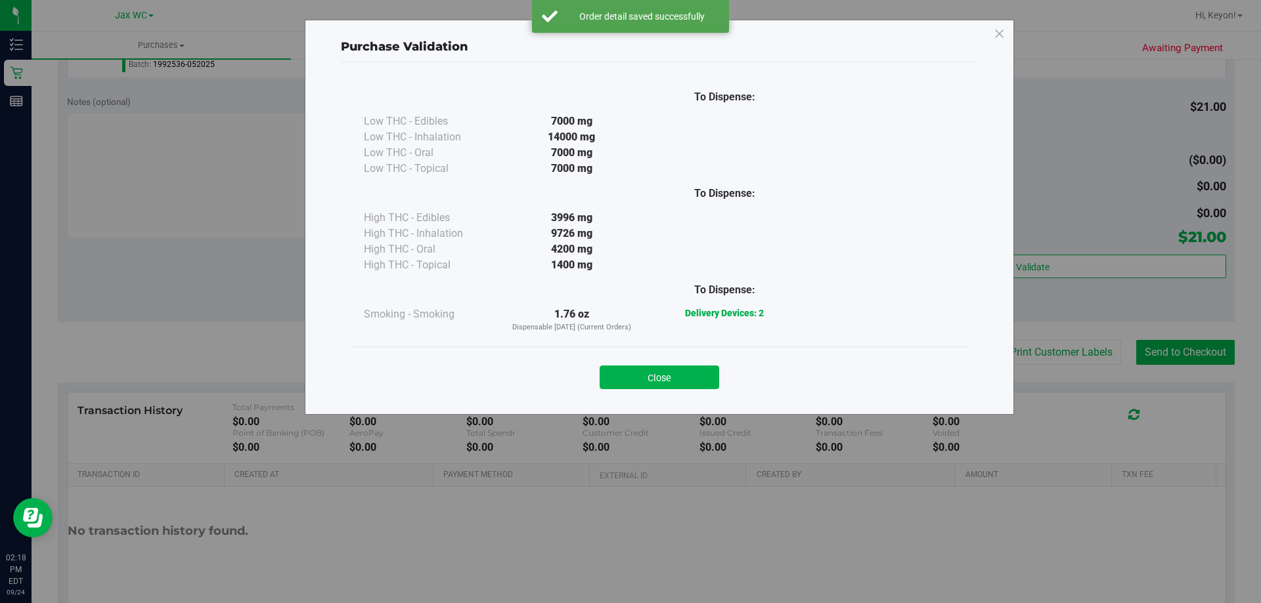
drag, startPoint x: 672, startPoint y: 384, endPoint x: 710, endPoint y: 375, distance: 38.5
click at [677, 383] on button "Close" at bounding box center [658, 378] width 119 height 24
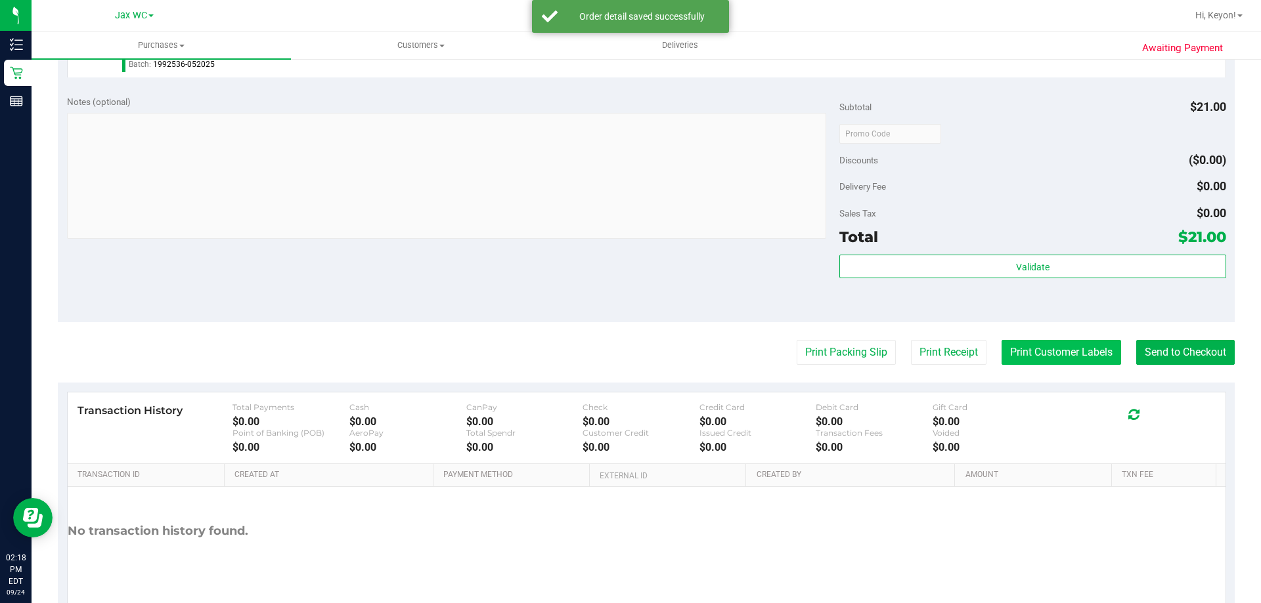
click at [1043, 356] on button "Print Customer Labels" at bounding box center [1060, 352] width 119 height 25
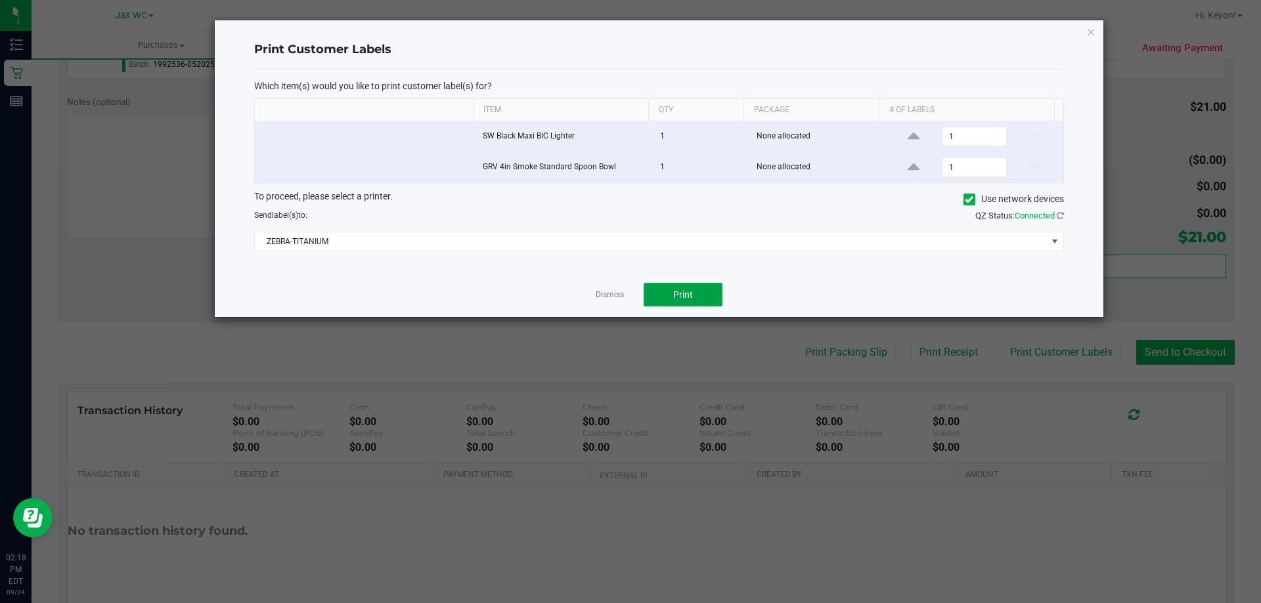
click at [714, 296] on button "Print" at bounding box center [682, 295] width 79 height 24
click at [614, 293] on link "Dismiss" at bounding box center [609, 295] width 28 height 11
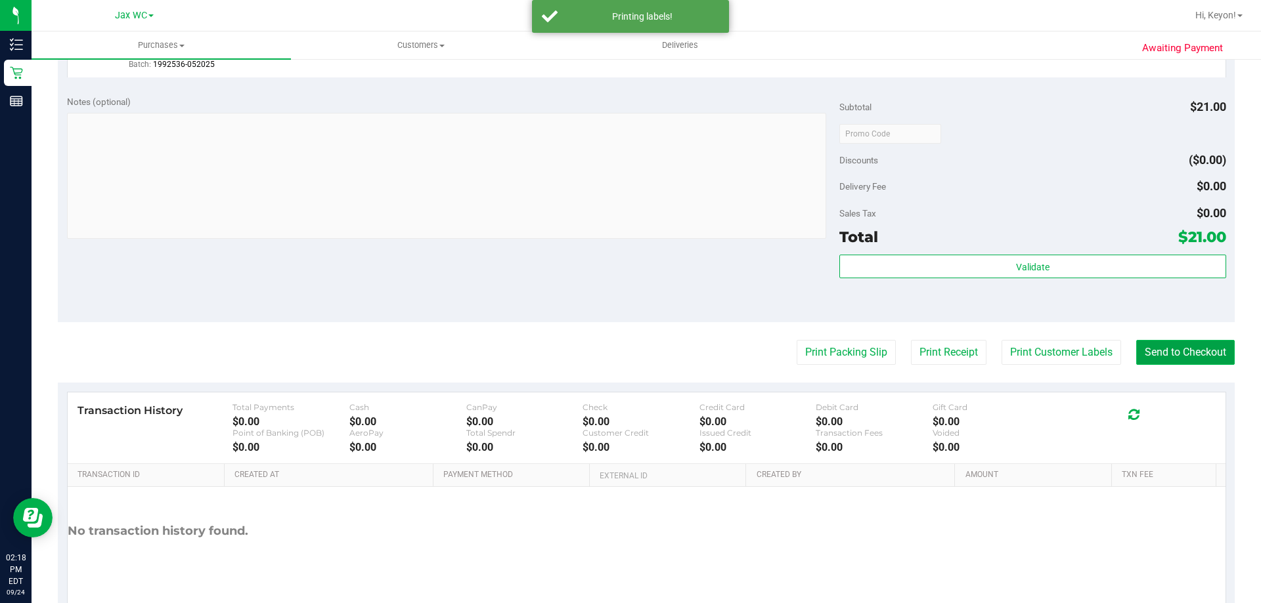
click at [1176, 355] on button "Send to Checkout" at bounding box center [1185, 352] width 98 height 25
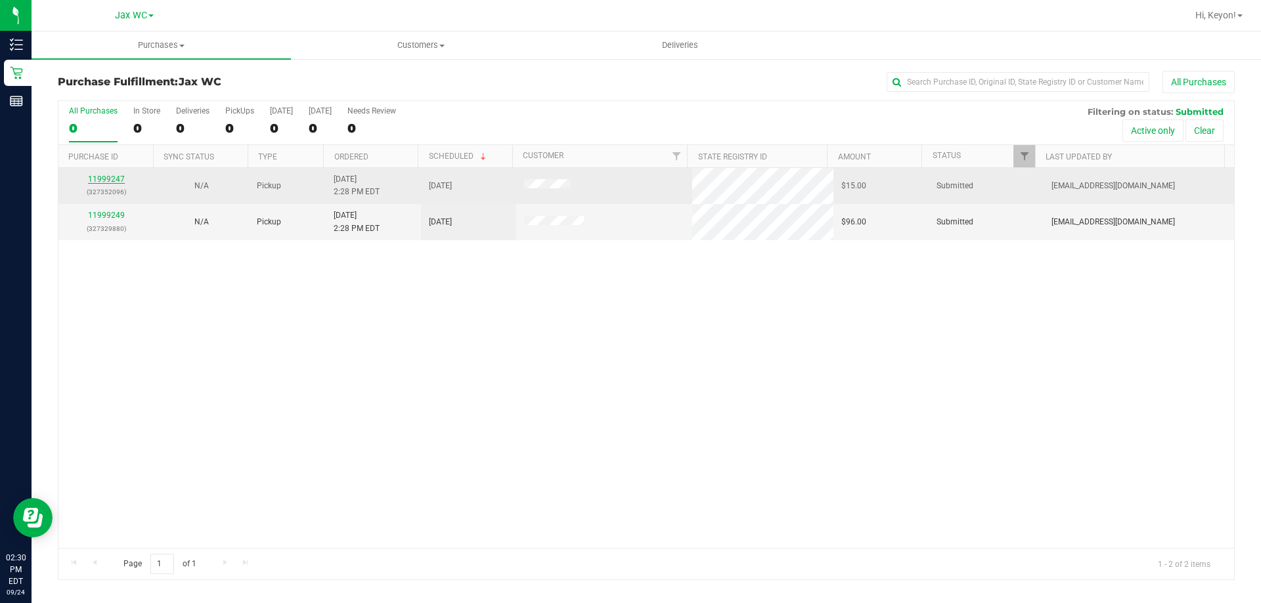
click at [107, 177] on div "11999247 (327352096)" at bounding box center [105, 185] width 79 height 25
click at [107, 179] on link "11999247" at bounding box center [106, 179] width 37 height 9
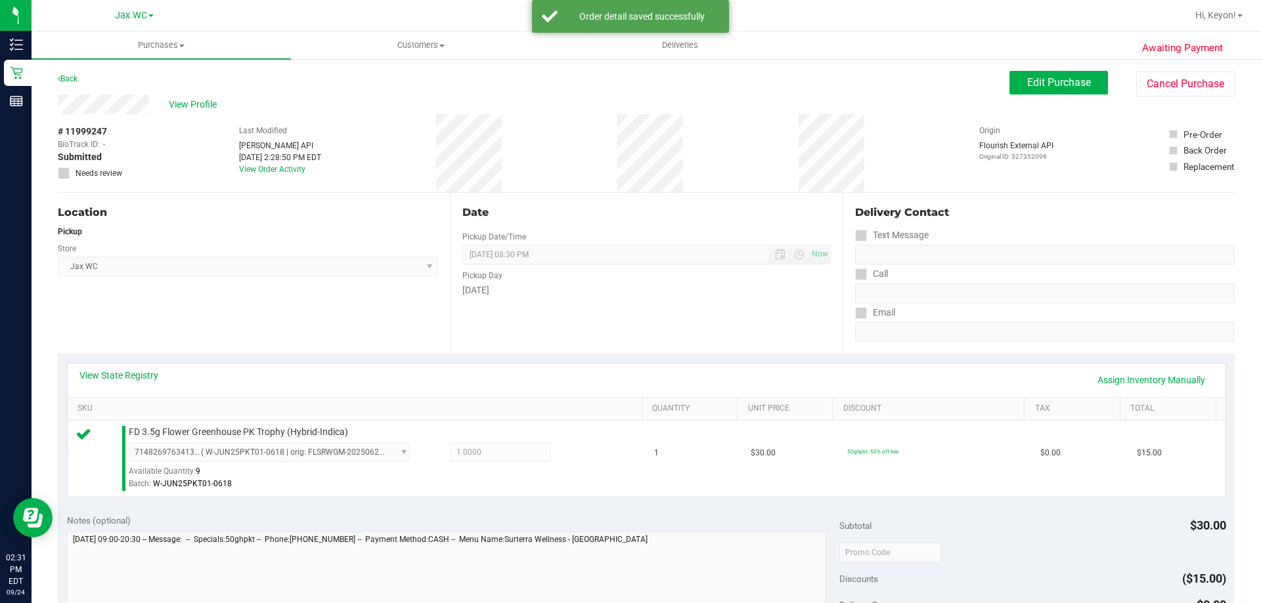
scroll to position [366, 0]
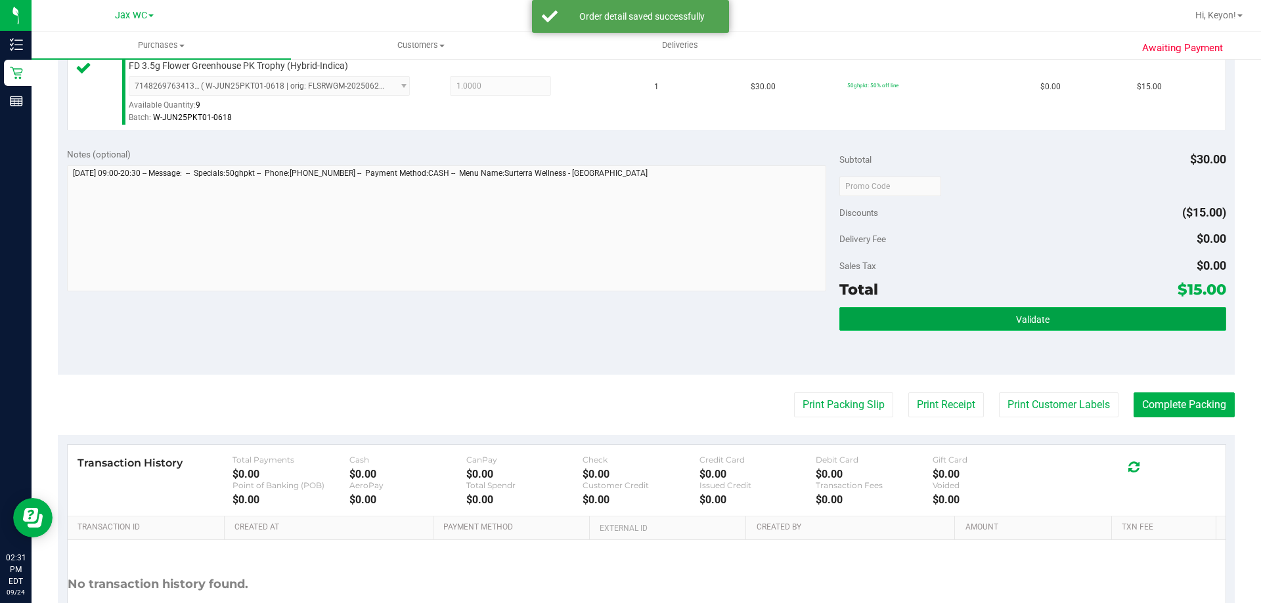
click at [1058, 316] on button "Validate" at bounding box center [1032, 319] width 386 height 24
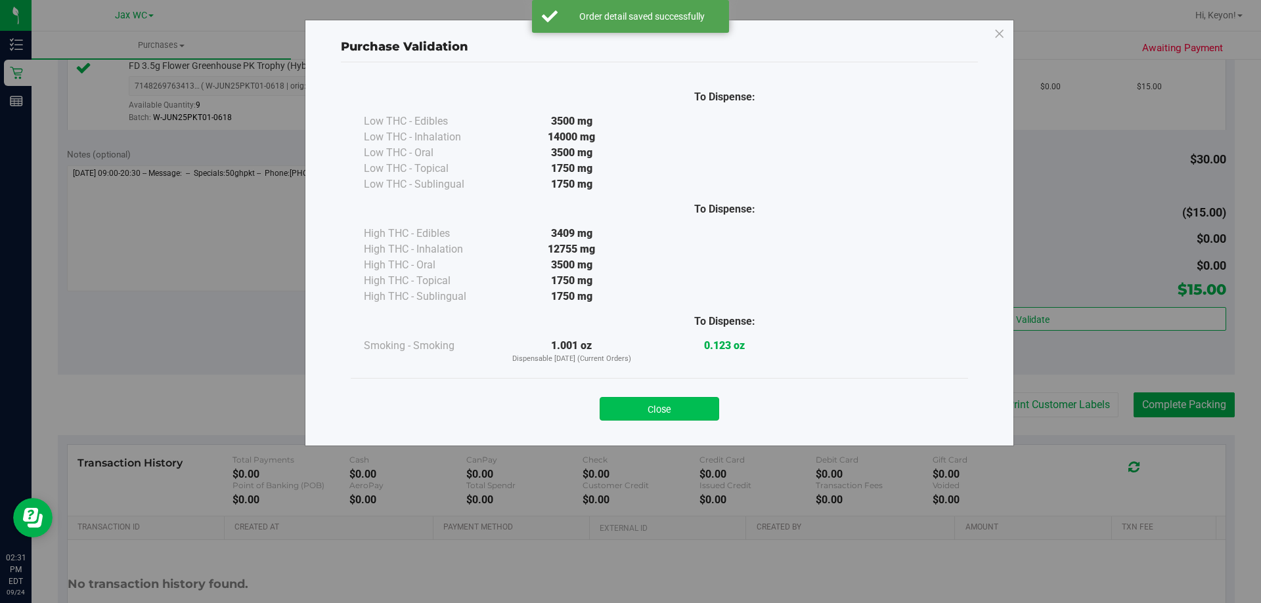
click at [673, 408] on button "Close" at bounding box center [658, 409] width 119 height 24
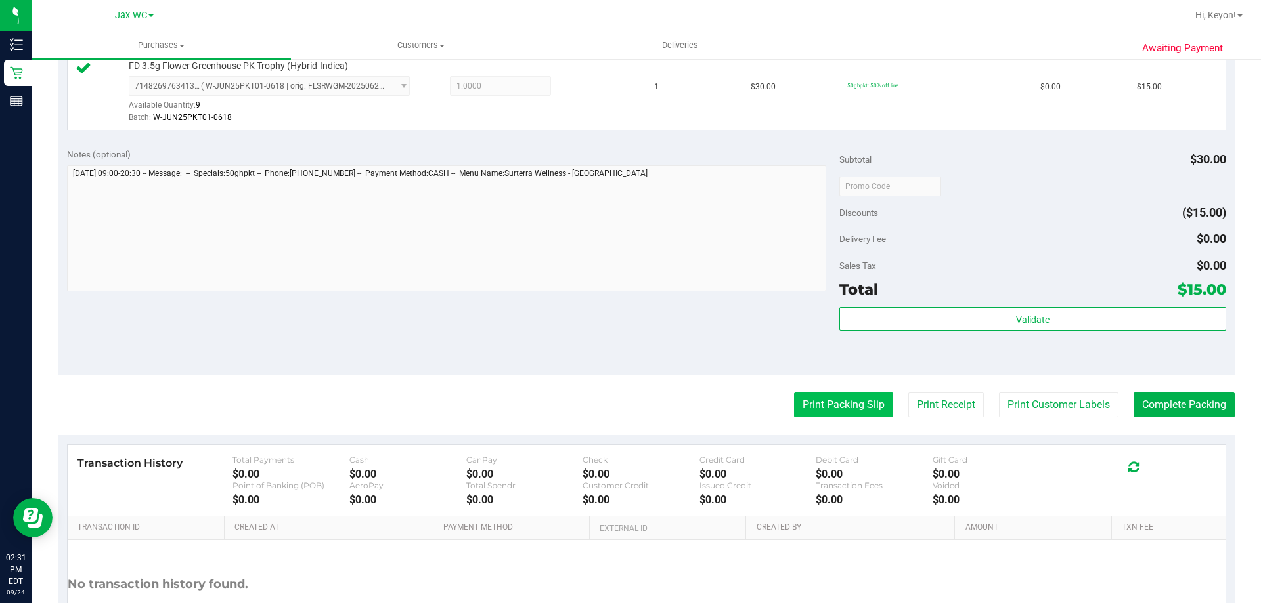
click at [819, 404] on button "Print Packing Slip" at bounding box center [843, 405] width 99 height 25
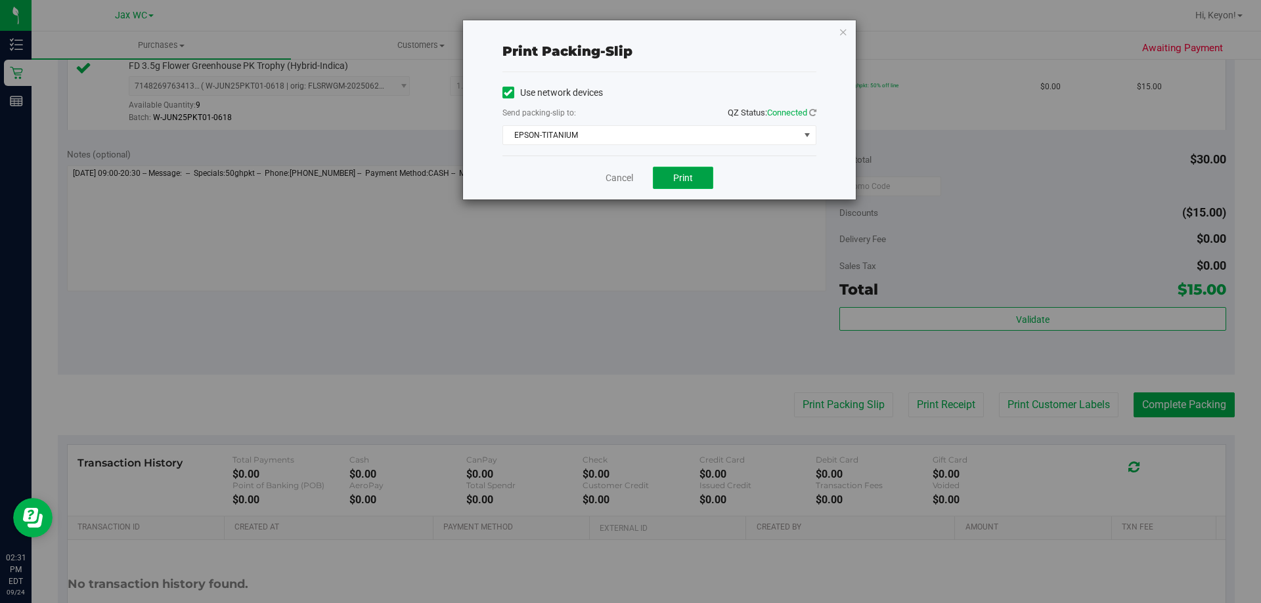
click at [683, 177] on span "Print" at bounding box center [683, 178] width 20 height 11
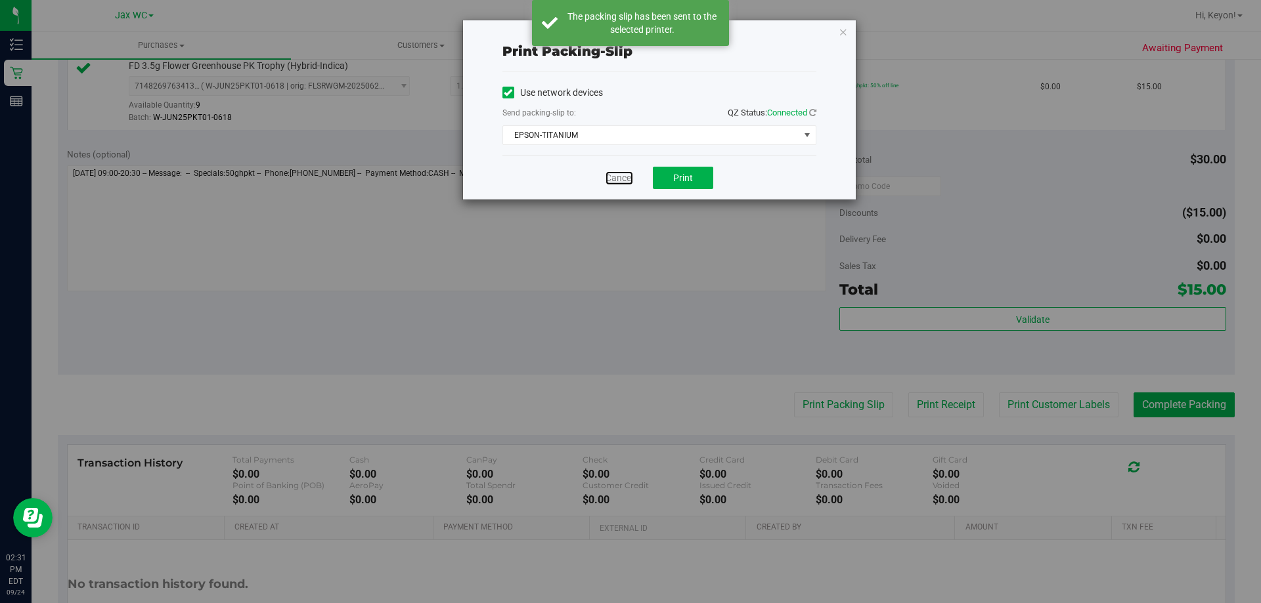
drag, startPoint x: 624, startPoint y: 180, endPoint x: 622, endPoint y: 173, distance: 7.3
click at [622, 179] on link "Cancel" at bounding box center [619, 178] width 28 height 14
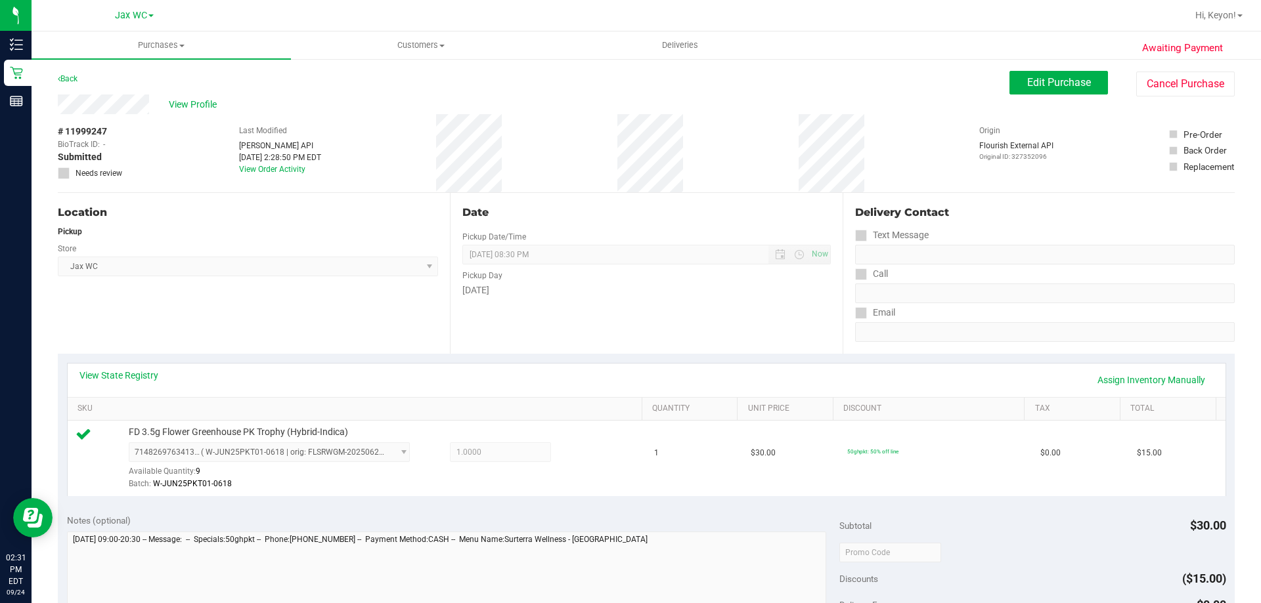
scroll to position [408, 0]
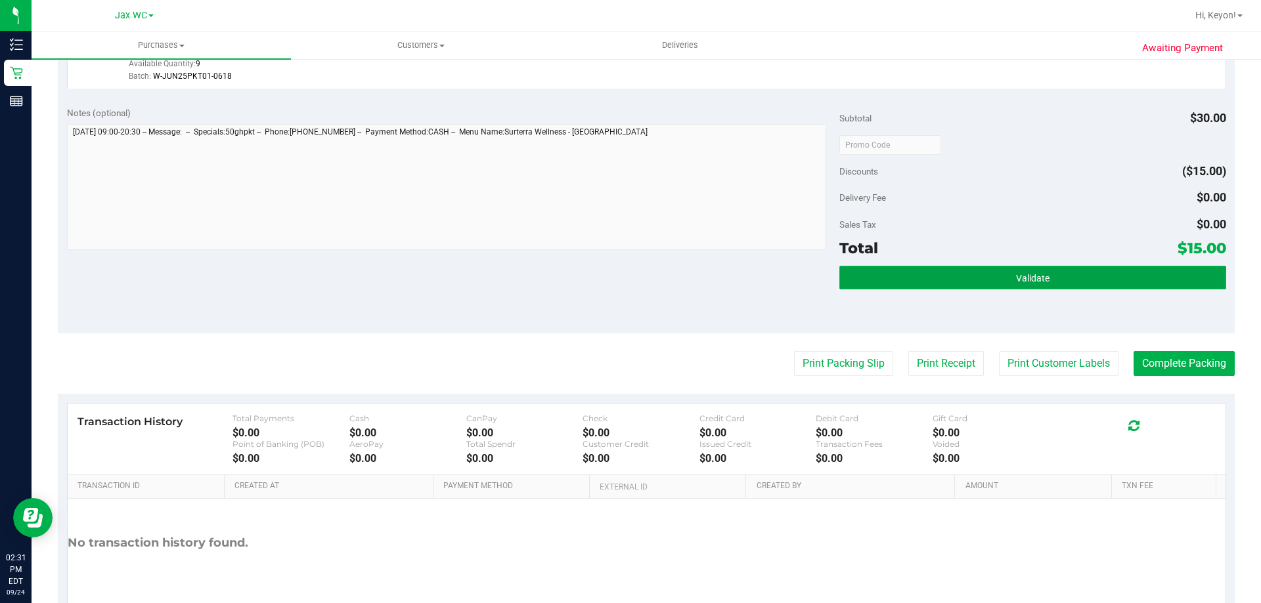
click at [1098, 267] on button "Validate" at bounding box center [1032, 278] width 386 height 24
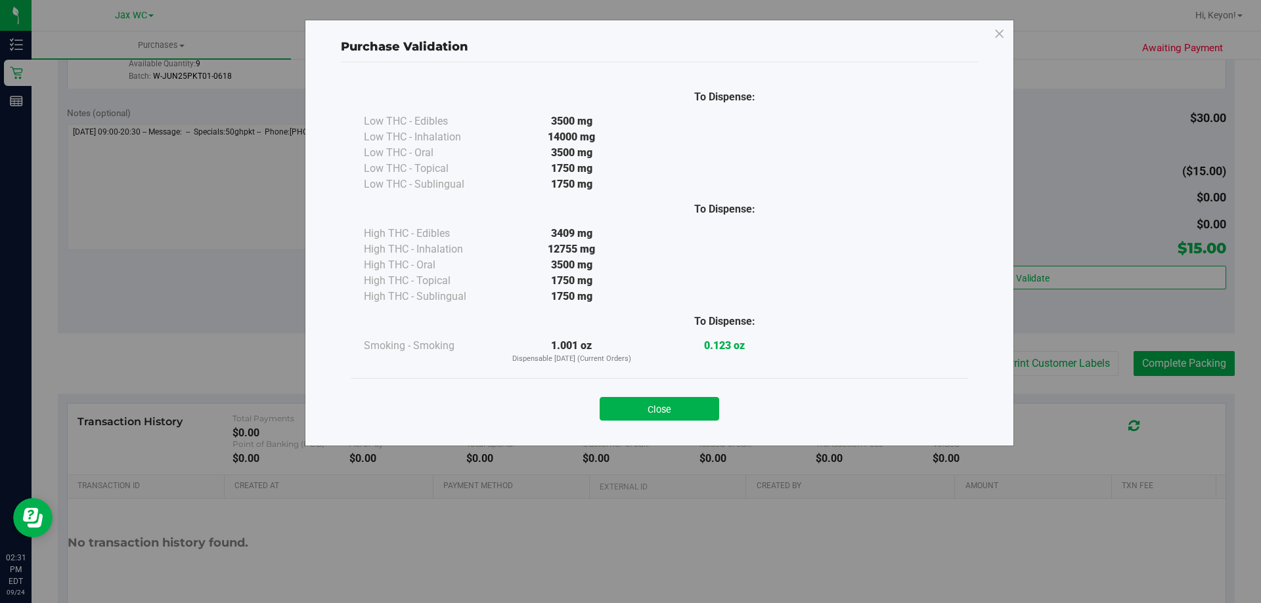
drag, startPoint x: 676, startPoint y: 410, endPoint x: 1260, endPoint y: 400, distance: 584.4
click at [676, 410] on button "Close" at bounding box center [658, 409] width 119 height 24
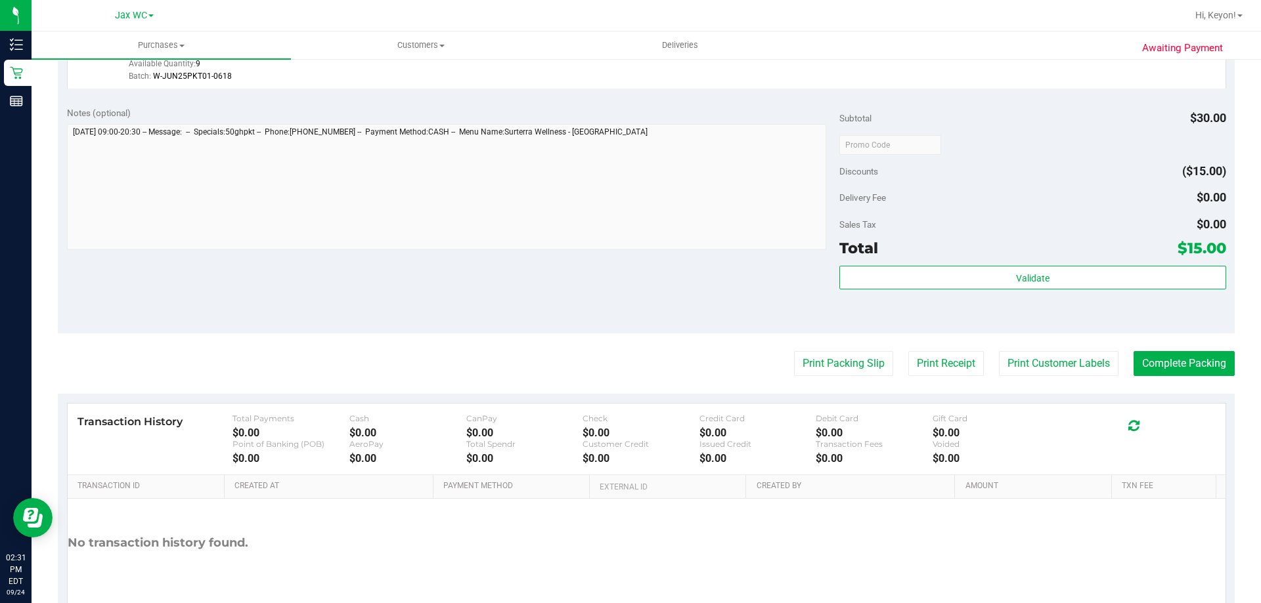
scroll to position [455, 0]
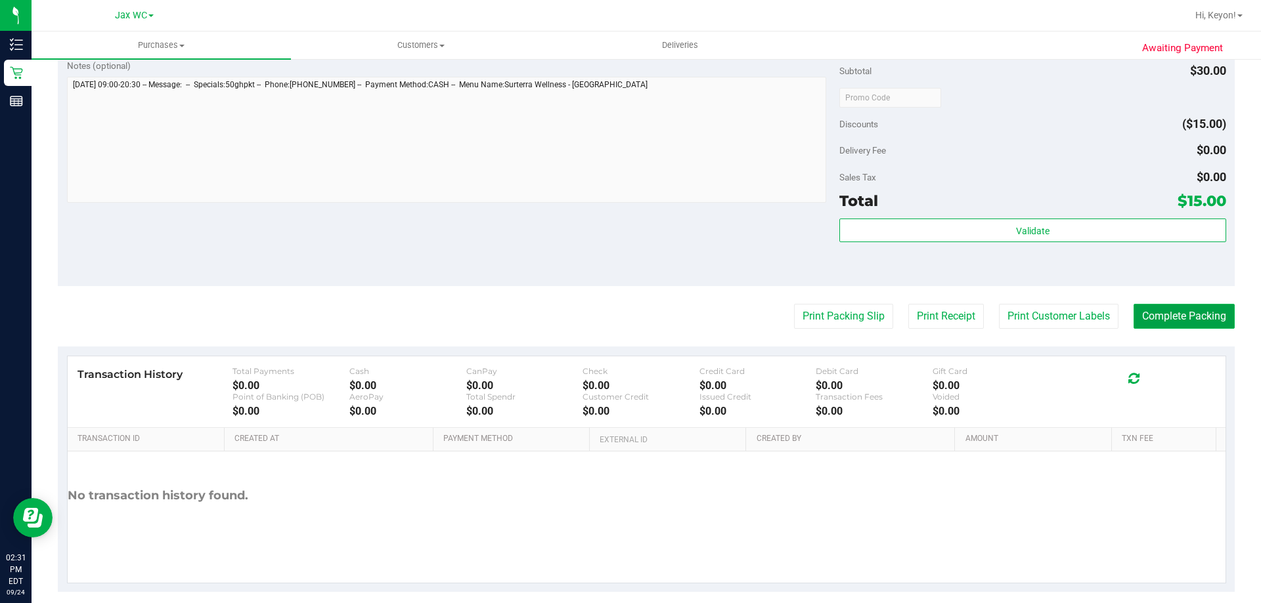
click at [1201, 317] on button "Complete Packing" at bounding box center [1183, 316] width 101 height 25
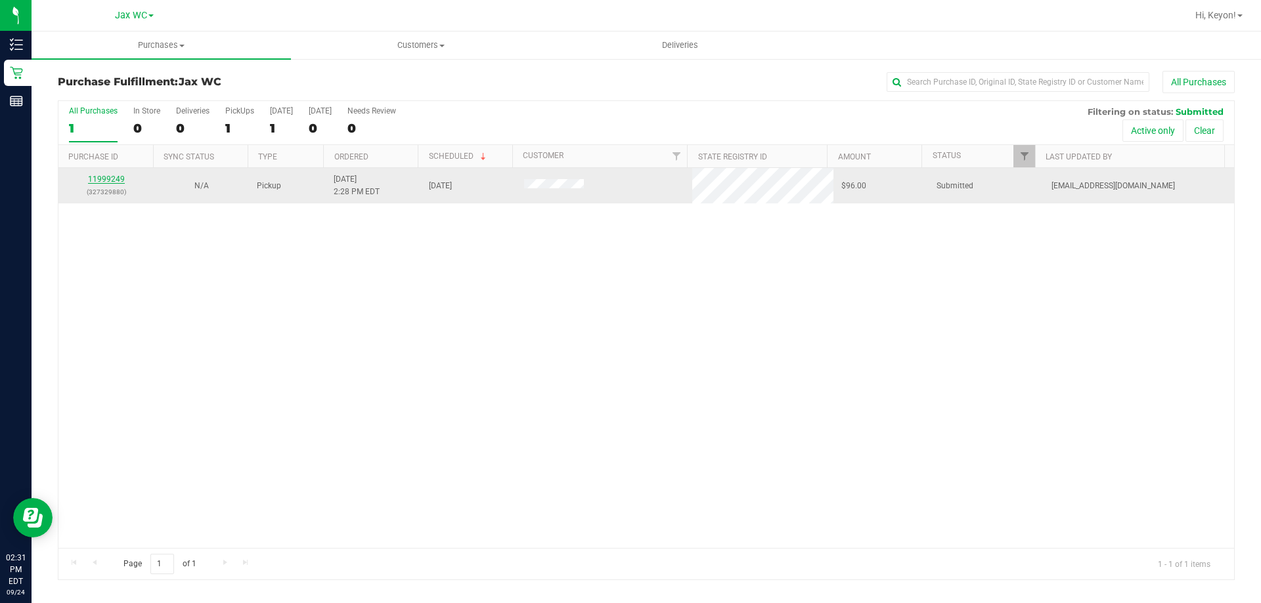
click at [102, 177] on link "11999249" at bounding box center [106, 179] width 37 height 9
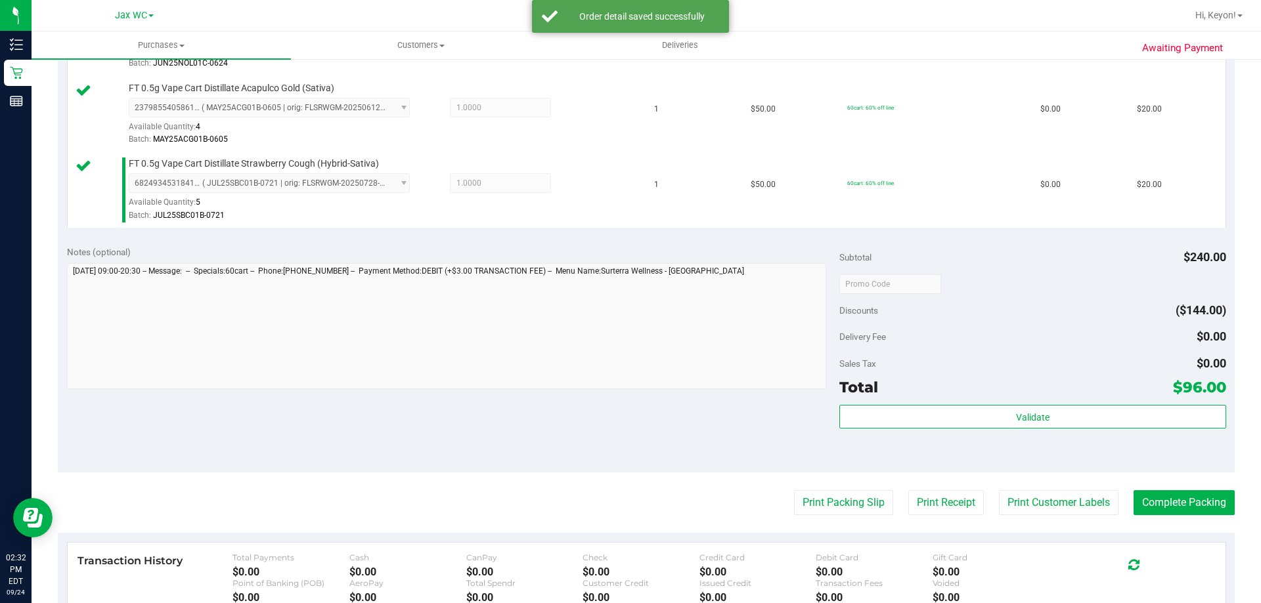
scroll to position [576, 0]
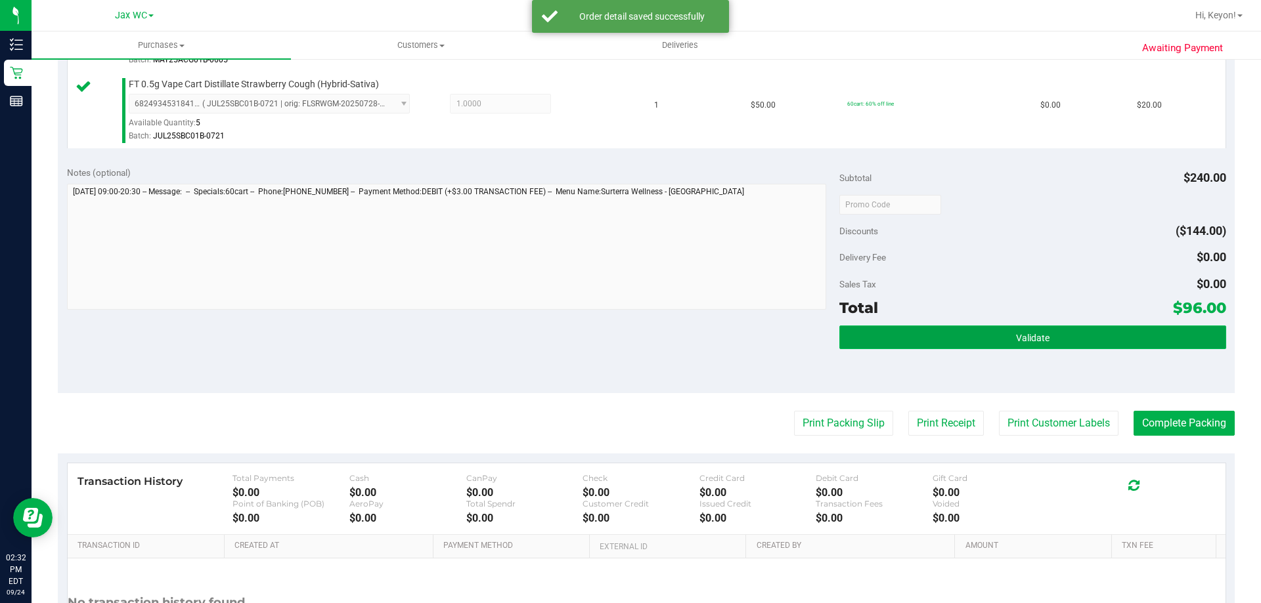
click at [1057, 328] on button "Validate" at bounding box center [1032, 338] width 386 height 24
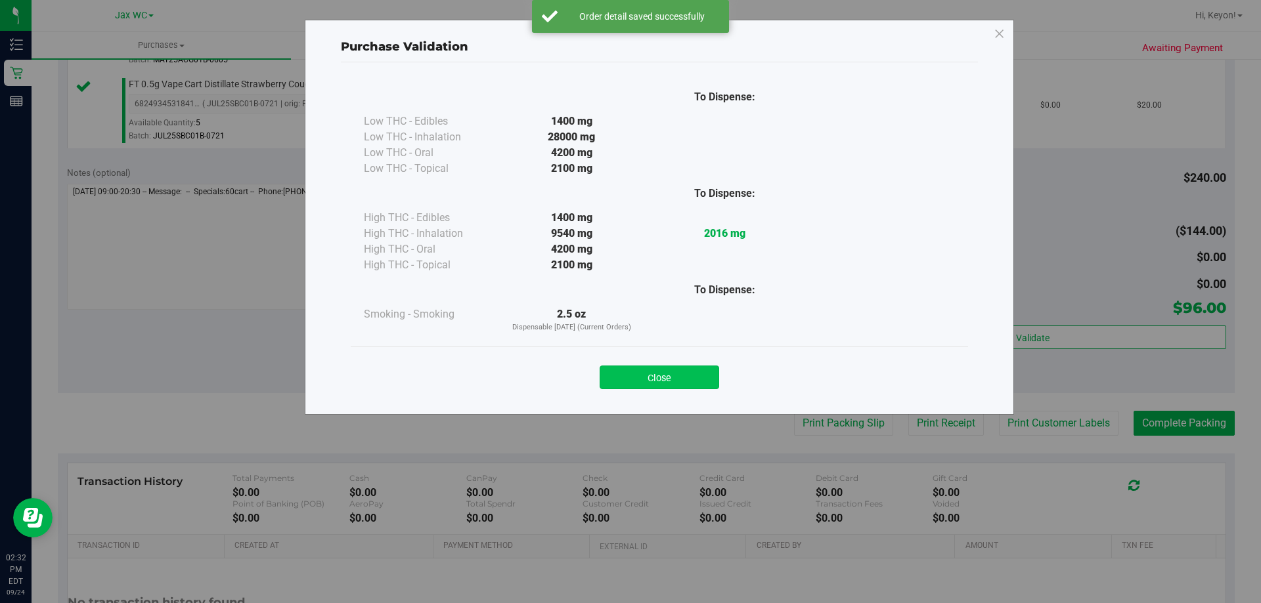
click at [695, 366] on button "Close" at bounding box center [658, 378] width 119 height 24
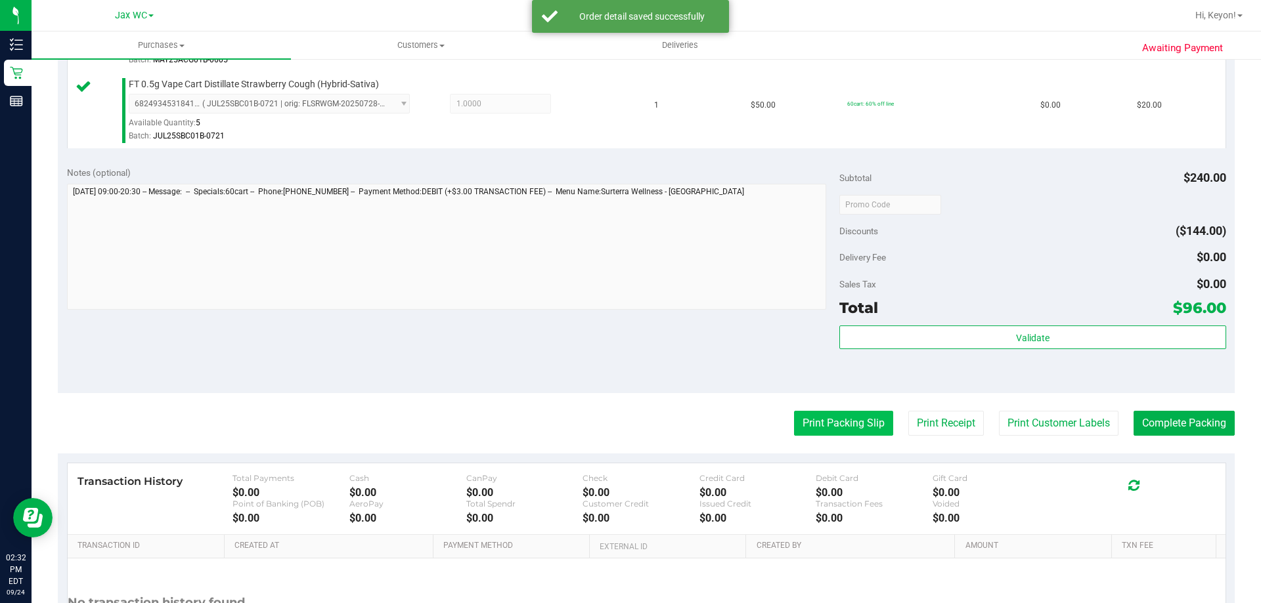
click at [815, 423] on button "Print Packing Slip" at bounding box center [843, 423] width 99 height 25
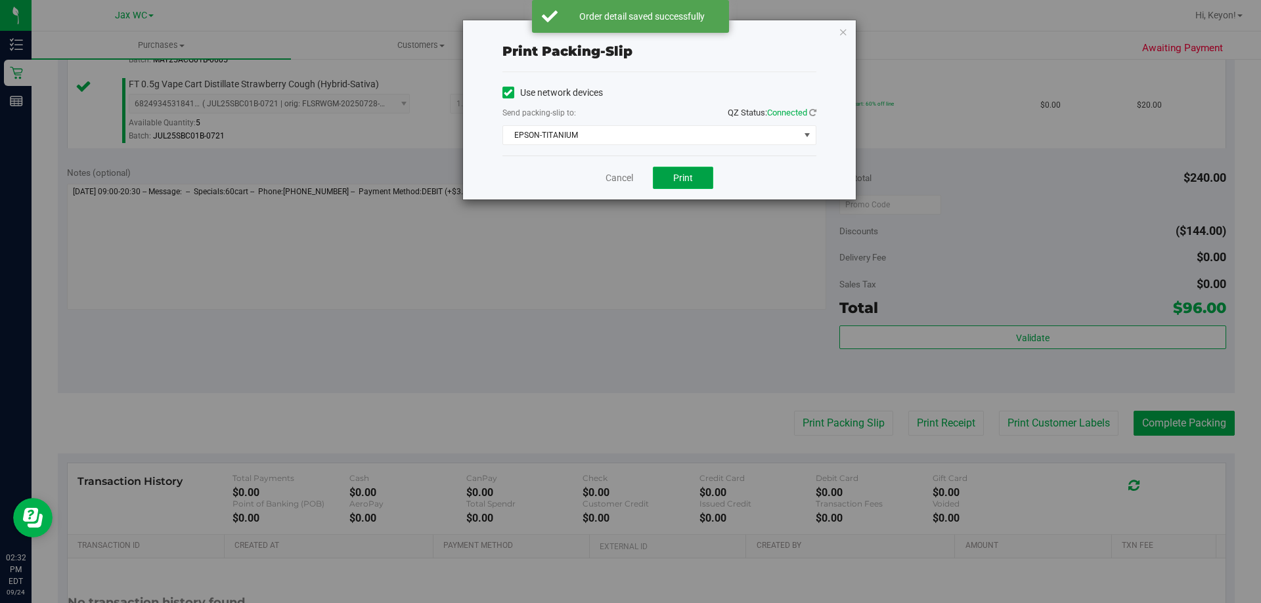
click at [697, 172] on button "Print" at bounding box center [683, 178] width 60 height 22
drag, startPoint x: 616, startPoint y: 177, endPoint x: 848, endPoint y: 186, distance: 232.6
click at [616, 177] on link "Cancel" at bounding box center [619, 178] width 28 height 14
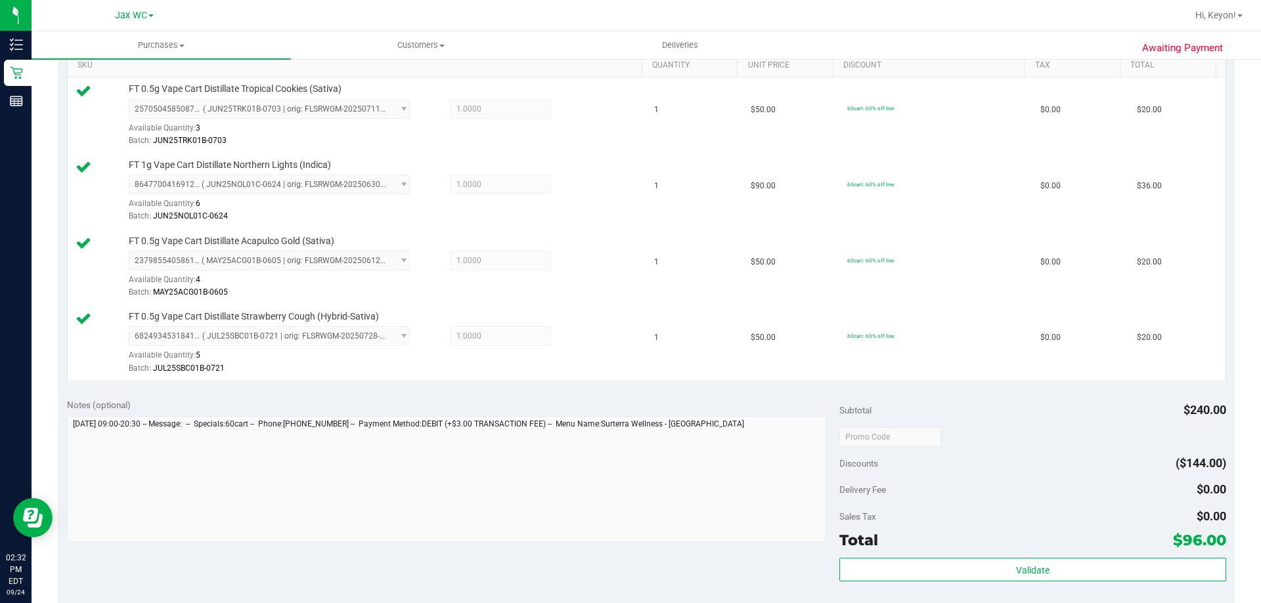
scroll to position [447, 0]
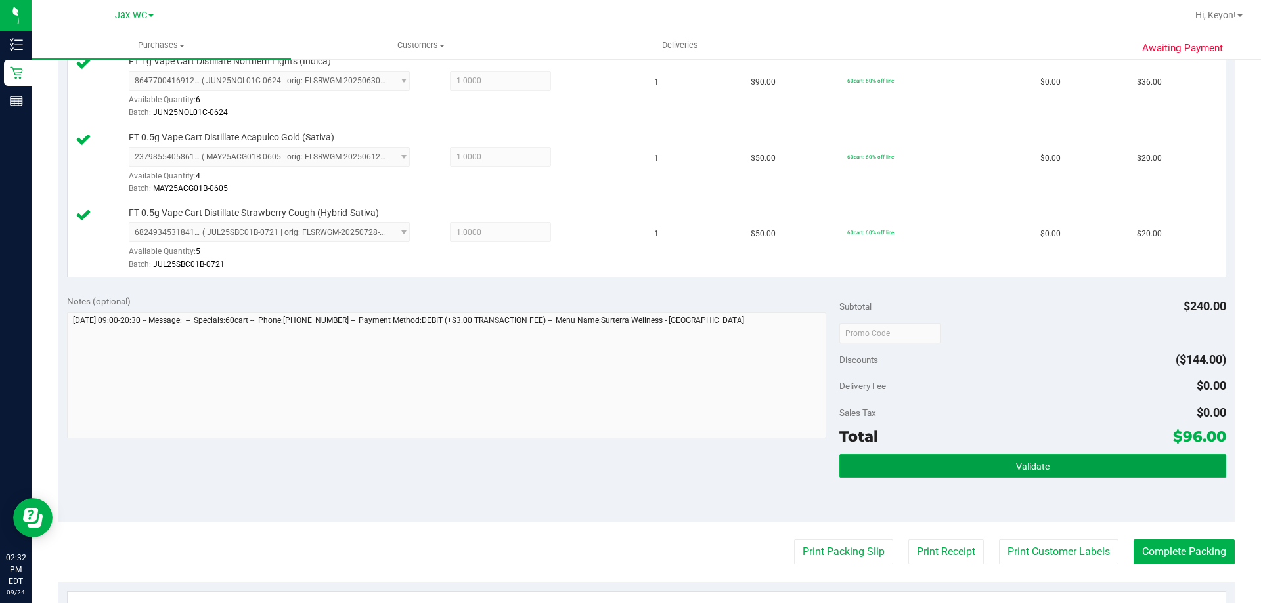
click at [1075, 459] on button "Validate" at bounding box center [1032, 466] width 386 height 24
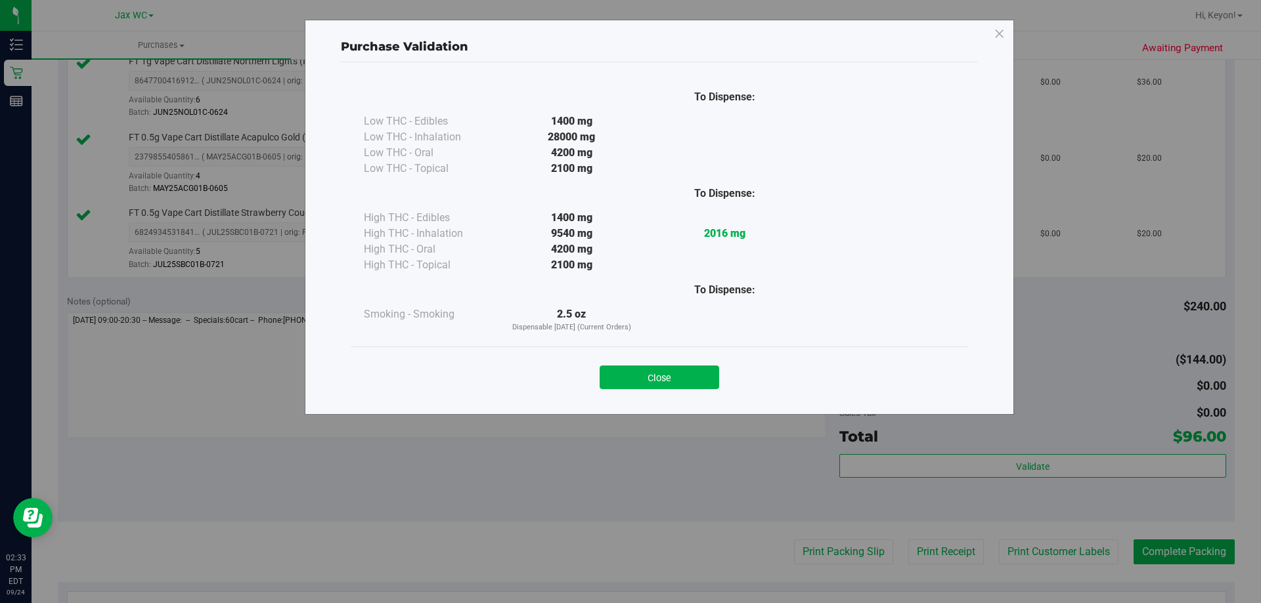
drag, startPoint x: 660, startPoint y: 373, endPoint x: 1260, endPoint y: 379, distance: 600.1
click at [664, 374] on button "Close" at bounding box center [658, 378] width 119 height 24
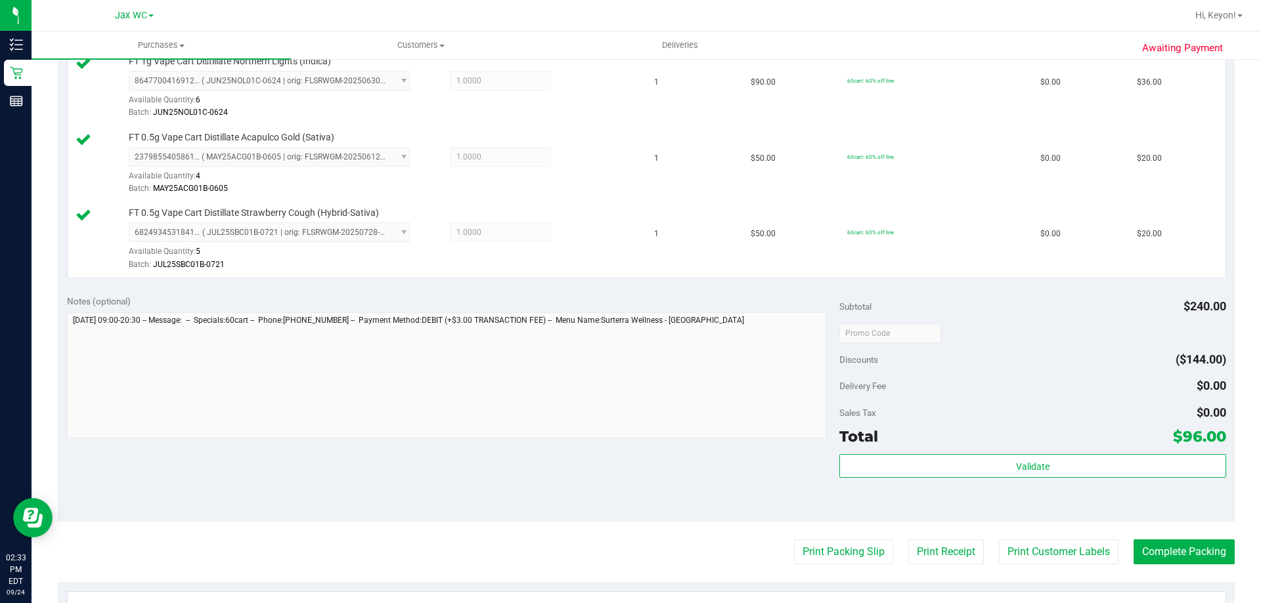
scroll to position [521, 0]
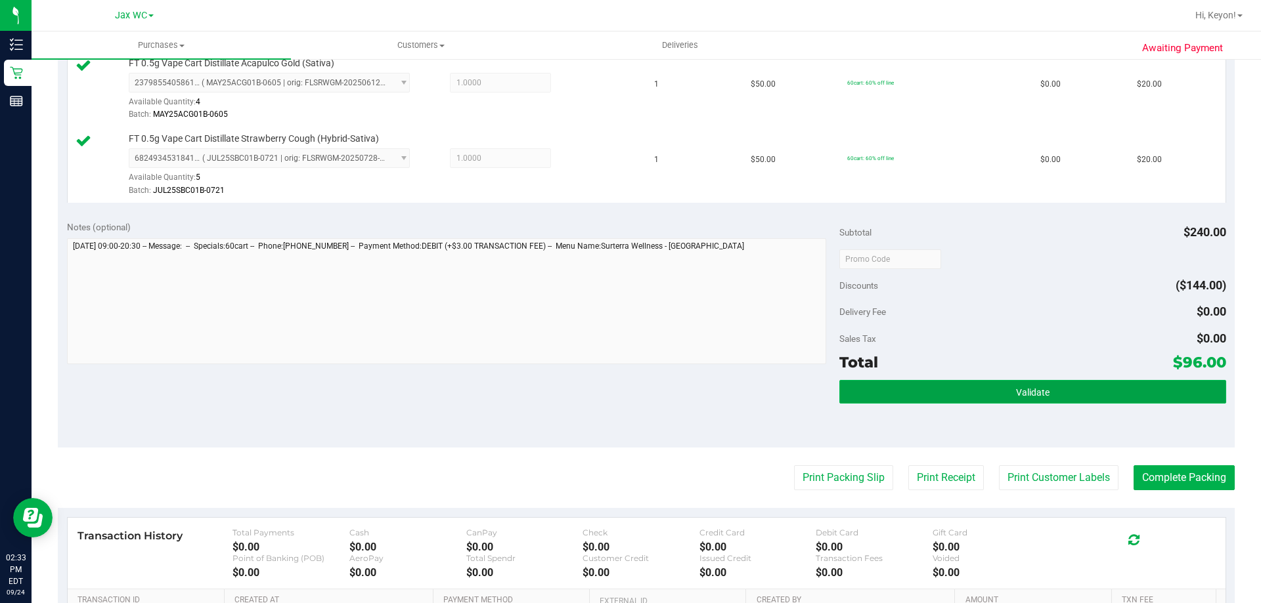
click at [1149, 385] on button "Validate" at bounding box center [1032, 392] width 386 height 24
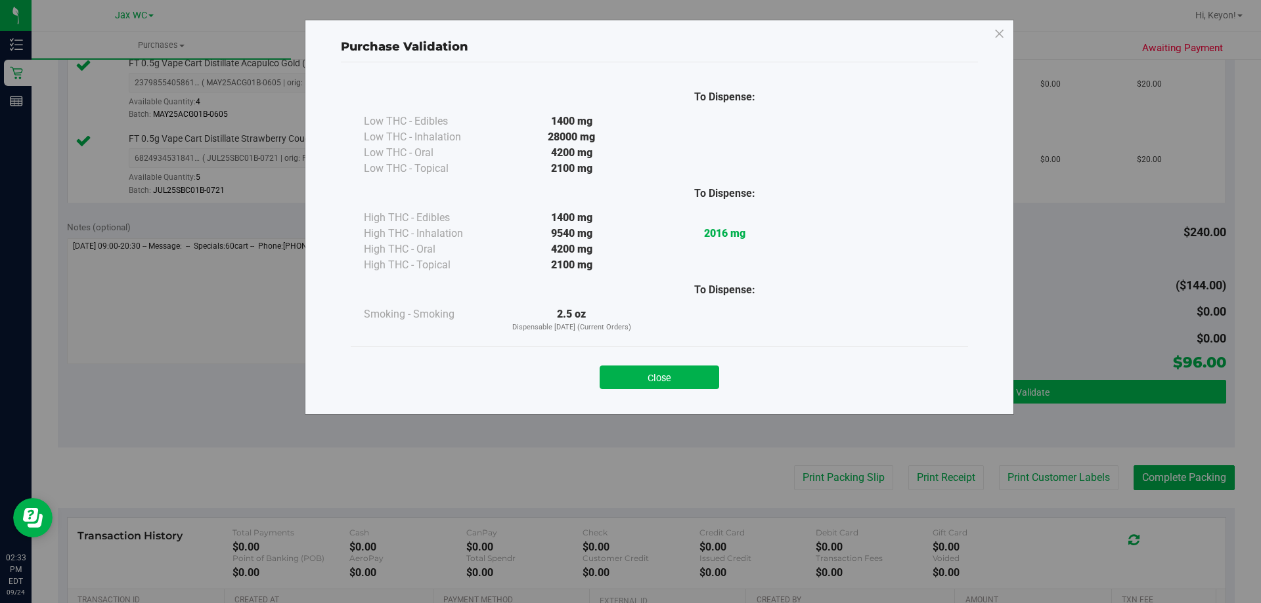
drag, startPoint x: 687, startPoint y: 376, endPoint x: 894, endPoint y: 379, distance: 206.8
click at [712, 376] on button "Close" at bounding box center [658, 378] width 119 height 24
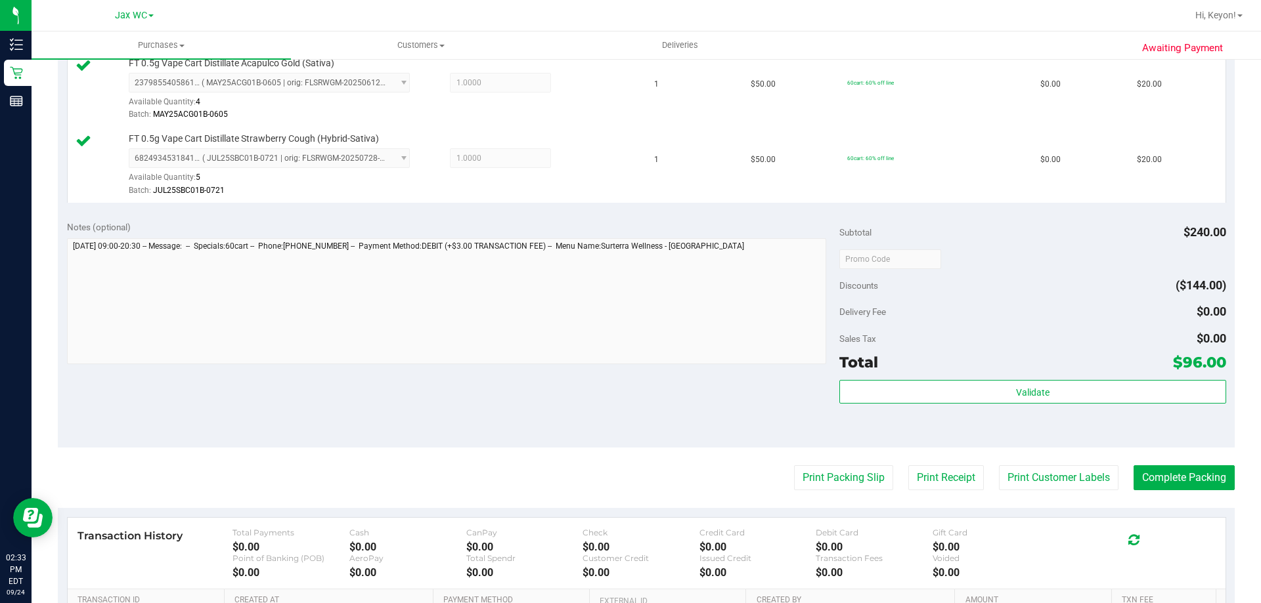
scroll to position [578, 0]
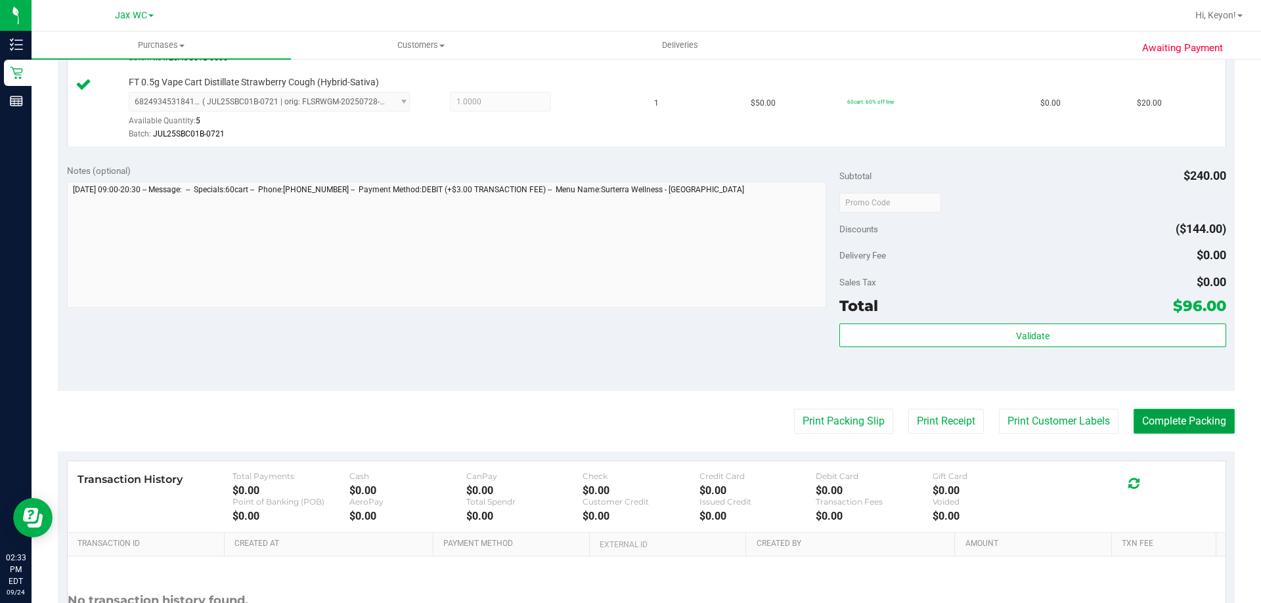
click at [1177, 417] on button "Complete Packing" at bounding box center [1183, 421] width 101 height 25
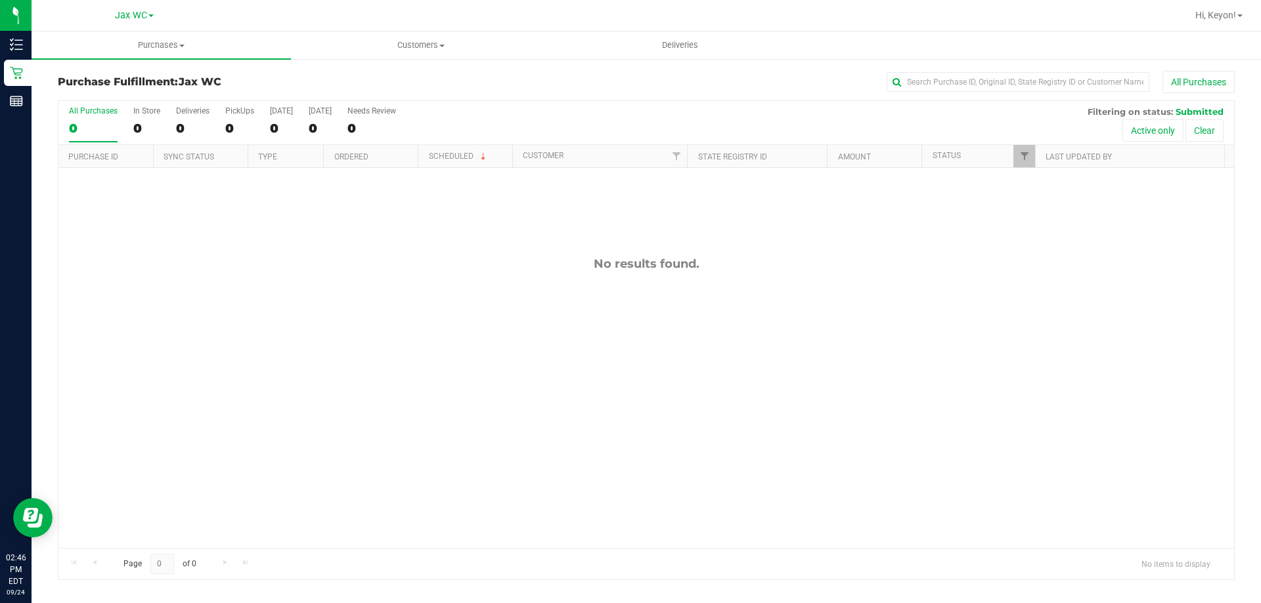
click at [111, 112] on div "All Purchases" at bounding box center [93, 110] width 49 height 9
click at [0, 0] on input "All Purchases 0" at bounding box center [0, 0] width 0 height 0
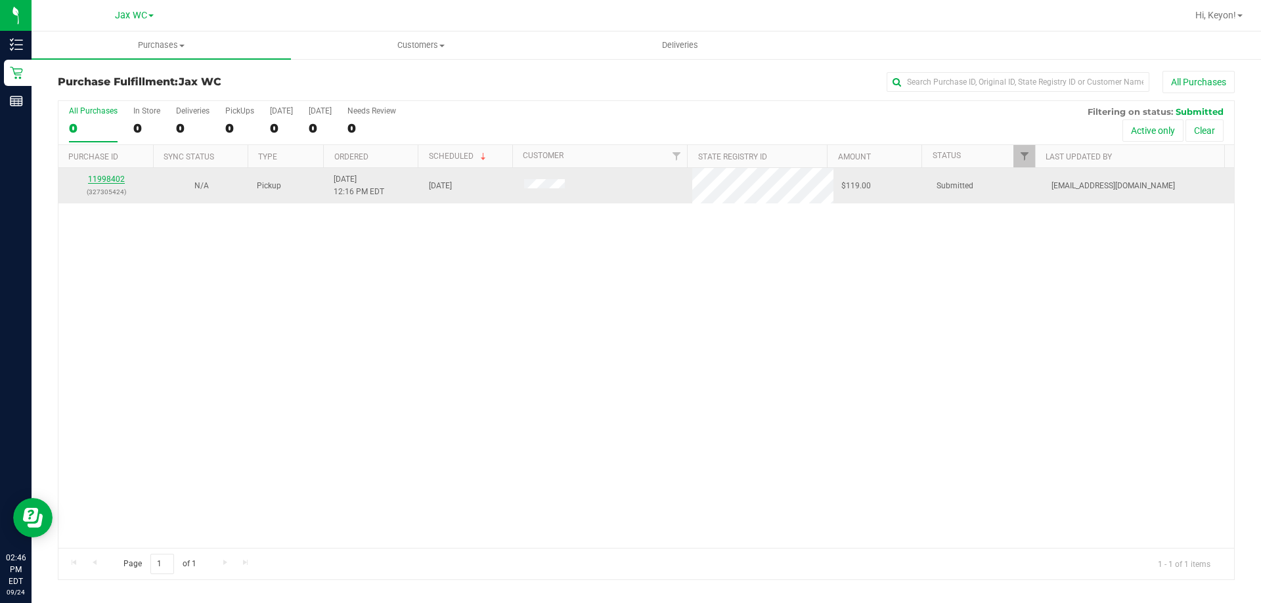
click at [97, 181] on link "11998402" at bounding box center [106, 179] width 37 height 9
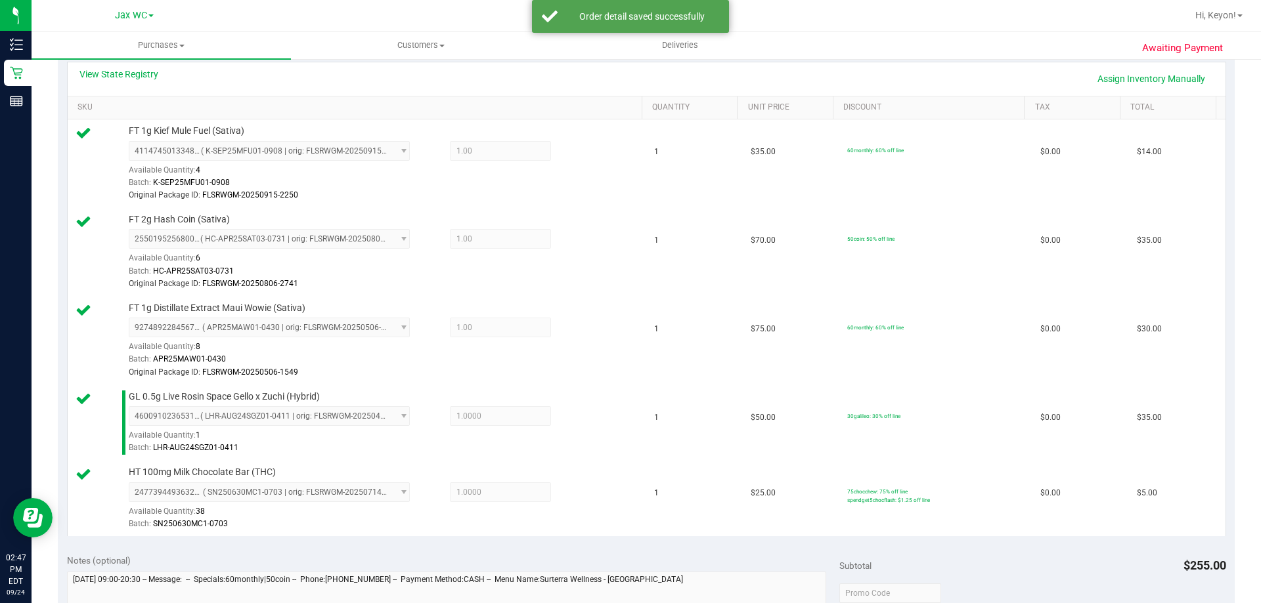
scroll to position [692, 0]
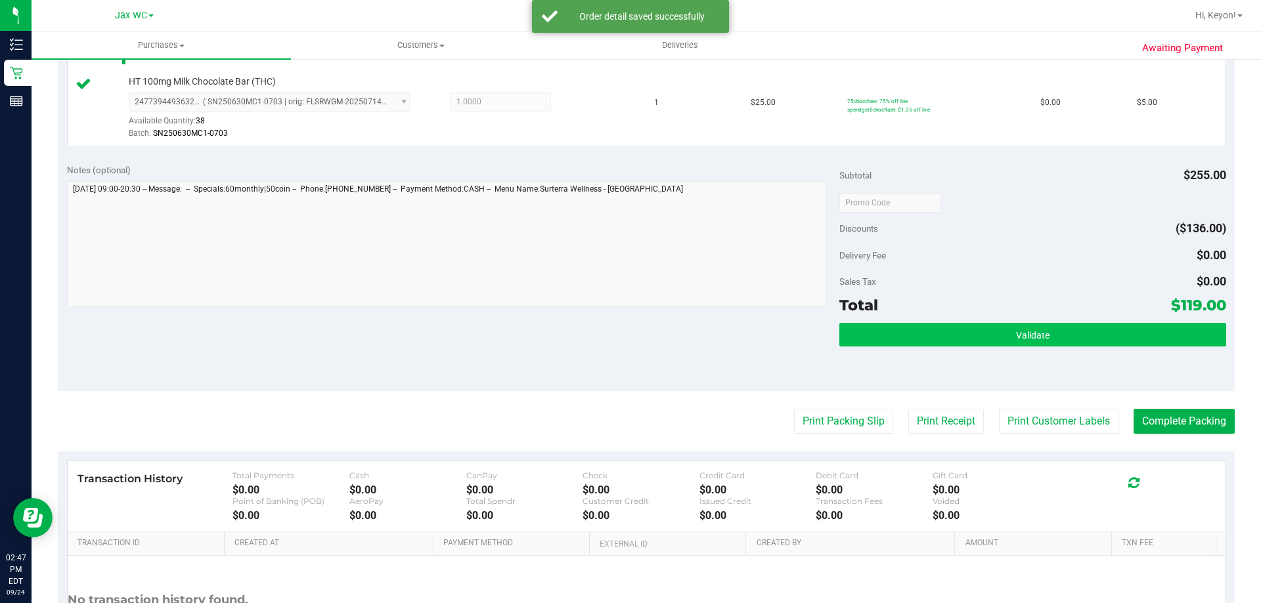
click at [1103, 326] on div "Subtotal $255.00 Discounts ($136.00) Delivery Fee $0.00 Sales Tax $0.00 Total $…" at bounding box center [1032, 272] width 386 height 219
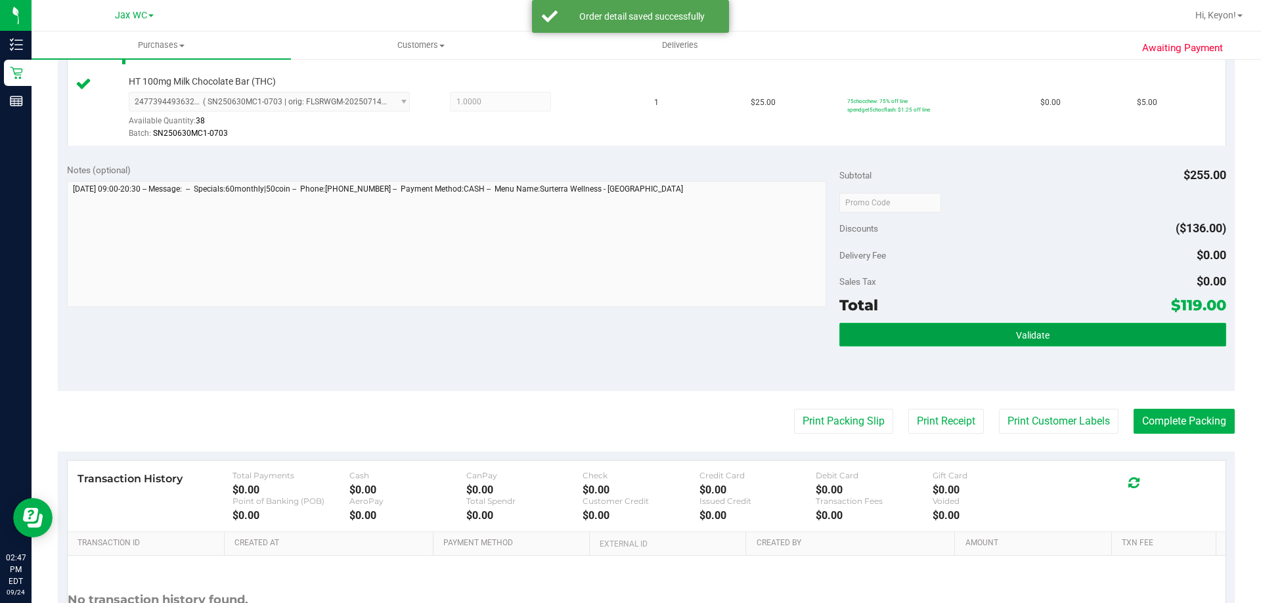
click at [1086, 331] on button "Validate" at bounding box center [1032, 335] width 386 height 24
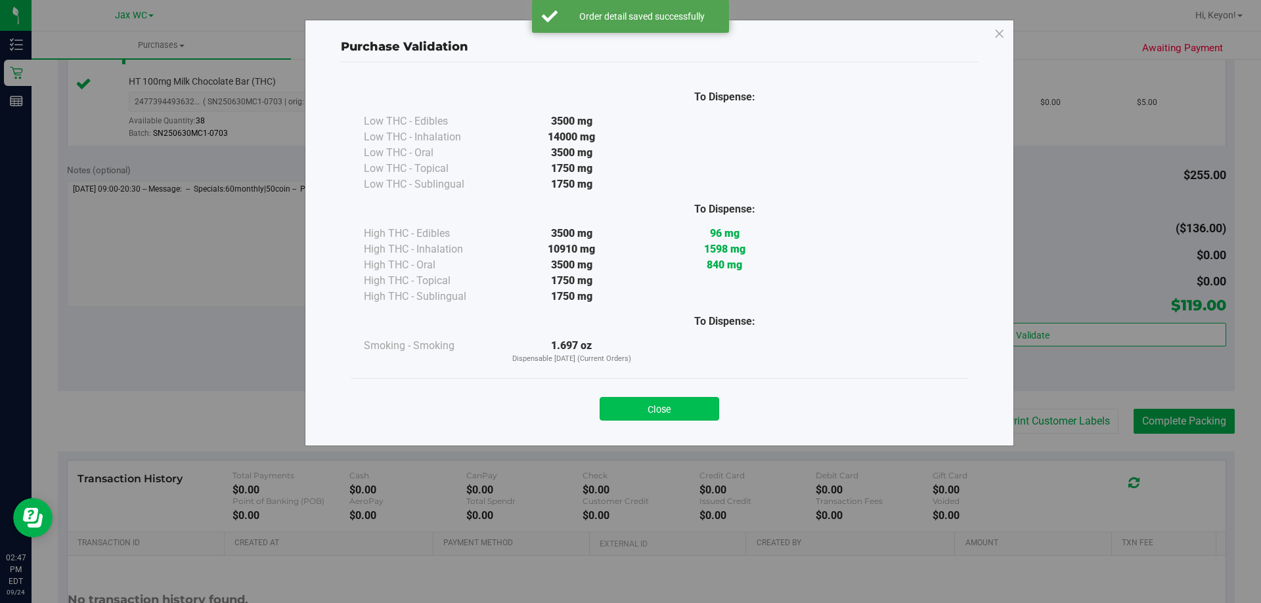
click at [681, 405] on button "Close" at bounding box center [658, 409] width 119 height 24
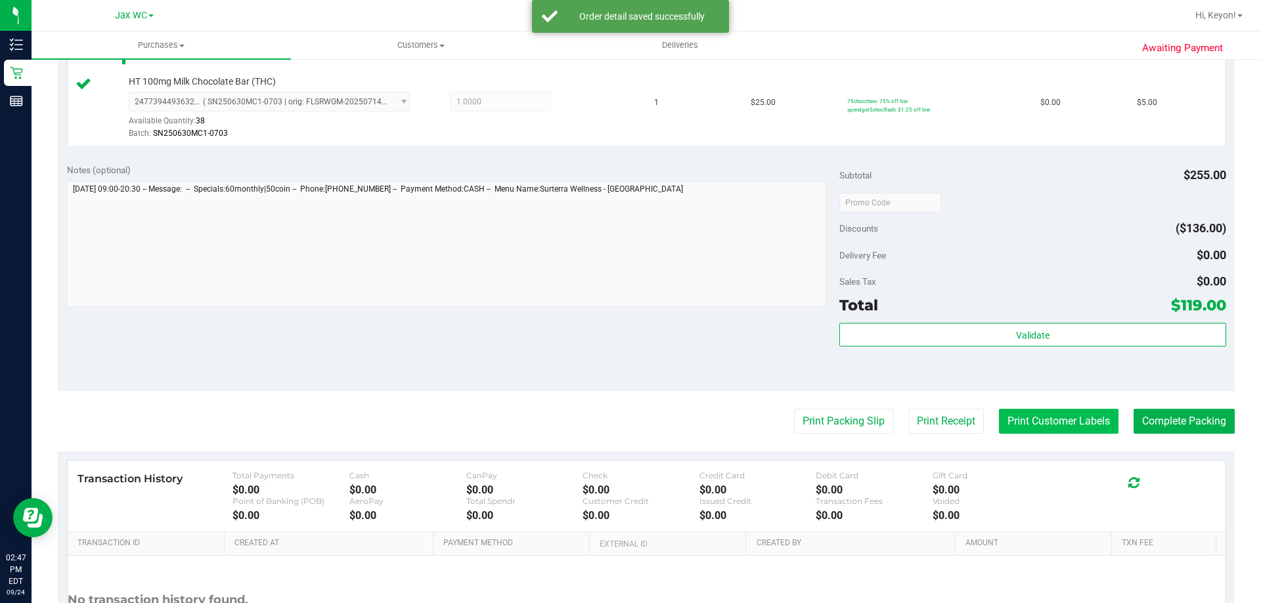
click at [1043, 410] on button "Print Customer Labels" at bounding box center [1058, 421] width 119 height 25
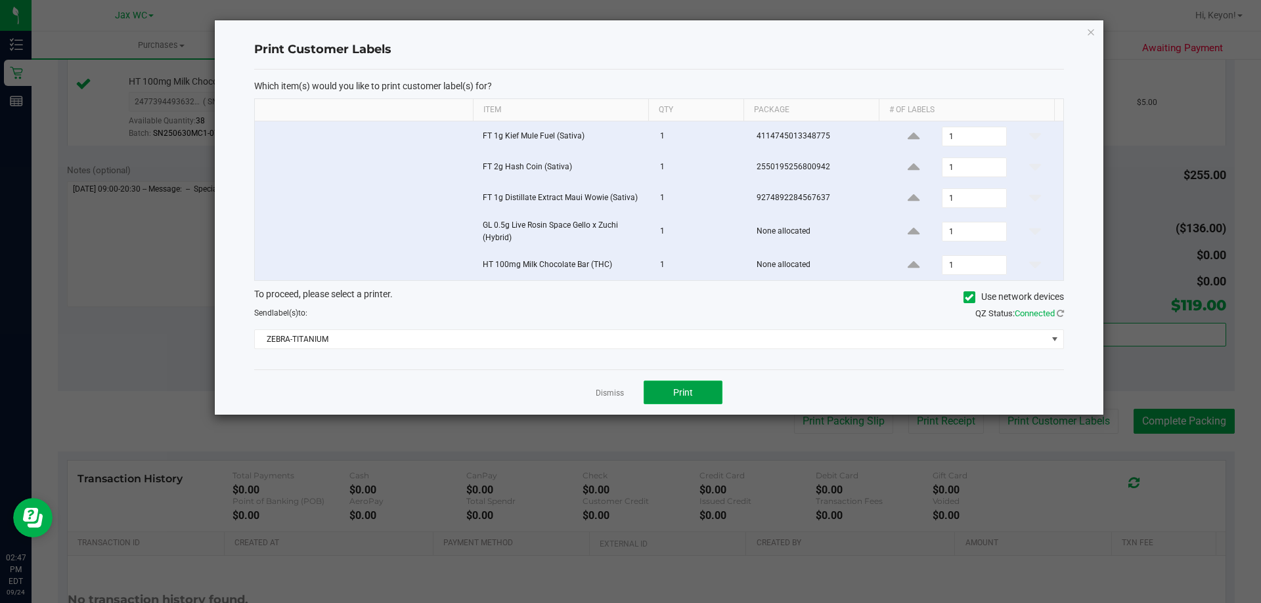
click at [704, 386] on button "Print" at bounding box center [682, 393] width 79 height 24
drag, startPoint x: 612, startPoint y: 390, endPoint x: 720, endPoint y: 391, distance: 108.3
click at [612, 391] on link "Dismiss" at bounding box center [609, 393] width 28 height 11
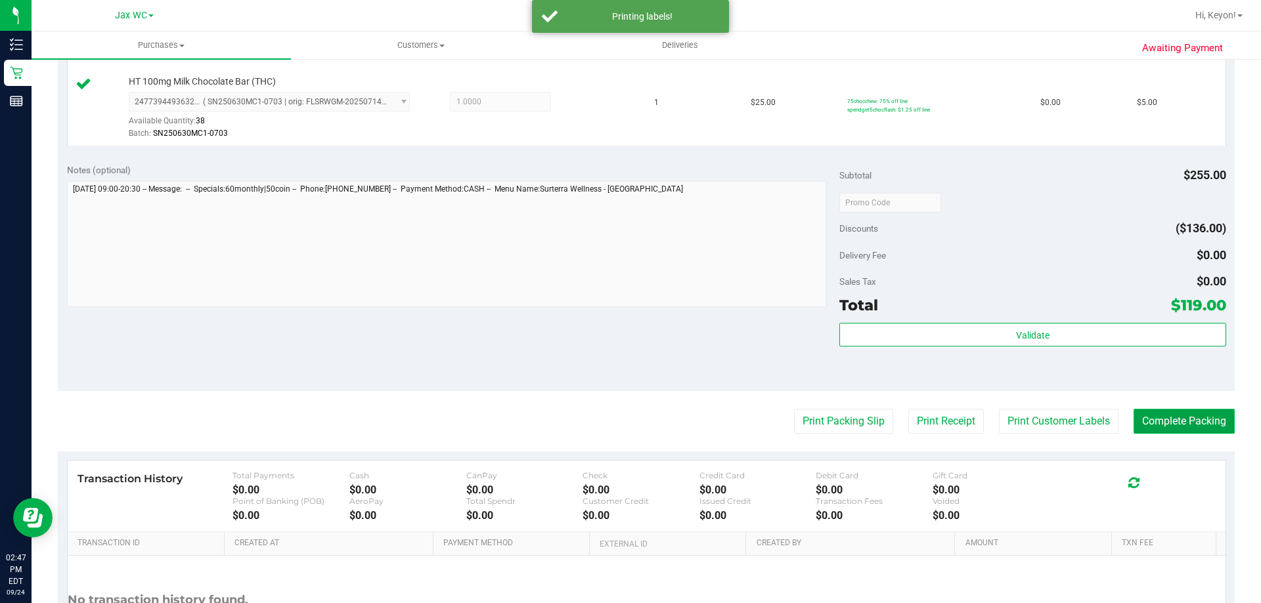
click at [1174, 420] on button "Complete Packing" at bounding box center [1183, 421] width 101 height 25
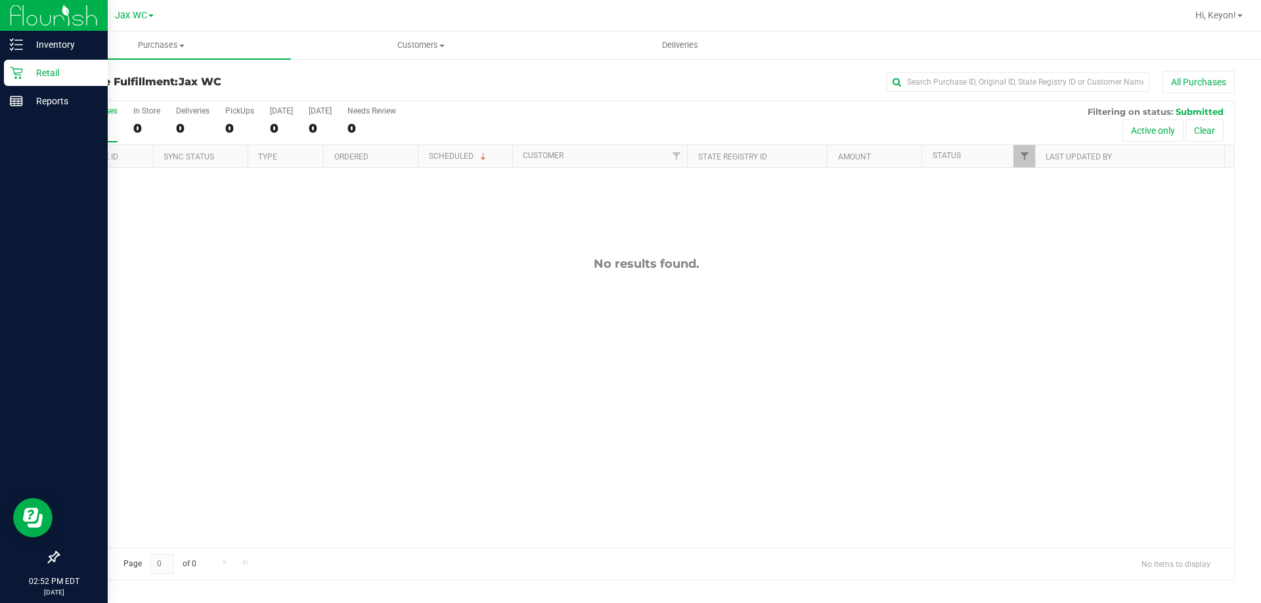
click at [16, 79] on icon at bounding box center [16, 73] width 12 height 12
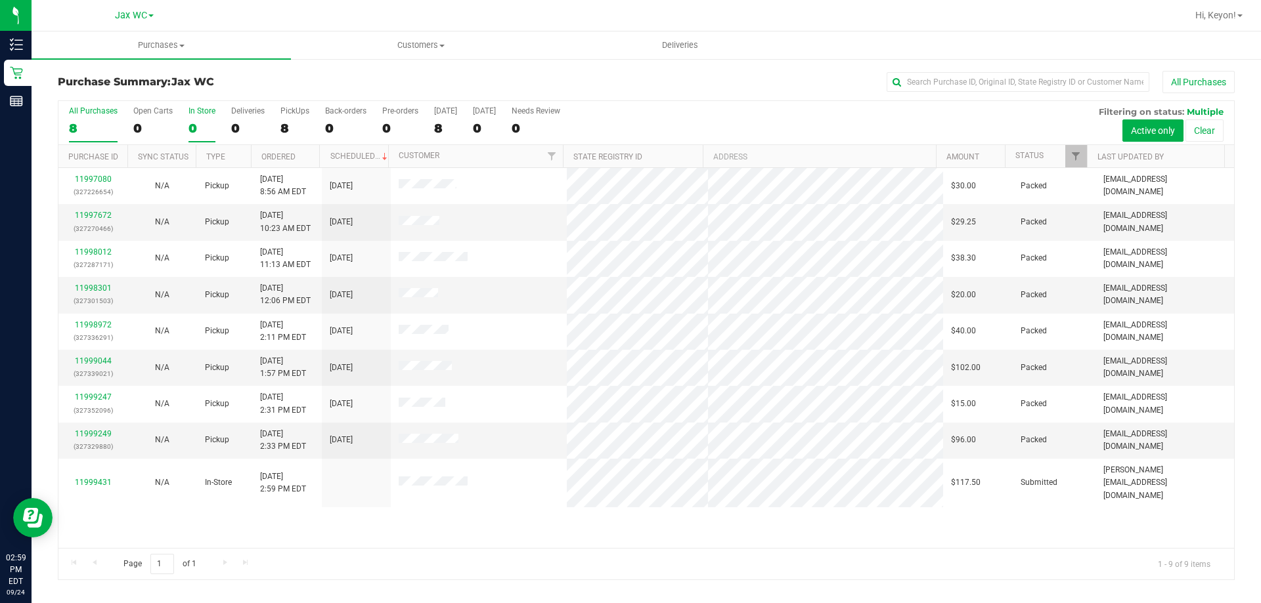
click at [201, 123] on div "0" at bounding box center [201, 128] width 27 height 15
click at [0, 0] on input "In Store 0" at bounding box center [0, 0] width 0 height 0
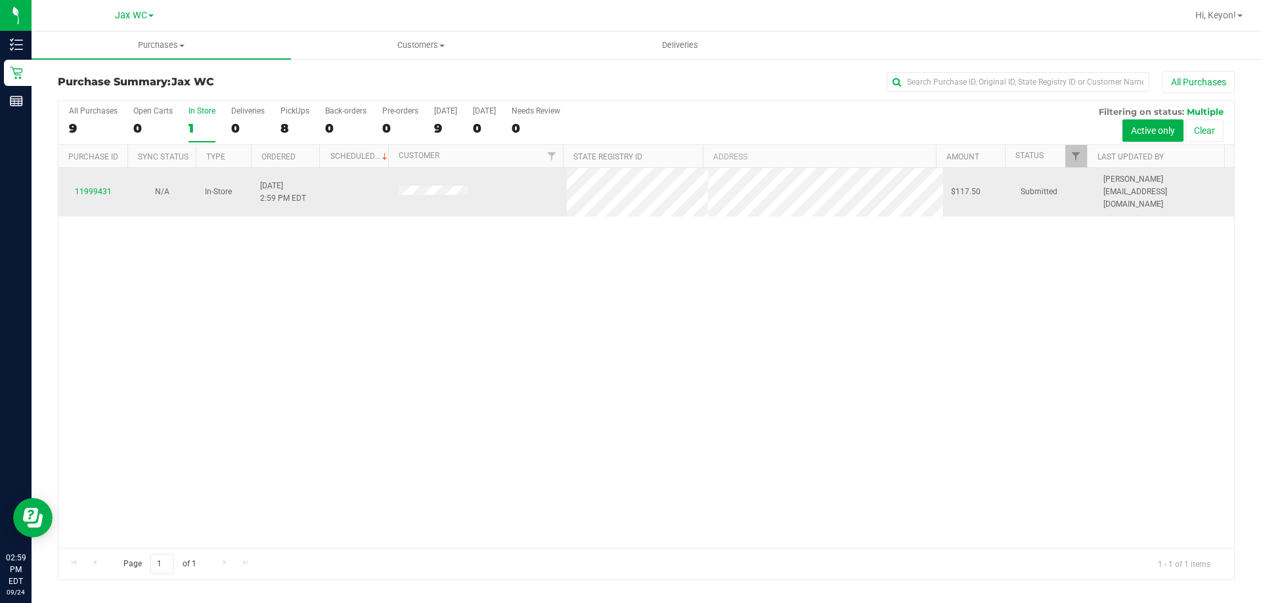
click at [81, 195] on td "11999431" at bounding box center [92, 192] width 69 height 49
click at [90, 190] on link "11999431" at bounding box center [93, 191] width 37 height 9
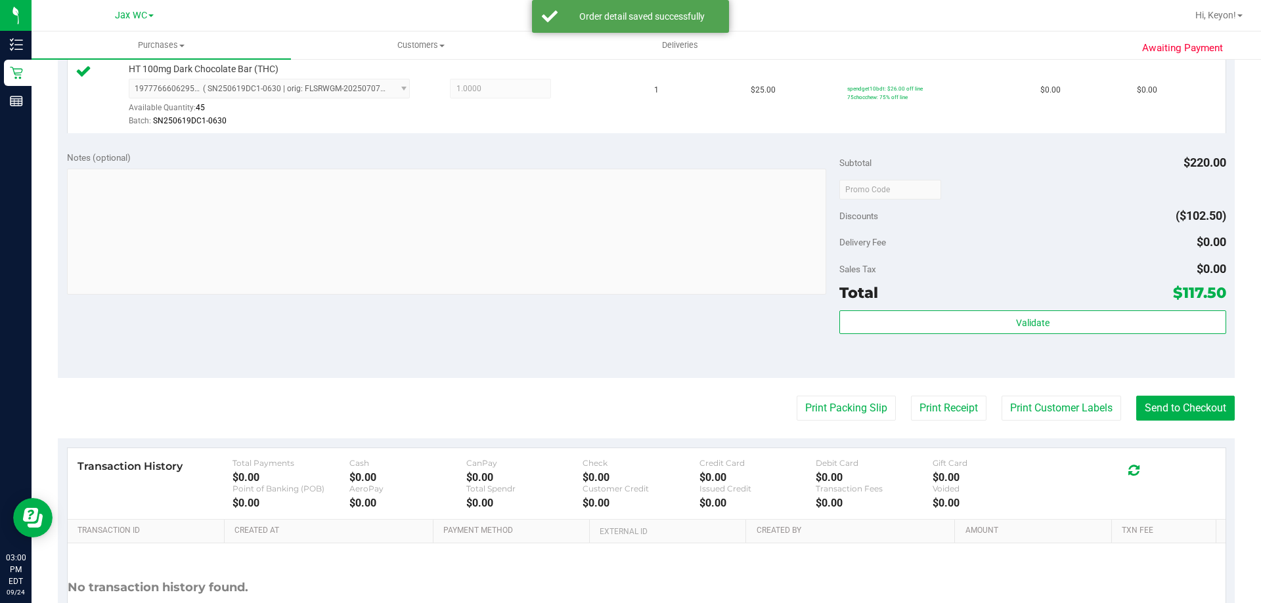
scroll to position [649, 0]
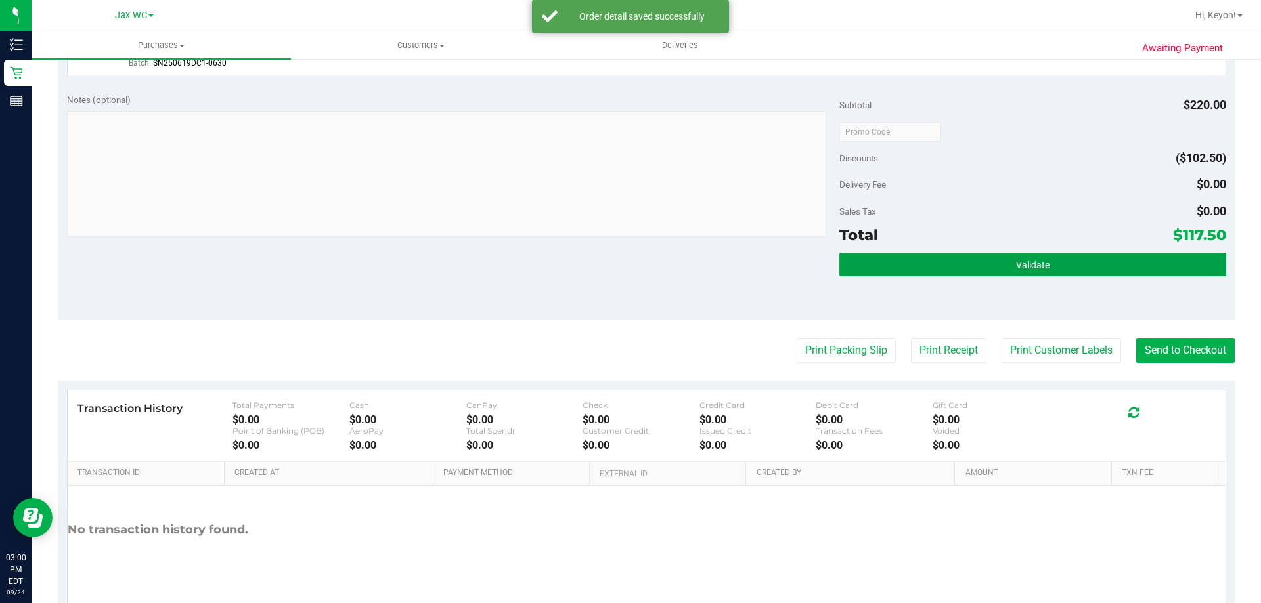
drag, startPoint x: 1089, startPoint y: 253, endPoint x: 1092, endPoint y: 260, distance: 7.1
click at [1089, 260] on button "Validate" at bounding box center [1032, 265] width 386 height 24
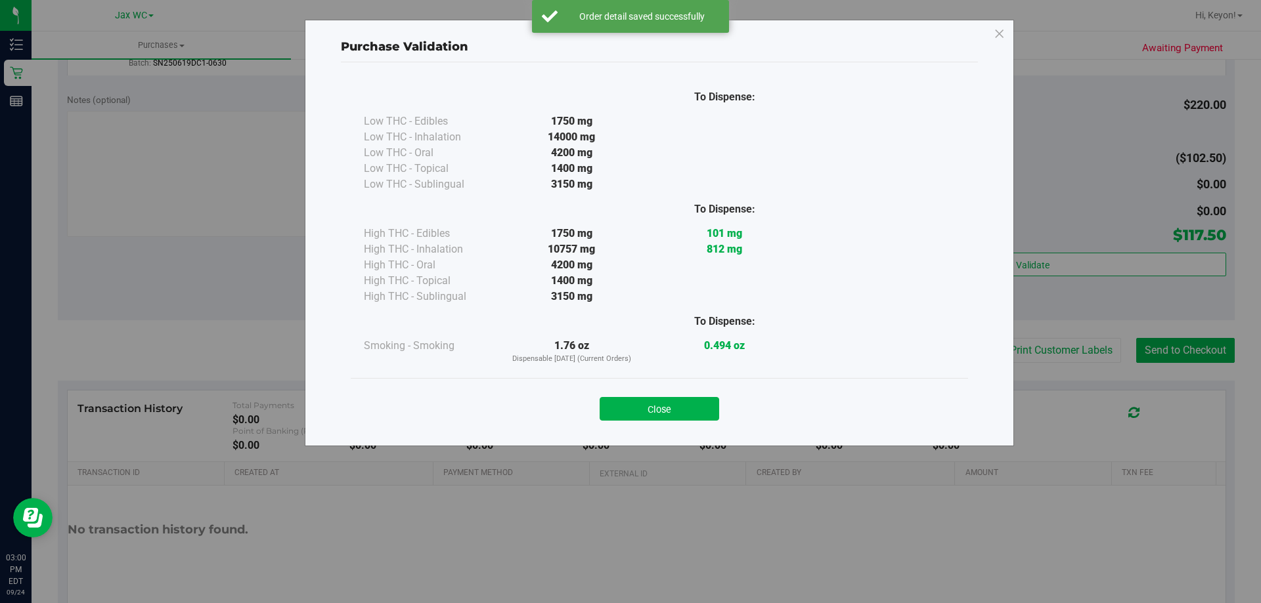
drag, startPoint x: 692, startPoint y: 404, endPoint x: 774, endPoint y: 402, distance: 82.1
click at [696, 404] on button "Close" at bounding box center [658, 409] width 119 height 24
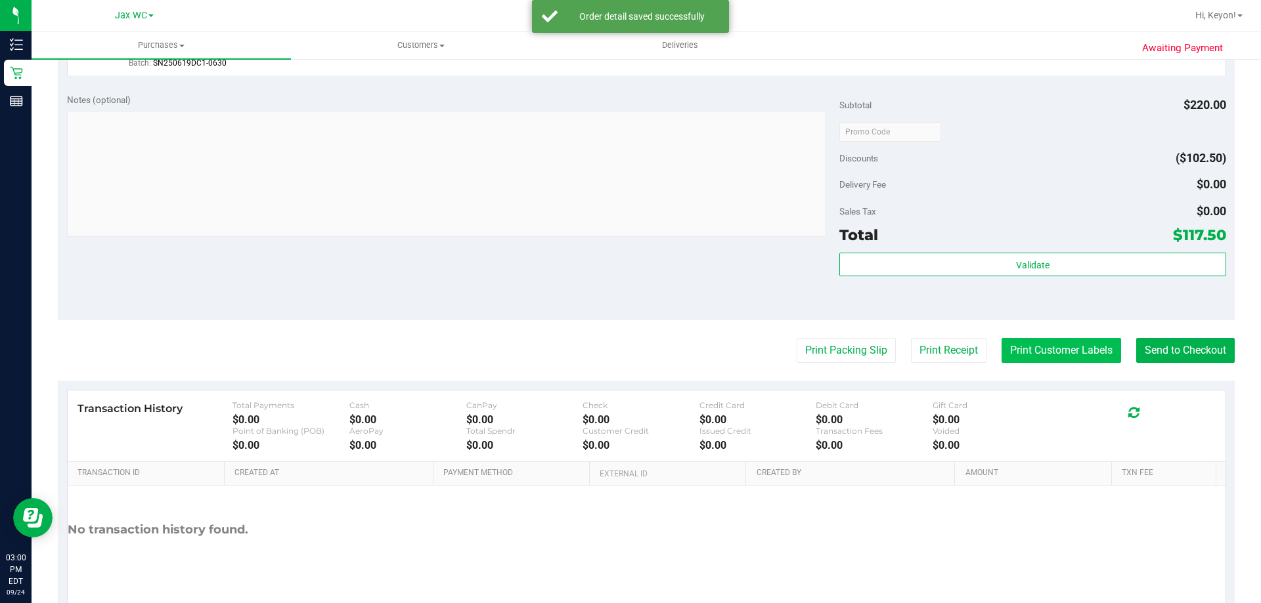
click at [1056, 353] on button "Print Customer Labels" at bounding box center [1060, 350] width 119 height 25
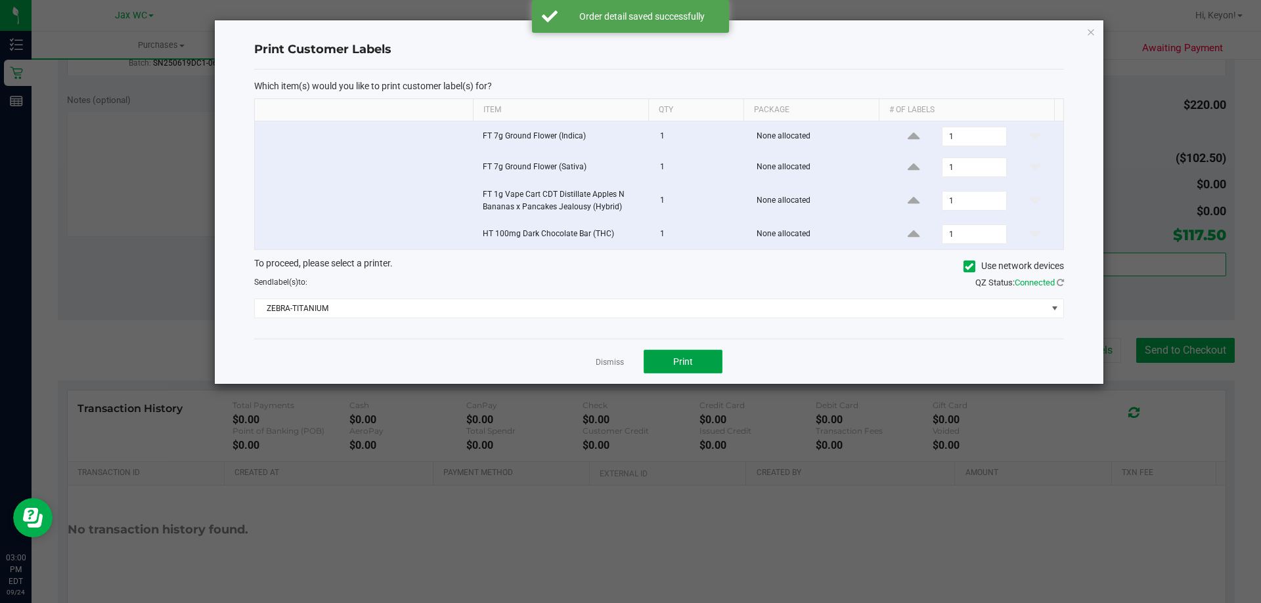
click at [707, 358] on button "Print" at bounding box center [682, 362] width 79 height 24
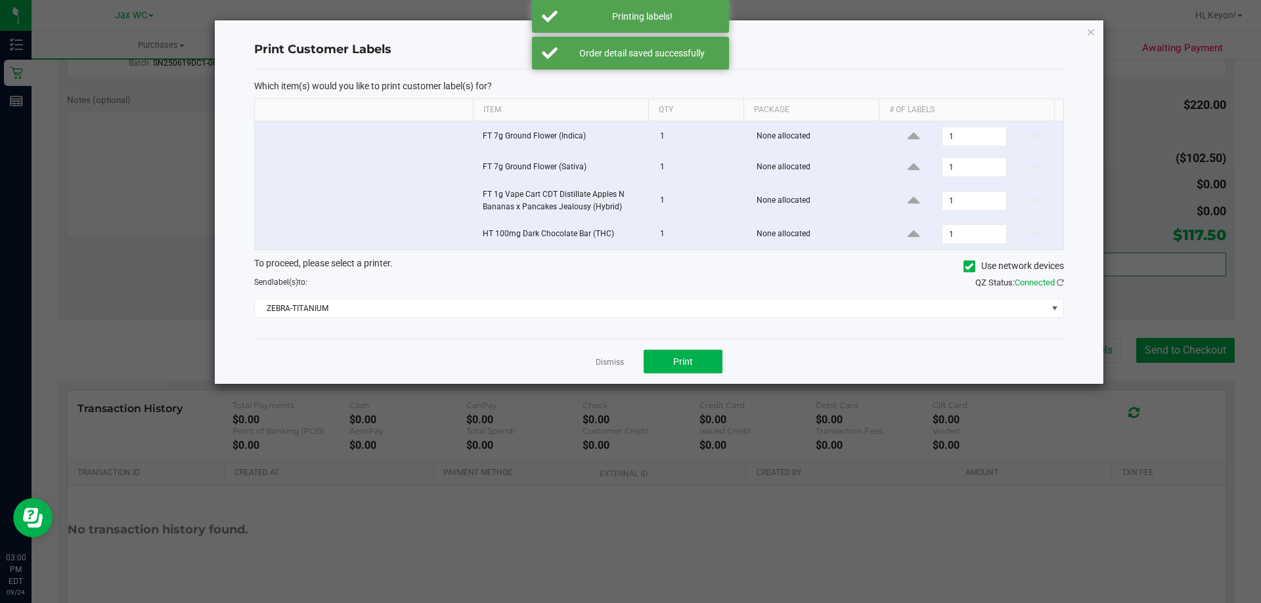
drag, startPoint x: 616, startPoint y: 355, endPoint x: 626, endPoint y: 358, distance: 10.6
click at [619, 358] on app-cancel-button "Dismiss" at bounding box center [609, 362] width 28 height 14
click at [609, 360] on link "Dismiss" at bounding box center [609, 362] width 28 height 11
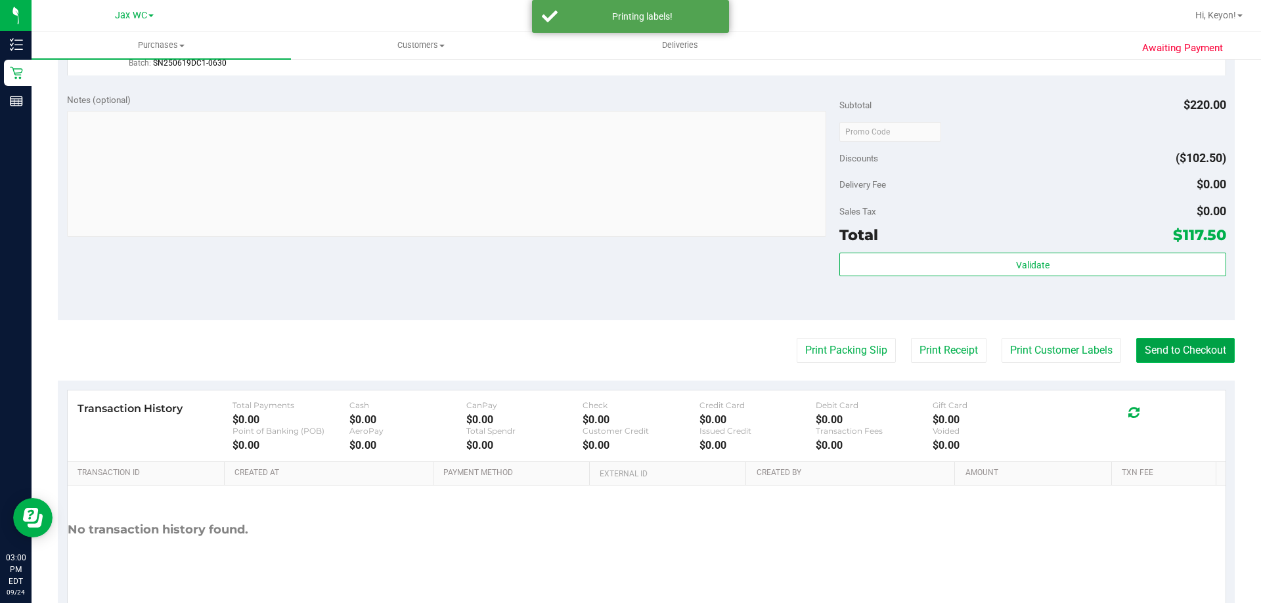
click at [1205, 355] on button "Send to Checkout" at bounding box center [1185, 350] width 98 height 25
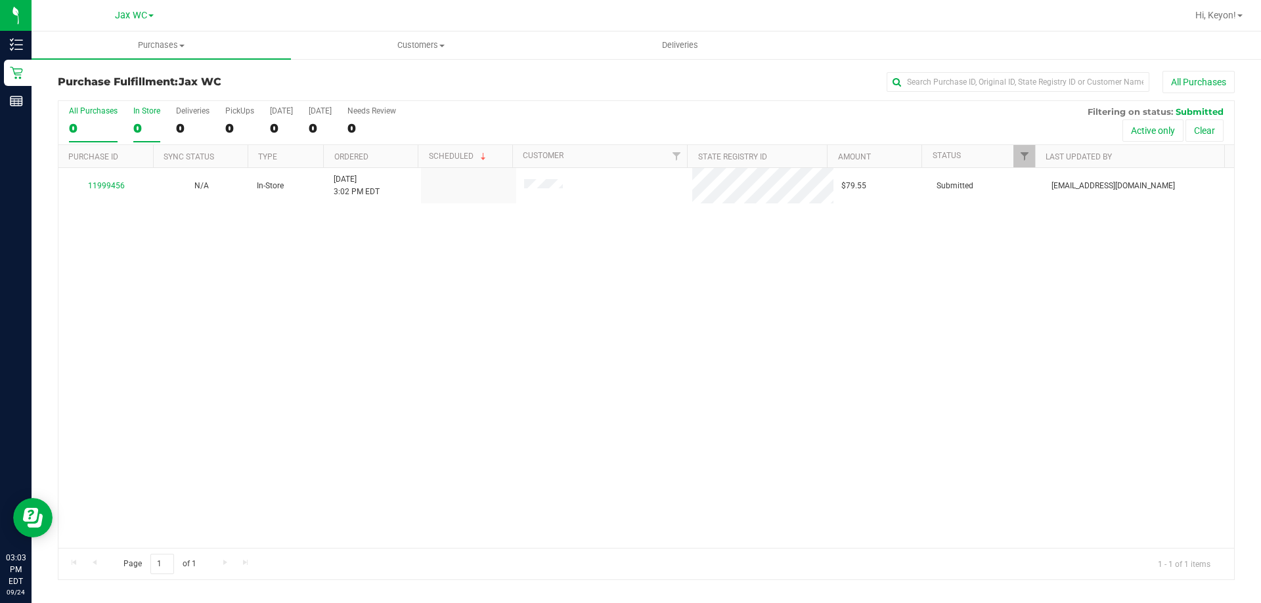
click at [150, 125] on div "0" at bounding box center [146, 128] width 27 height 15
click at [0, 0] on input "In Store 0" at bounding box center [0, 0] width 0 height 0
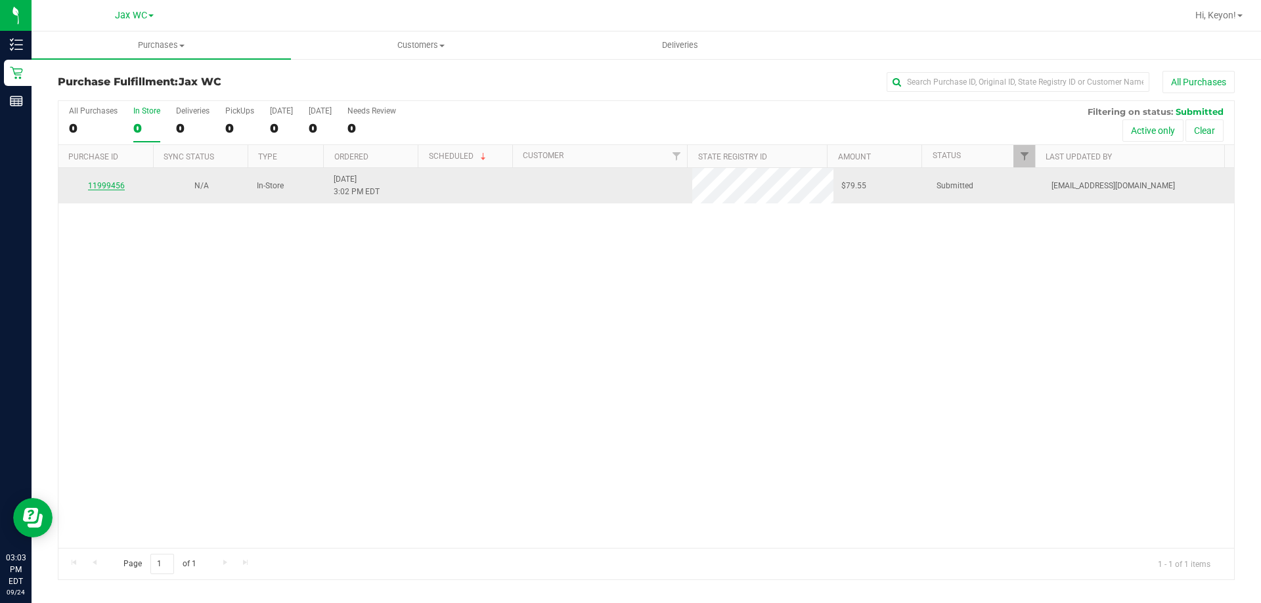
click at [112, 188] on link "11999456" at bounding box center [106, 185] width 37 height 9
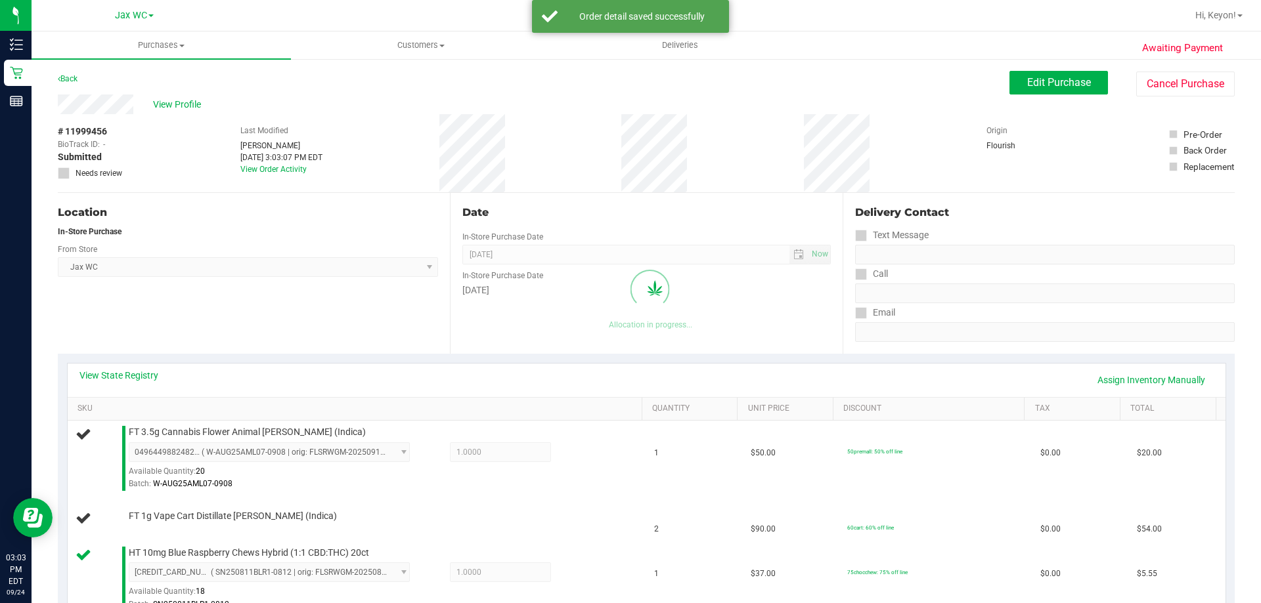
drag, startPoint x: 123, startPoint y: 167, endPoint x: 267, endPoint y: -32, distance: 245.6
click at [267, 0] on html "Inventory Retail Reports 03:03 PM EDT 09/24/2025 09/24 Jax WC Hi, Keyon! Purcha…" at bounding box center [630, 301] width 1261 height 603
click at [704, 284] on div "[DATE]" at bounding box center [646, 291] width 368 height 14
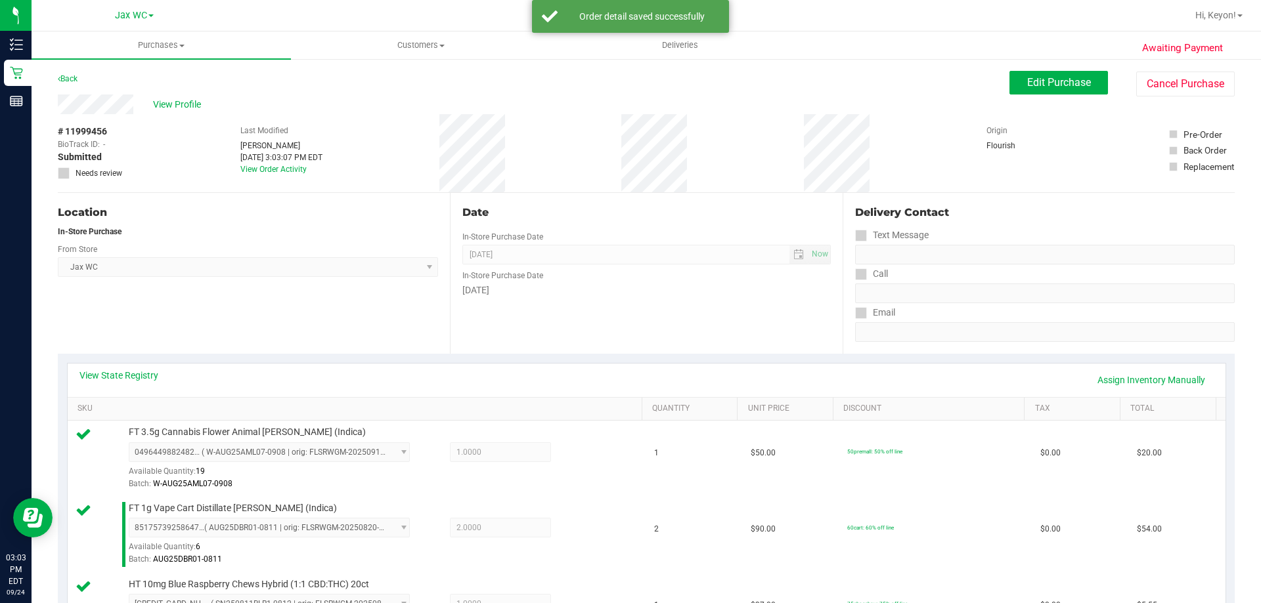
scroll to position [301, 0]
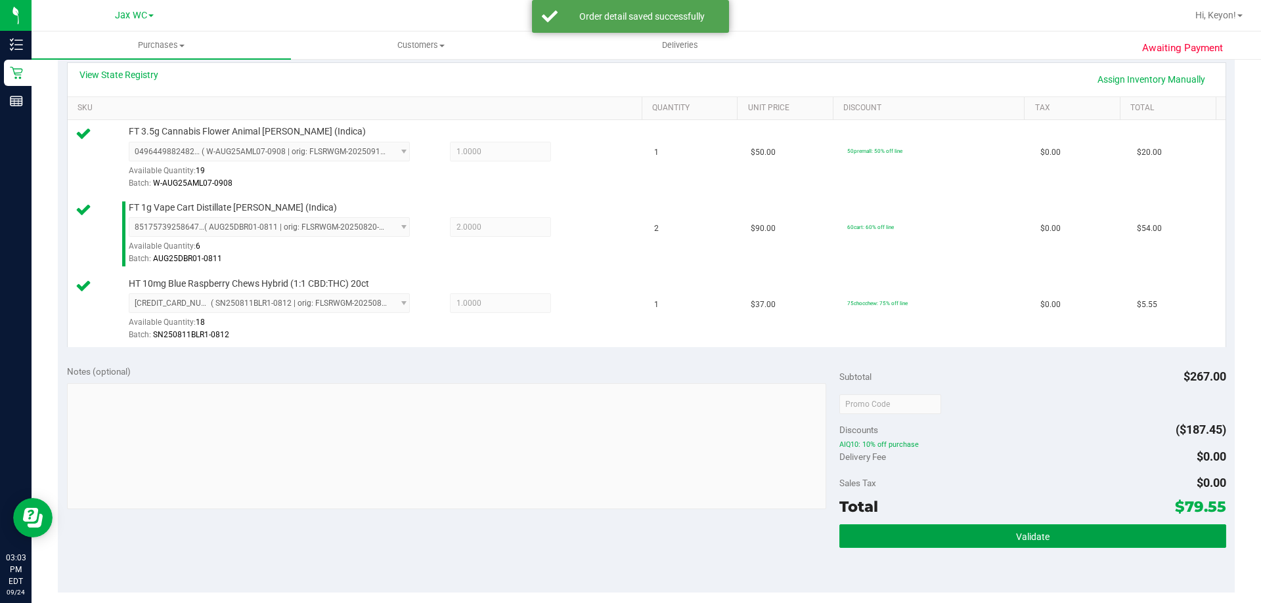
drag, startPoint x: 1061, startPoint y: 535, endPoint x: 1184, endPoint y: 464, distance: 142.3
click at [1063, 535] on button "Validate" at bounding box center [1032, 537] width 386 height 24
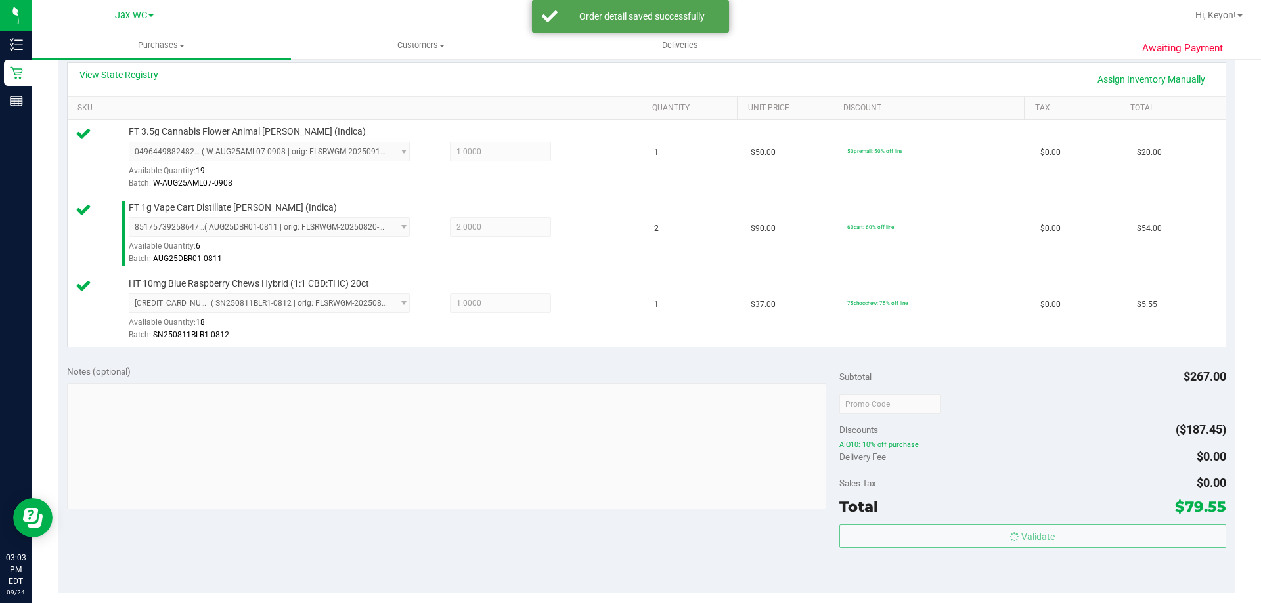
scroll to position [527, 0]
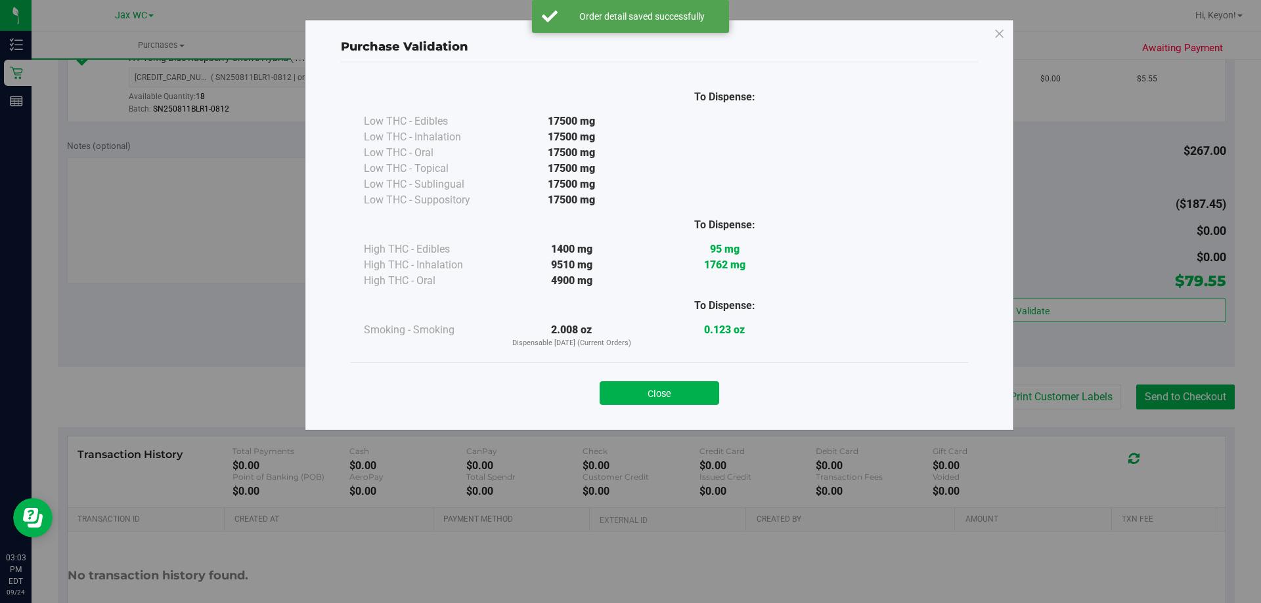
drag, startPoint x: 693, startPoint y: 386, endPoint x: 840, endPoint y: 387, distance: 147.1
click at [693, 387] on button "Close" at bounding box center [658, 393] width 119 height 24
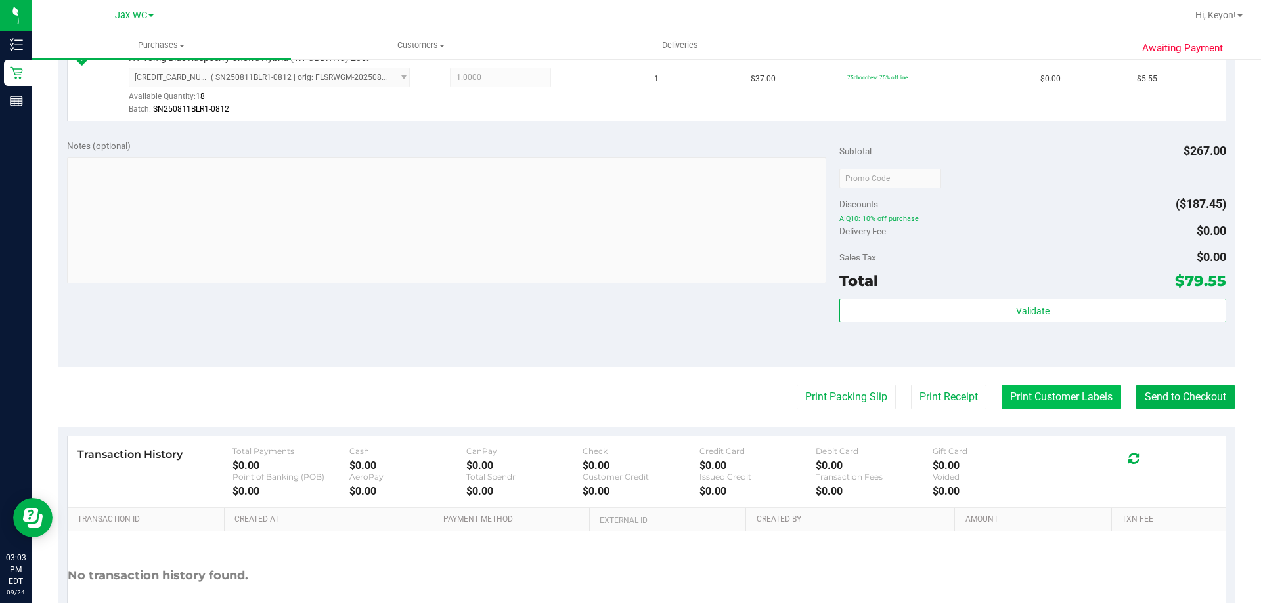
click at [1030, 385] on button "Print Customer Labels" at bounding box center [1060, 397] width 119 height 25
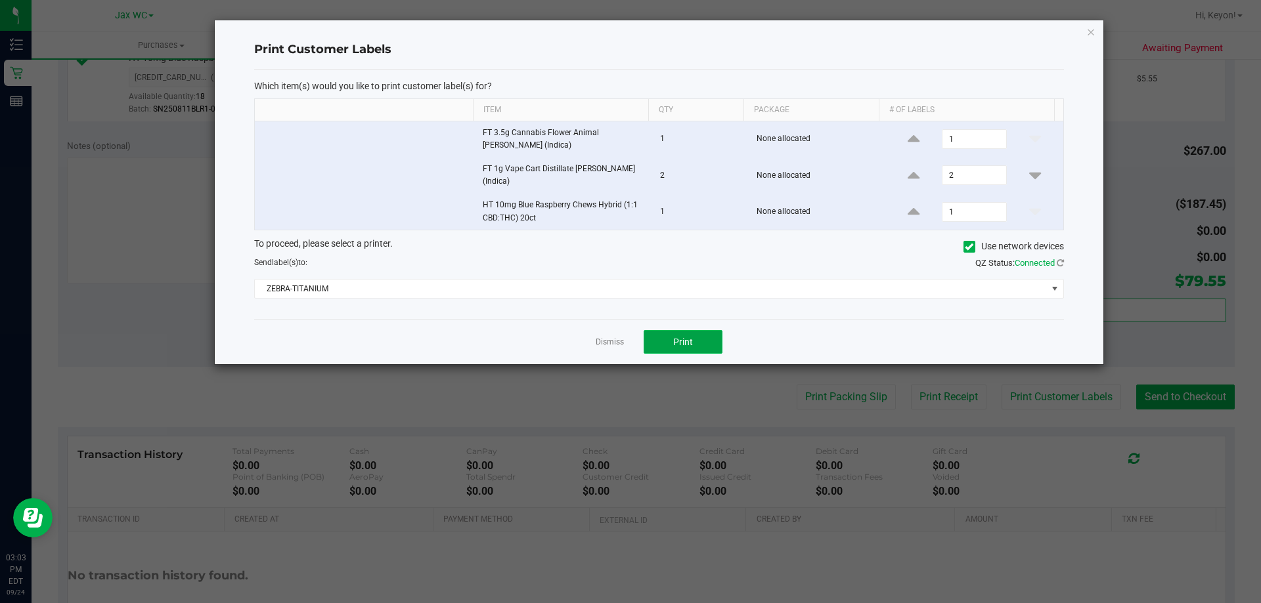
click at [695, 345] on button "Print" at bounding box center [682, 342] width 79 height 24
click at [603, 339] on link "Dismiss" at bounding box center [609, 342] width 28 height 11
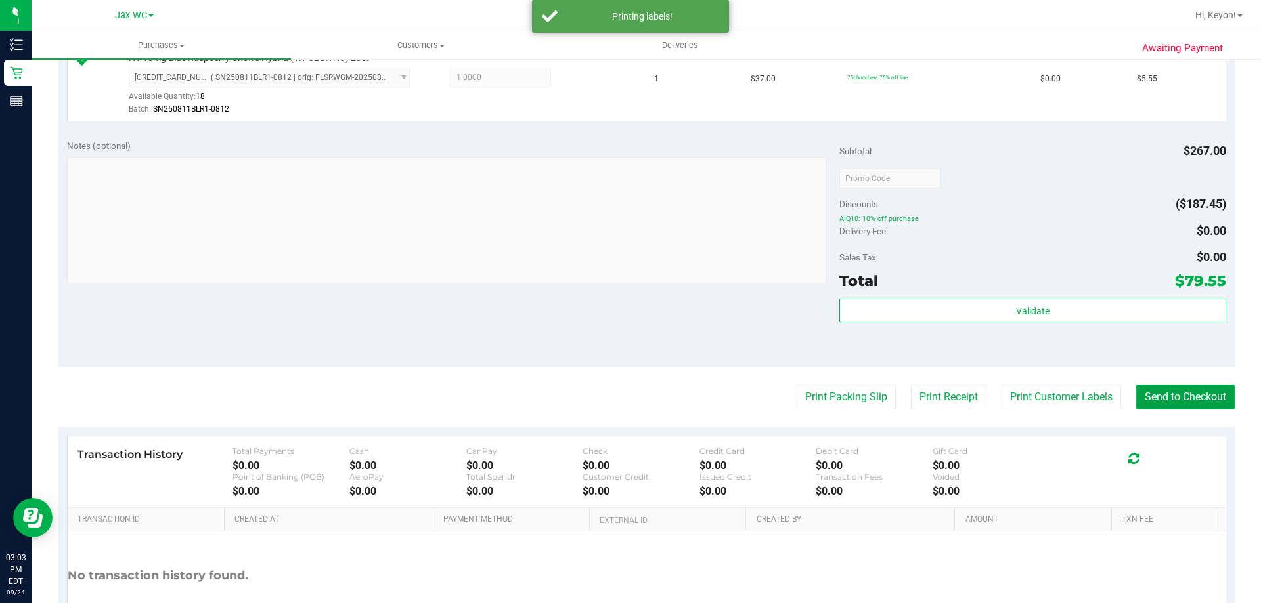
click at [1178, 400] on button "Send to Checkout" at bounding box center [1185, 397] width 98 height 25
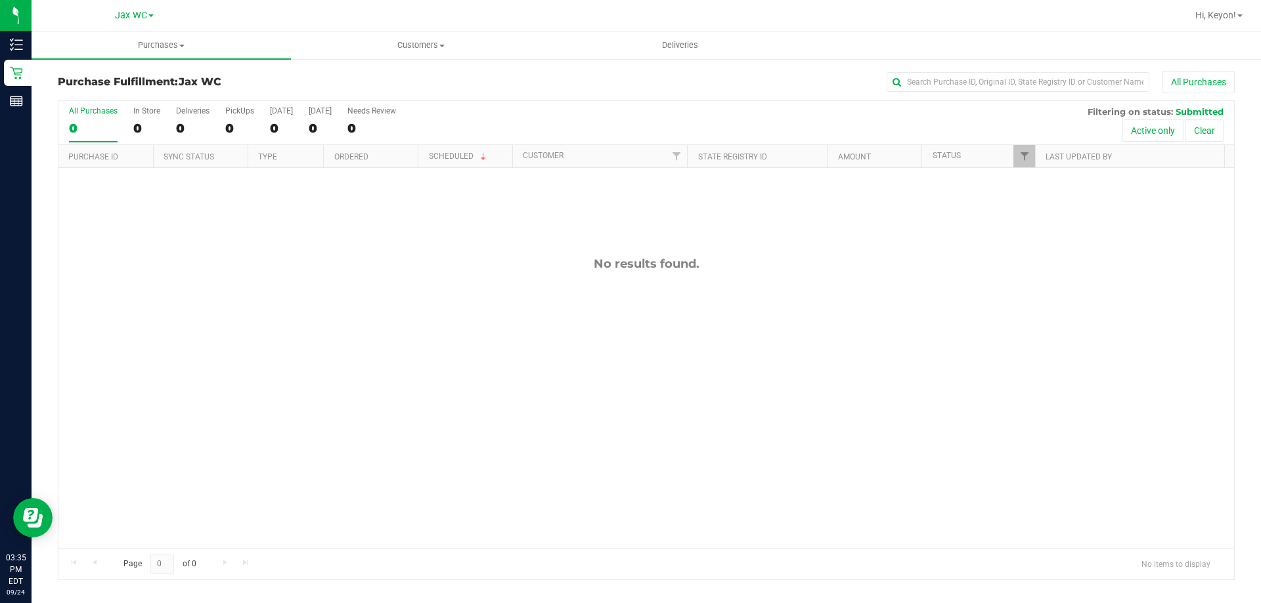
click at [131, 120] on div "All Purchases 0 In Store 0 Deliveries 0 PickUps 0 [DATE] 0 [DATE] 0 Needs Revie…" at bounding box center [645, 123] width 1175 height 44
click at [135, 121] on div "0" at bounding box center [146, 128] width 27 height 15
click at [0, 0] on input "In Store 0" at bounding box center [0, 0] width 0 height 0
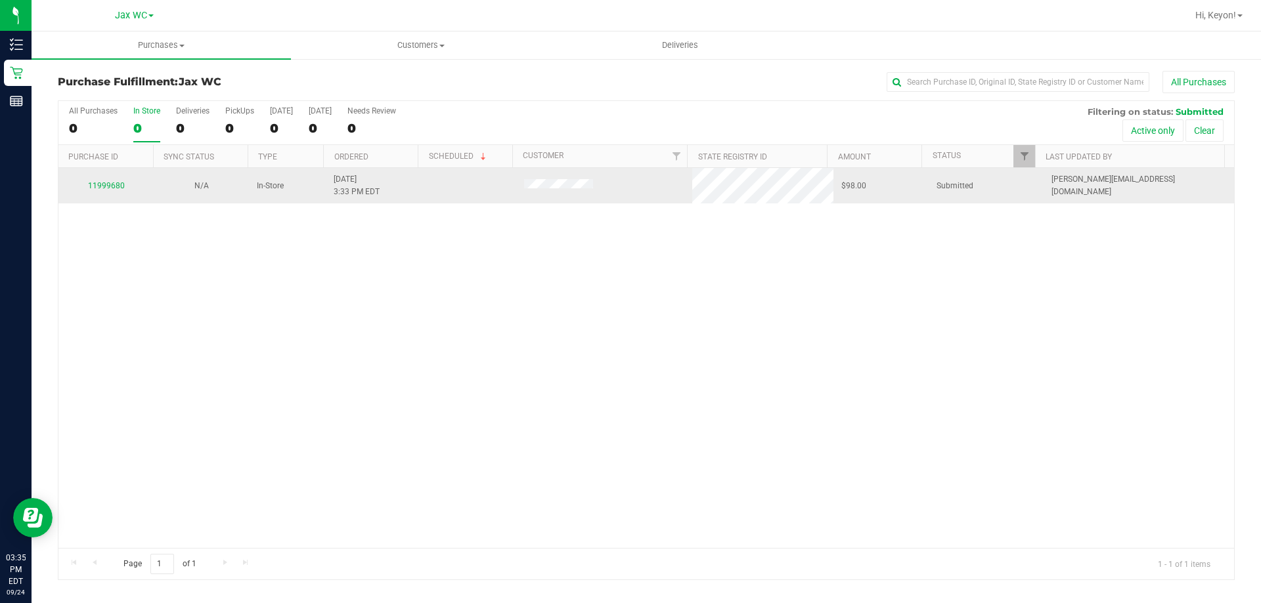
click at [114, 194] on td "11999680" at bounding box center [105, 185] width 95 height 35
click at [113, 186] on link "11999680" at bounding box center [106, 185] width 37 height 9
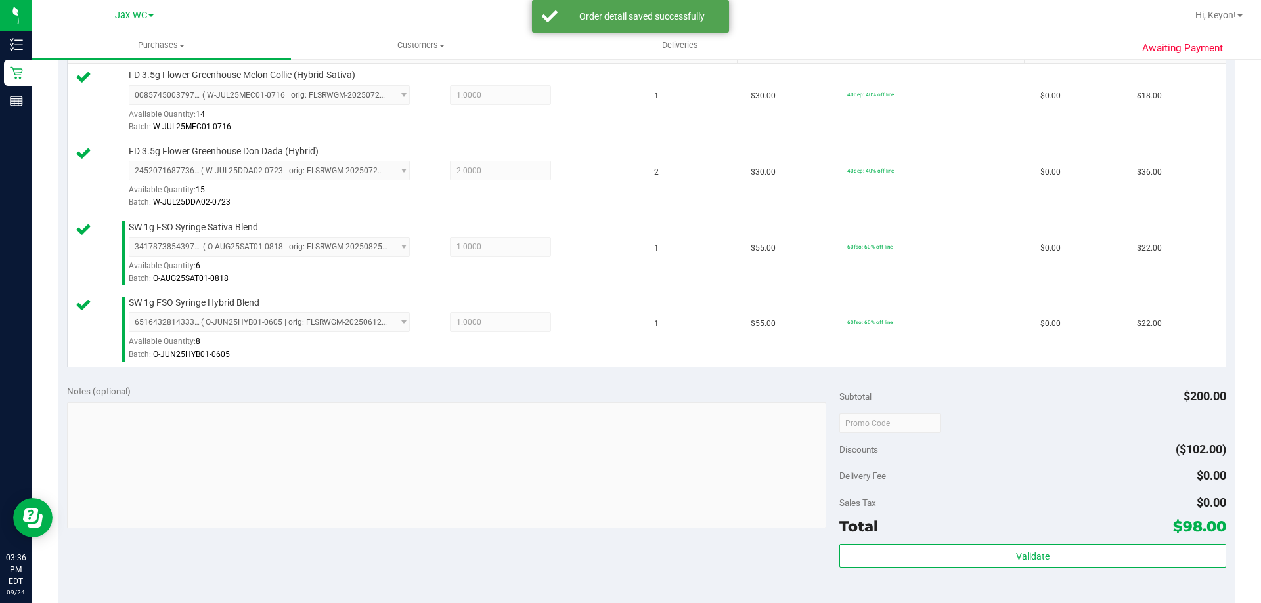
scroll to position [417, 0]
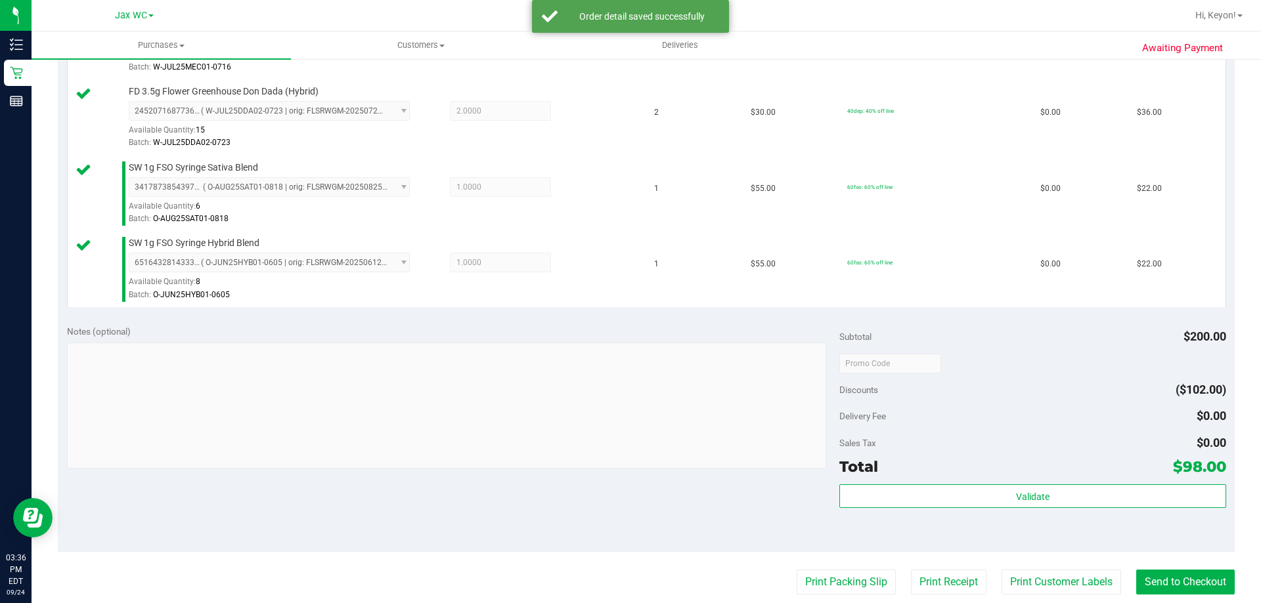
click at [1067, 473] on div "Total $98.00" at bounding box center [1032, 467] width 386 height 24
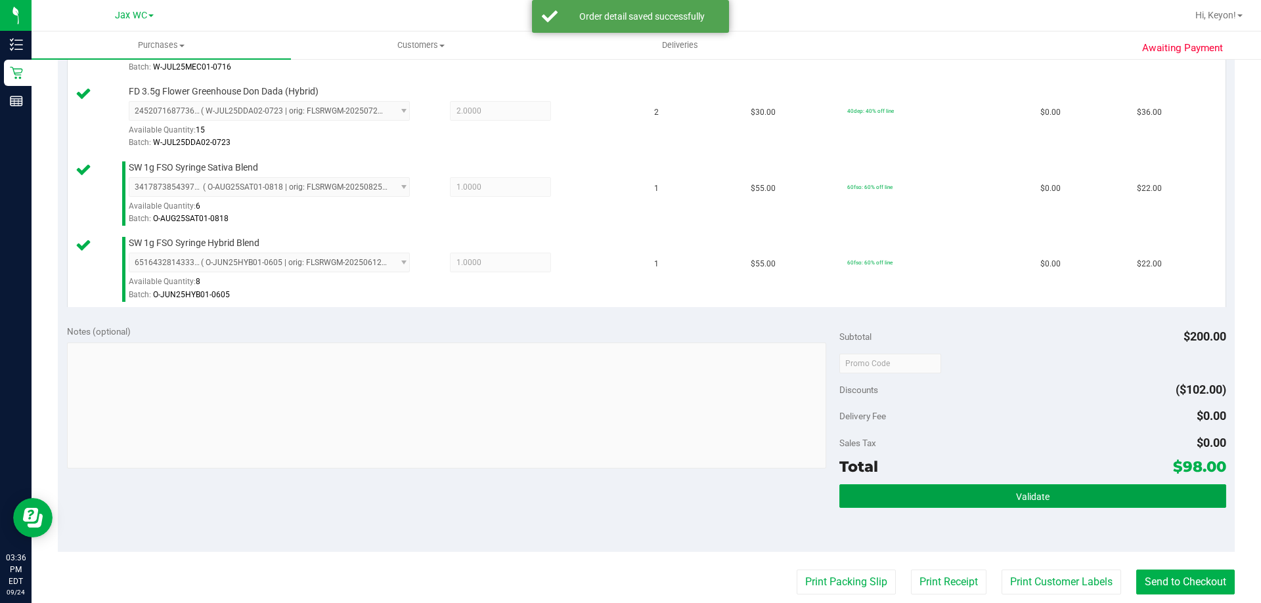
click at [1055, 490] on button "Validate" at bounding box center [1032, 497] width 386 height 24
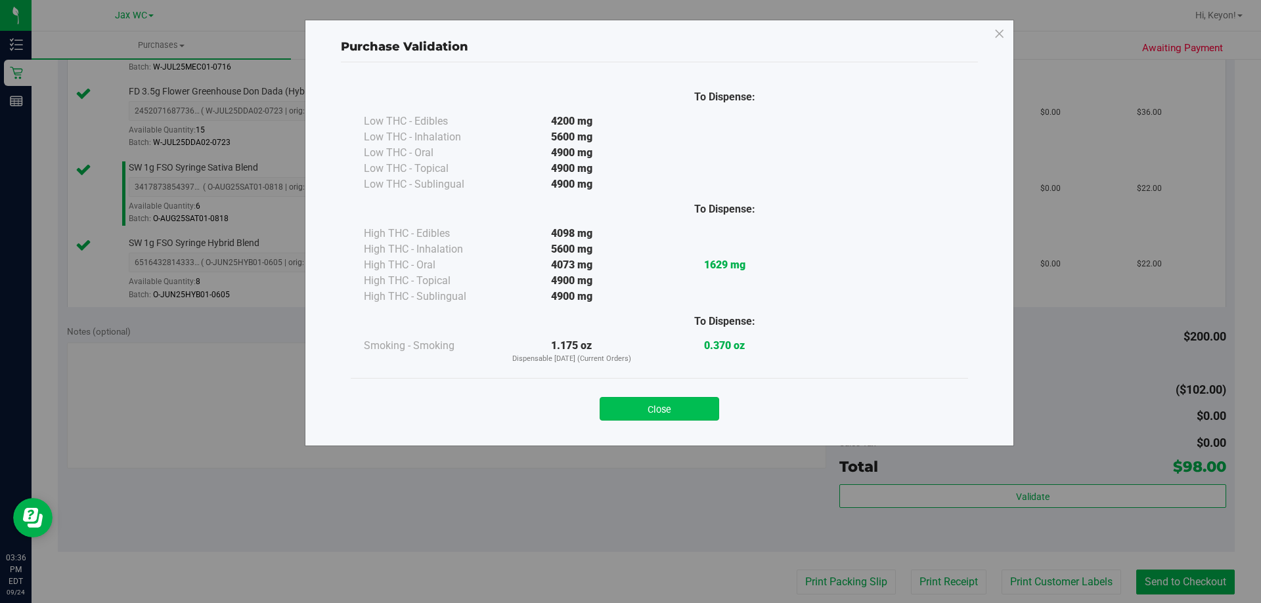
click at [668, 407] on button "Close" at bounding box center [658, 409] width 119 height 24
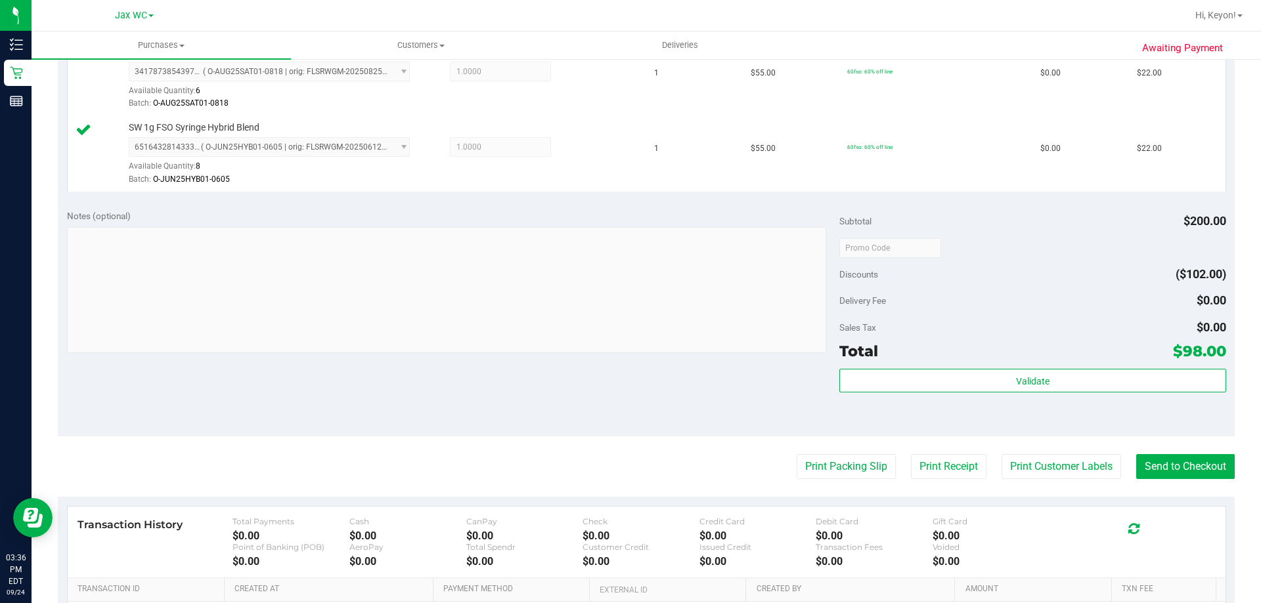
scroll to position [538, 0]
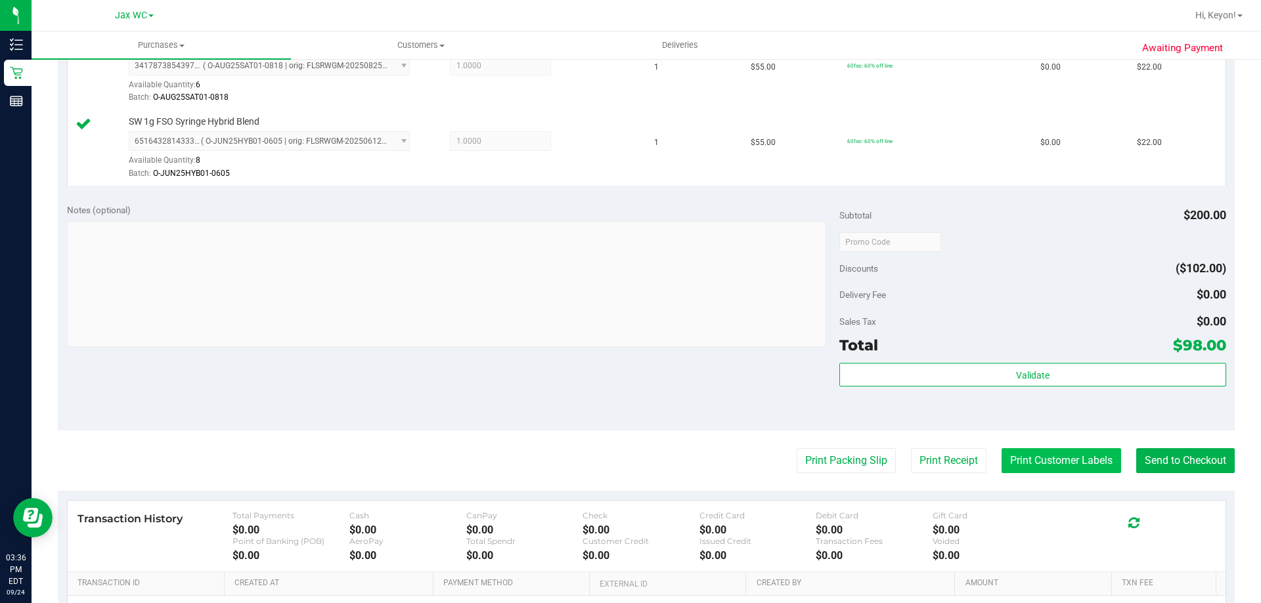
click at [1041, 461] on button "Print Customer Labels" at bounding box center [1060, 460] width 119 height 25
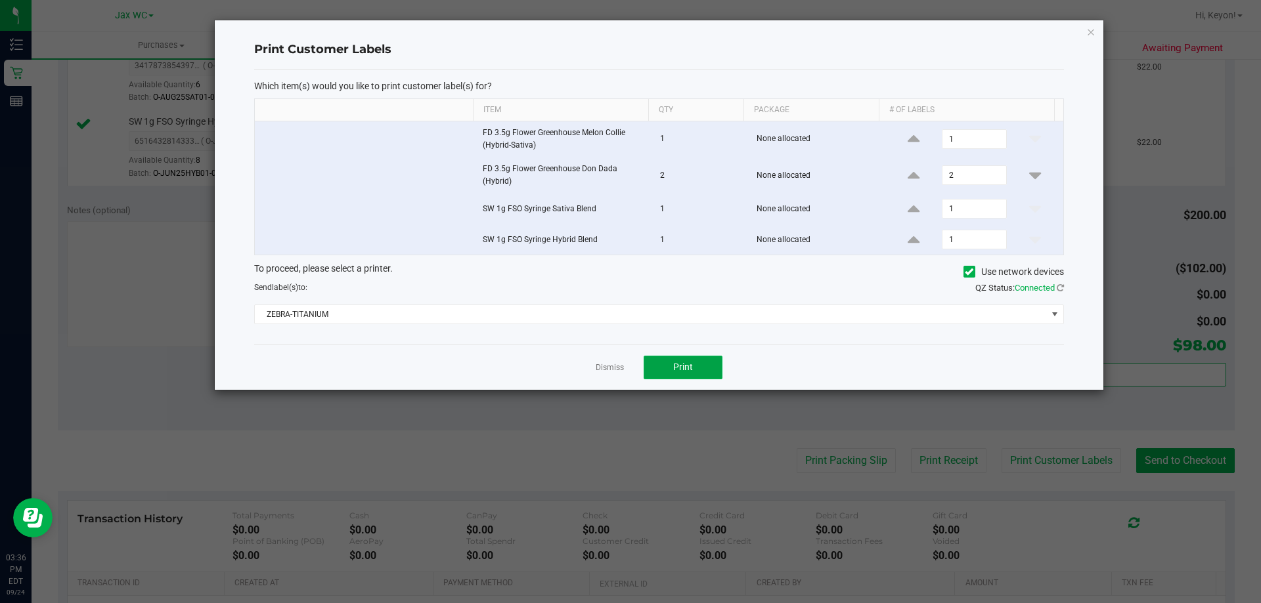
click at [702, 364] on button "Print" at bounding box center [682, 368] width 79 height 24
click at [611, 364] on link "Dismiss" at bounding box center [609, 367] width 28 height 11
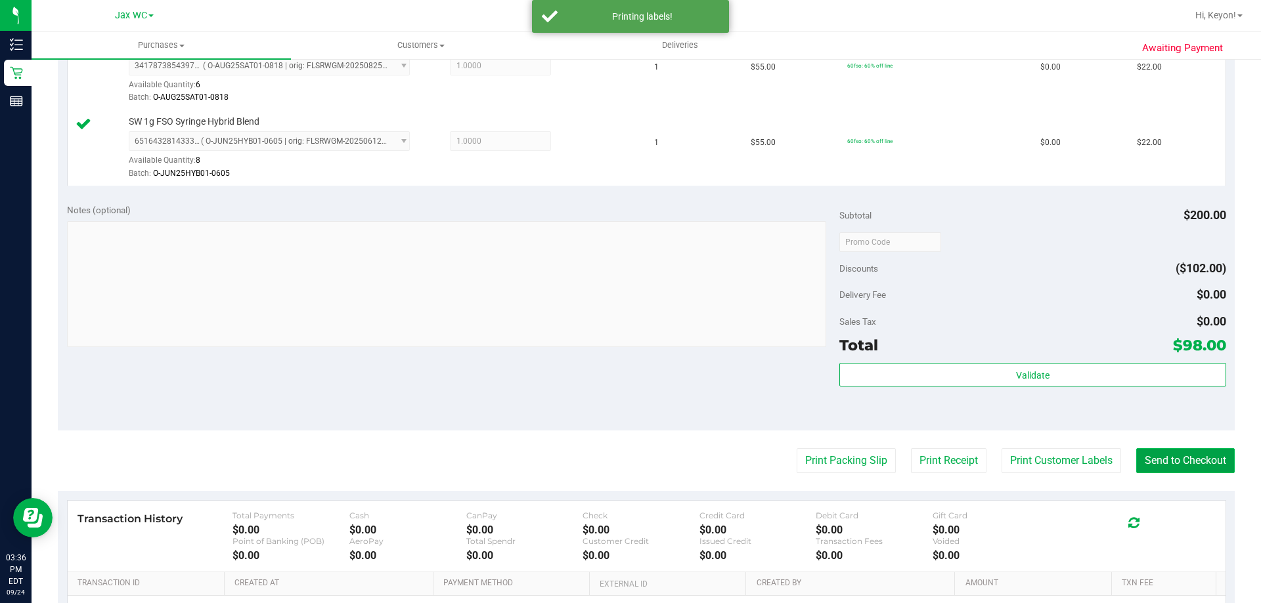
click at [1182, 452] on button "Send to Checkout" at bounding box center [1185, 460] width 98 height 25
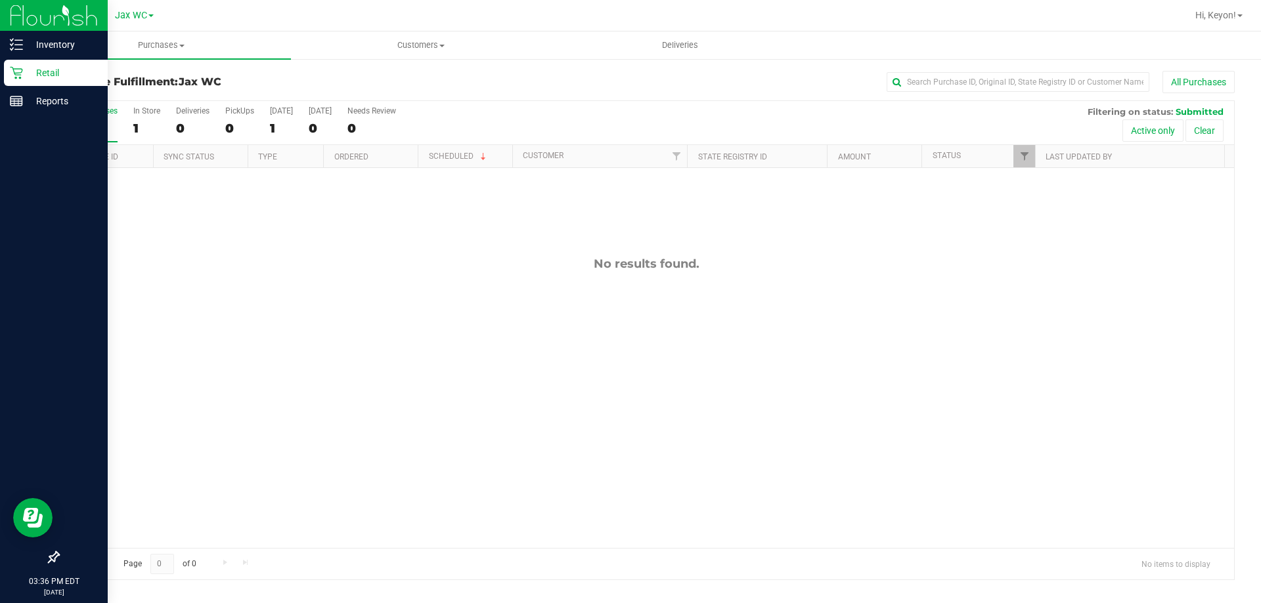
click at [24, 77] on p "Retail" at bounding box center [62, 73] width 79 height 16
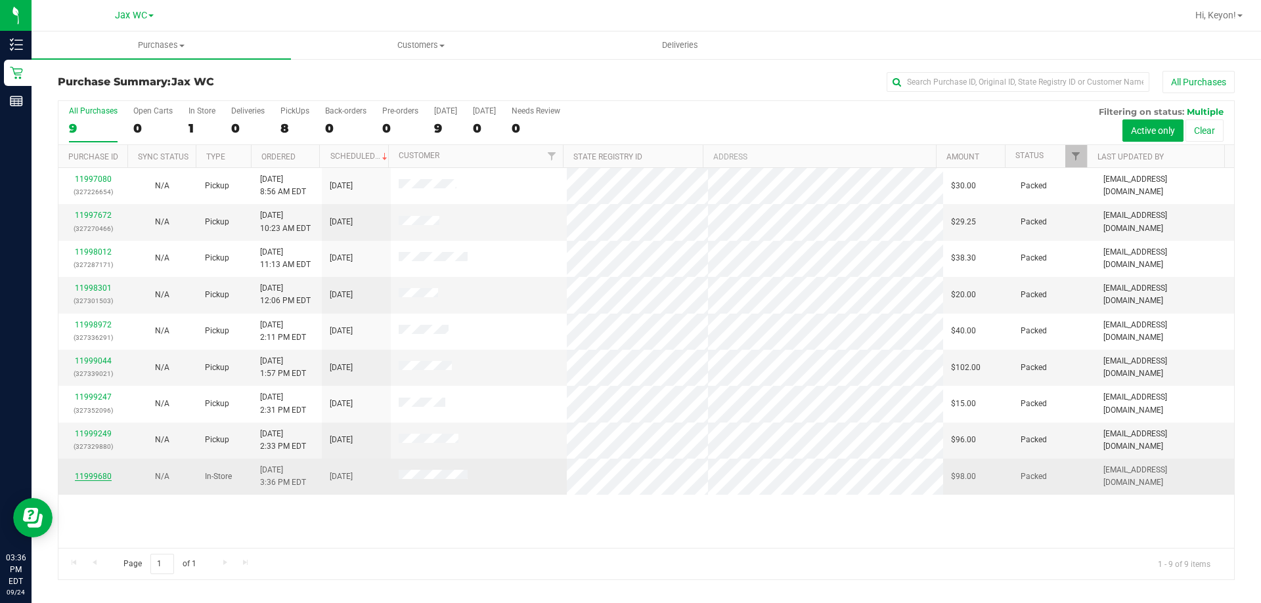
click at [102, 473] on link "11999680" at bounding box center [93, 476] width 37 height 9
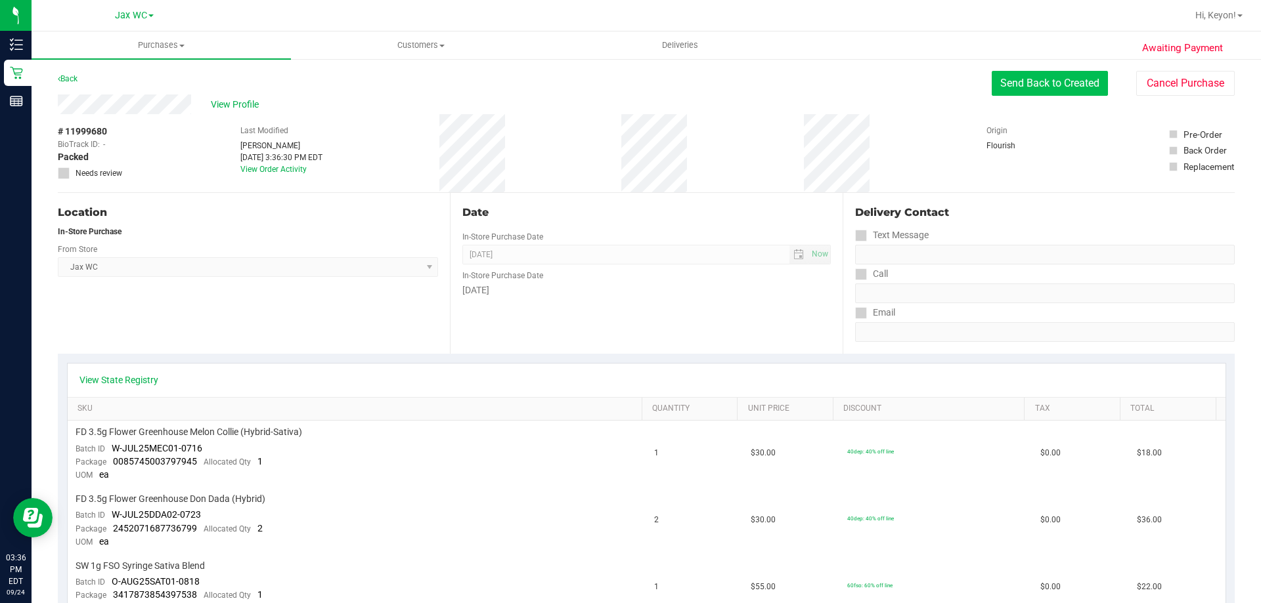
click at [1018, 79] on button "Send Back to Created" at bounding box center [1049, 83] width 116 height 25
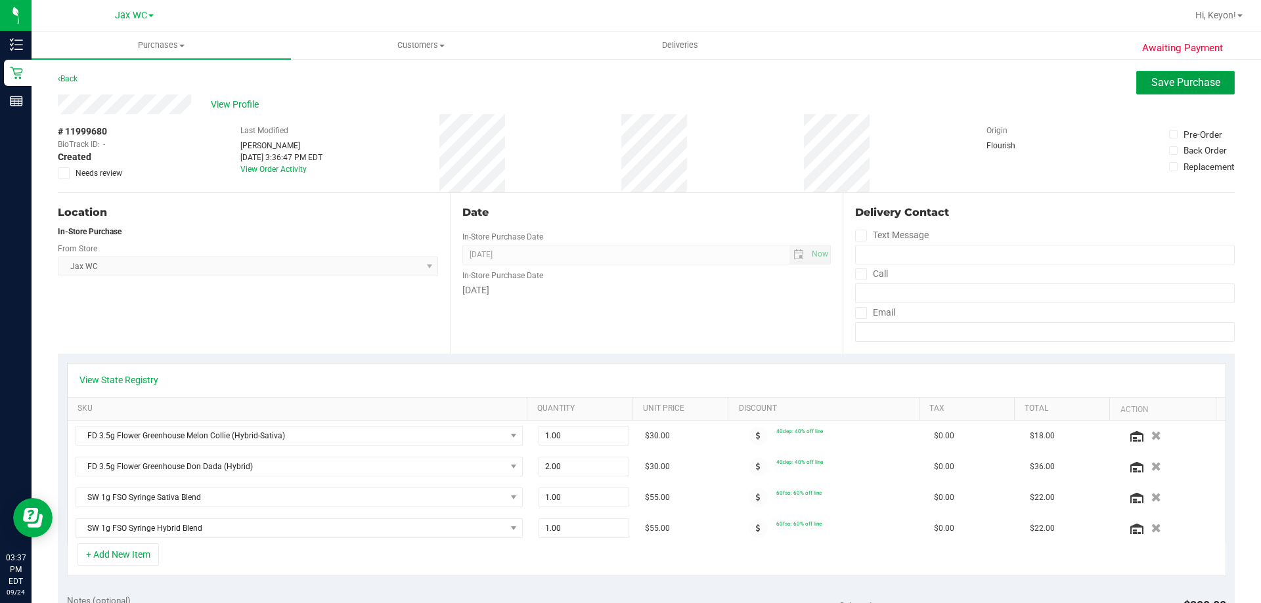
click at [1174, 85] on span "Save Purchase" at bounding box center [1185, 82] width 69 height 12
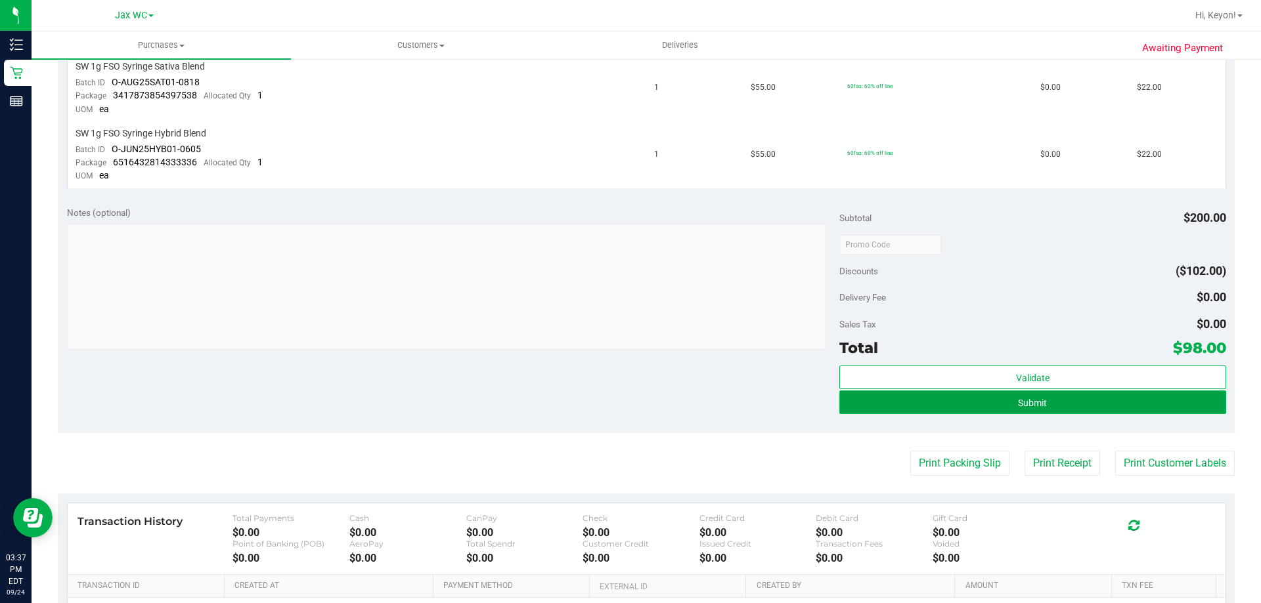
click at [1089, 402] on button "Submit" at bounding box center [1032, 403] width 386 height 24
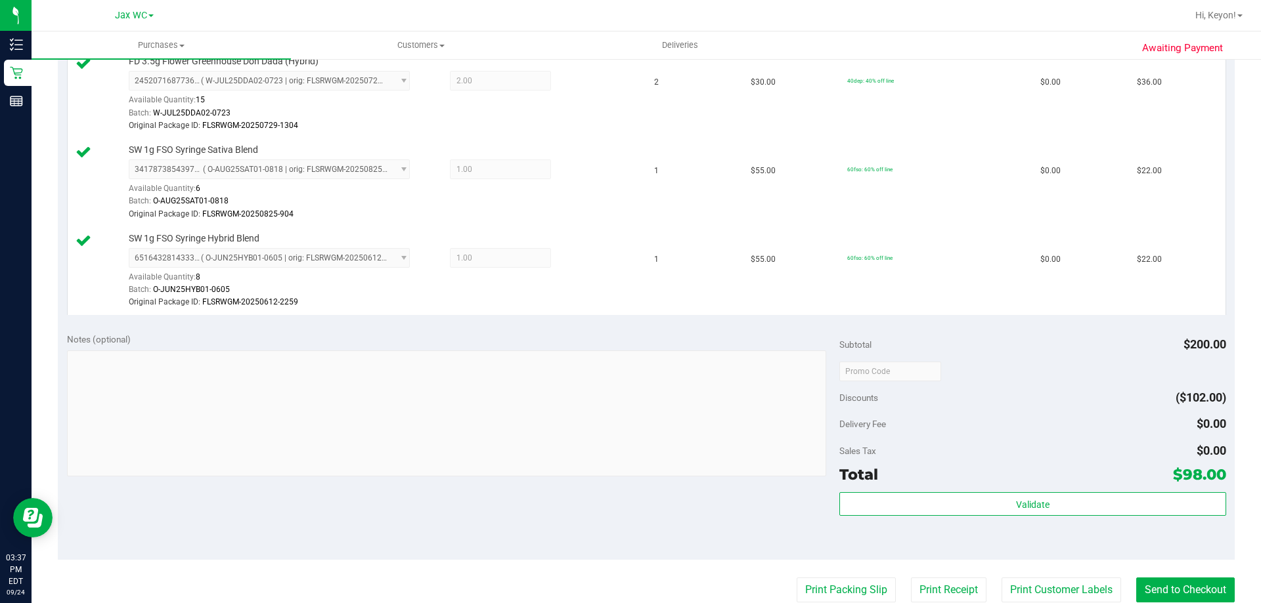
scroll to position [605, 0]
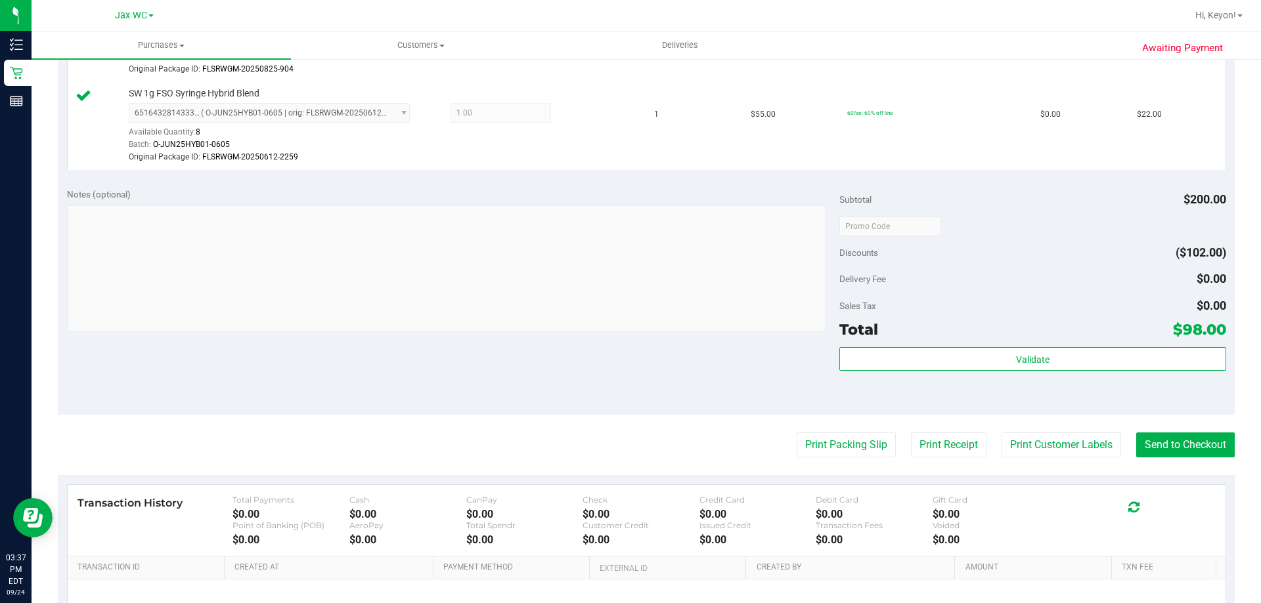
click at [1112, 379] on div "Validate" at bounding box center [1032, 376] width 386 height 59
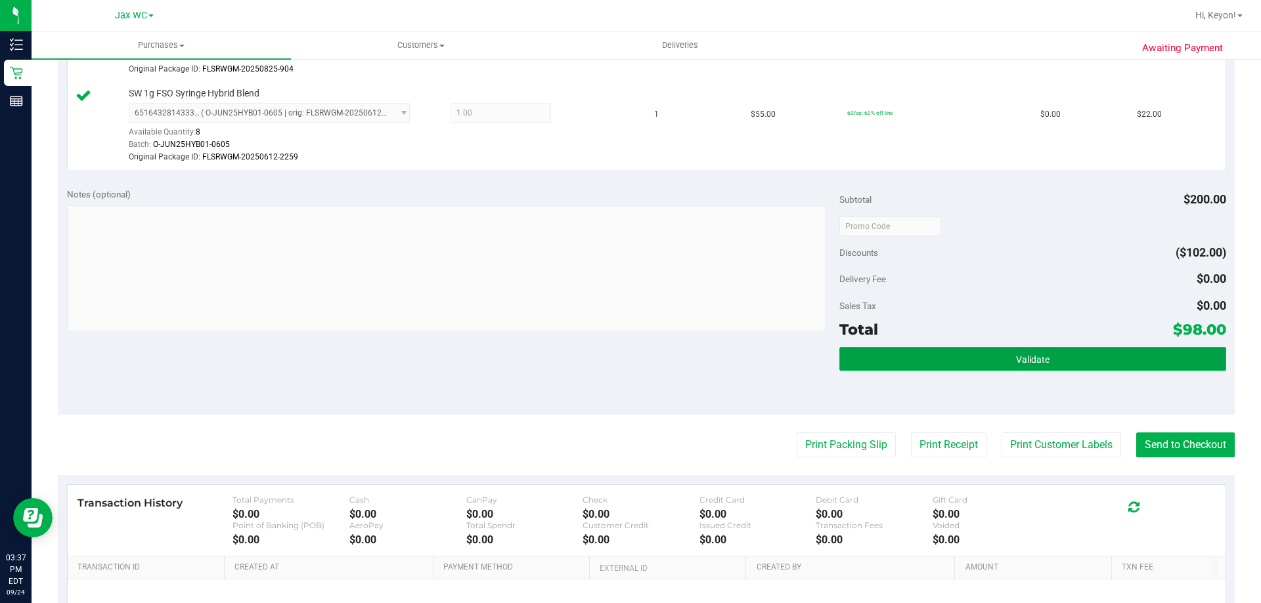
click at [1103, 360] on button "Validate" at bounding box center [1032, 359] width 386 height 24
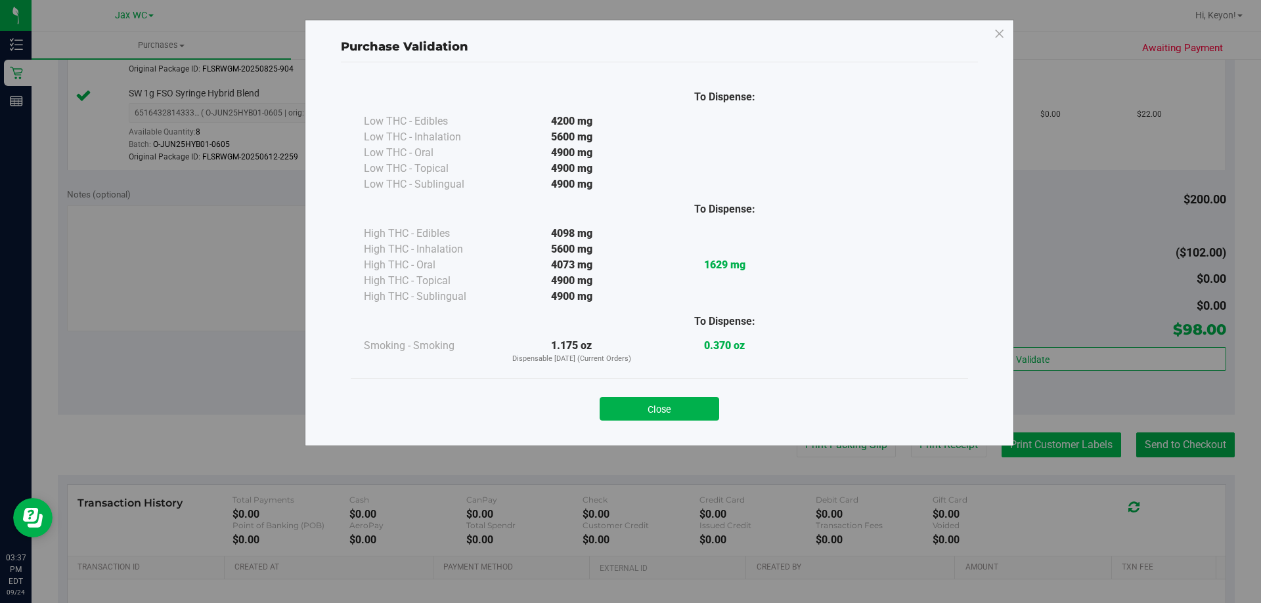
drag, startPoint x: 657, startPoint y: 410, endPoint x: 1034, endPoint y: 443, distance: 378.3
click at [666, 413] on button "Close" at bounding box center [658, 409] width 119 height 24
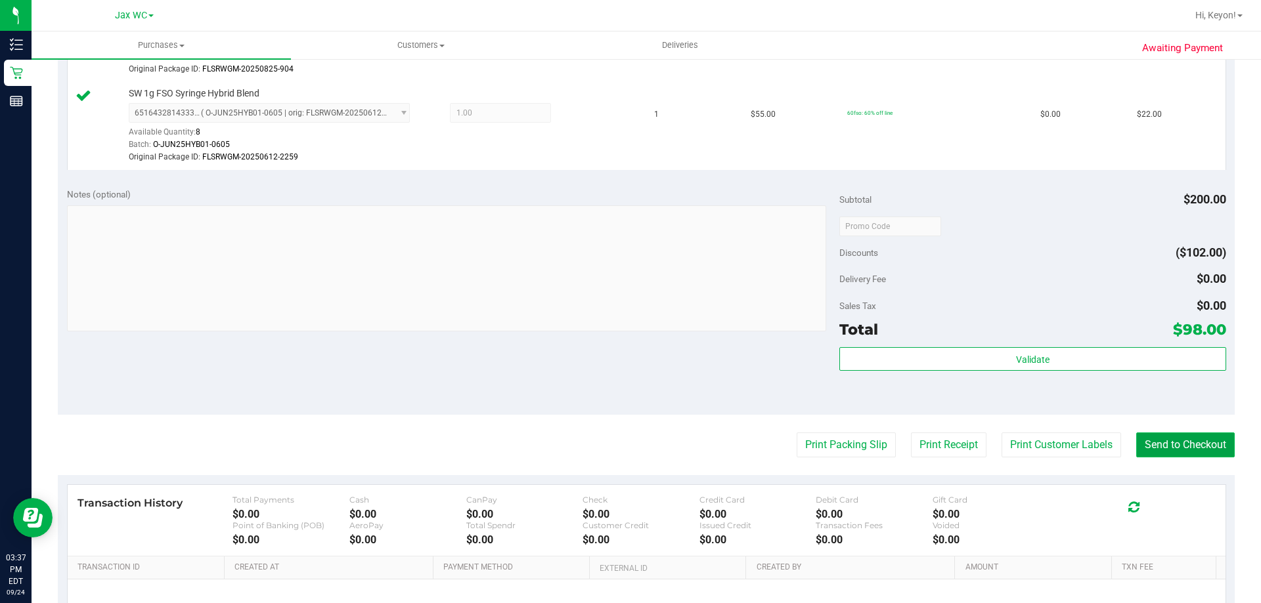
click at [1162, 447] on button "Send to Checkout" at bounding box center [1185, 445] width 98 height 25
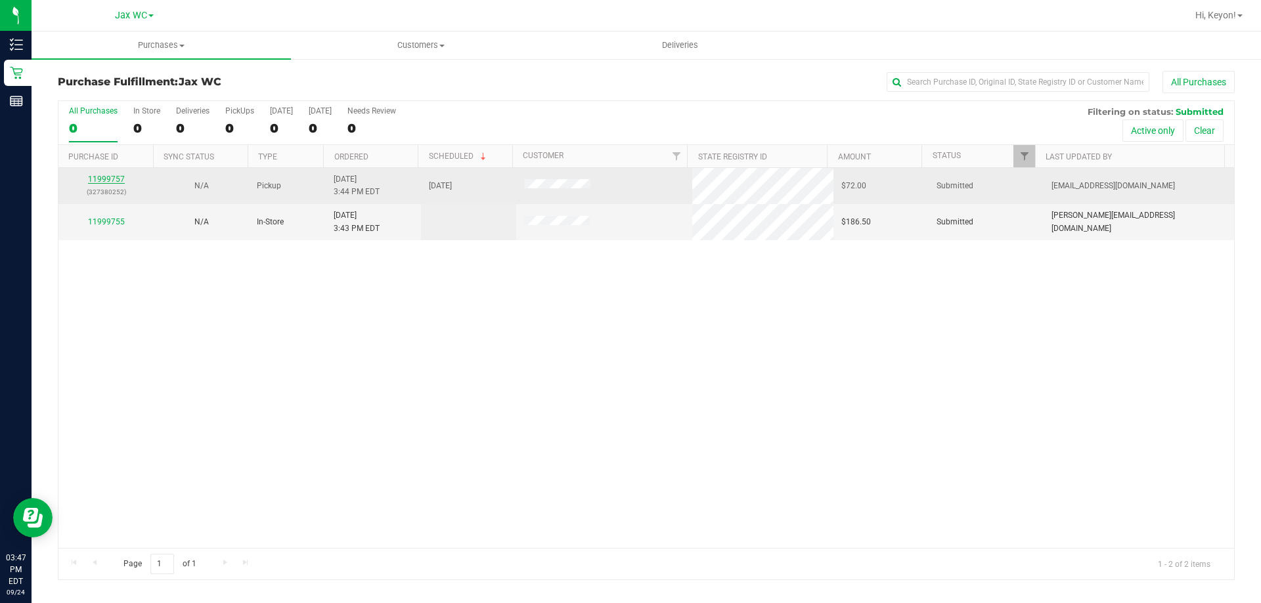
click at [113, 176] on link "11999757" at bounding box center [106, 179] width 37 height 9
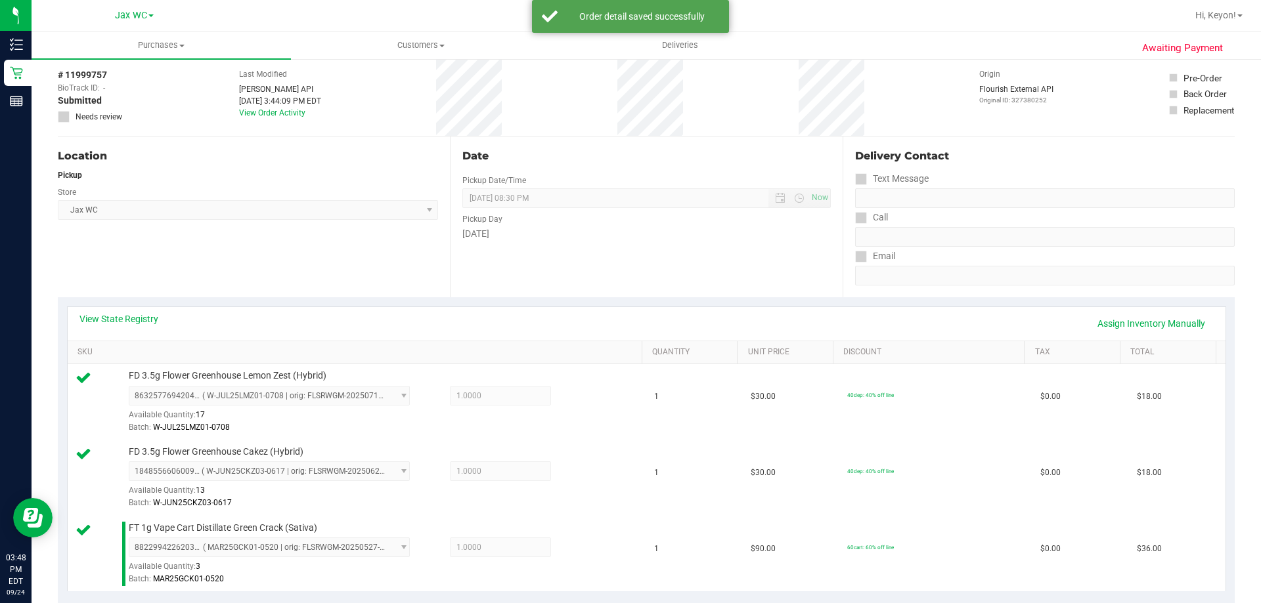
scroll to position [366, 0]
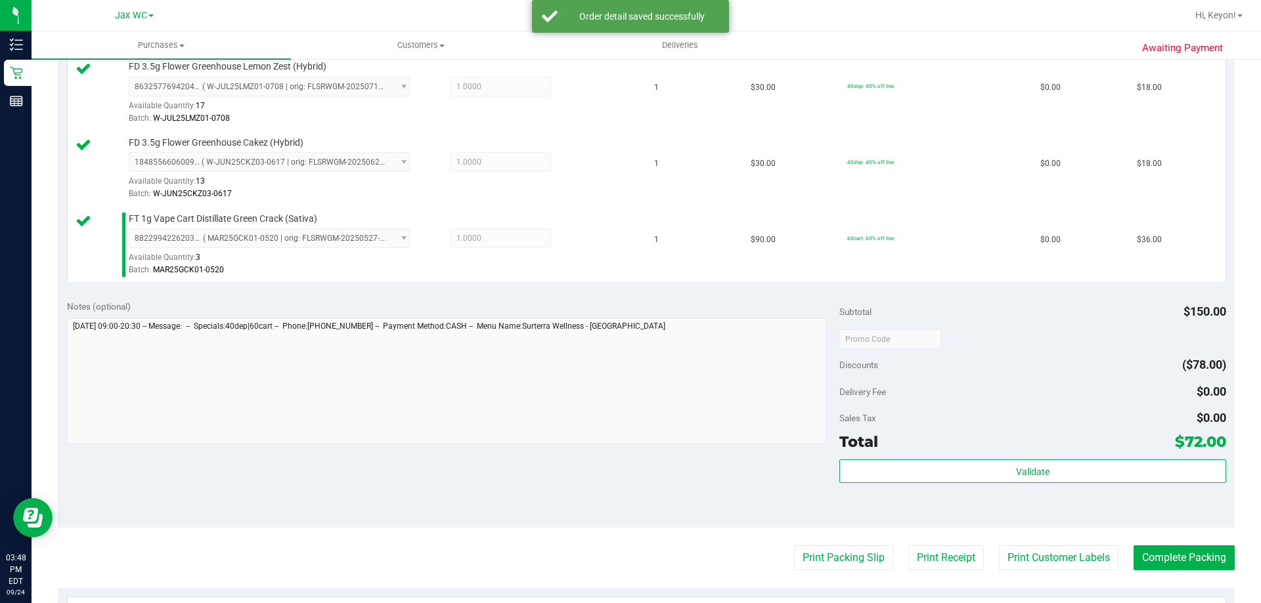
click at [1122, 458] on div "Subtotal $150.00 Discounts ($78.00) Delivery Fee $0.00 Sales Tax $0.00 Total $7…" at bounding box center [1032, 409] width 386 height 219
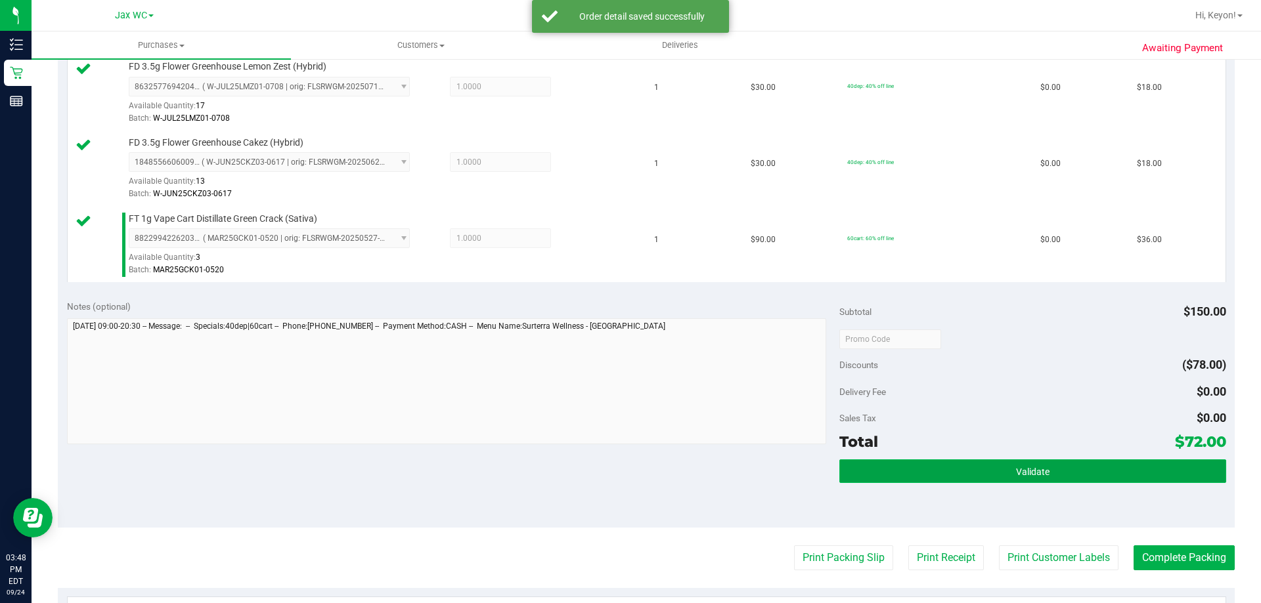
drag, startPoint x: 1091, startPoint y: 475, endPoint x: 1098, endPoint y: 478, distance: 7.1
click at [1096, 477] on button "Validate" at bounding box center [1032, 472] width 386 height 24
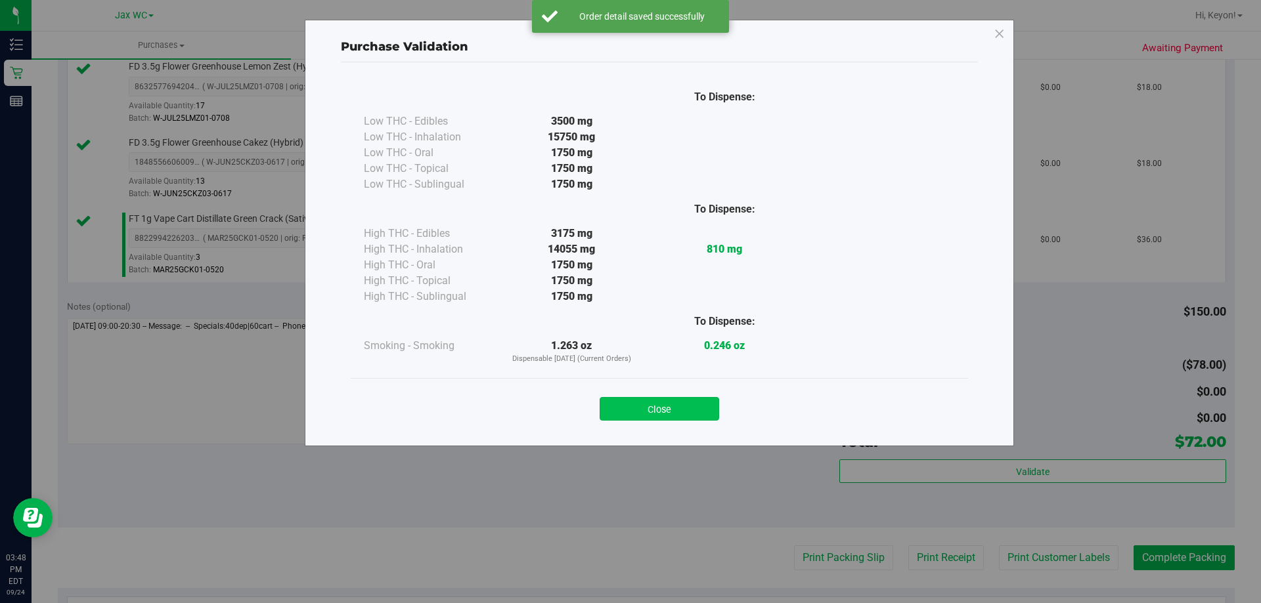
drag, startPoint x: 646, startPoint y: 407, endPoint x: 734, endPoint y: 440, distance: 93.9
click at [651, 408] on button "Close" at bounding box center [658, 409] width 119 height 24
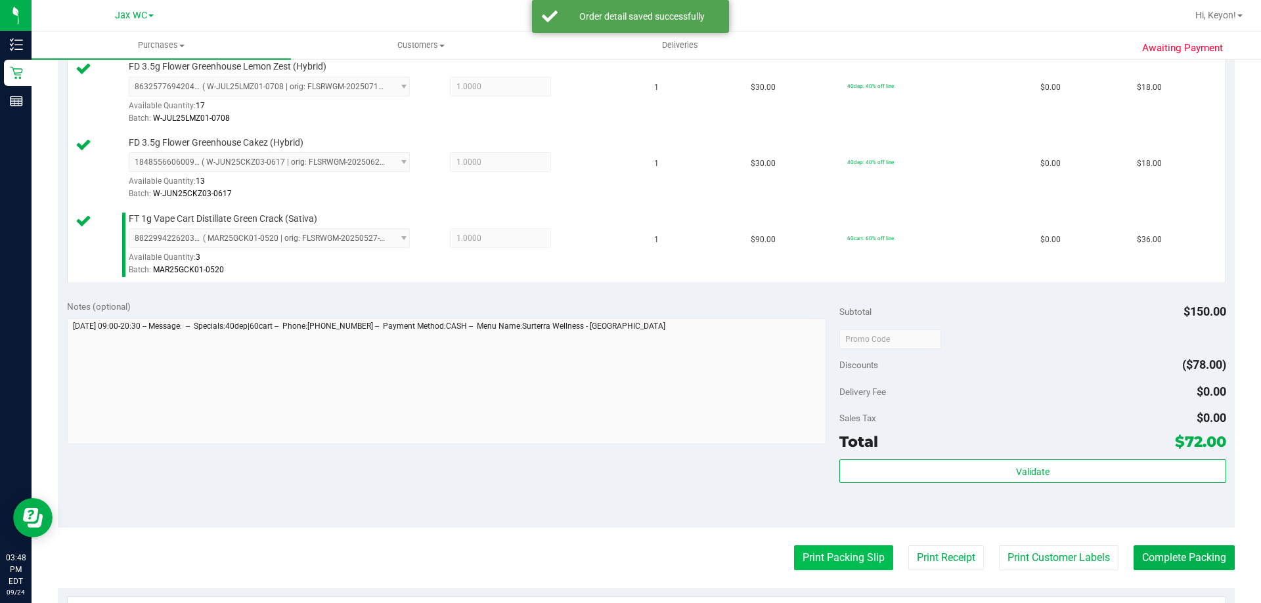
click at [823, 551] on button "Print Packing Slip" at bounding box center [843, 558] width 99 height 25
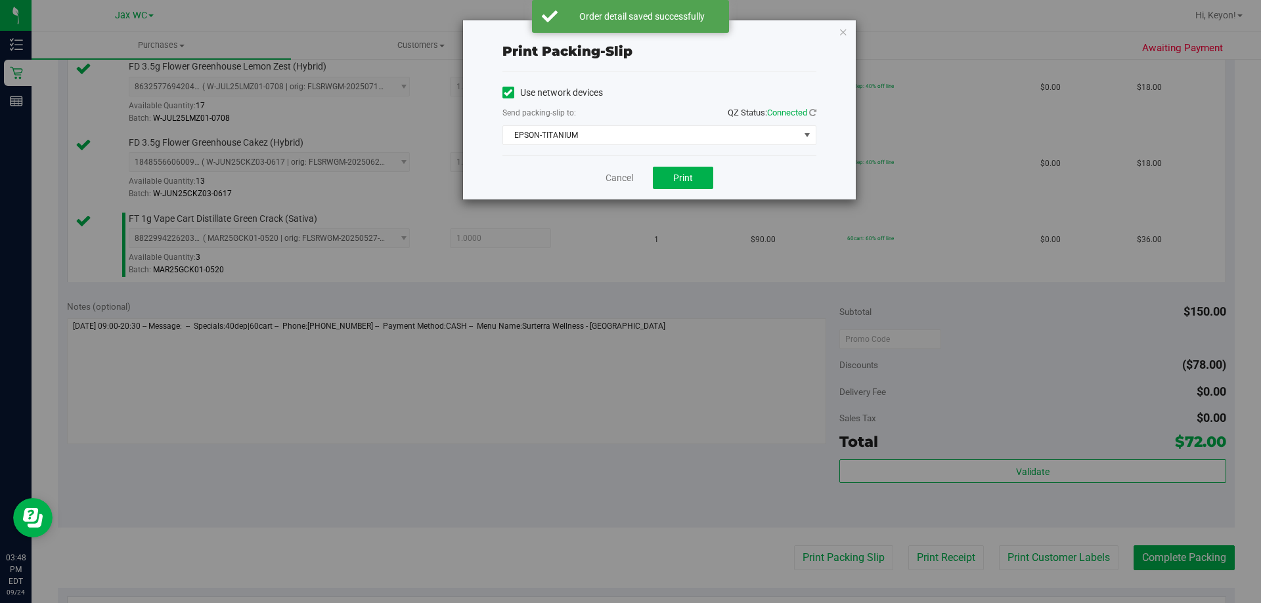
click at [681, 165] on div "Cancel Print" at bounding box center [659, 178] width 314 height 44
click at [679, 167] on button "Print" at bounding box center [683, 178] width 60 height 22
click at [616, 179] on link "Cancel" at bounding box center [619, 178] width 28 height 14
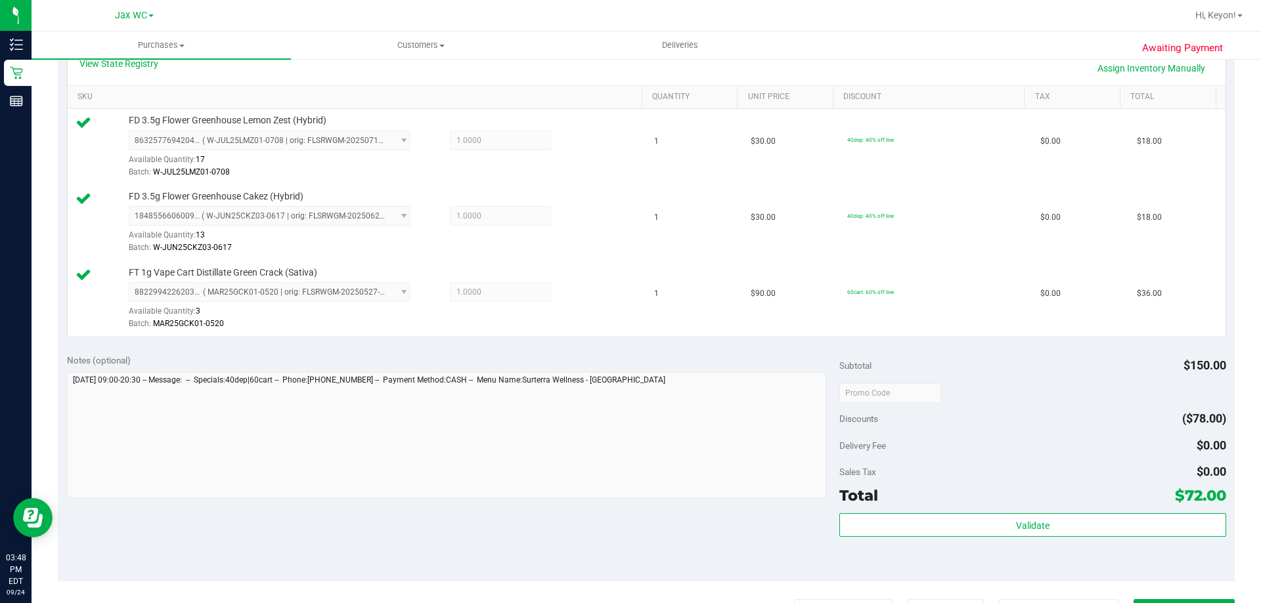
scroll to position [469, 0]
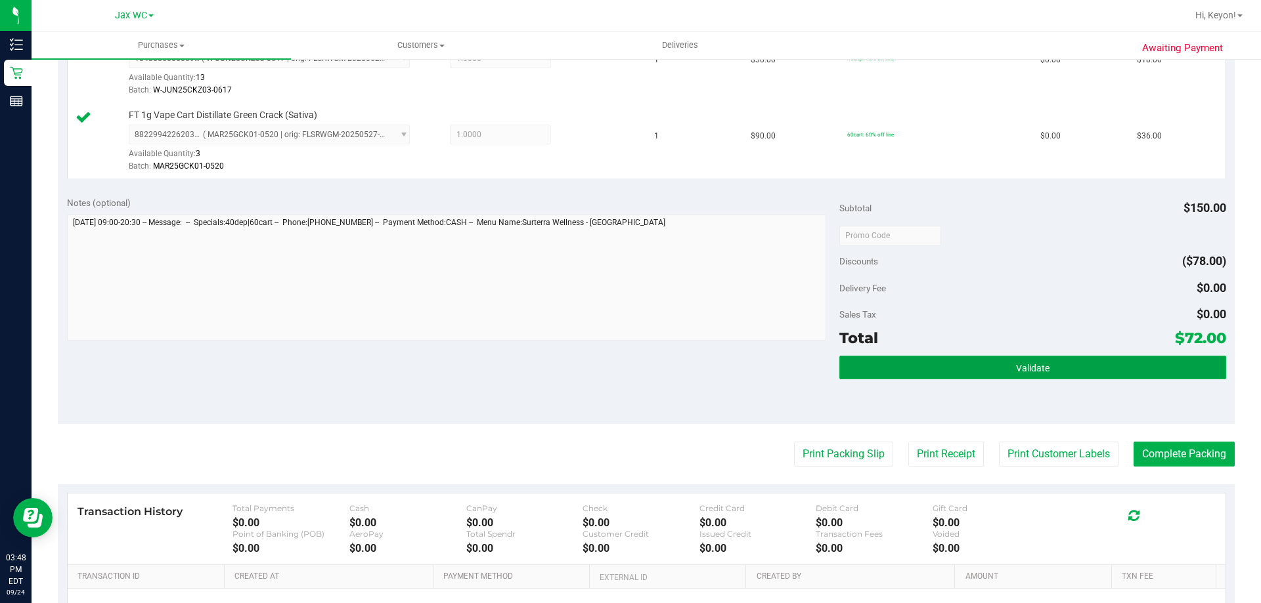
click at [1094, 365] on button "Validate" at bounding box center [1032, 368] width 386 height 24
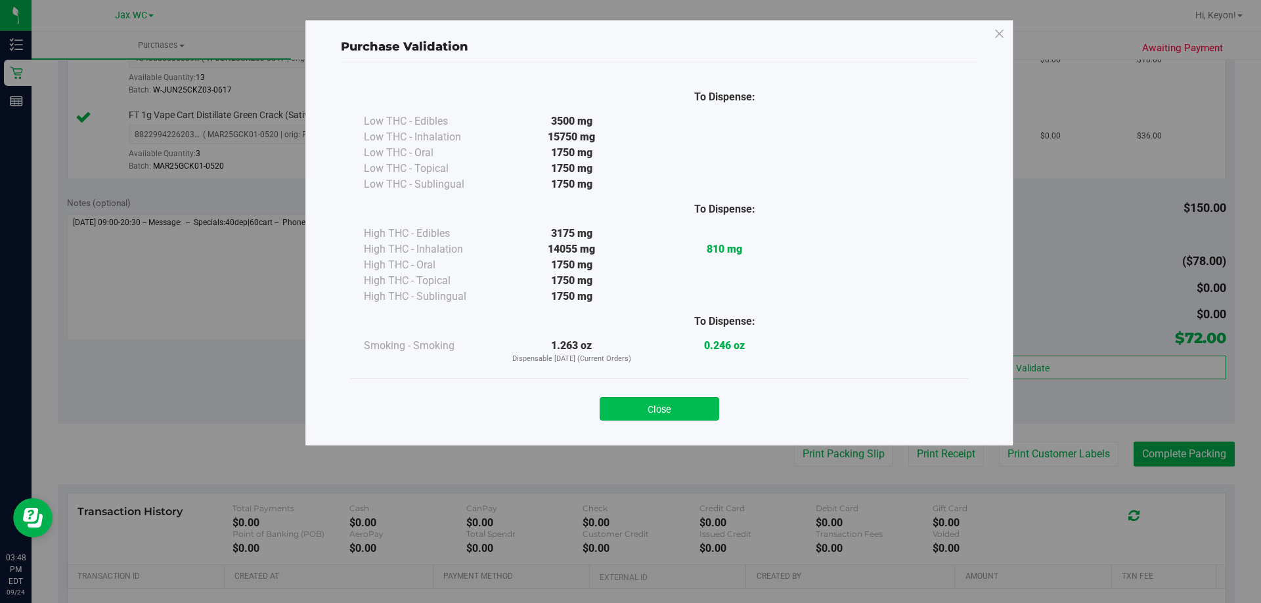
drag, startPoint x: 706, startPoint y: 410, endPoint x: 860, endPoint y: 411, distance: 154.3
click at [708, 410] on button "Close" at bounding box center [658, 409] width 119 height 24
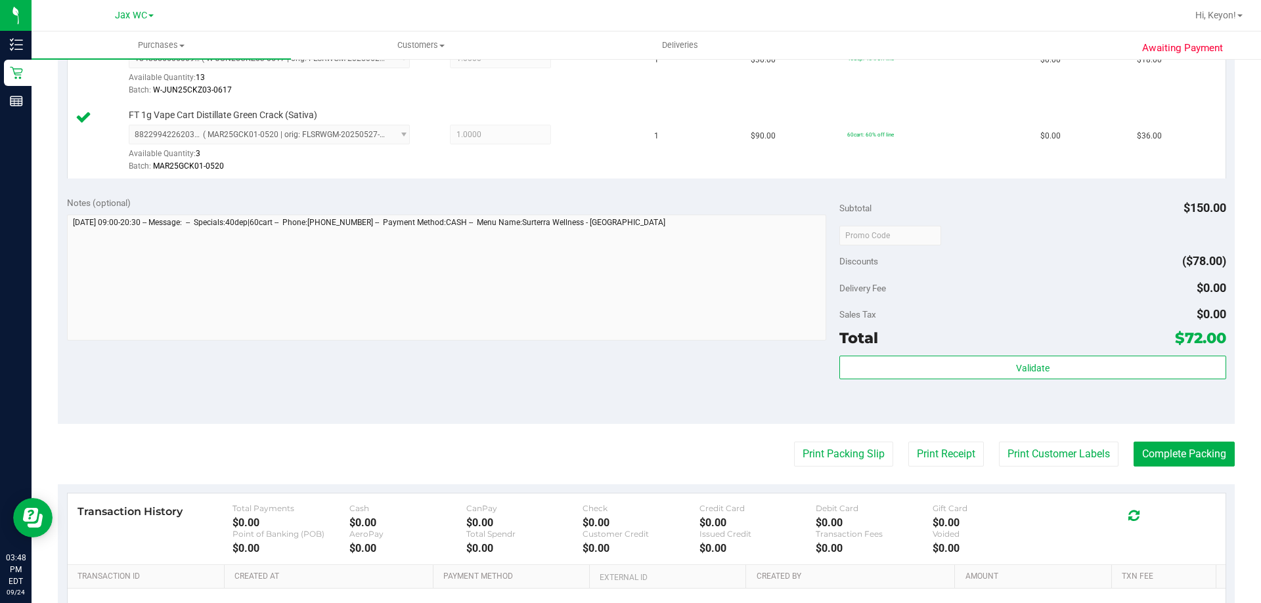
scroll to position [513, 0]
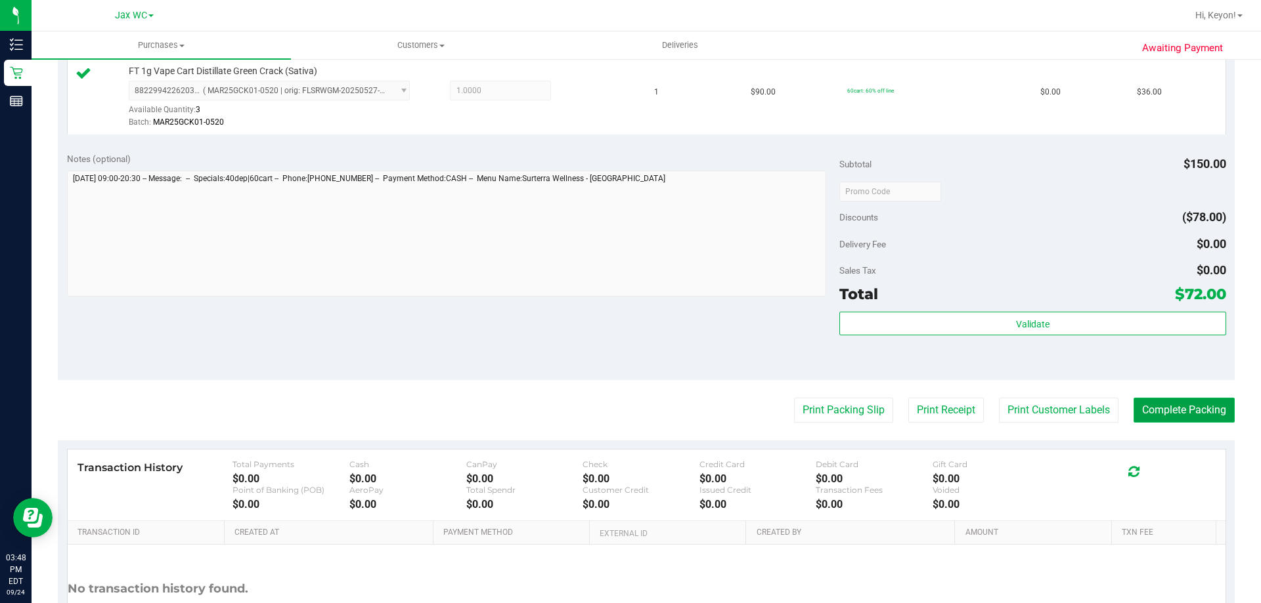
click at [1184, 399] on button "Complete Packing" at bounding box center [1183, 410] width 101 height 25
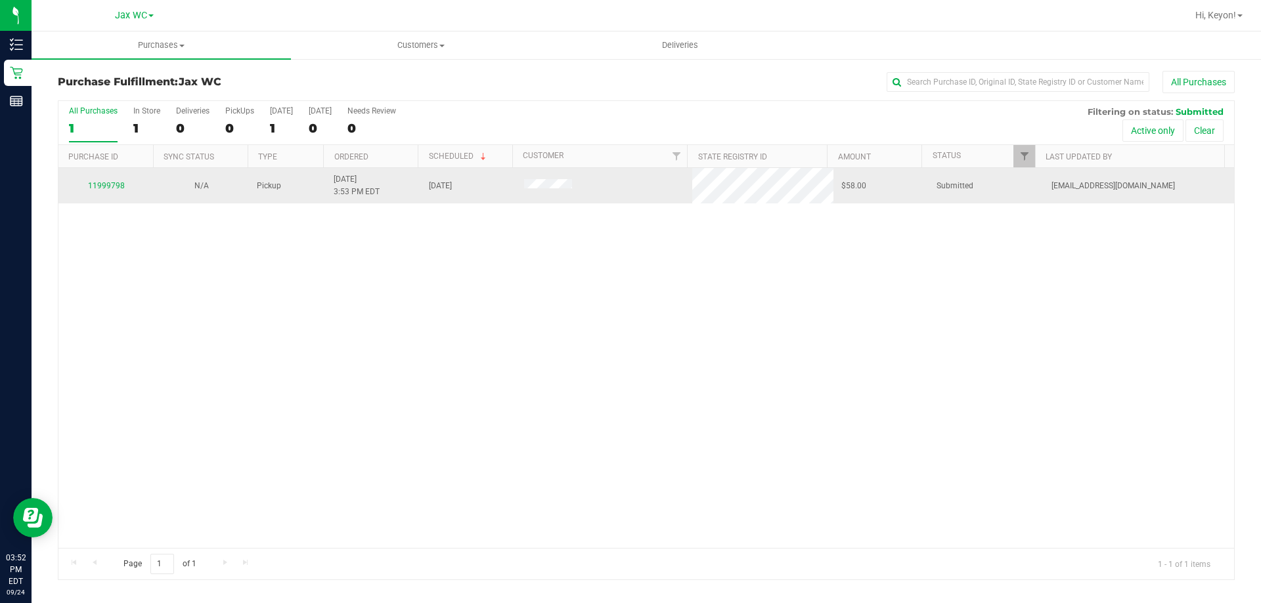
click at [109, 181] on div "11999798" at bounding box center [105, 186] width 79 height 12
click at [109, 183] on link "11999798" at bounding box center [106, 185] width 37 height 9
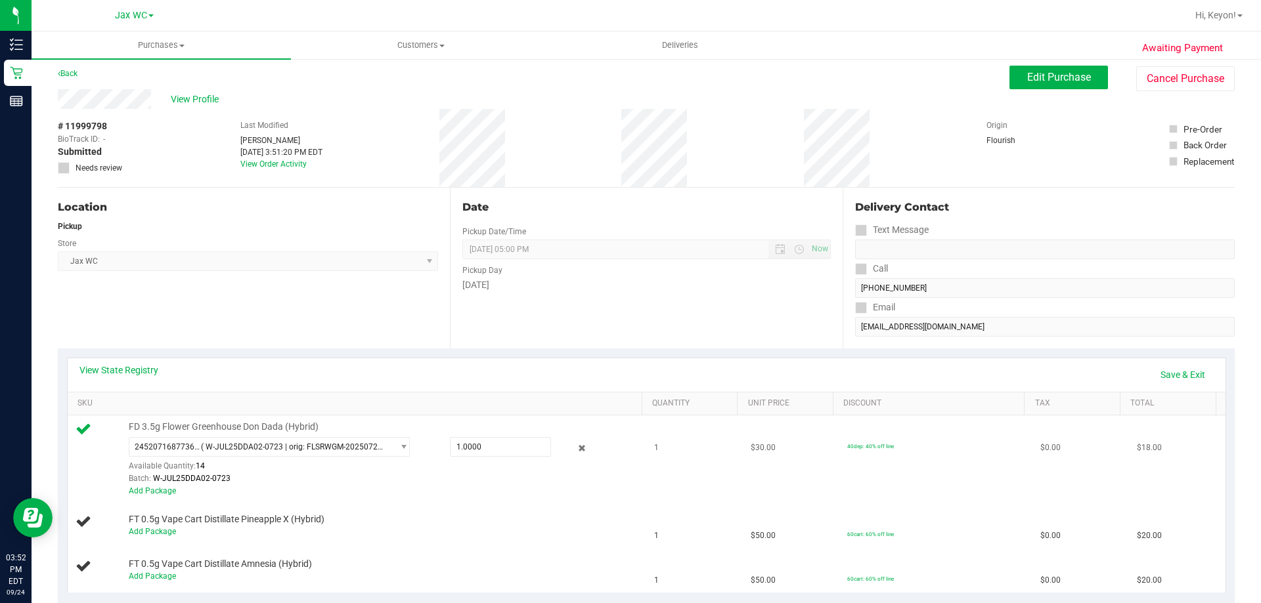
scroll to position [202, 0]
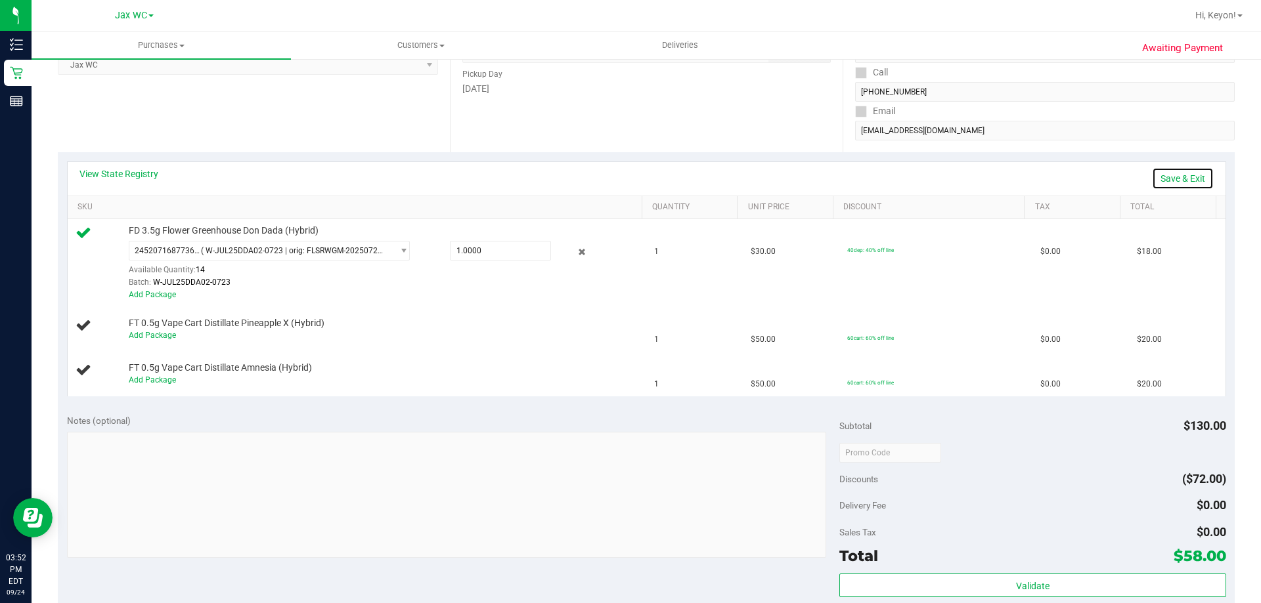
click at [1169, 174] on link "Save & Exit" at bounding box center [1183, 178] width 62 height 22
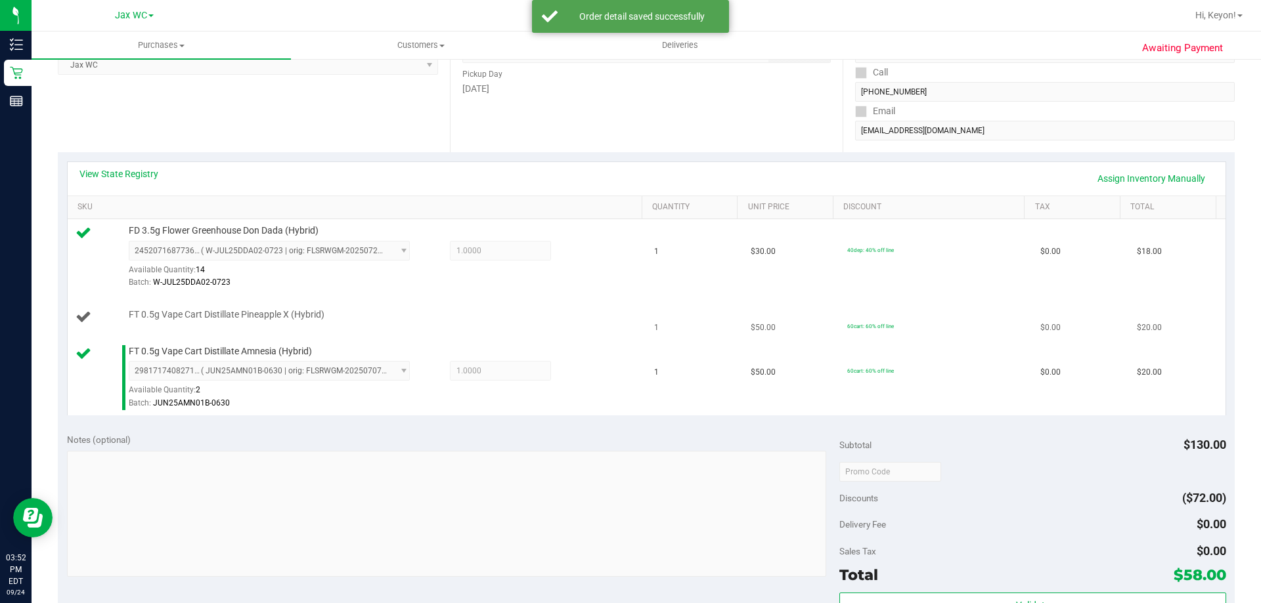
click at [561, 305] on td "FT 0.5g Vape Cart Distillate Pineapple X (Hybrid)" at bounding box center [357, 317] width 579 height 45
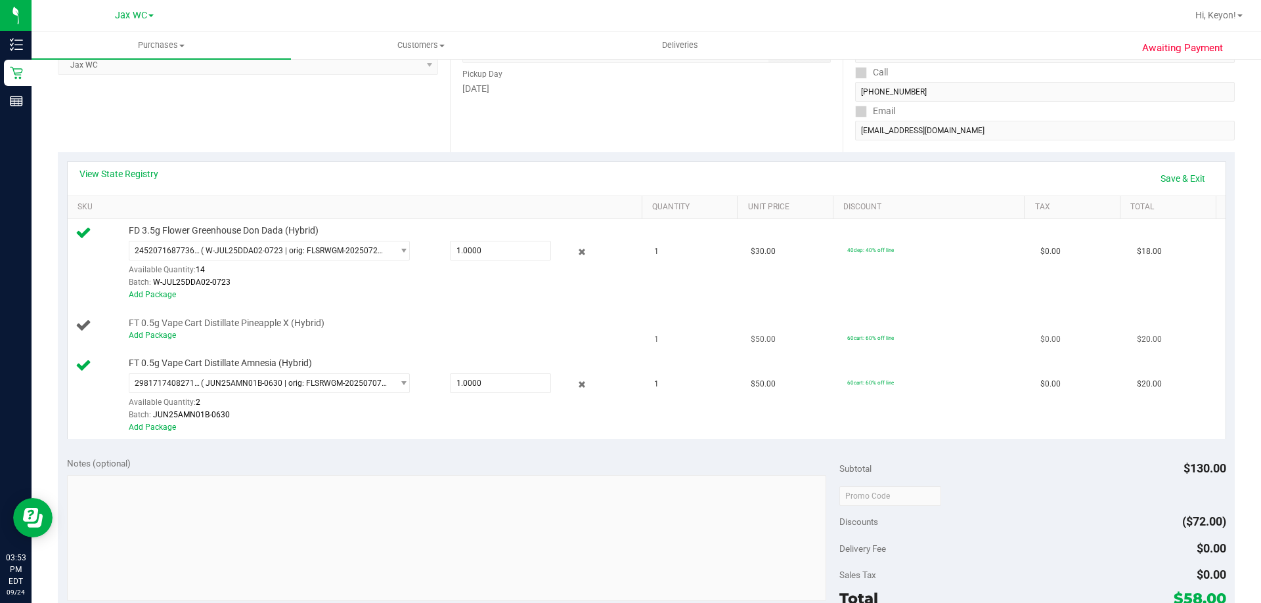
click at [165, 342] on td "FT 0.5g Vape Cart Distillate Pineapple X (Hybrid) Add Package" at bounding box center [357, 329] width 579 height 45
click at [165, 337] on link "Add Package" at bounding box center [152, 335] width 47 height 9
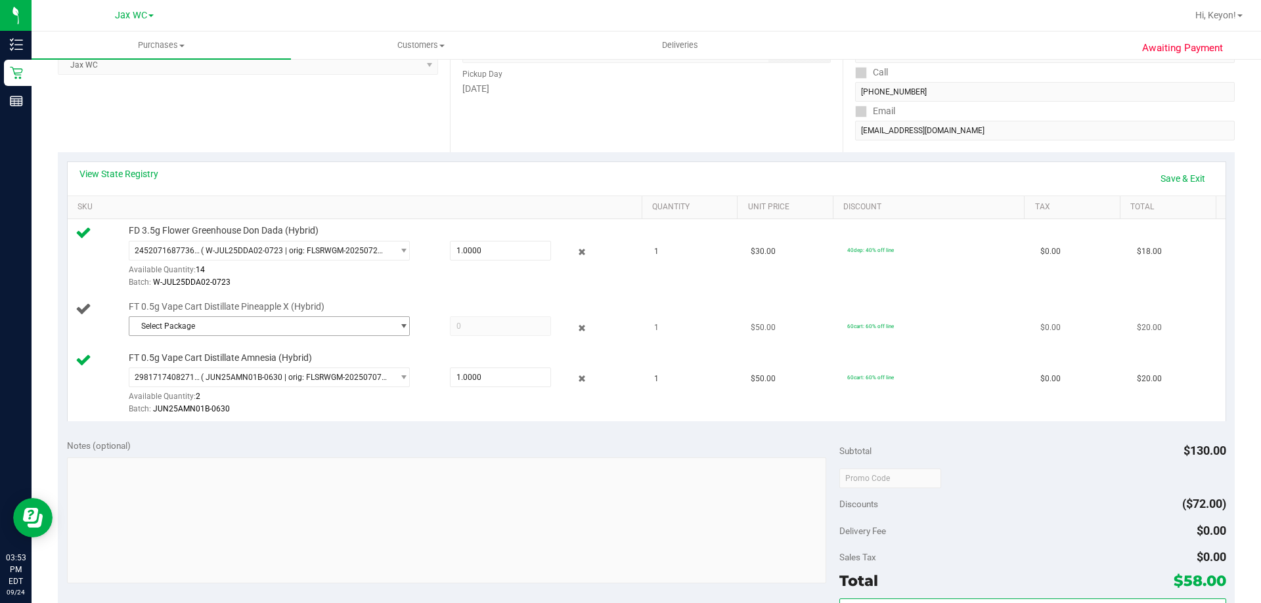
click at [314, 332] on span "Select Package" at bounding box center [260, 326] width 263 height 18
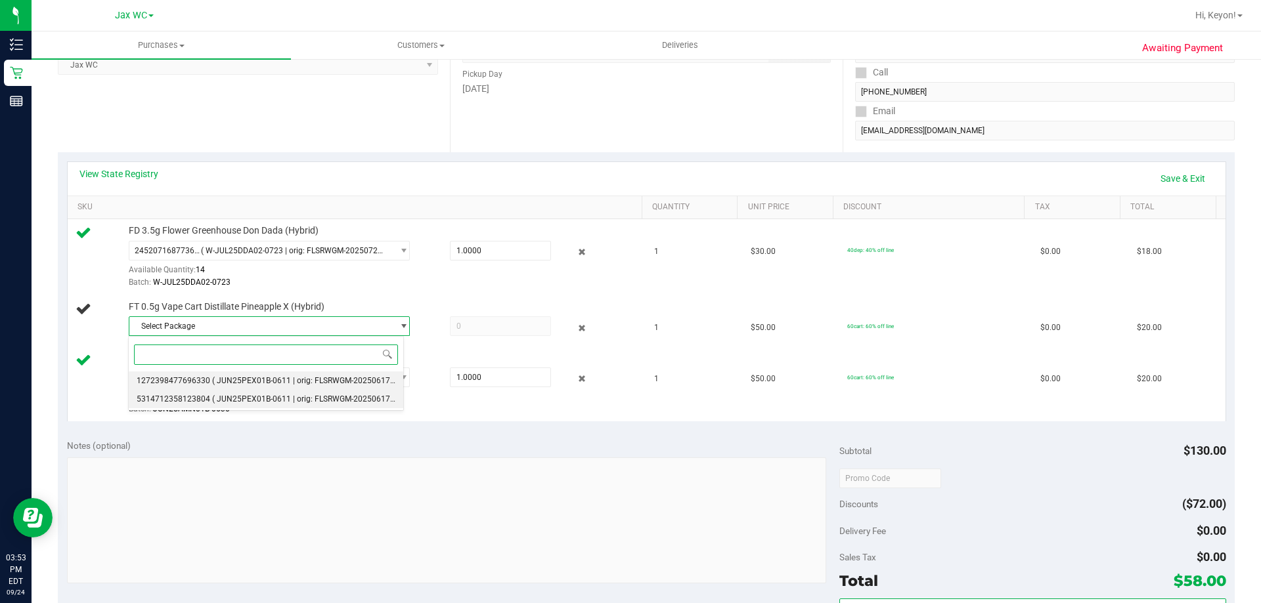
click at [358, 379] on span "( JUN25PEX01B-0611 | orig: FLSRWGM-20250617-1295 )" at bounding box center [313, 380] width 203 height 9
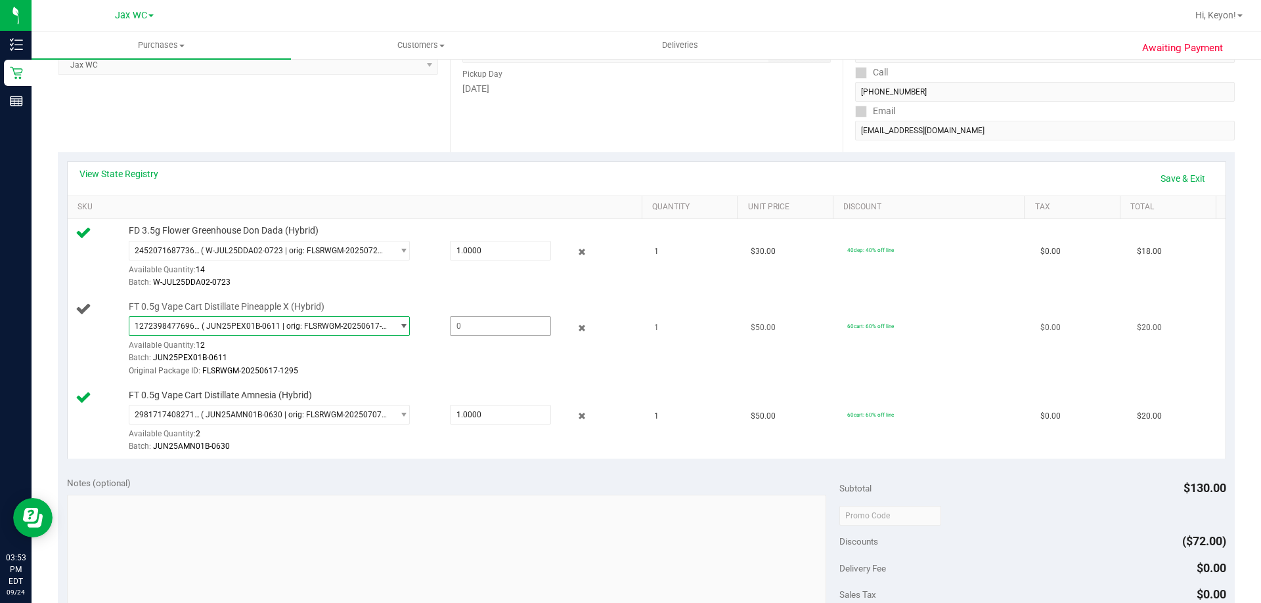
click at [462, 317] on span at bounding box center [500, 326] width 101 height 20
type input "1"
type input "1.0000"
click at [462, 295] on td "FT 0.5g Vape Cart Distillate Pineapple X (Hybrid) 1272398477696330 ( JUN25PEX01…" at bounding box center [357, 339] width 579 height 89
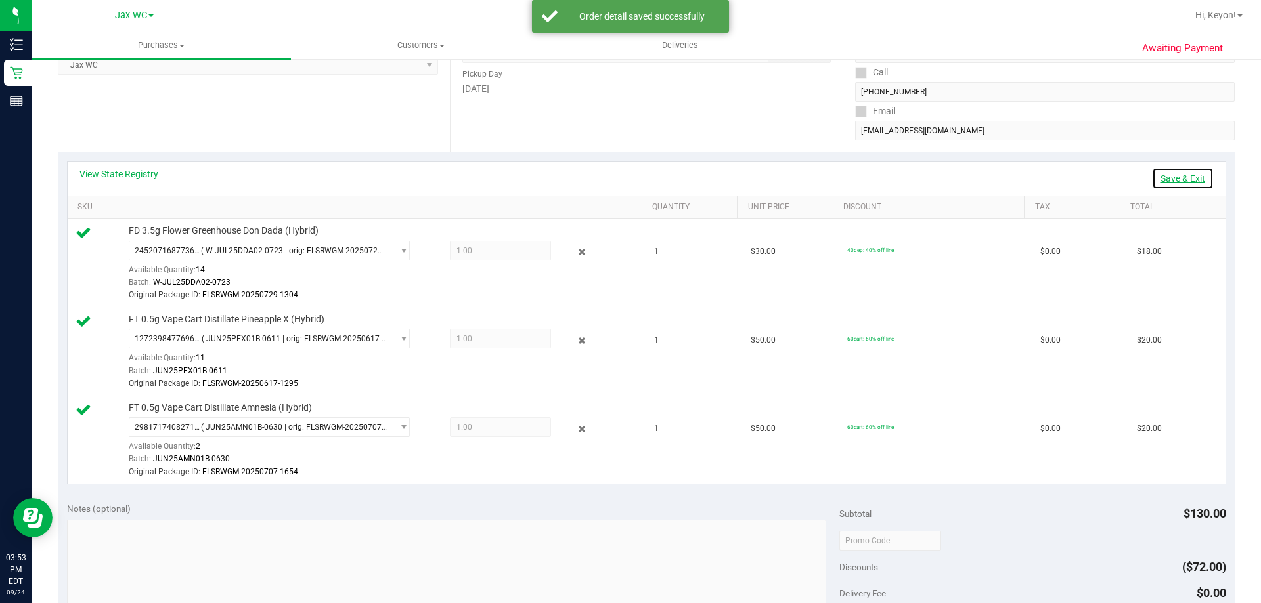
drag, startPoint x: 1169, startPoint y: 180, endPoint x: 1260, endPoint y: 179, distance: 91.3
click at [1171, 180] on link "Save & Exit" at bounding box center [1183, 178] width 62 height 22
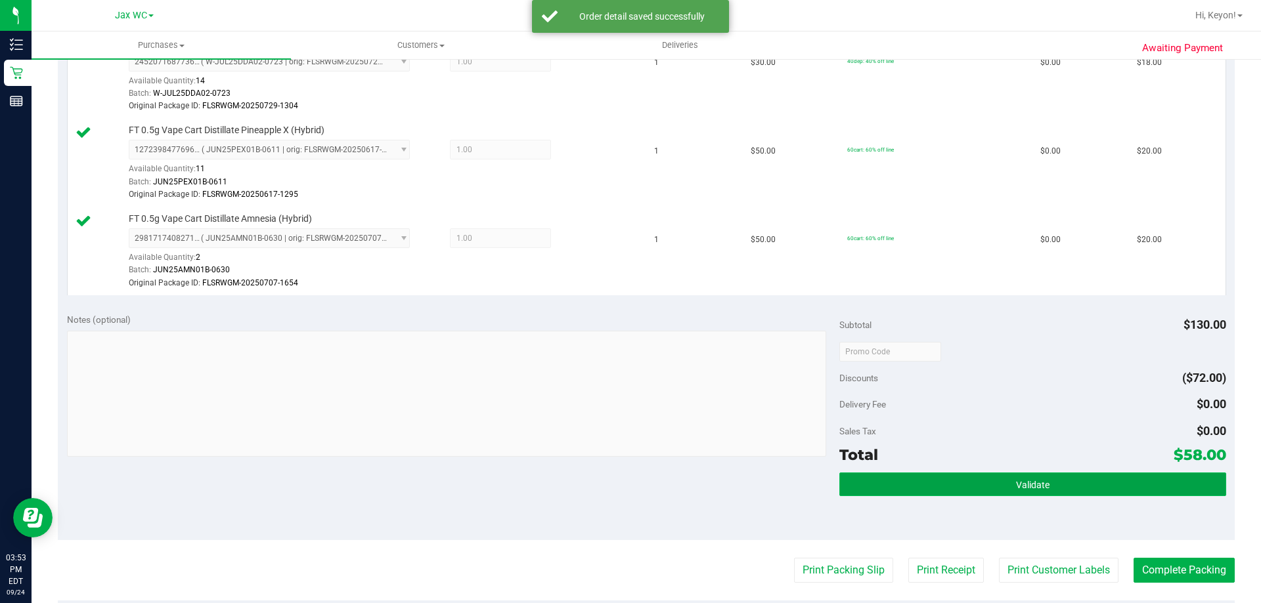
click at [1077, 486] on button "Validate" at bounding box center [1032, 485] width 386 height 24
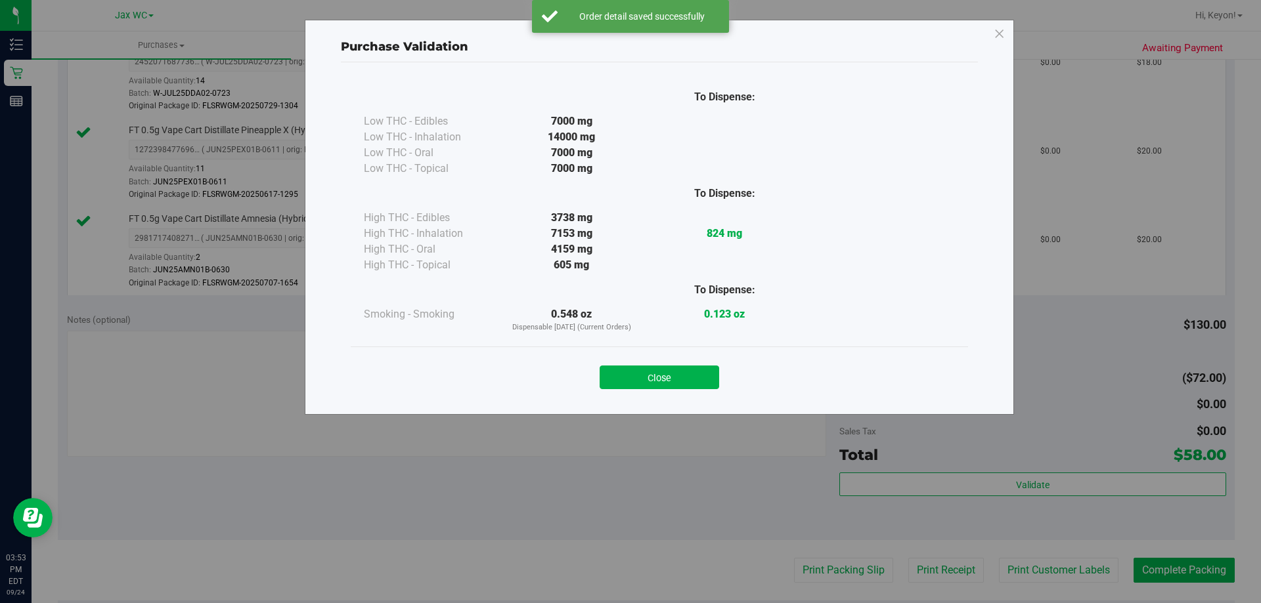
scroll to position [495, 0]
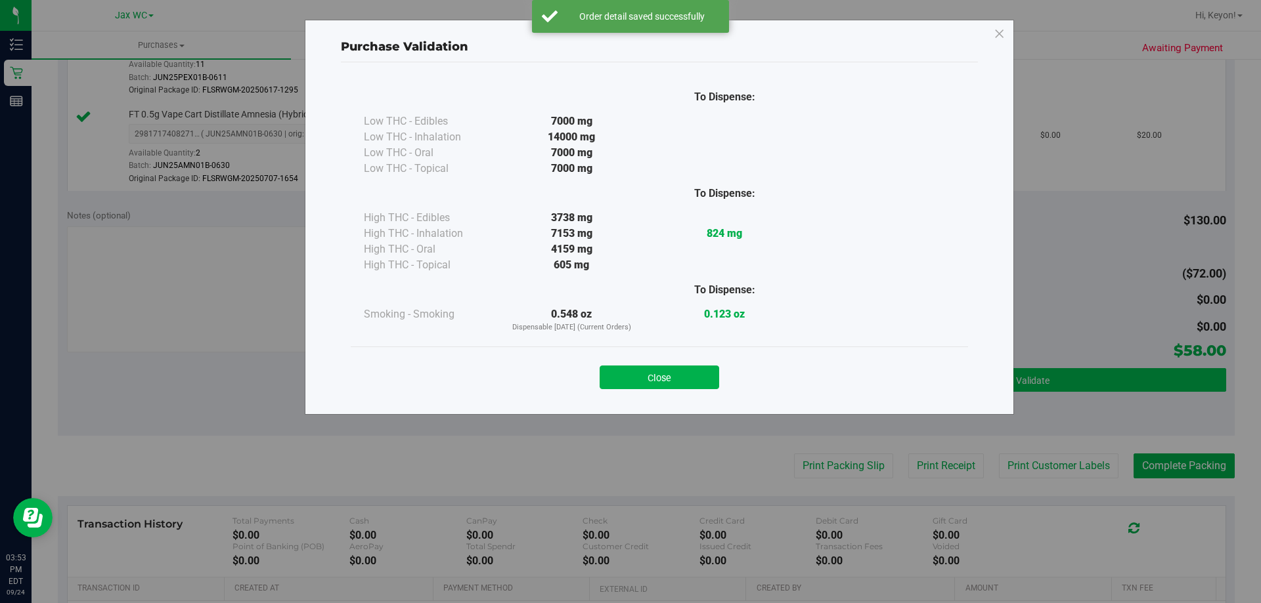
drag, startPoint x: 676, startPoint y: 368, endPoint x: 1024, endPoint y: 373, distance: 348.0
click at [689, 374] on button "Close" at bounding box center [658, 378] width 119 height 24
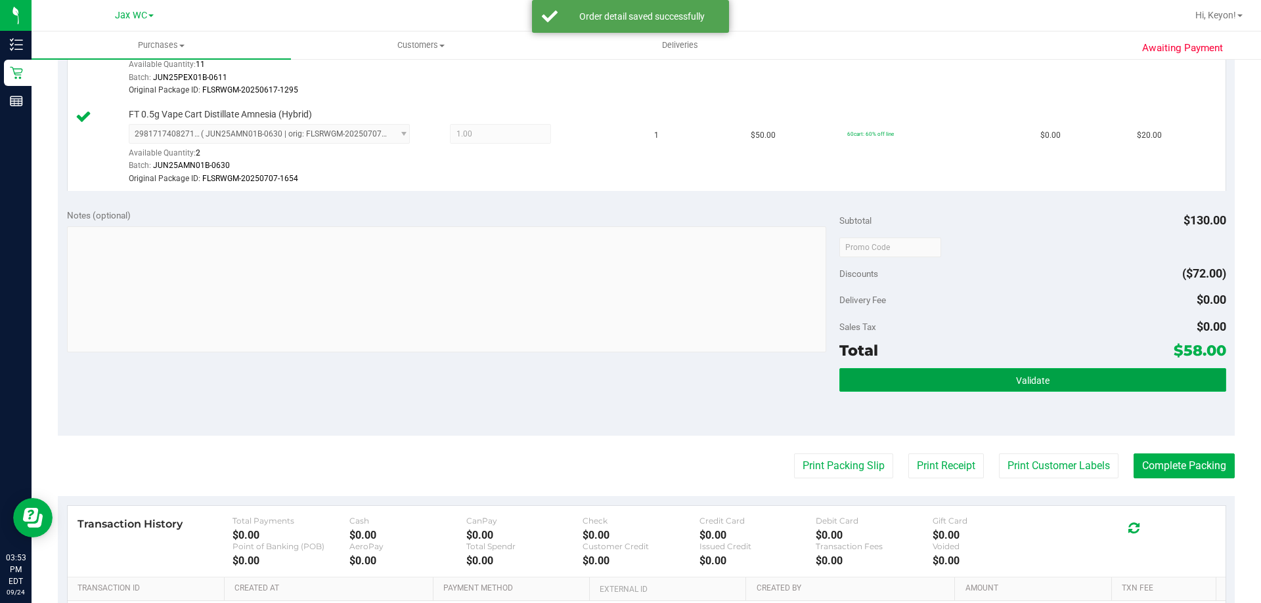
drag, startPoint x: 1105, startPoint y: 380, endPoint x: 1102, endPoint y: 374, distance: 7.3
click at [1105, 379] on button "Validate" at bounding box center [1032, 380] width 386 height 24
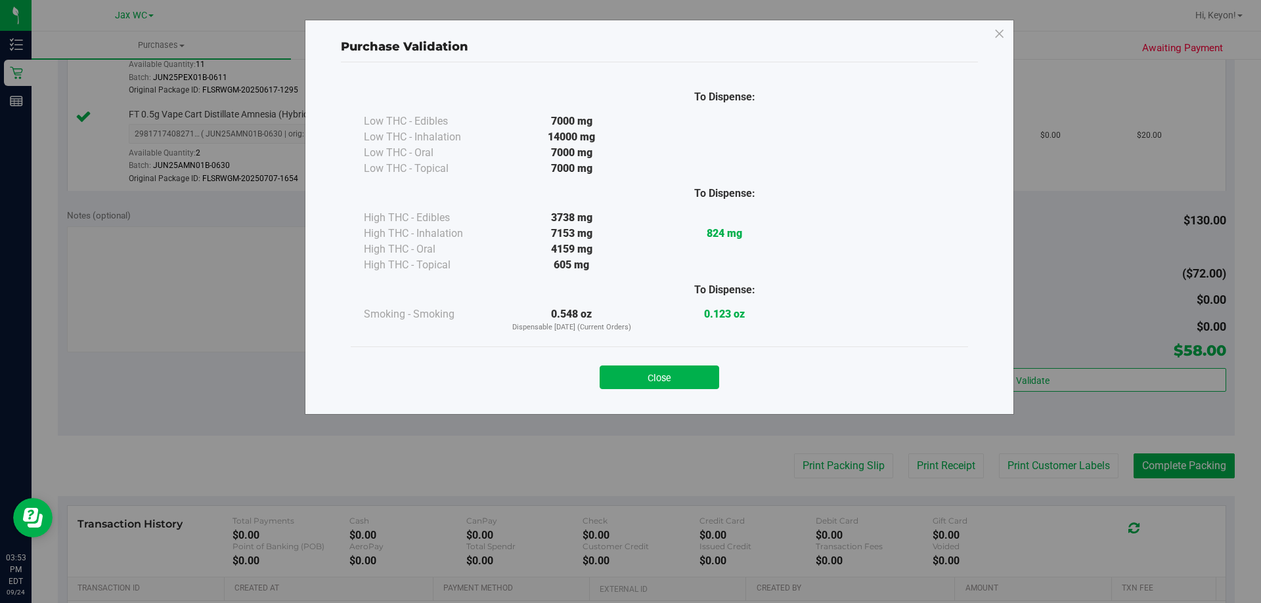
drag, startPoint x: 681, startPoint y: 378, endPoint x: 770, endPoint y: 376, distance: 88.7
click at [689, 377] on button "Close" at bounding box center [658, 378] width 119 height 24
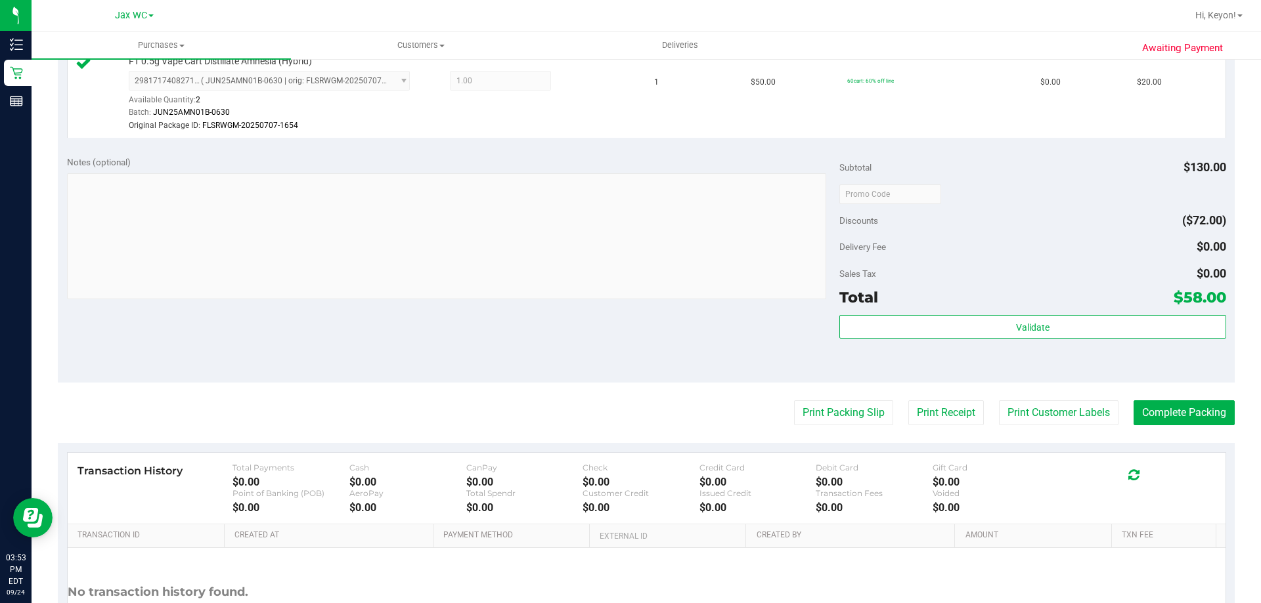
scroll to position [550, 0]
click at [832, 413] on button "Print Packing Slip" at bounding box center [843, 411] width 99 height 25
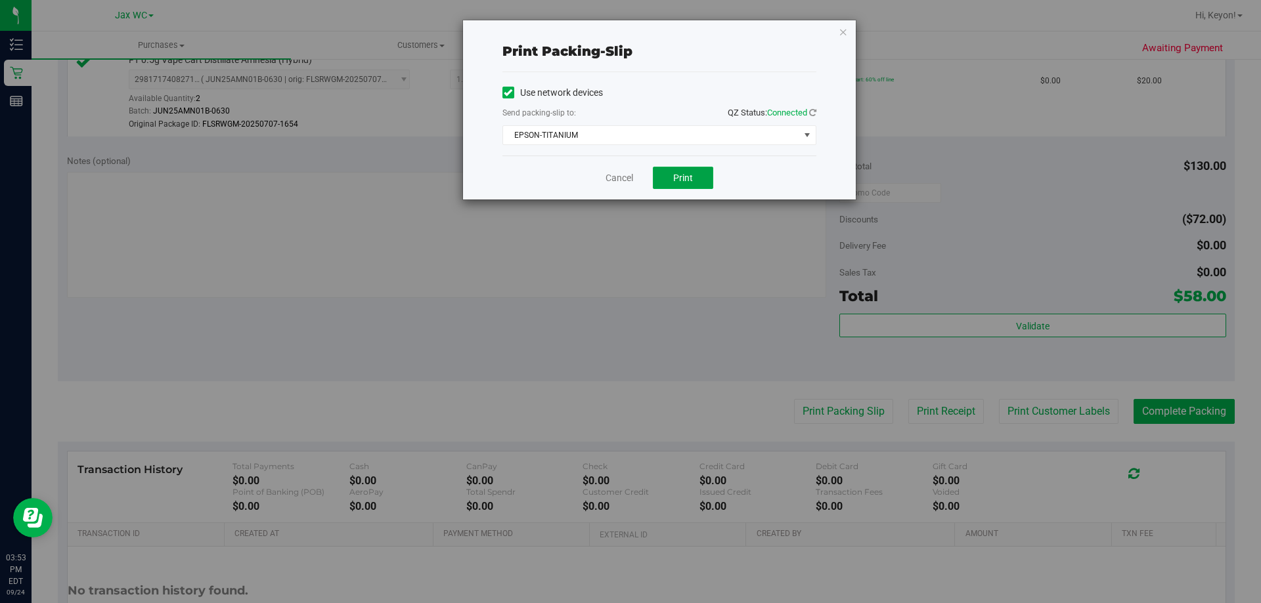
click at [693, 170] on button "Print" at bounding box center [683, 178] width 60 height 22
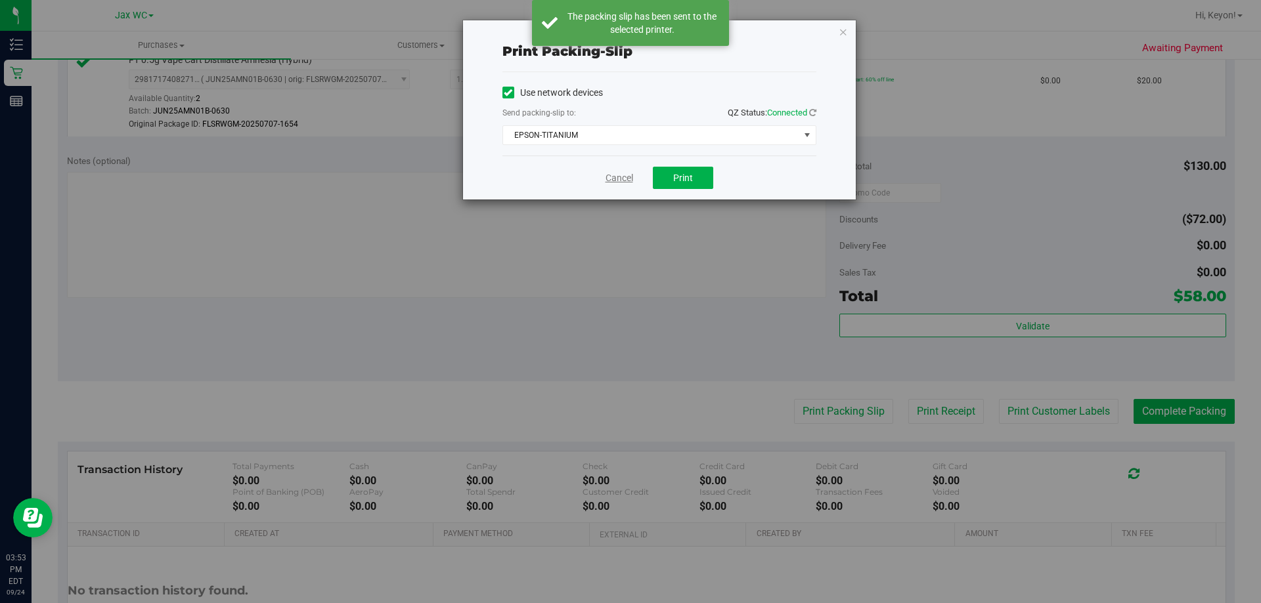
click at [624, 179] on link "Cancel" at bounding box center [619, 178] width 28 height 14
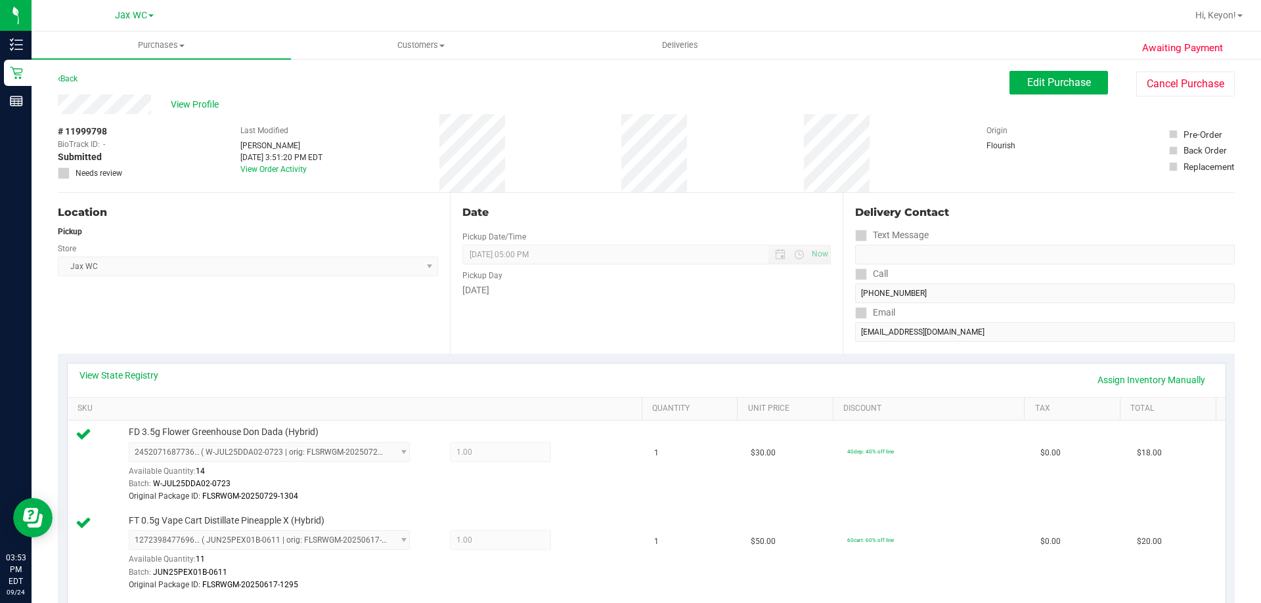
scroll to position [533, 0]
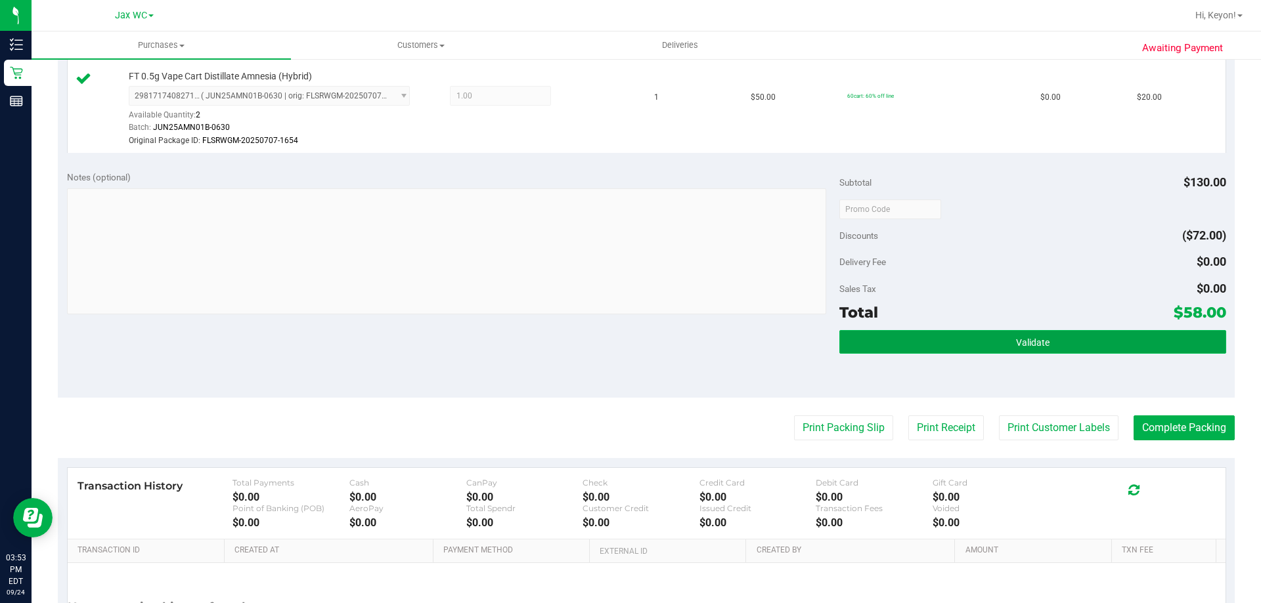
click at [1062, 342] on button "Validate" at bounding box center [1032, 342] width 386 height 24
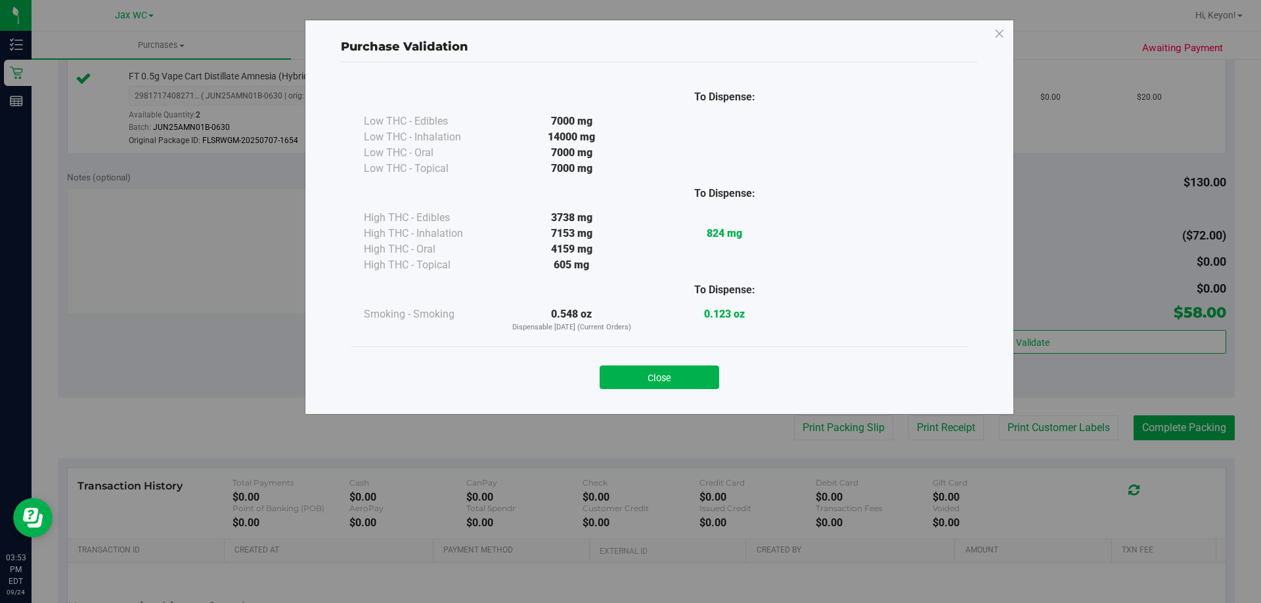
drag, startPoint x: 659, startPoint y: 372, endPoint x: 1260, endPoint y: 379, distance: 600.8
click at [662, 372] on button "Close" at bounding box center [658, 378] width 119 height 24
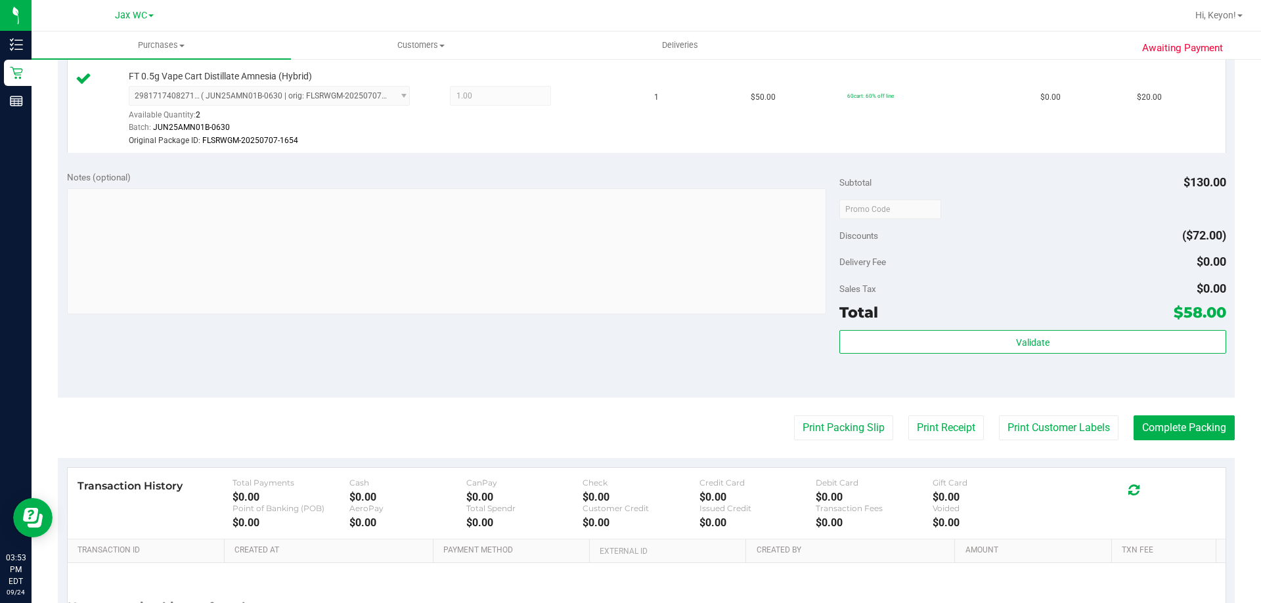
scroll to position [589, 0]
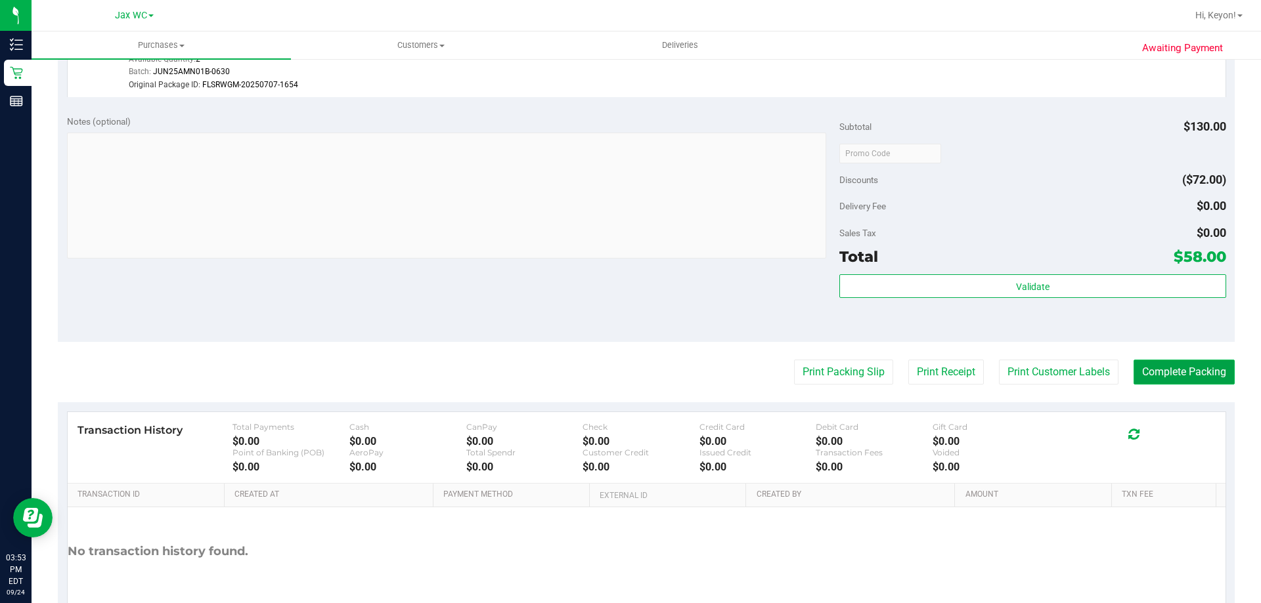
click at [1194, 364] on button "Complete Packing" at bounding box center [1183, 372] width 101 height 25
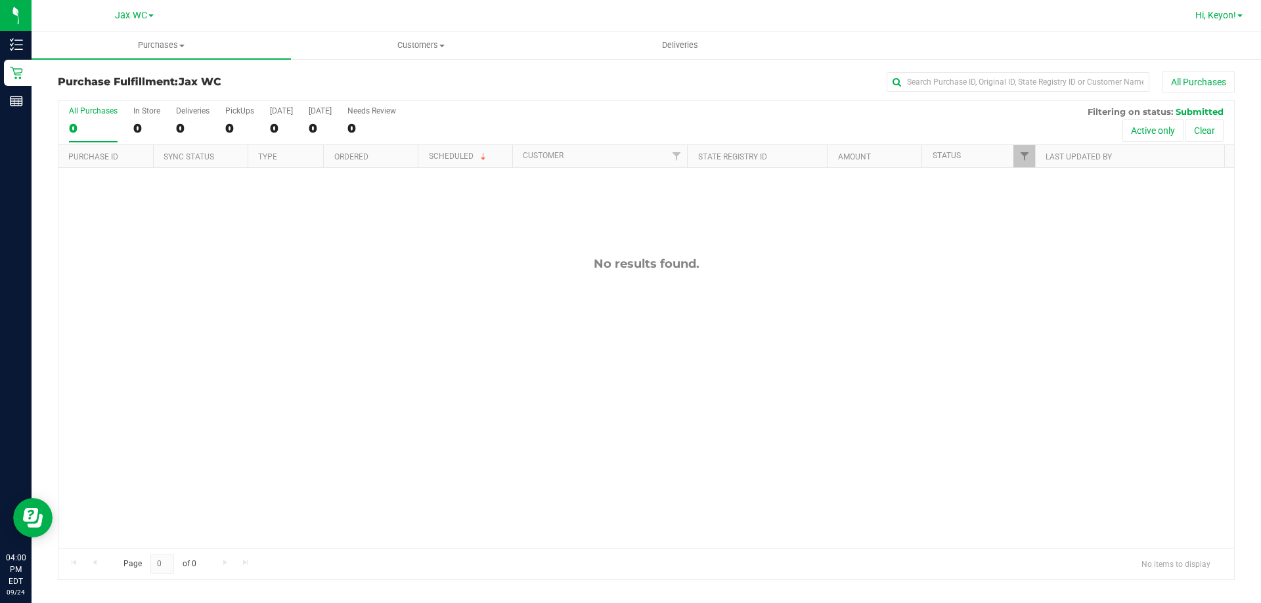
drag, startPoint x: 1225, startPoint y: 28, endPoint x: 1218, endPoint y: 19, distance: 11.2
click at [1221, 24] on nav "Jax WC Hi, Keyon!" at bounding box center [646, 16] width 1229 height 32
click at [1218, 18] on span "Hi, Keyon!" at bounding box center [1215, 15] width 41 height 11
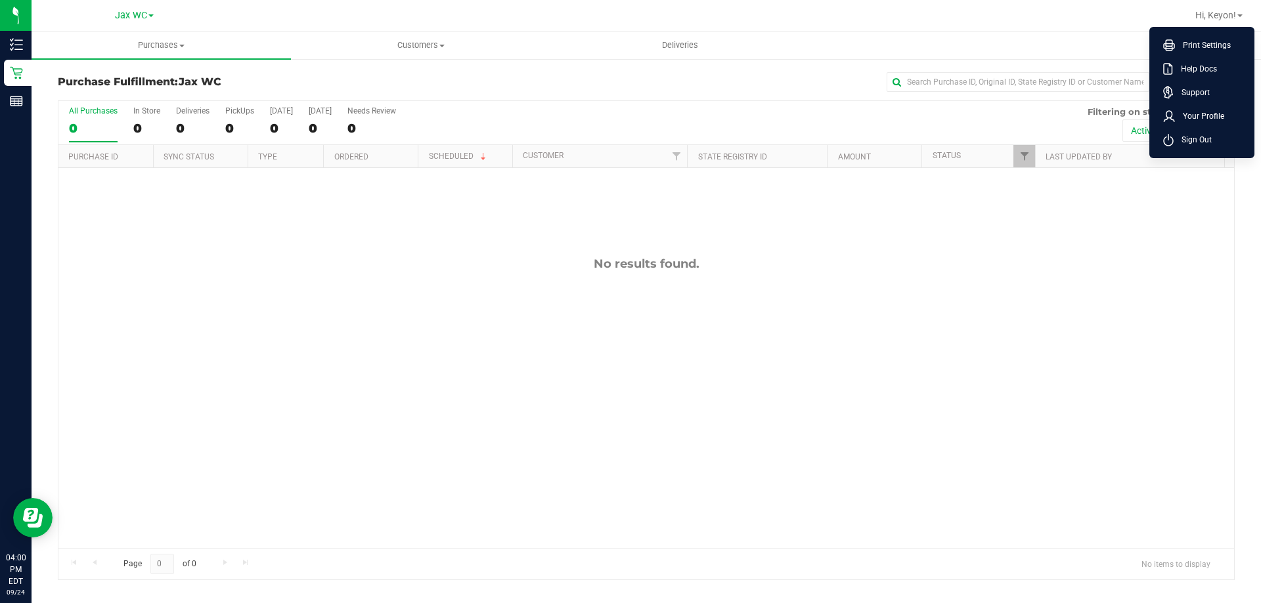
drag, startPoint x: 1182, startPoint y: 137, endPoint x: 1053, endPoint y: 66, distance: 146.6
click at [1183, 137] on span "Sign Out" at bounding box center [1192, 139] width 38 height 13
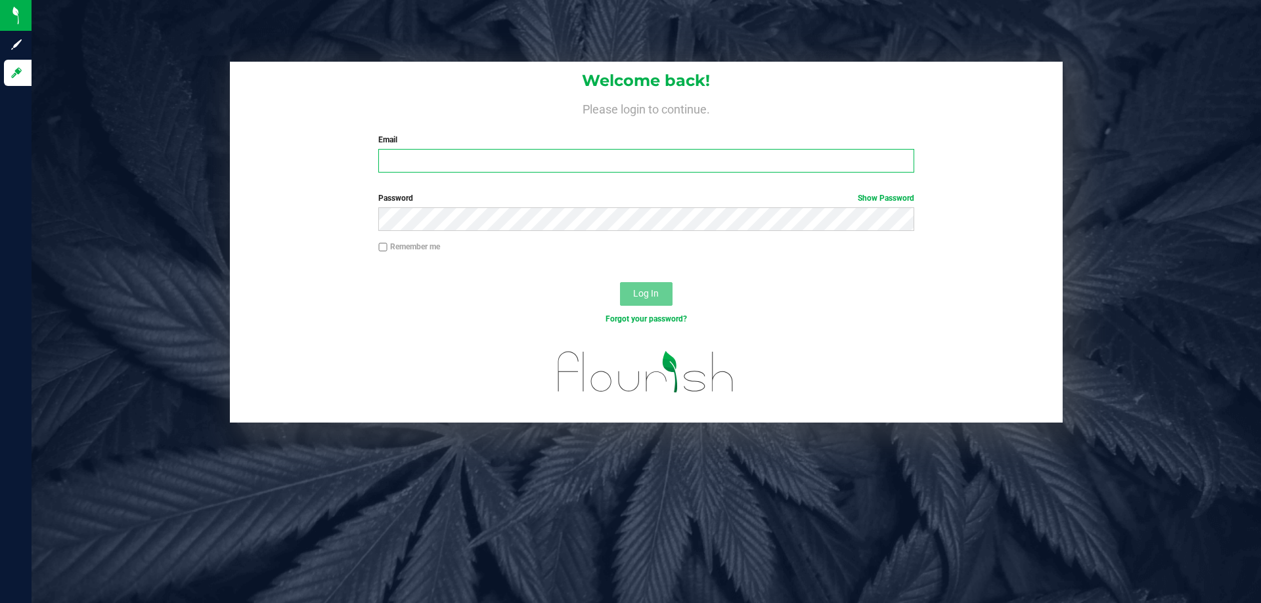
click at [450, 164] on input "Email" at bounding box center [645, 161] width 535 height 24
type input "josmith@liveparallel.com"
click at [620, 282] on button "Log In" at bounding box center [646, 294] width 53 height 24
